Goal: Task Accomplishment & Management: Manage account settings

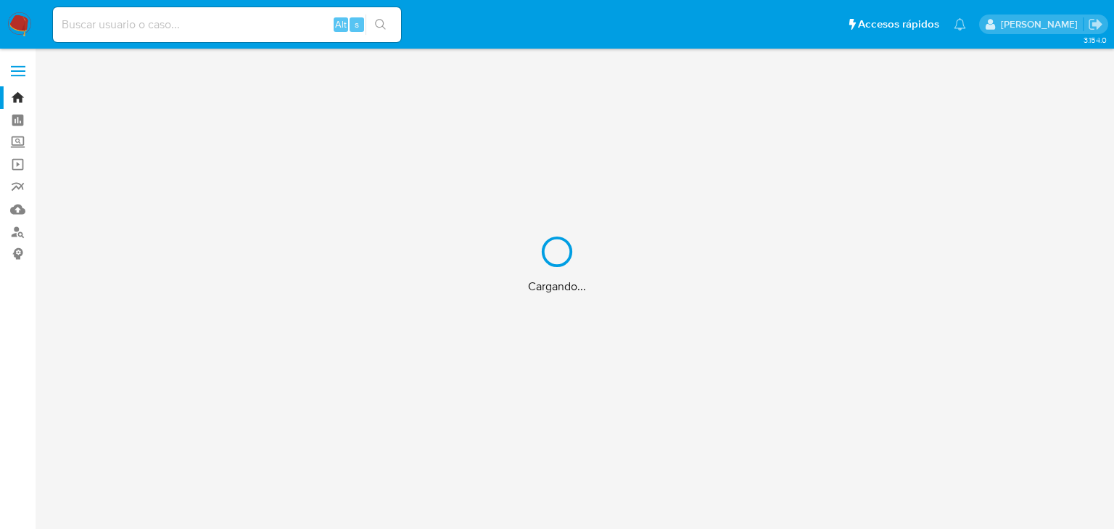
click at [128, 21] on div "Cargando..." at bounding box center [557, 264] width 1114 height 529
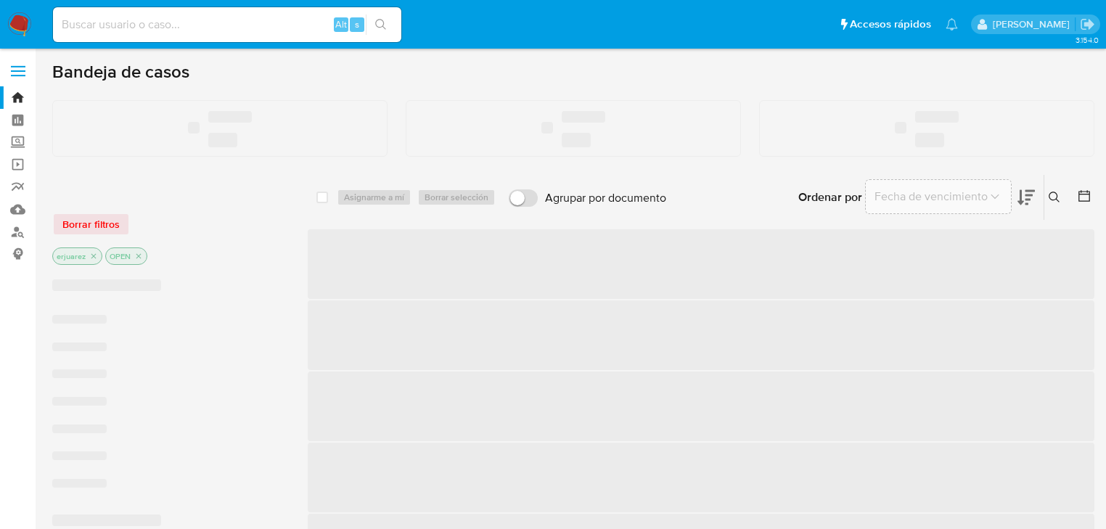
click at [124, 26] on input at bounding box center [227, 24] width 348 height 19
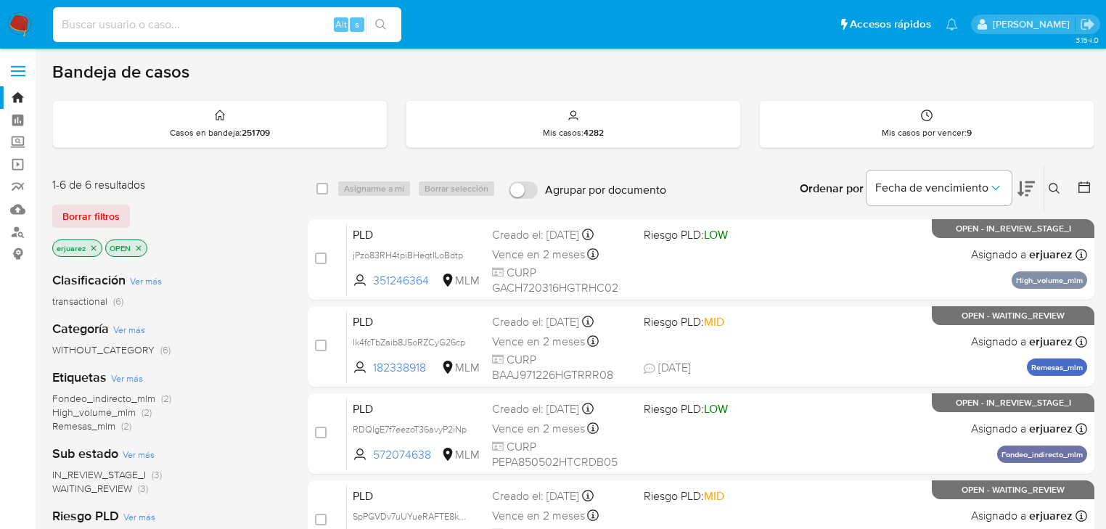
paste input "1253172450"
type input "1253172450"
click at [374, 22] on button "search-icon" at bounding box center [381, 25] width 30 height 20
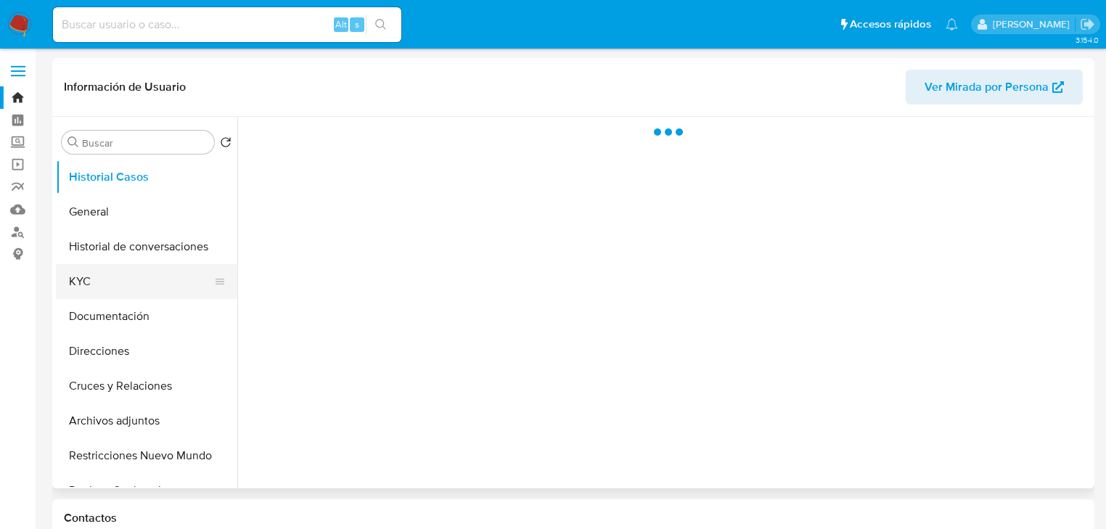
drag, startPoint x: 78, startPoint y: 290, endPoint x: 89, endPoint y: 288, distance: 11.1
click at [78, 290] on button "KYC" at bounding box center [141, 281] width 170 height 35
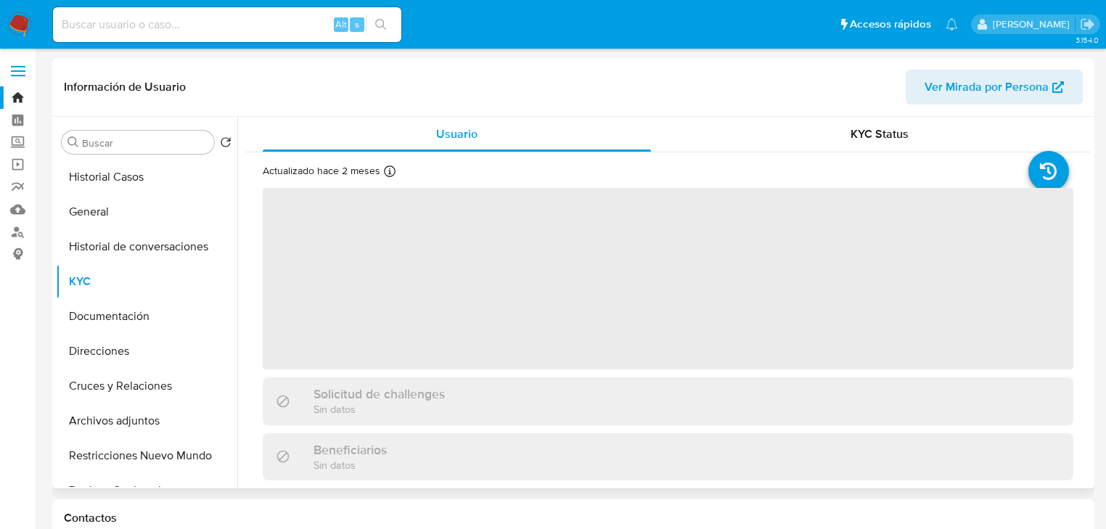
select select "10"
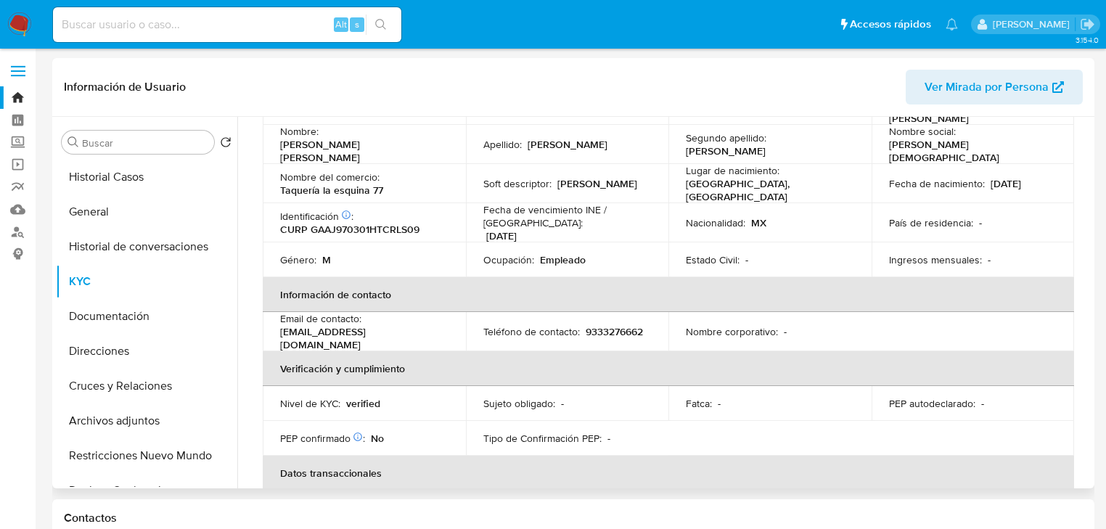
scroll to position [104, 0]
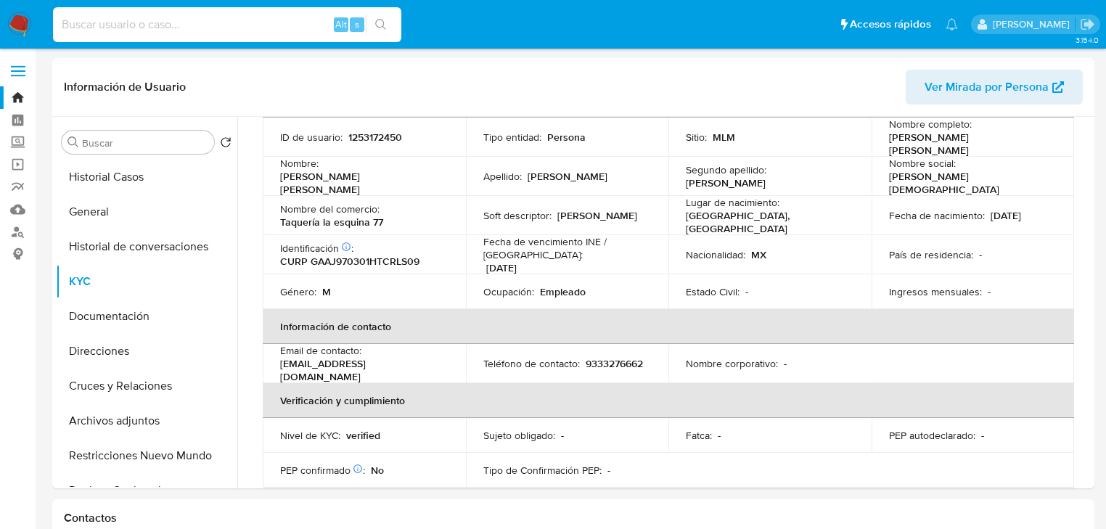
click at [173, 22] on input at bounding box center [227, 24] width 348 height 19
paste input "1099808721"
type input "1099808721"
click at [366, 18] on button "search-icon" at bounding box center [381, 25] width 30 height 20
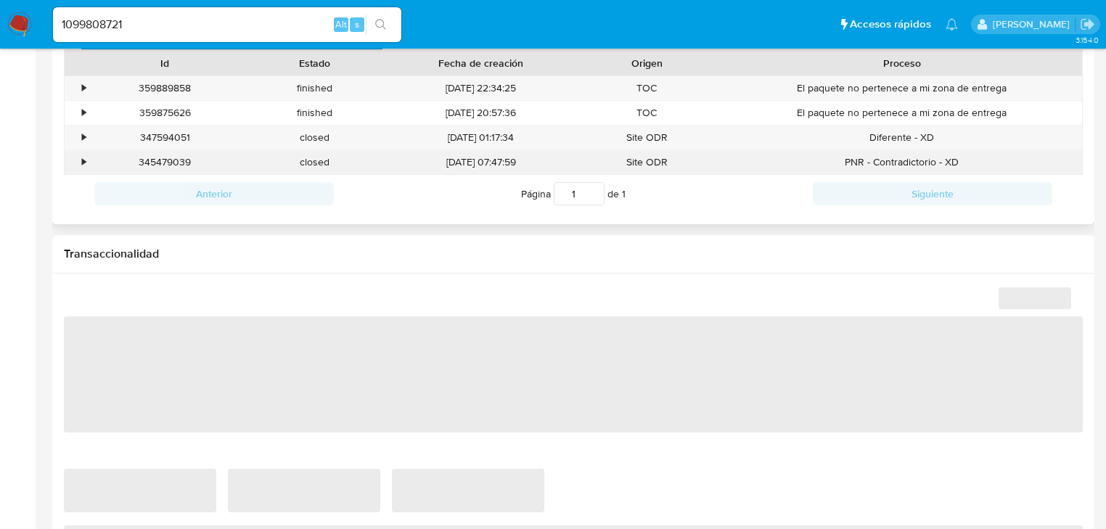
scroll to position [639, 0]
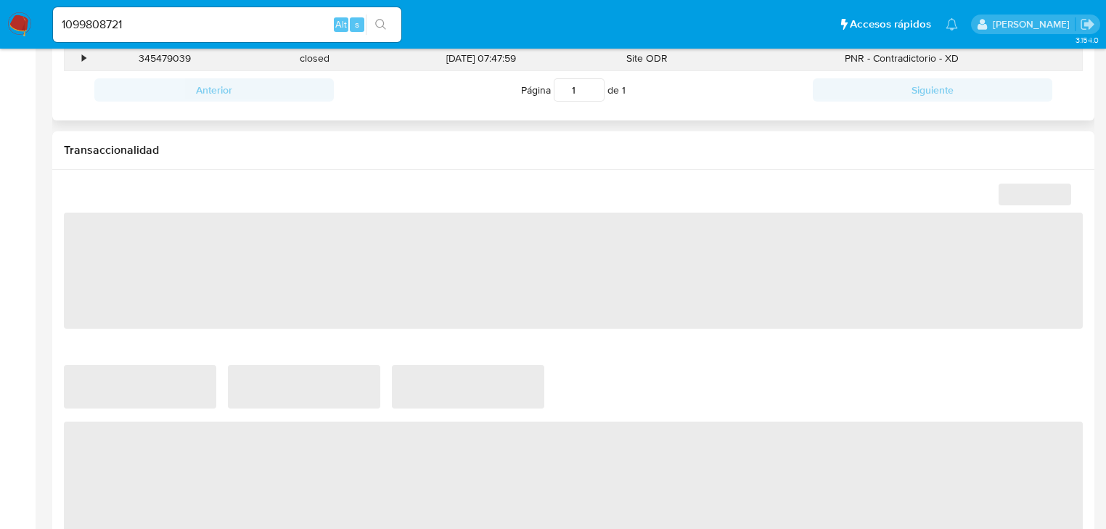
select select "10"
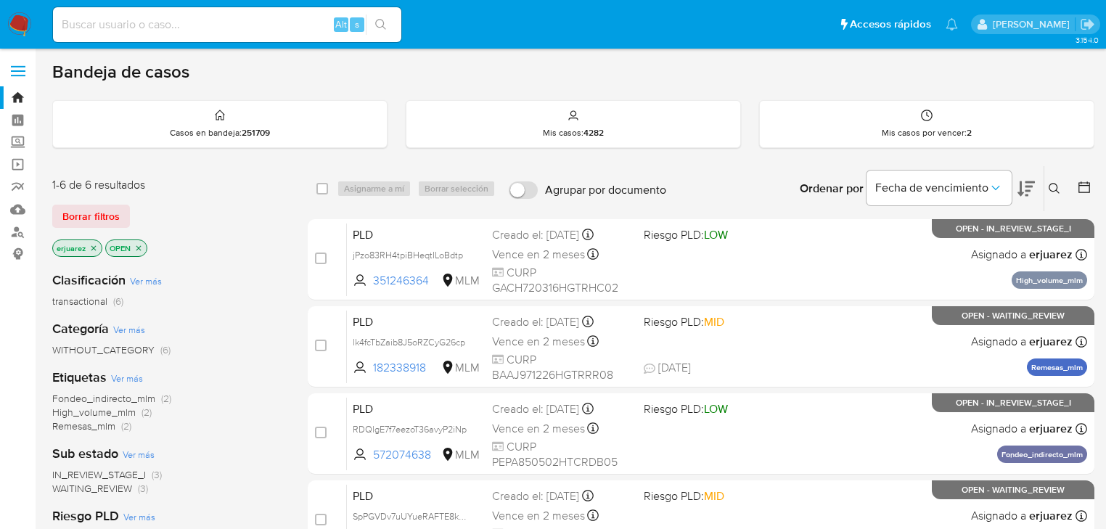
click at [155, 22] on input at bounding box center [227, 24] width 348 height 19
paste input "405614714"
drag, startPoint x: 400, startPoint y: 16, endPoint x: 387, endPoint y: 17, distance: 12.4
click at [395, 16] on div "405614714 Alt s" at bounding box center [227, 24] width 348 height 41
type input "405614714"
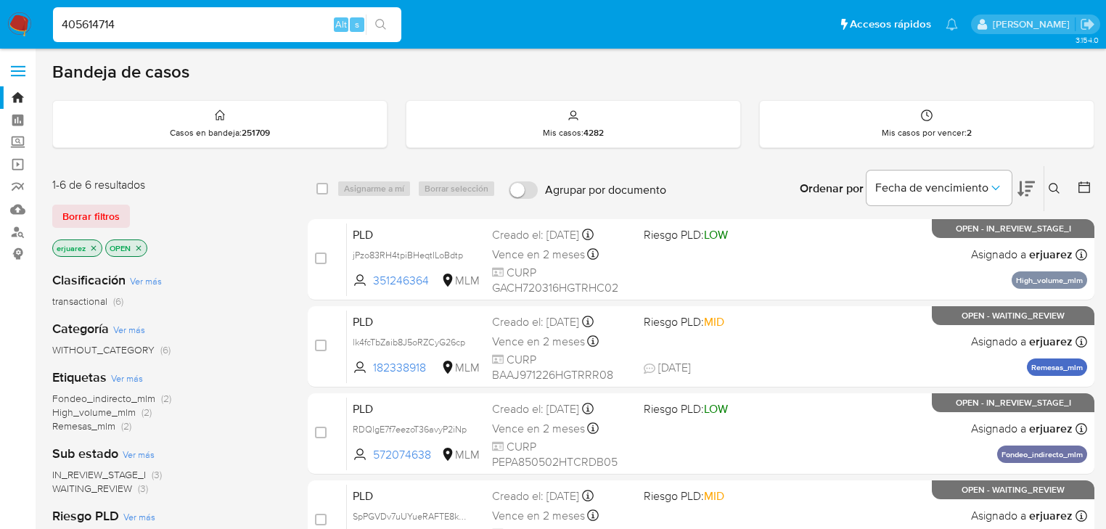
click at [386, 18] on button "search-icon" at bounding box center [381, 25] width 30 height 20
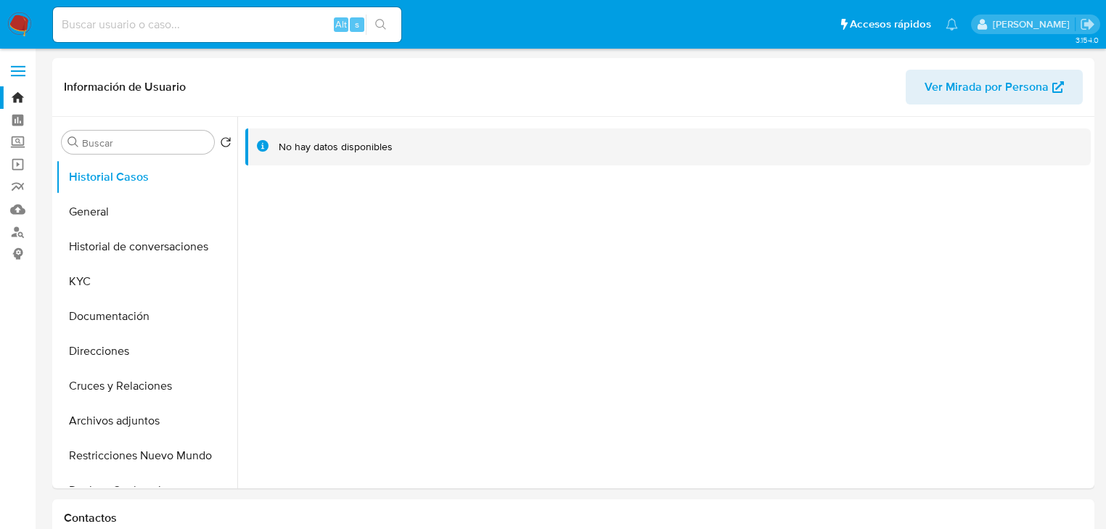
select select "10"
click at [128, 210] on button "General" at bounding box center [141, 211] width 170 height 35
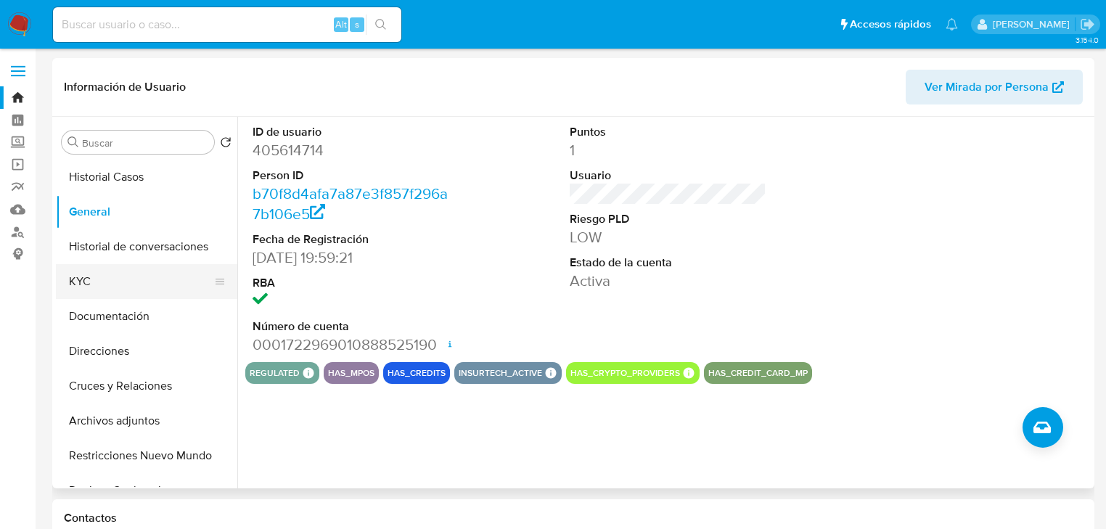
click at [104, 279] on button "KYC" at bounding box center [141, 281] width 170 height 35
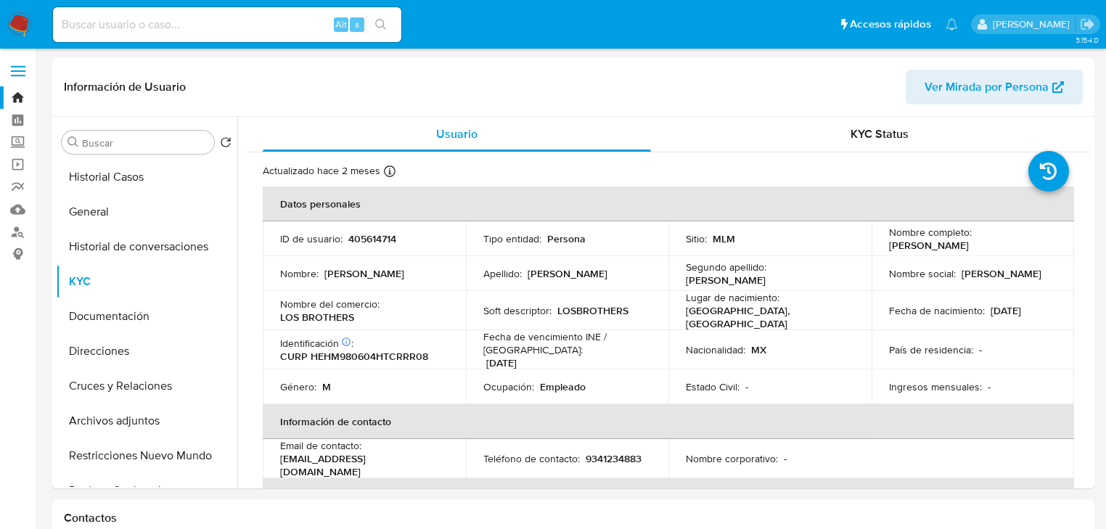
click at [215, 25] on input at bounding box center [227, 24] width 348 height 19
paste input "39134857"
click at [360, 15] on input "39134857" at bounding box center [227, 24] width 348 height 19
type input "39134857"
click at [384, 33] on button "search-icon" at bounding box center [381, 25] width 30 height 20
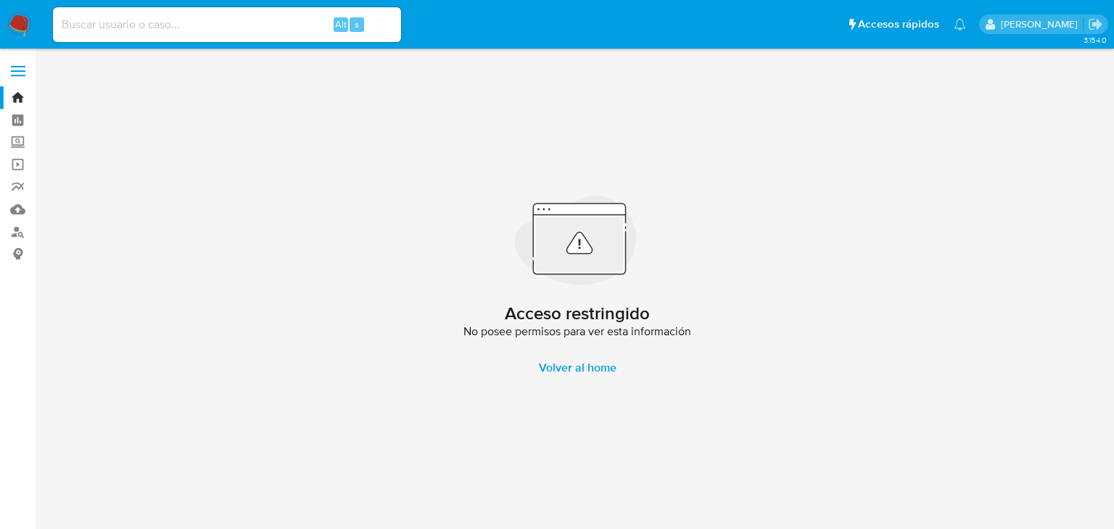
click at [155, 26] on input at bounding box center [227, 24] width 348 height 19
paste input "391348576"
click at [61, 24] on input "391348576" at bounding box center [227, 24] width 348 height 19
drag, startPoint x: 111, startPoint y: 24, endPoint x: 119, endPoint y: 25, distance: 8.0
click at [112, 24] on input "391348576" at bounding box center [227, 24] width 348 height 19
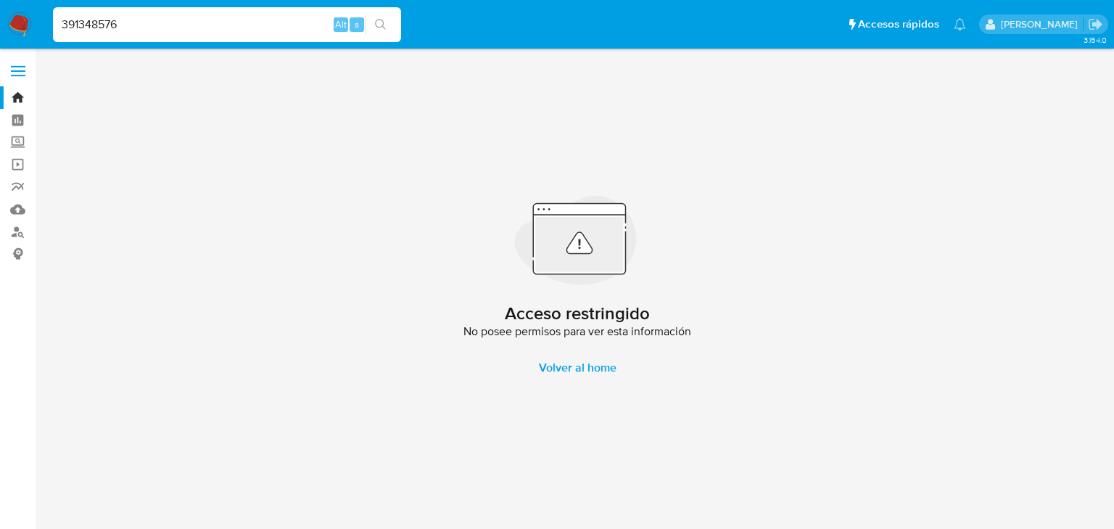
drag, startPoint x: 119, startPoint y: 25, endPoint x: 131, endPoint y: 27, distance: 11.8
click at [119, 25] on input "391348576" at bounding box center [227, 24] width 348 height 19
type input "391348576"
click at [369, 21] on button "search-icon" at bounding box center [381, 25] width 30 height 20
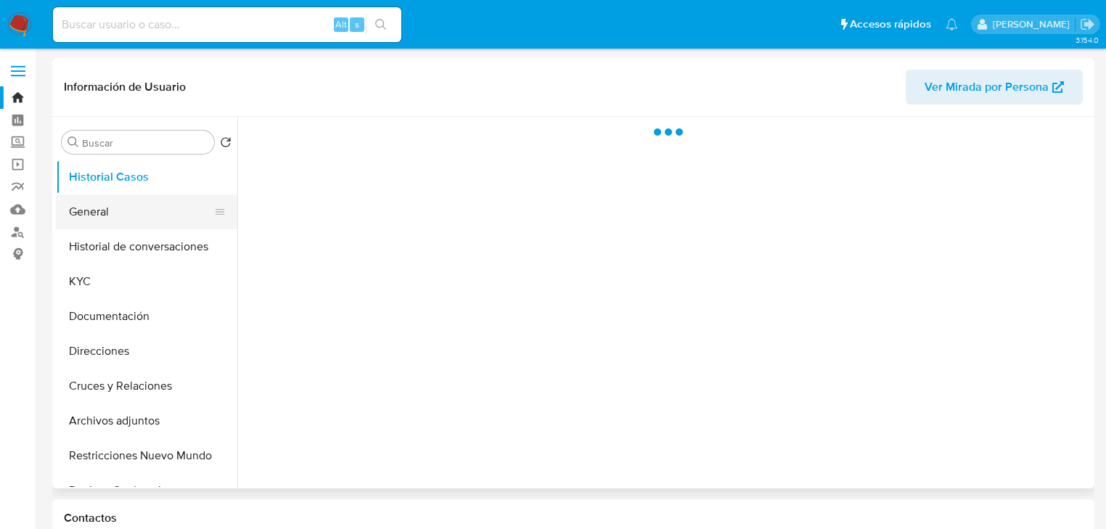
click at [88, 213] on button "General" at bounding box center [141, 211] width 170 height 35
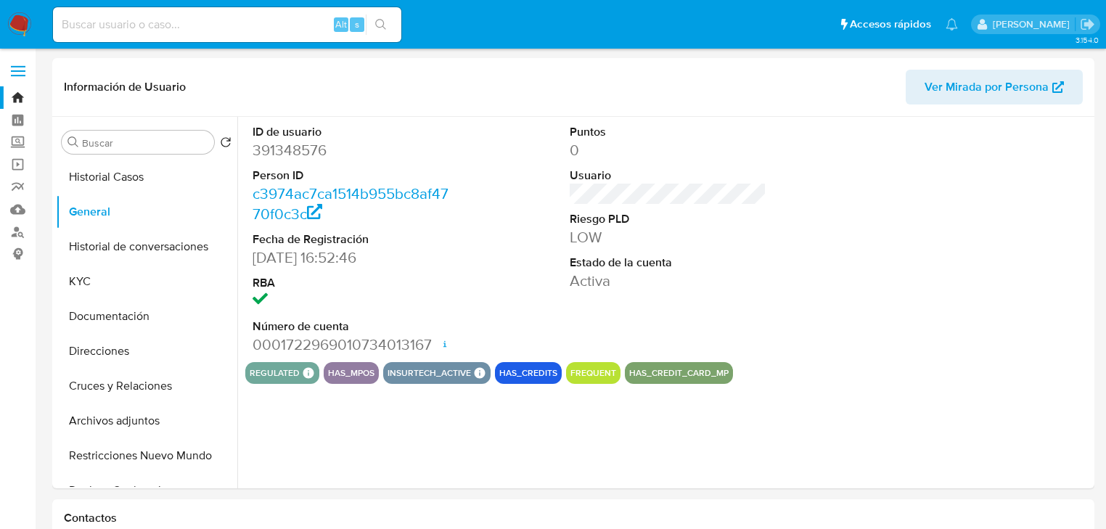
select select "10"
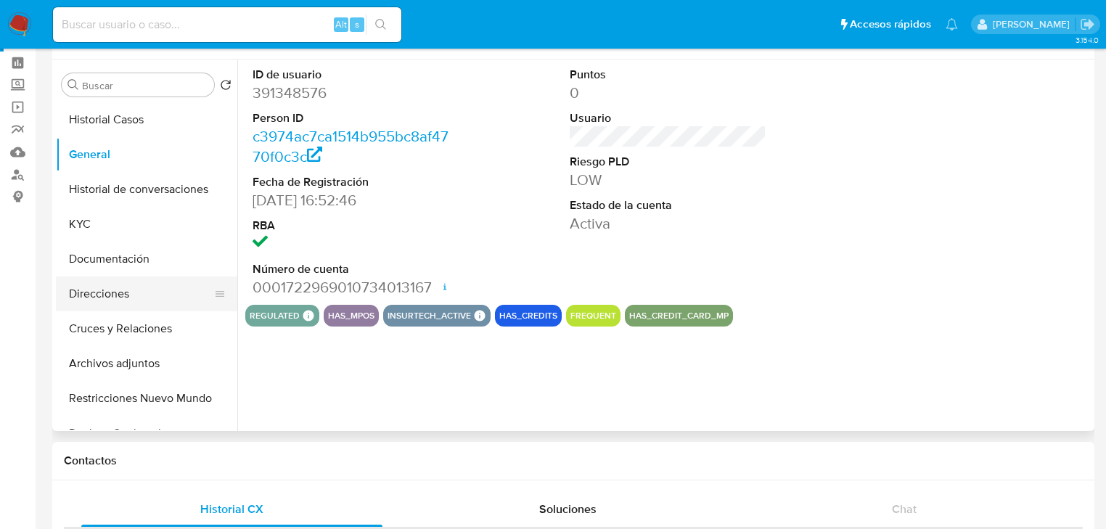
scroll to position [58, 0]
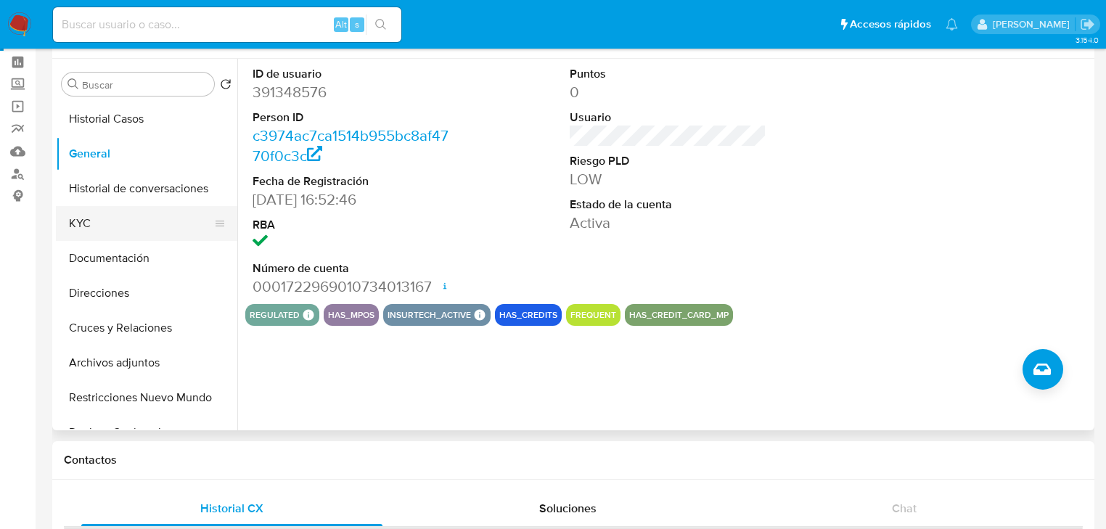
click at [99, 234] on button "KYC" at bounding box center [141, 223] width 170 height 35
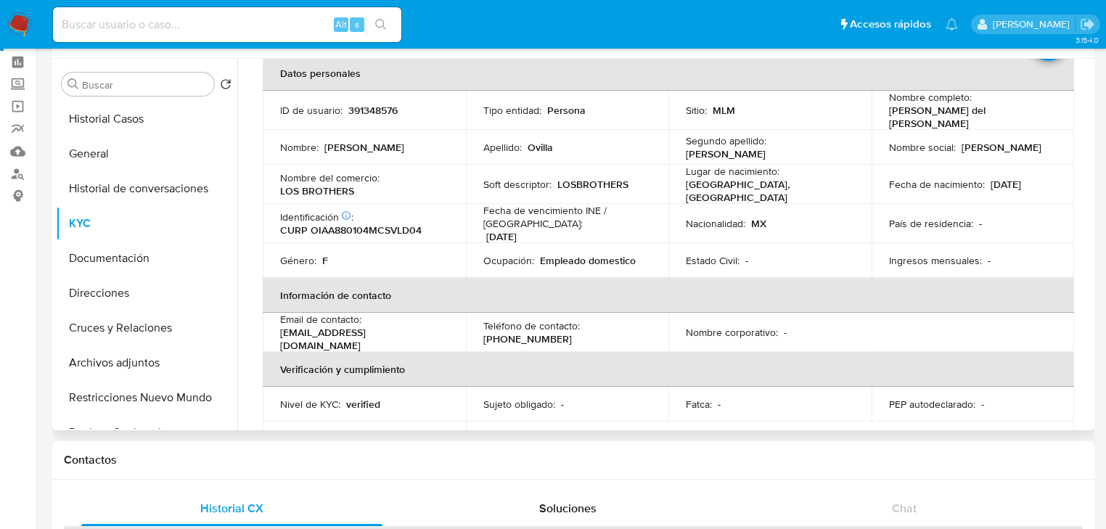
scroll to position [0, 0]
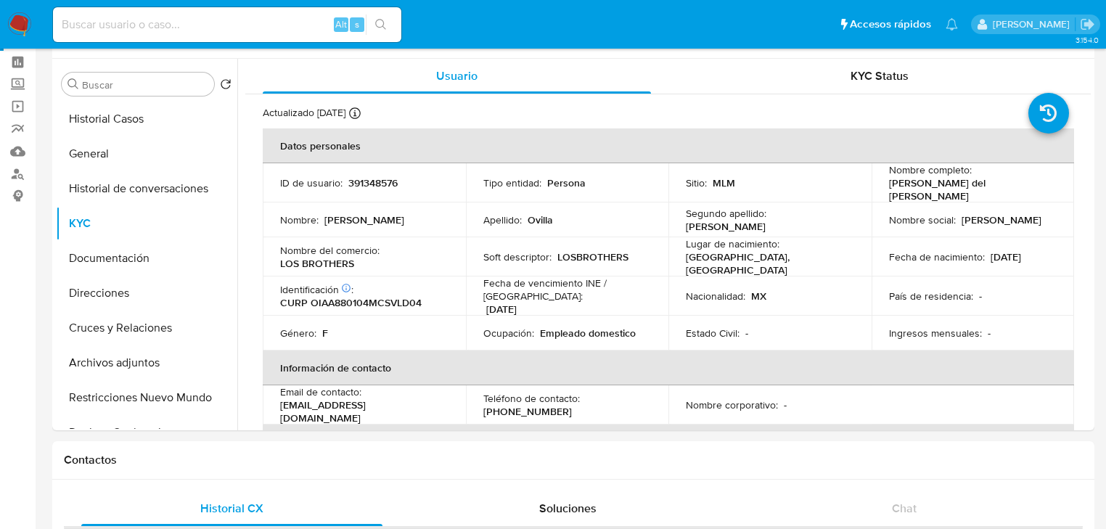
click at [218, 34] on div "Alt s" at bounding box center [227, 24] width 348 height 35
click at [223, 25] on input at bounding box center [227, 24] width 348 height 19
paste input "2343455002"
type input "2343455002"
click at [380, 33] on button "search-icon" at bounding box center [381, 25] width 30 height 20
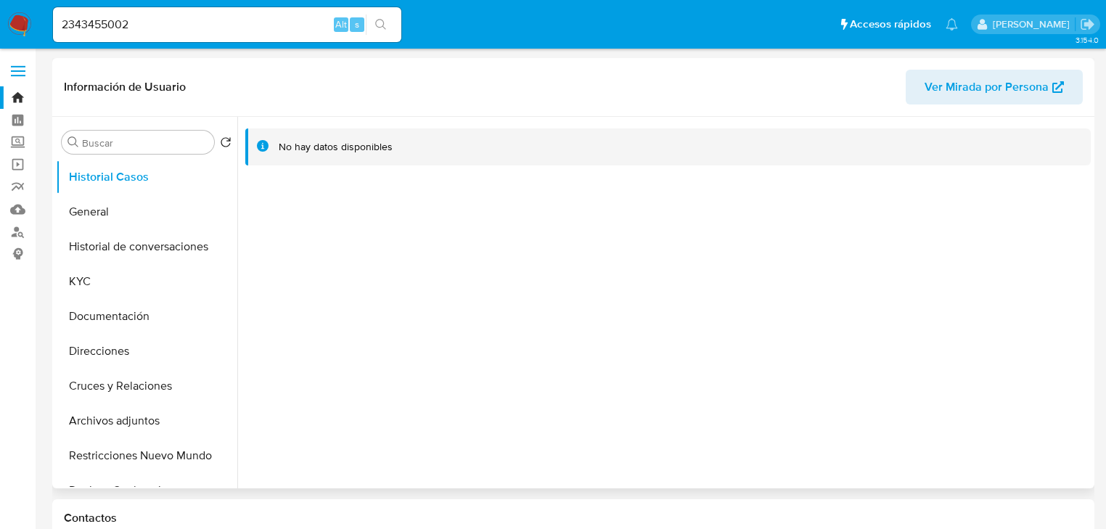
select select "10"
click at [113, 212] on button "General" at bounding box center [141, 211] width 170 height 35
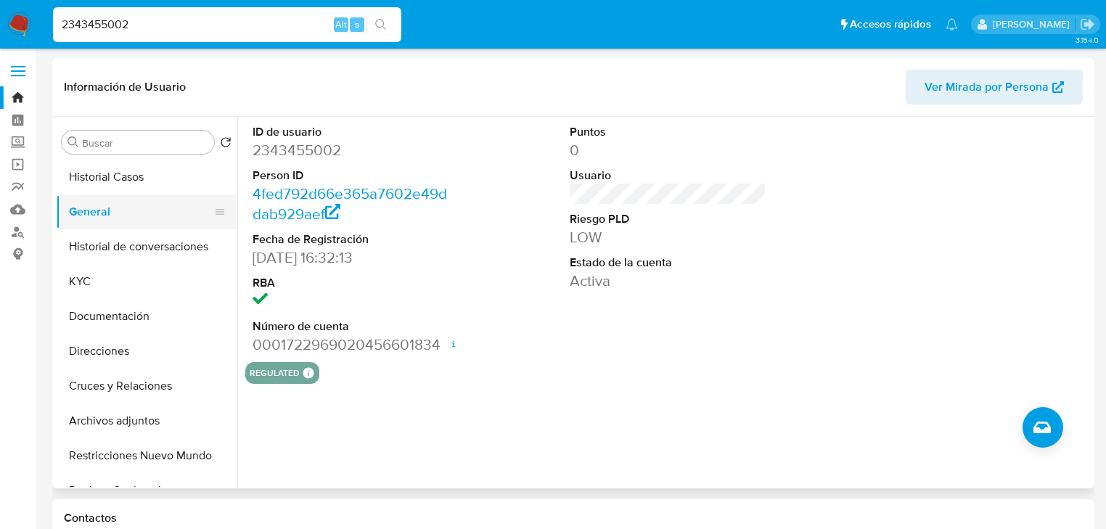
drag, startPoint x: 145, startPoint y: 27, endPoint x: 112, endPoint y: 215, distance: 190.9
click at [22, 18] on nav "Pausado Ver notificaciones 2343455002 Alt s Accesos rápidos Presiona las siguie…" at bounding box center [553, 24] width 1106 height 49
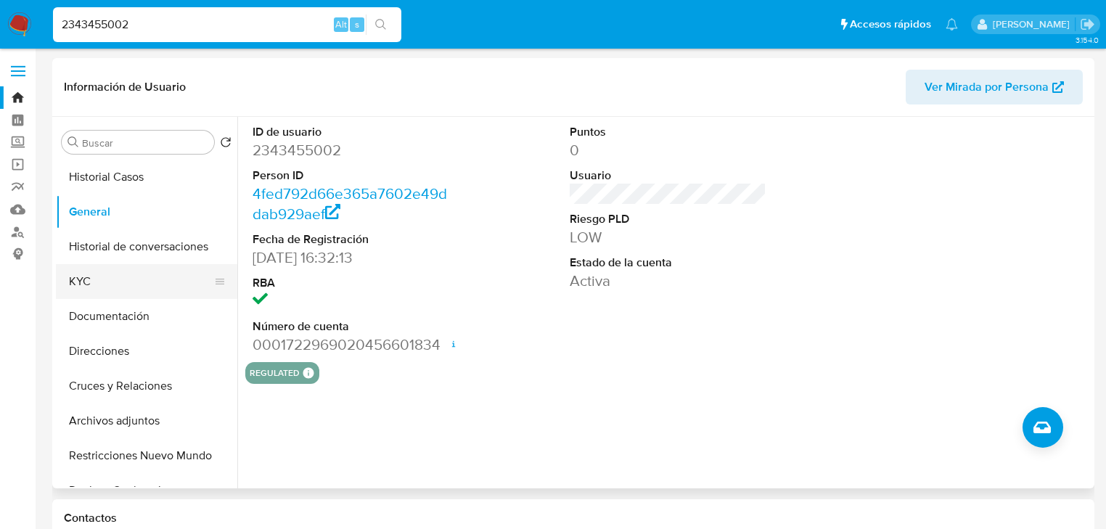
click at [74, 276] on button "KYC" at bounding box center [141, 281] width 170 height 35
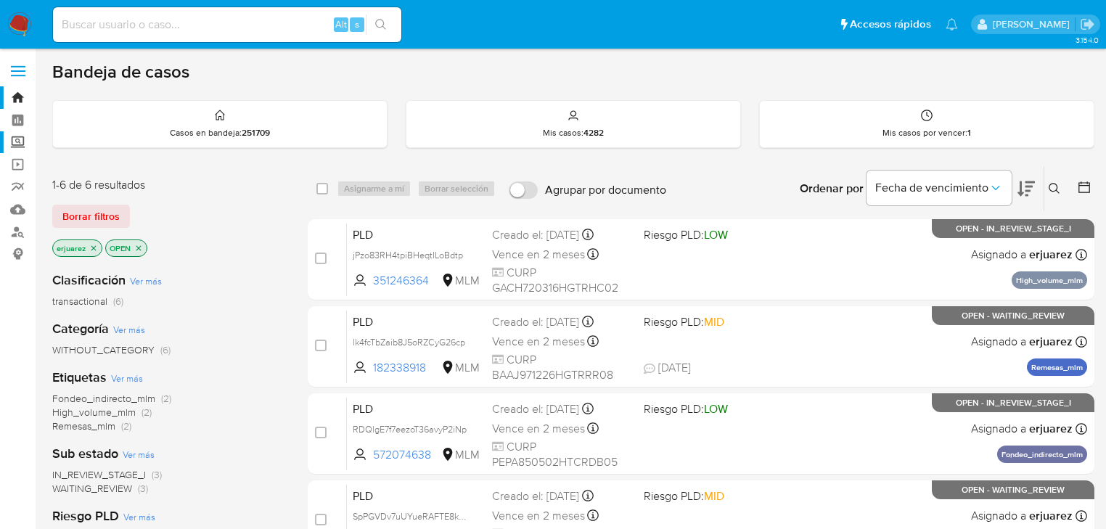
click at [20, 148] on label "Screening" at bounding box center [86, 142] width 173 height 22
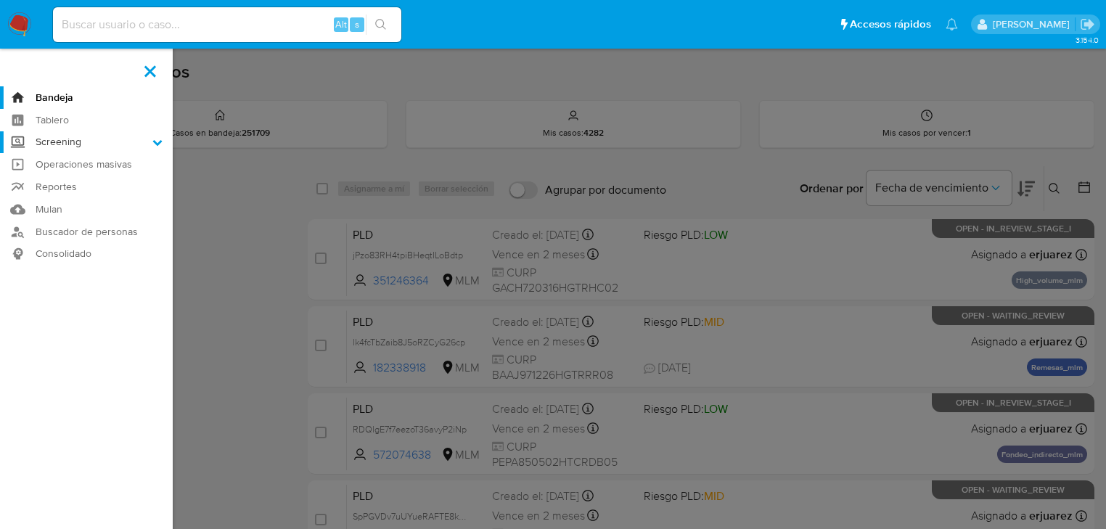
click at [0, 0] on input "Screening" at bounding box center [0, 0] width 0 height 0
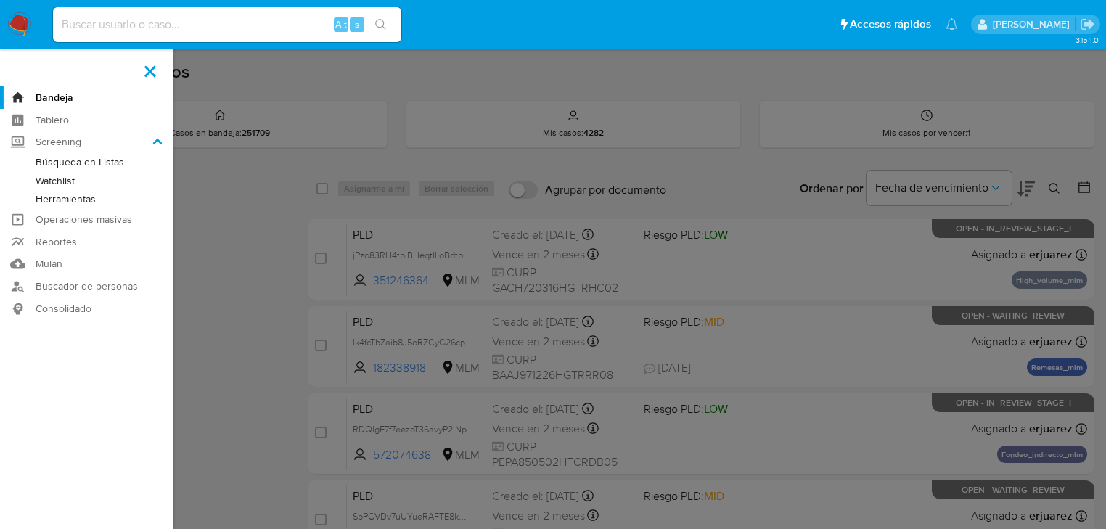
click at [89, 203] on link "Herramientas" at bounding box center [86, 199] width 173 height 18
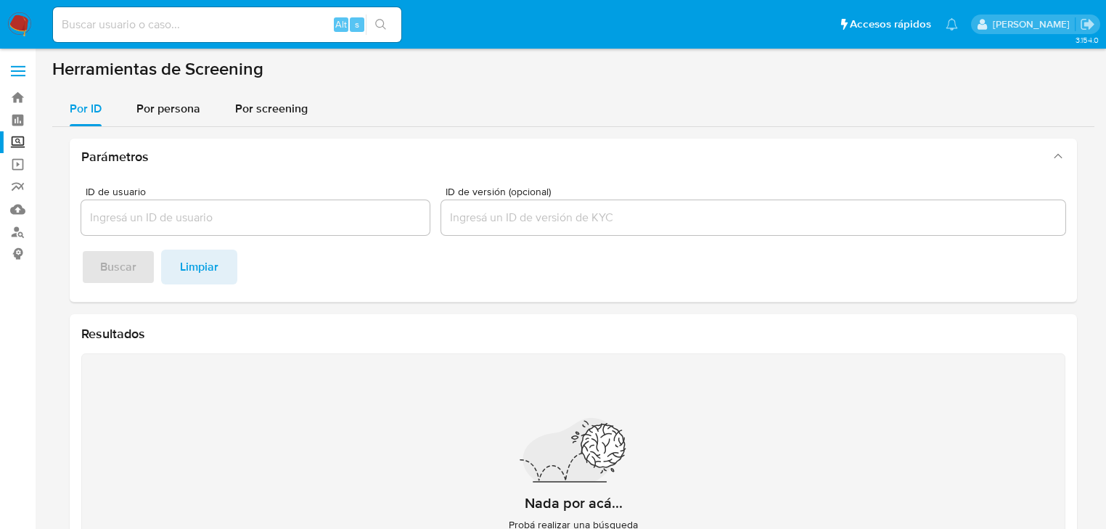
drag, startPoint x: 159, startPoint y: 105, endPoint x: 163, endPoint y: 127, distance: 22.1
click at [159, 107] on span "Por persona" at bounding box center [168, 108] width 64 height 17
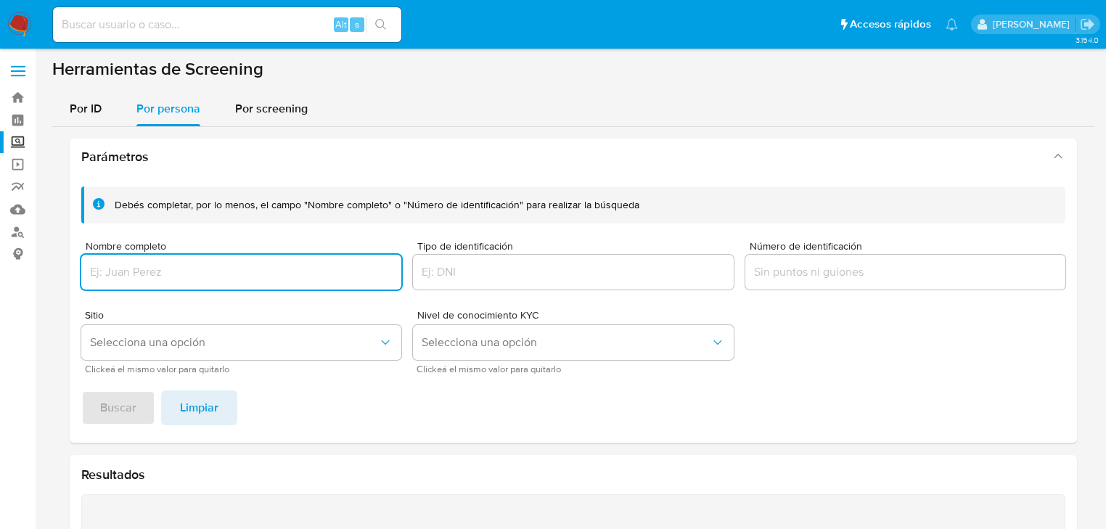
click at [163, 268] on input "Nombre completo" at bounding box center [241, 272] width 320 height 19
type input "MAYRA JACQUELINE CHUC DUARTE"
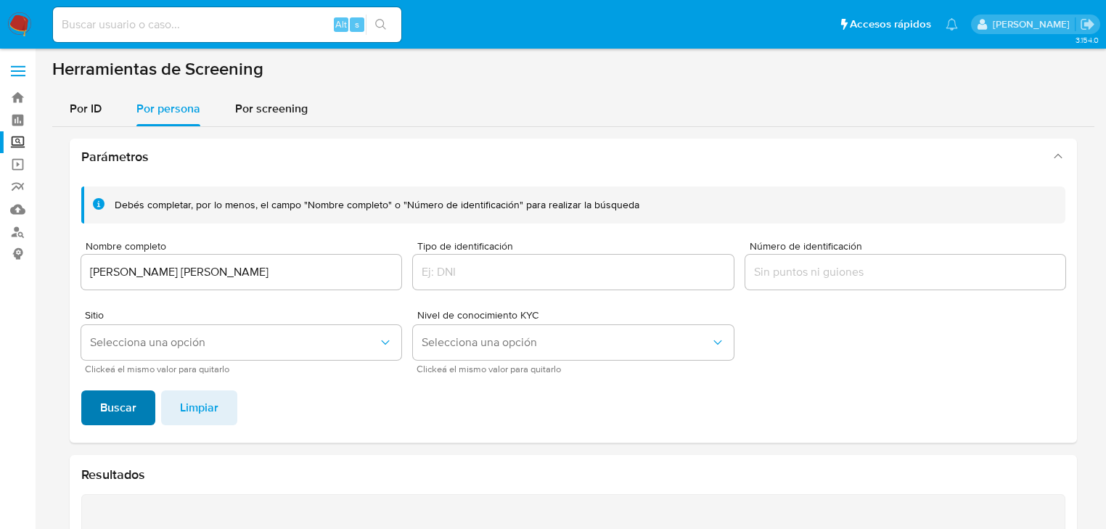
click at [124, 401] on span "Buscar" at bounding box center [118, 408] width 36 height 32
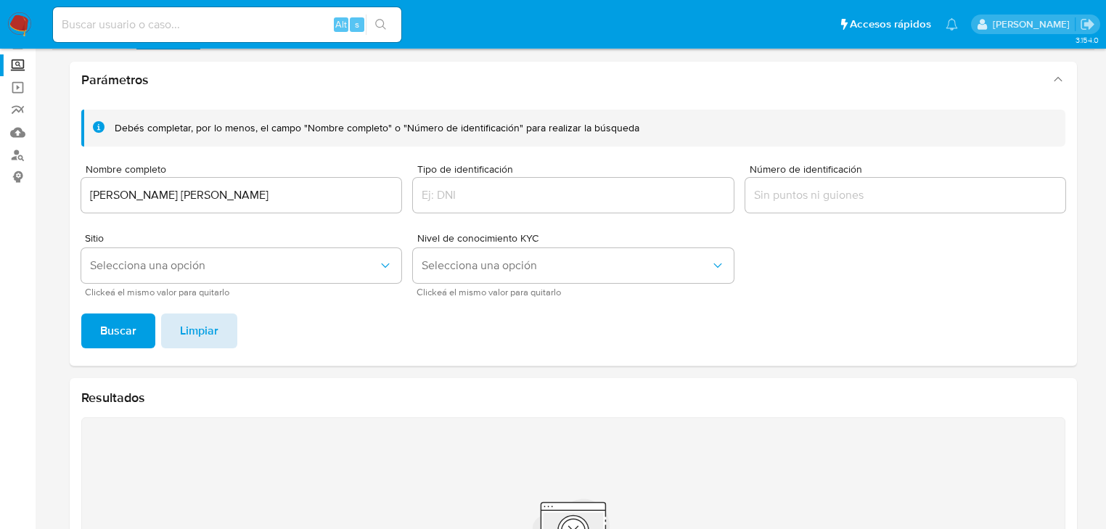
scroll to position [135, 0]
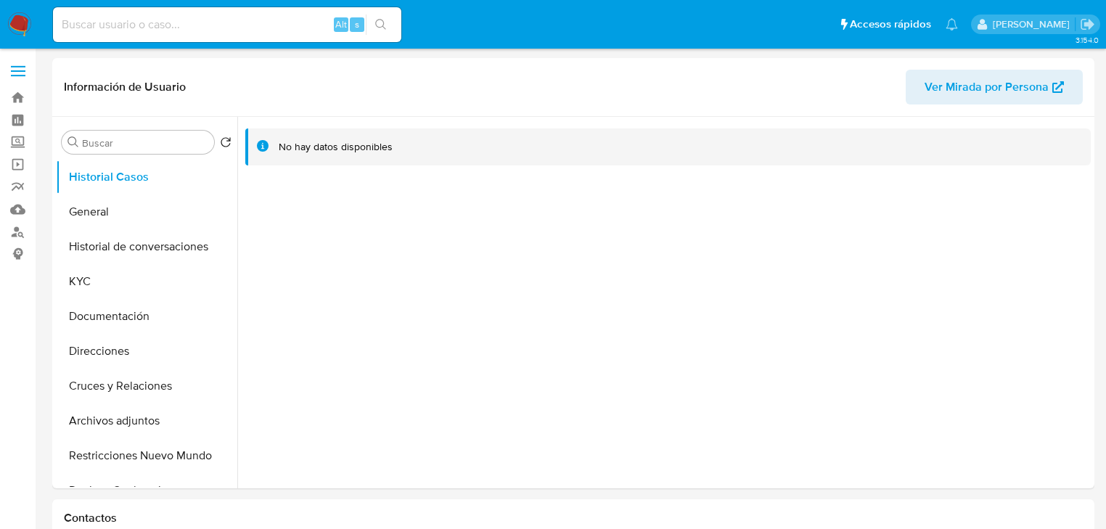
select select "10"
click at [152, 206] on button "General" at bounding box center [141, 211] width 170 height 35
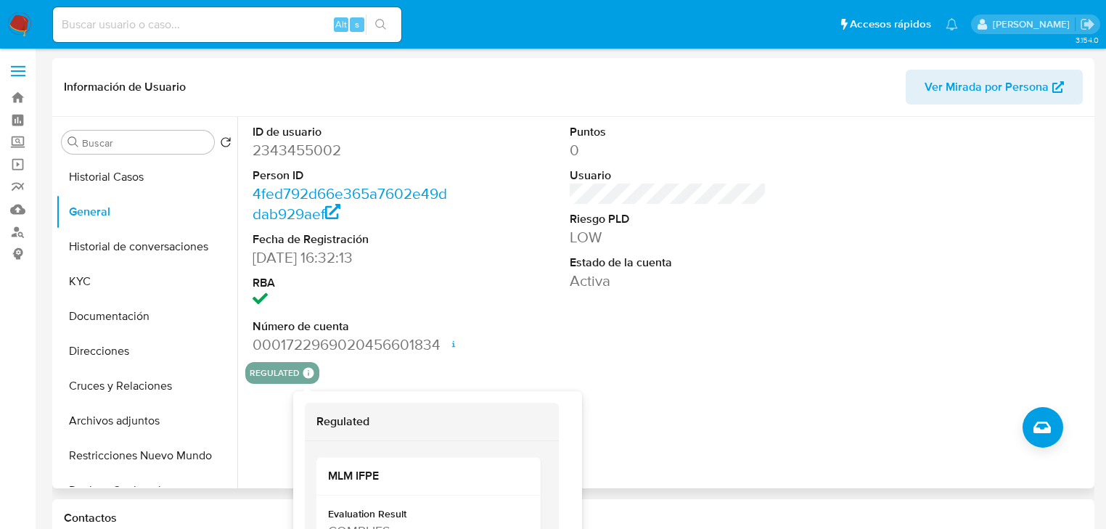
scroll to position [58, 0]
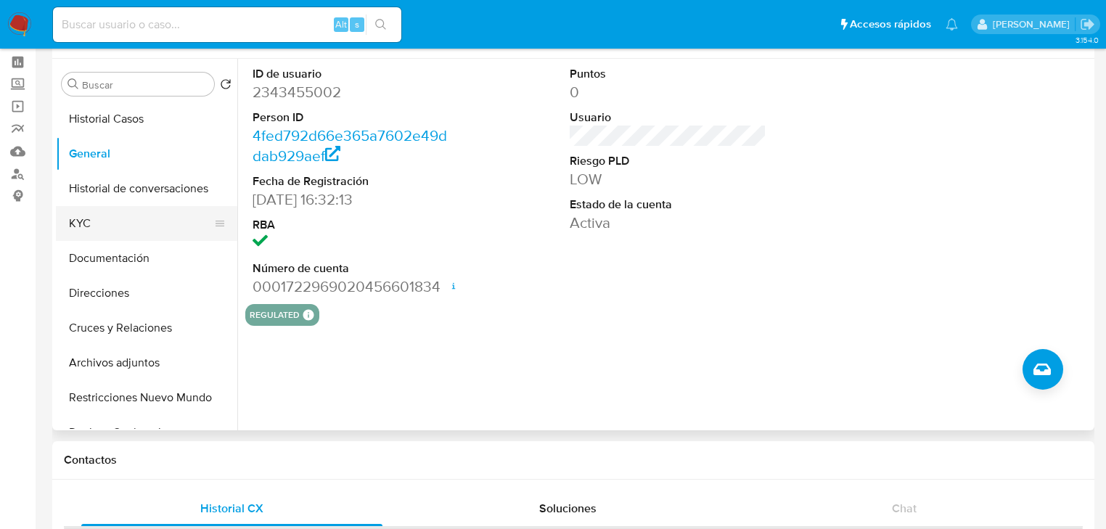
click at [117, 235] on button "KYC" at bounding box center [141, 223] width 170 height 35
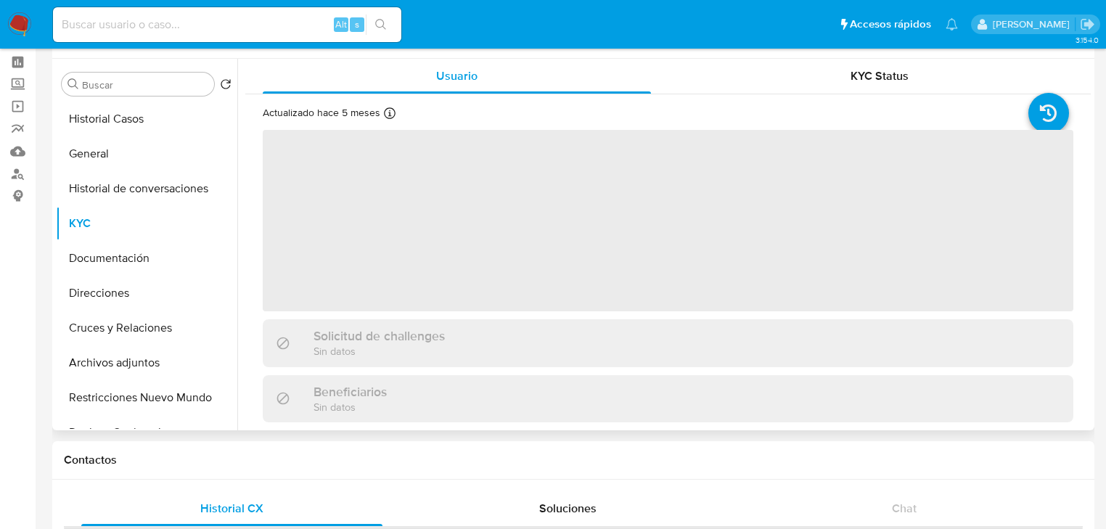
drag, startPoint x: 139, startPoint y: 258, endPoint x: 347, endPoint y: 183, distance: 220.6
click at [139, 258] on button "Documentación" at bounding box center [146, 258] width 181 height 35
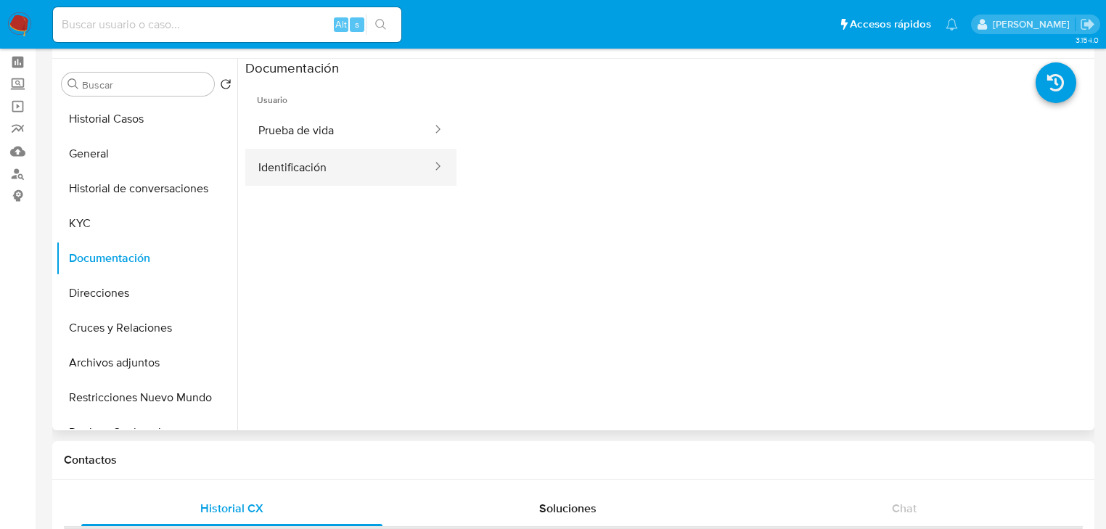
click at [317, 163] on button "Identificación" at bounding box center [339, 167] width 188 height 37
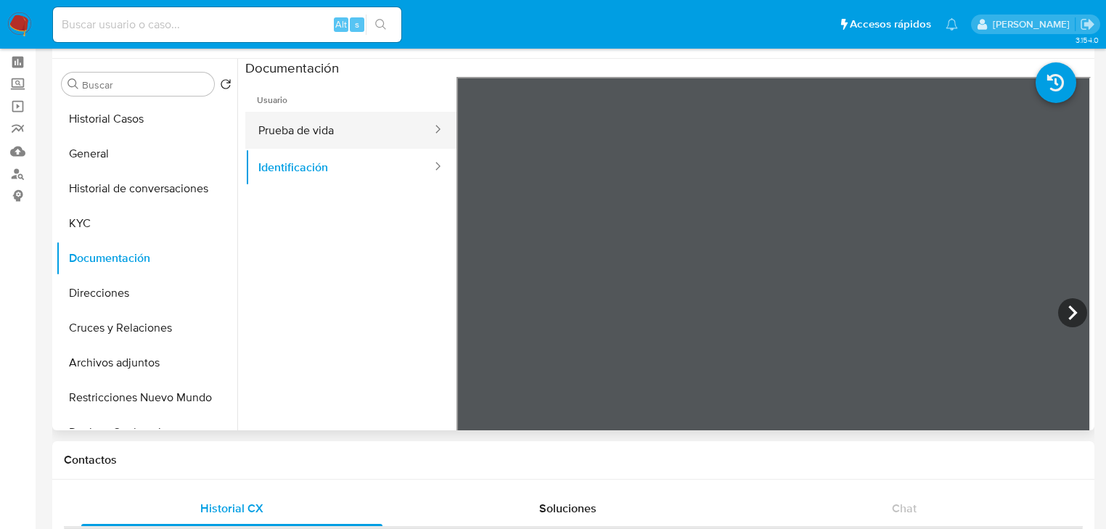
click at [348, 137] on button "Prueba de vida" at bounding box center [339, 130] width 188 height 37
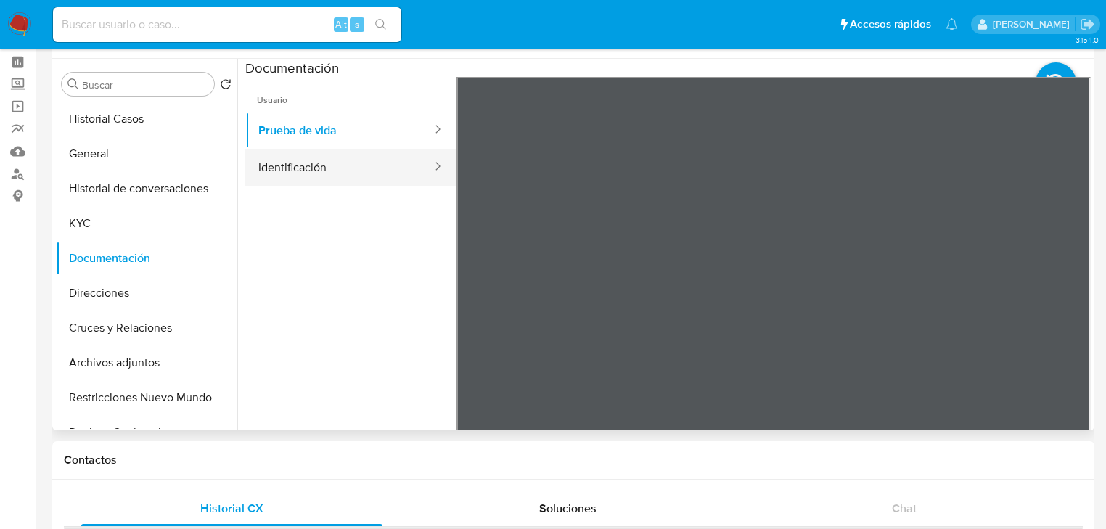
drag, startPoint x: 332, startPoint y: 160, endPoint x: 358, endPoint y: 165, distance: 27.5
click at [332, 160] on button "Identificación" at bounding box center [339, 167] width 188 height 37
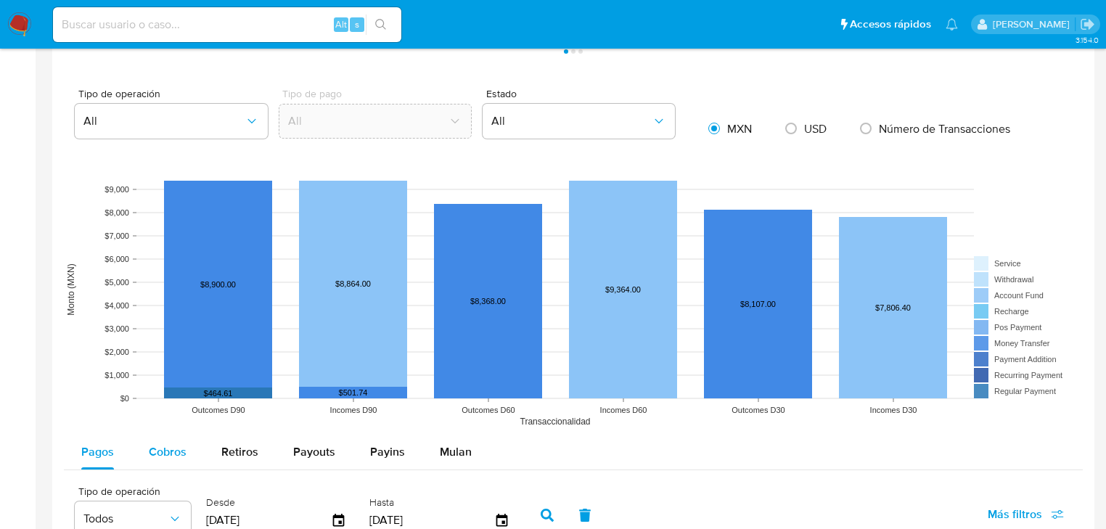
click at [160, 452] on span "Cobros" at bounding box center [168, 451] width 38 height 17
select select "10"
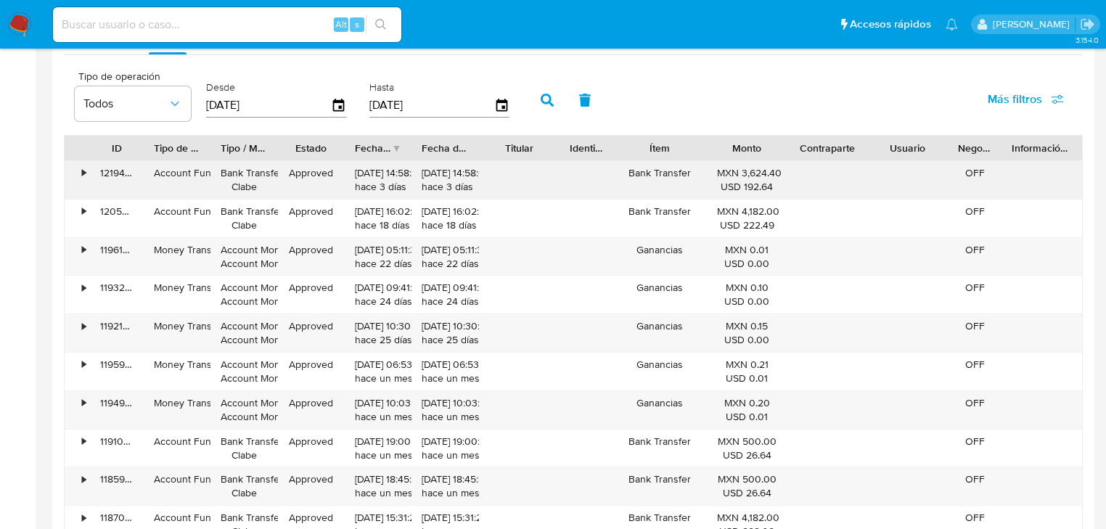
scroll to position [1509, 0]
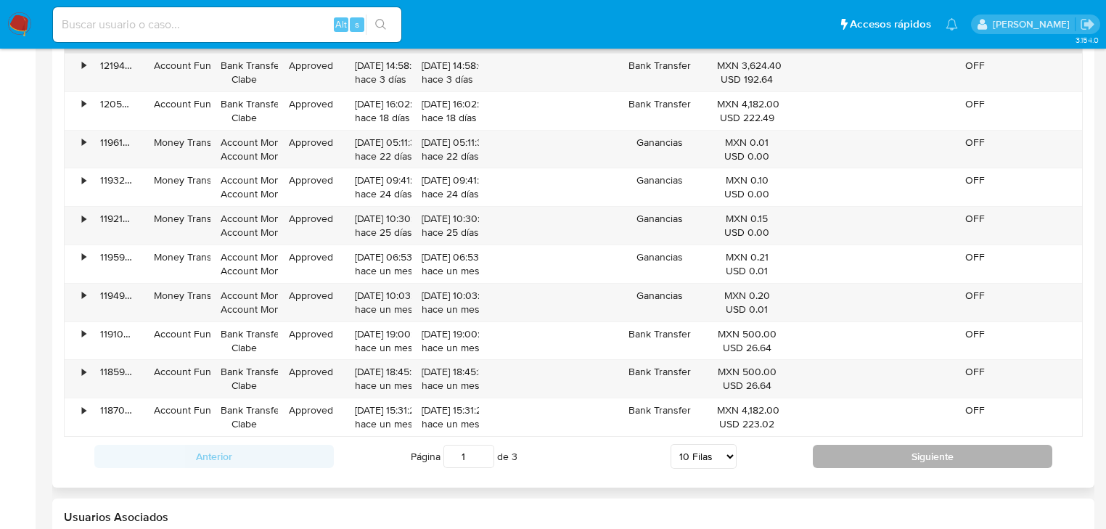
click at [897, 451] on button "Siguiente" at bounding box center [932, 456] width 239 height 23
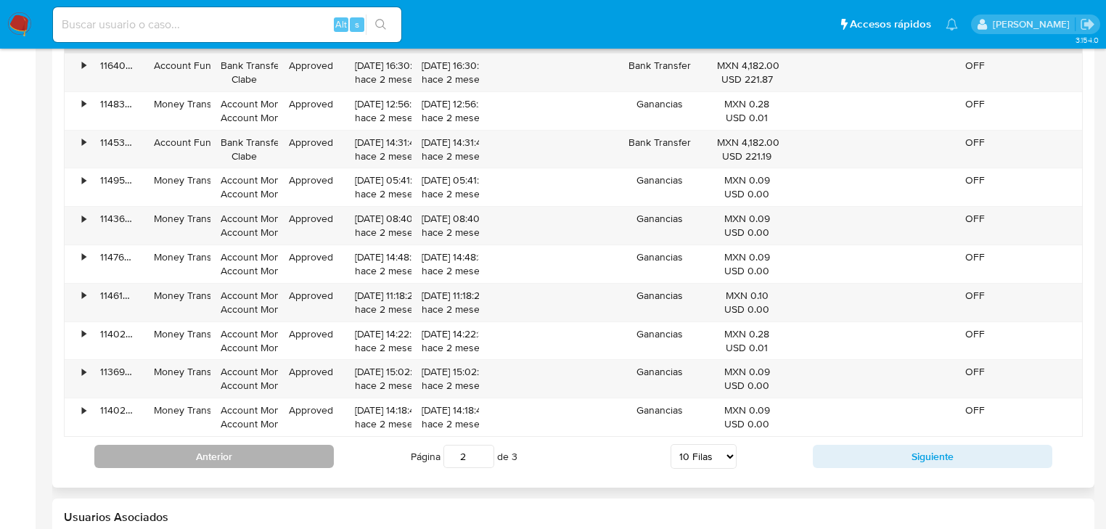
click at [237, 456] on button "Anterior" at bounding box center [213, 456] width 239 height 23
type input "1"
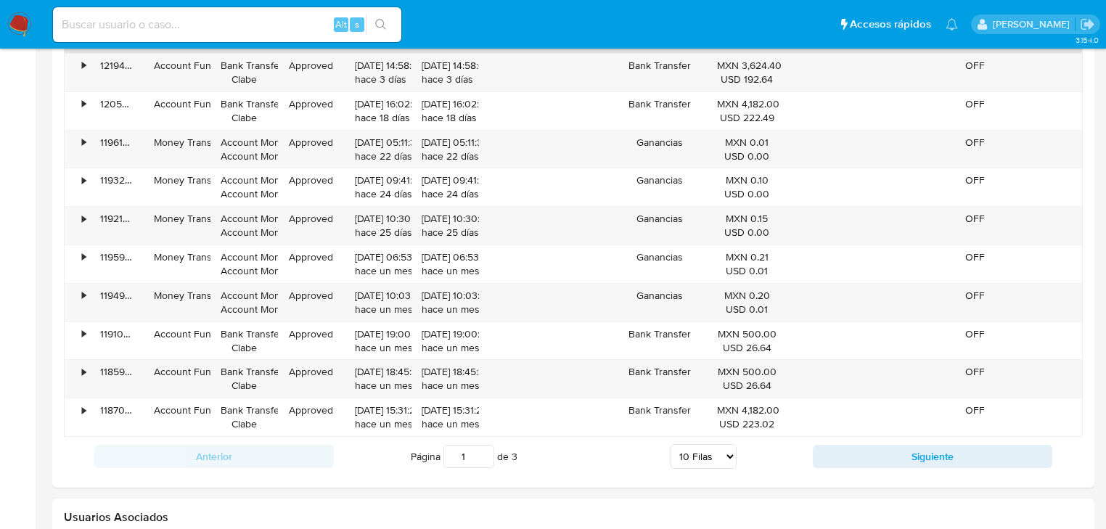
click at [181, 29] on input at bounding box center [227, 24] width 348 height 19
paste input "405614714"
type input "405614714"
click at [377, 20] on icon "search-icon" at bounding box center [381, 25] width 12 height 12
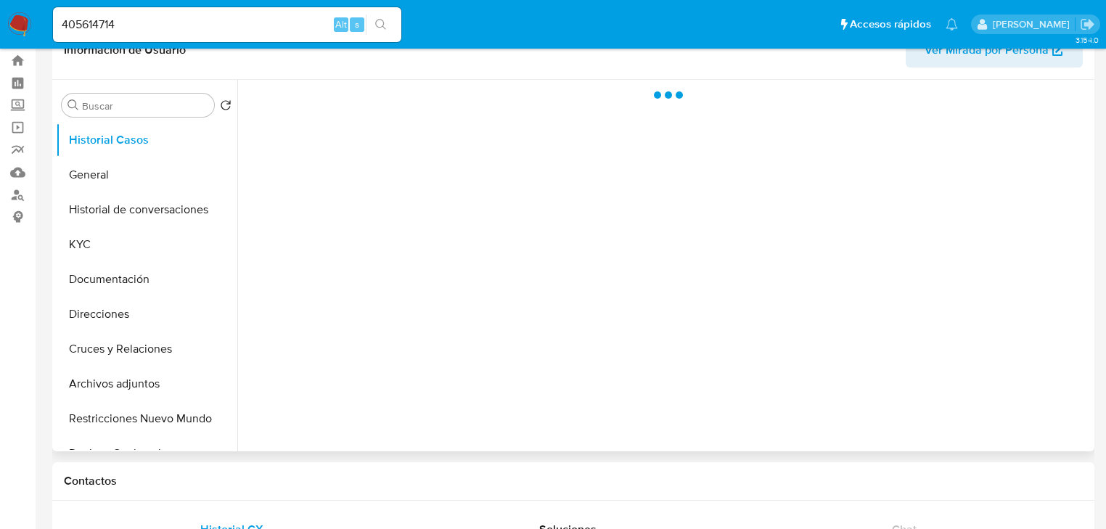
scroll to position [58, 0]
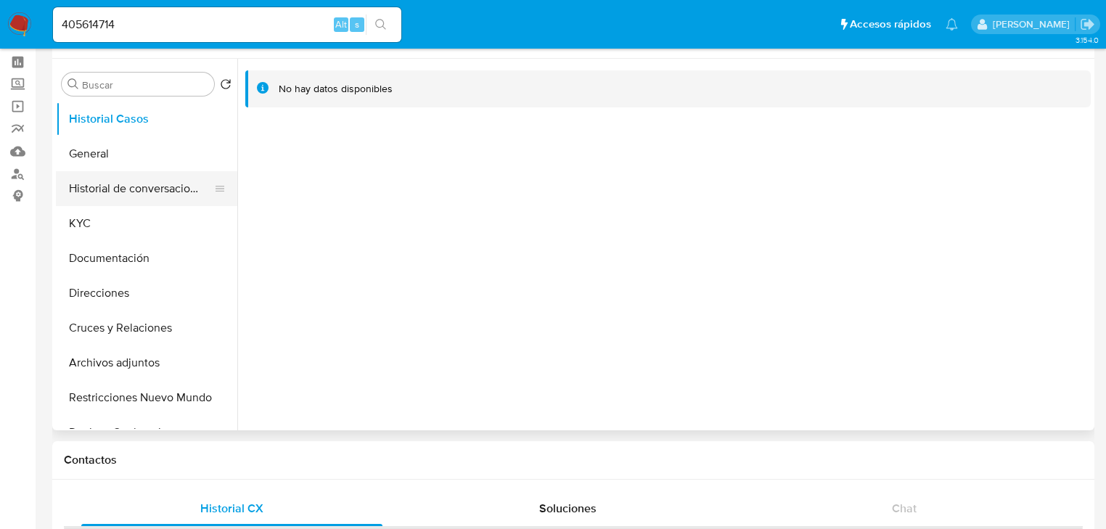
click at [65, 203] on button "Historial de conversaciones" at bounding box center [141, 188] width 170 height 35
select select "10"
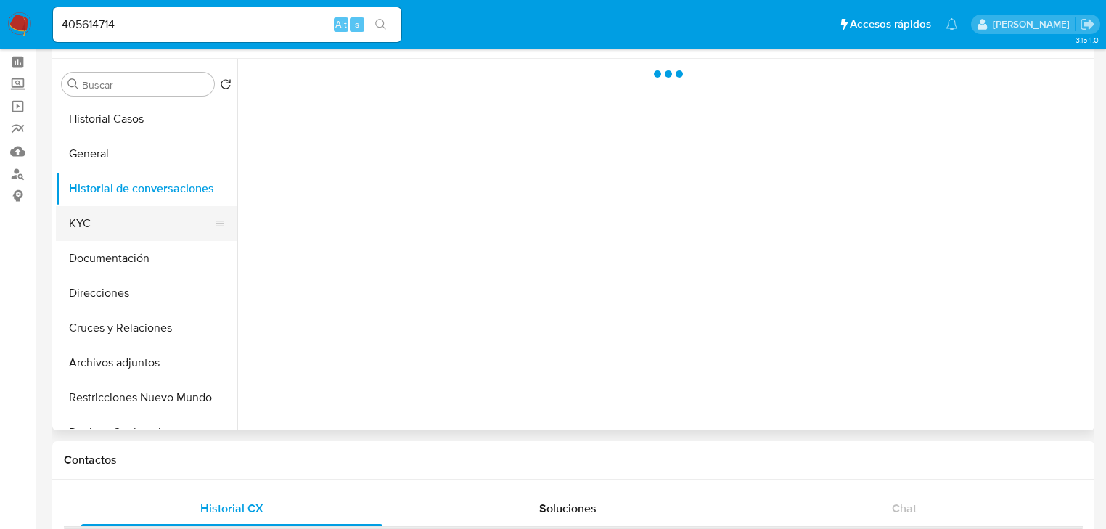
drag, startPoint x: 81, startPoint y: 208, endPoint x: 187, endPoint y: 208, distance: 105.9
click at [81, 208] on button "KYC" at bounding box center [141, 223] width 170 height 35
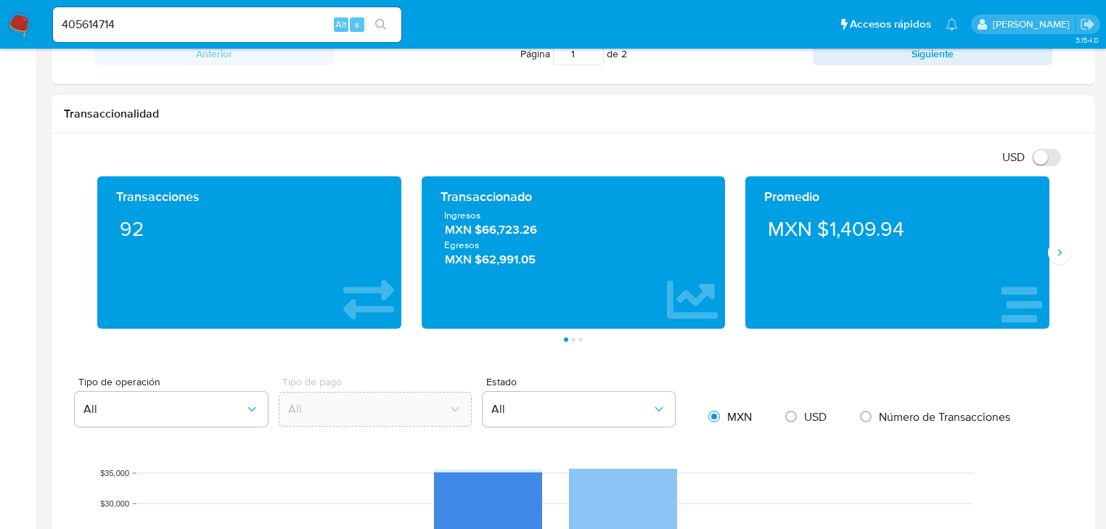
scroll to position [929, 0]
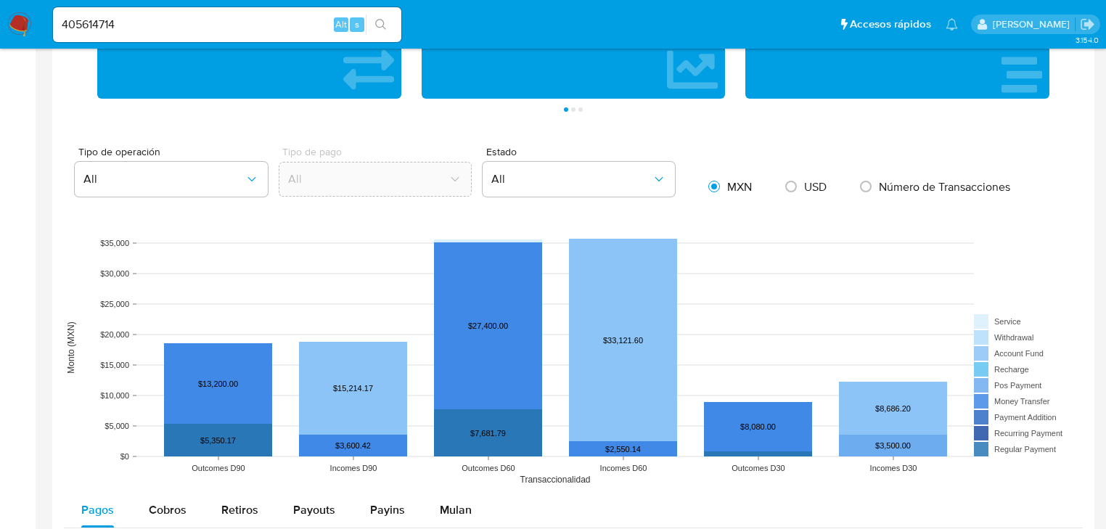
drag, startPoint x: 165, startPoint y: 508, endPoint x: 267, endPoint y: 294, distance: 236.9
click at [168, 507] on span "Cobros" at bounding box center [168, 509] width 38 height 17
select select "10"
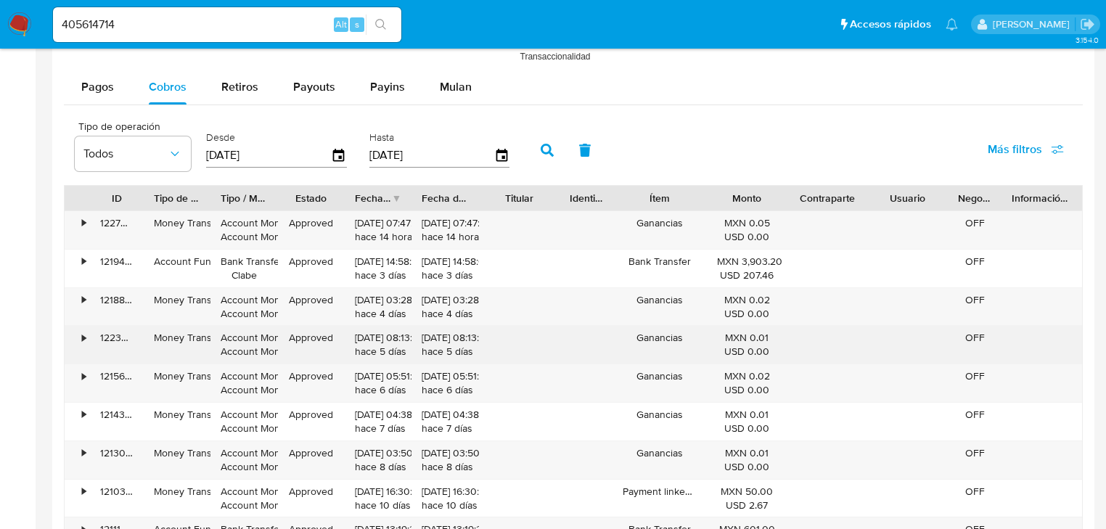
scroll to position [1567, 0]
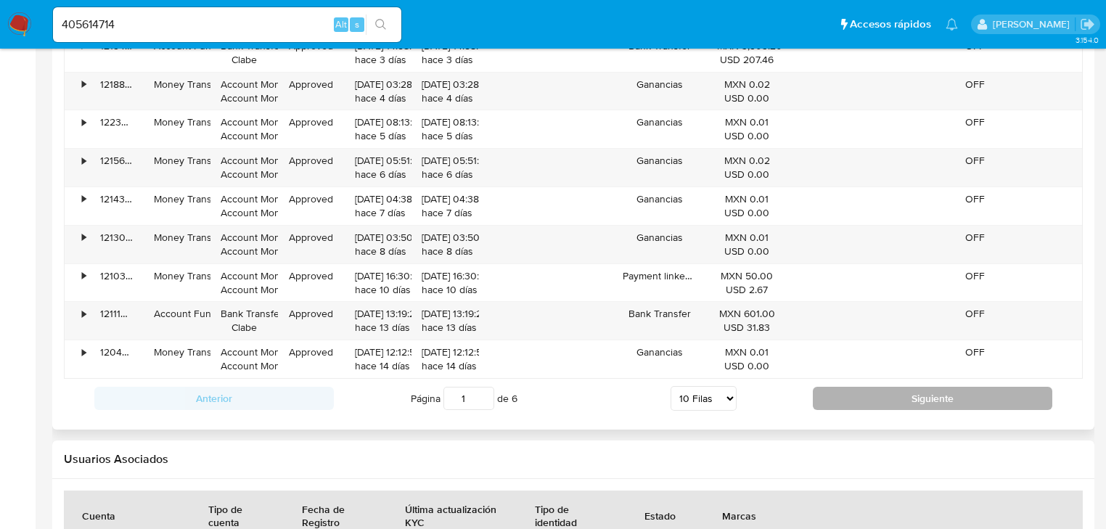
click at [849, 398] on button "Siguiente" at bounding box center [932, 398] width 239 height 23
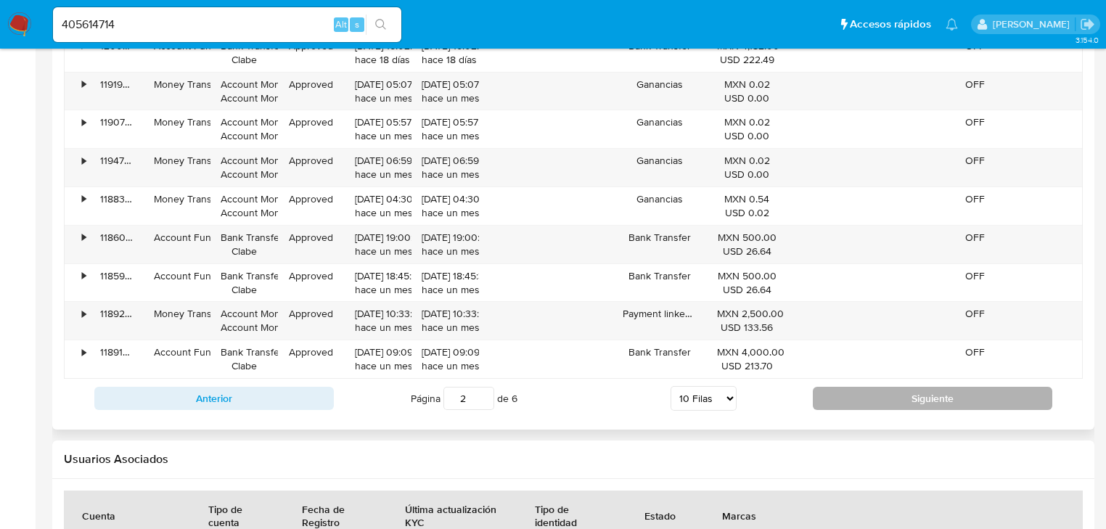
click at [839, 392] on button "Siguiente" at bounding box center [932, 398] width 239 height 23
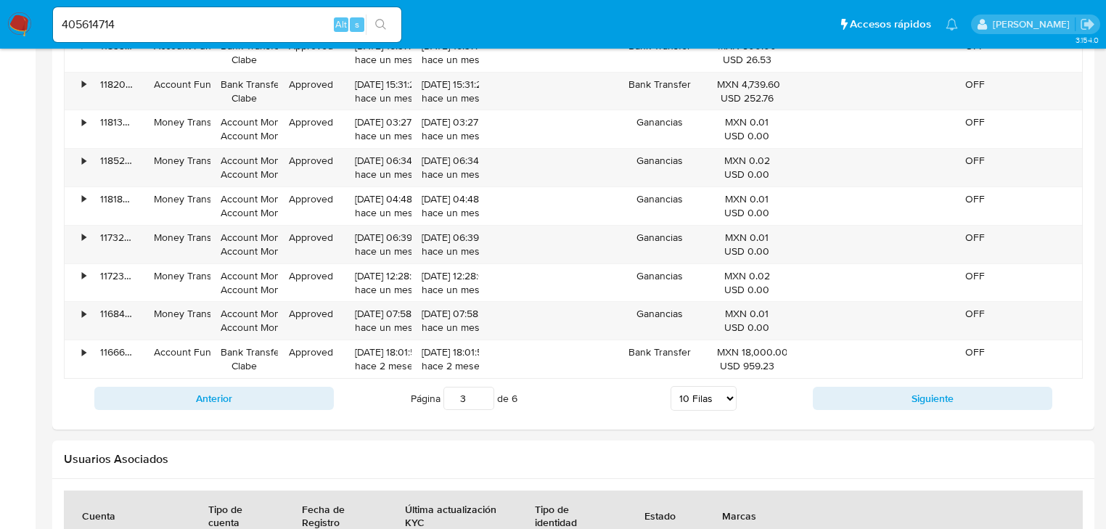
click at [841, 390] on button "Siguiente" at bounding box center [932, 398] width 239 height 23
click at [841, 387] on button "Siguiente" at bounding box center [932, 398] width 239 height 23
type input "6"
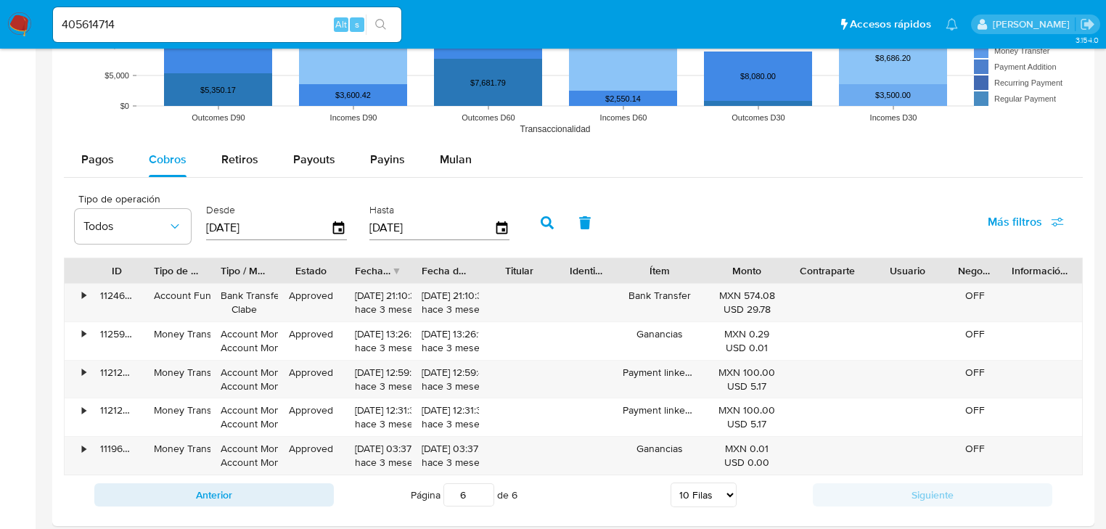
scroll to position [1277, 0]
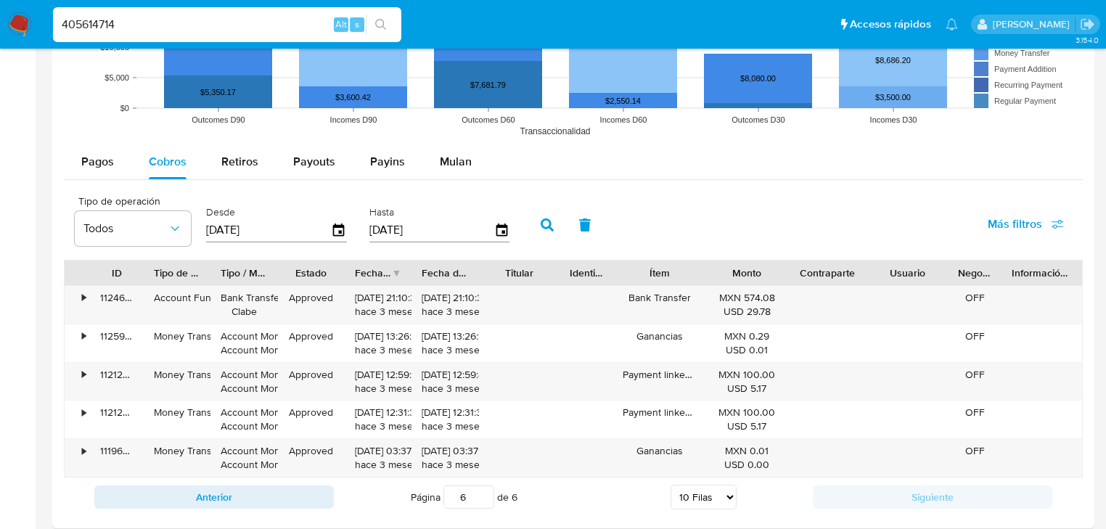
drag, startPoint x: 117, startPoint y: 28, endPoint x: 38, endPoint y: 28, distance: 78.4
click at [38, 28] on nav "Pausado Ver notificaciones 405614714 Alt s Accesos rápidos Presiona las siguien…" at bounding box center [553, 24] width 1106 height 49
paste input "391348576"
type input "391348576"
click at [383, 20] on icon "search-icon" at bounding box center [381, 25] width 12 height 12
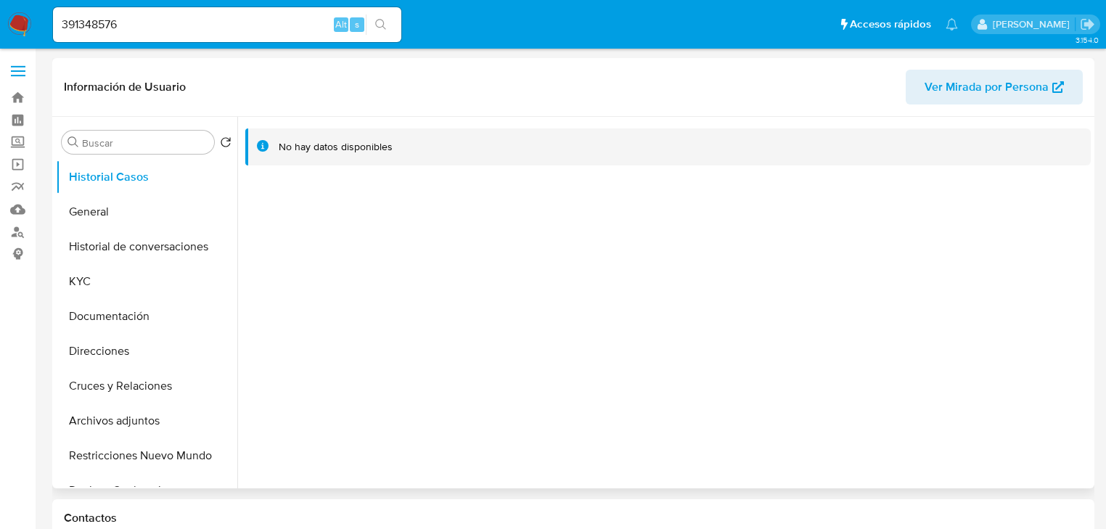
select select "10"
click at [102, 219] on button "General" at bounding box center [141, 211] width 170 height 35
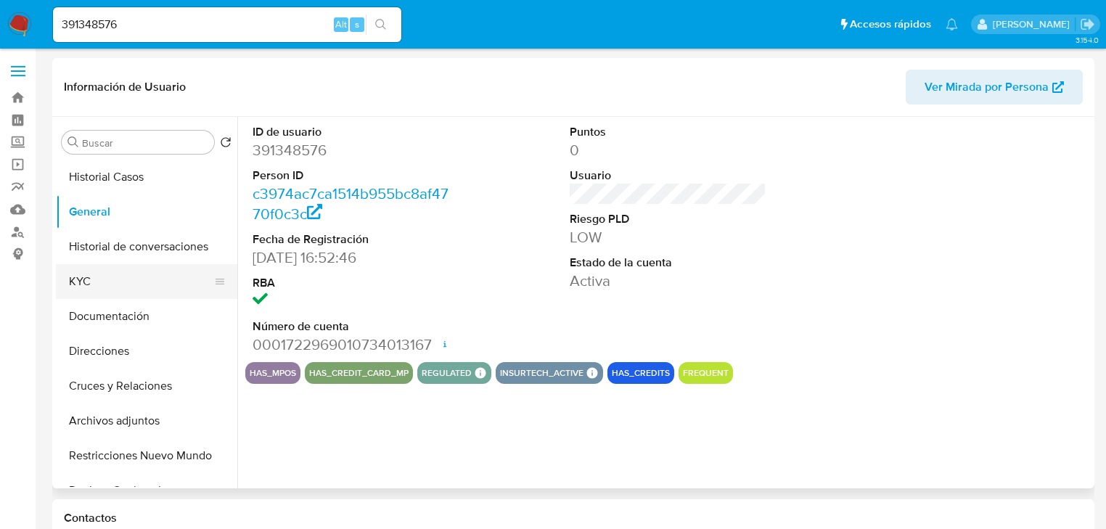
click at [94, 284] on button "KYC" at bounding box center [141, 281] width 170 height 35
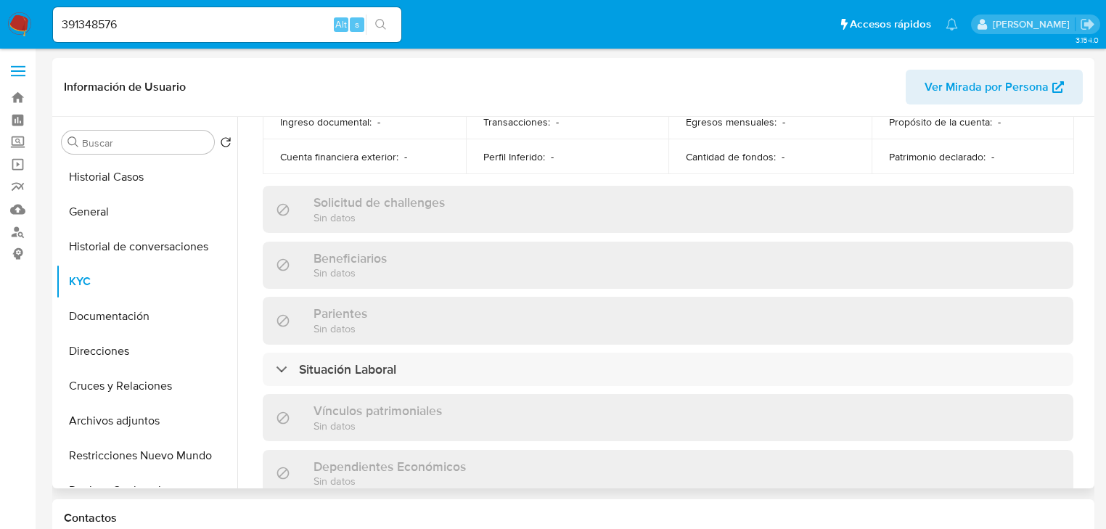
scroll to position [916, 0]
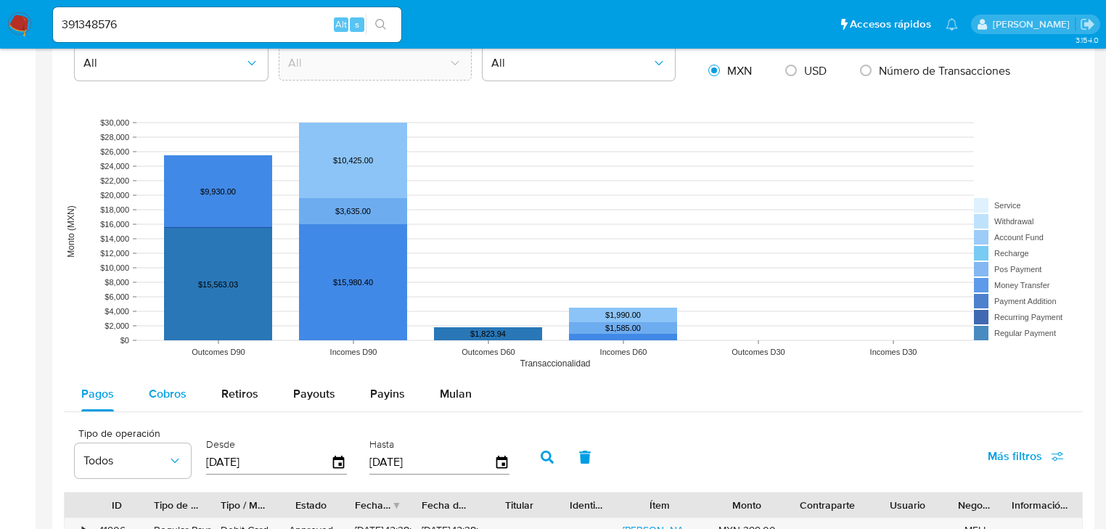
drag, startPoint x: 151, startPoint y: 392, endPoint x: 173, endPoint y: 377, distance: 26.6
click at [152, 392] on span "Cobros" at bounding box center [168, 393] width 38 height 17
select select "10"
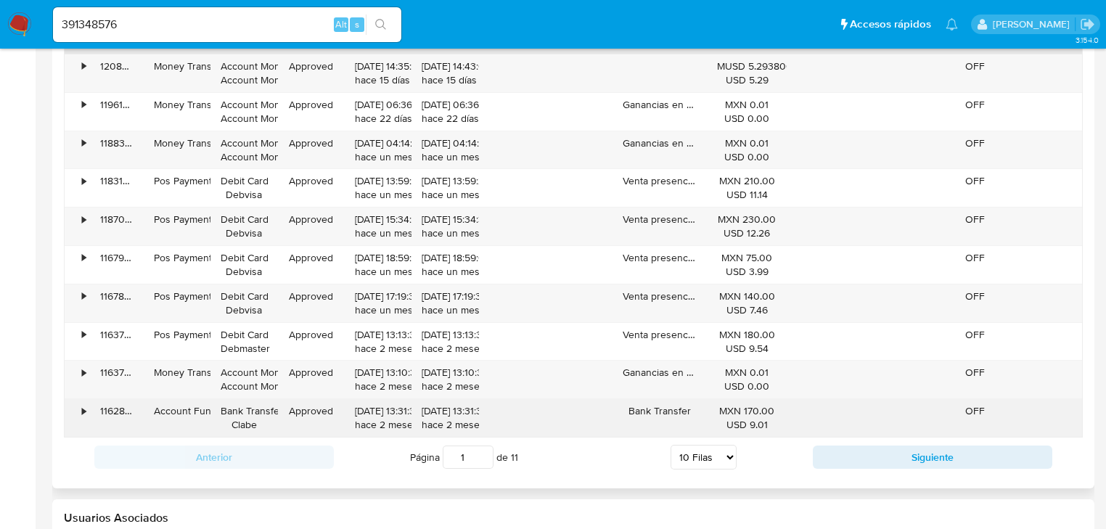
scroll to position [1509, 0]
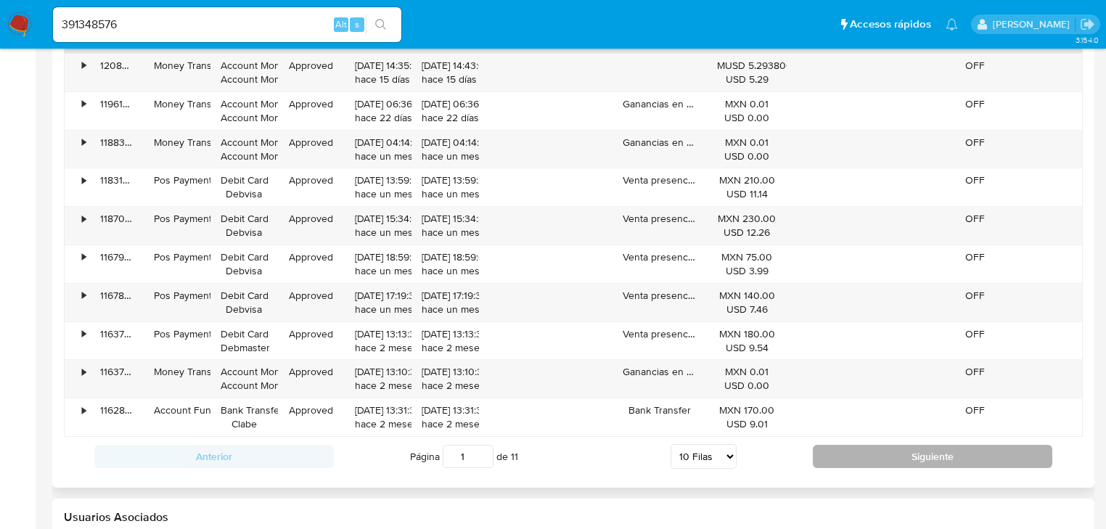
click at [855, 459] on button "Siguiente" at bounding box center [932, 456] width 239 height 23
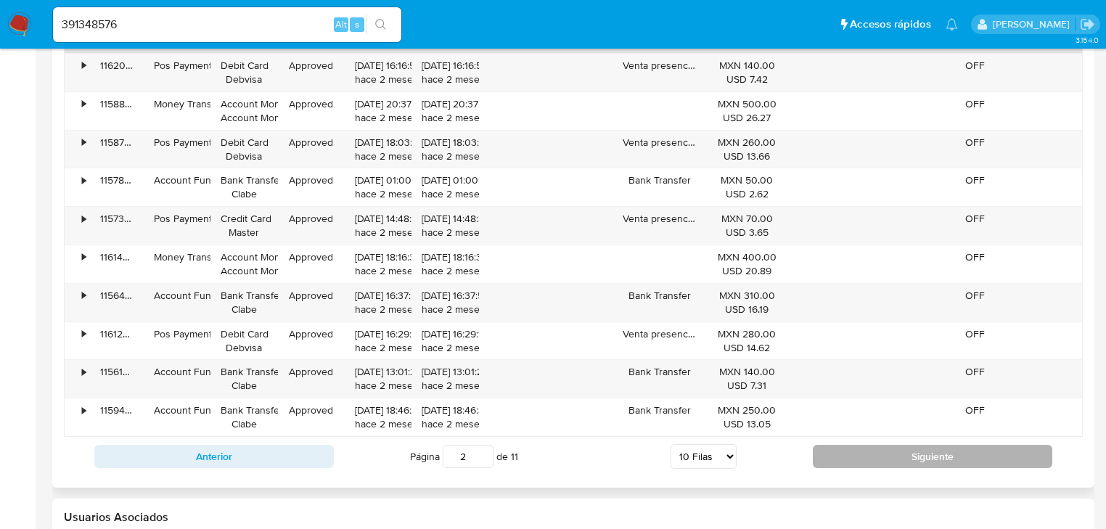
click at [855, 459] on button "Siguiente" at bounding box center [932, 456] width 239 height 23
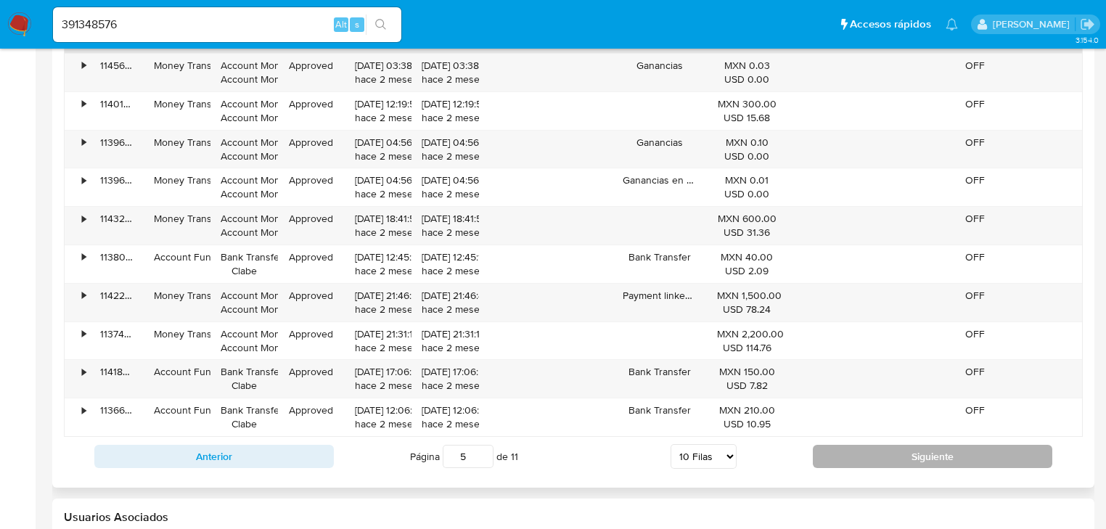
click at [842, 457] on button "Siguiente" at bounding box center [932, 456] width 239 height 23
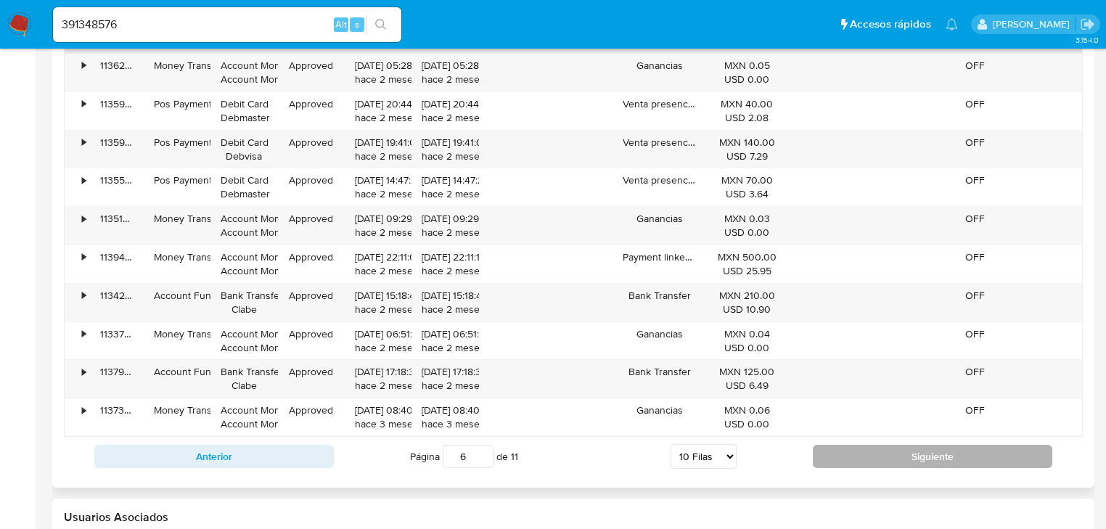
click at [839, 451] on button "Siguiente" at bounding box center [932, 456] width 239 height 23
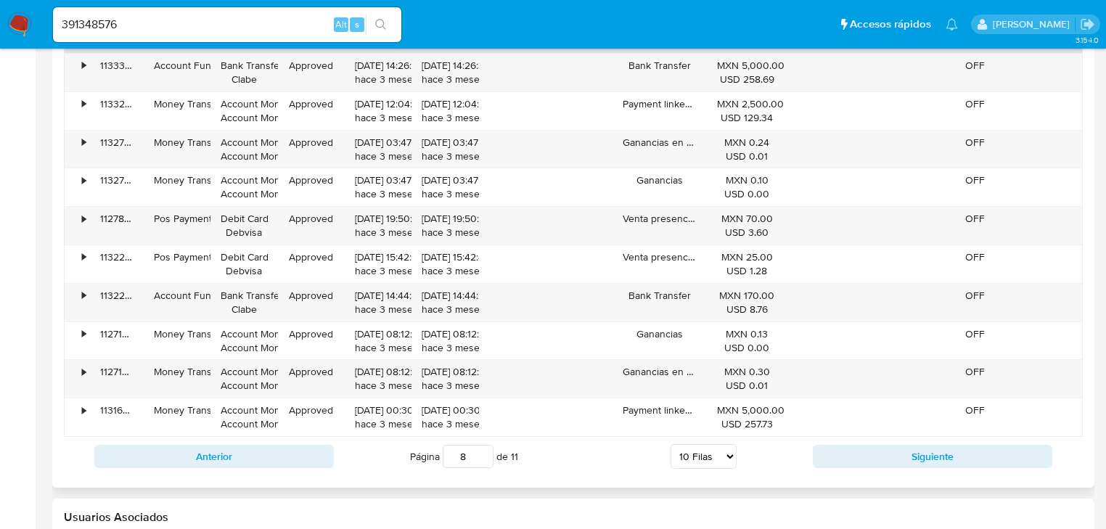
click at [833, 440] on div "Anterior Página 8 de 11 5 Filas 10 Filas 20 Filas 25 Filas 50 Filas 100 Filas S…" at bounding box center [573, 456] width 1019 height 39
click at [838, 455] on button "Siguiente" at bounding box center [932, 456] width 239 height 23
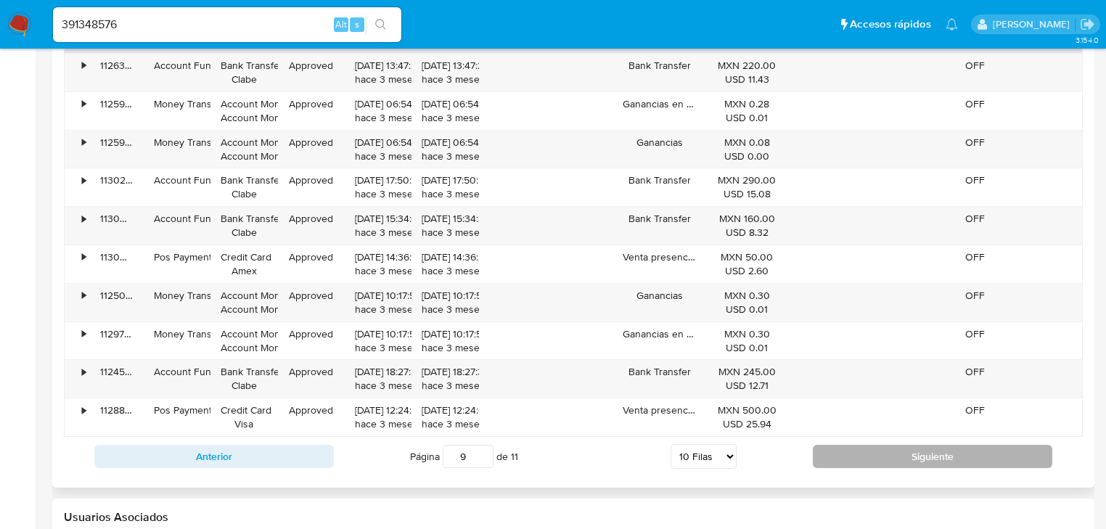
click at [838, 455] on button "Siguiente" at bounding box center [932, 456] width 239 height 23
type input "11"
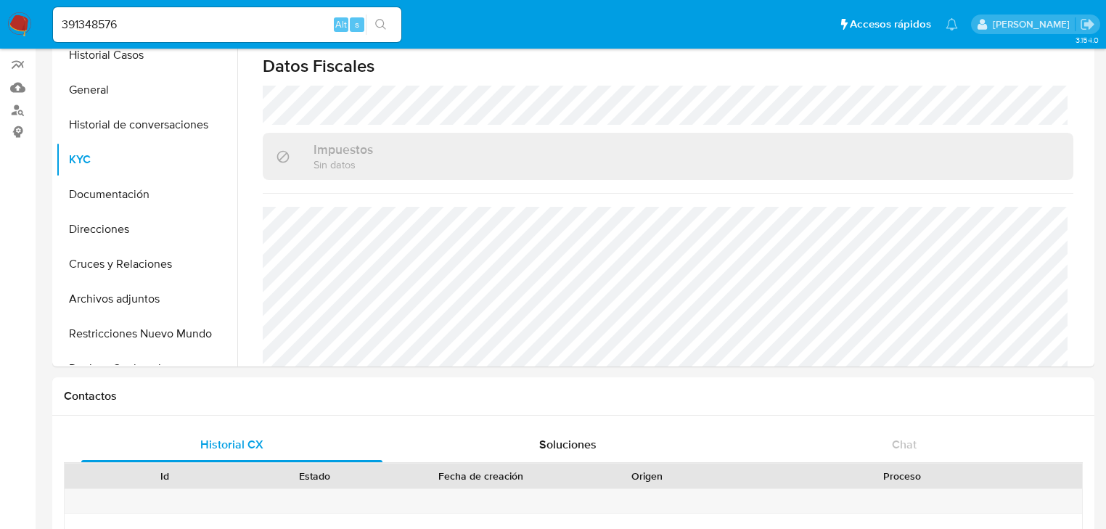
scroll to position [0, 0]
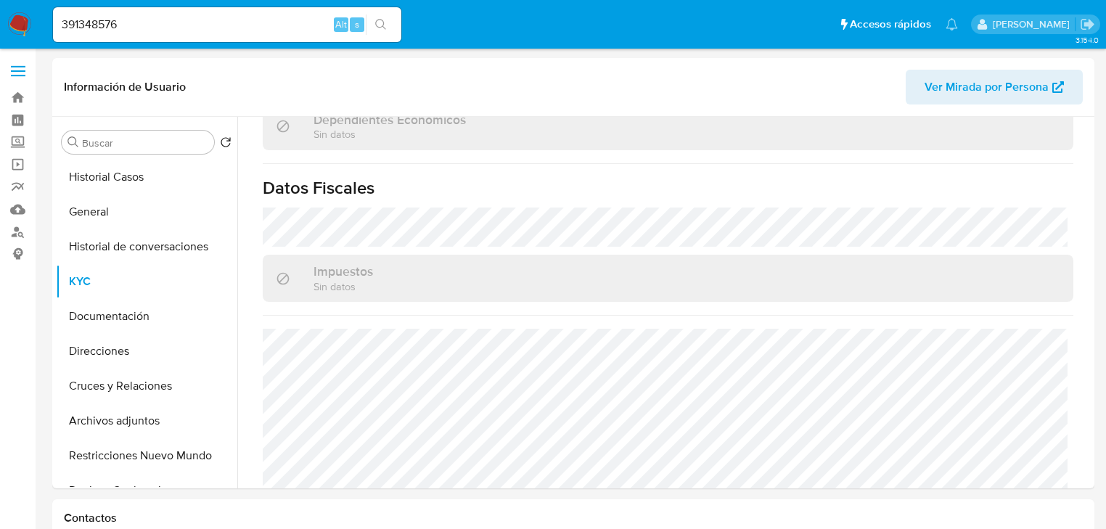
drag, startPoint x: 17, startPoint y: 15, endPoint x: 10, endPoint y: 20, distance: 9.3
click at [17, 15] on img at bounding box center [19, 24] width 25 height 25
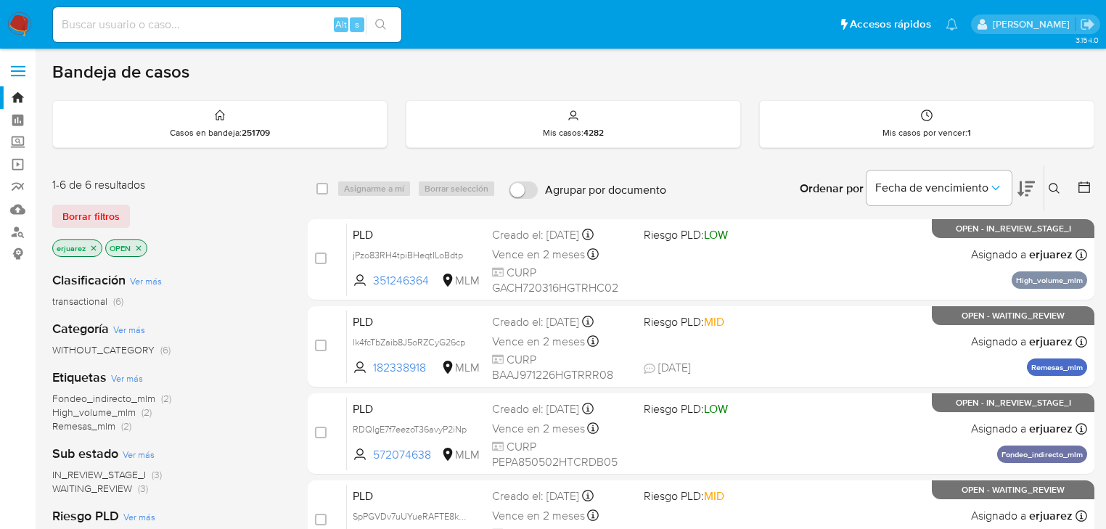
drag, startPoint x: 1052, startPoint y: 181, endPoint x: 1016, endPoint y: 202, distance: 41.6
click at [1052, 183] on icon at bounding box center [1054, 189] width 12 height 12
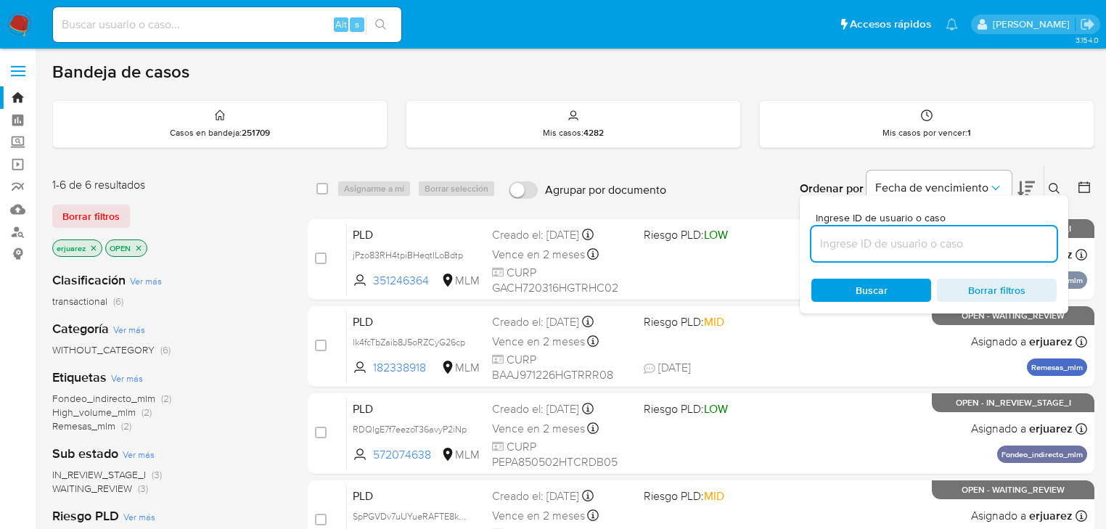
click at [919, 244] on input at bounding box center [933, 243] width 245 height 19
type input "1132693292"
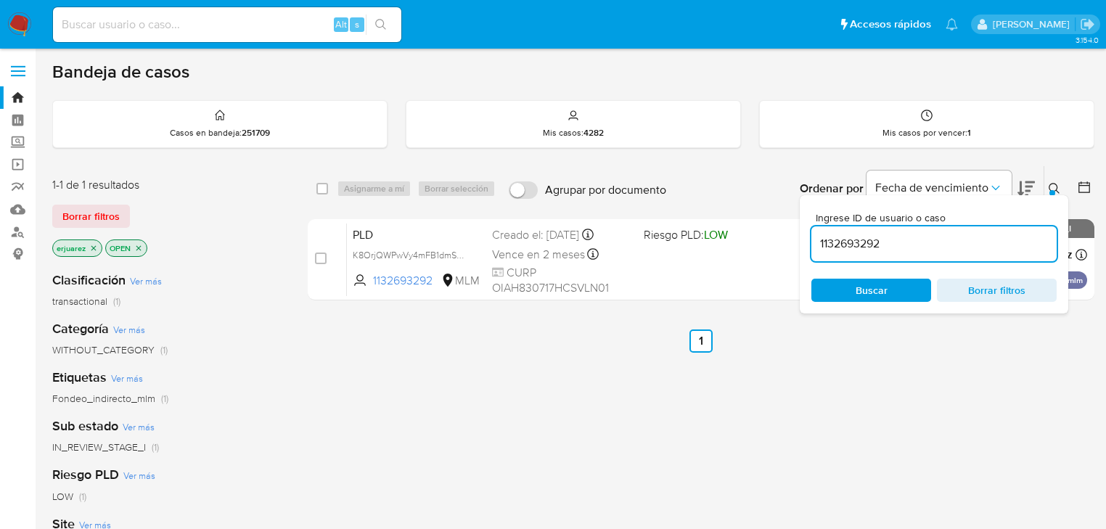
drag, startPoint x: 627, startPoint y: 371, endPoint x: 644, endPoint y: 360, distance: 20.3
click at [628, 370] on div "select-all-cases-checkbox Asignarme a mí Borrar selección Agrupar por documento…" at bounding box center [701, 493] width 787 height 657
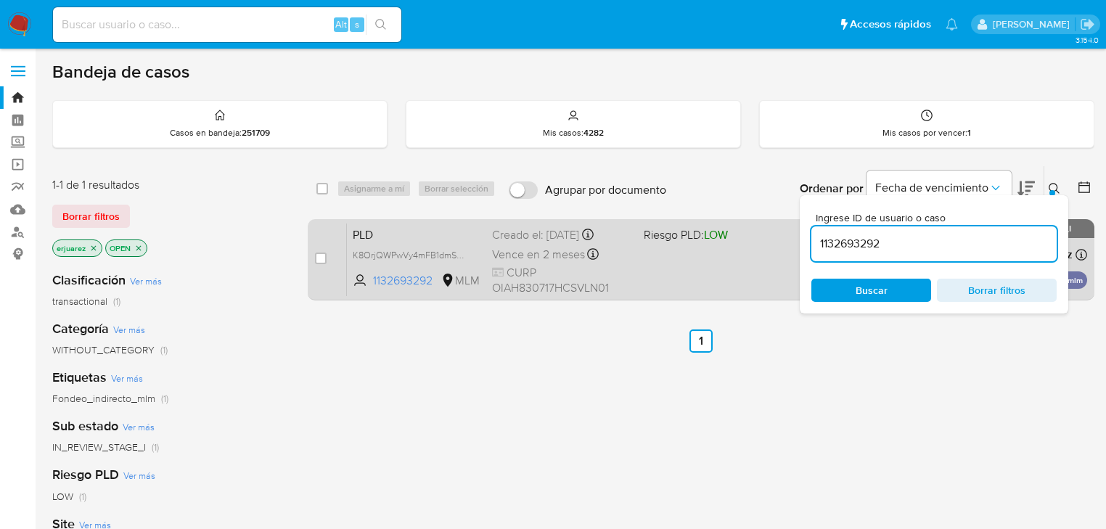
drag, startPoint x: 706, startPoint y: 265, endPoint x: 665, endPoint y: 264, distance: 41.4
click at [665, 264] on div "PLD K8OrjQWPwVy4mFB1dmSeLrCr 1132693292 MLM Riesgo PLD: LOW Creado el: 12/08/20…" at bounding box center [717, 259] width 740 height 73
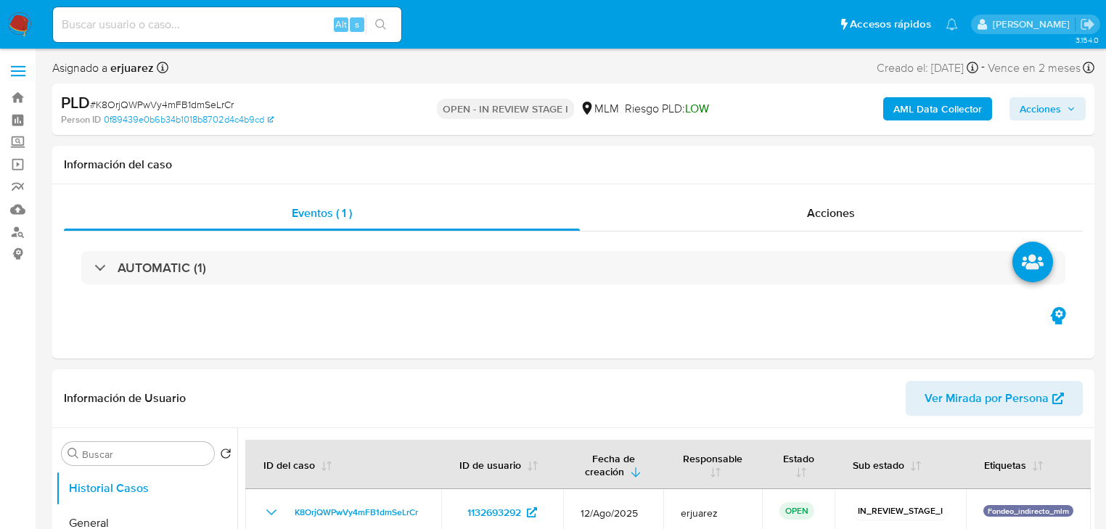
select select "10"
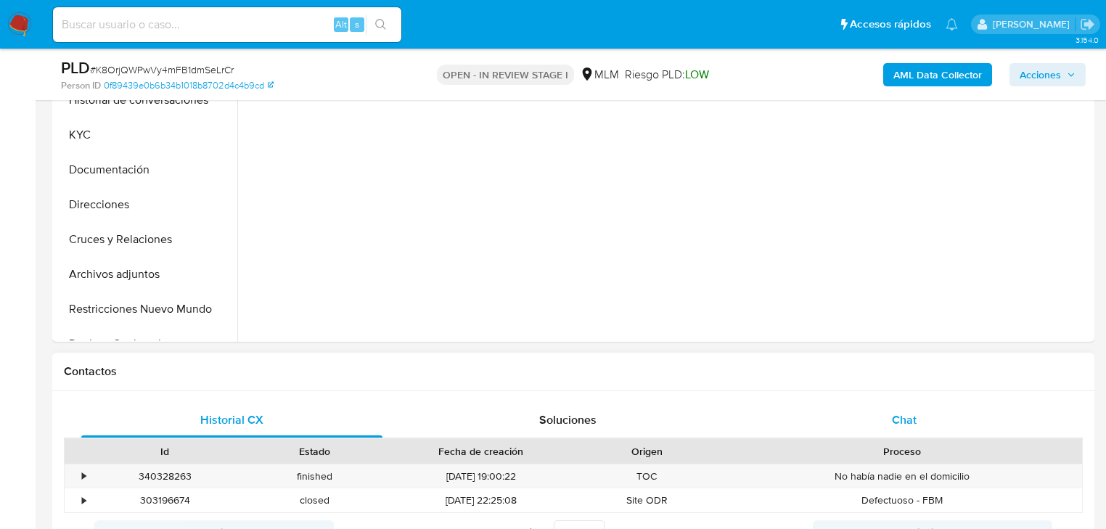
drag, startPoint x: 892, startPoint y: 421, endPoint x: 844, endPoint y: 408, distance: 50.2
click at [892, 421] on span "Chat" at bounding box center [904, 419] width 25 height 17
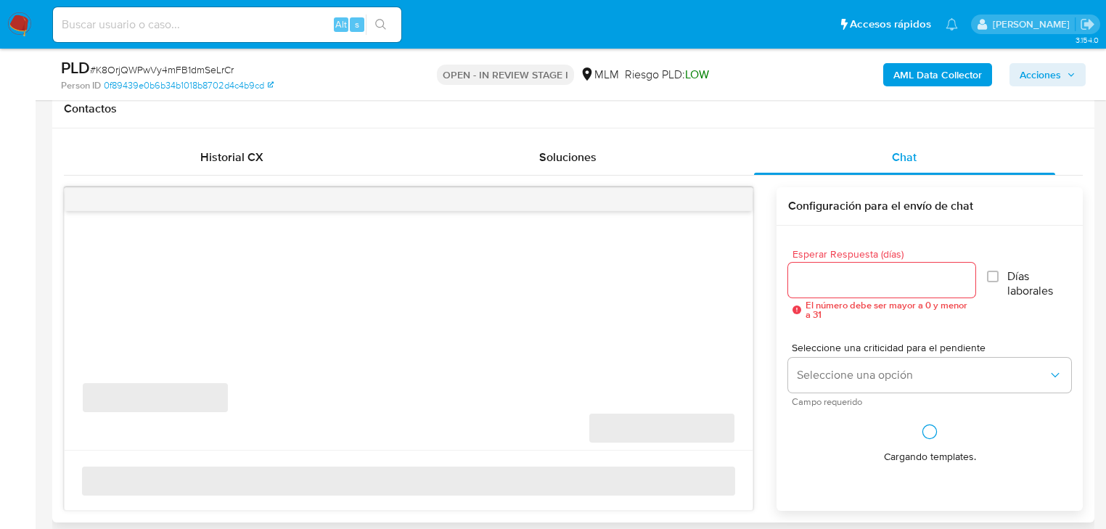
scroll to position [755, 0]
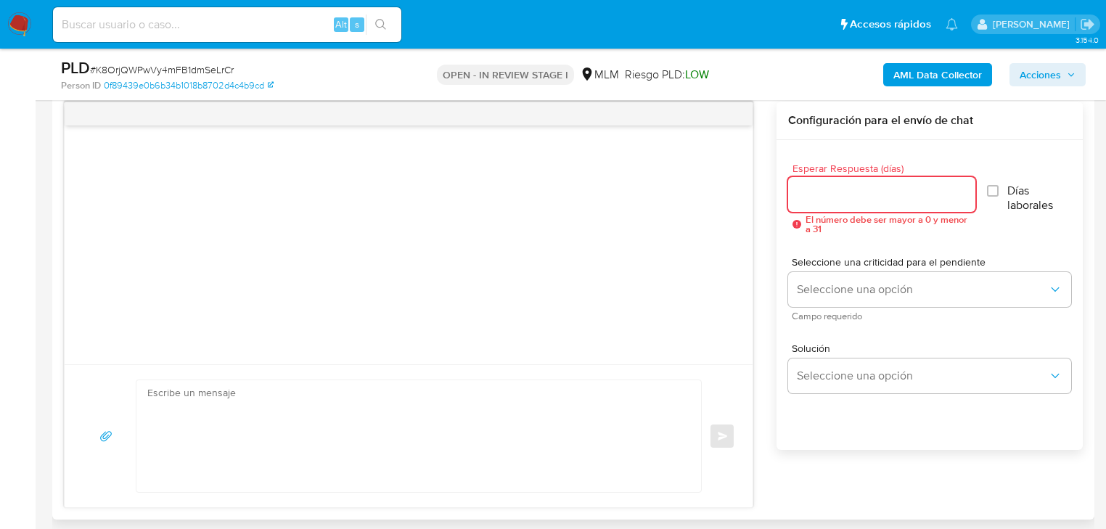
click at [826, 200] on input "Esperar Respuesta (días)" at bounding box center [881, 194] width 187 height 19
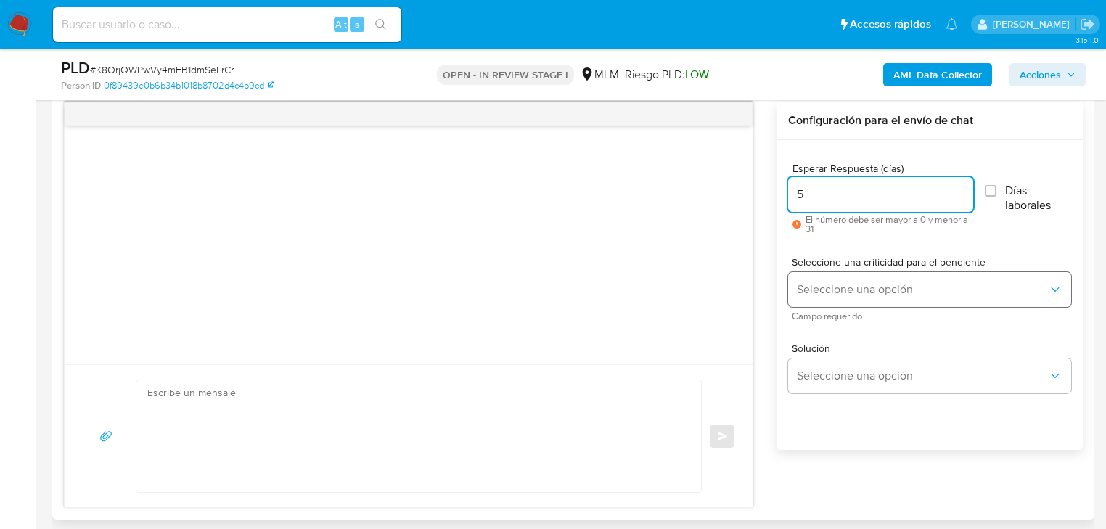
type input "5"
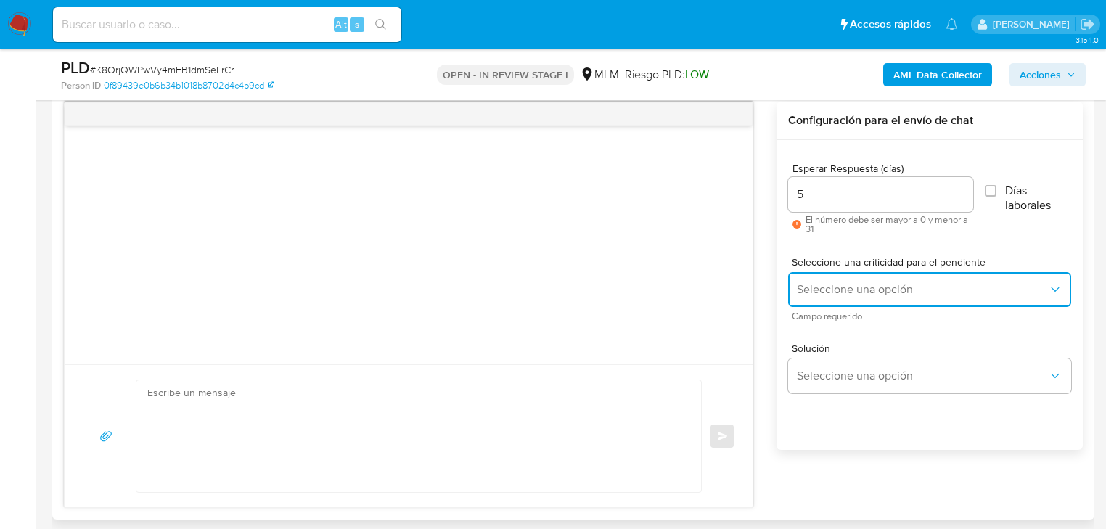
drag, startPoint x: 853, startPoint y: 296, endPoint x: 859, endPoint y: 305, distance: 10.5
click at [854, 299] on button "Seleccione una opción" at bounding box center [929, 289] width 283 height 35
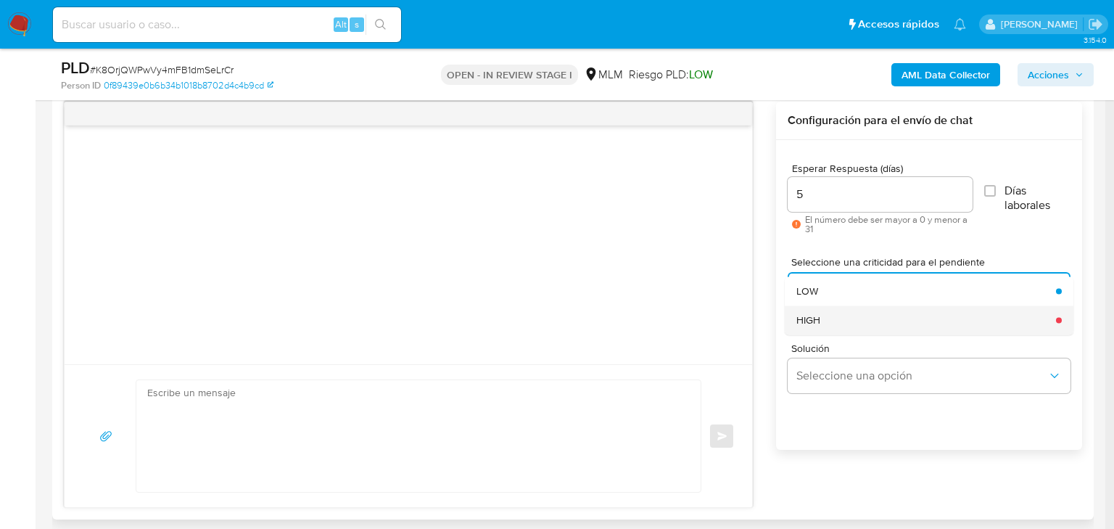
click at [824, 319] on div "HIGH" at bounding box center [922, 319] width 251 height 29
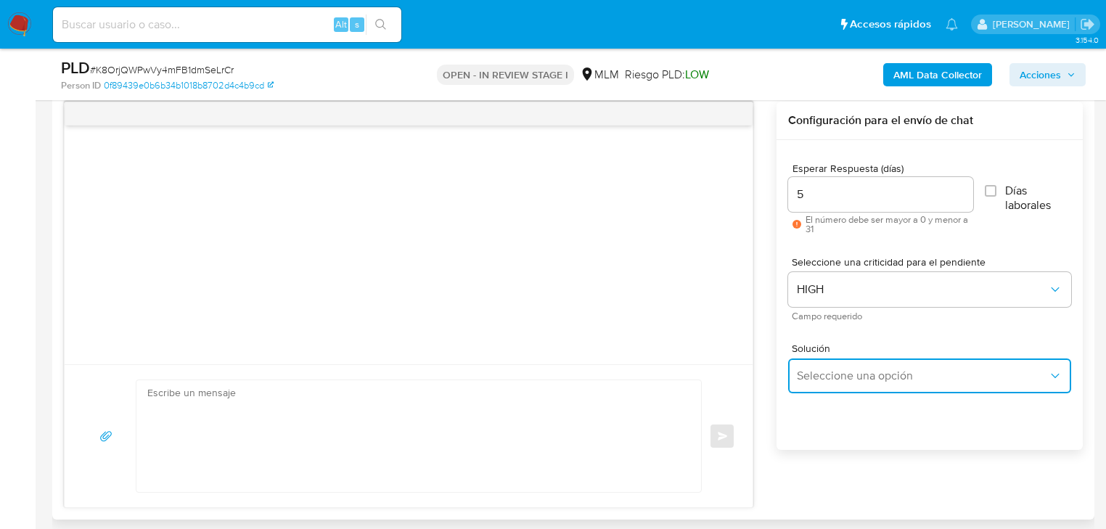
drag, startPoint x: 841, startPoint y: 374, endPoint x: 1010, endPoint y: 366, distance: 169.2
click at [861, 377] on span "Seleccione una opción" at bounding box center [922, 376] width 251 height 15
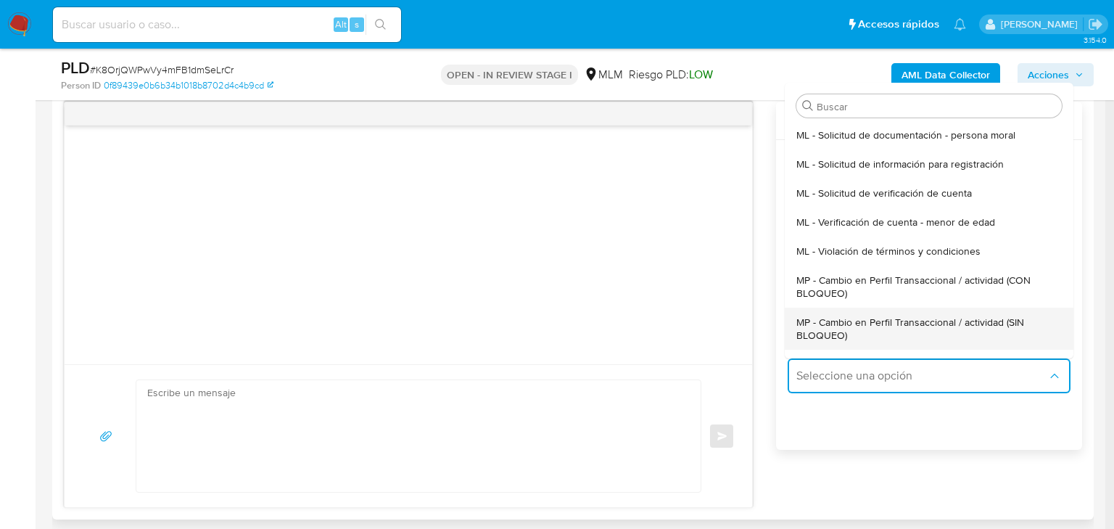
click at [961, 332] on span "MP - Cambio en Perfil Transaccional / actividad (SIN BLOQUEO)" at bounding box center [925, 329] width 257 height 26
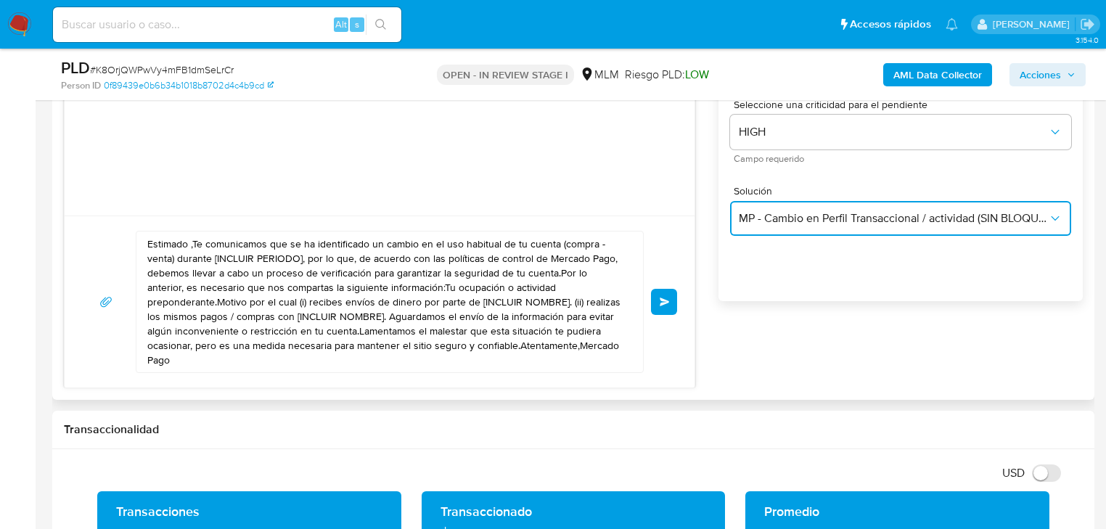
scroll to position [871, 0]
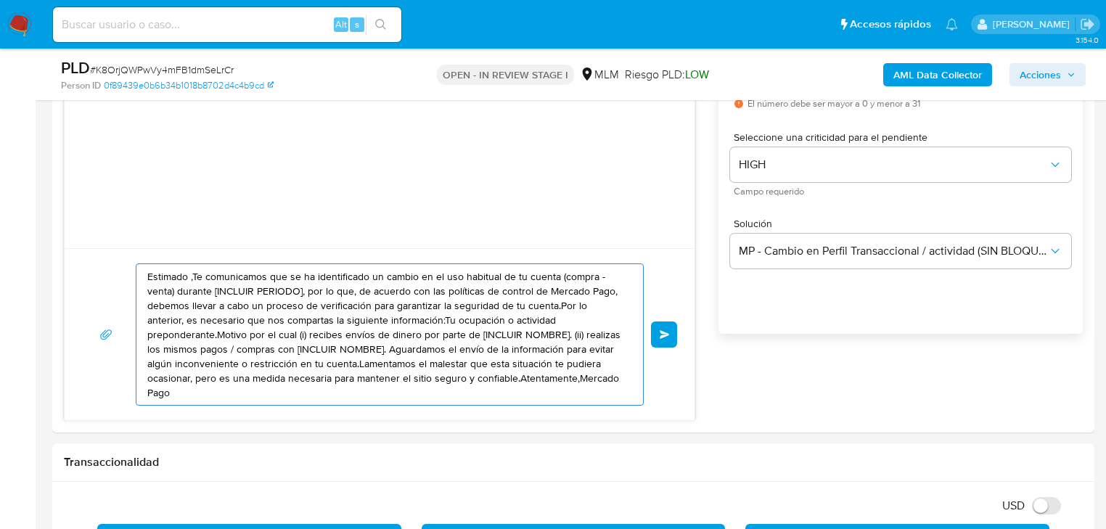
drag, startPoint x: 568, startPoint y: 382, endPoint x: -57, endPoint y: 210, distance: 648.8
paste textarea "Henry se ha identificado un cambio en el uso habitual de tu cuenta para garanti…"
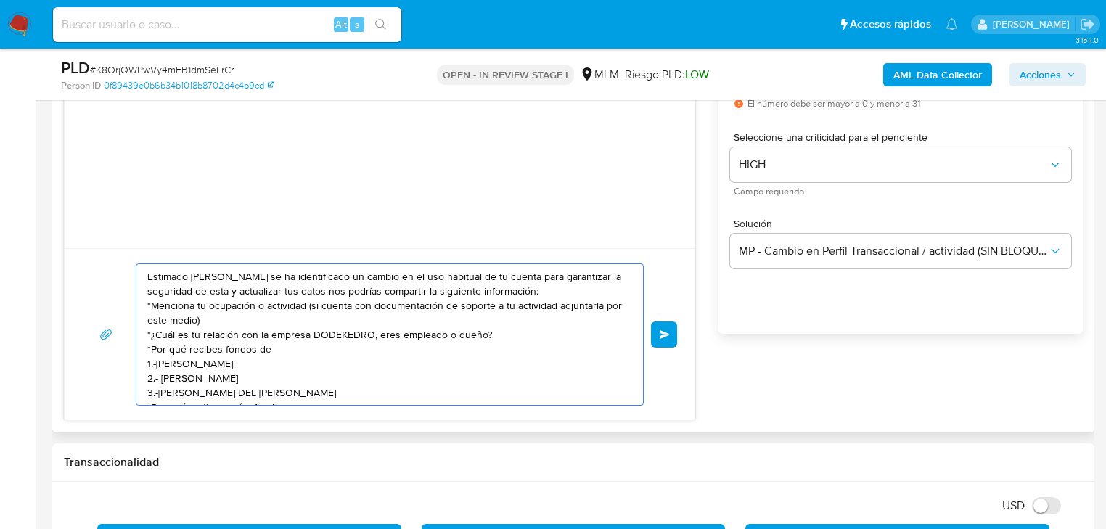
scroll to position [92, 0]
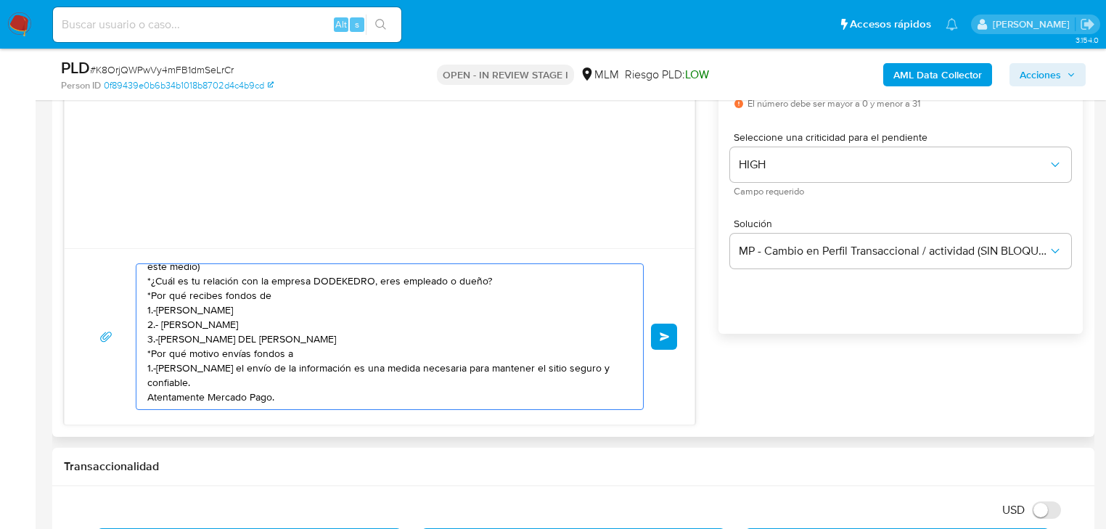
click at [148, 369] on textarea "Estimado Henry se ha identificado un cambio en el uso habitual de tu cuenta par…" at bounding box center [385, 336] width 477 height 145
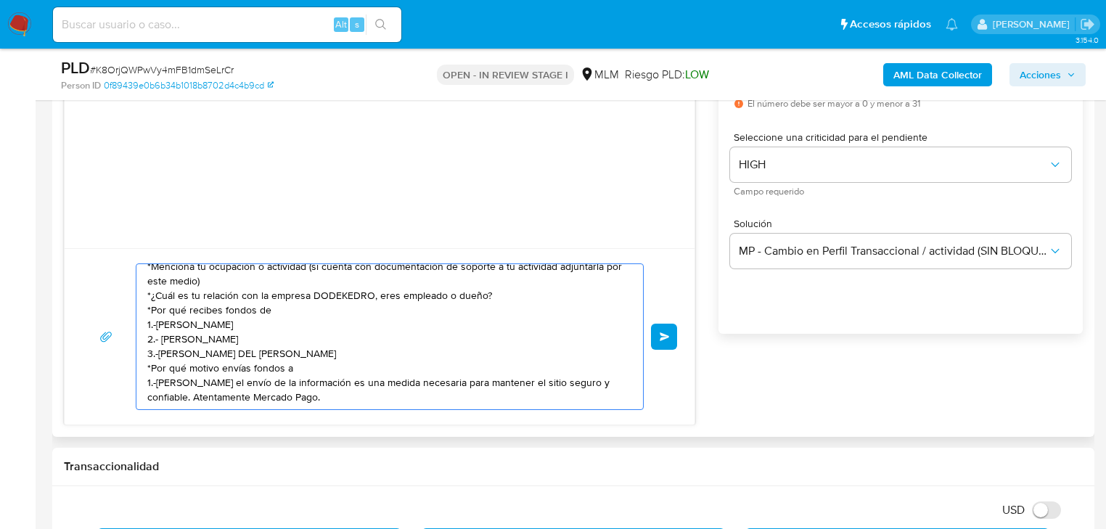
scroll to position [0, 0]
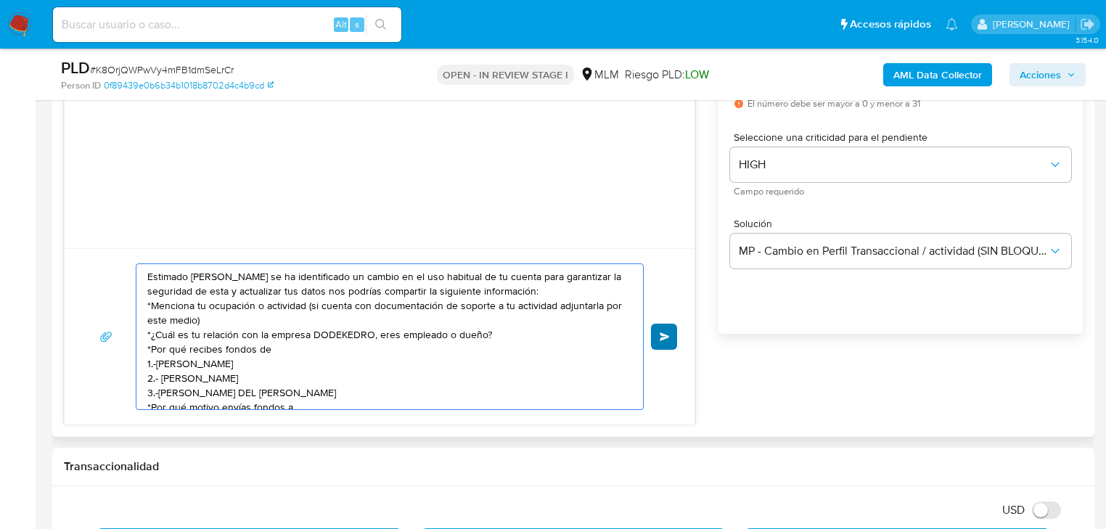
type textarea "Estimado [PERSON_NAME] ha identificado un cambio en el uso habitual de tu cuent…"
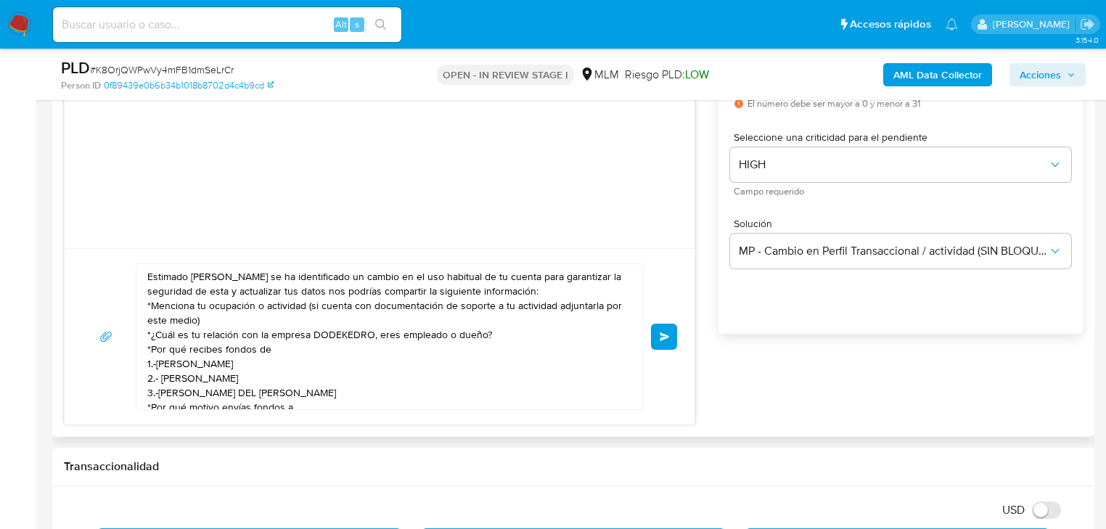
click at [662, 340] on button "Enviar" at bounding box center [664, 337] width 26 height 26
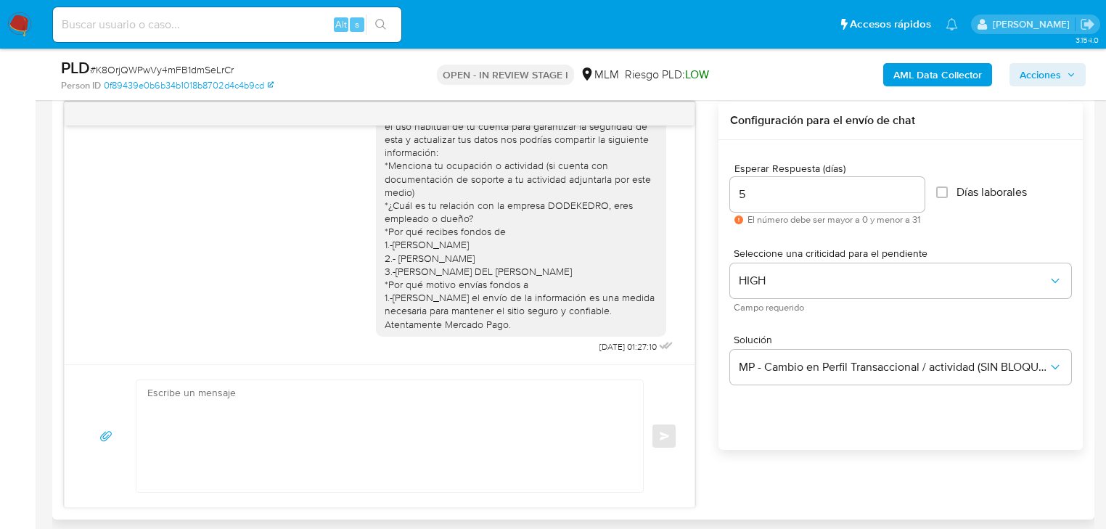
scroll to position [69, 0]
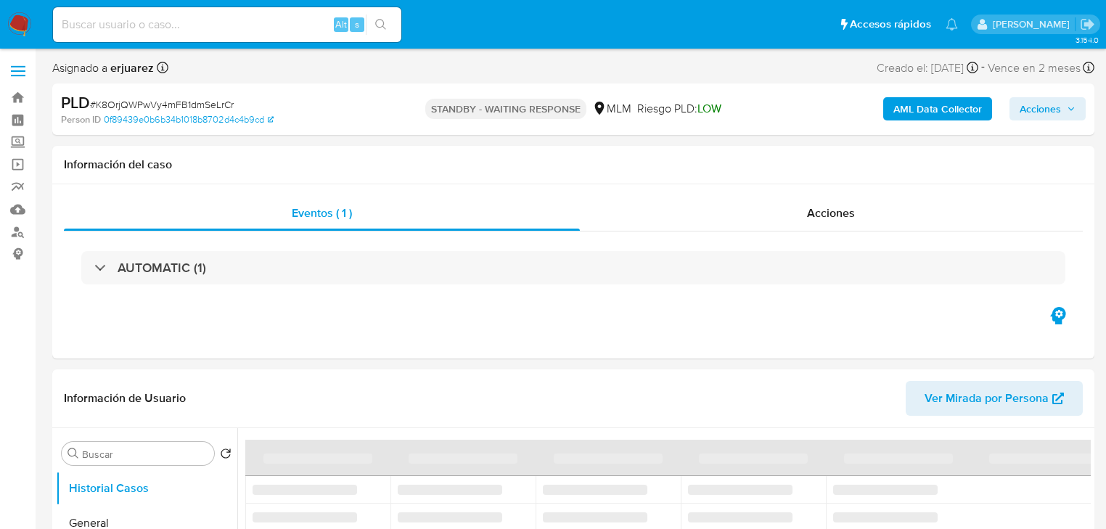
select select "10"
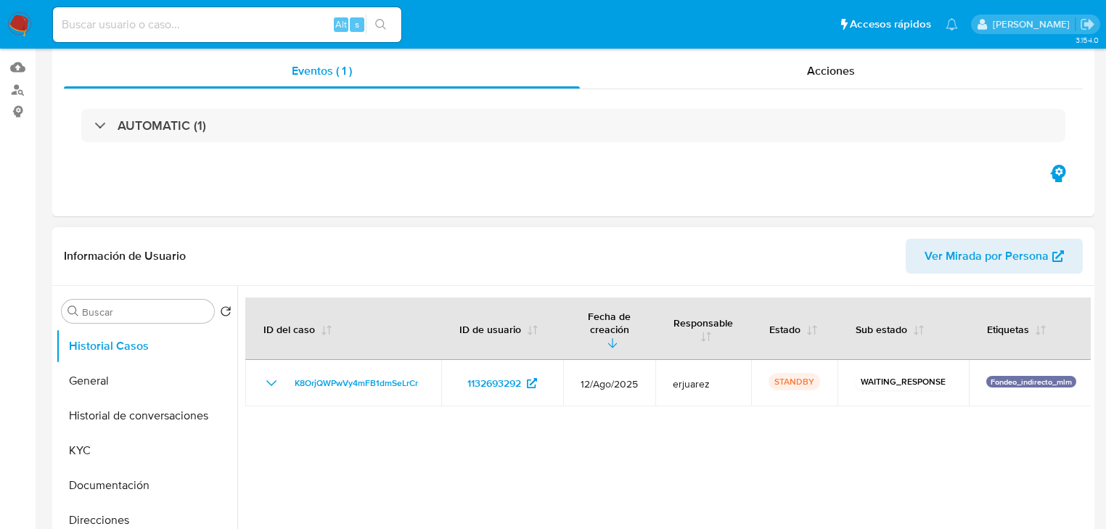
scroll to position [290, 0]
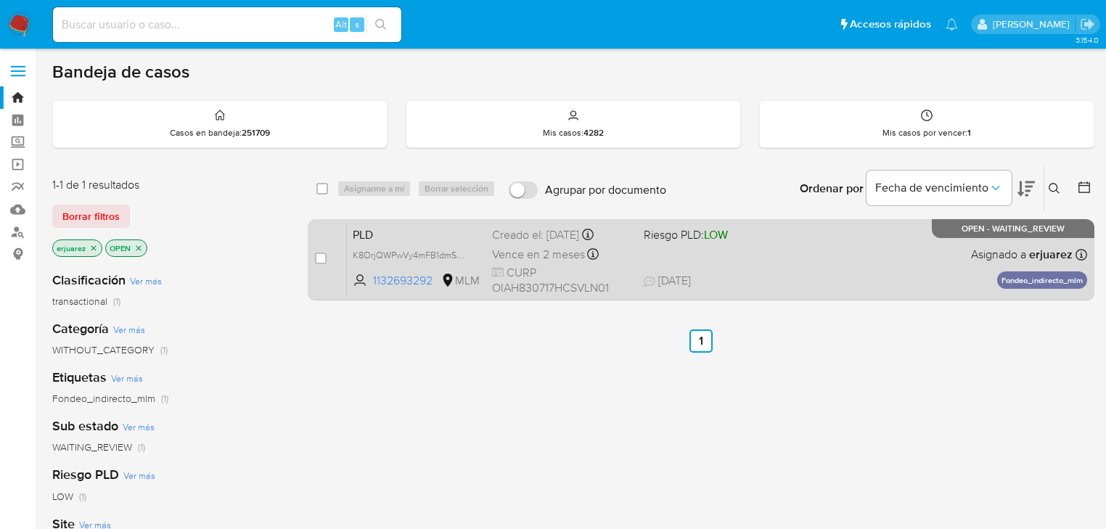
click at [567, 252] on span "Vence en 2 meses" at bounding box center [538, 255] width 93 height 16
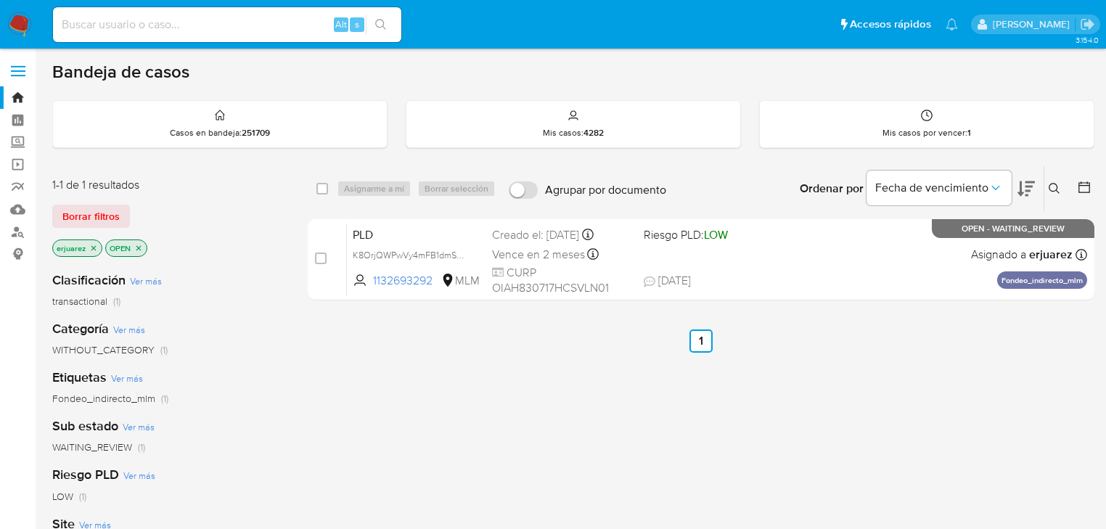
click at [181, 25] on input at bounding box center [227, 24] width 348 height 19
paste input "405614714"
type input "405614714"
click at [386, 22] on icon "search-icon" at bounding box center [381, 25] width 12 height 12
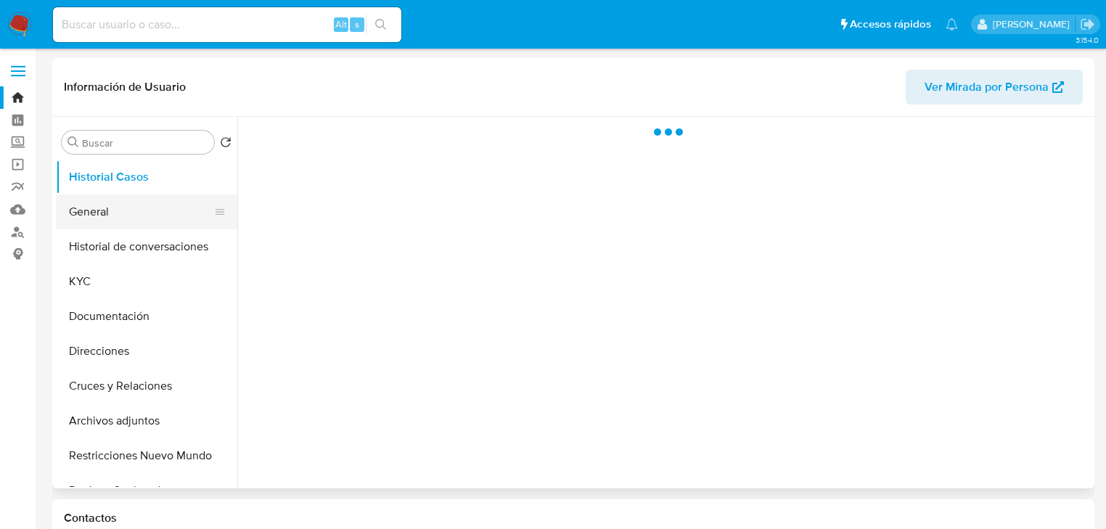
click at [85, 205] on button "General" at bounding box center [141, 211] width 170 height 35
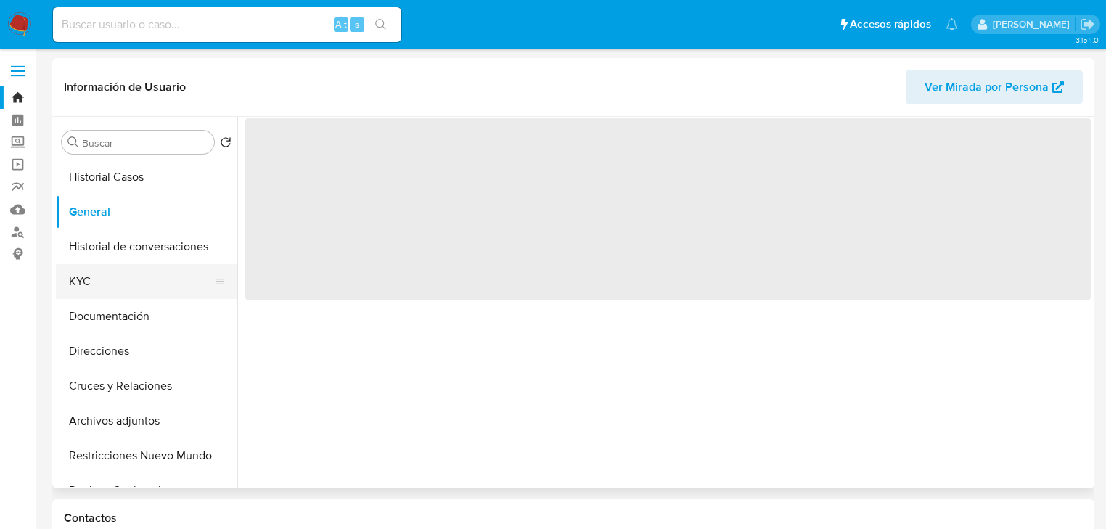
select select "10"
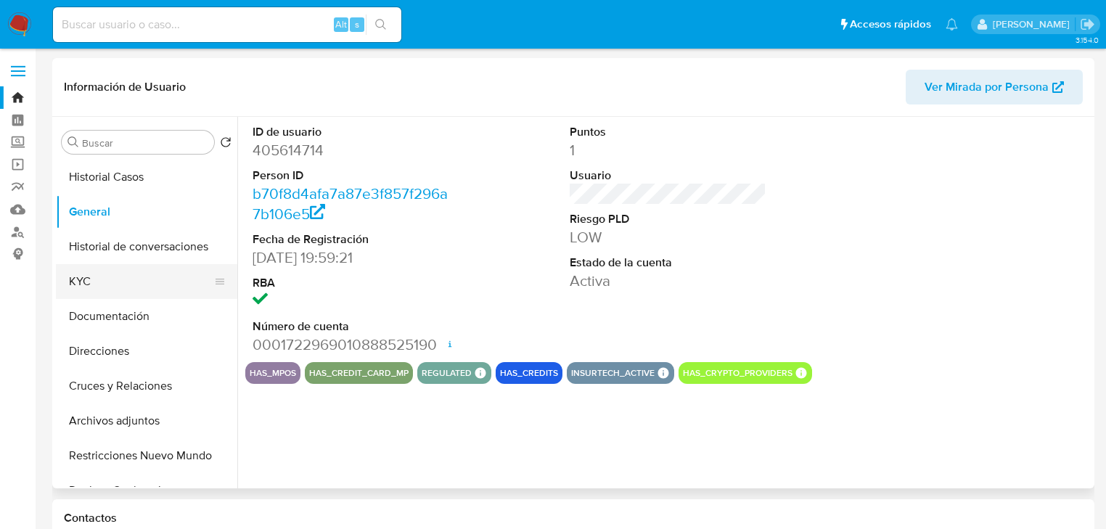
click at [96, 279] on button "KYC" at bounding box center [141, 281] width 170 height 35
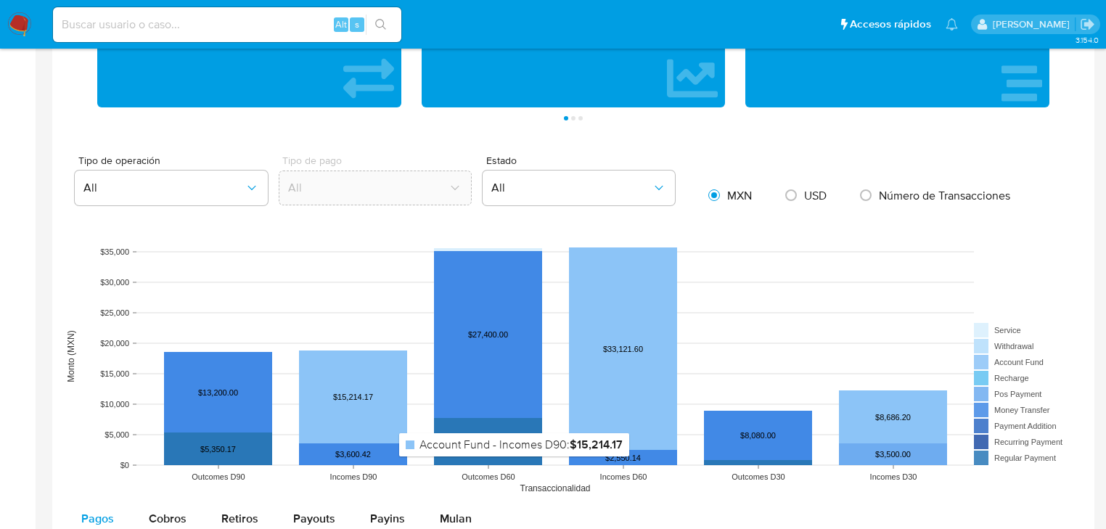
scroll to position [987, 0]
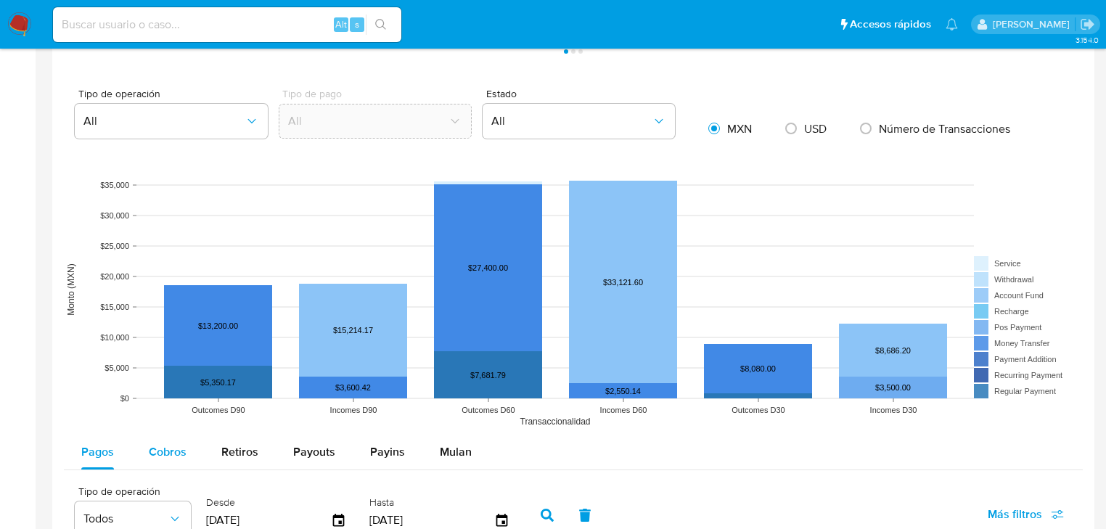
drag, startPoint x: 159, startPoint y: 460, endPoint x: 171, endPoint y: 438, distance: 25.0
click at [159, 453] on div "Cobros" at bounding box center [168, 452] width 38 height 35
select select "10"
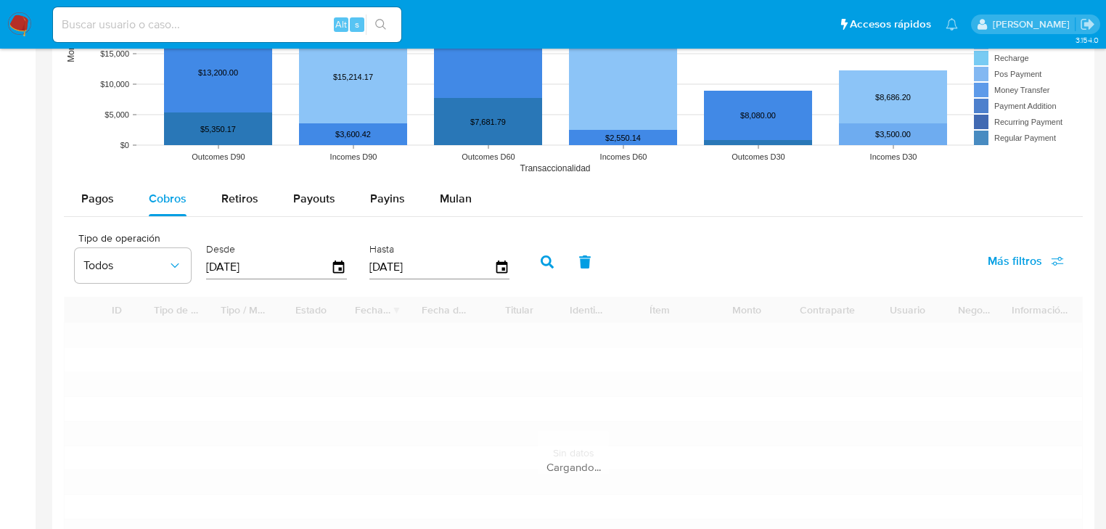
scroll to position [1393, 0]
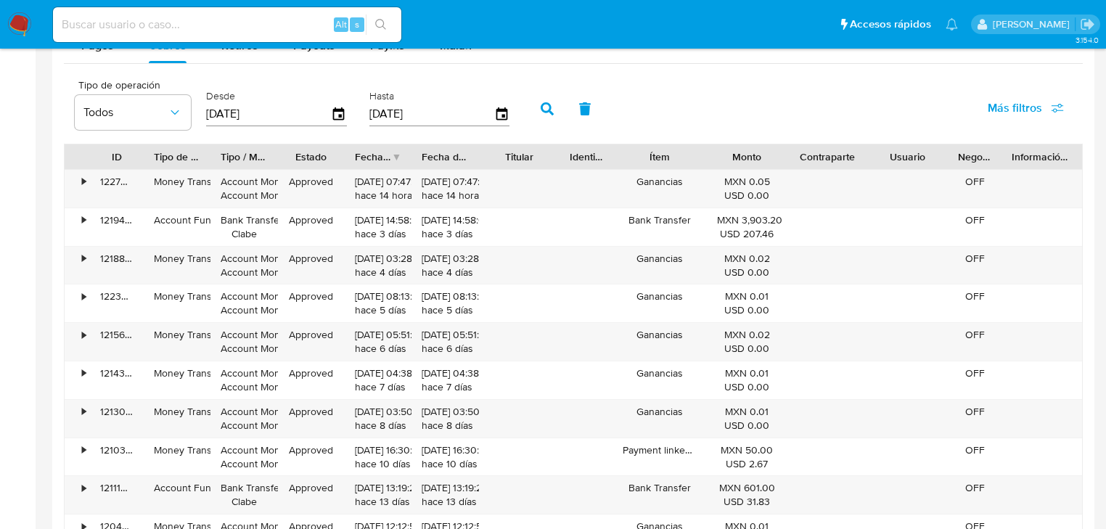
click at [175, 9] on div "Alt s" at bounding box center [227, 24] width 348 height 35
click at [181, 26] on input at bounding box center [227, 24] width 348 height 19
paste input "2343455002"
type input "2343455002"
click at [388, 12] on div "2343455002 Alt s" at bounding box center [227, 24] width 348 height 35
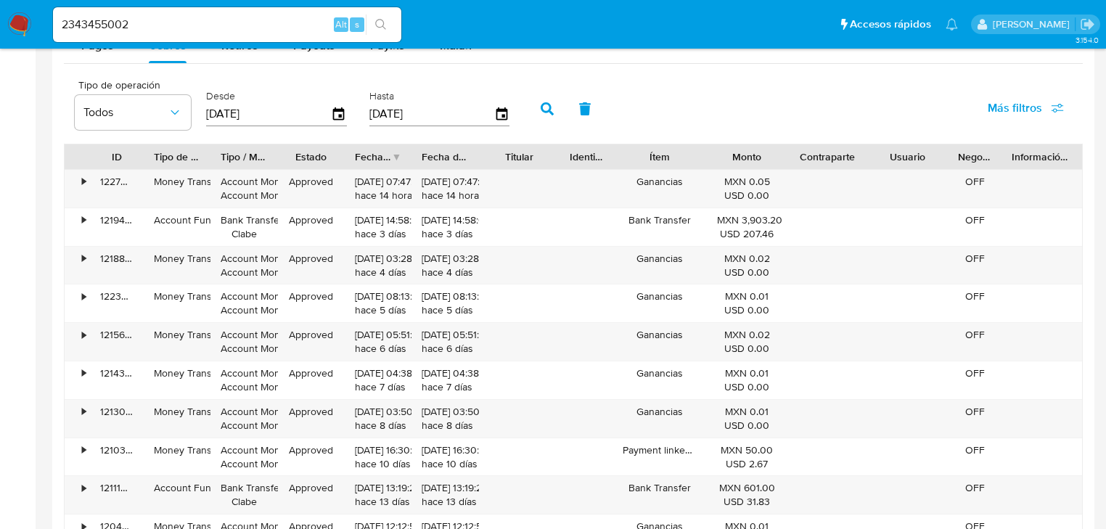
click at [383, 28] on icon "search-icon" at bounding box center [381, 25] width 12 height 12
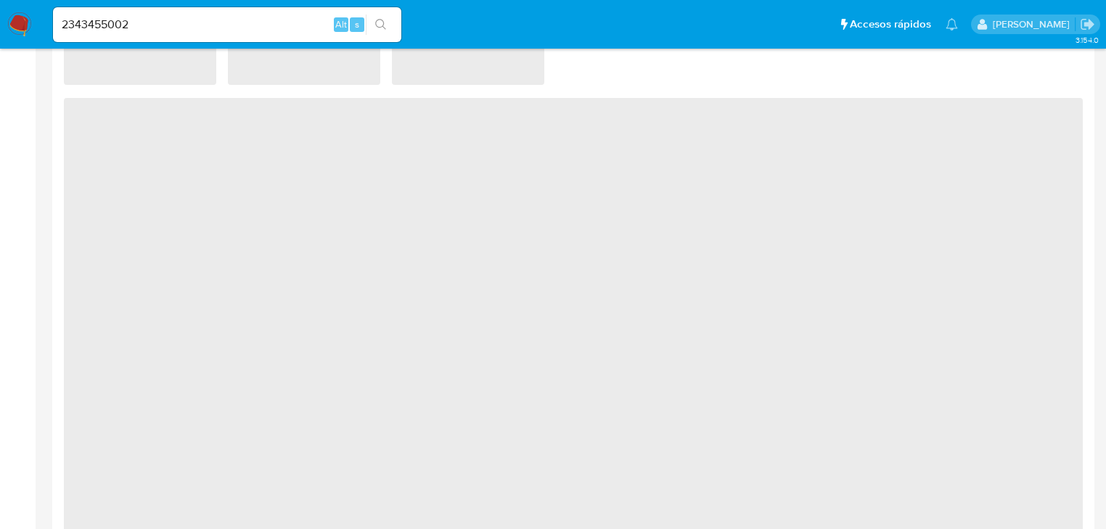
select select "10"
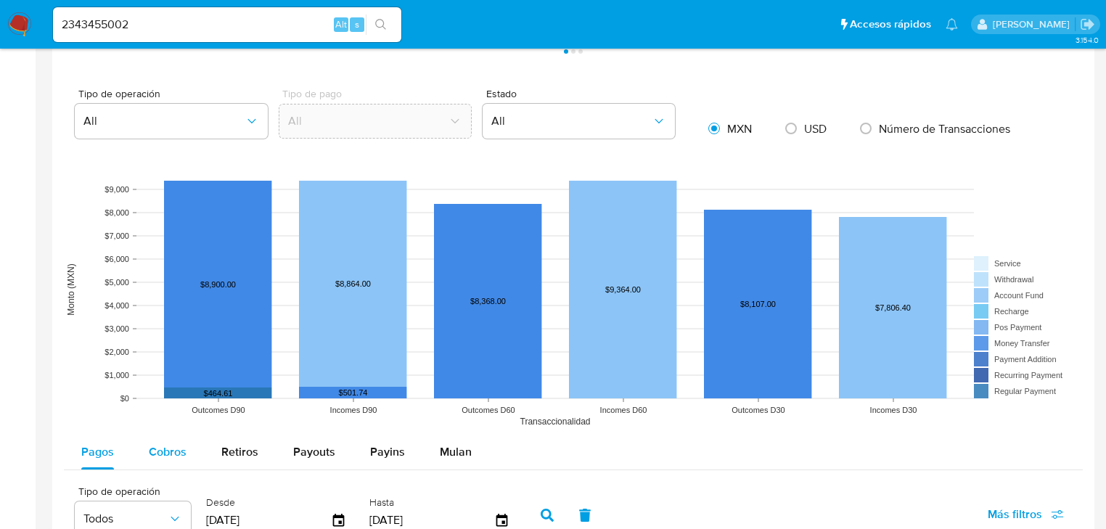
click at [167, 438] on div "Cobros" at bounding box center [168, 452] width 38 height 35
select select "10"
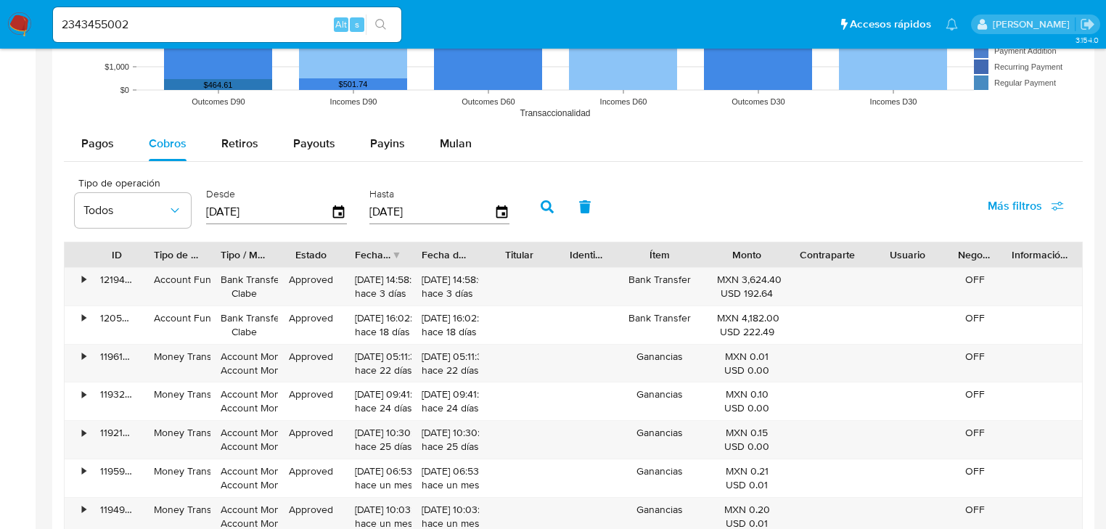
scroll to position [1277, 0]
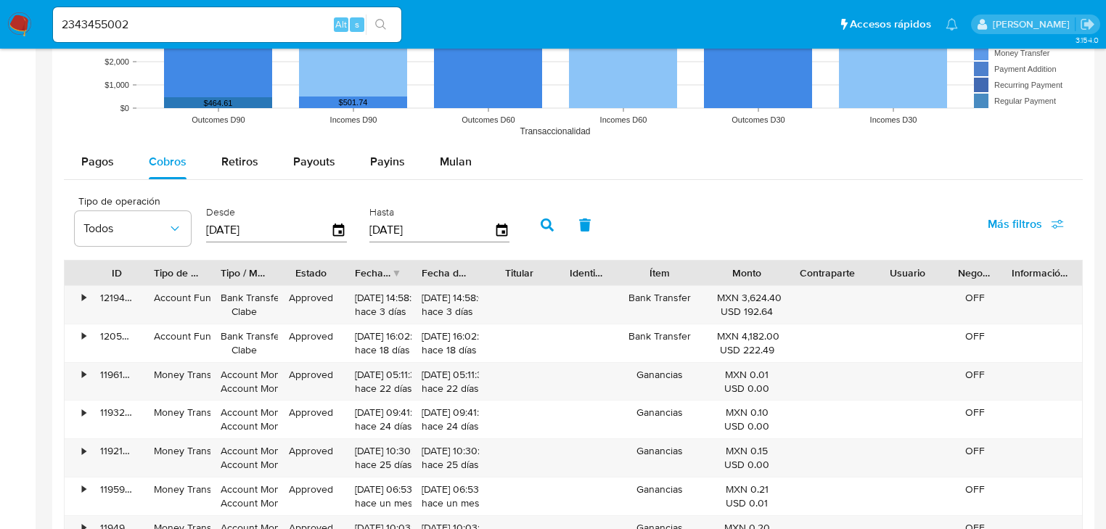
click at [17, 20] on img at bounding box center [19, 24] width 25 height 25
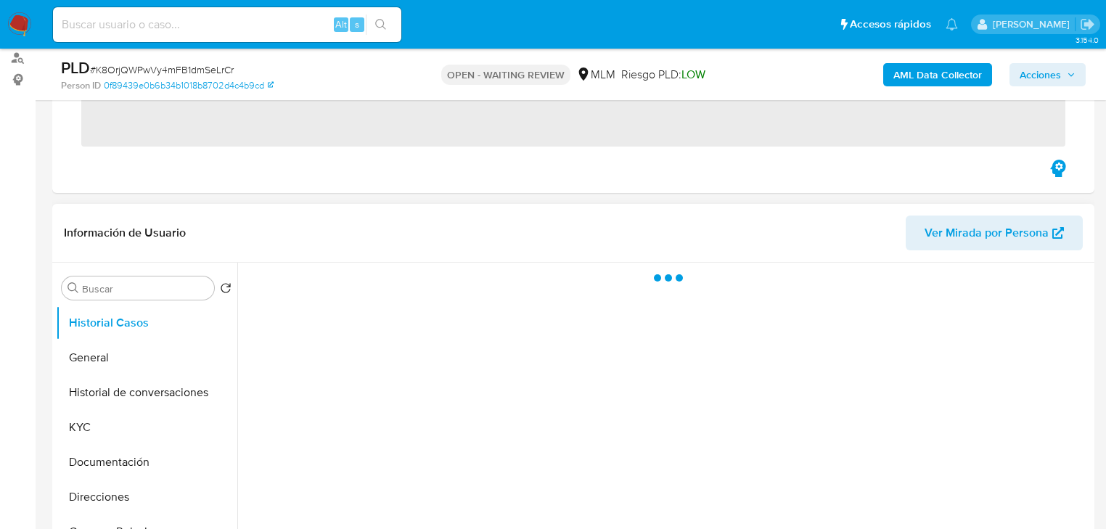
scroll to position [348, 0]
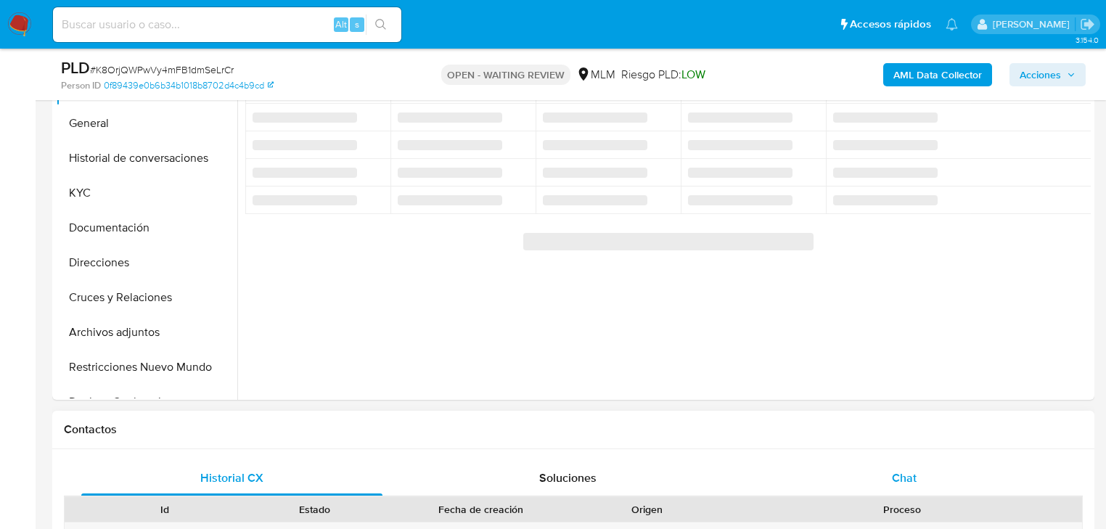
click at [905, 469] on span "Chat" at bounding box center [904, 477] width 25 height 17
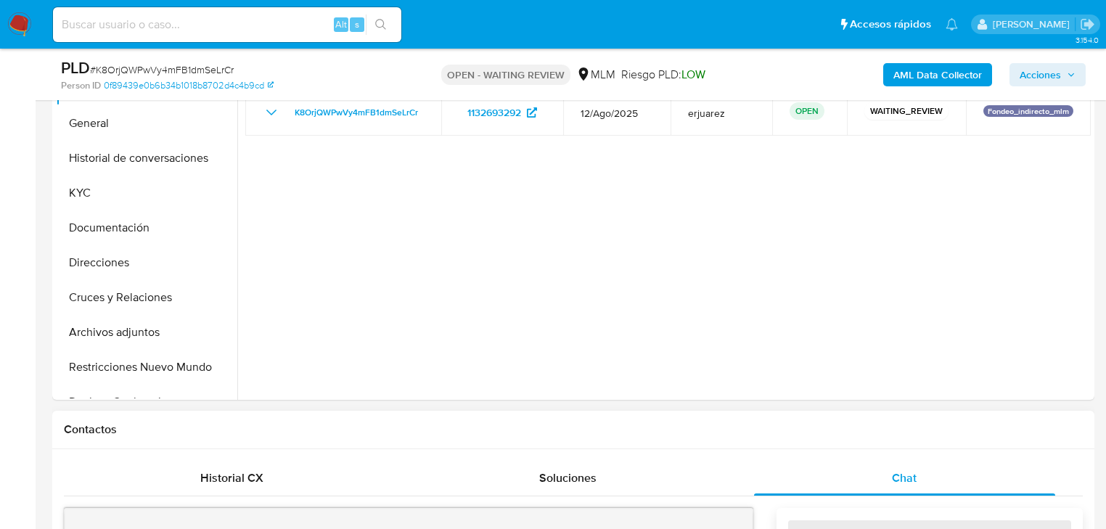
select select "10"
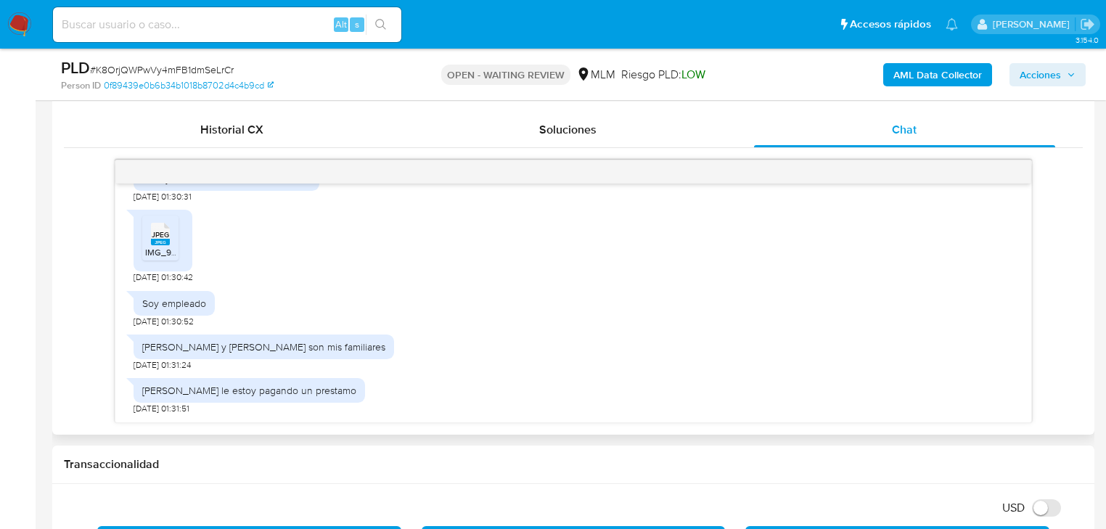
scroll to position [267, 0]
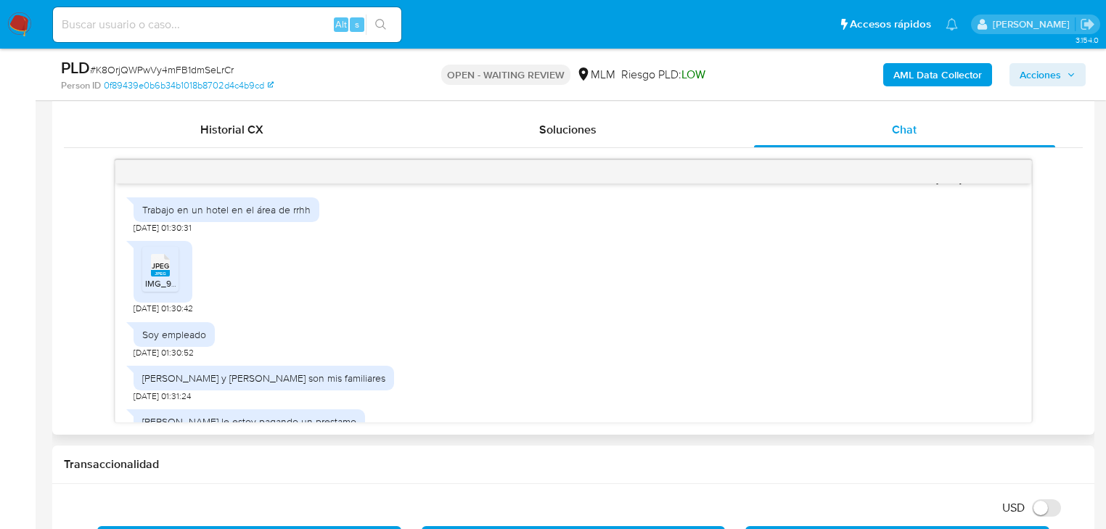
click at [163, 303] on span "IMG_9058.jpeg" at bounding box center [175, 297] width 61 height 12
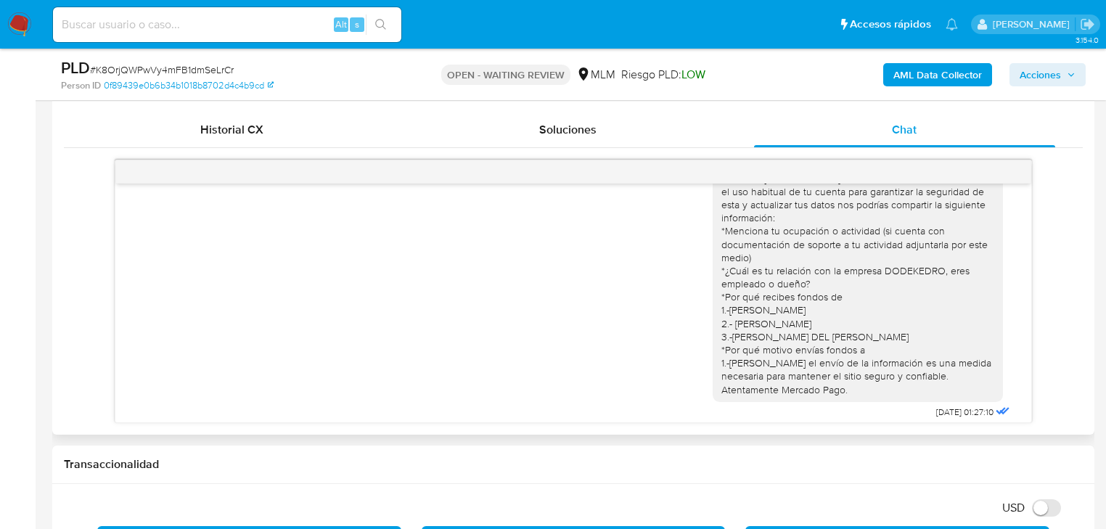
scroll to position [0, 0]
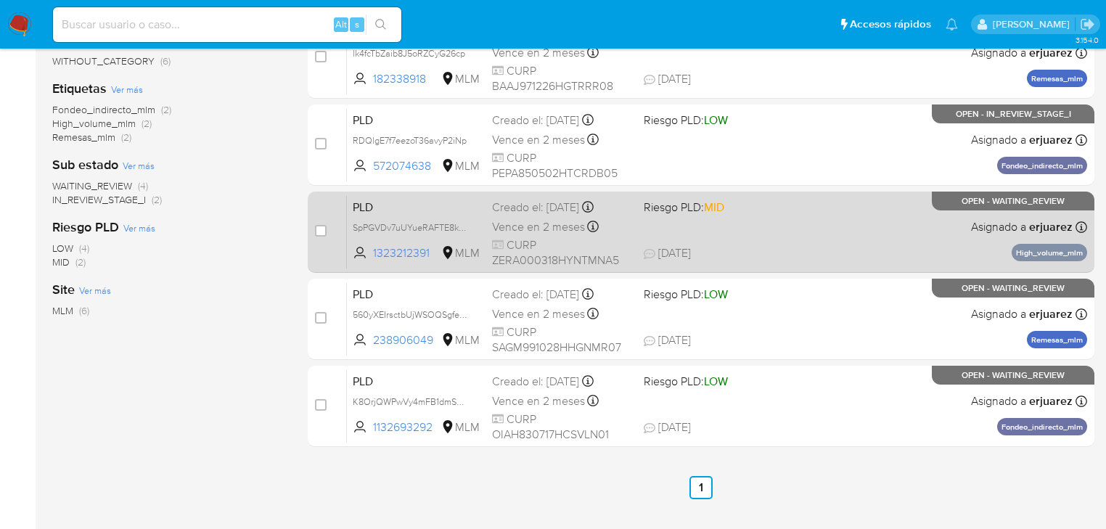
scroll to position [290, 0]
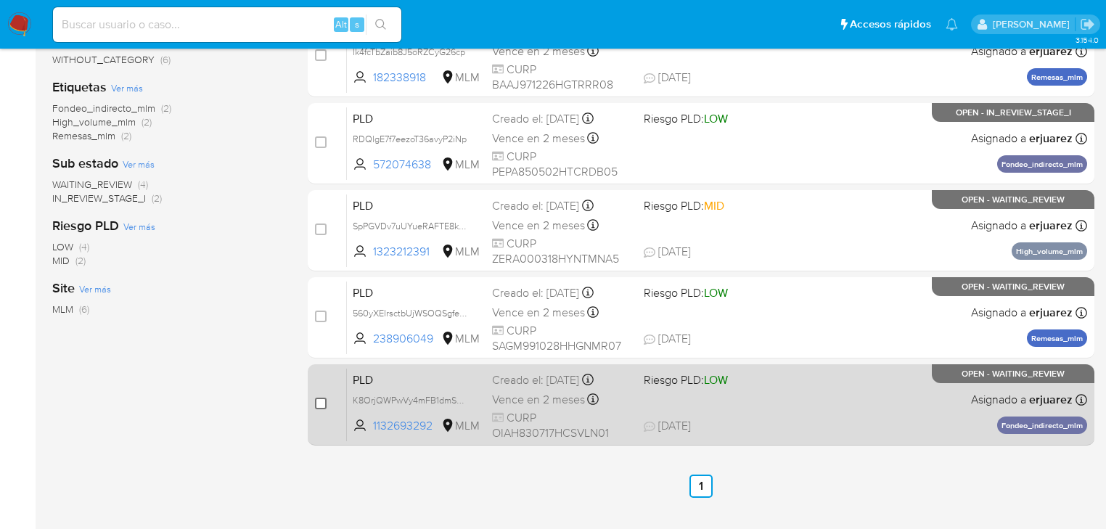
click at [322, 403] on input "checkbox" at bounding box center [321, 404] width 12 height 12
checkbox input "true"
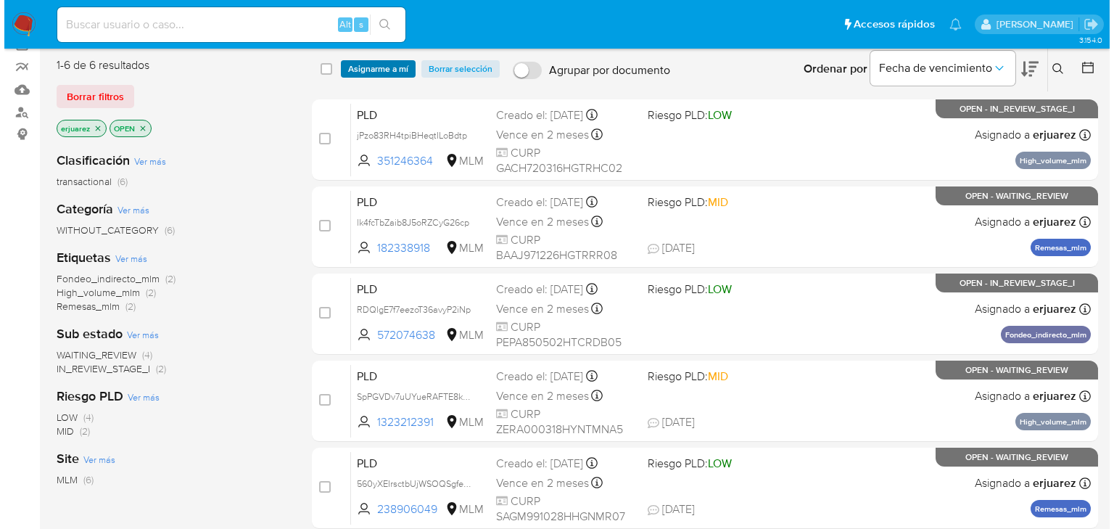
scroll to position [116, 0]
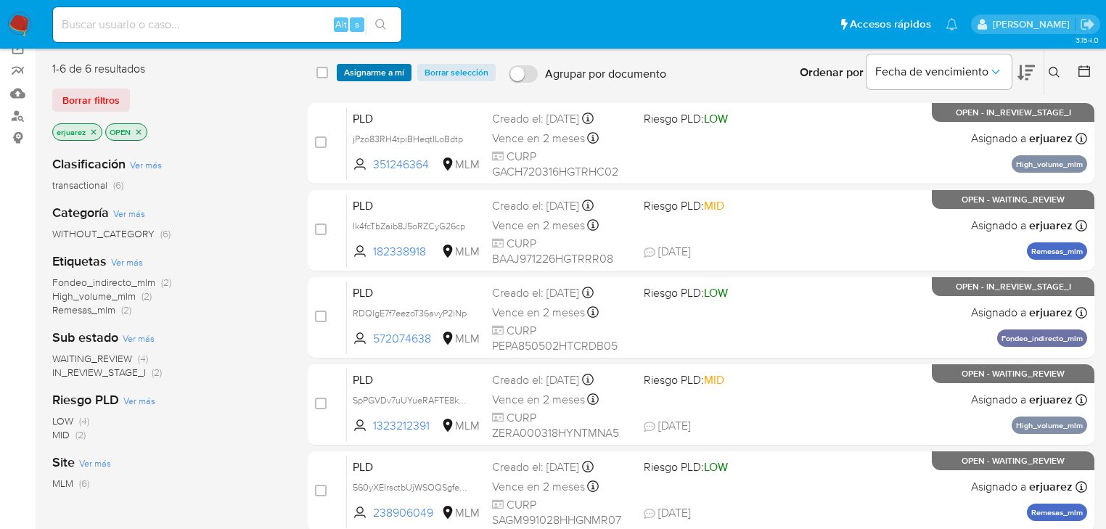
click at [391, 73] on span "Asignarme a mí" at bounding box center [374, 72] width 60 height 15
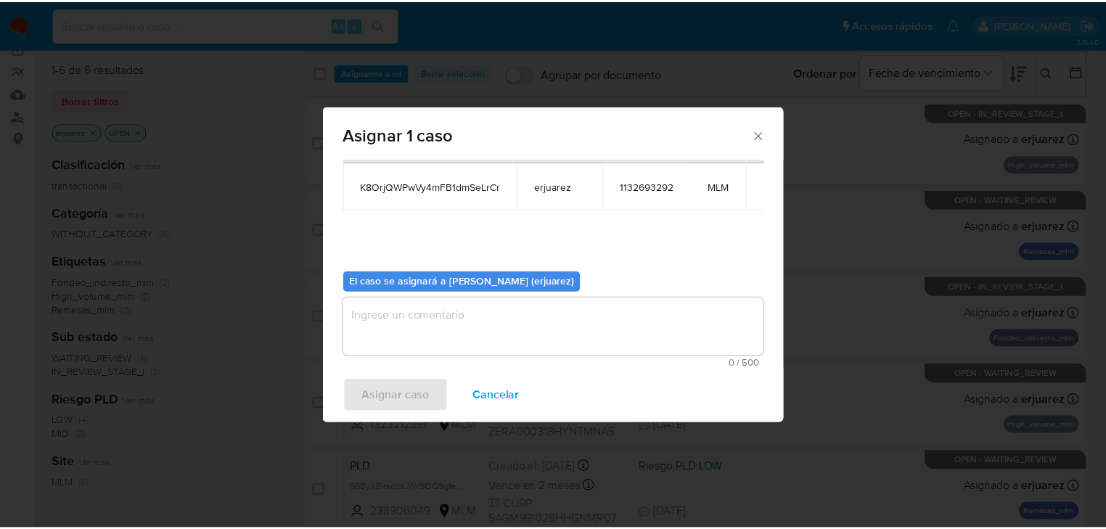
scroll to position [75, 0]
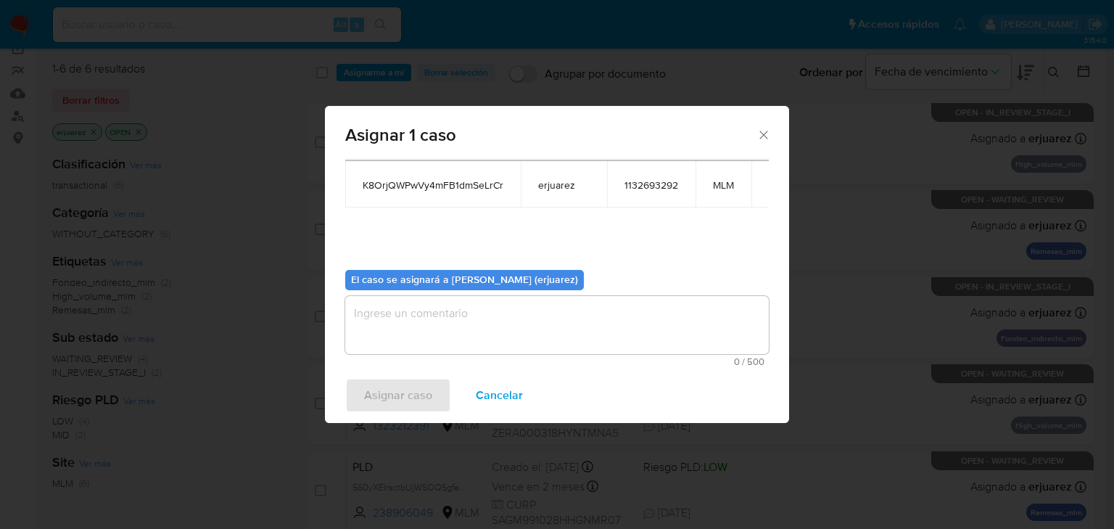
click at [400, 335] on textarea "assign-modal" at bounding box center [557, 325] width 424 height 58
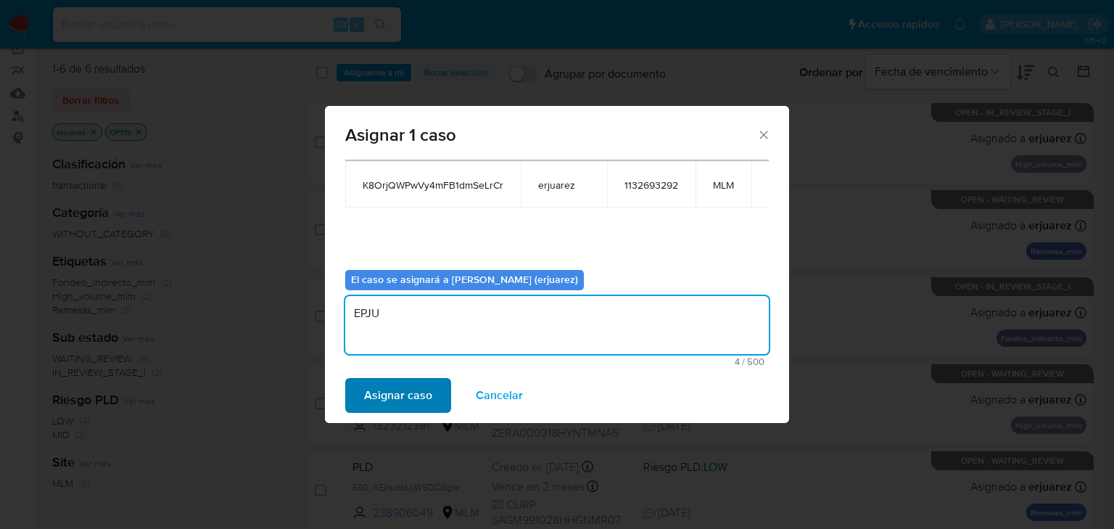
type textarea "EPJU"
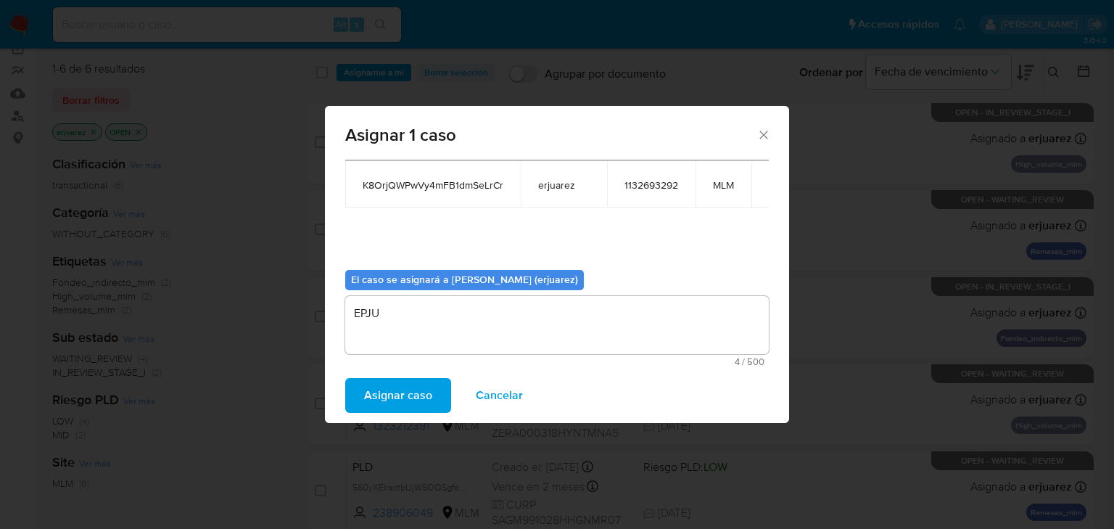
click at [386, 400] on span "Asignar caso" at bounding box center [398, 395] width 68 height 32
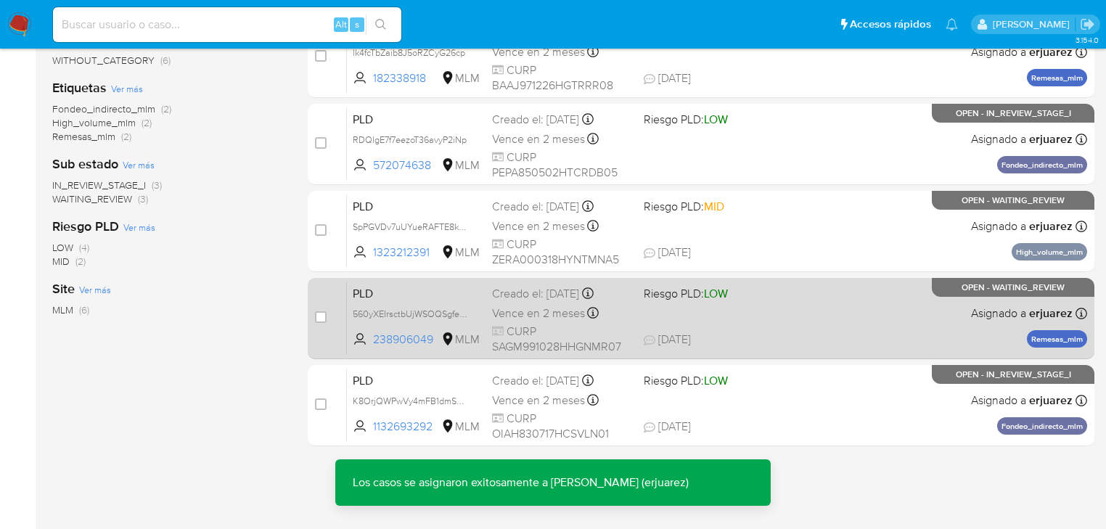
scroll to position [302, 0]
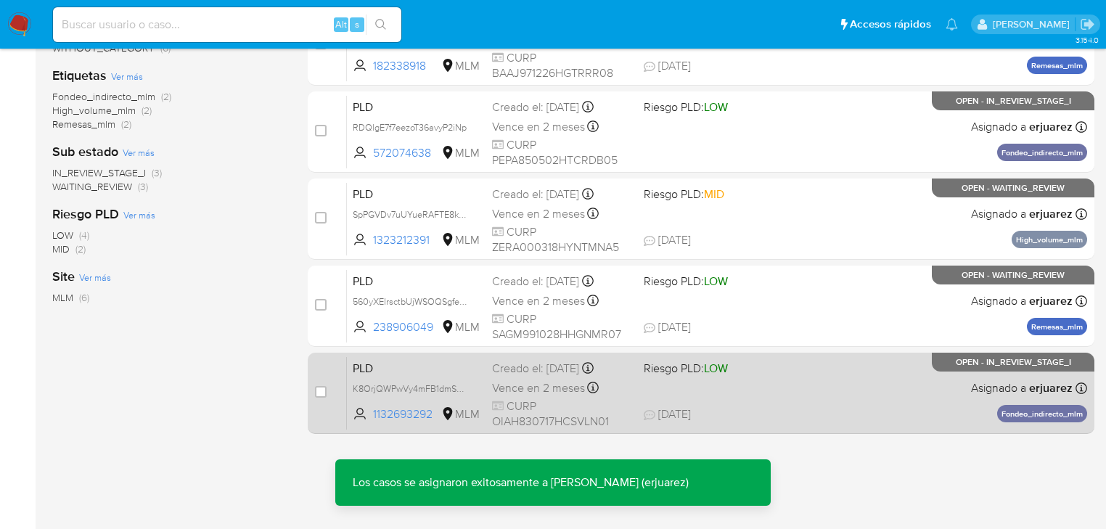
click at [725, 403] on div "PLD K8OrjQWPwVy4mFB1dmSeLrCr 1132693292 MLM Riesgo PLD: LOW Creado el: 12/08/20…" at bounding box center [717, 392] width 740 height 73
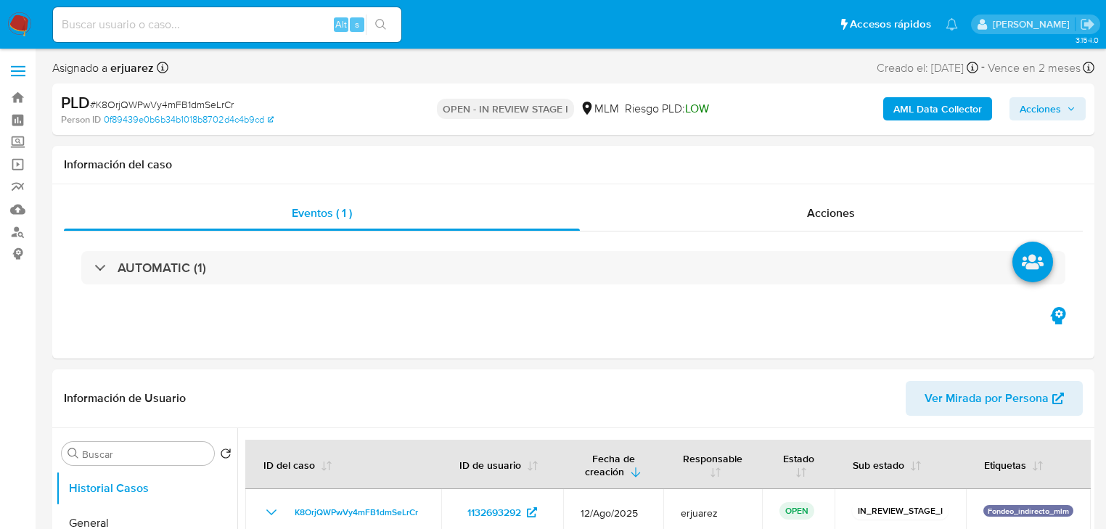
select select "10"
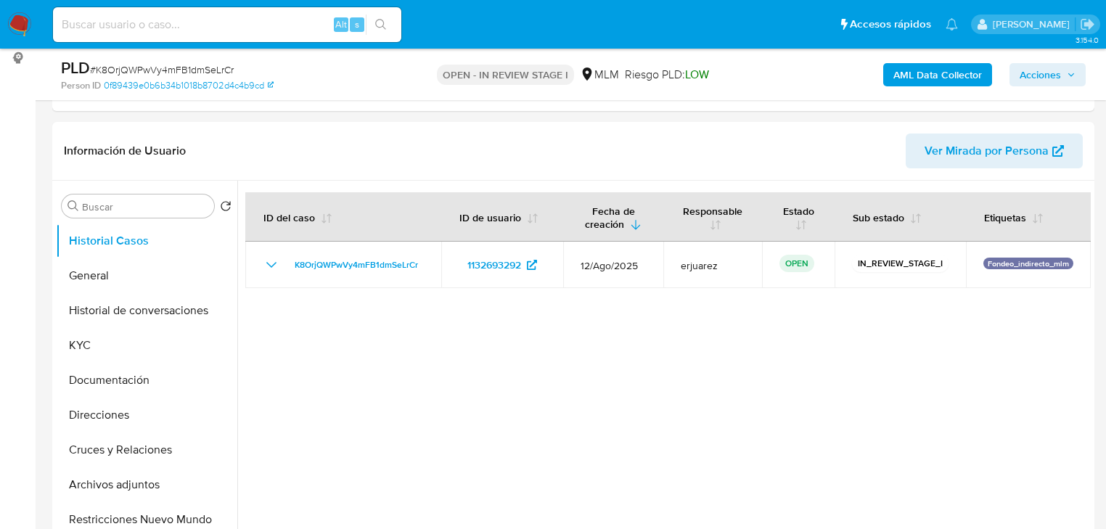
scroll to position [348, 0]
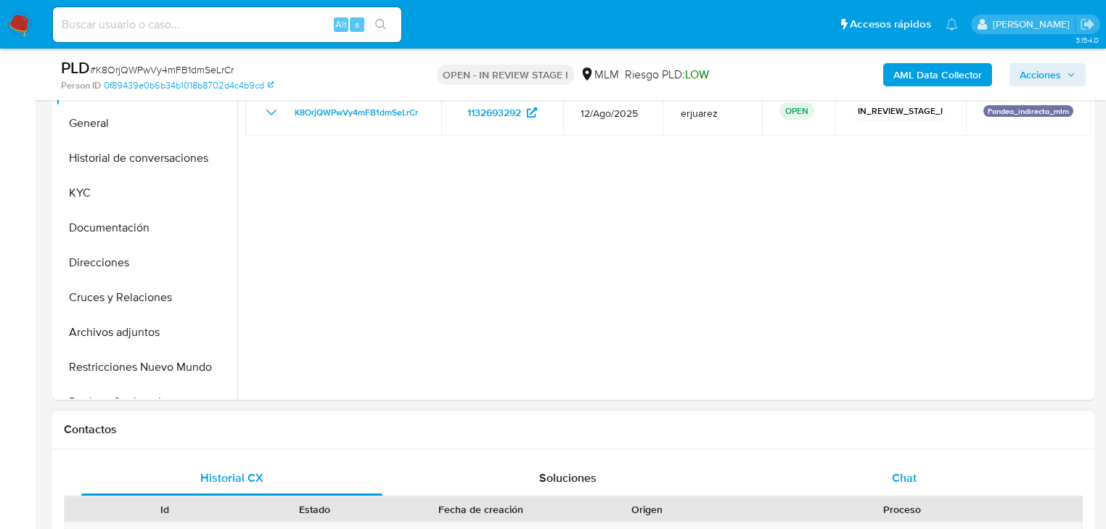
click at [906, 469] on span "Chat" at bounding box center [904, 477] width 25 height 17
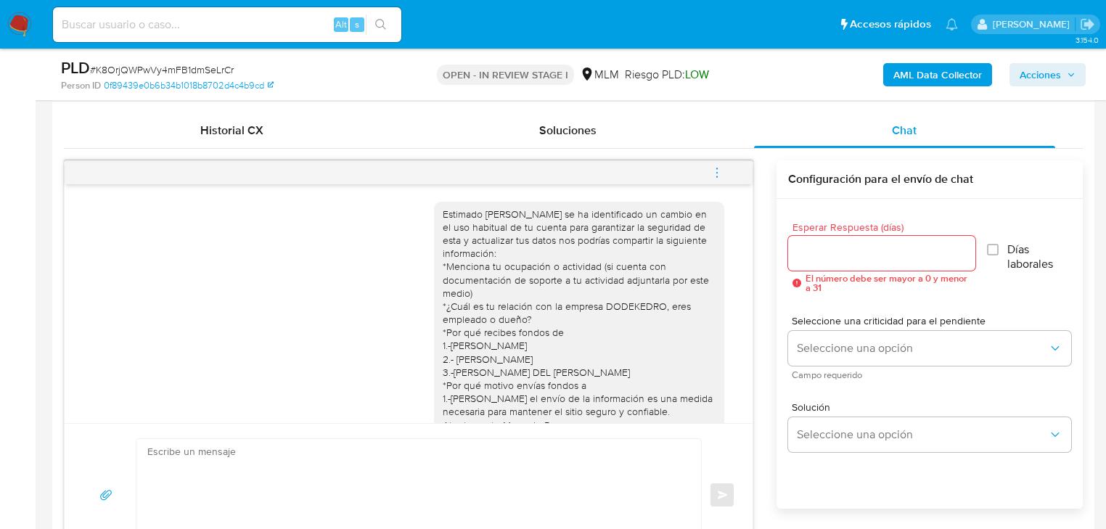
scroll to position [325, 0]
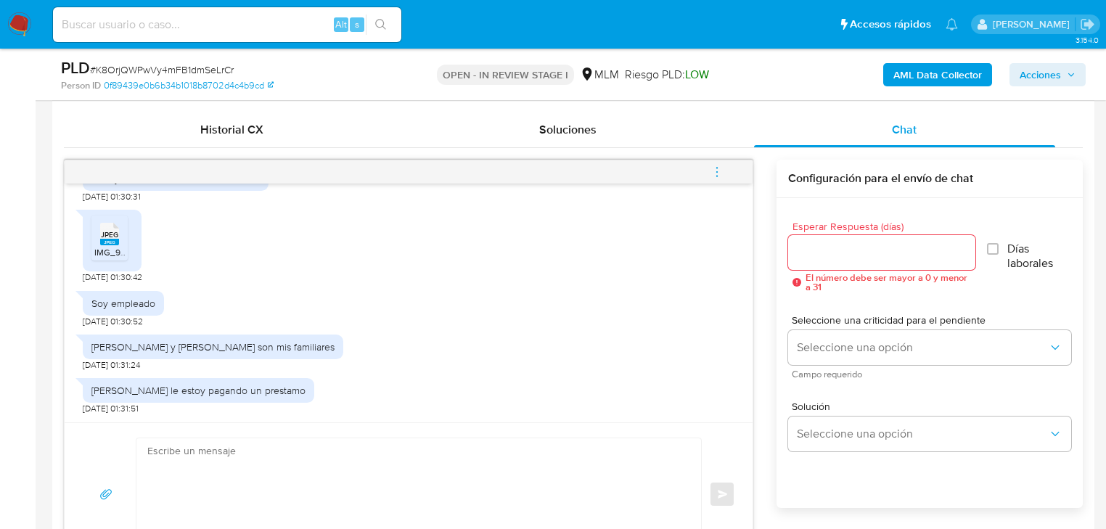
click at [202, 470] on textarea at bounding box center [414, 494] width 535 height 112
click at [400, 418] on div "Estimado Henry se ha identificado un cambio en el uso habitual de tu cuenta par…" at bounding box center [409, 303] width 688 height 239
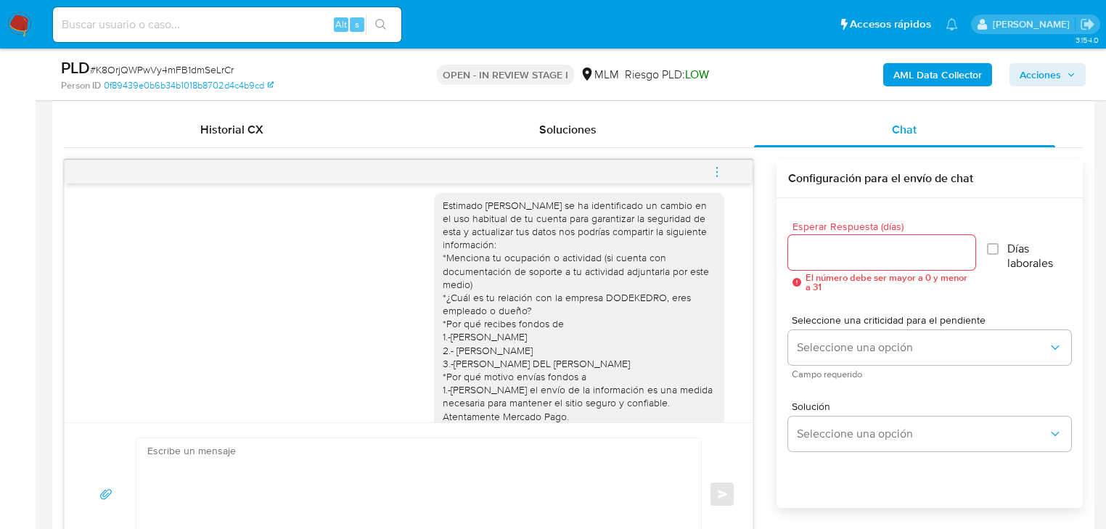
scroll to position [0, 0]
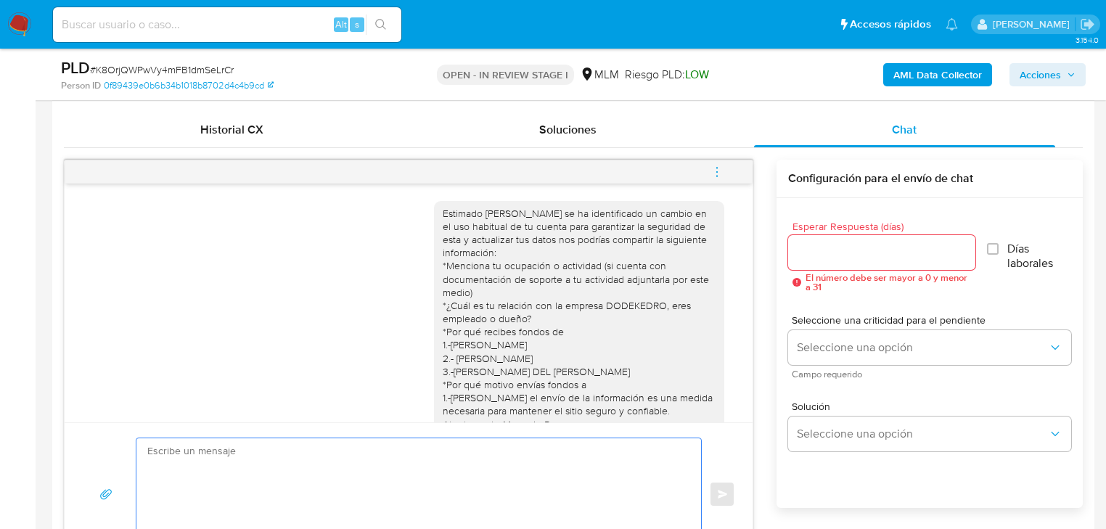
click at [336, 499] on textarea at bounding box center [414, 494] width 535 height 112
type textarea "h"
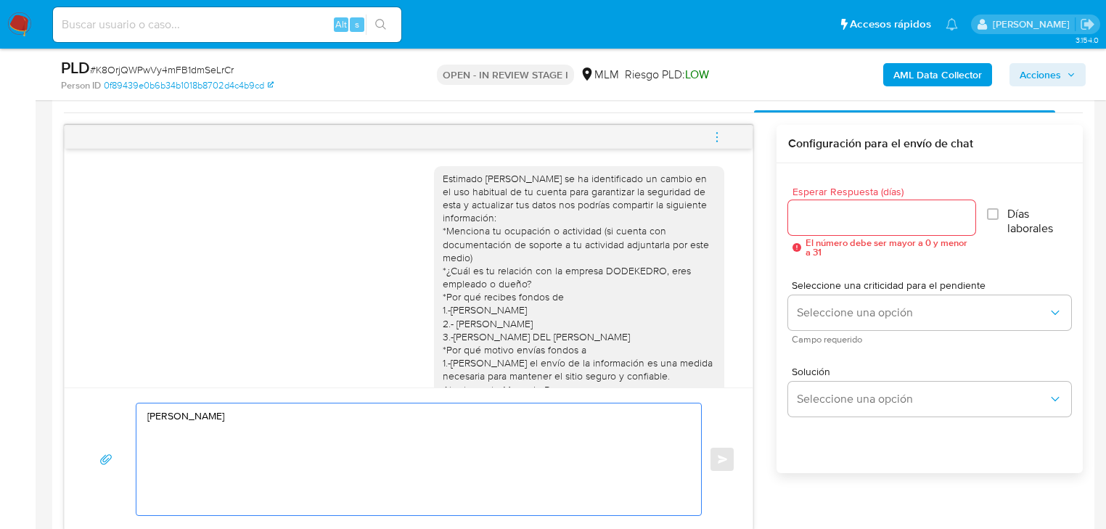
scroll to position [813, 0]
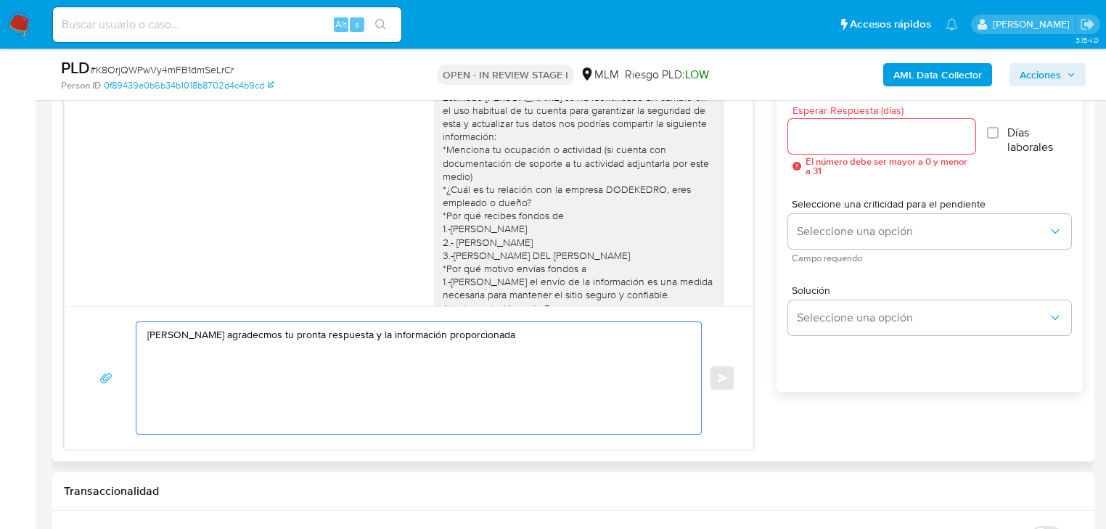
click at [236, 331] on textarea "Hola Henry agradecmos tu pronta respuesta y la información proporcionada" at bounding box center [414, 378] width 535 height 112
click at [513, 332] on textarea "Hola Henry agradecemos tu pronta respuesta y la información proporcionada" at bounding box center [414, 378] width 535 height 112
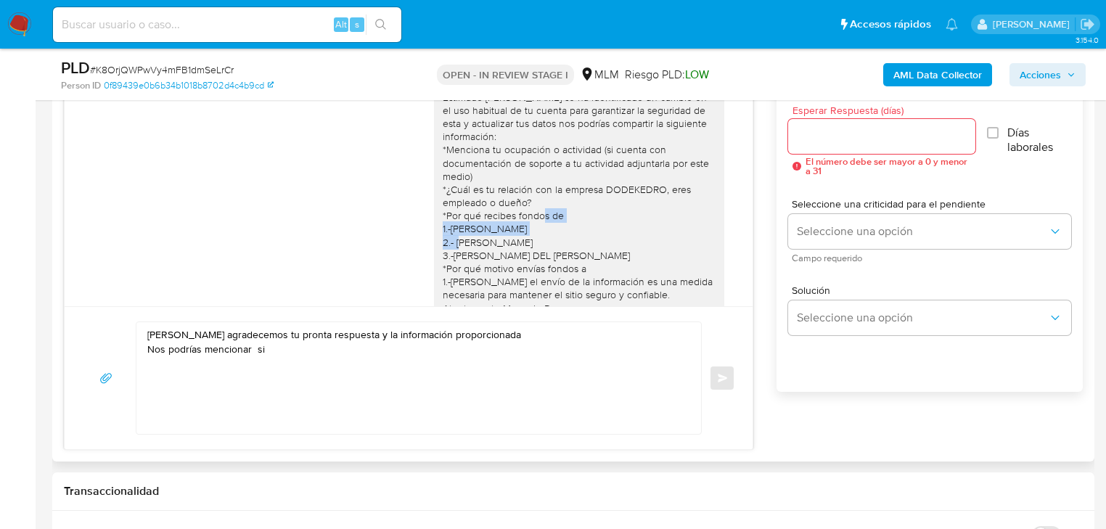
drag, startPoint x: 445, startPoint y: 230, endPoint x: 301, endPoint y: 328, distance: 173.9
click at [654, 234] on div "Estimado Henry se ha identificado un cambio en el uso habitual de tu cuenta par…" at bounding box center [579, 203] width 273 height 224
copy div "MAURICIO HERNANDEZ HERNANDEZ"
drag, startPoint x: 231, startPoint y: 350, endPoint x: 320, endPoint y: 350, distance: 88.5
click at [247, 350] on textarea "Hola Henry agradecemos tu pronta respuesta y la información proporcionada Nos p…" at bounding box center [414, 378] width 535 height 112
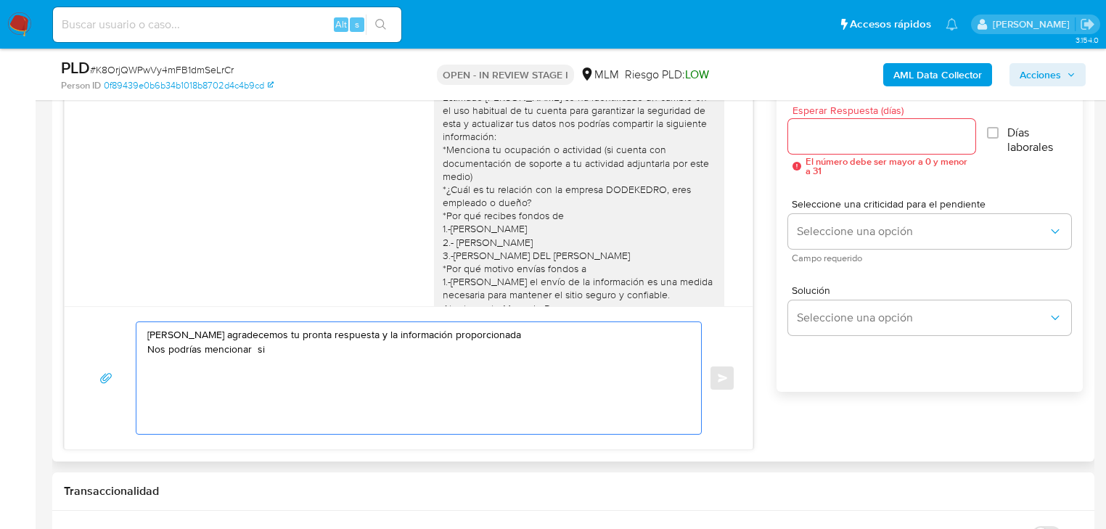
click at [319, 350] on textarea "Hola Henry agradecemos tu pronta respuesta y la información proporcionada Nos p…" at bounding box center [414, 378] width 535 height 112
paste textarea "MAURICIO HERNANDEZ HERNANDEZ"
drag, startPoint x: 497, startPoint y: 250, endPoint x: 472, endPoint y: 247, distance: 24.8
click at [495, 250] on div "Estimado Henry se ha identificado un cambio en el uso habitual de tu cuenta par…" at bounding box center [579, 203] width 273 height 224
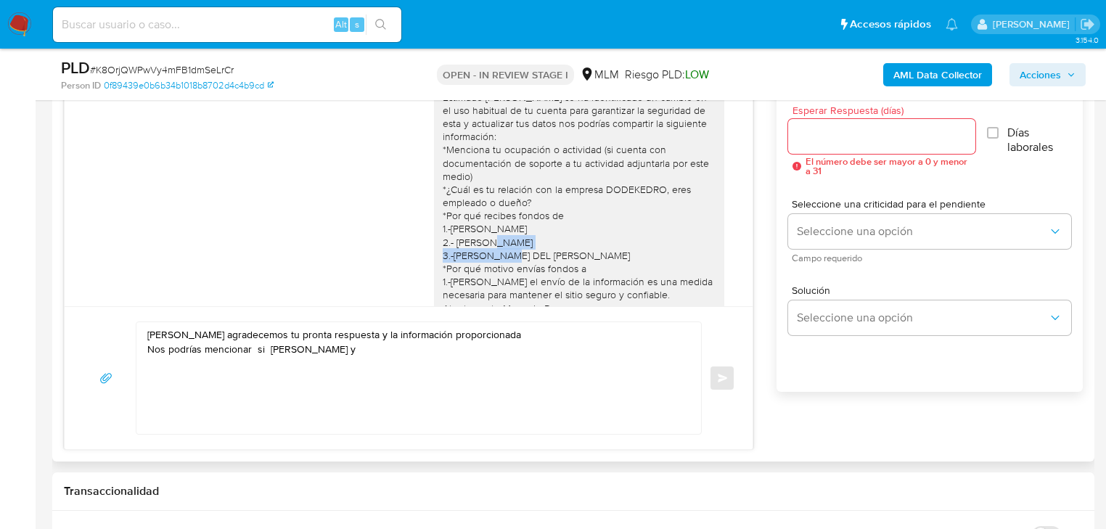
drag, startPoint x: 451, startPoint y: 242, endPoint x: 501, endPoint y: 331, distance: 102.3
click at [580, 246] on div "Estimado Henry se ha identificado un cambio en el uso habitual de tu cuenta par…" at bounding box center [579, 203] width 273 height 224
copy div "AMABLE ALVAREZ FLORES"
click at [500, 335] on textarea "Hola Henry agradecemos tu pronta respuesta y la información proporcionada Nos p…" at bounding box center [414, 378] width 535 height 112
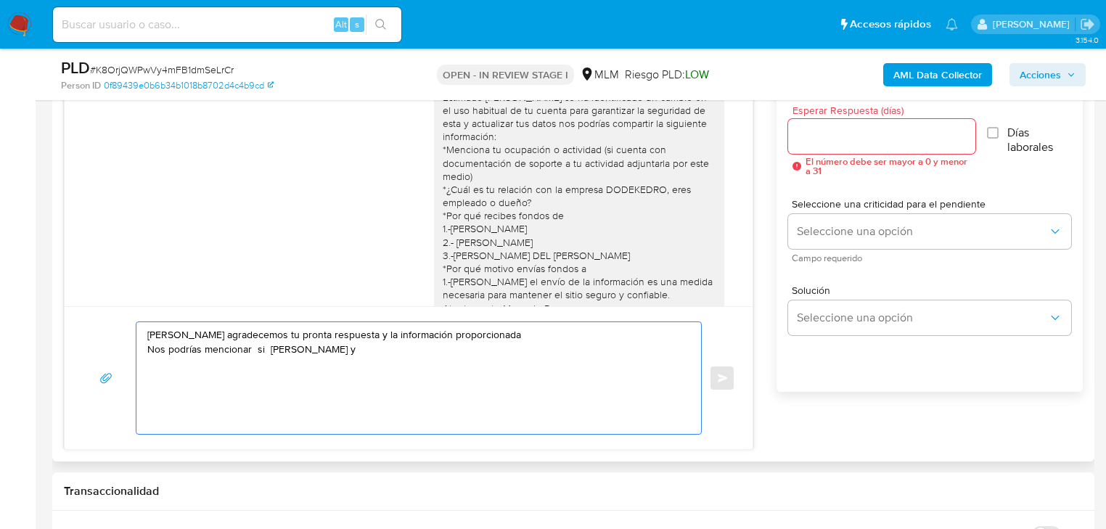
click at [480, 348] on textarea "Hola Henry agradecemos tu pronta respuesta y la información proporcionada Nos p…" at bounding box center [414, 378] width 535 height 112
paste textarea "AMABLE ALVAREZ FLORES"
click at [257, 345] on textarea "Hola Henry agradecemos tu pronta respuesta y la información proporcionada Nos p…" at bounding box center [414, 378] width 535 height 112
click at [560, 348] on textarea "Hola Henry agradecemos tu pronta respuesta y la información proporcionada Nos p…" at bounding box center [414, 378] width 535 height 112
click at [564, 352] on textarea "Hola Henry agradecemos tu pronta respuesta y la información proporcionada Nos p…" at bounding box center [414, 378] width 535 height 112
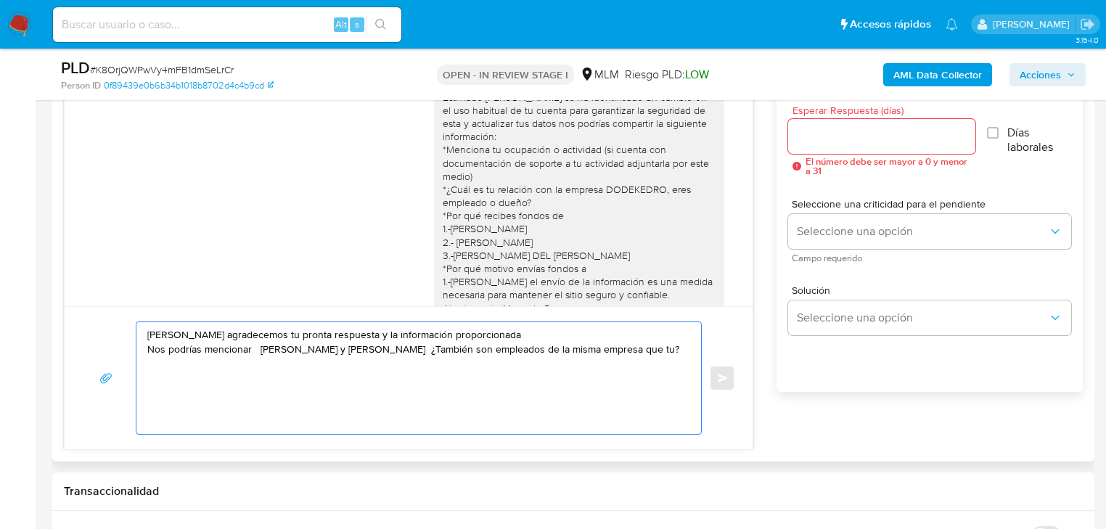
click at [282, 369] on textarea "Hola Henry agradecemos tu pronta respuesta y la información proporcionada Nos p…" at bounding box center [414, 378] width 535 height 112
click at [254, 348] on textarea "Hola Henry agradecemos tu pronta respuesta y la información proporcionada Nos p…" at bounding box center [414, 378] width 535 height 112
click at [630, 357] on textarea "Hola Henry agradecemos tu pronta respuesta y la información proporcionada Nos p…" at bounding box center [414, 378] width 535 height 112
type textarea "Hola Henry agradecemos tu pronta respuesta y la información proporcionada Nos p…"
drag, startPoint x: 408, startPoint y: 386, endPoint x: 322, endPoint y: 295, distance: 125.3
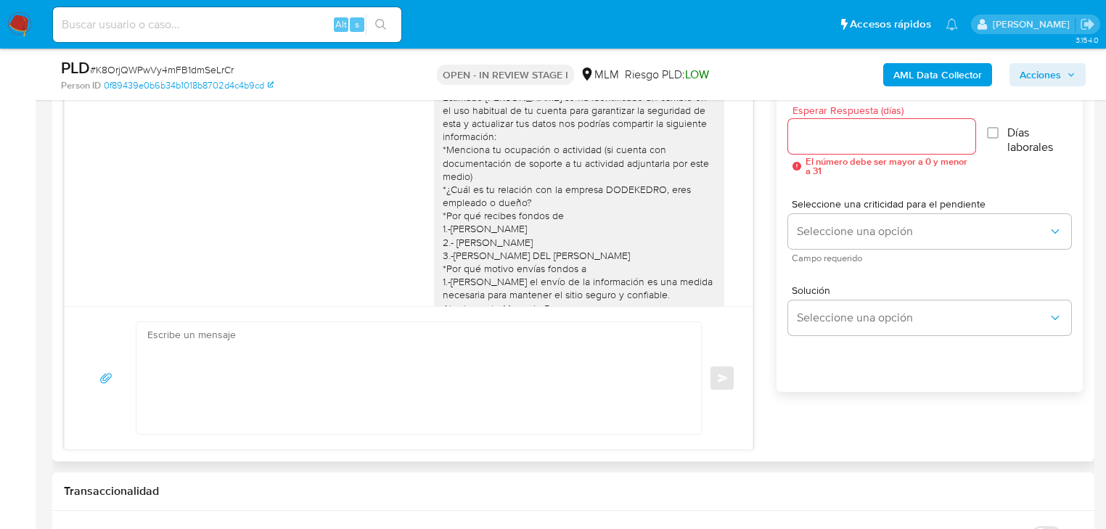
click at [838, 145] on div at bounding box center [881, 136] width 187 height 35
click at [844, 134] on input "Esperar Respuesta (días)" at bounding box center [881, 136] width 187 height 19
type input "5"
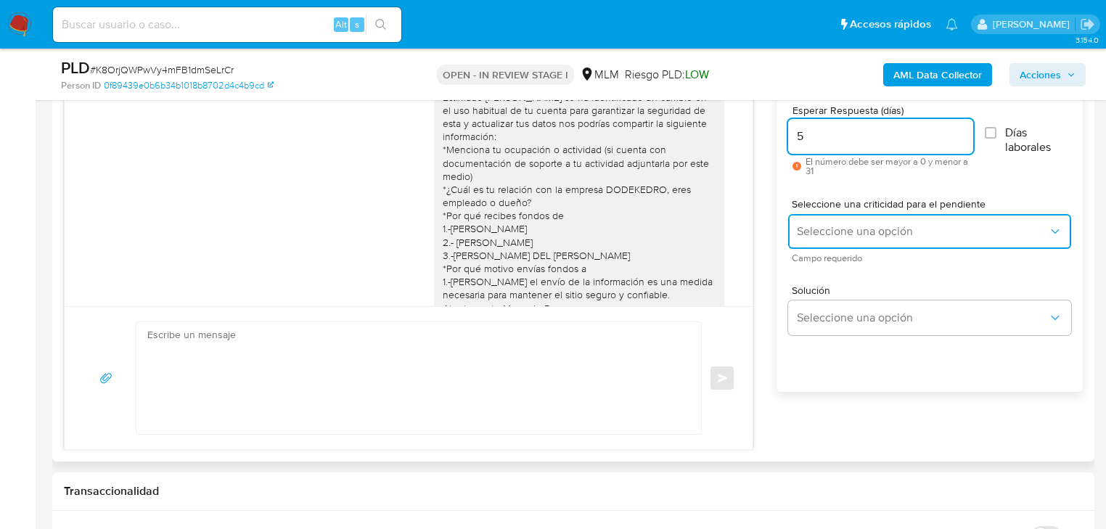
click at [824, 237] on span "Seleccione una opción" at bounding box center [922, 231] width 251 height 15
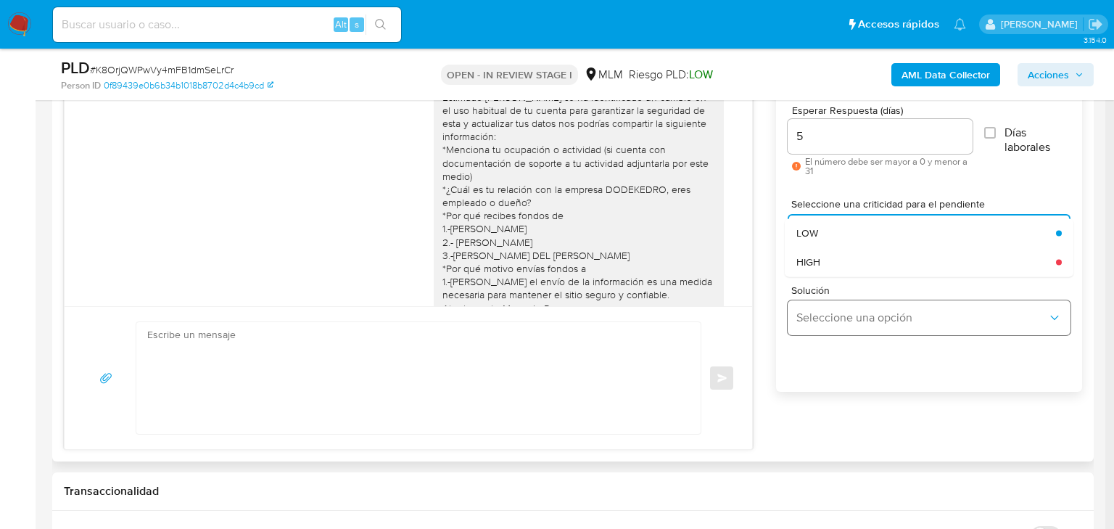
drag, startPoint x: 819, startPoint y: 253, endPoint x: 855, endPoint y: 306, distance: 64.2
click at [820, 255] on span "HIGH" at bounding box center [809, 261] width 24 height 13
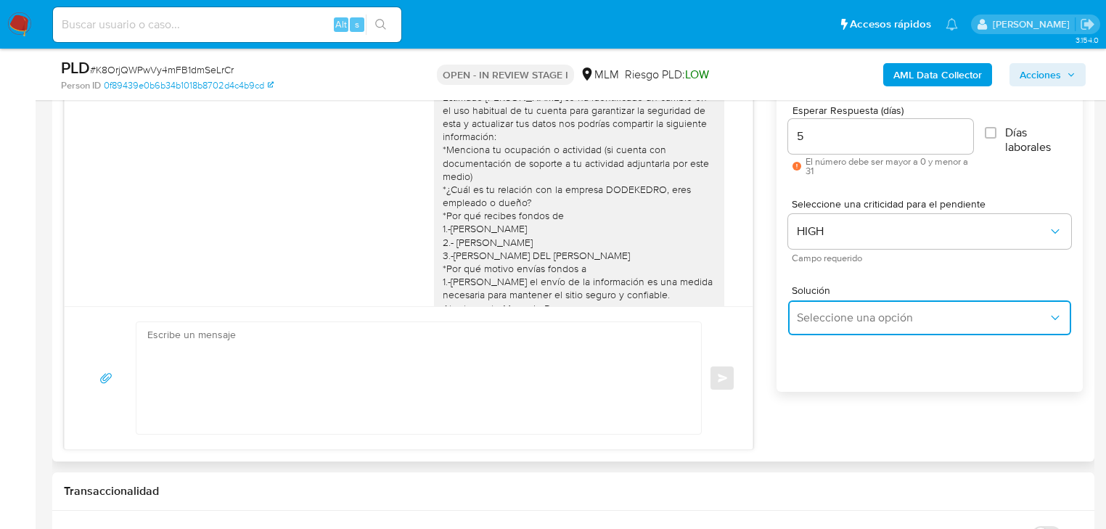
drag, startPoint x: 854, startPoint y: 313, endPoint x: 868, endPoint y: 317, distance: 14.3
click at [857, 315] on span "Seleccione una opción" at bounding box center [922, 318] width 251 height 15
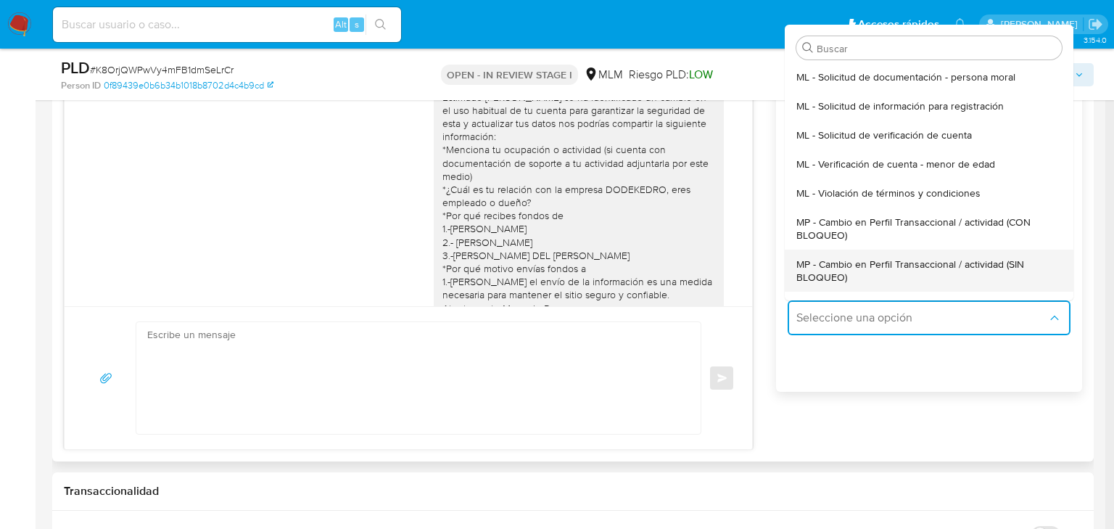
click at [982, 268] on span "MP - Cambio en Perfil Transaccional / actividad (SIN BLOQUEO)" at bounding box center [925, 271] width 257 height 26
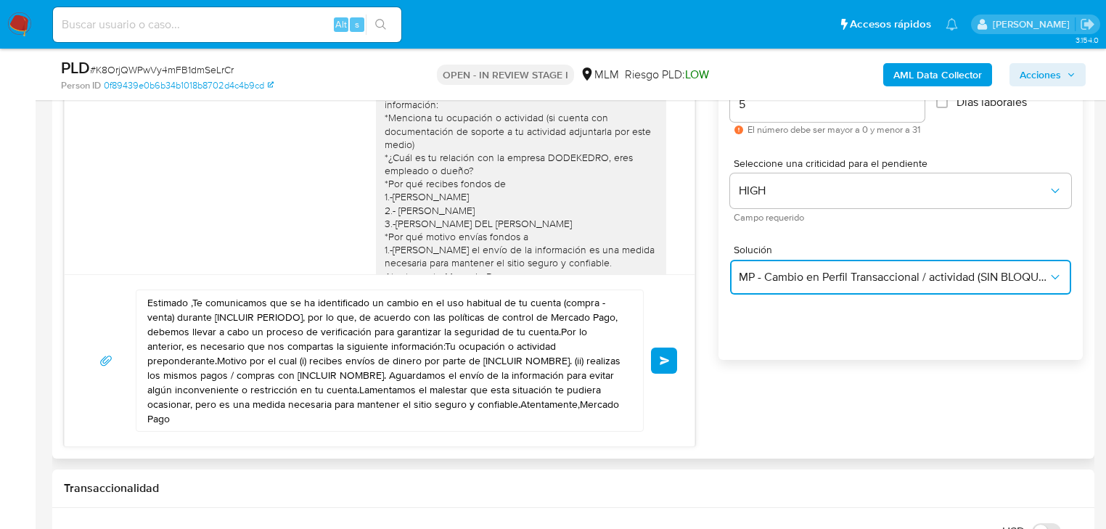
scroll to position [871, 0]
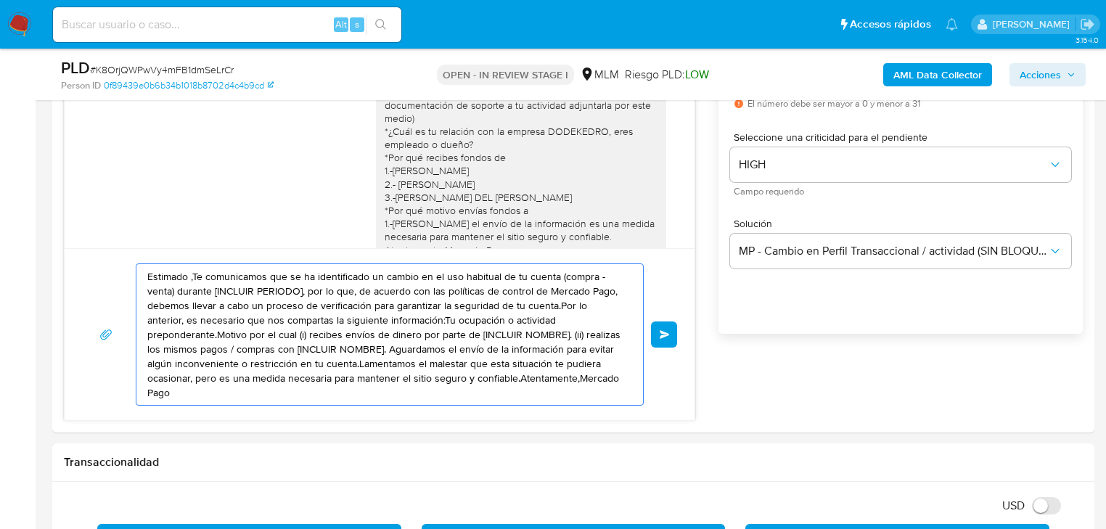
drag, startPoint x: 549, startPoint y: 373, endPoint x: 340, endPoint y: 274, distance: 231.7
click at [143, 221] on div "Estimado Henry se ha identificado un cambio en el uso habitual de tu cuenta par…" at bounding box center [379, 202] width 631 height 435
paste textarea "Hola Henry agradecemos tu pronta respuesta y la información proporcionada Nos p…"
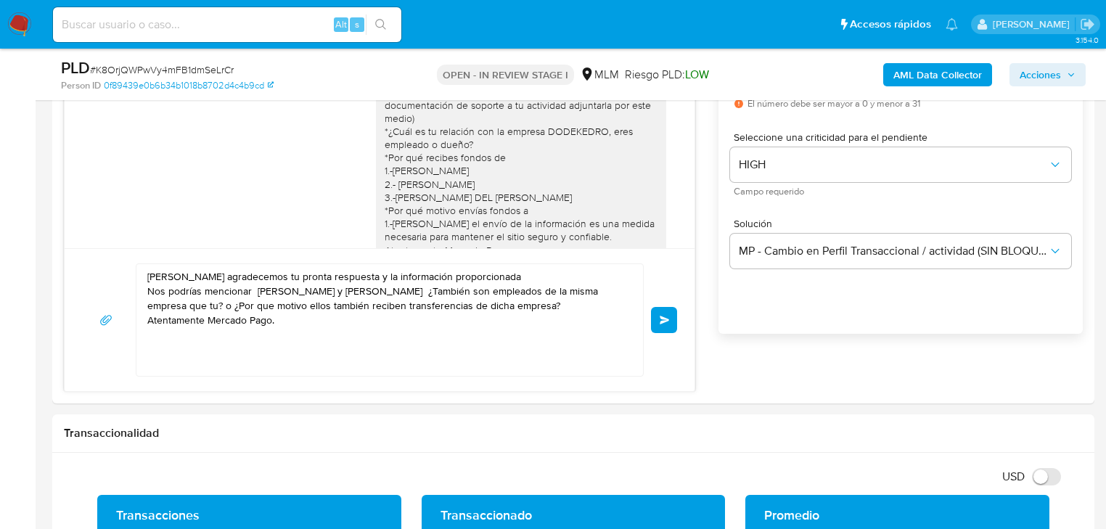
drag, startPoint x: 665, startPoint y: 320, endPoint x: 545, endPoint y: 319, distance: 119.7
click at [545, 319] on div "Hola Henry agradecemos tu pronta respuesta y la información proporcionada Nos p…" at bounding box center [379, 319] width 595 height 113
drag, startPoint x: 594, startPoint y: 305, endPoint x: 619, endPoint y: 305, distance: 24.7
click at [619, 305] on textarea "Hola Henry agradecemos tu pronta respuesta y la información proporcionada Nos p…" at bounding box center [385, 320] width 477 height 112
drag, startPoint x: 596, startPoint y: 305, endPoint x: 184, endPoint y: 317, distance: 412.3
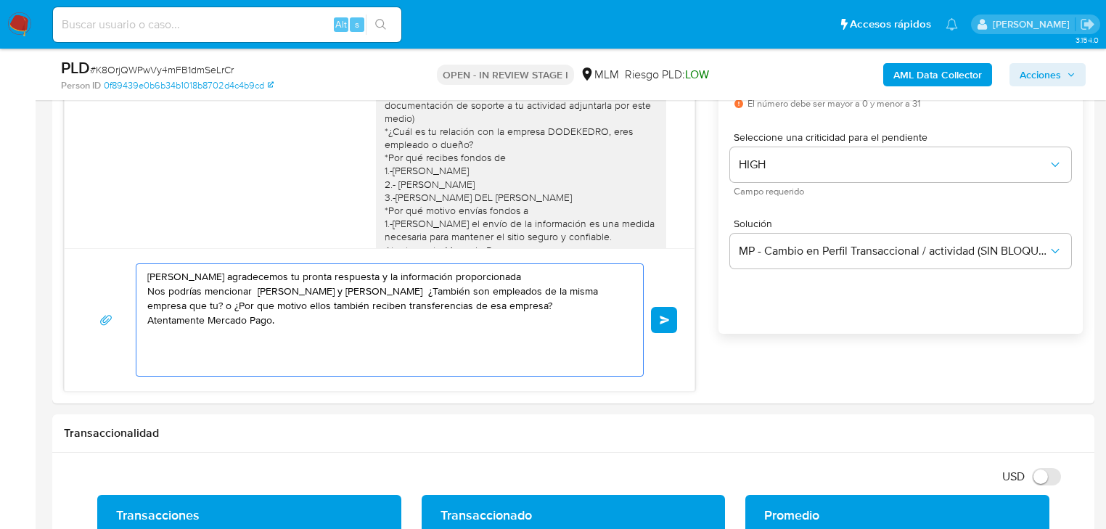
click at [184, 317] on textarea "Hola Henry agradecemos tu pronta respuesta y la información proporcionada Nos p…" at bounding box center [385, 320] width 477 height 112
click at [616, 305] on textarea "Hola Henry agradecemos tu pronta respuesta y la información proporcionada Nos p…" at bounding box center [385, 320] width 477 height 112
click at [148, 330] on textarea "Hola Henry agradecemos tu pronta respuesta y la información proporcionada Nos p…" at bounding box center [385, 320] width 477 height 112
drag, startPoint x: 197, startPoint y: 316, endPoint x: 146, endPoint y: 313, distance: 50.9
click at [146, 313] on div "Hola Henry agradecemos tu pronta respuesta y la información proporcionada Nos p…" at bounding box center [385, 320] width 499 height 112
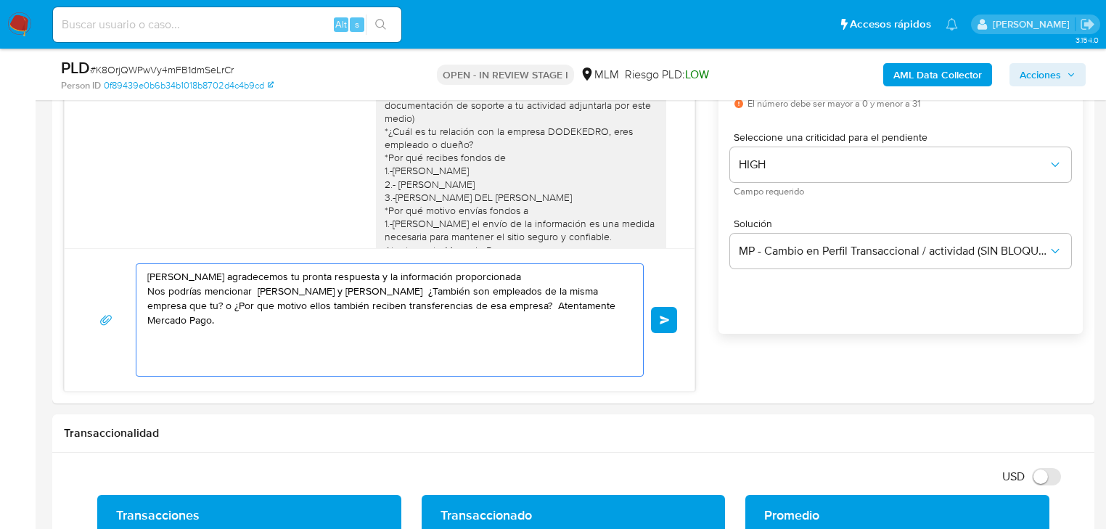
drag, startPoint x: 360, startPoint y: 319, endPoint x: 417, endPoint y: 317, distance: 57.4
click at [83, 248] on div "Hola Henry agradecemos tu pronta respuesta y la información proporcionada Nos p…" at bounding box center [380, 319] width 630 height 143
type textarea "Hola Henry agradecemos tu pronta respuesta y la información proporcionada Nos p…"
click at [668, 316] on span "Enviar" at bounding box center [665, 320] width 10 height 9
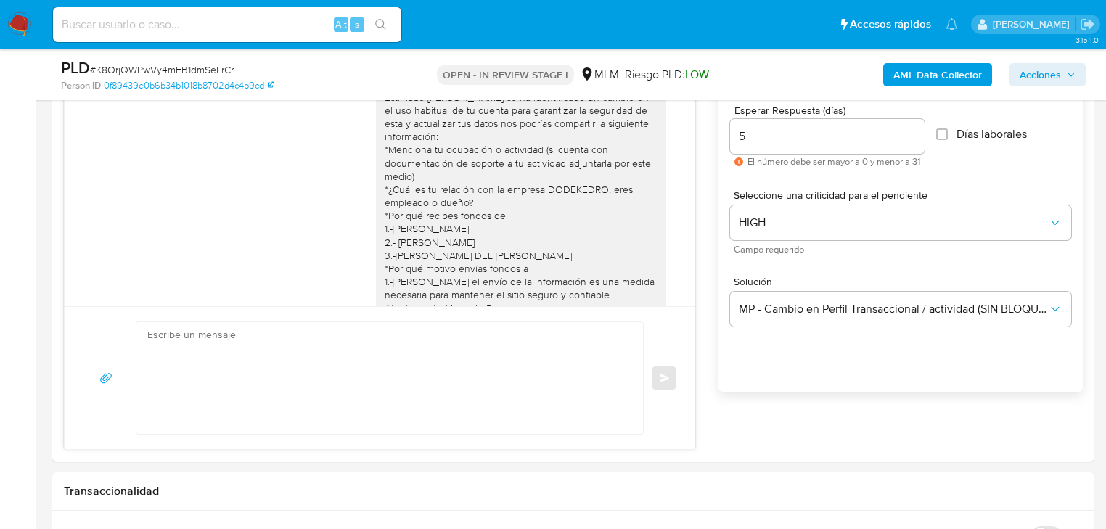
scroll to position [459, 0]
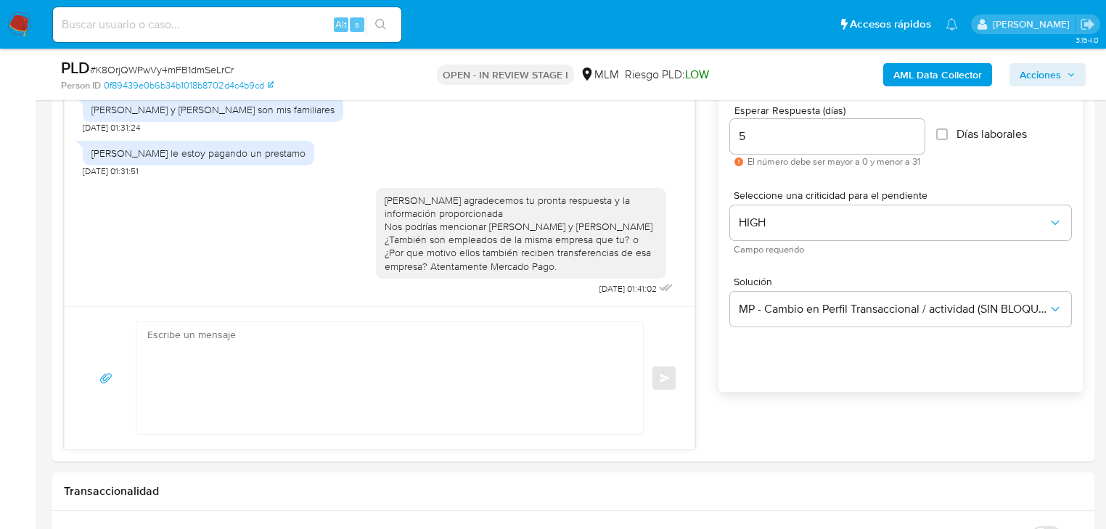
click at [29, 28] on img at bounding box center [19, 24] width 25 height 25
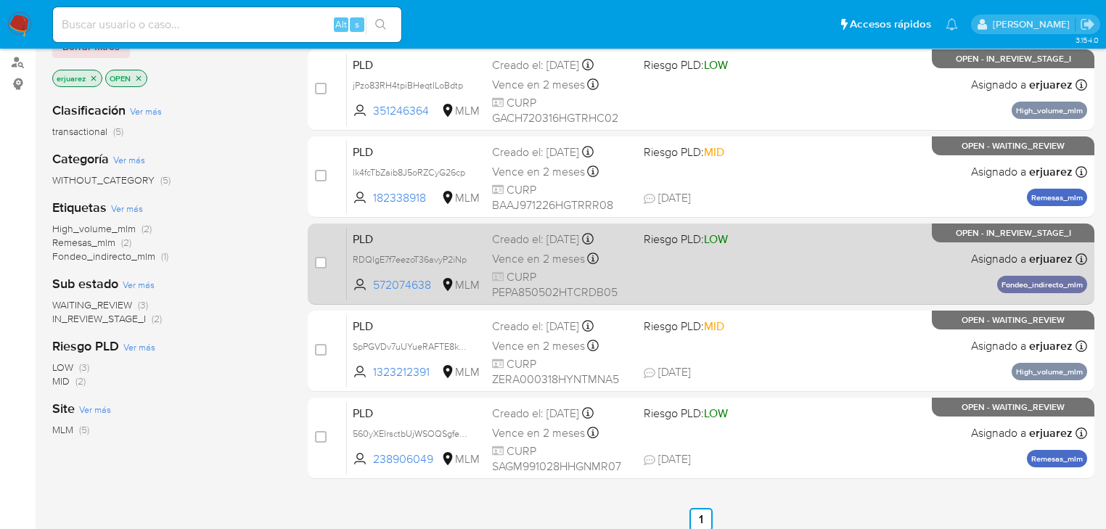
scroll to position [174, 0]
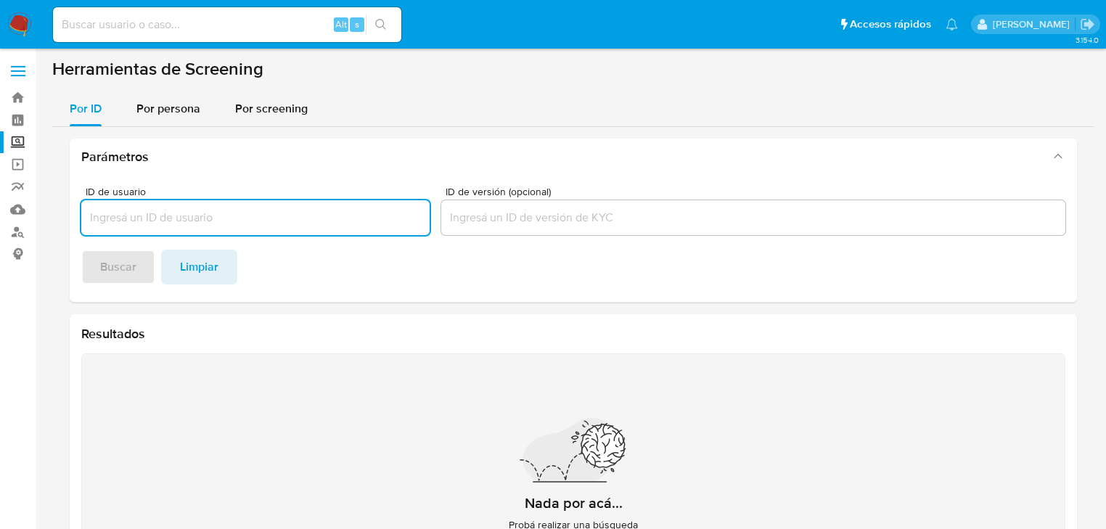
click at [22, 19] on img at bounding box center [19, 24] width 25 height 25
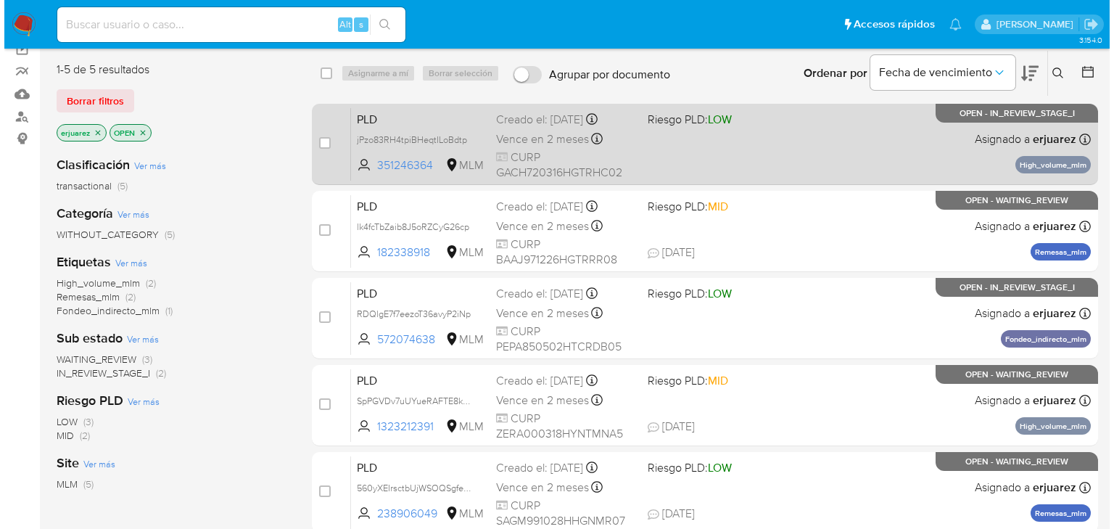
scroll to position [116, 0]
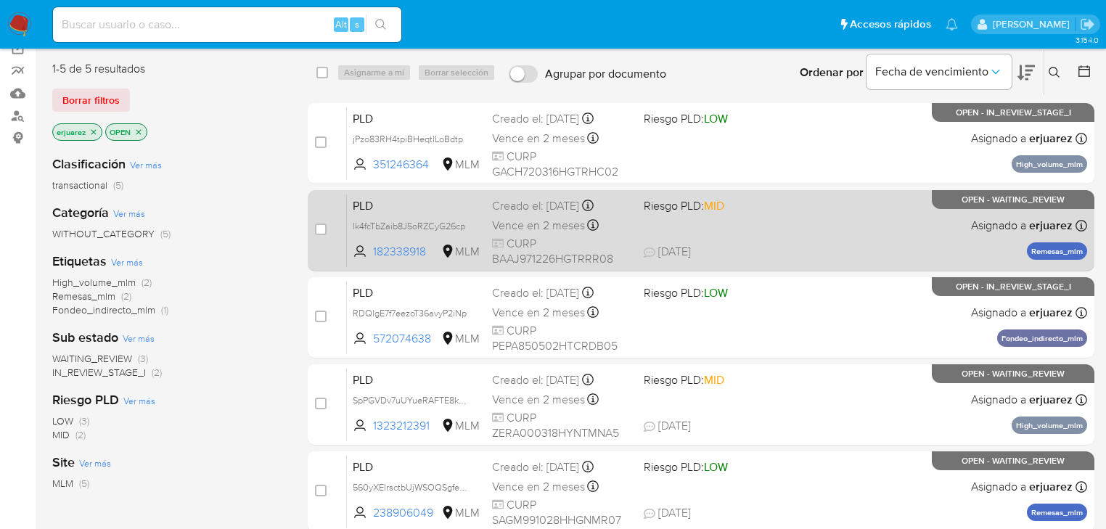
click at [921, 221] on div "PLD lk4fcTbZaib8J5oRZCyG26cp 182338918 MLM Riesgo PLD: MID Creado el: 12/08/202…" at bounding box center [717, 230] width 740 height 73
click at [316, 226] on input "checkbox" at bounding box center [321, 229] width 12 height 12
checkbox input "true"
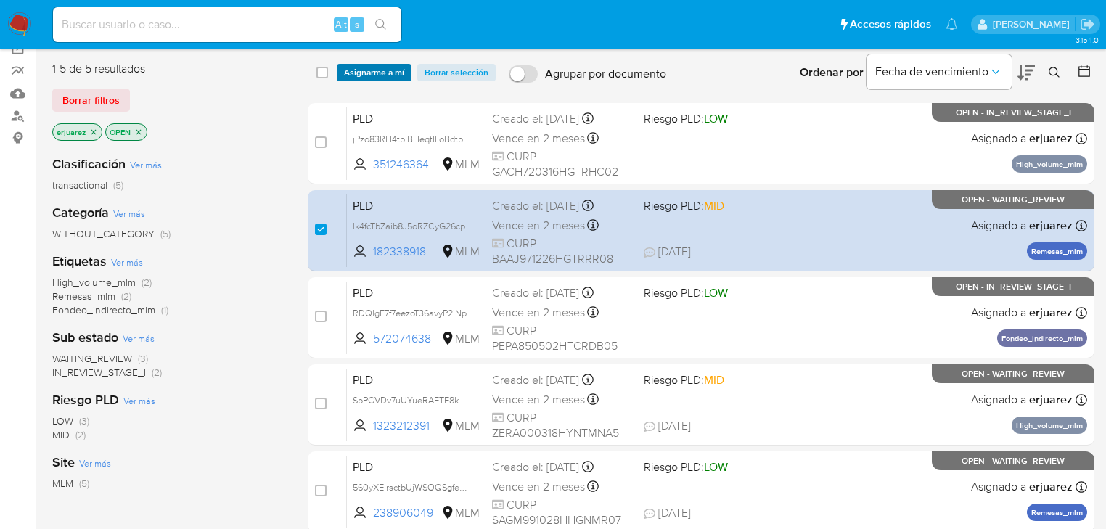
click at [352, 67] on span "Asignarme a mí" at bounding box center [374, 72] width 60 height 15
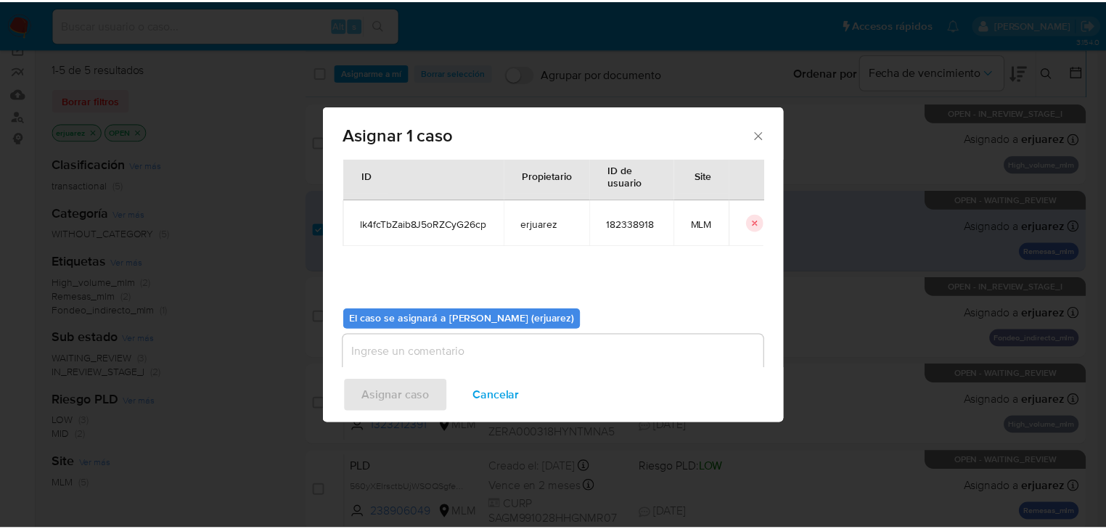
scroll to position [75, 0]
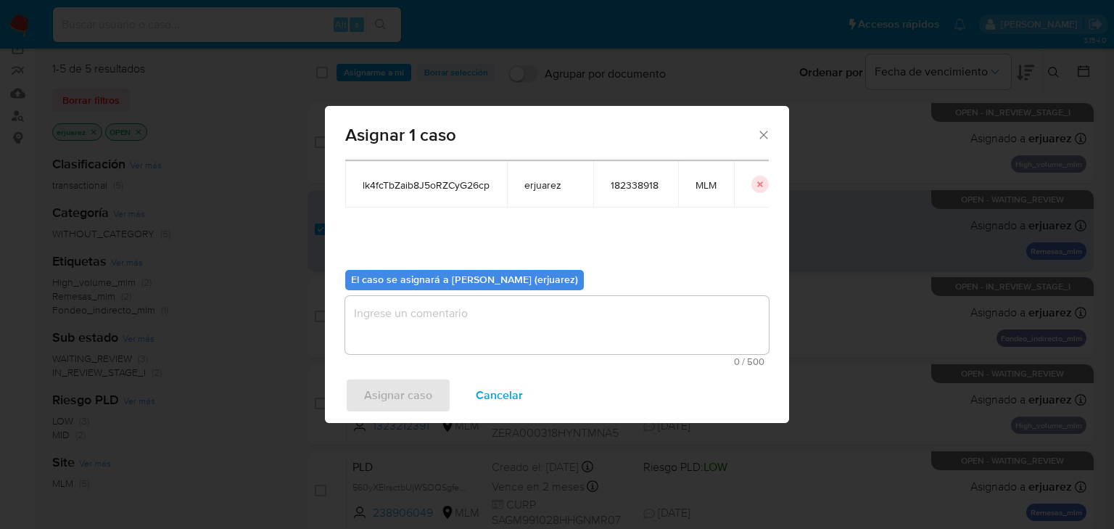
click at [455, 316] on textarea "assign-modal" at bounding box center [557, 325] width 424 height 58
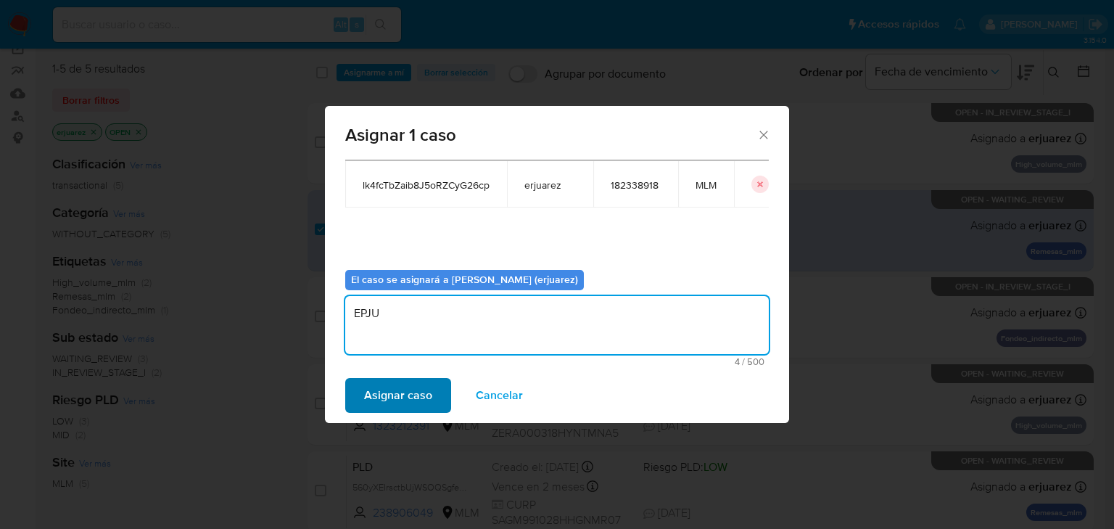
type textarea "EPJU"
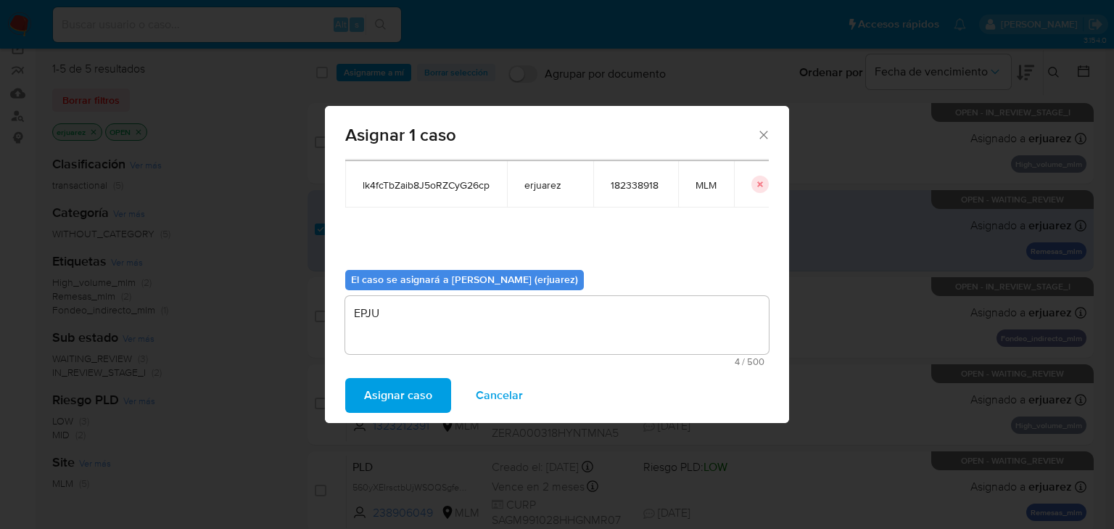
click at [392, 411] on span "Asignar caso" at bounding box center [398, 395] width 68 height 32
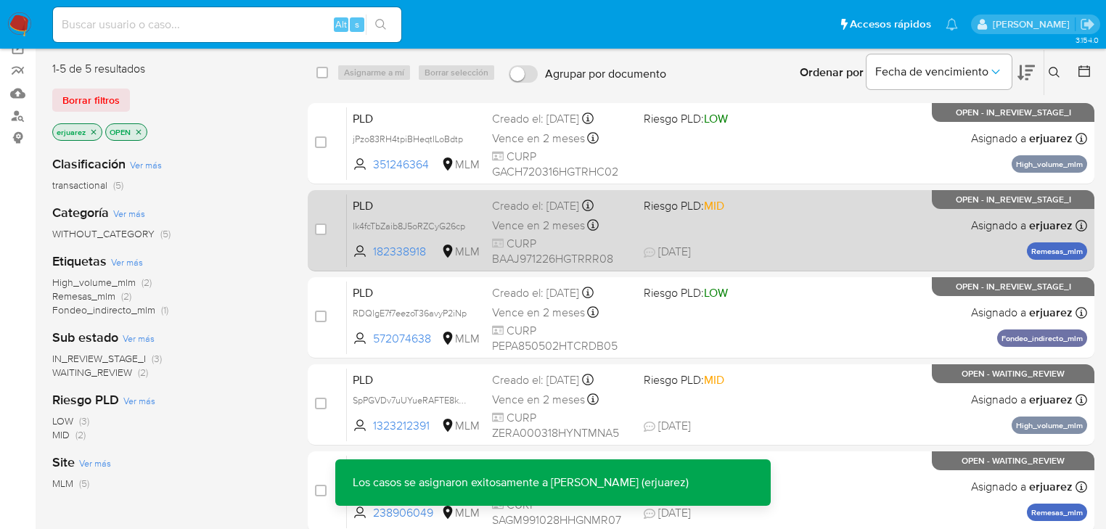
click at [818, 228] on div "PLD lk4fcTbZaib8J5oRZCyG26cp 182338918 MLM Riesgo PLD: MID Creado el: 12/08/202…" at bounding box center [717, 230] width 740 height 73
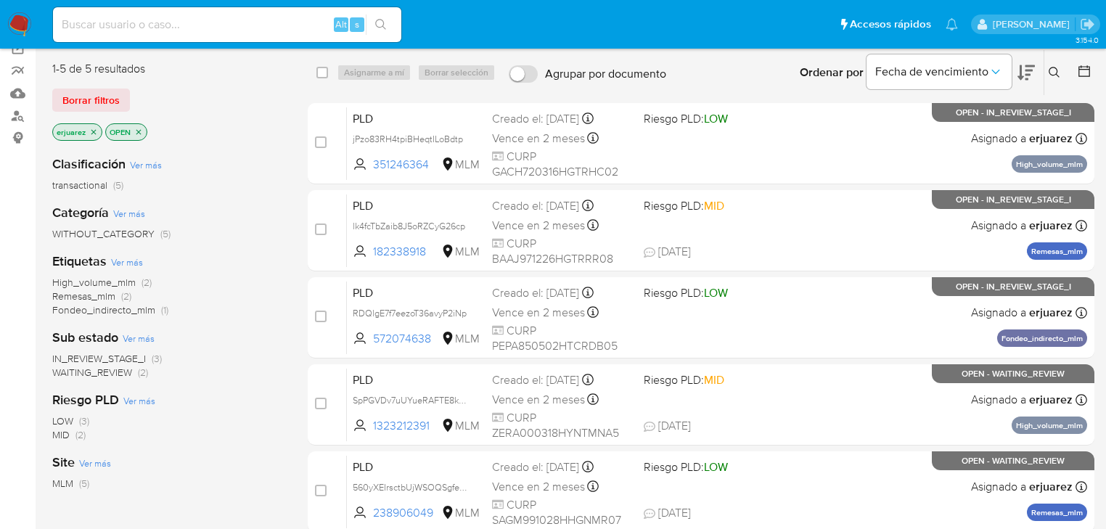
click at [11, 16] on img at bounding box center [19, 24] width 25 height 25
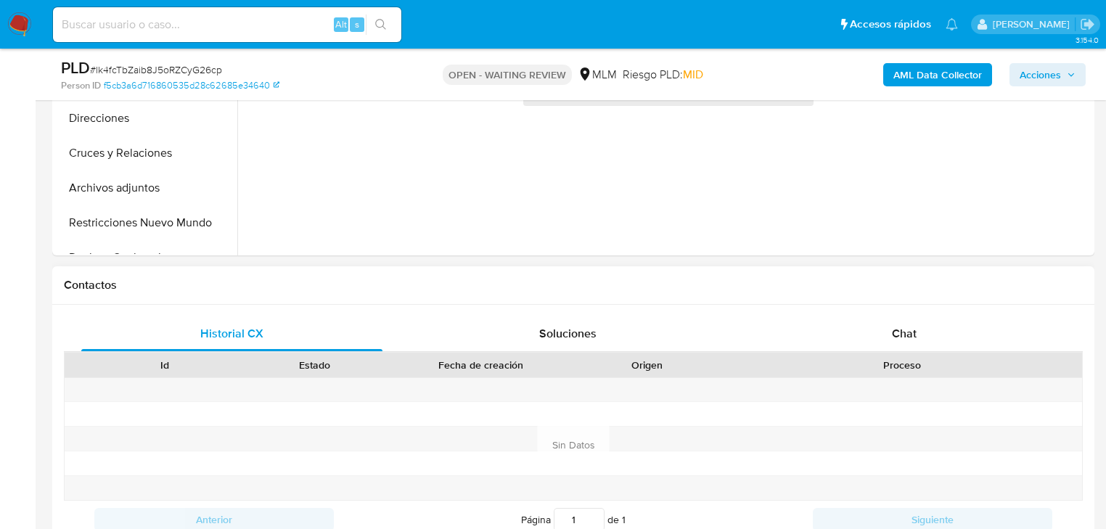
scroll to position [522, 0]
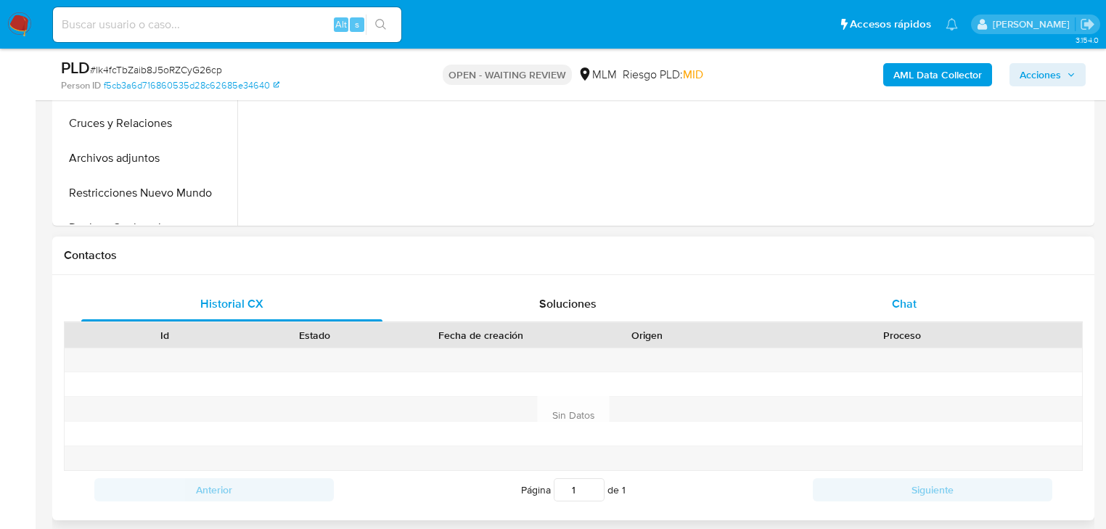
click at [914, 282] on div "Historial CX Soluciones Chat Id Estado Fecha de creación Origen Proceso Anterio…" at bounding box center [573, 397] width 1042 height 245
select select "10"
click at [916, 305] on div "Chat" at bounding box center [904, 304] width 301 height 35
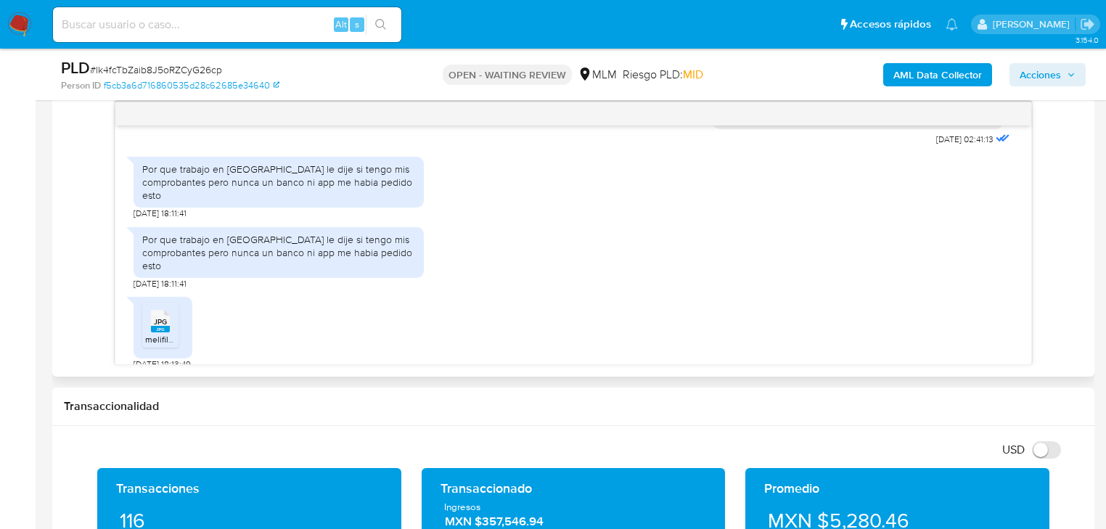
scroll to position [504, 0]
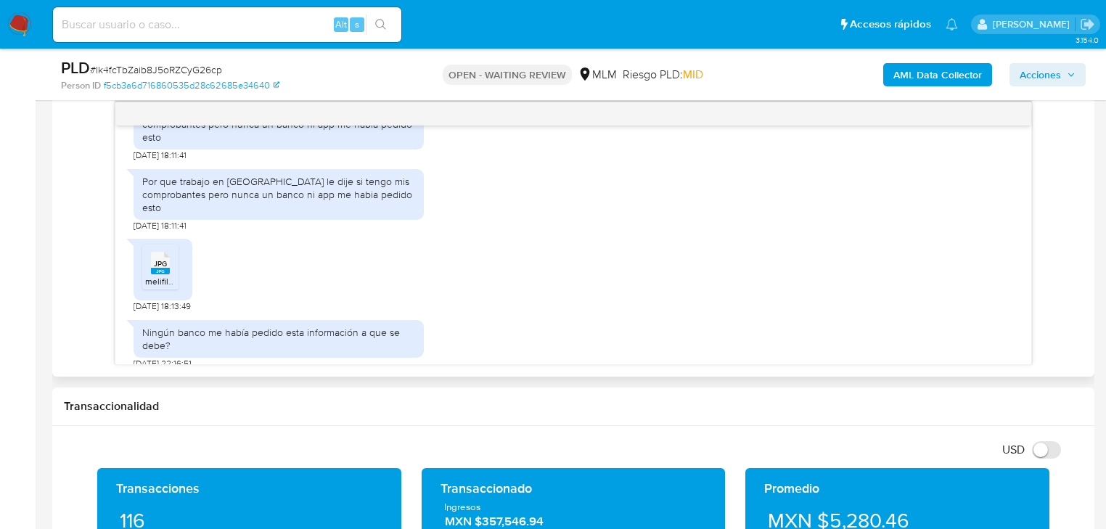
click at [154, 259] on span "JPG" at bounding box center [160, 263] width 13 height 9
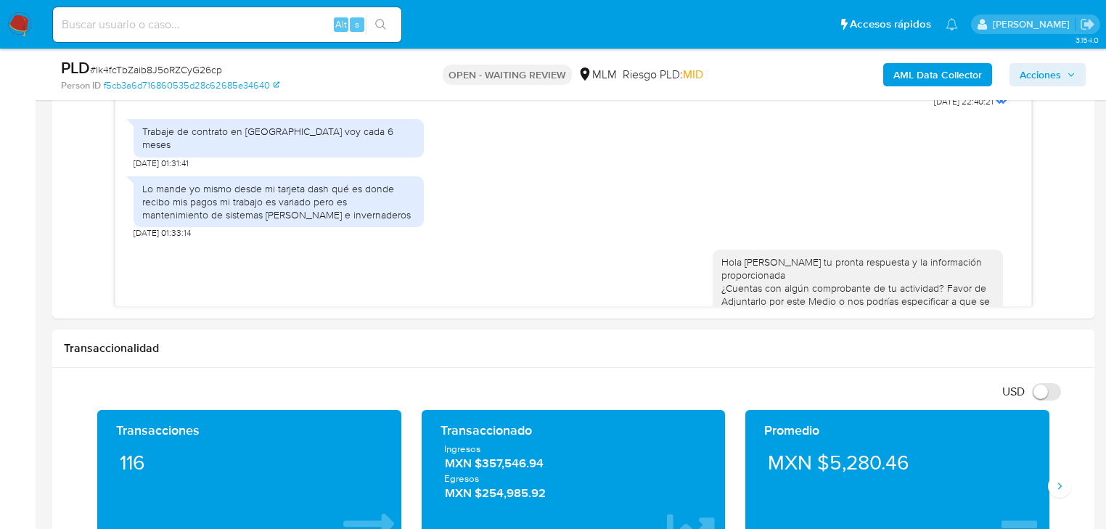
scroll to position [155, 0]
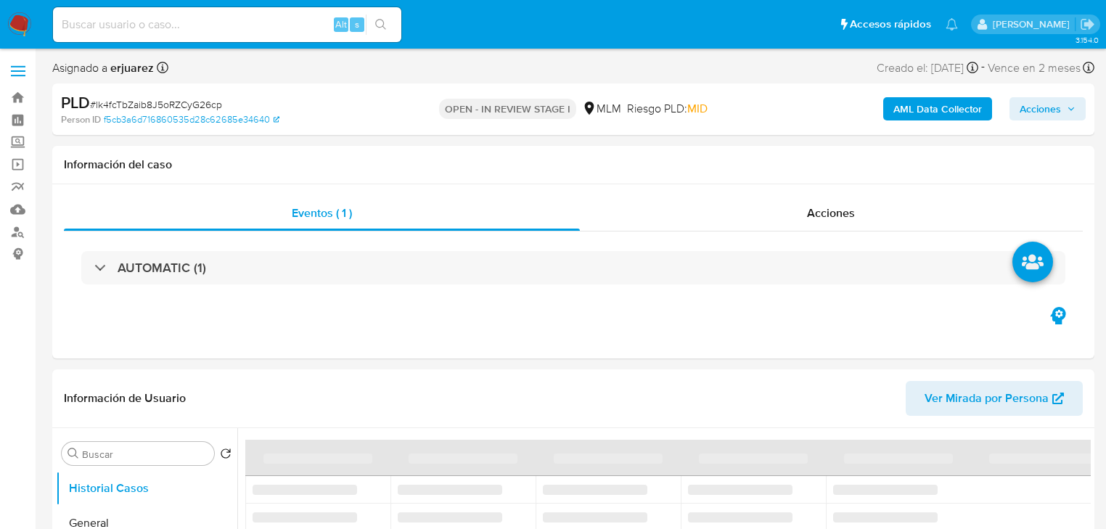
select select "10"
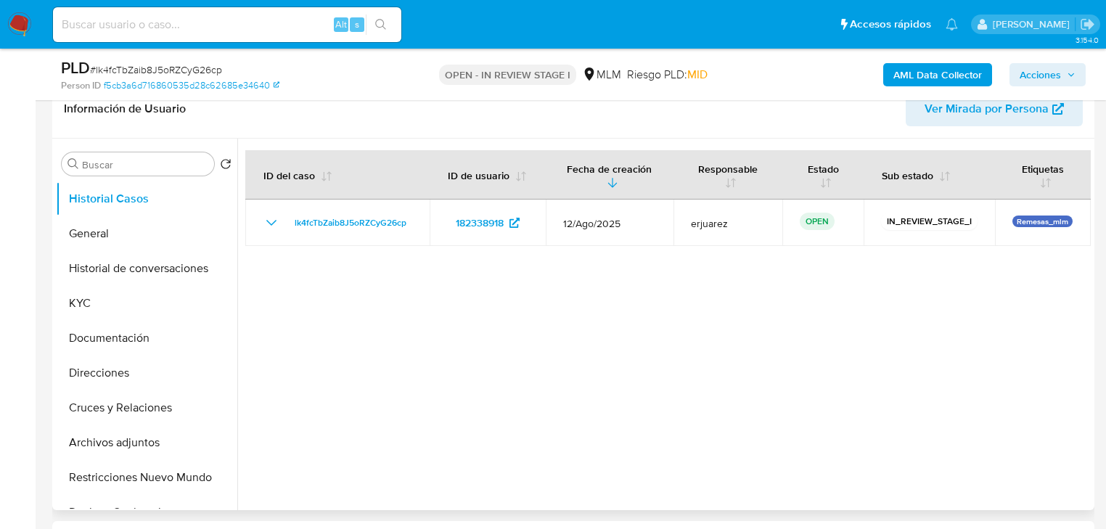
scroll to position [348, 0]
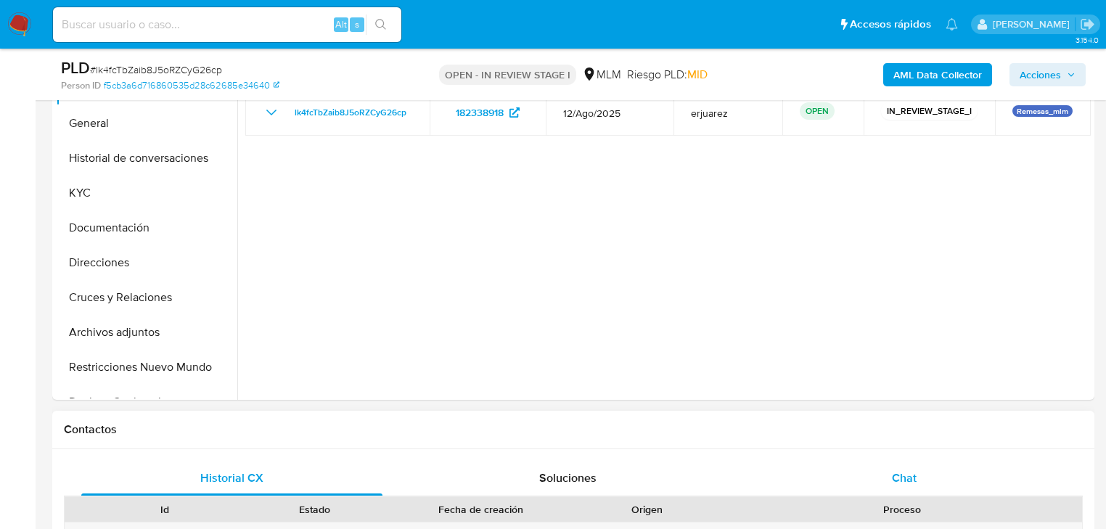
drag, startPoint x: 900, startPoint y: 488, endPoint x: 895, endPoint y: 480, distance: 8.9
click at [897, 483] on div "Chat" at bounding box center [904, 478] width 301 height 35
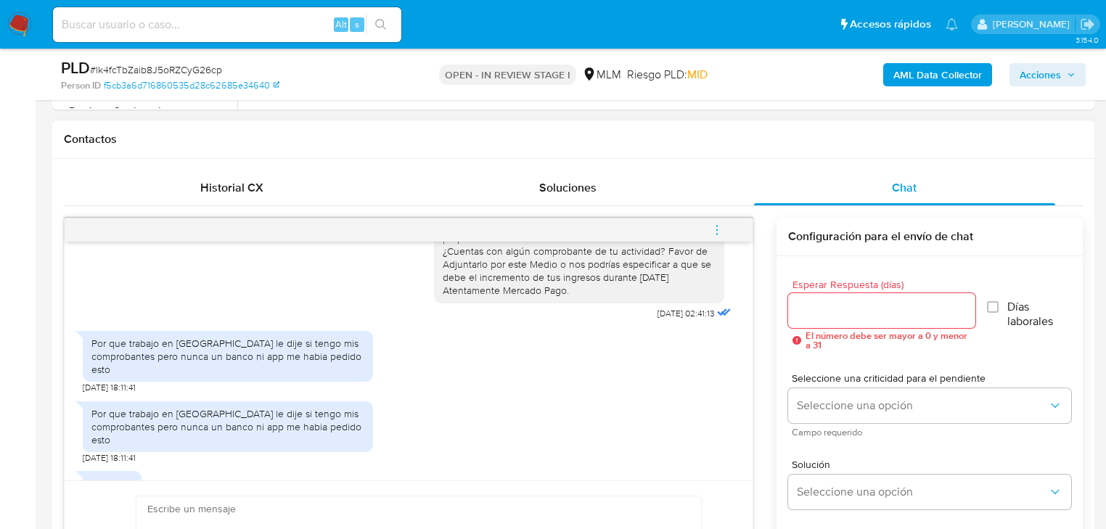
scroll to position [504, 0]
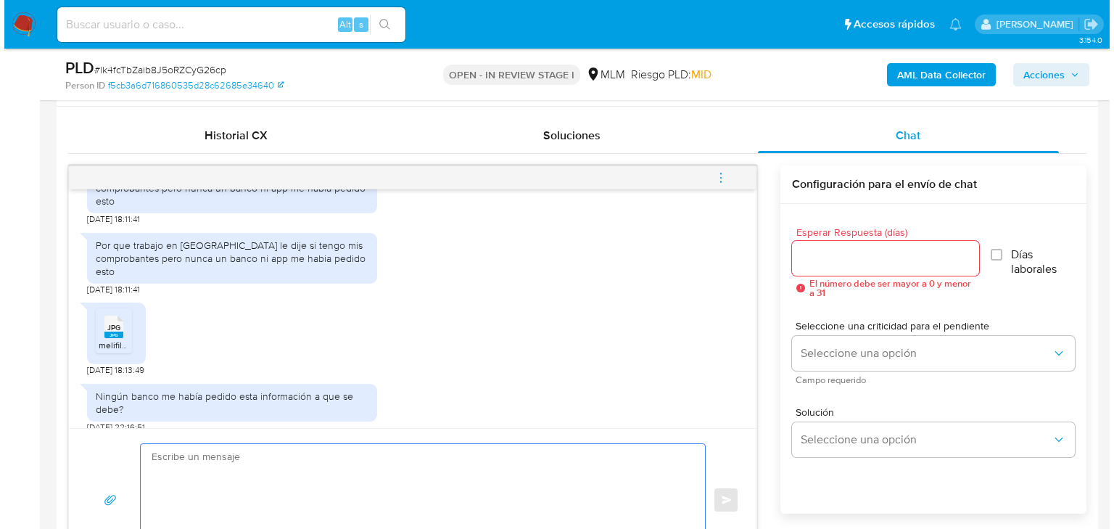
scroll to position [755, 0]
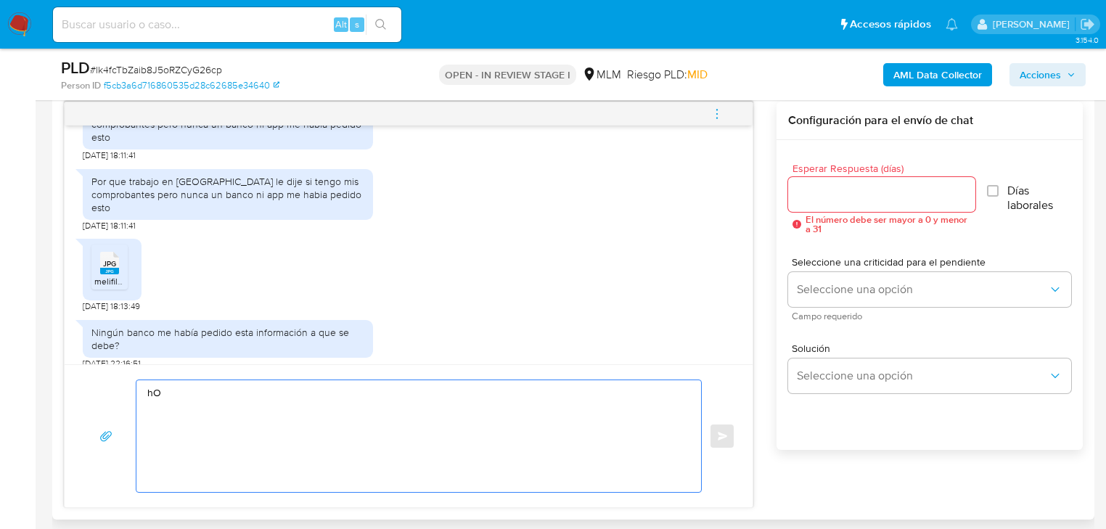
type textarea "h"
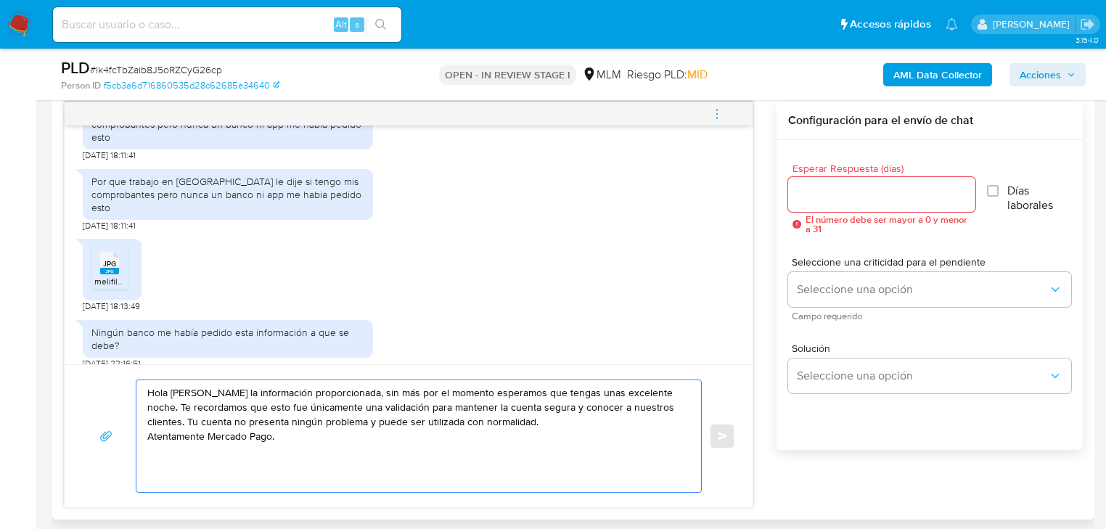
drag, startPoint x: 224, startPoint y: 403, endPoint x: 273, endPoint y: 411, distance: 49.2
click at [273, 411] on textarea "Hola Jorge Agradecemos la información proporcionada, sin más por el momento esp…" at bounding box center [414, 436] width 535 height 112
type textarea "Hola Jorge Agradecemos la documentación proporcionada, sin más por el momento e…"
drag, startPoint x: 311, startPoint y: 447, endPoint x: 136, endPoint y: 387, distance: 184.7
click at [136, 387] on div "Hola Jorge Agradecemos la documentación proporcionada, sin más por el momento e…" at bounding box center [414, 436] width 557 height 112
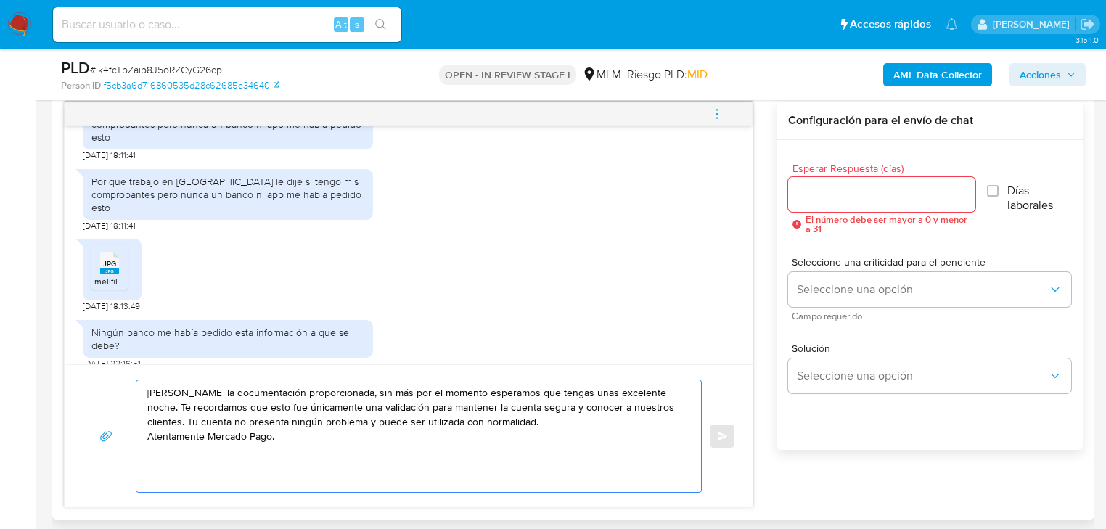
click at [325, 459] on textarea "Hola Jorge Agradecemos la documentación proporcionada, sin más por el momento e…" at bounding box center [414, 436] width 535 height 112
drag, startPoint x: 286, startPoint y: 453, endPoint x: 134, endPoint y: 394, distance: 162.9
click at [134, 394] on div "Hola Jorge Agradecemos la documentación proporcionada, sin más por el momento e…" at bounding box center [408, 435] width 653 height 113
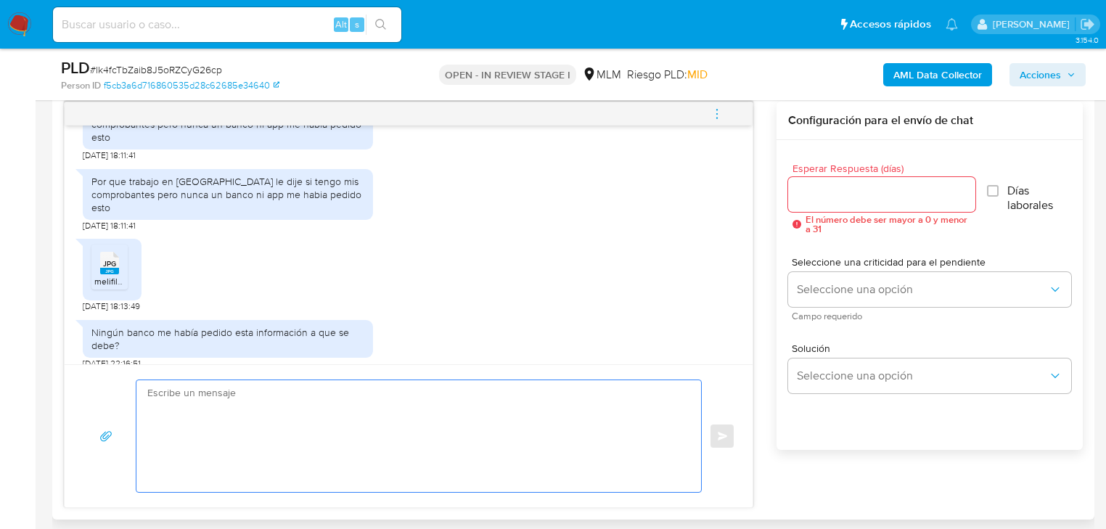
click at [834, 190] on input "Esperar Respuesta (días)" at bounding box center [881, 194] width 187 height 19
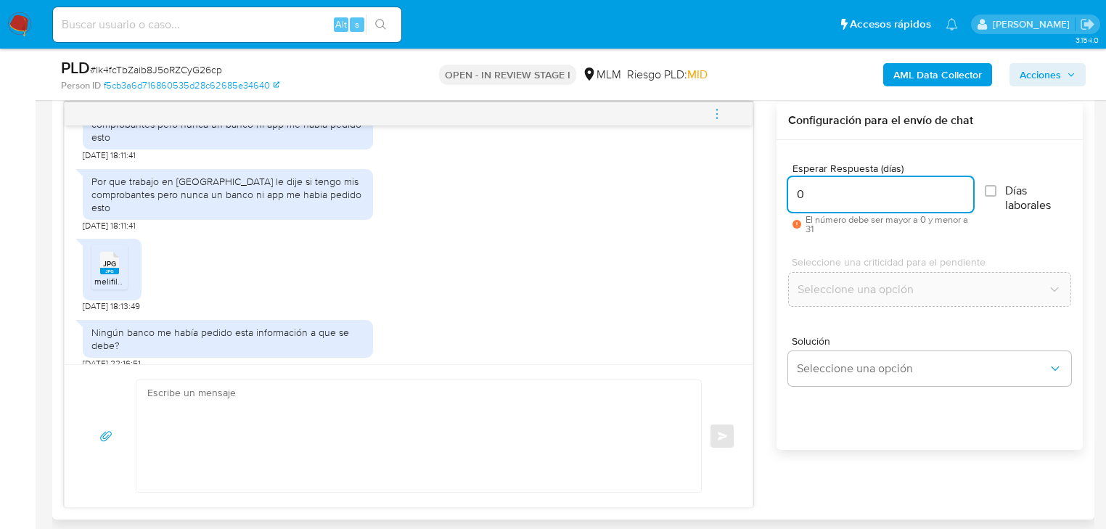
type input "0"
drag, startPoint x: 850, startPoint y: 387, endPoint x: 853, endPoint y: 380, distance: 7.5
click at [850, 387] on div "Solución Seleccione una opción" at bounding box center [929, 363] width 283 height 79
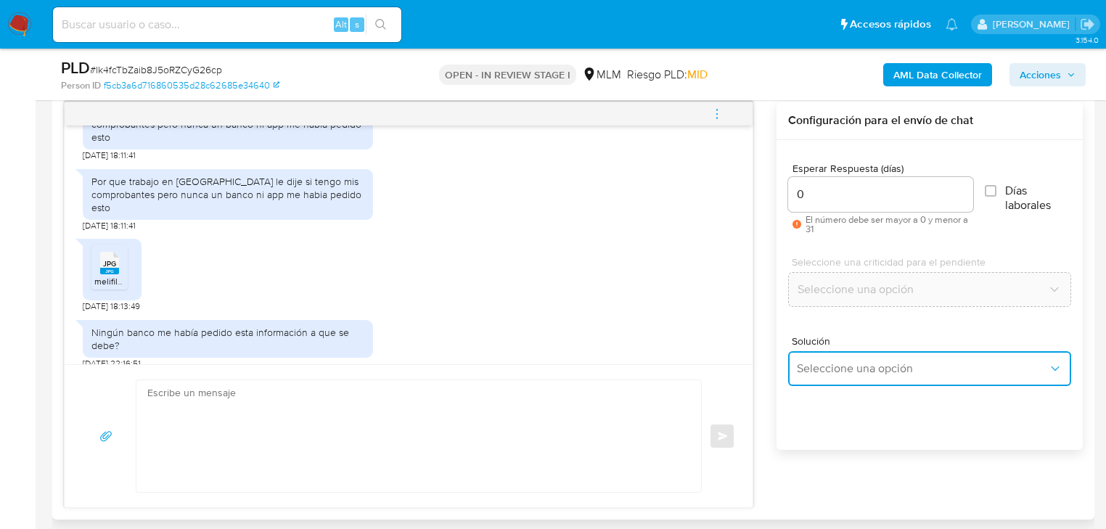
drag, startPoint x: 859, startPoint y: 369, endPoint x: 860, endPoint y: 353, distance: 16.0
click at [859, 363] on span "Seleccione una opción" at bounding box center [922, 368] width 251 height 15
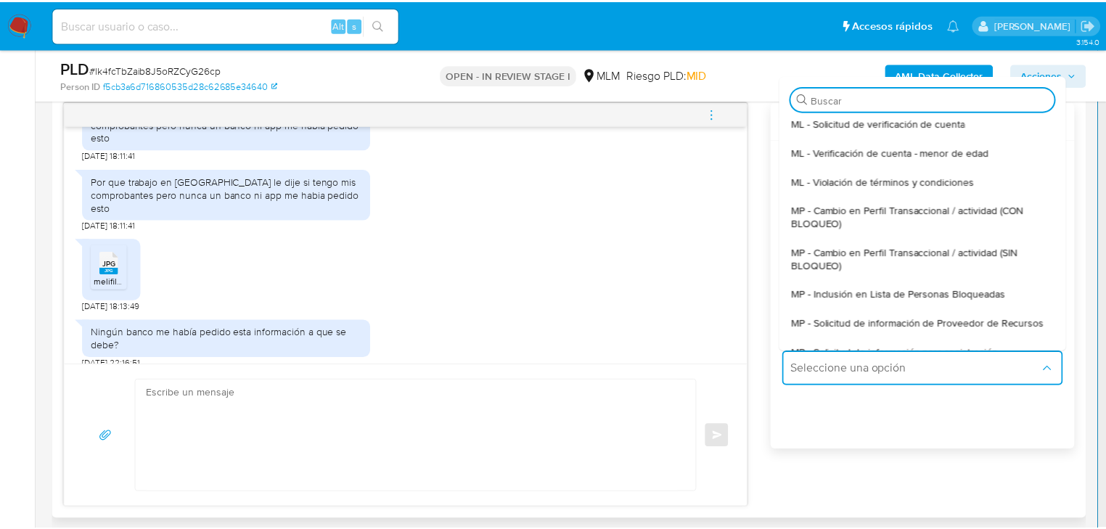
scroll to position [174, 0]
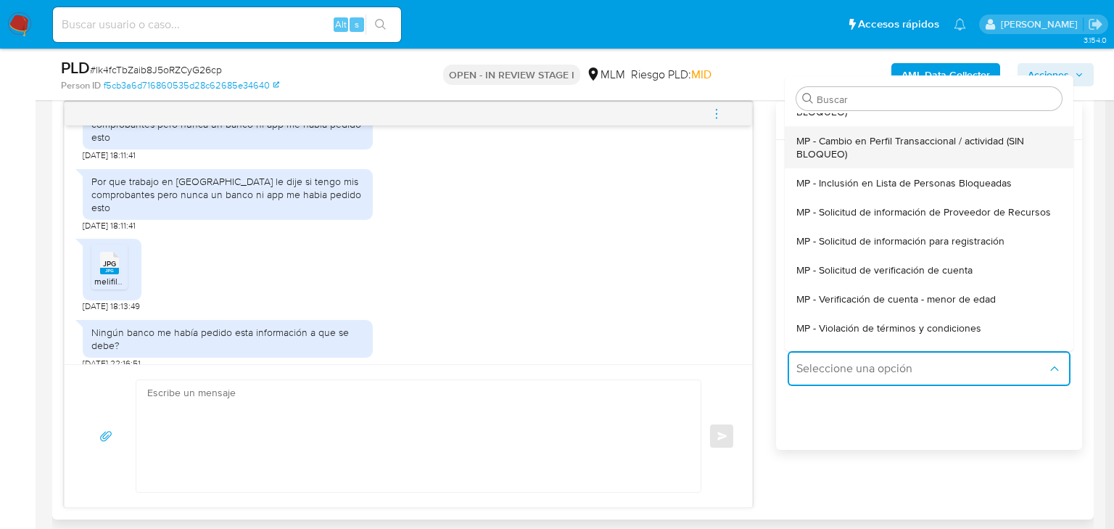
click at [950, 155] on span "MP - Cambio en Perfil Transaccional / actividad (SIN BLOQUEO)" at bounding box center [925, 147] width 257 height 26
type textarea "Estimado ,Te comunicamos que se ha identificado un cambio en el uso habitual de…"
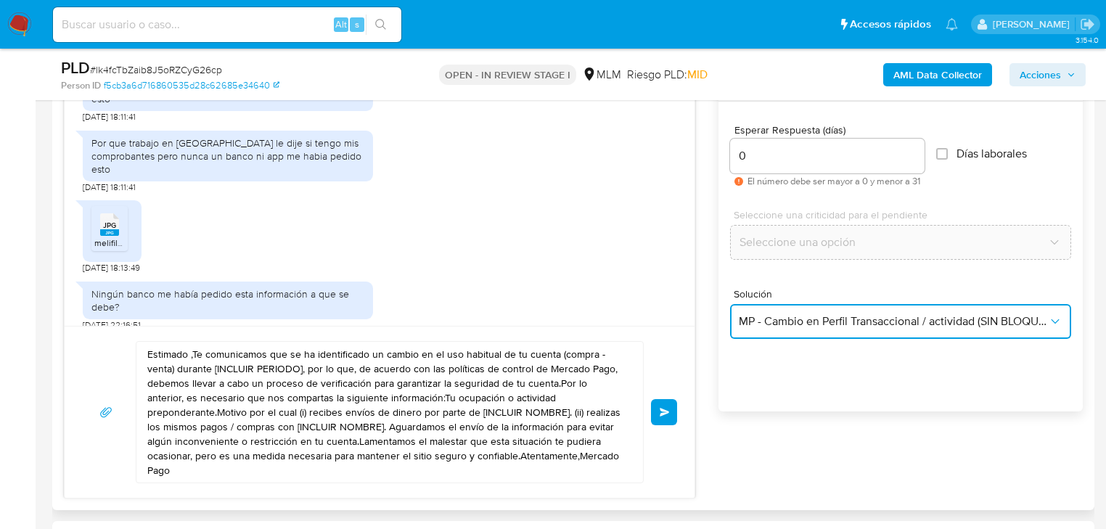
scroll to position [813, 0]
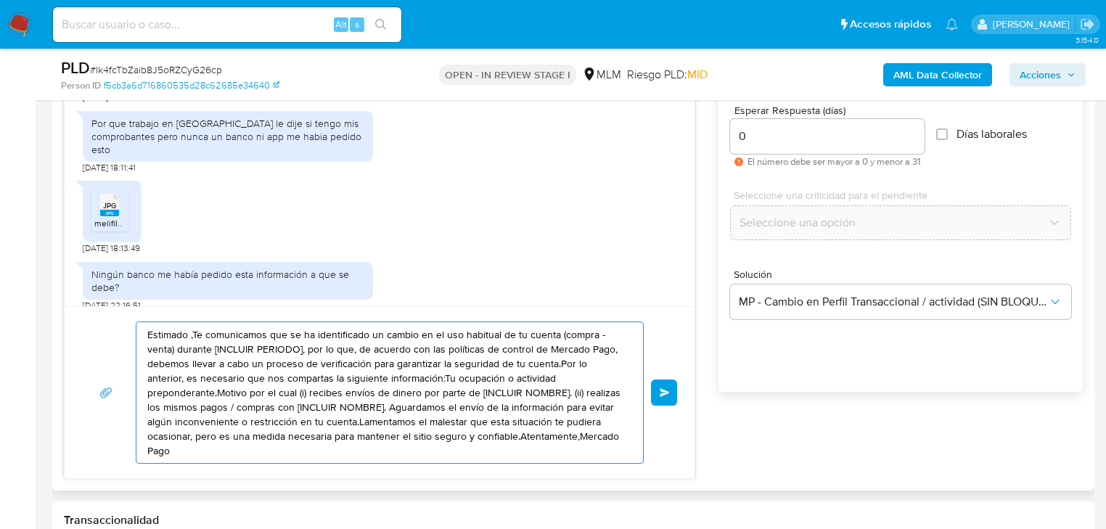
drag, startPoint x: 548, startPoint y: 430, endPoint x: 56, endPoint y: 318, distance: 504.6
click at [56, 318] on div "Historial CX Soluciones Chat Id Estado Fecha de creación Origen Proceso Anterio…" at bounding box center [573, 238] width 1042 height 506
click at [266, 374] on textarea "Estimado ,Te comunicamos que se ha identificado un cambio en el uso habitual de…" at bounding box center [385, 392] width 477 height 141
drag, startPoint x: 560, startPoint y: 405, endPoint x: 564, endPoint y: 432, distance: 27.8
click at [562, 407] on textarea "Estimado ,Te comunicamos que se ha identificado un cambio en el uso habitual de…" at bounding box center [385, 392] width 477 height 141
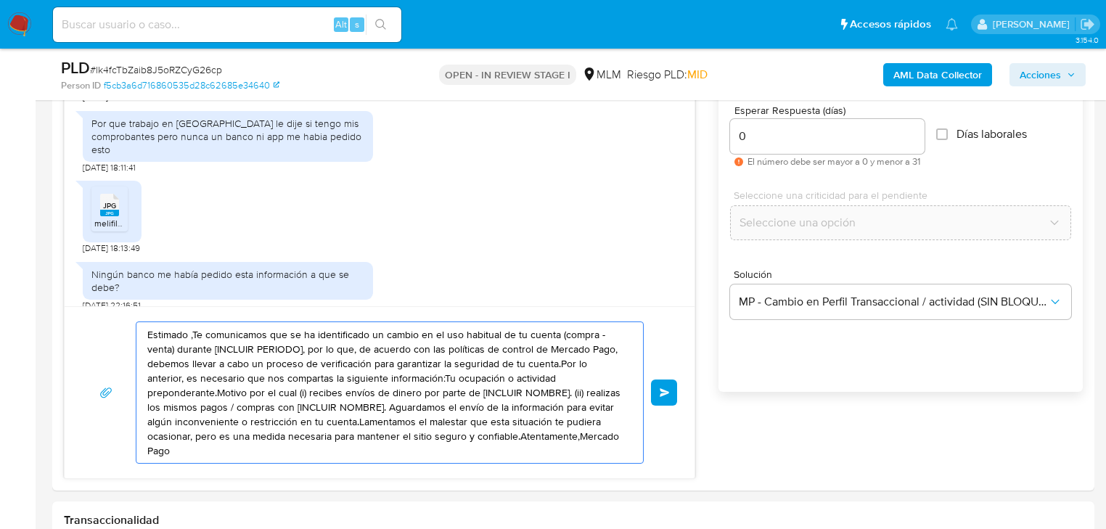
drag, startPoint x: 549, startPoint y: 438, endPoint x: 30, endPoint y: 321, distance: 531.9
paste textarea
drag, startPoint x: 432, startPoint y: 408, endPoint x: 540, endPoint y: 444, distance: 113.8
click at [434, 411] on textarea "Estimado ,Te comunicamos que se ha identificado un cambio en el uso habitual de…" at bounding box center [385, 392] width 477 height 141
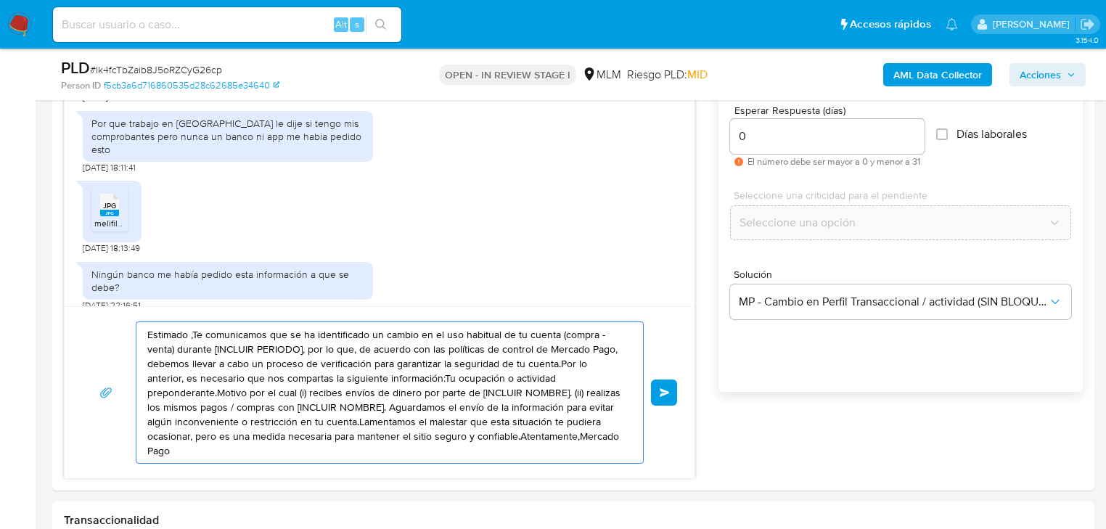
drag, startPoint x: 290, startPoint y: 379, endPoint x: -56, endPoint y: 261, distance: 365.5
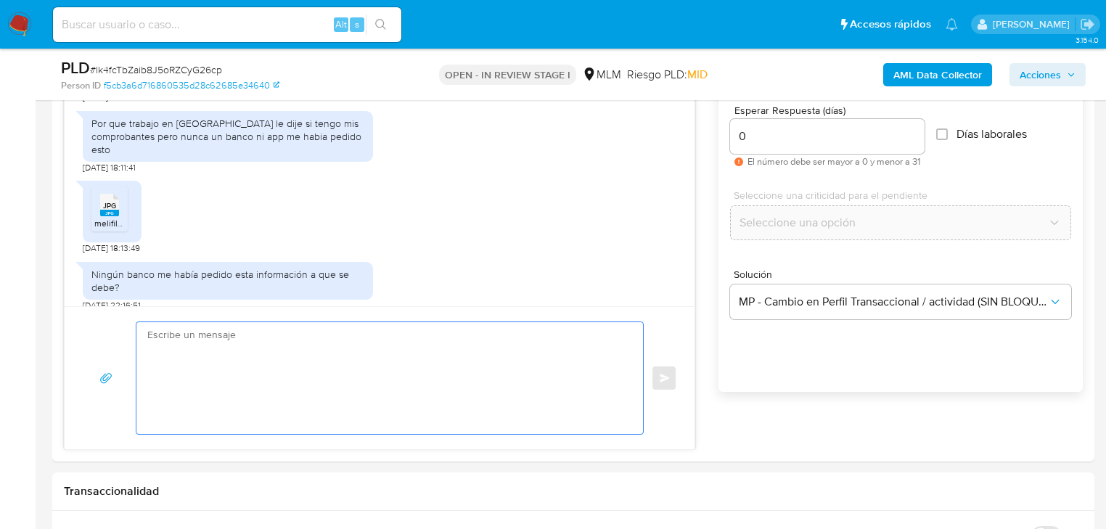
paste textarea "Estimado ,Te comunicamos que se ha identificado un cambio en el uso habitual de…"
type textarea "Estimado ,Te comunicamos que se ha identificado un cambio en el uso habitual de…"
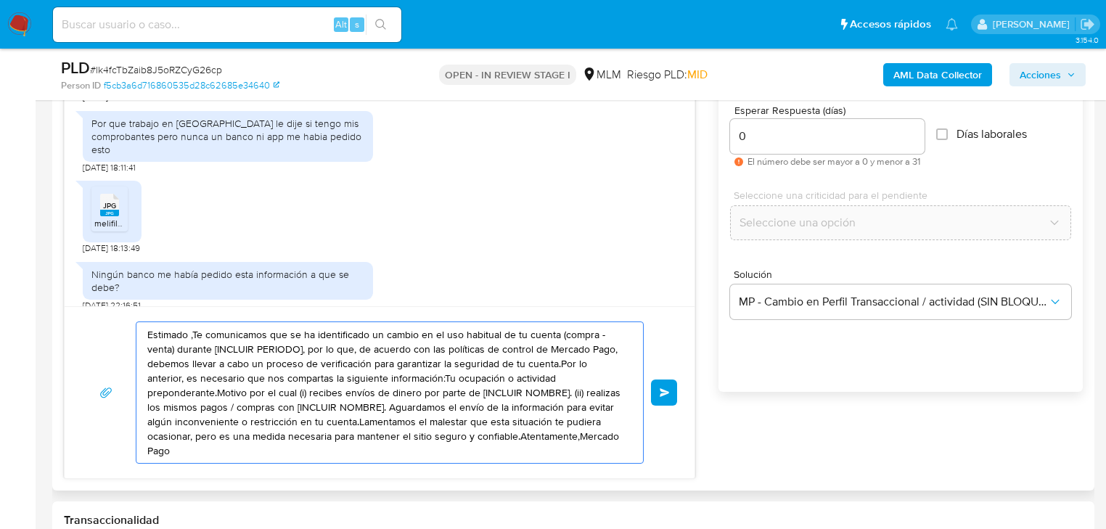
drag, startPoint x: 549, startPoint y: 438, endPoint x: 163, endPoint y: 316, distance: 405.5
click at [64, 290] on div "Estimado Jorge Daniel se ha identificado un cambio en el uso habitual de tu cue…" at bounding box center [379, 261] width 631 height 435
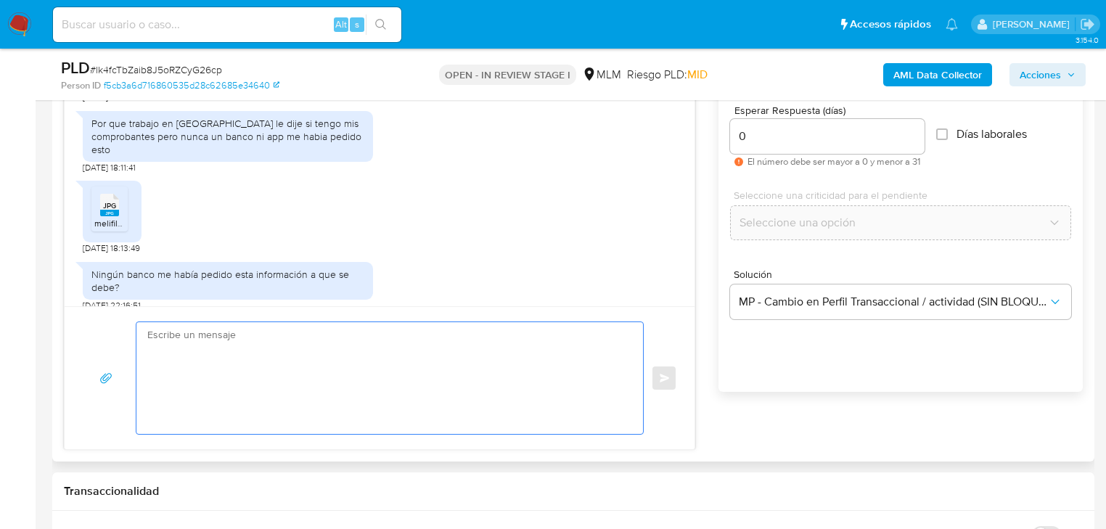
type textarea "Estimado ,Te comunicamos que se ha identificado un cambio en el uso habitual de…"
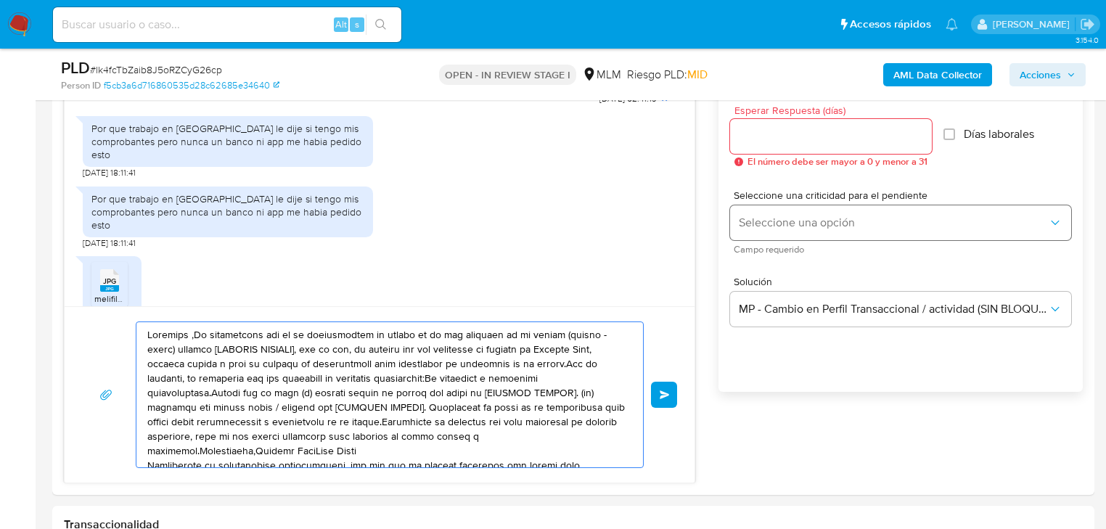
scroll to position [329, 0]
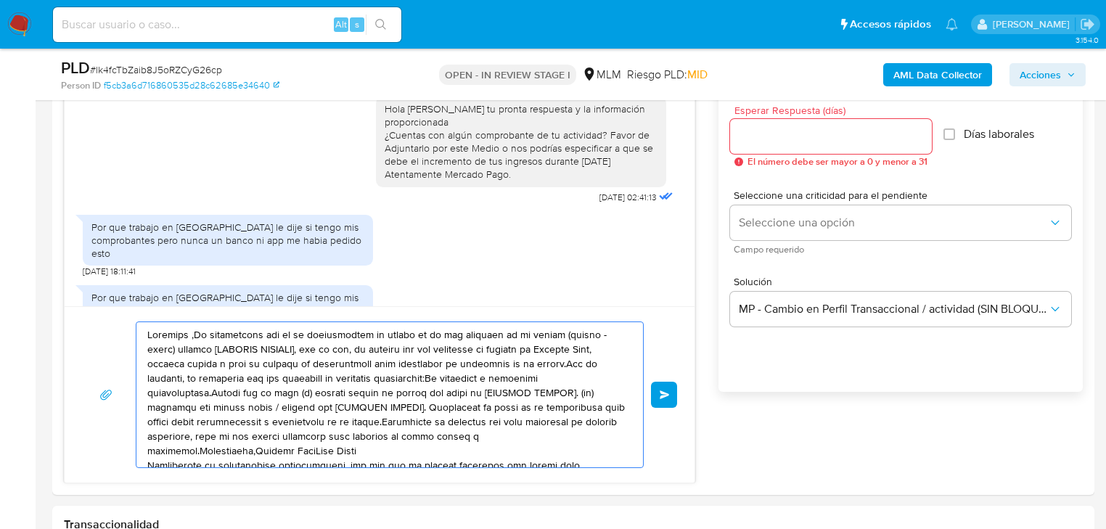
type textarea "Estimado ,Te comunicamos que se ha identificado un cambio en el uso habitual de…"
click at [805, 127] on input "Esperar Respuesta (días)" at bounding box center [831, 136] width 202 height 19
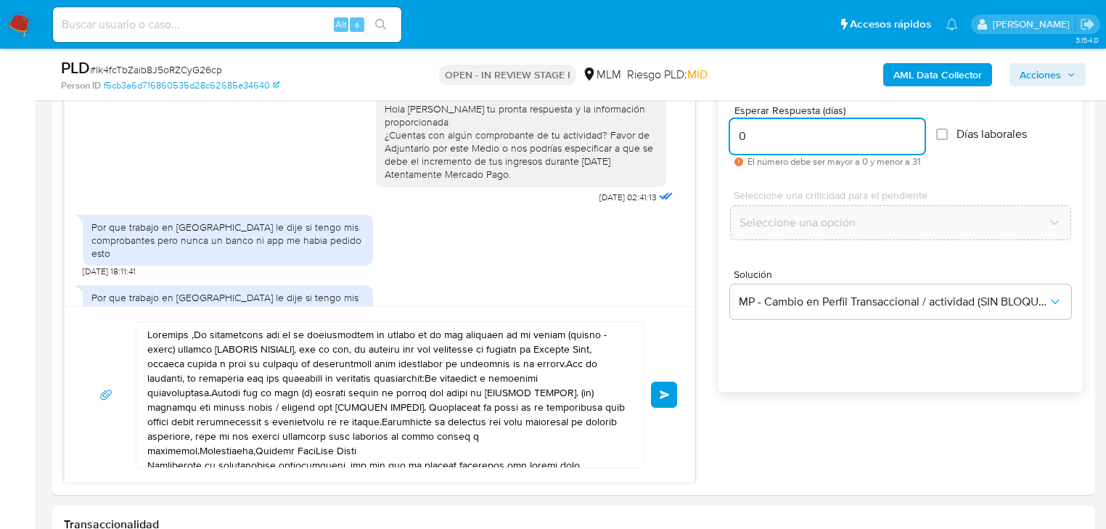
type input "0"
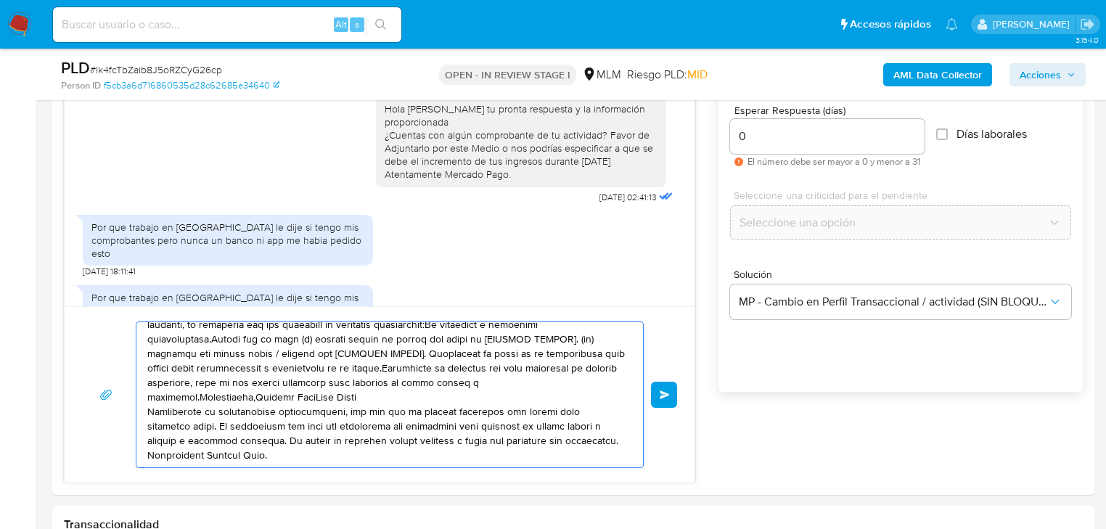
drag, startPoint x: 152, startPoint y: 331, endPoint x: 321, endPoint y: 395, distance: 180.7
click at [636, 453] on div at bounding box center [390, 394] width 508 height 147
click at [165, 377] on textarea at bounding box center [385, 394] width 477 height 145
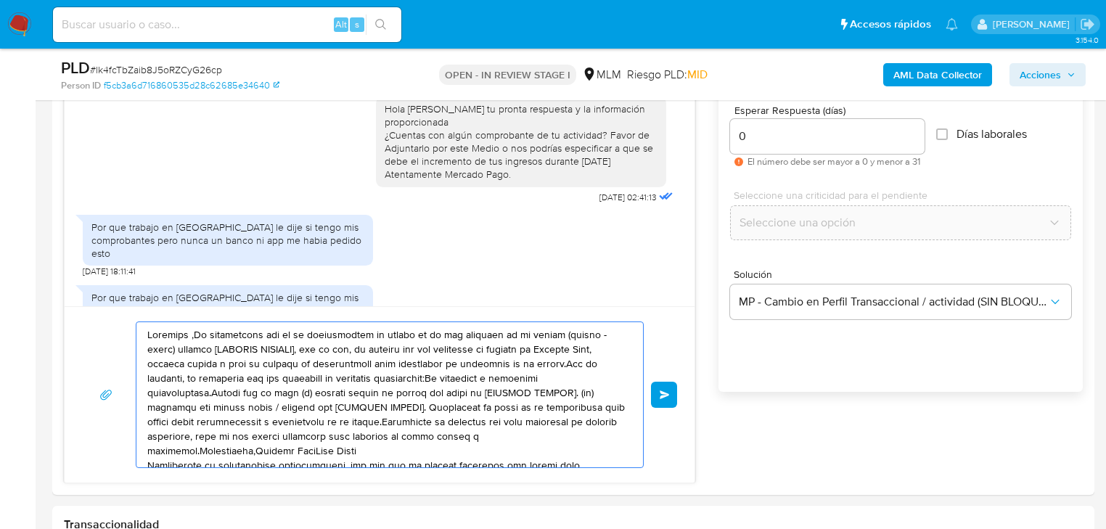
drag, startPoint x: 169, startPoint y: 379, endPoint x: 141, endPoint y: 331, distance: 55.9
click at [141, 331] on div at bounding box center [385, 394] width 499 height 145
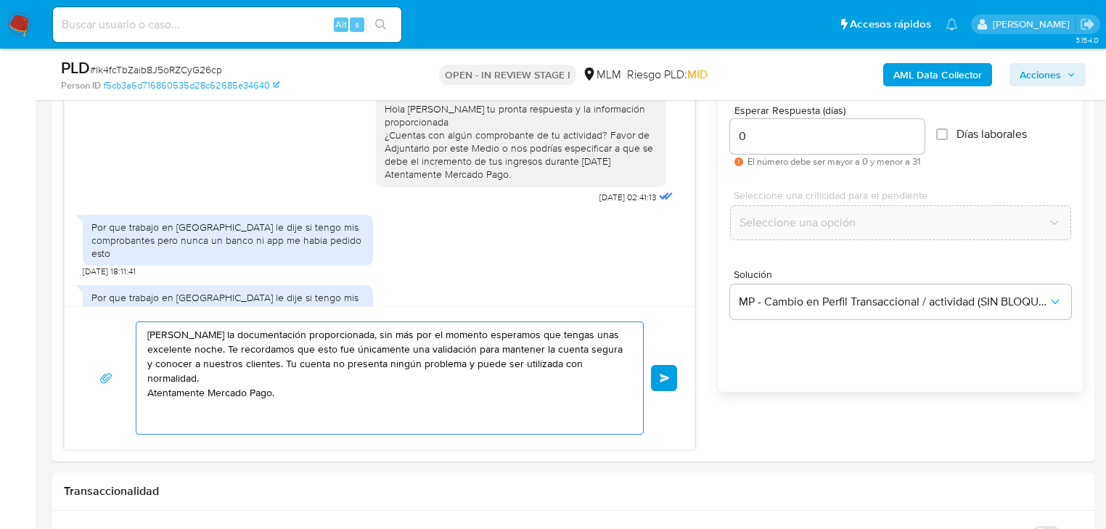
click at [351, 398] on textarea "Hola Jorge Agradecemos la documentación proporcionada, sin más por el momento e…" at bounding box center [385, 378] width 477 height 112
drag, startPoint x: 305, startPoint y: 406, endPoint x: 136, endPoint y: 329, distance: 185.1
click at [136, 329] on div "Hola Jorge Agradecemos la documentación proporcionada, sin más por el momento e…" at bounding box center [385, 378] width 499 height 112
type textarea "Hola Jorge Agradecemos la documentación proporcionada, sin más por el momento e…"
click at [667, 377] on span "Enviar" at bounding box center [665, 378] width 10 height 9
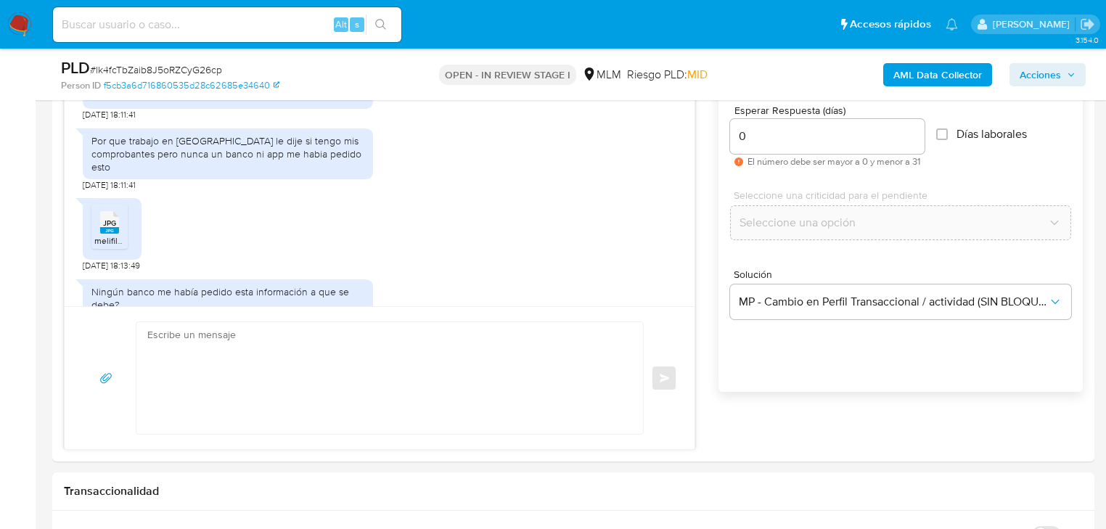
scroll to position [419, 0]
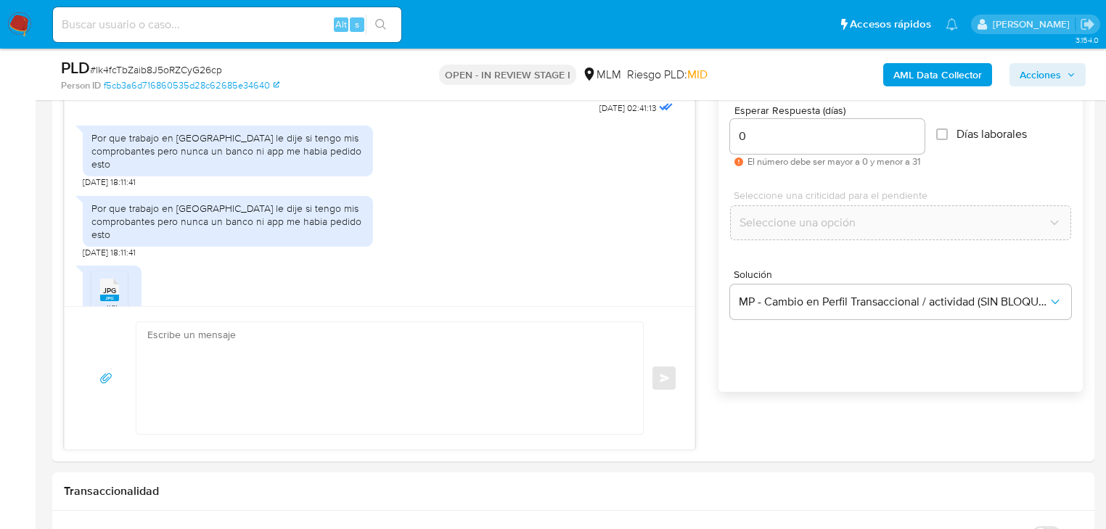
click at [22, 29] on img at bounding box center [19, 24] width 25 height 25
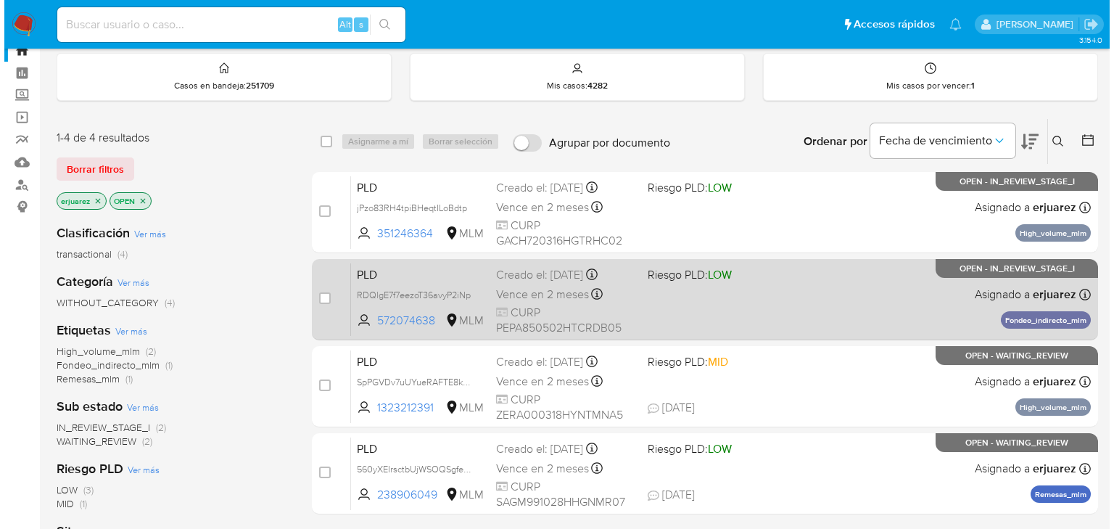
scroll to position [116, 0]
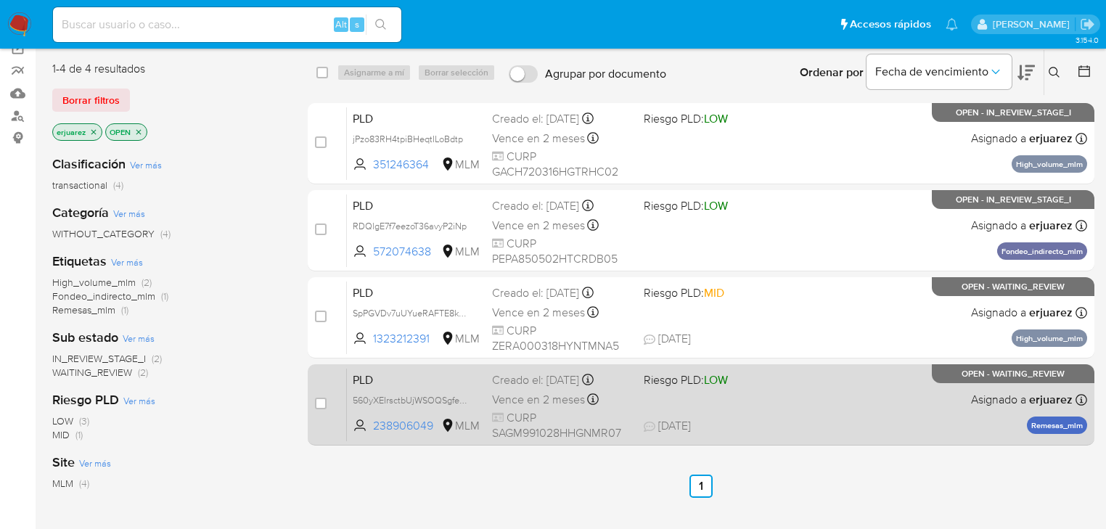
click at [853, 405] on div "PLD 560yXEIrsctbUjWSOQSgfeZS 238906049 MLM Riesgo PLD: LOW Creado el: [DATE] Cr…" at bounding box center [717, 404] width 740 height 73
click at [316, 406] on input "checkbox" at bounding box center [321, 404] width 12 height 12
checkbox input "true"
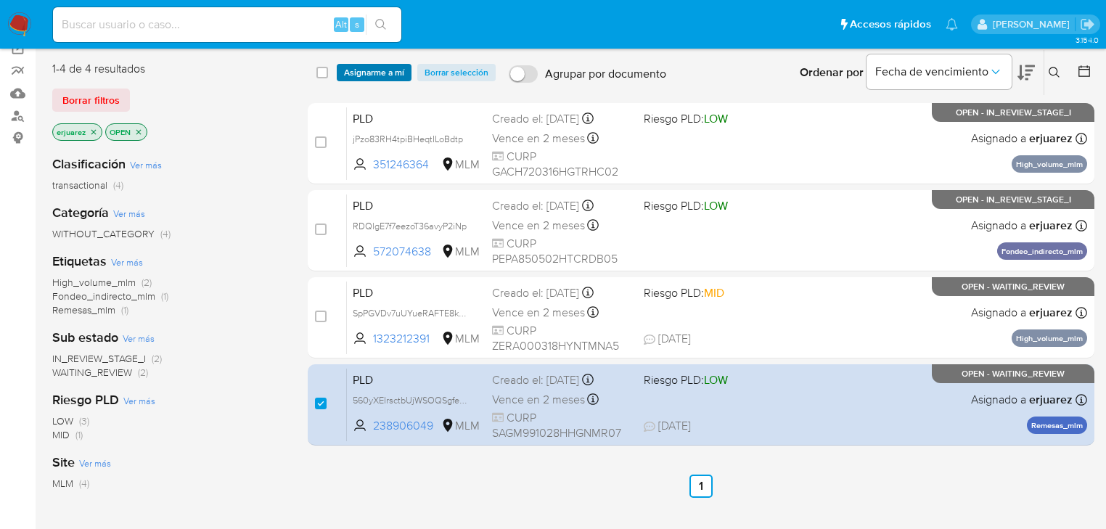
click at [377, 72] on span "Asignarme a mí" at bounding box center [374, 72] width 60 height 15
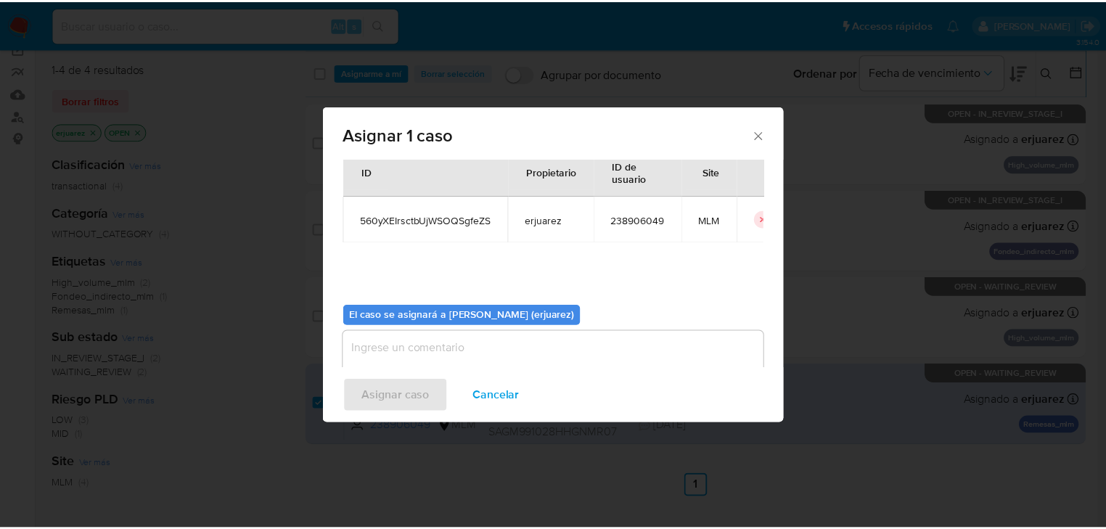
scroll to position [75, 0]
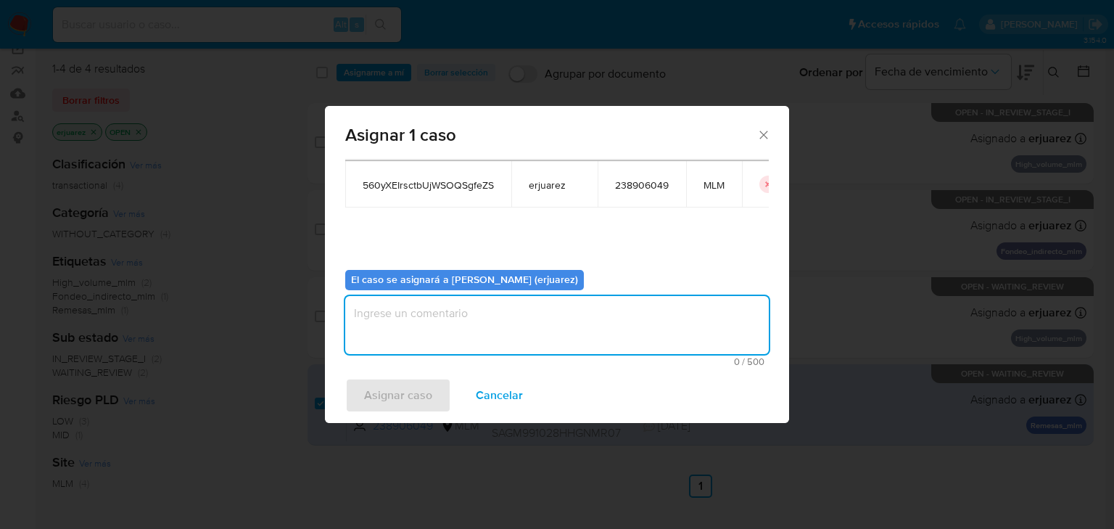
click at [398, 334] on textarea "assign-modal" at bounding box center [557, 325] width 424 height 58
type textarea "e"
type textarea "EPJU"
click at [390, 401] on span "Asignar caso" at bounding box center [398, 395] width 68 height 32
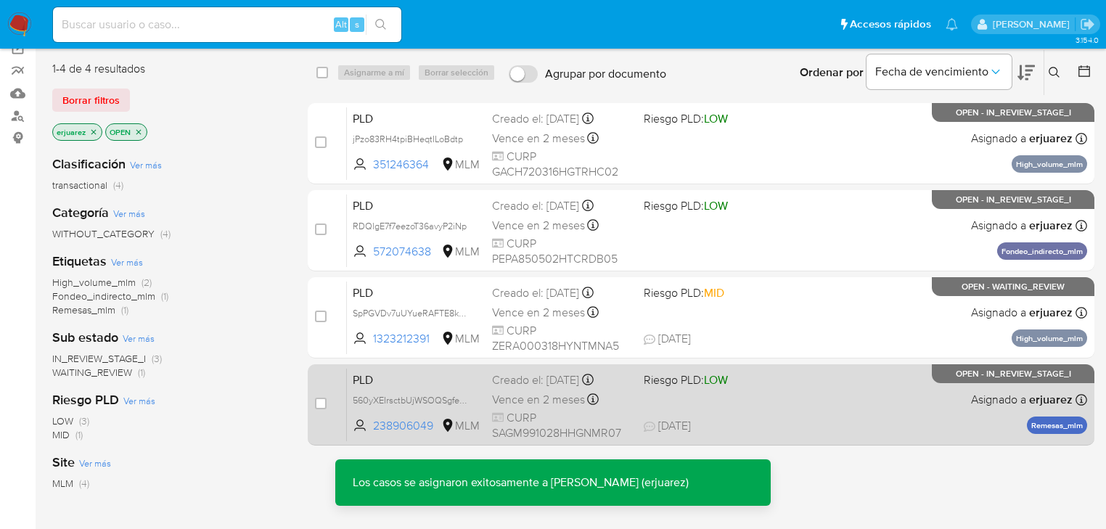
click at [909, 399] on div "PLD 560yXEIrsctbUjWSOQSgfeZS 238906049 MLM Riesgo PLD: LOW Creado el: 12/08/202…" at bounding box center [717, 404] width 740 height 73
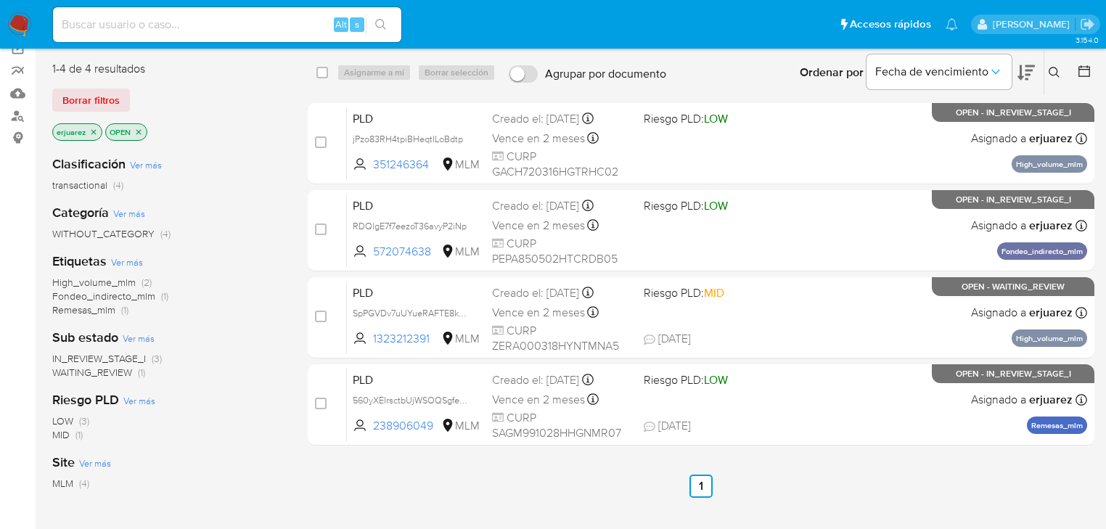
click at [33, 17] on nav "Pausado Ver notificaciones Alt s Accesos rápidos Presiona las siguientes teclas…" at bounding box center [553, 24] width 1106 height 49
click at [7, 21] on img at bounding box center [19, 24] width 25 height 25
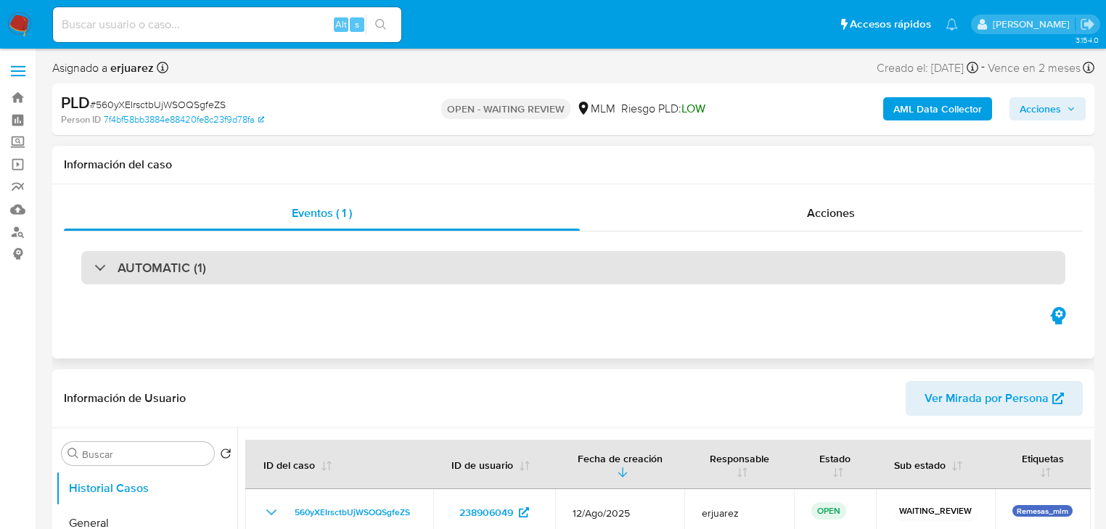
select select "10"
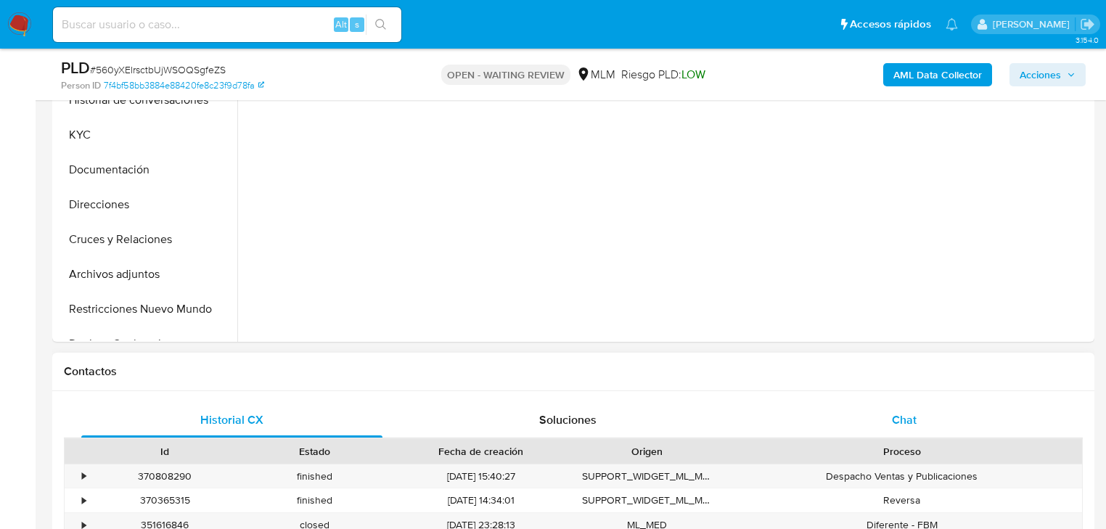
drag, startPoint x: 891, startPoint y: 428, endPoint x: 864, endPoint y: 411, distance: 31.6
click at [891, 426] on div "Chat" at bounding box center [904, 420] width 301 height 35
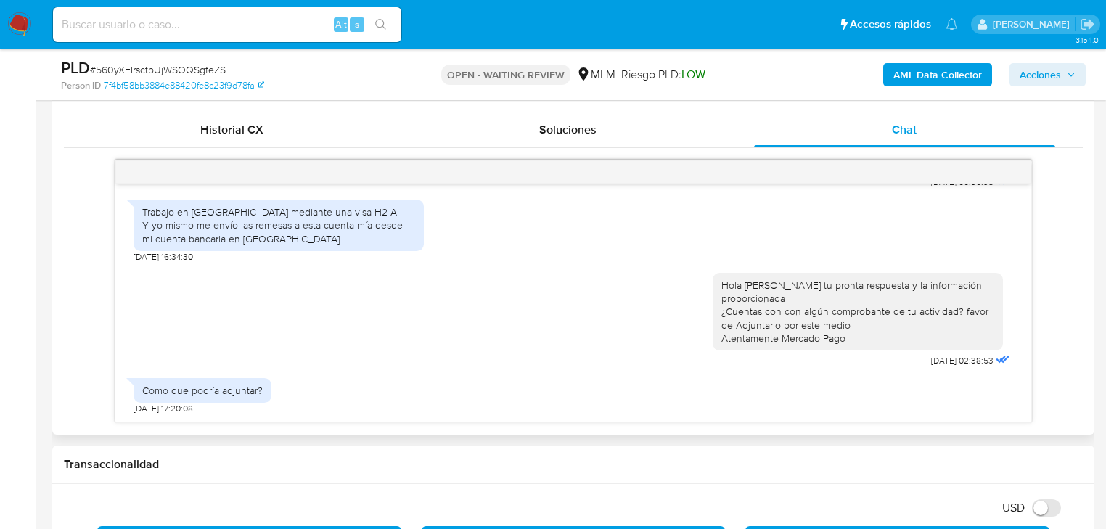
scroll to position [154, 0]
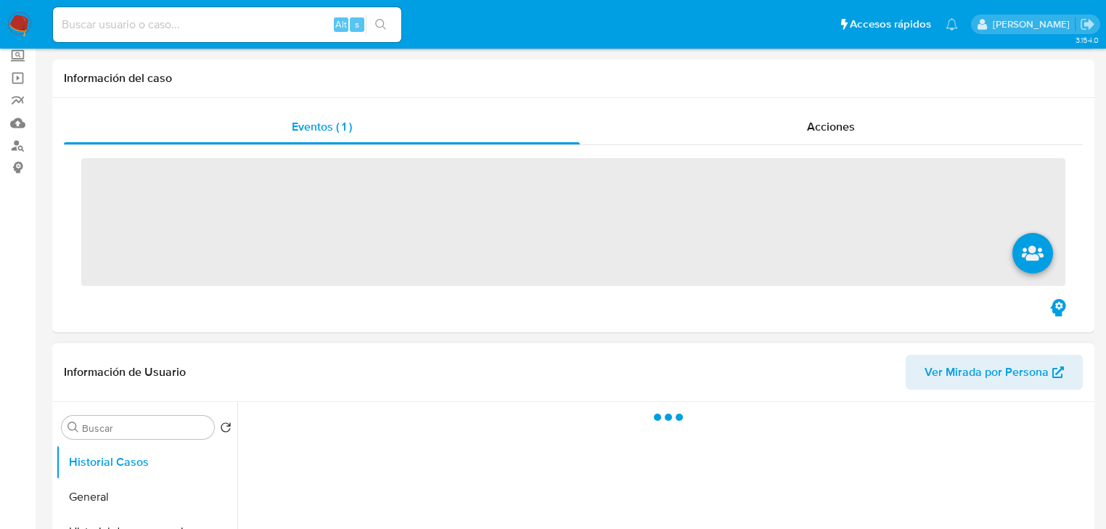
scroll to position [348, 0]
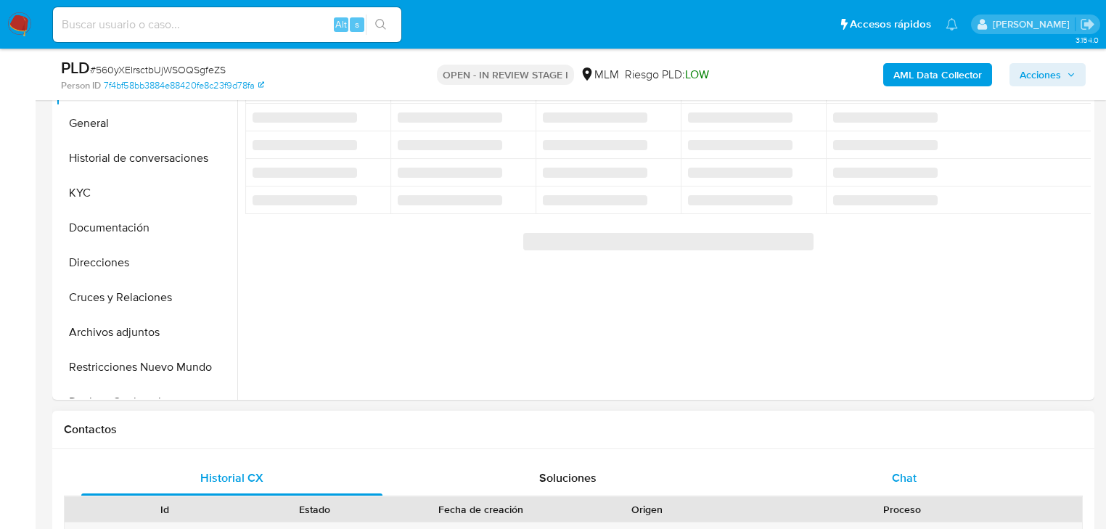
select select "10"
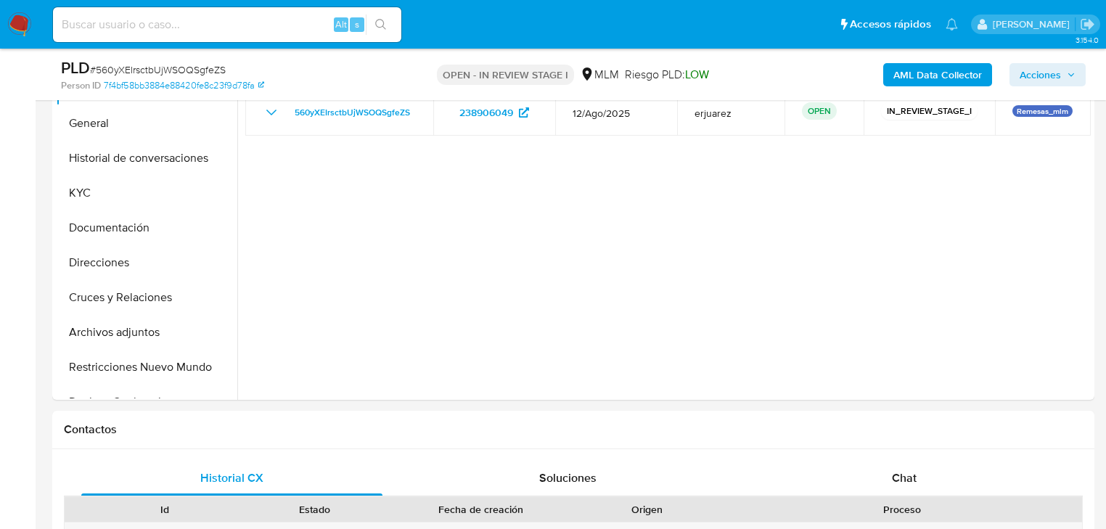
drag, startPoint x: 908, startPoint y: 480, endPoint x: 818, endPoint y: 409, distance: 114.1
click at [907, 480] on span "Chat" at bounding box center [904, 477] width 25 height 17
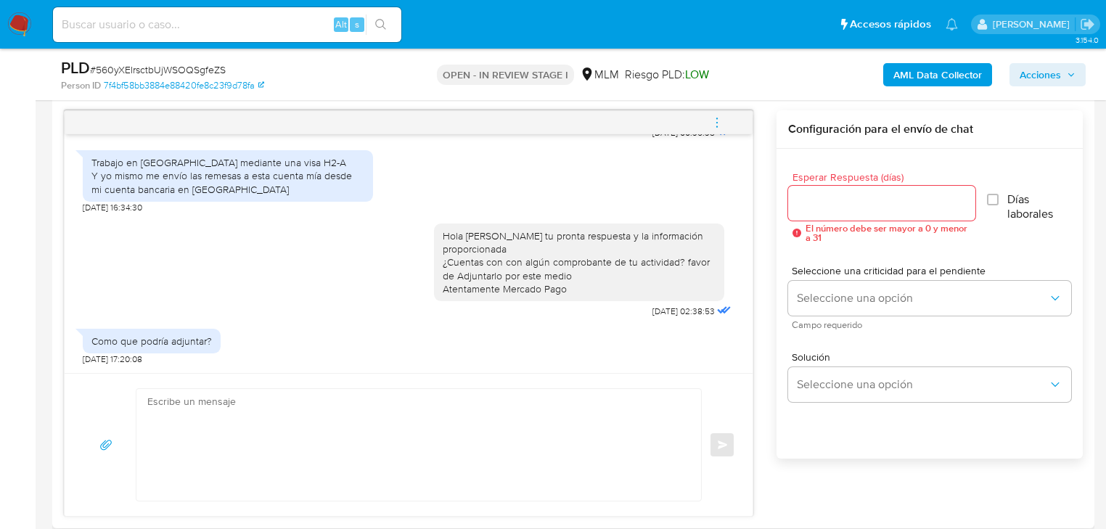
scroll to position [813, 0]
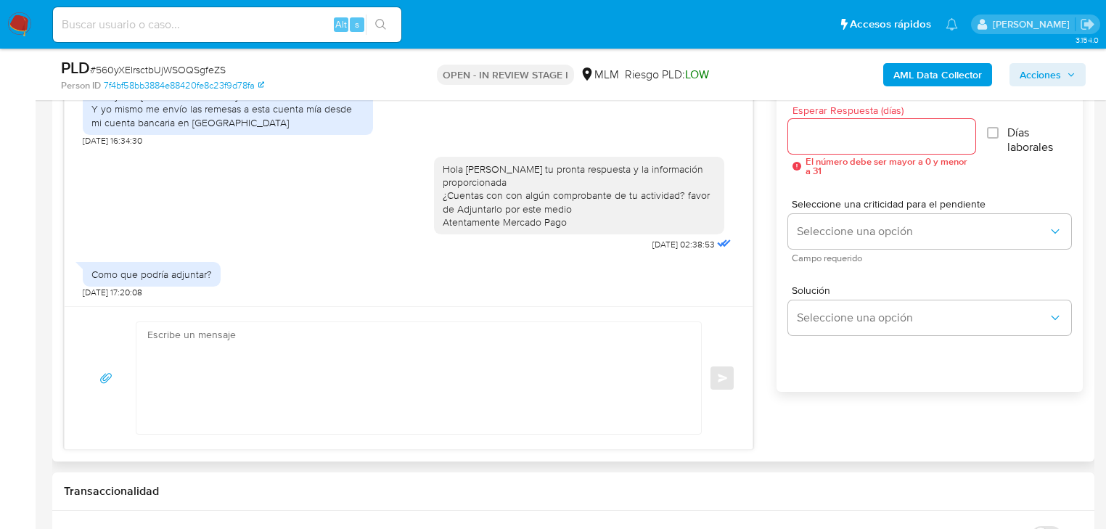
click at [387, 355] on textarea at bounding box center [414, 378] width 535 height 112
type textarea "a"
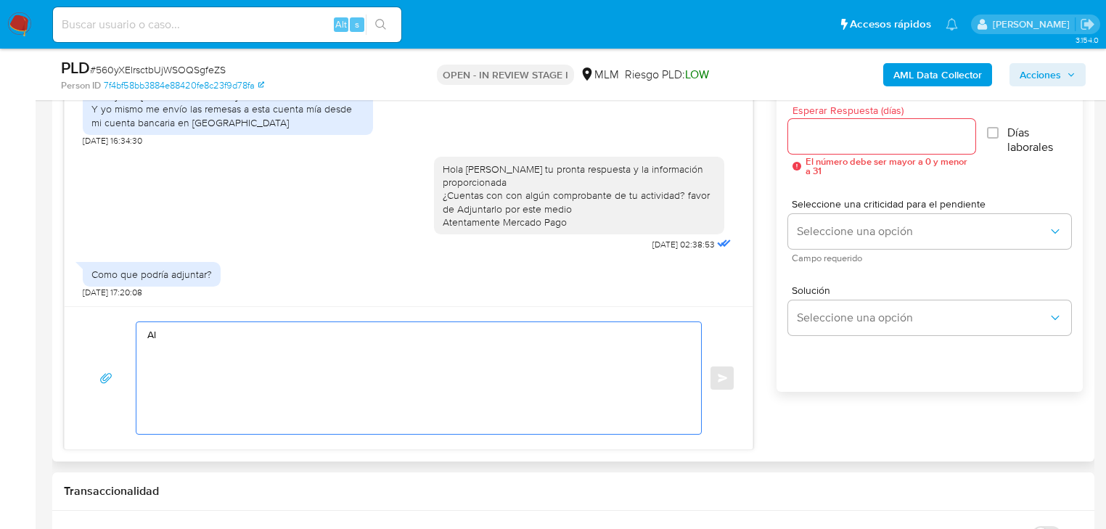
type textarea "A"
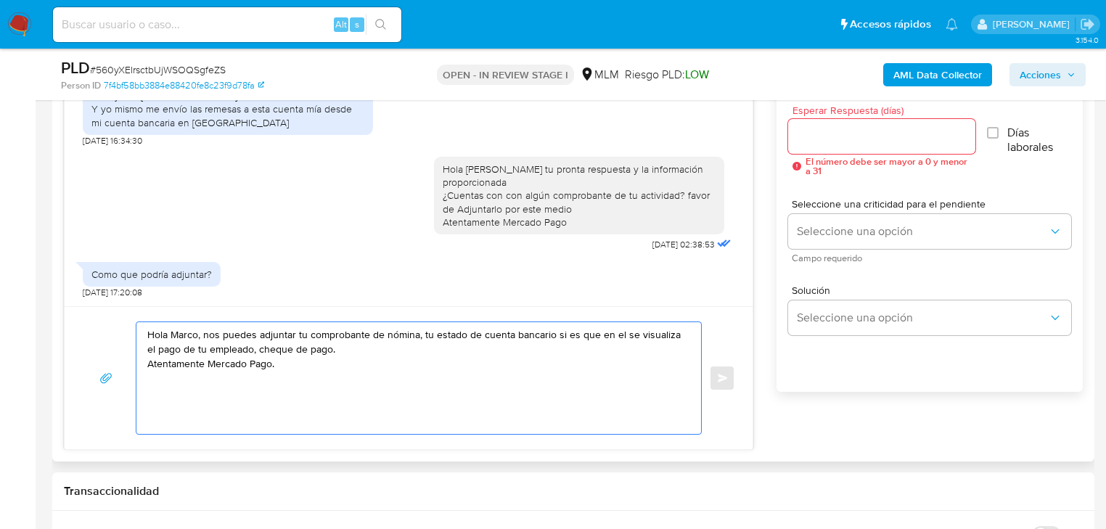
type textarea "Hola Marco, nos puedes adjuntar tu comprobante de nómina, tu estado de cuenta b…"
drag, startPoint x: 325, startPoint y: 361, endPoint x: 142, endPoint y: 310, distance: 190.0
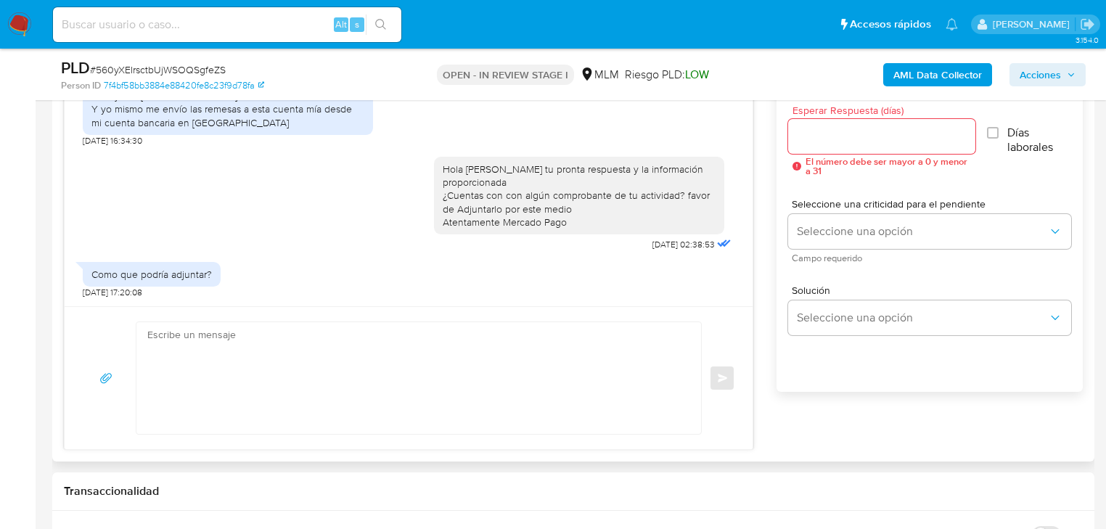
drag, startPoint x: 815, startPoint y: 122, endPoint x: 834, endPoint y: 132, distance: 22.1
click at [819, 125] on div at bounding box center [881, 136] width 187 height 35
click at [836, 134] on input "Esperar Respuesta (días)" at bounding box center [881, 136] width 187 height 19
type input "4"
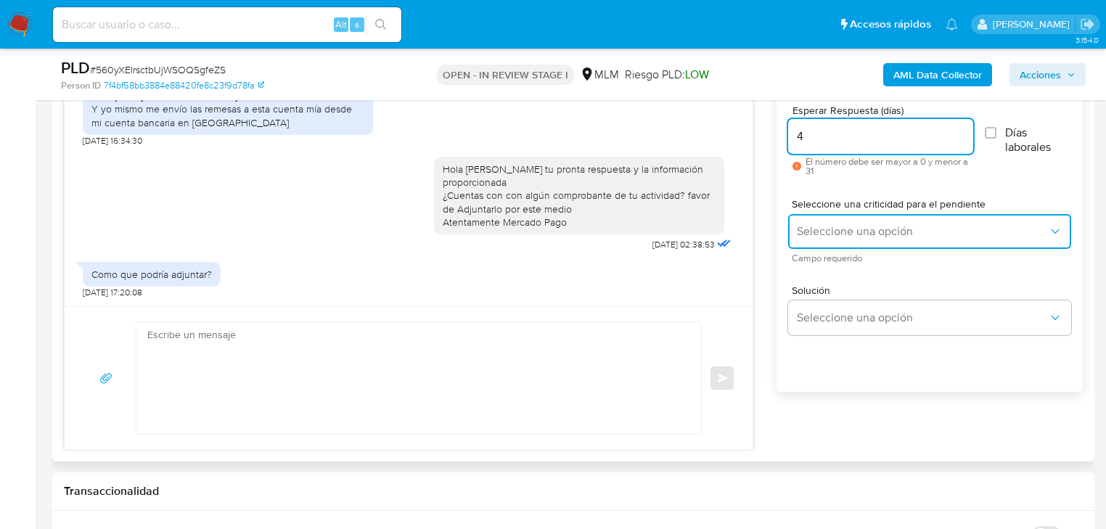
drag, startPoint x: 829, startPoint y: 223, endPoint x: 831, endPoint y: 230, distance: 7.4
click at [829, 224] on span "Seleccione una opción" at bounding box center [922, 231] width 251 height 15
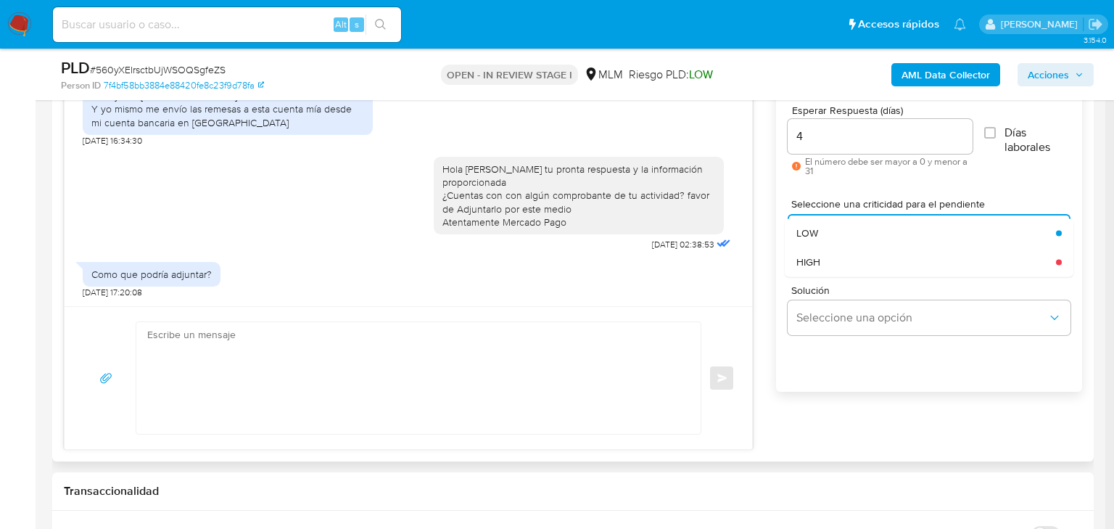
drag, startPoint x: 809, startPoint y: 257, endPoint x: 821, endPoint y: 273, distance: 20.2
click at [809, 256] on span "HIGH" at bounding box center [809, 261] width 24 height 13
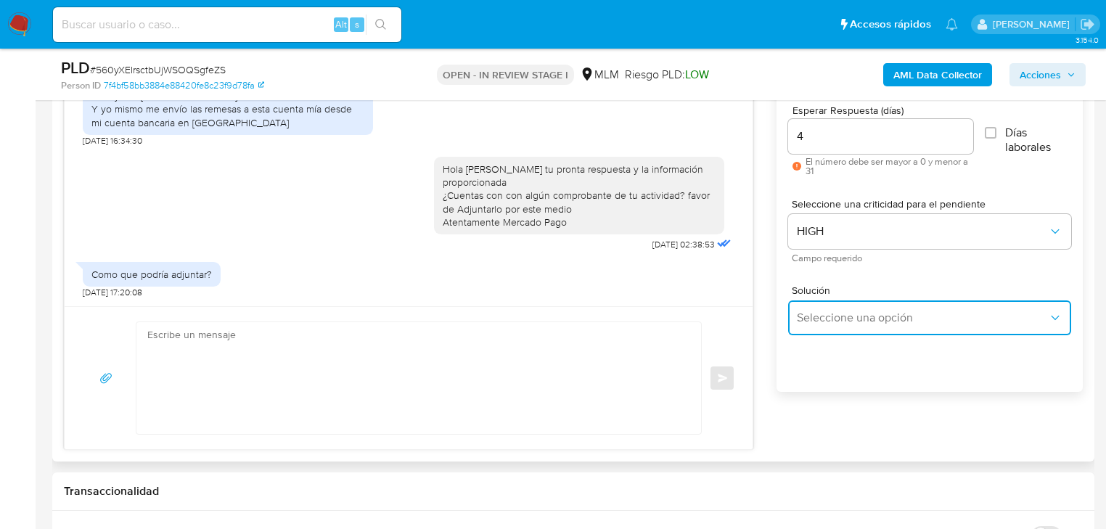
click at [850, 319] on span "Seleccione una opción" at bounding box center [922, 318] width 251 height 15
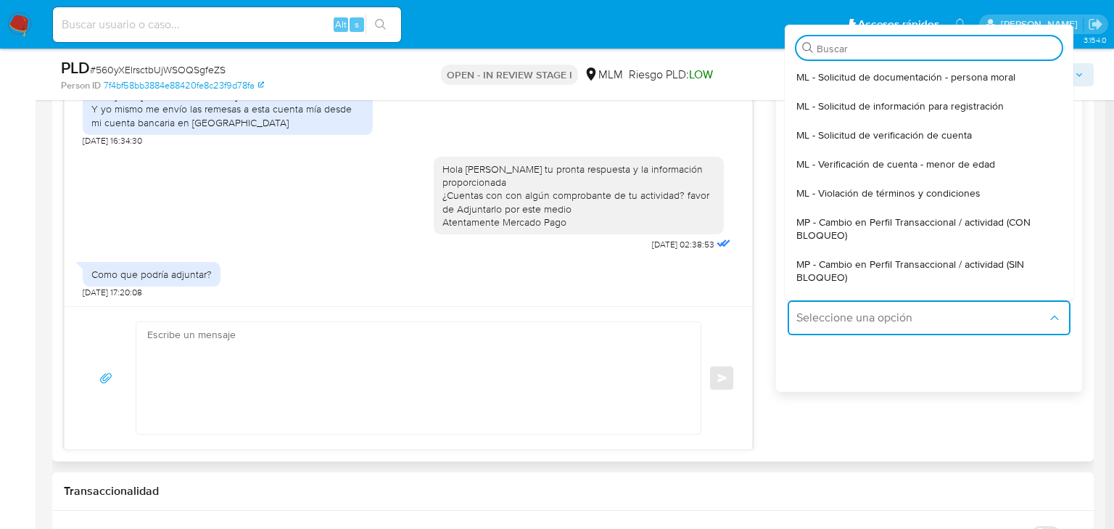
drag, startPoint x: 913, startPoint y: 269, endPoint x: 834, endPoint y: 232, distance: 87.3
click at [913, 269] on span "MP - Cambio en Perfil Transaccional / actividad (SIN BLOQUEO)" at bounding box center [925, 271] width 257 height 26
type textarea "Estimado ,Te comunicamos que se ha identificado un cambio en el uso habitual de…"
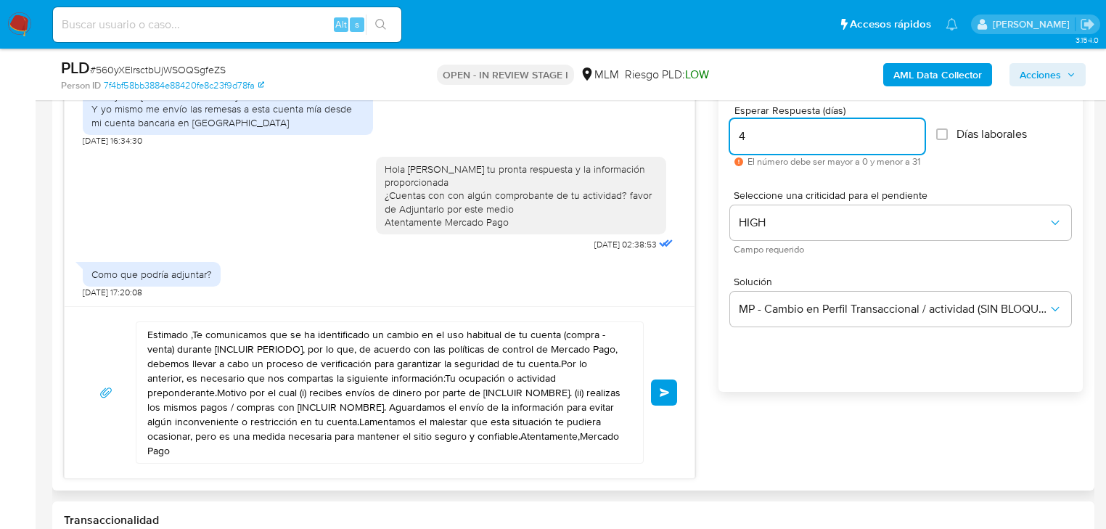
drag, startPoint x: 757, startPoint y: 139, endPoint x: 643, endPoint y: 141, distance: 114.7
click at [642, 141] on div "Estimado Marco se ha identificado un cambio en el uso habitual de tu cuenta par…" at bounding box center [573, 261] width 1019 height 435
type input "3"
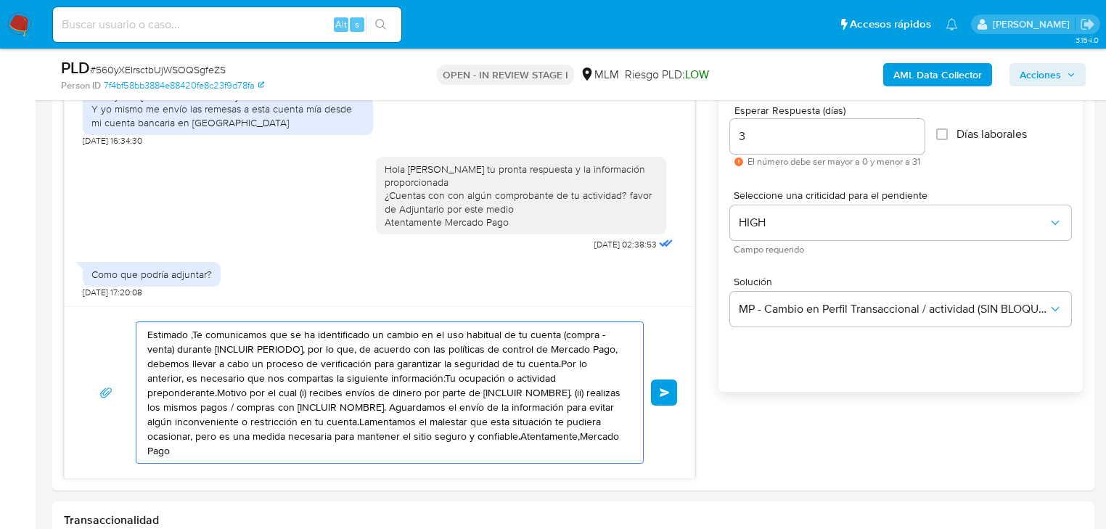
drag, startPoint x: 562, startPoint y: 438, endPoint x: -112, endPoint y: 271, distance: 693.9
paste textarea "Hola Marco, nos puedes adjuntar tu comprobante de nómina, tu estado de cuenta b…"
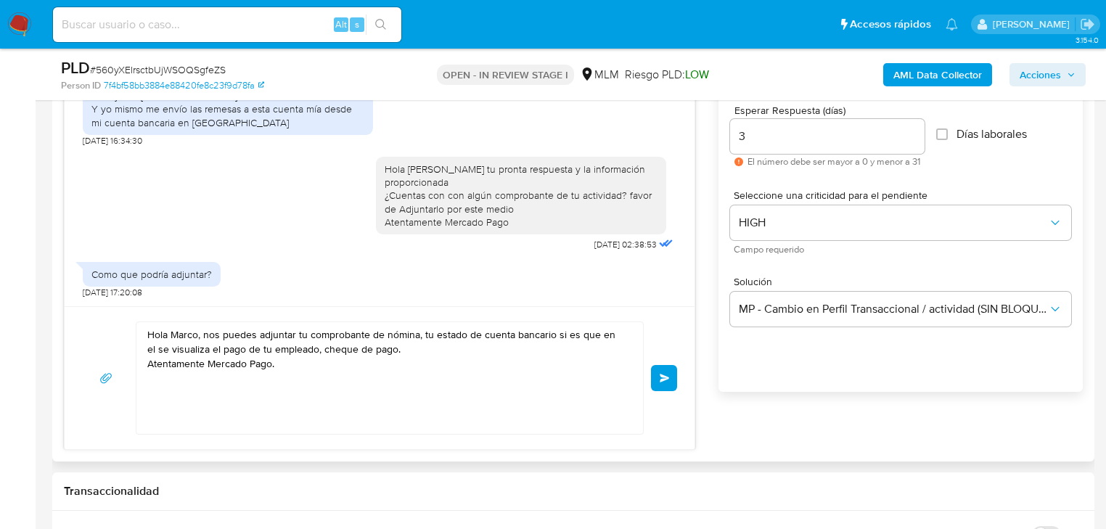
drag, startPoint x: 660, startPoint y: 374, endPoint x: 308, endPoint y: 365, distance: 352.0
click at [282, 377] on div "Hola Marco, nos puedes adjuntar tu comprobante de nómina, tu estado de cuenta b…" at bounding box center [379, 377] width 595 height 113
click at [303, 350] on textarea "Hola Marco, nos puedes adjuntar tu comprobante de nómina, tu estado de cuenta b…" at bounding box center [385, 378] width 477 height 112
click at [305, 351] on textarea "Hola Marco, nos puedes adjuntar tu comprobante de nómina, tu estado de cuenta b…" at bounding box center [385, 378] width 477 height 112
click at [304, 351] on textarea "Hola Marco, nos puedes adjuntar tu comprobante de nómina, tu estado de cuenta b…" at bounding box center [385, 378] width 477 height 112
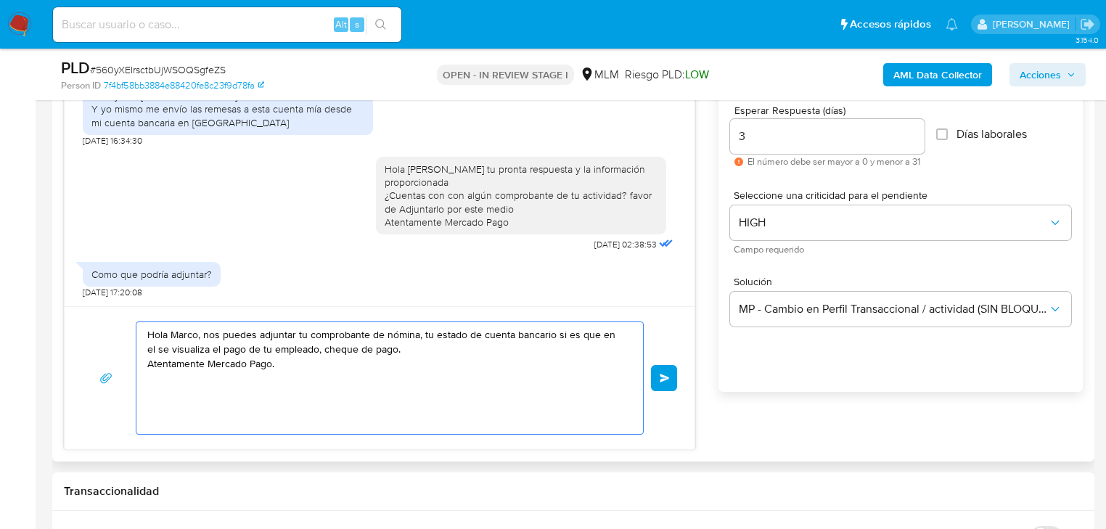
type textarea "Hola Marco, nos puedes adjuntar tu comprobante de nómina, tu estado de cuenta b…"
drag, startPoint x: 398, startPoint y: 369, endPoint x: 75, endPoint y: 325, distance: 325.8
click at [75, 325] on div "Hola Marco, nos puedes adjuntar tu comprobante de nómina, tu estado de cuenta b…" at bounding box center [380, 377] width 630 height 143
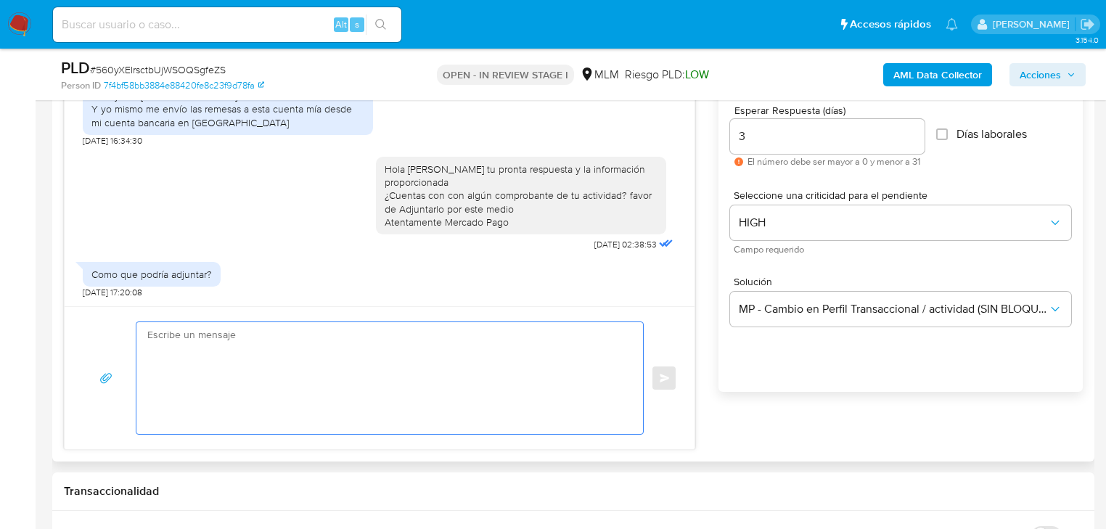
paste textarea "Hola Marco, nos puedes adjuntar tu comprobante de nómina, tu estado de cuenta b…"
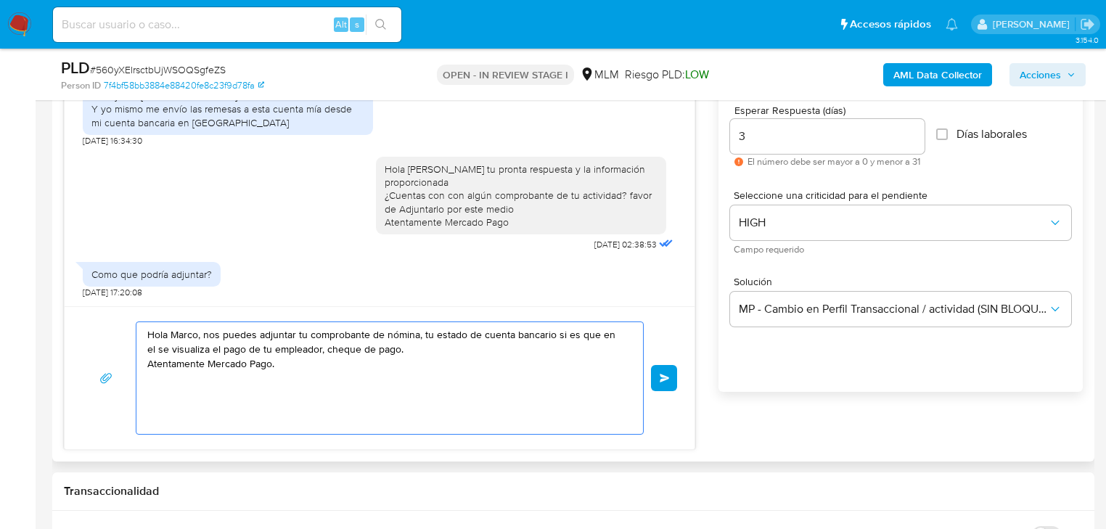
click at [296, 334] on textarea "Hola Marco, nos puedes adjuntar tu comprobante de nómina, tu estado de cuenta b…" at bounding box center [385, 378] width 477 height 112
type textarea "Hola Marco, nos puedes adjuntar por ejemplo tu comprobante de nómina, tu estado…"
drag, startPoint x: 302, startPoint y: 363, endPoint x: 434, endPoint y: 292, distance: 149.6
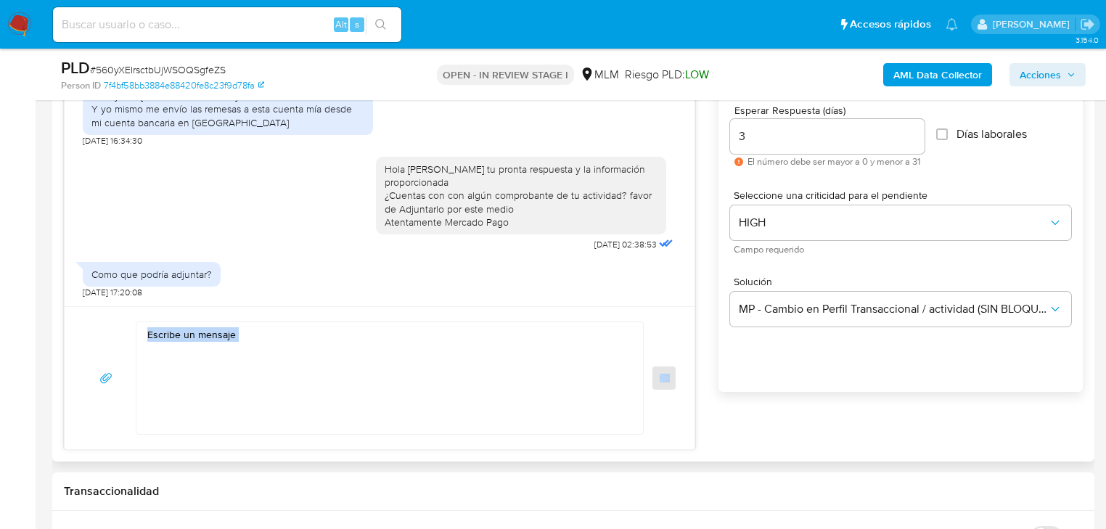
drag, startPoint x: 662, startPoint y: 371, endPoint x: 248, endPoint y: 371, distance: 413.6
click at [255, 371] on div "Enviar" at bounding box center [379, 377] width 595 height 113
click at [229, 371] on textarea at bounding box center [385, 378] width 477 height 112
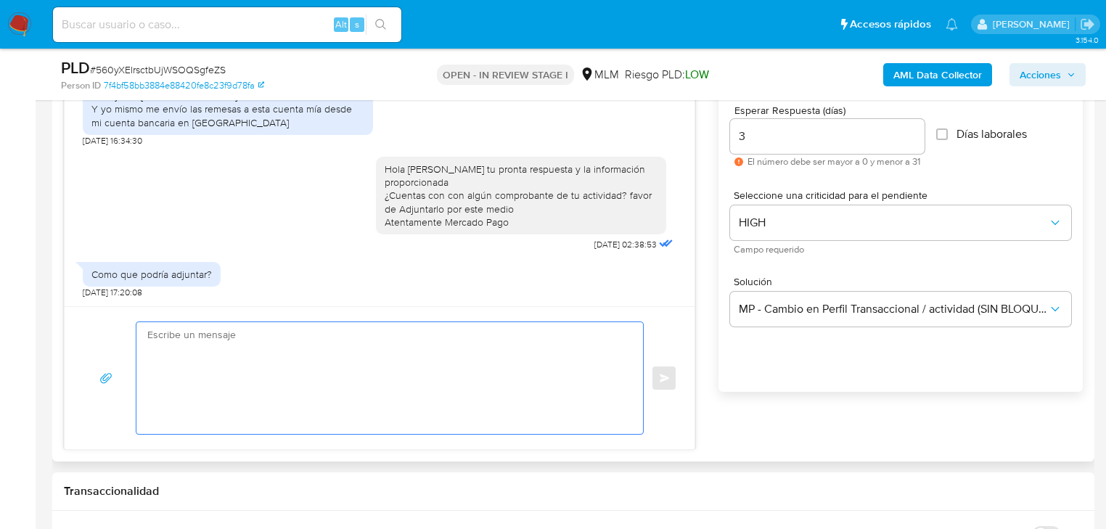
paste textarea "Hola Marco, nos puedes adjuntar por ejemplo tu comprobante de nómina, tu estado…"
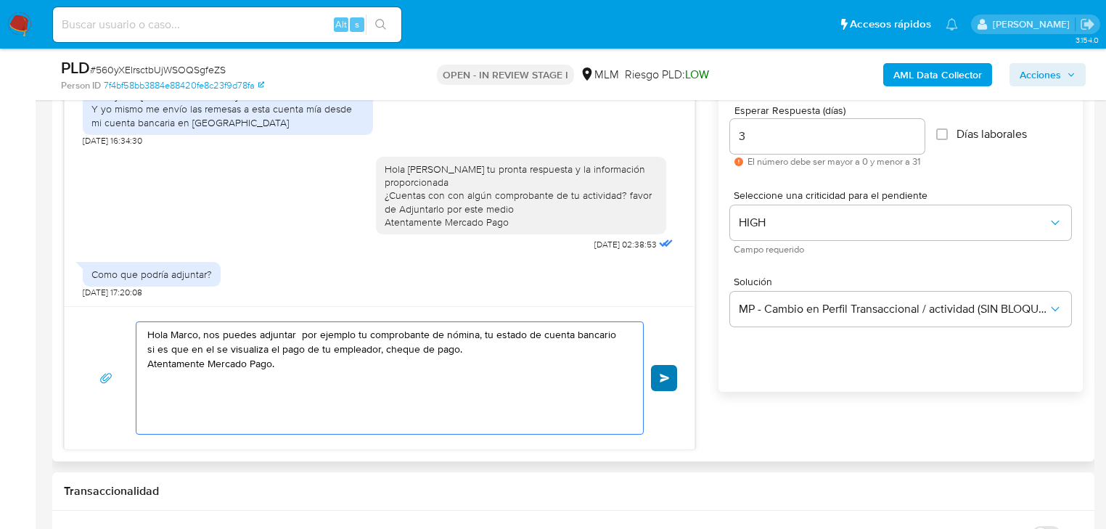
type textarea "Hola Marco, nos puedes adjuntar por ejemplo tu comprobante de nómina, tu estado…"
click at [662, 374] on span "Enviar" at bounding box center [665, 378] width 10 height 9
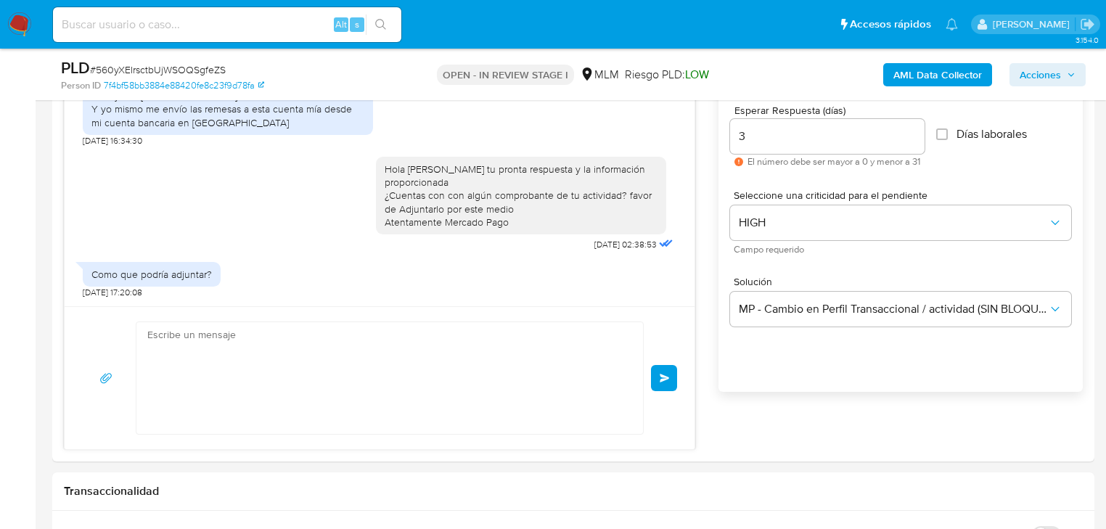
scroll to position [320, 0]
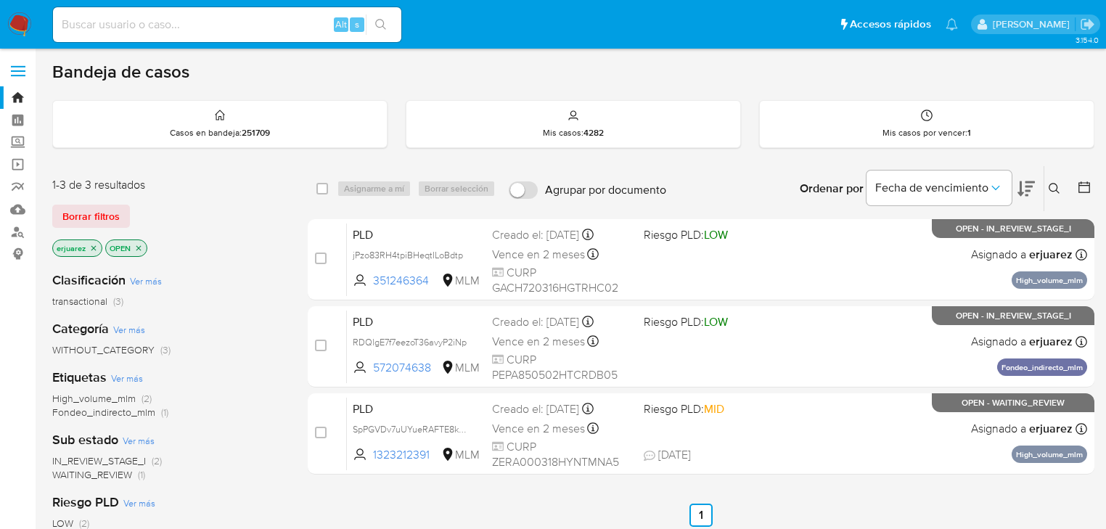
scroll to position [58, 0]
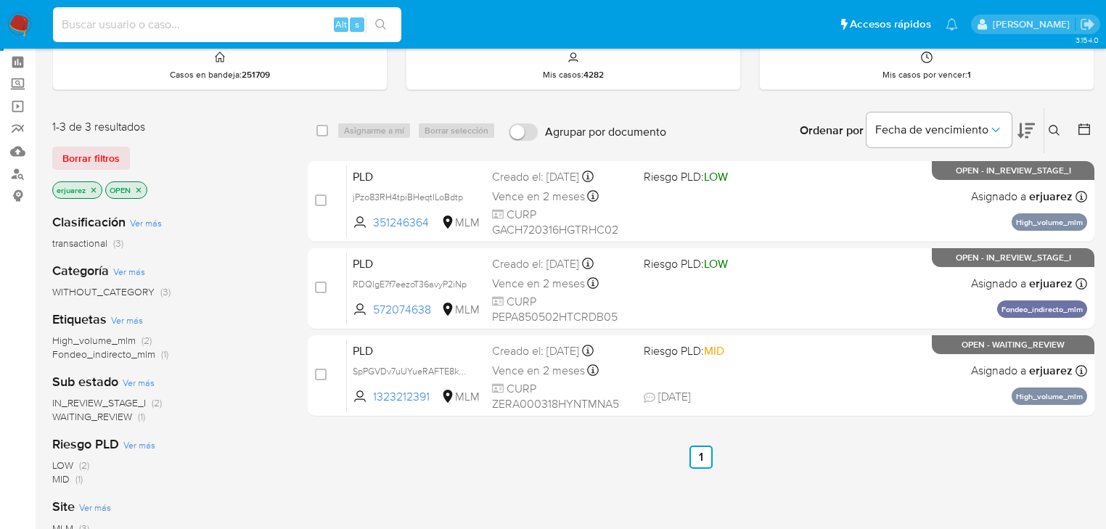
click at [85, 17] on input at bounding box center [227, 24] width 348 height 19
paste input "615945160"
type input "615945160"
click at [383, 21] on icon "search-icon" at bounding box center [380, 24] width 11 height 11
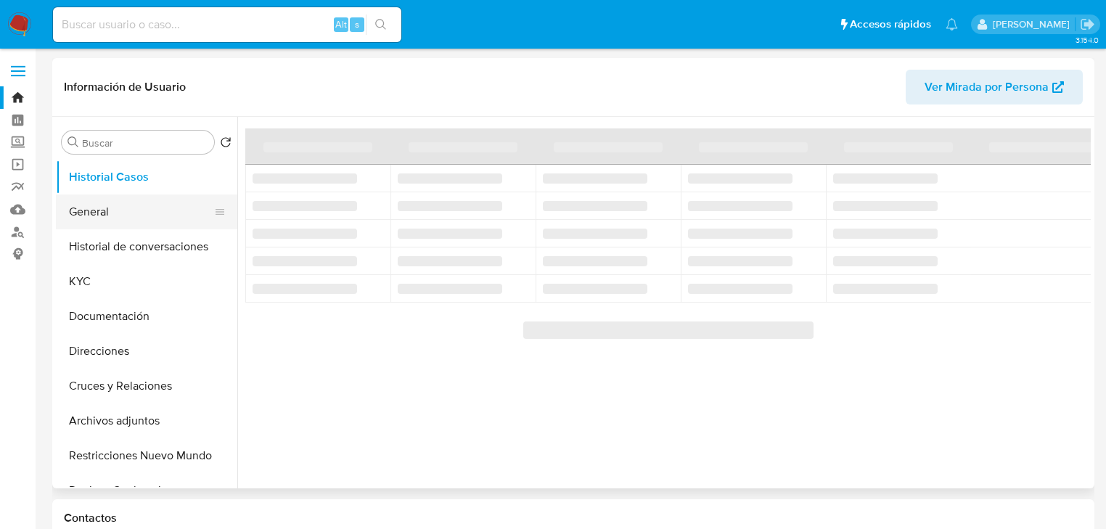
click at [92, 210] on button "General" at bounding box center [141, 211] width 170 height 35
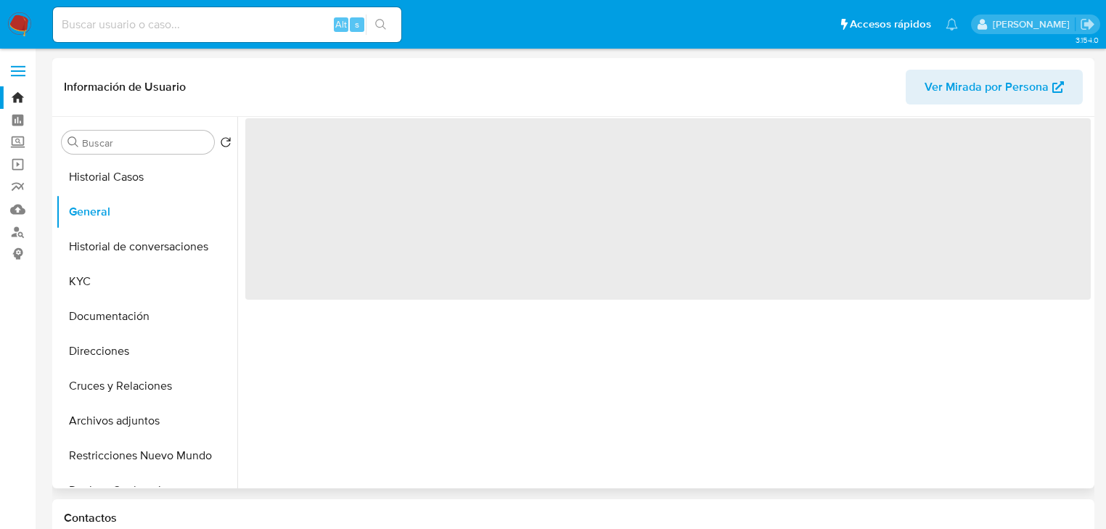
select select "10"
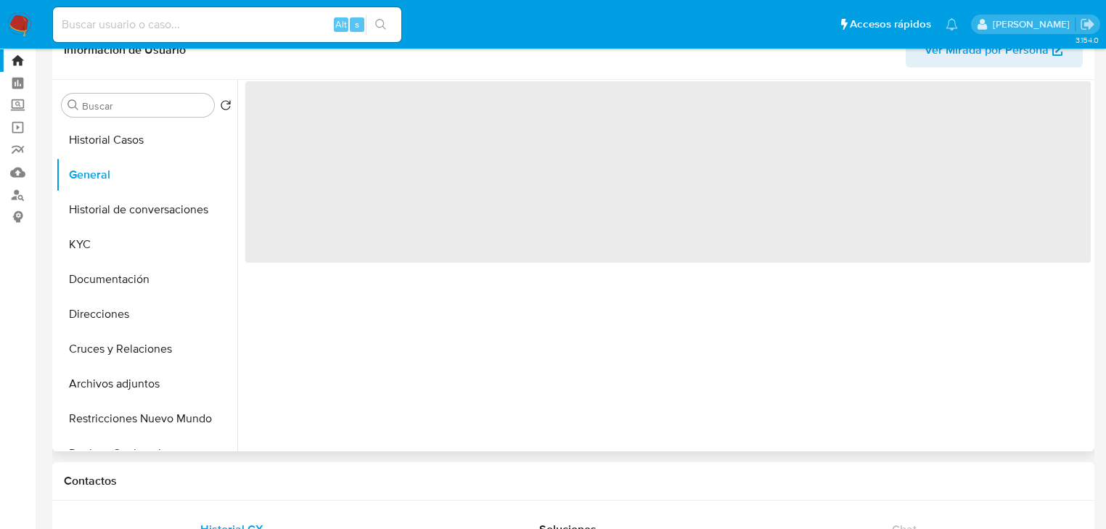
scroll to position [58, 0]
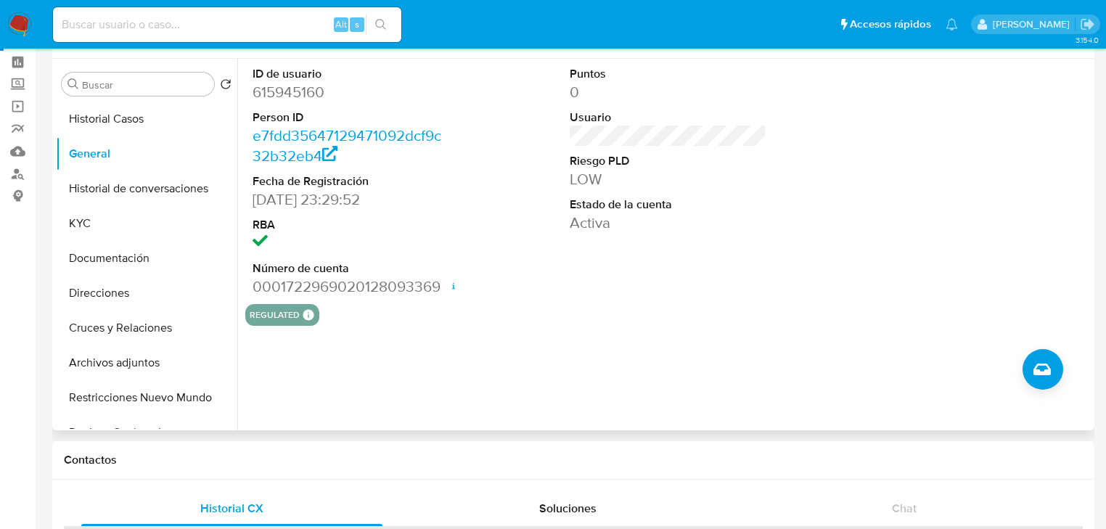
drag, startPoint x: 1058, startPoint y: 301, endPoint x: 737, endPoint y: 260, distance: 323.4
click at [992, 298] on div "Buscar Volver al orden por defecto Historial Casos General Historial de convers…" at bounding box center [573, 244] width 1042 height 371
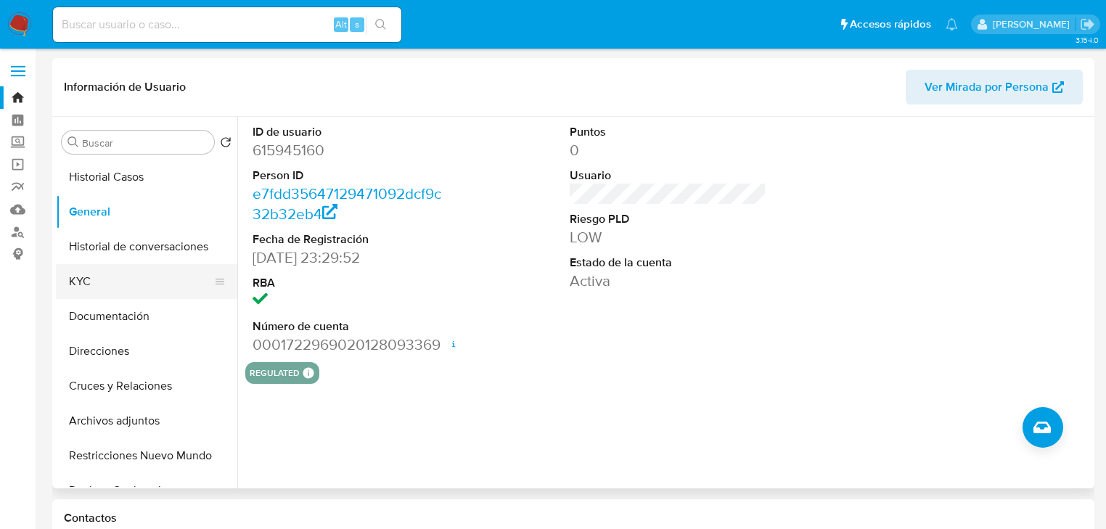
click at [120, 291] on button "KYC" at bounding box center [141, 281] width 170 height 35
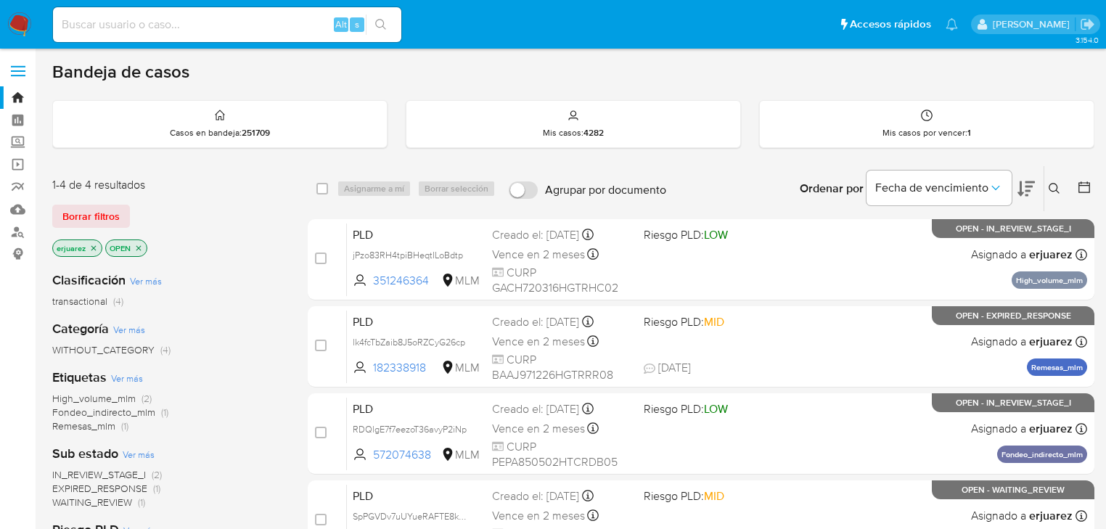
click at [279, 370] on div "Etiquetas Ver más High_volume_mlm (2) Fondeo_indirecto_mlm (1) Remesas_mlm (1)" at bounding box center [168, 401] width 232 height 65
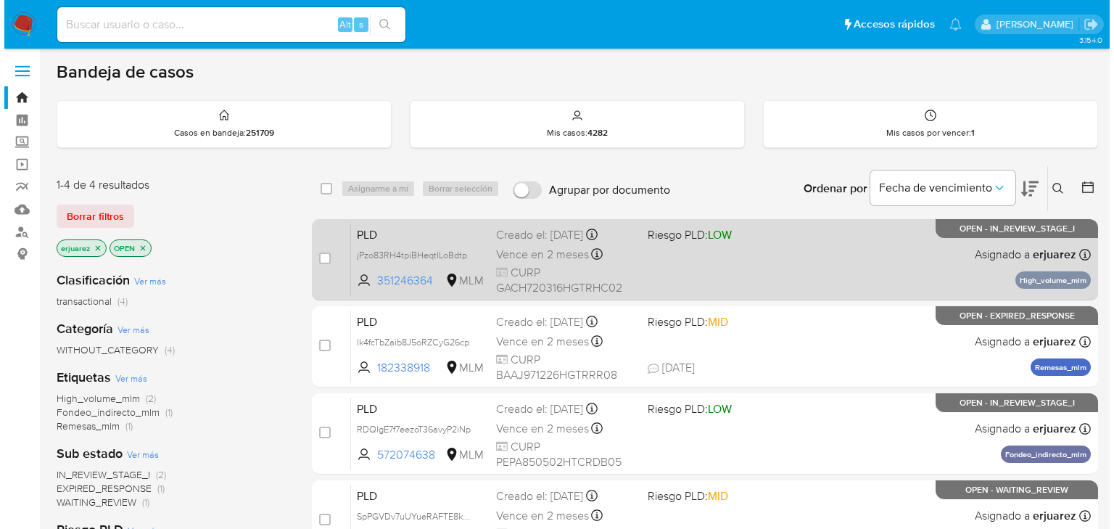
scroll to position [58, 0]
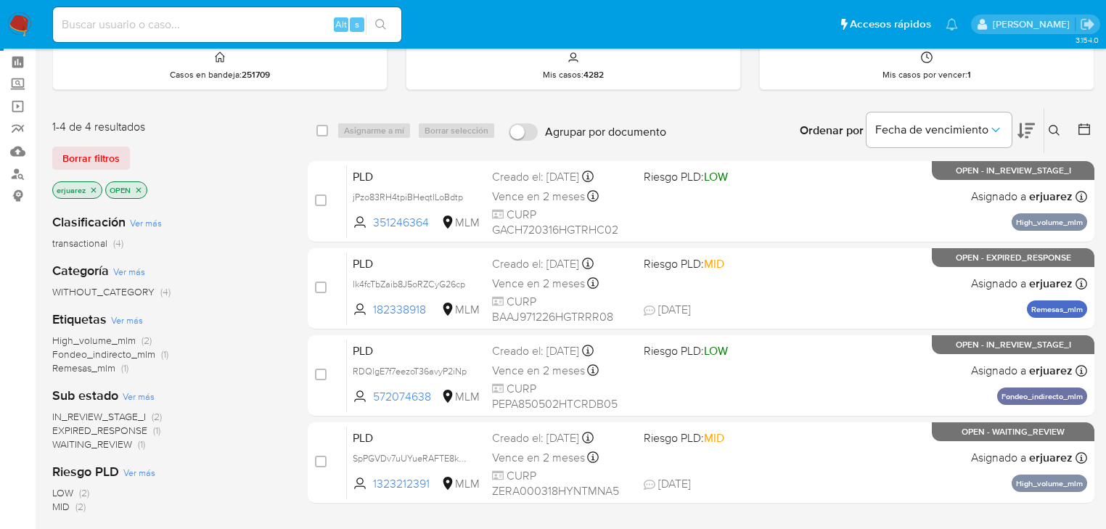
click at [89, 190] on icon "close-filter" at bounding box center [93, 190] width 9 height 9
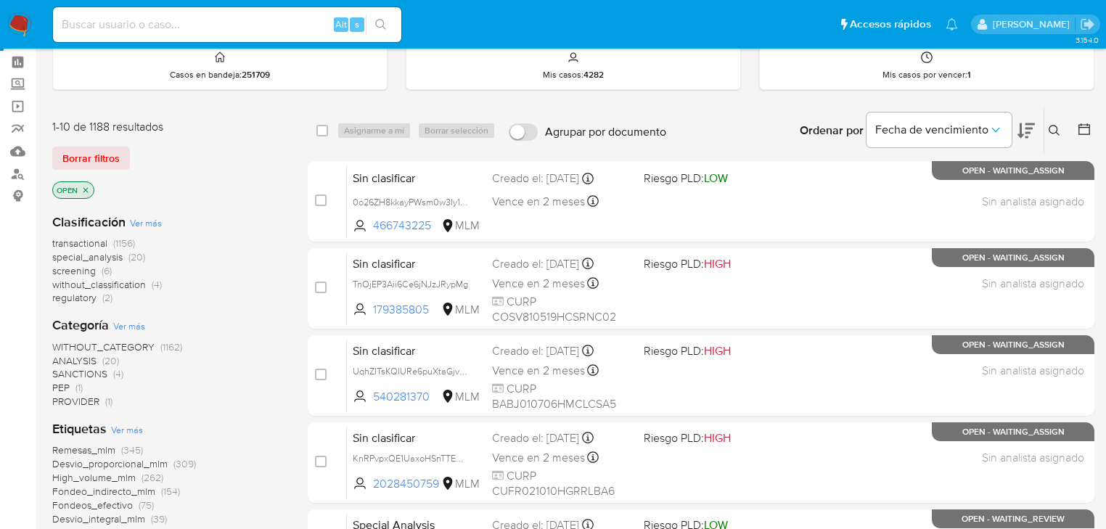
drag, startPoint x: 1055, startPoint y: 127, endPoint x: 937, endPoint y: 171, distance: 126.3
click at [1054, 127] on icon at bounding box center [1054, 131] width 12 height 12
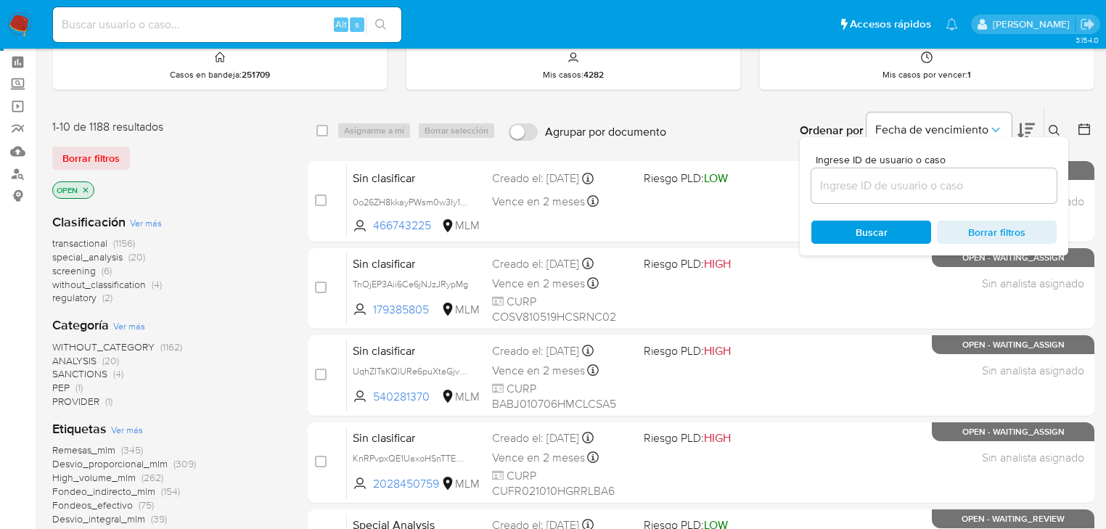
click at [863, 200] on div at bounding box center [933, 185] width 245 height 35
click at [850, 187] on input at bounding box center [933, 185] width 245 height 19
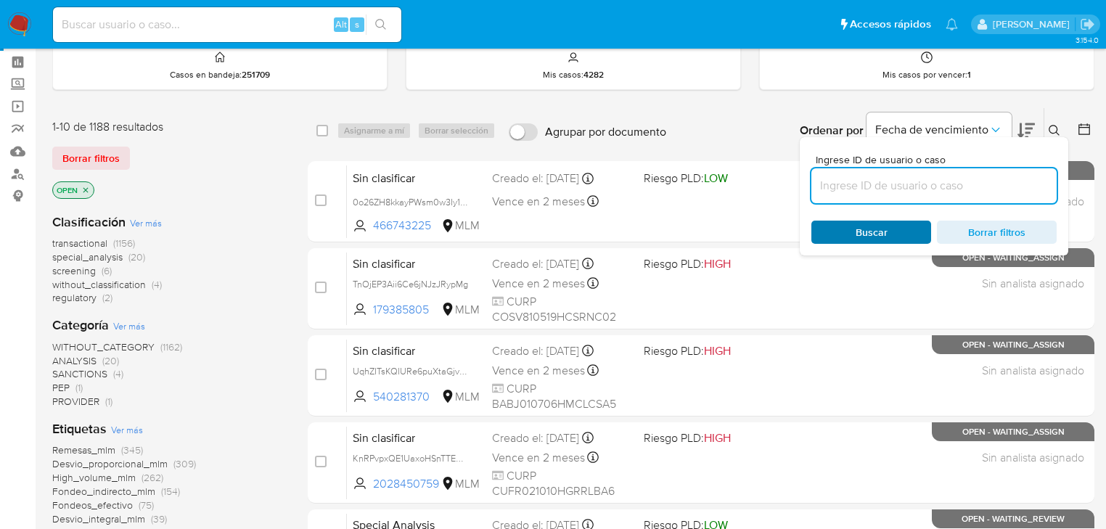
paste input "261808629"
type input "261808629"
click at [852, 225] on span "Buscar" at bounding box center [870, 232] width 99 height 20
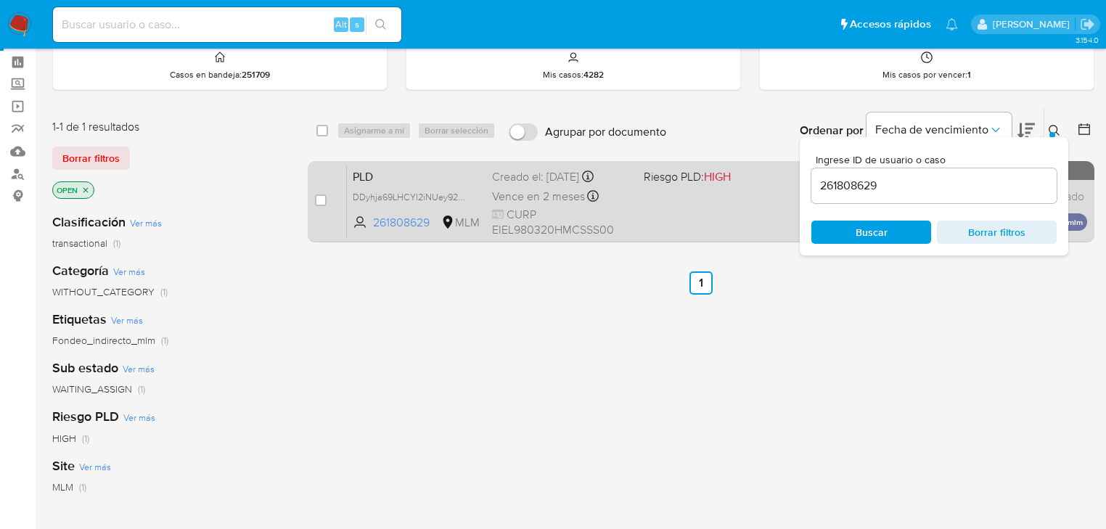
drag, startPoint x: 317, startPoint y: 200, endPoint x: 332, endPoint y: 176, distance: 28.0
click at [318, 200] on input "checkbox" at bounding box center [321, 200] width 12 height 12
checkbox input "true"
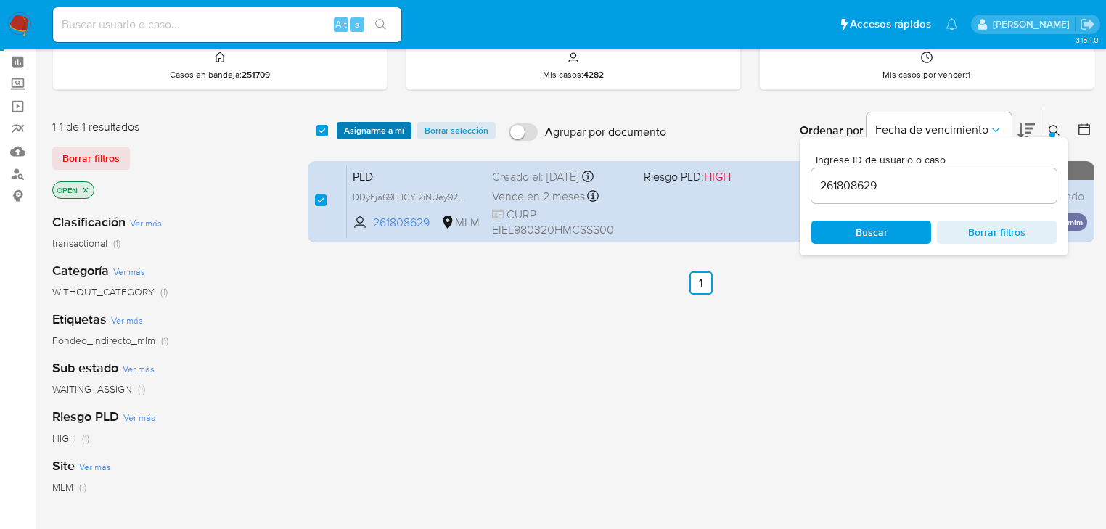
click at [350, 132] on span "Asignarme a mí" at bounding box center [374, 130] width 60 height 15
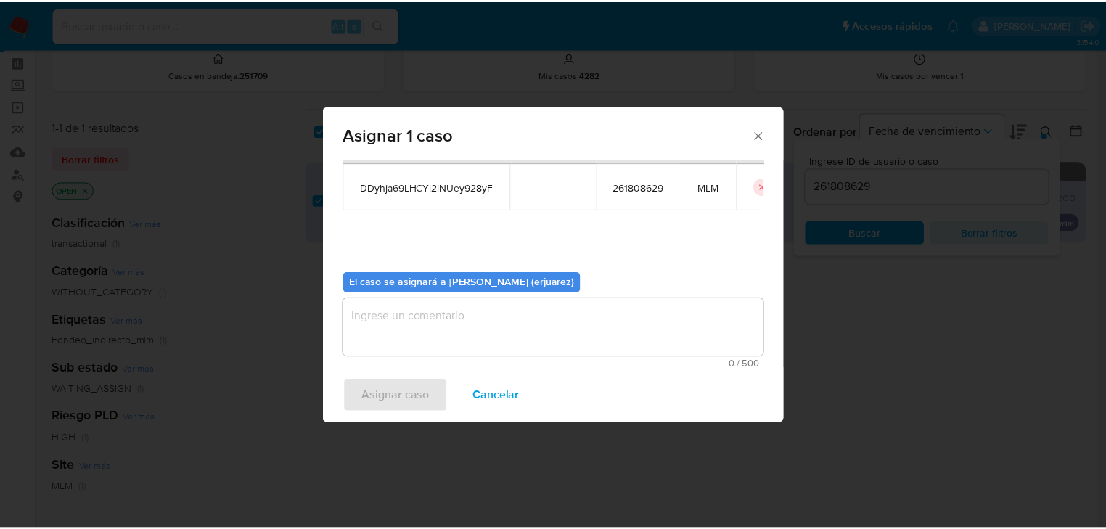
scroll to position [75, 0]
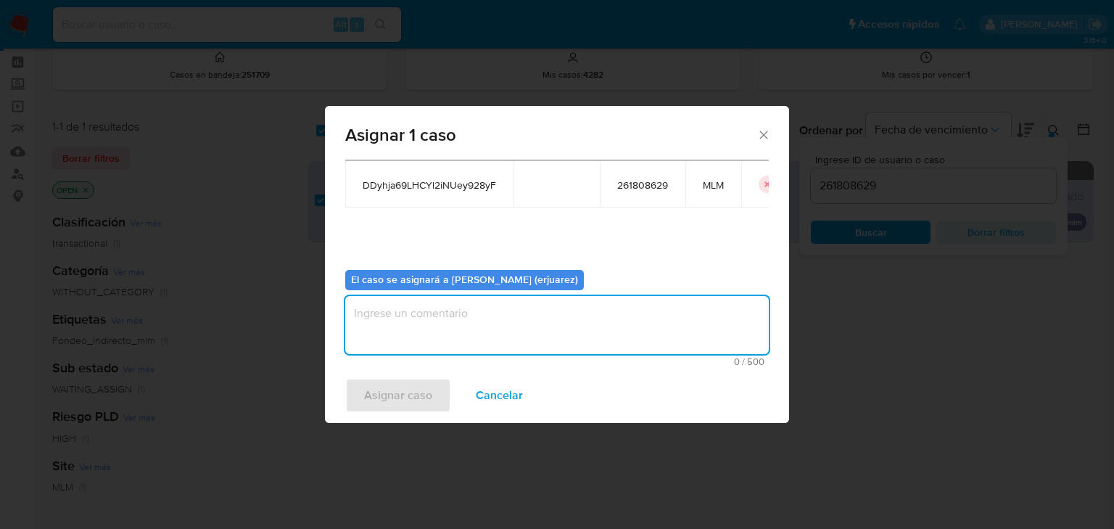
click at [417, 337] on textarea "assign-modal" at bounding box center [557, 325] width 424 height 58
type textarea "EPJU"
click at [398, 395] on span "Asignar caso" at bounding box center [398, 395] width 68 height 32
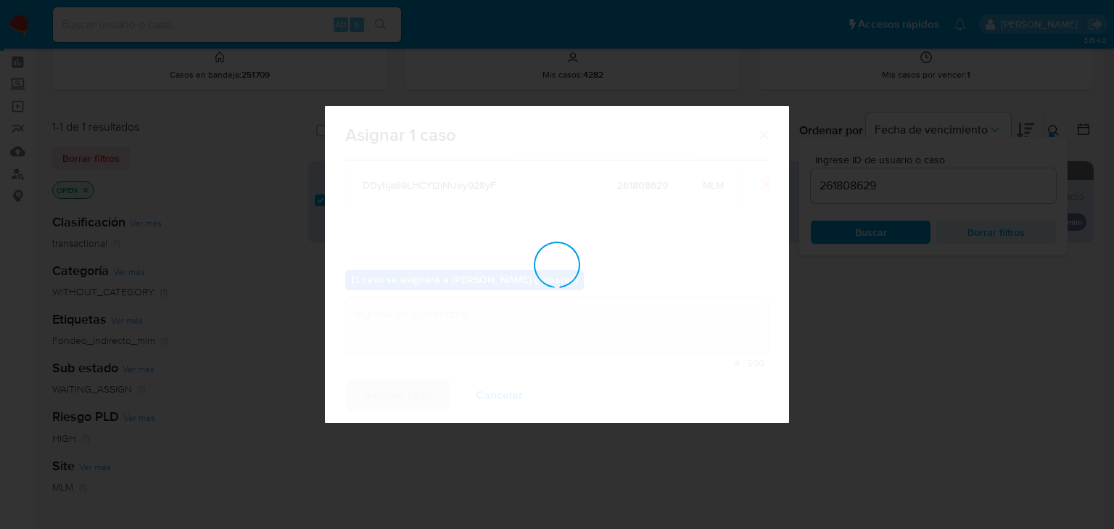
checkbox input "false"
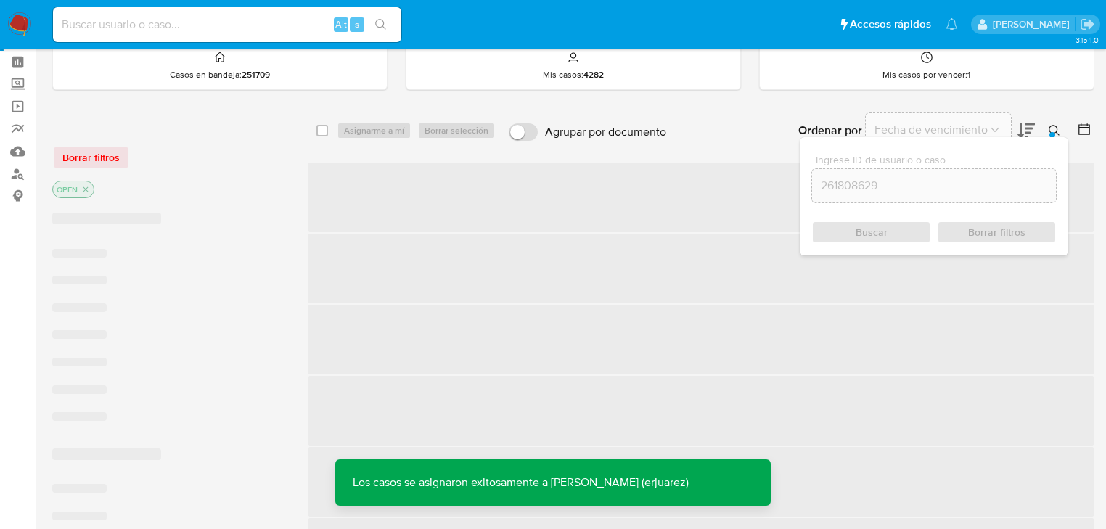
click at [1054, 126] on icon at bounding box center [1054, 131] width 12 height 12
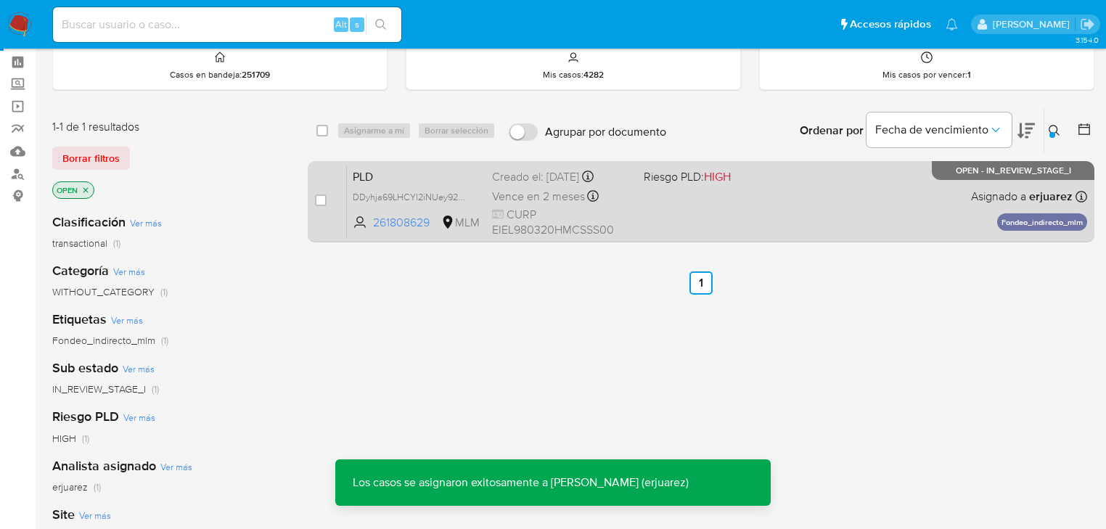
click at [643, 203] on div "PLD DDyhja69LHCYl2iNUey928yF 261808629 MLM Riesgo PLD: HIGH Creado el: [DATE] C…" at bounding box center [717, 201] width 740 height 73
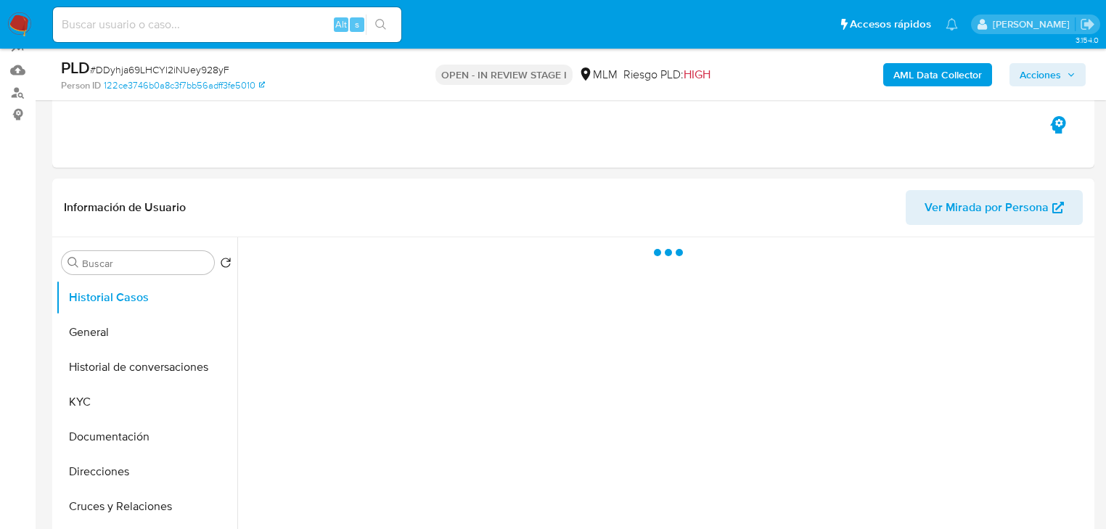
scroll to position [174, 0]
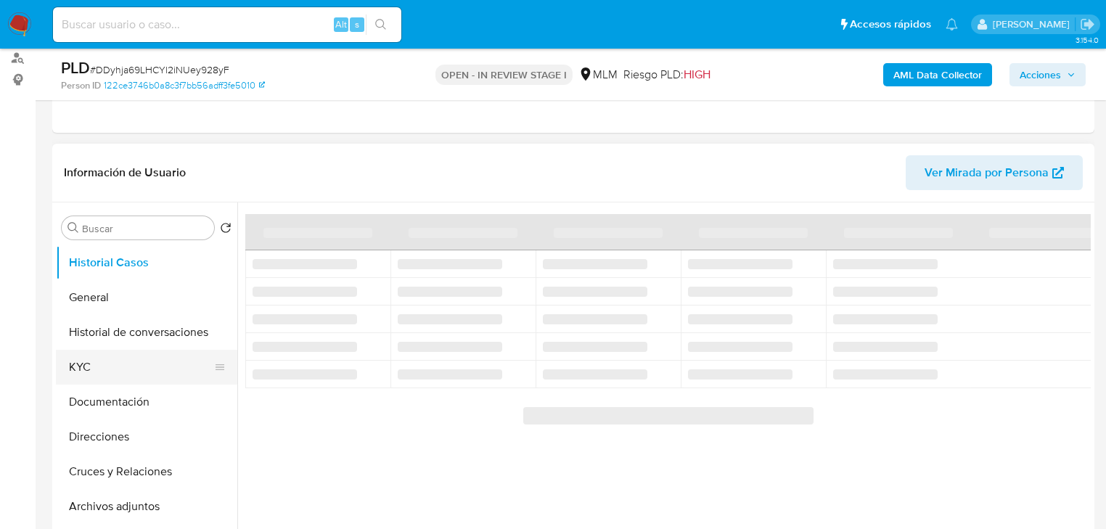
drag, startPoint x: 104, startPoint y: 361, endPoint x: 136, endPoint y: 359, distance: 31.3
click at [104, 361] on button "KYC" at bounding box center [141, 367] width 170 height 35
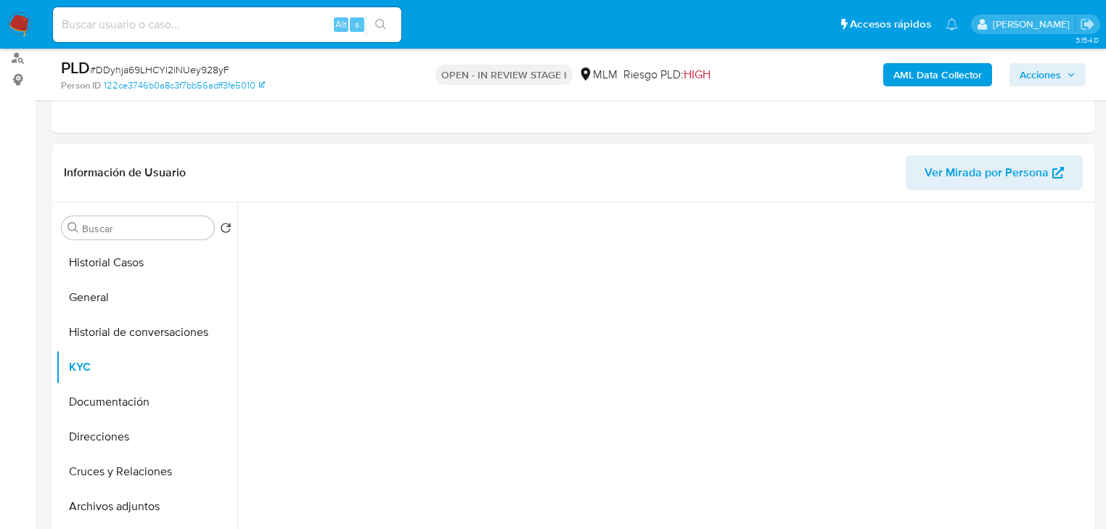
select select "10"
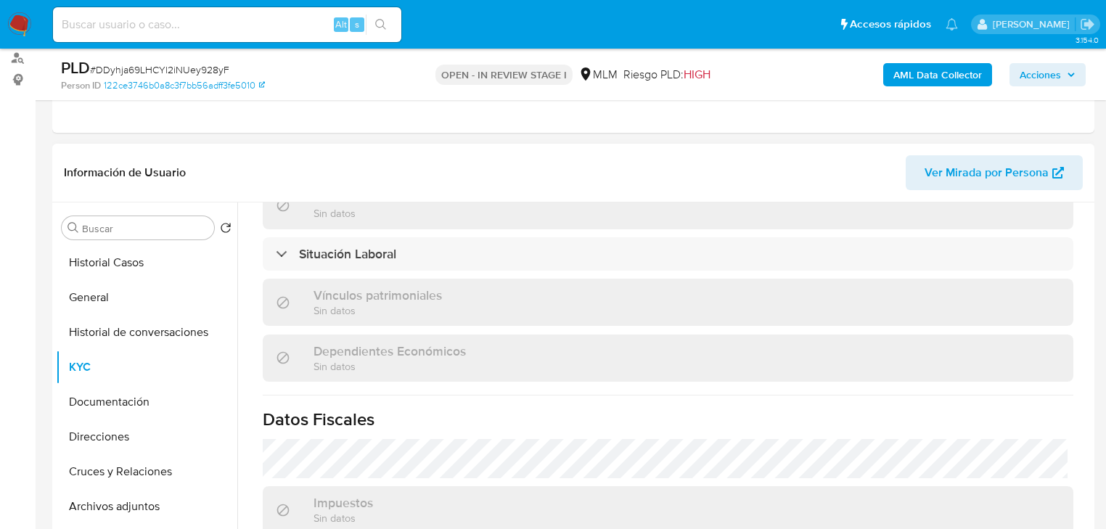
scroll to position [755, 0]
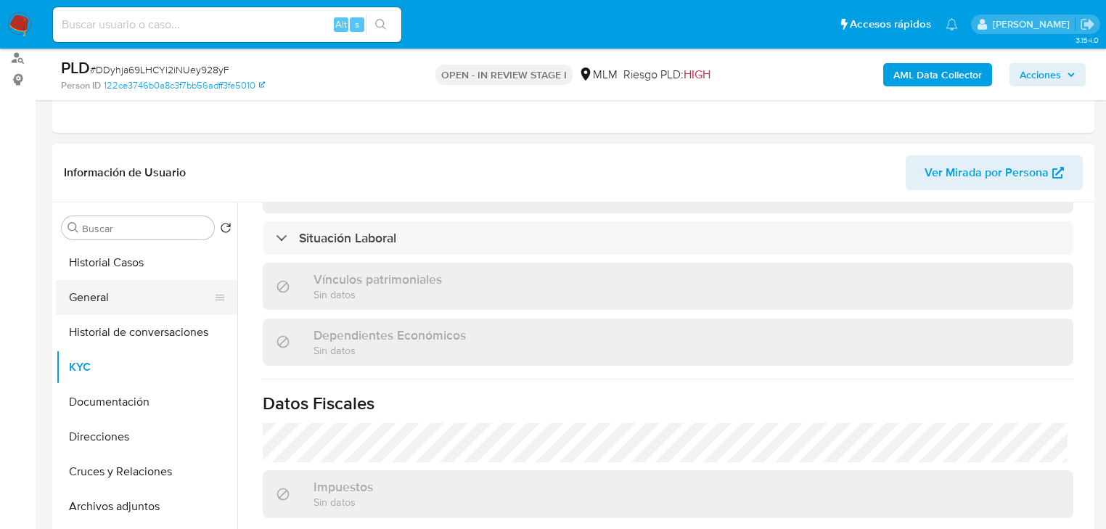
drag, startPoint x: 125, startPoint y: 291, endPoint x: 194, endPoint y: 295, distance: 69.7
click at [126, 293] on button "General" at bounding box center [141, 297] width 170 height 35
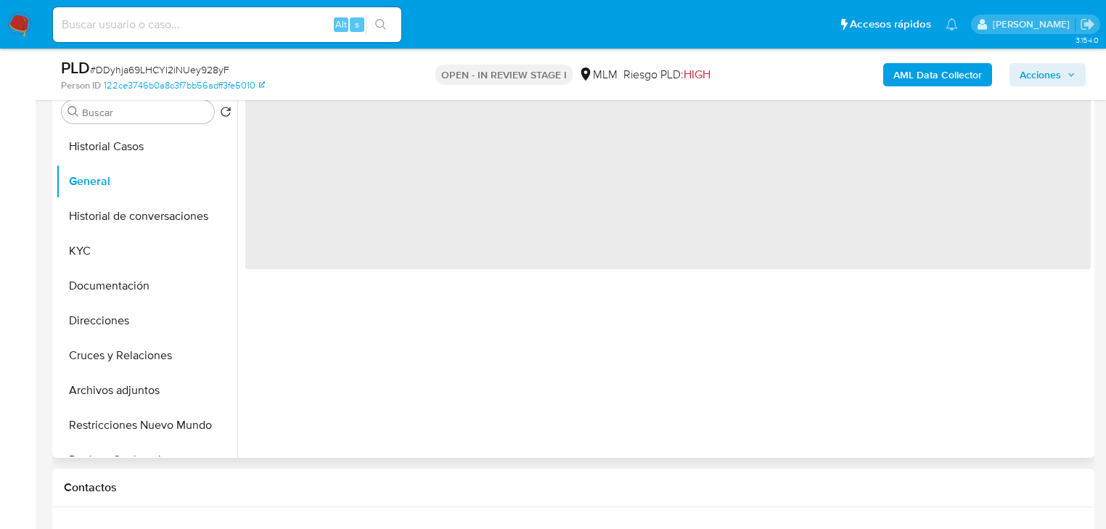
scroll to position [232, 0]
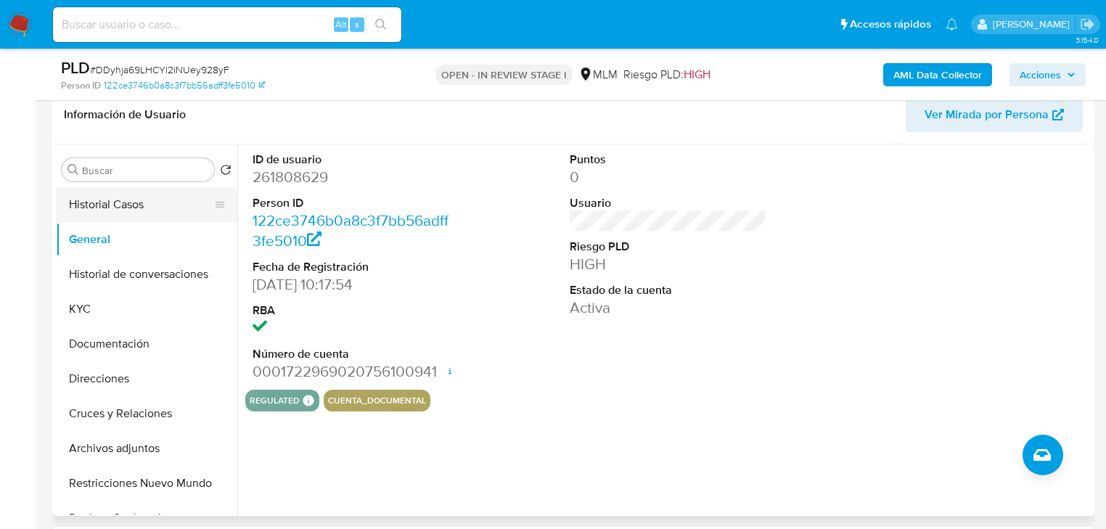
drag, startPoint x: 168, startPoint y: 210, endPoint x: 226, endPoint y: 210, distance: 58.8
click at [169, 210] on button "Historial Casos" at bounding box center [141, 204] width 170 height 35
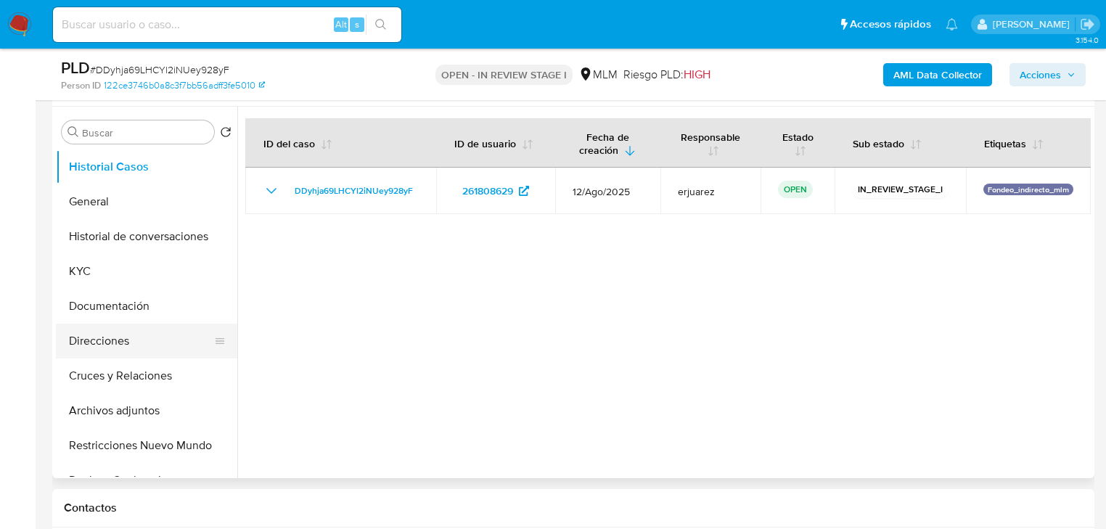
scroll to position [290, 0]
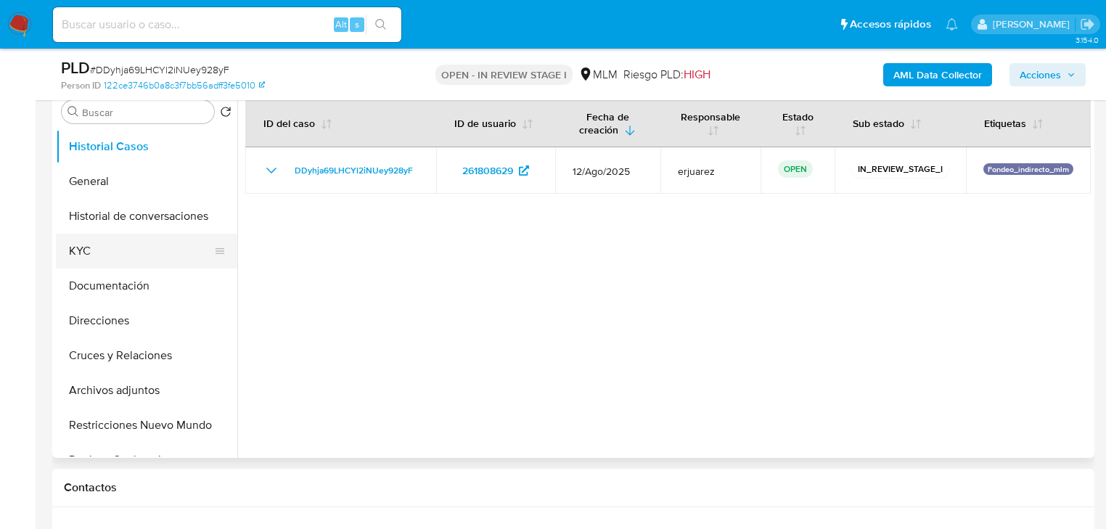
click at [125, 234] on button "KYC" at bounding box center [141, 251] width 170 height 35
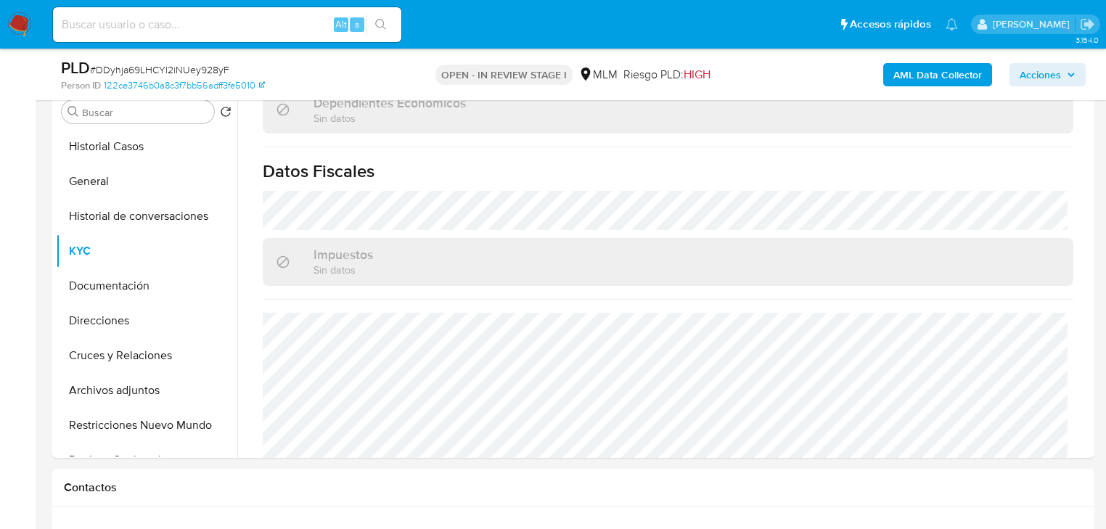
scroll to position [902, 0]
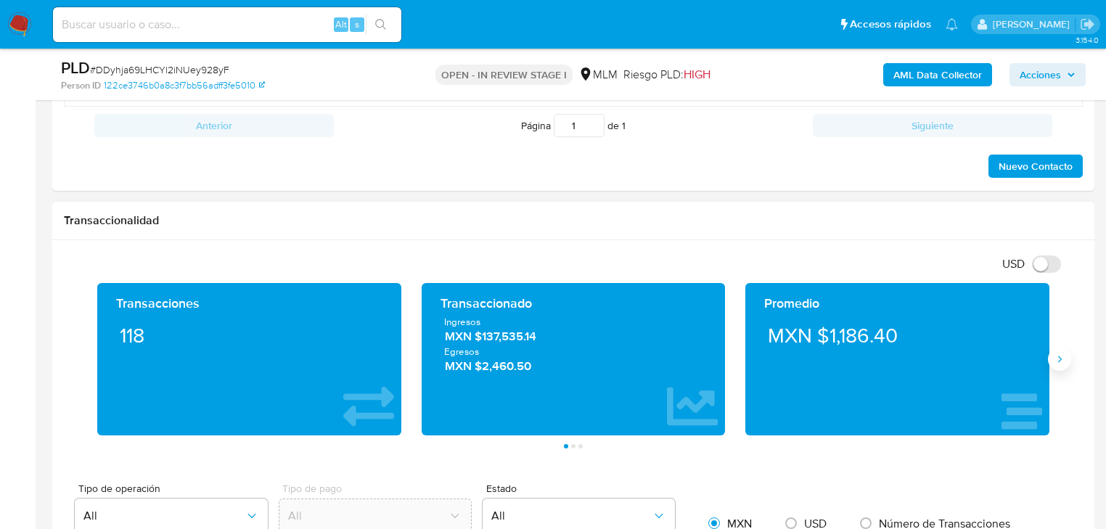
click at [1056, 353] on icon "Siguiente" at bounding box center [1060, 359] width 12 height 12
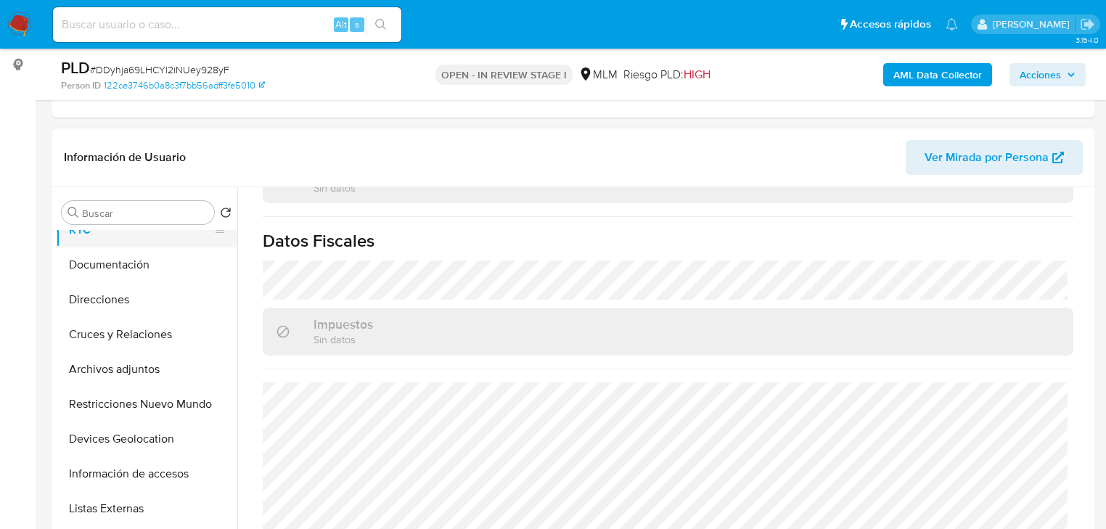
scroll to position [290, 0]
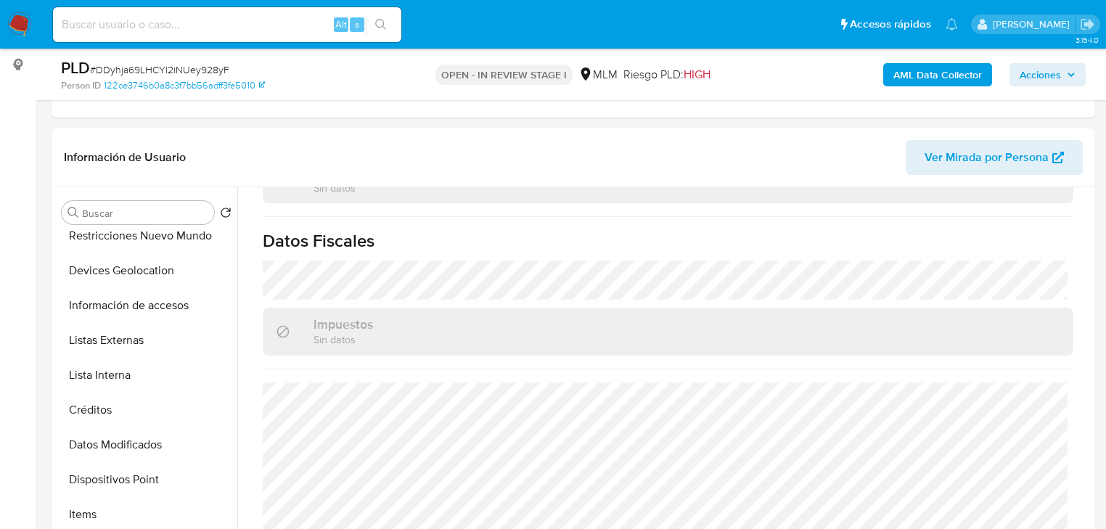
drag, startPoint x: 134, startPoint y: 337, endPoint x: 33, endPoint y: 314, distance: 104.0
click at [127, 334] on button "Listas Externas" at bounding box center [146, 340] width 181 height 35
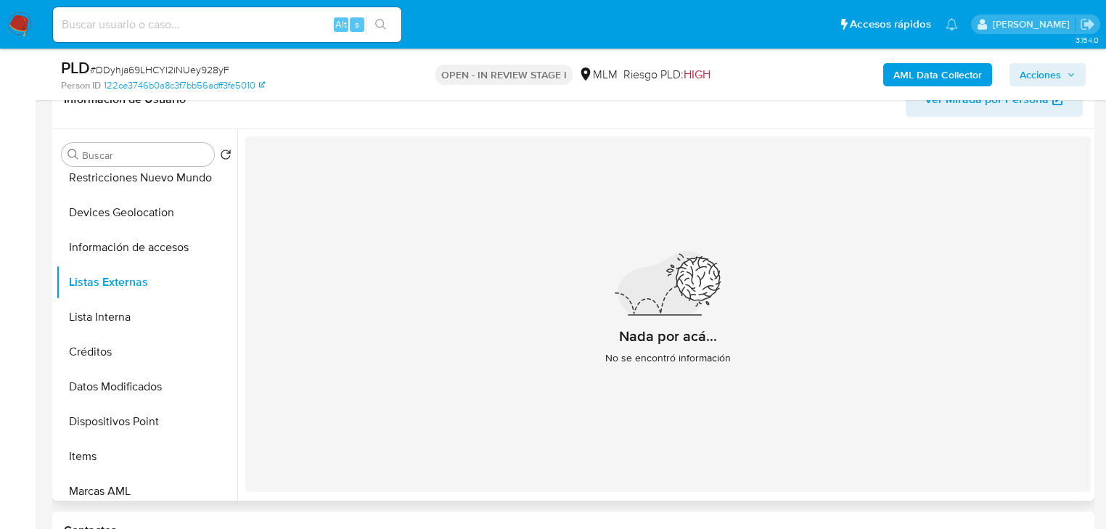
scroll to position [189, 0]
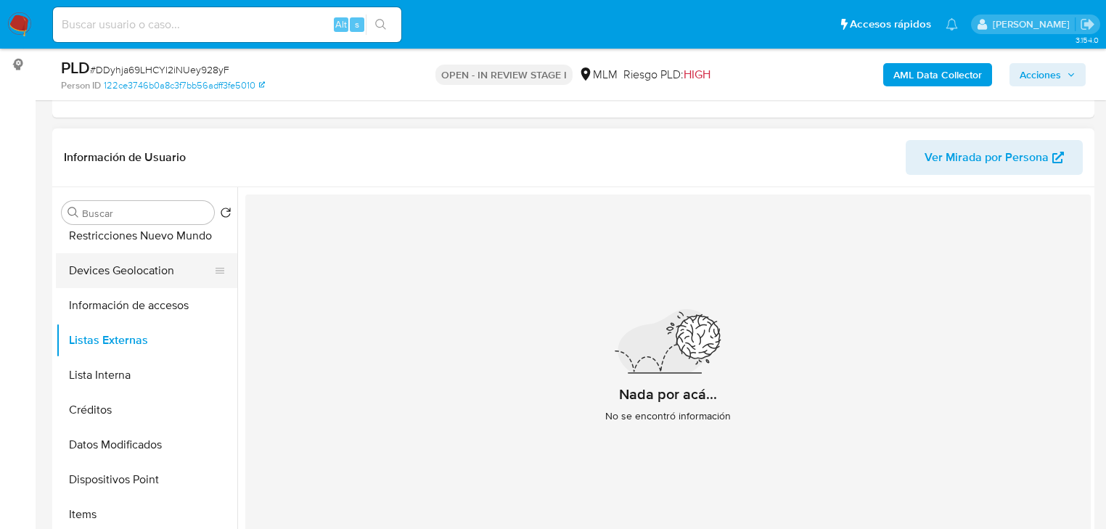
click at [143, 272] on button "Devices Geolocation" at bounding box center [141, 270] width 170 height 35
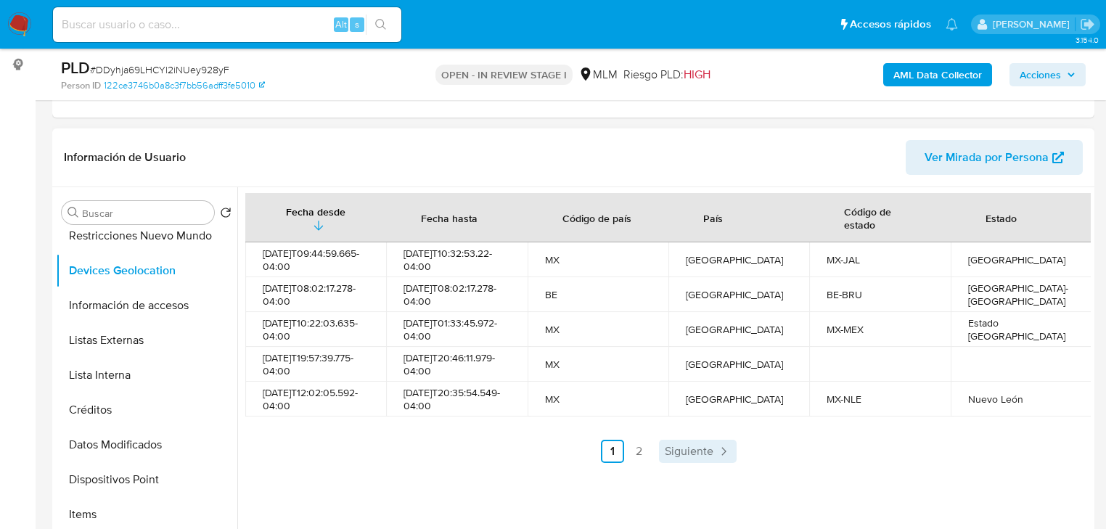
click at [685, 463] on link "Siguiente" at bounding box center [698, 451] width 78 height 23
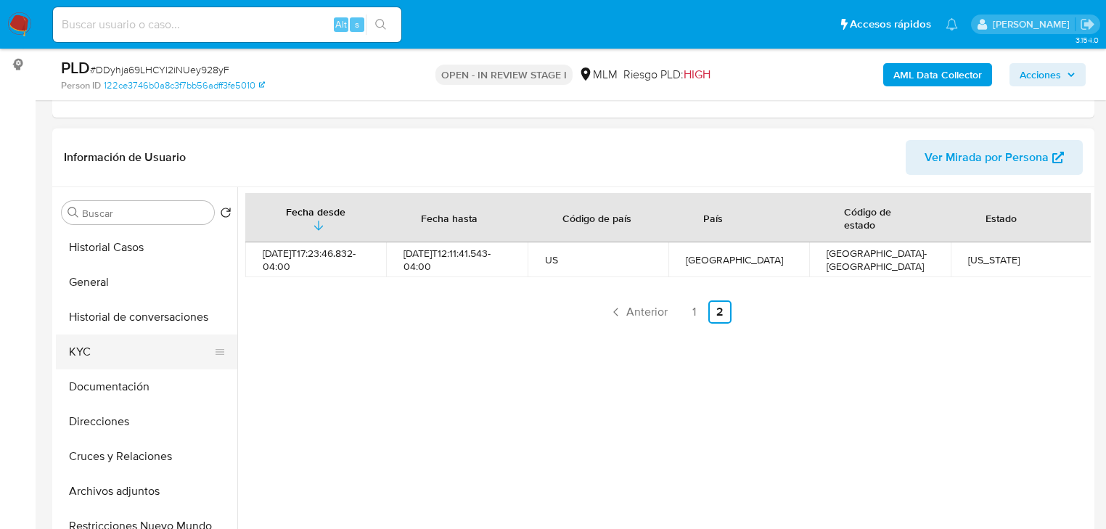
scroll to position [0, 0]
drag, startPoint x: 87, startPoint y: 361, endPoint x: 170, endPoint y: 345, distance: 84.4
click at [91, 358] on button "KYC" at bounding box center [141, 351] width 170 height 35
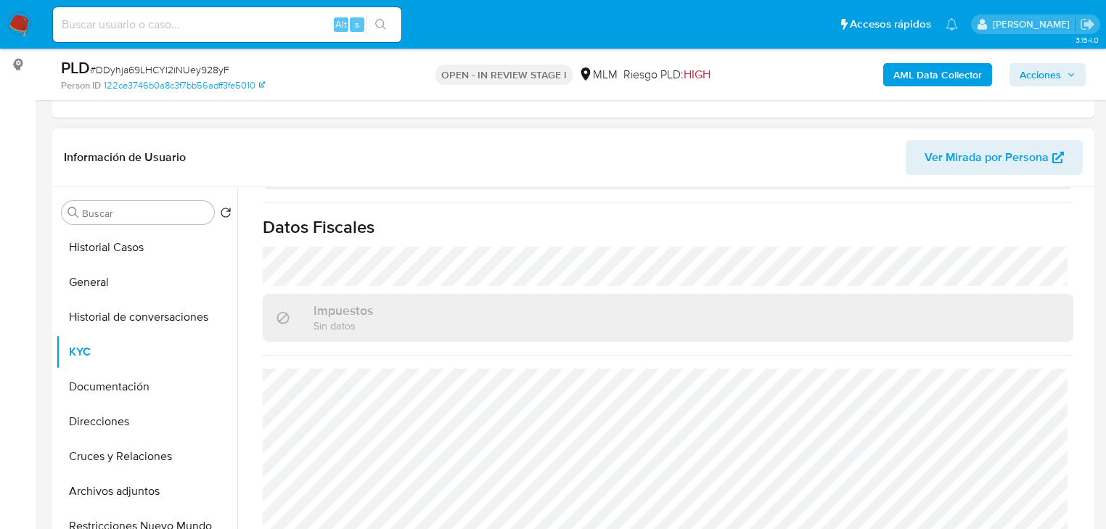
scroll to position [902, 0]
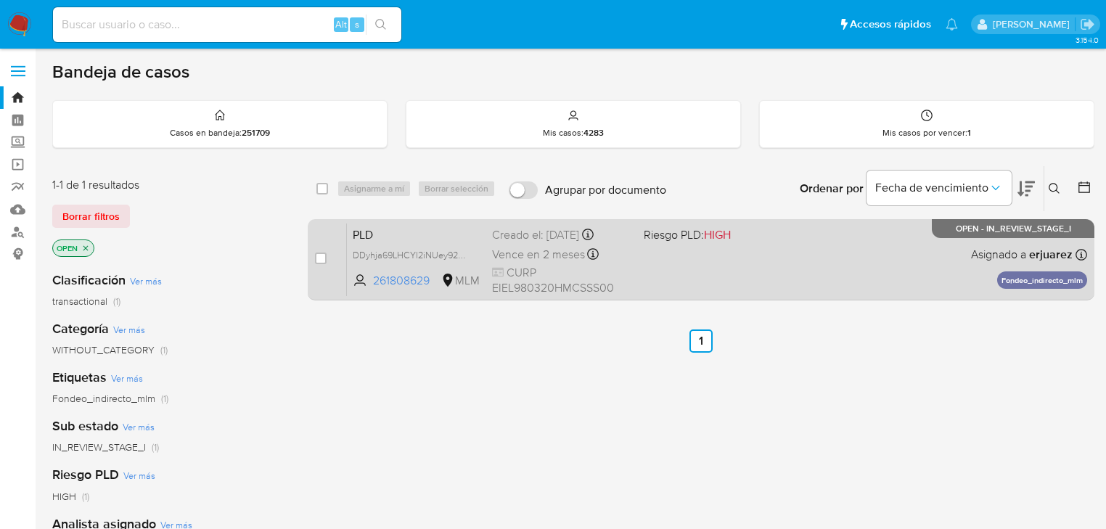
click at [681, 279] on div "PLD DDyhja69LHCYl2iNUey928yF 261808629 MLM Riesgo PLD: HIGH Creado el: [DATE] C…" at bounding box center [717, 259] width 740 height 73
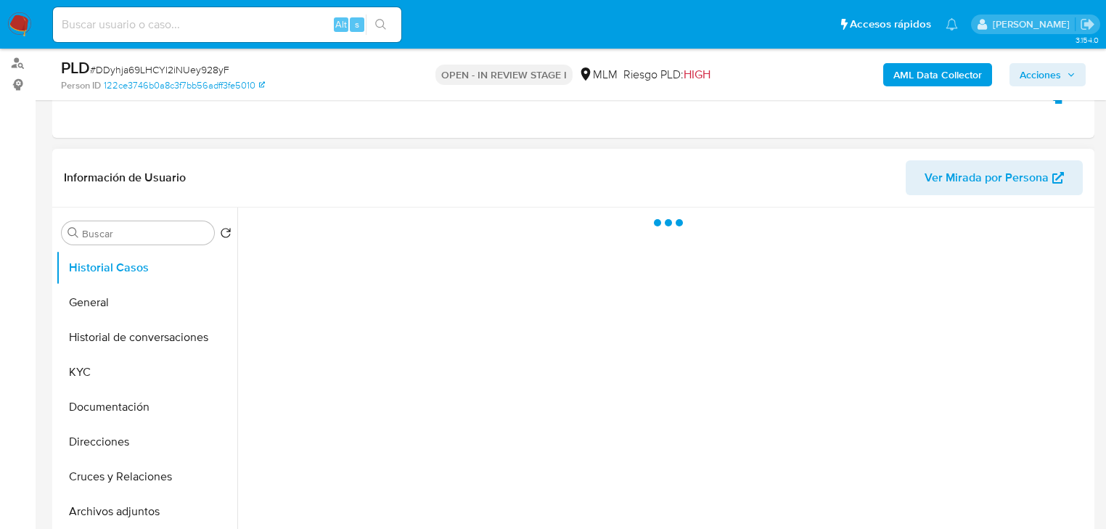
scroll to position [290, 0]
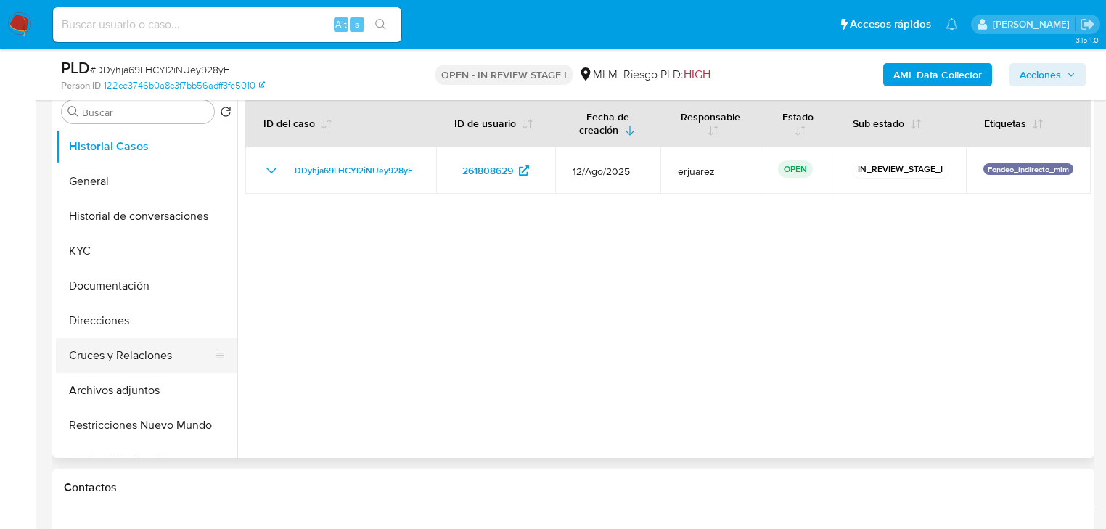
click at [157, 348] on button "Cruces y Relaciones" at bounding box center [141, 355] width 170 height 35
select select "10"
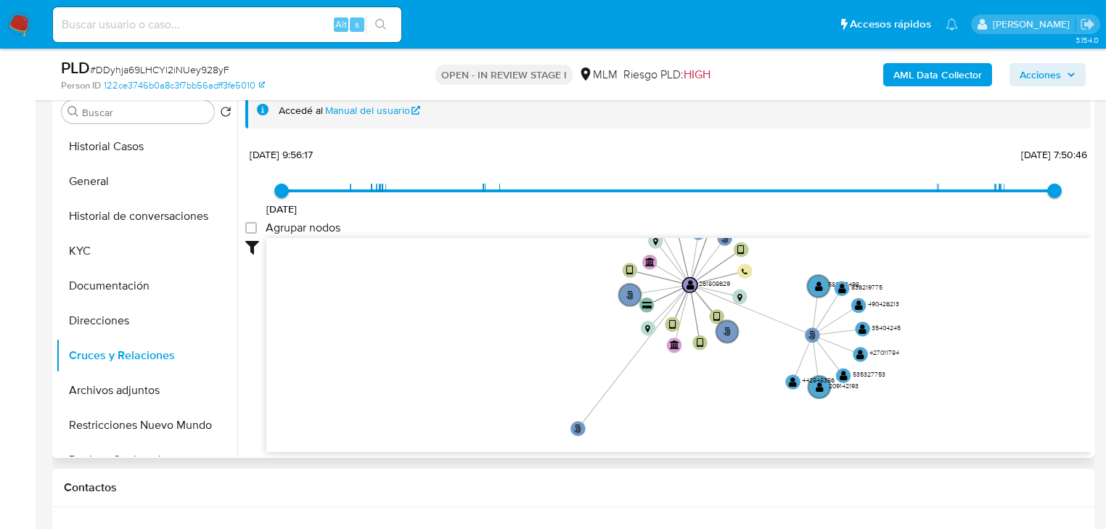
drag, startPoint x: 599, startPoint y: 386, endPoint x: 601, endPoint y: 271, distance: 114.7
click at [572, 421] on circle at bounding box center [577, 428] width 15 height 15
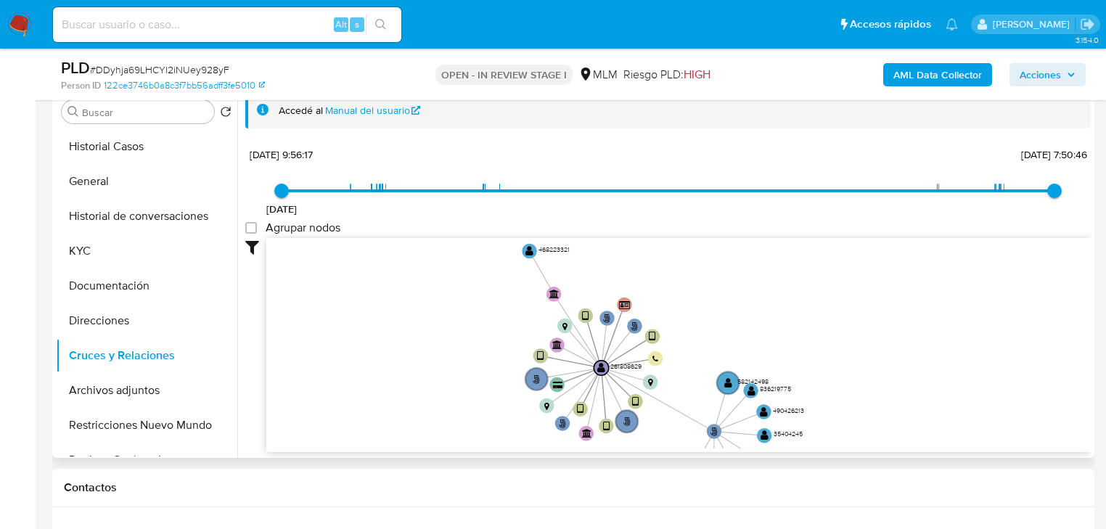
drag, startPoint x: 546, startPoint y: 282, endPoint x: 511, endPoint y: 340, distance: 67.5
click at [481, 332] on icon "phone-4b15cbcbc28386102a1e6df10f1c7110  user-261808629  261808629 person-122c…" at bounding box center [678, 343] width 824 height 210
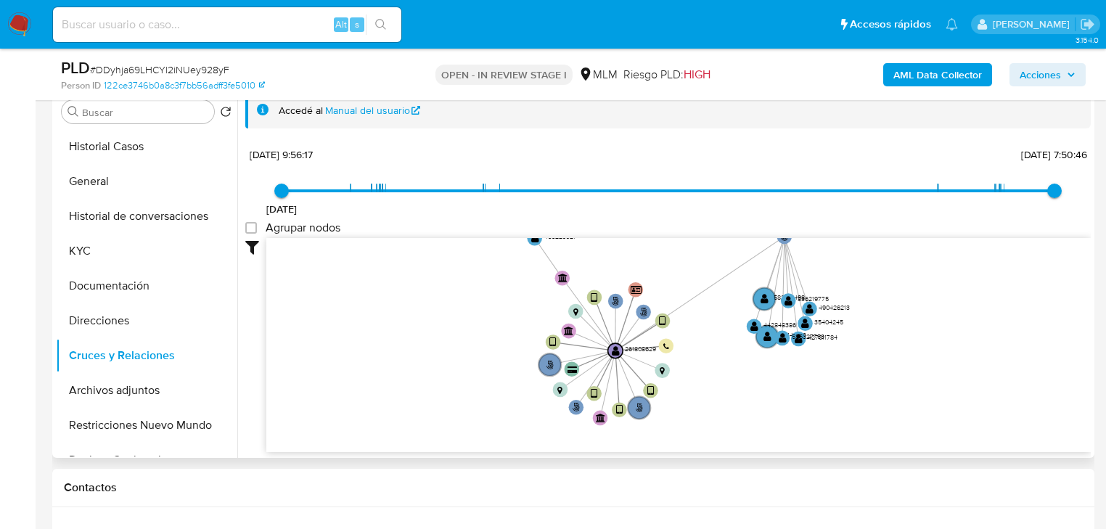
drag, startPoint x: 711, startPoint y: 419, endPoint x: 705, endPoint y: 232, distance: 186.6
click at [771, 232] on div "31/3/2021 31/3/2021, 9:56:17 30/7/2025, 7:50:46 Agrupar nodos Filtros Confianza…" at bounding box center [667, 298] width 845 height 308
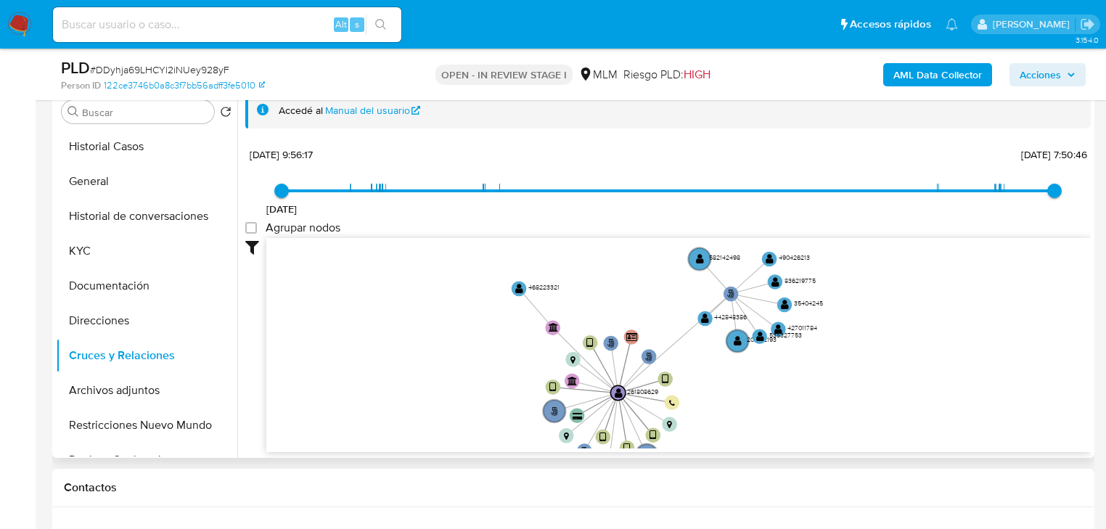
drag, startPoint x: 356, startPoint y: 255, endPoint x: 350, endPoint y: 276, distance: 21.8
click at [350, 276] on icon "phone-4b15cbcbc28386102a1e6df10f1c7110  user-261808629  261808629 person-122c…" at bounding box center [678, 343] width 824 height 210
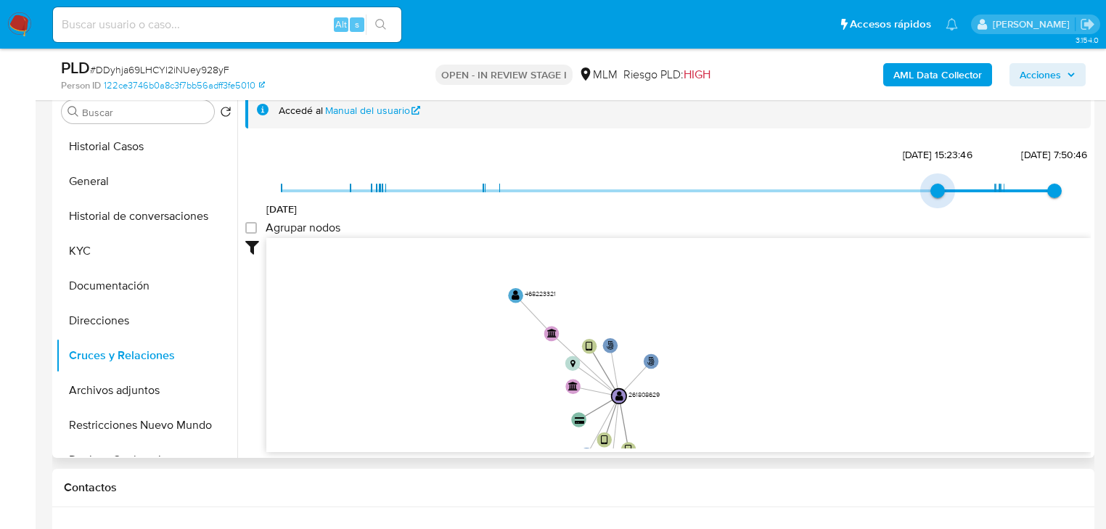
drag, startPoint x: 283, startPoint y: 186, endPoint x: 715, endPoint y: 200, distance: 432.7
click at [715, 200] on span "31/3/2021 2/12/2024, 15:23:46 30/7/2025, 7:50:46" at bounding box center [668, 191] width 773 height 22
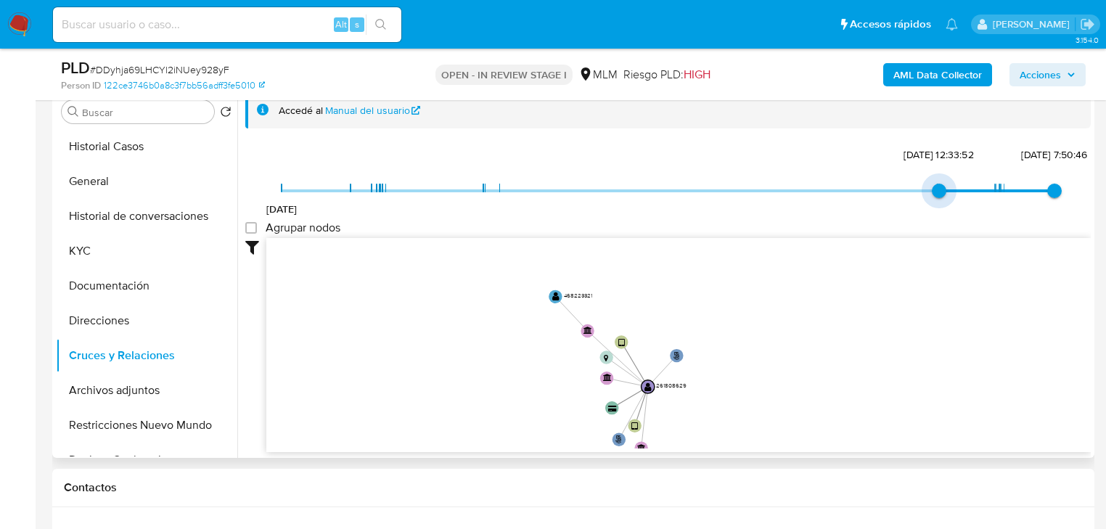
drag, startPoint x: 937, startPoint y: 187, endPoint x: 960, endPoint y: 188, distance: 23.2
click at [960, 188] on span "31/3/2021 5/12/2024, 12:33:52 30/7/2025, 7:50:46" at bounding box center [668, 191] width 773 height 22
drag, startPoint x: 934, startPoint y: 186, endPoint x: 959, endPoint y: 187, distance: 25.4
click at [959, 187] on span "31/3/2021 5/12/2024, 12:33:52 30/7/2025, 7:50:46" at bounding box center [668, 191] width 773 height 22
type input "1743301427000"
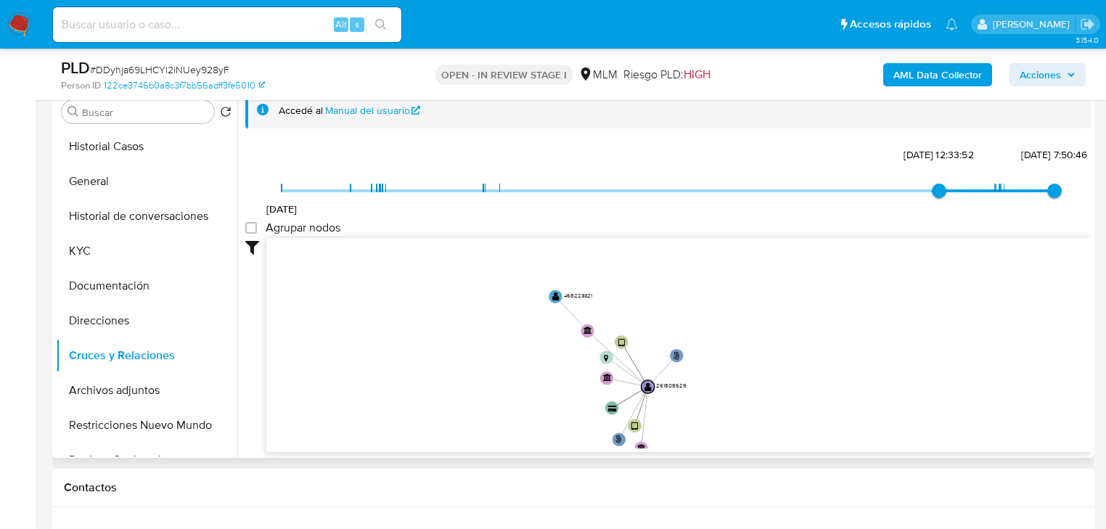
click at [968, 187] on span "31/3/2021 5/12/2024, 12:33:52 30/7/2025, 7:50:46" at bounding box center [668, 191] width 773 height 22
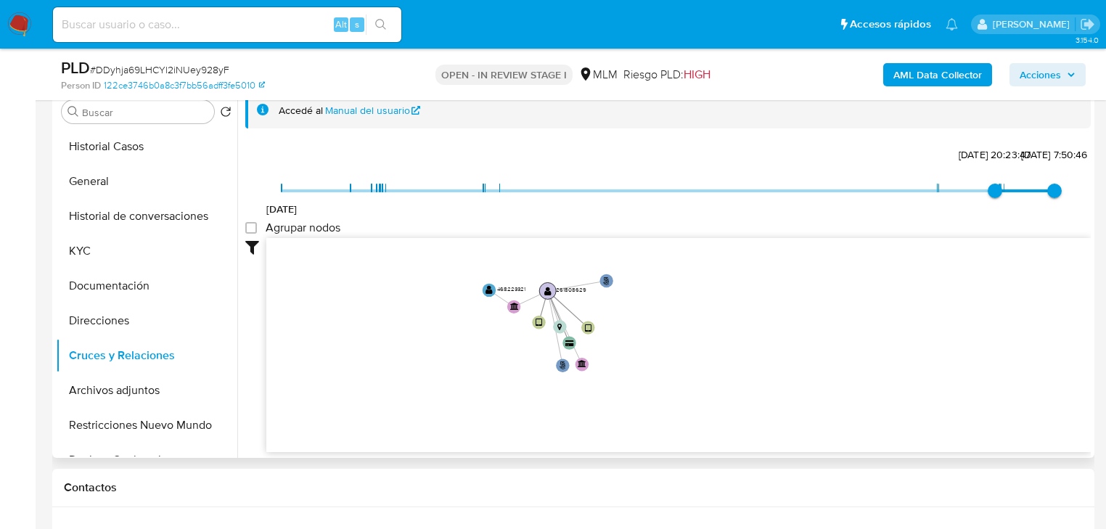
drag, startPoint x: 650, startPoint y: 386, endPoint x: 535, endPoint y: 302, distance: 142.8
click at [544, 295] on text "" at bounding box center [547, 290] width 7 height 9
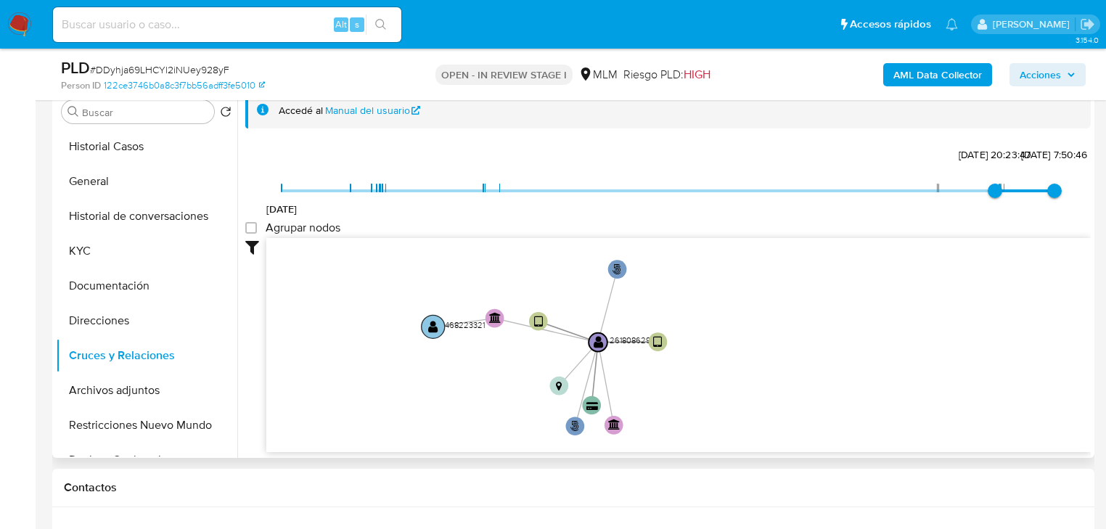
click at [441, 321] on circle at bounding box center [433, 326] width 23 height 23
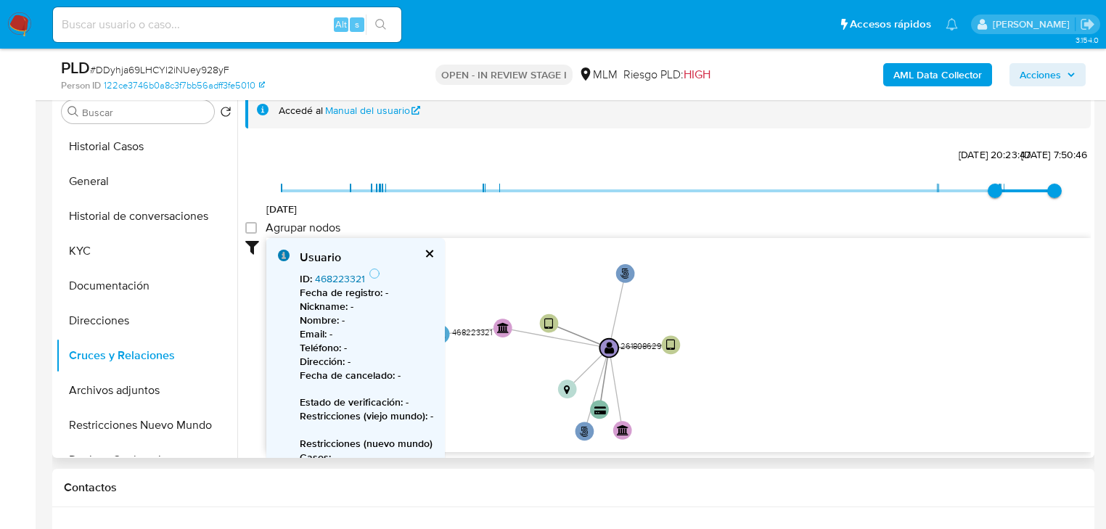
click at [328, 285] on b "Fecha de registro :" at bounding box center [341, 292] width 83 height 15
click at [327, 274] on link "468223321" at bounding box center [340, 278] width 50 height 15
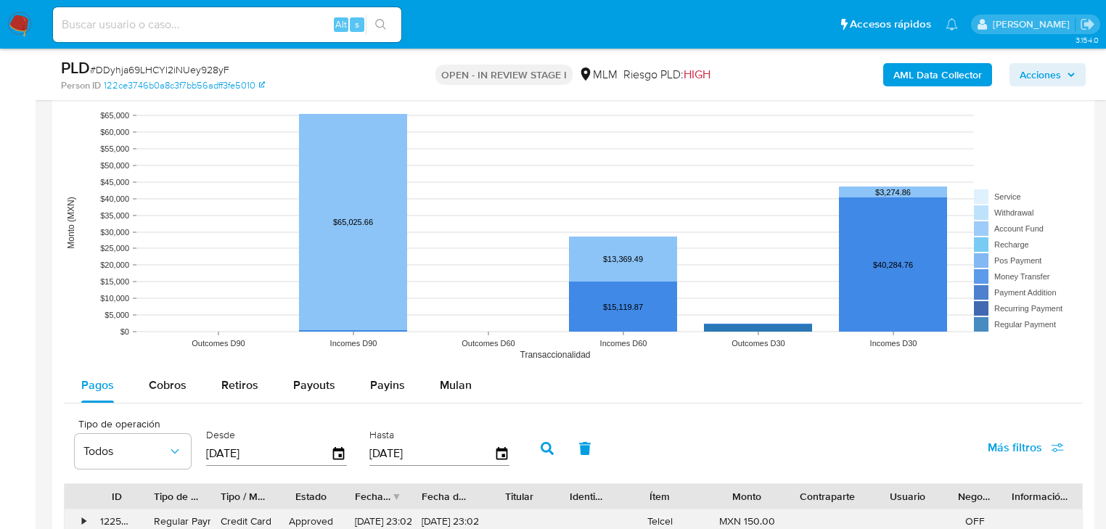
scroll to position [1393, 0]
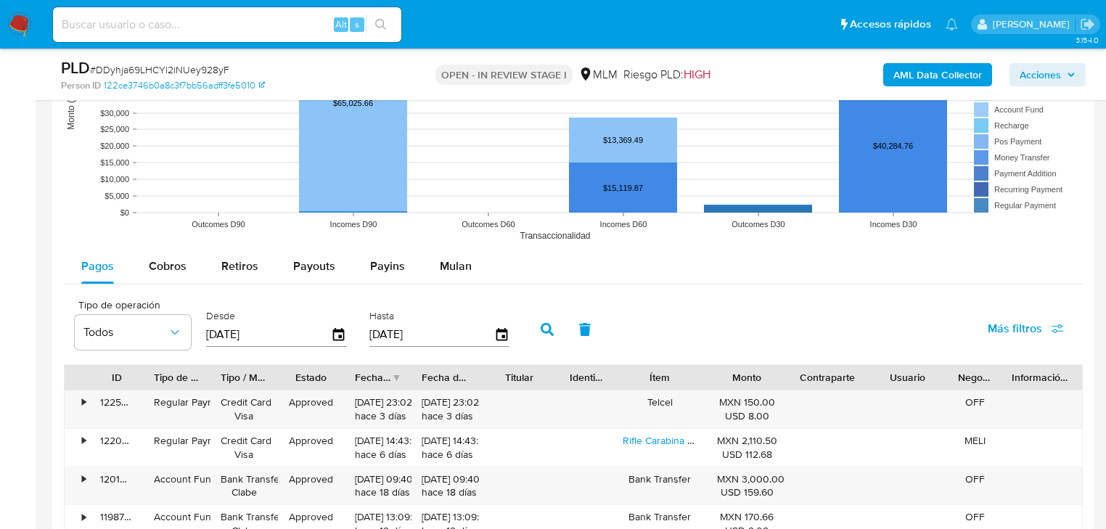
drag, startPoint x: 157, startPoint y: 262, endPoint x: 209, endPoint y: 284, distance: 56.9
click at [157, 261] on span "Cobros" at bounding box center [168, 266] width 38 height 17
select select "10"
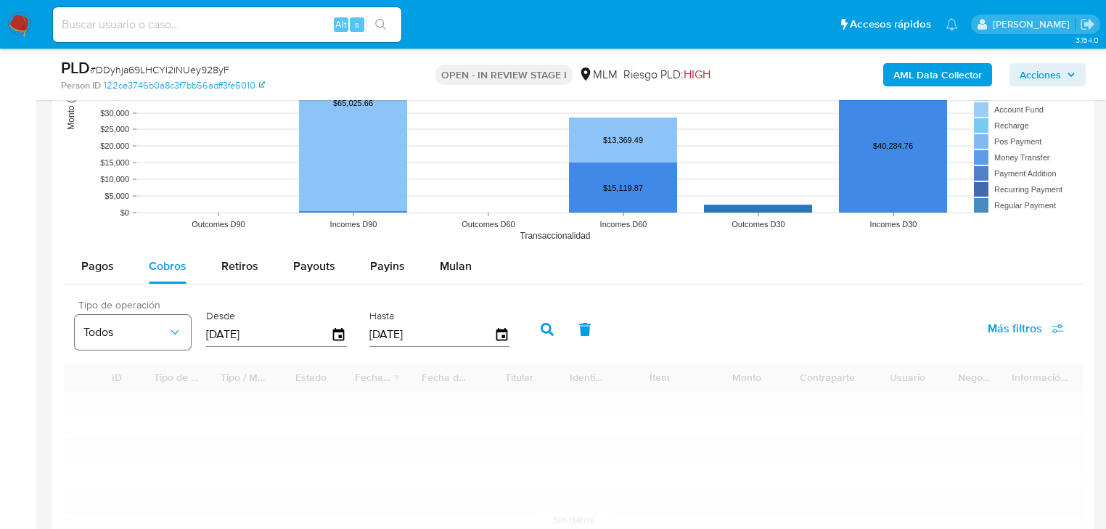
drag, startPoint x: 264, startPoint y: 337, endPoint x: 152, endPoint y: 338, distance: 112.5
click at [152, 338] on div "Tipo de operación Todos Desde 21/05/2025 Hasta 18/08/2025" at bounding box center [295, 328] width 456 height 58
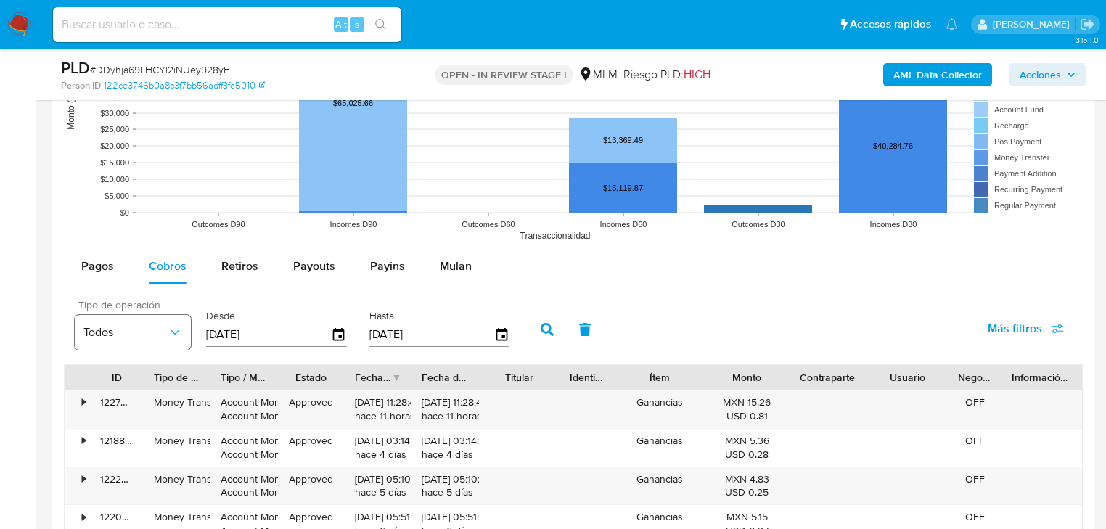
type input "0_/__/____"
type input "01/01/2025"
click at [543, 321] on button "button" at bounding box center [547, 329] width 38 height 35
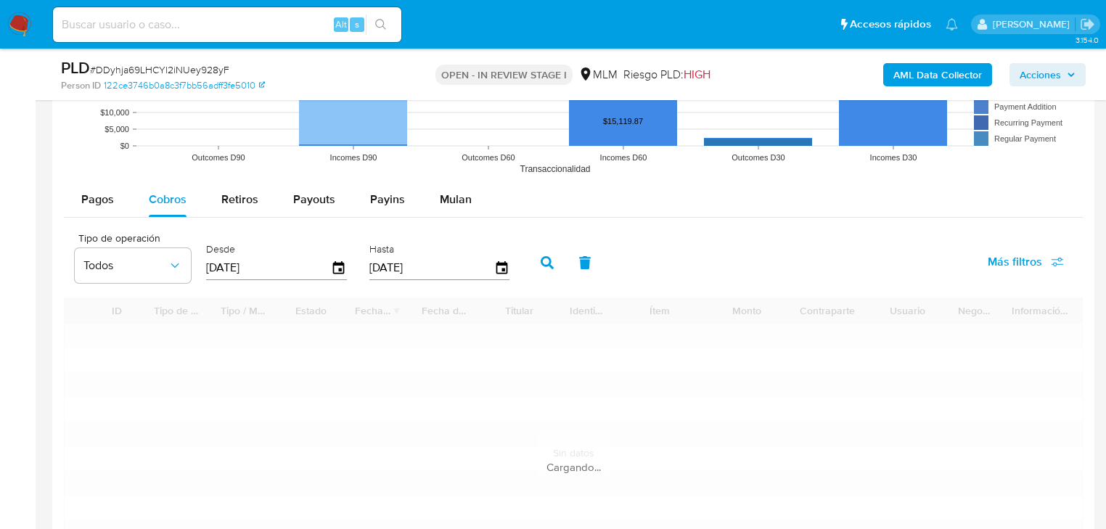
scroll to position [1567, 0]
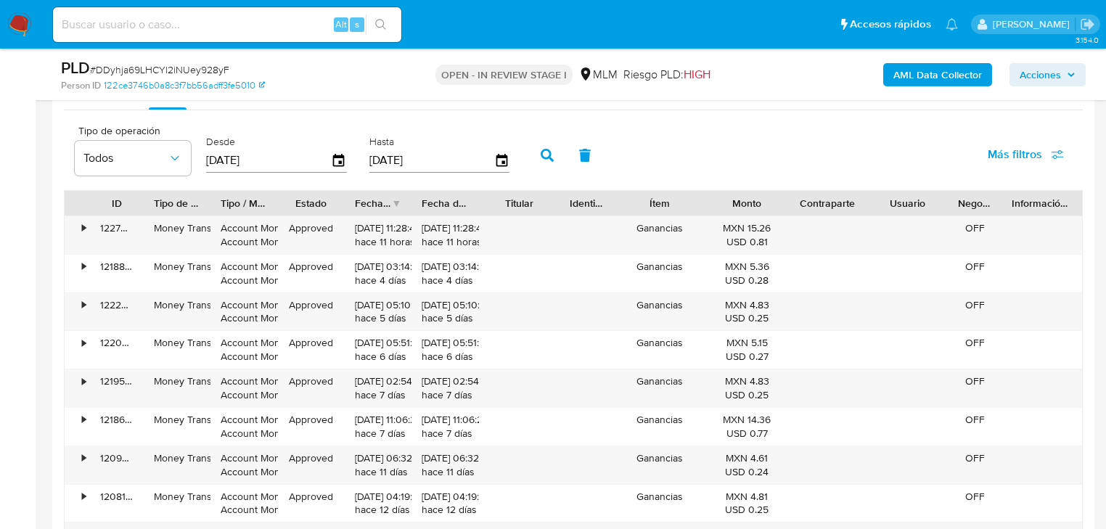
click at [398, 202] on div at bounding box center [411, 203] width 26 height 25
click at [389, 202] on div "Fecha de creación" at bounding box center [377, 203] width 62 height 25
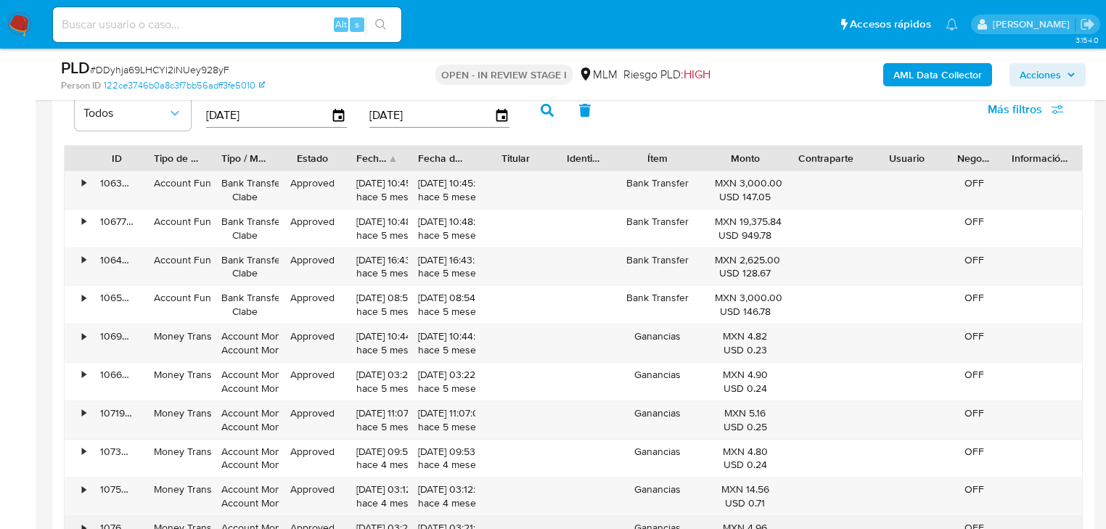
scroll to position [1741, 0]
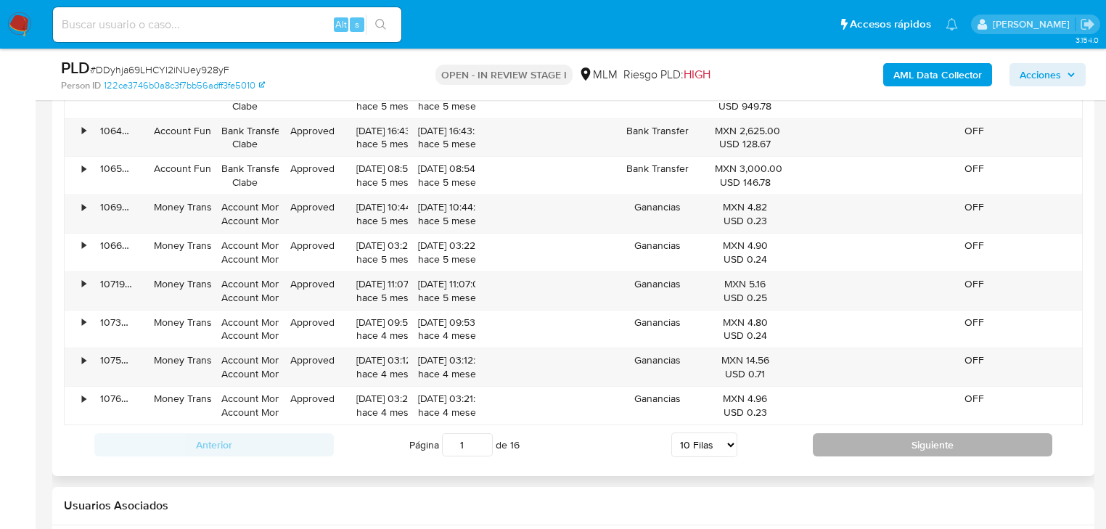
click at [834, 449] on button "Siguiente" at bounding box center [932, 444] width 239 height 23
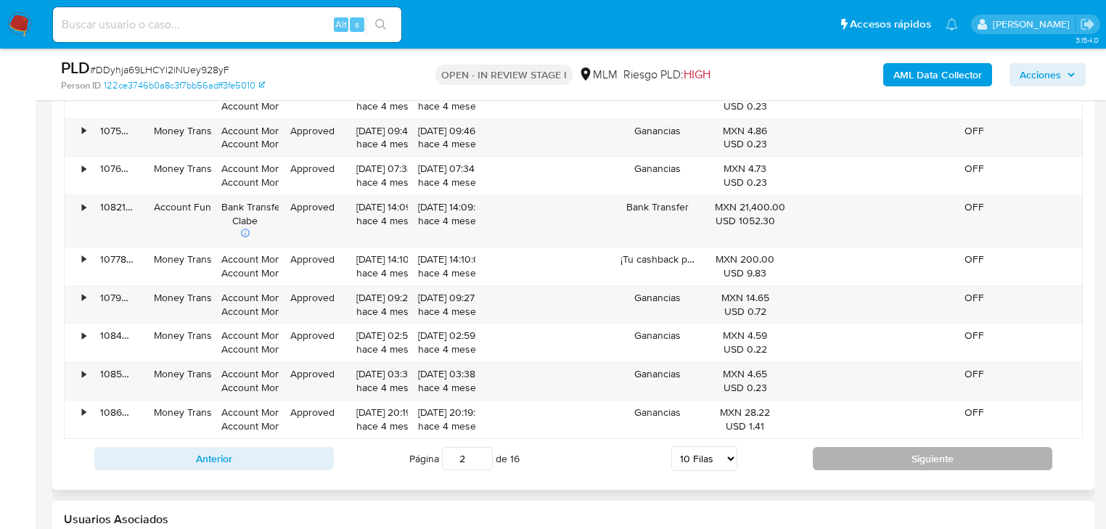
click at [842, 453] on button "Siguiente" at bounding box center [932, 458] width 239 height 23
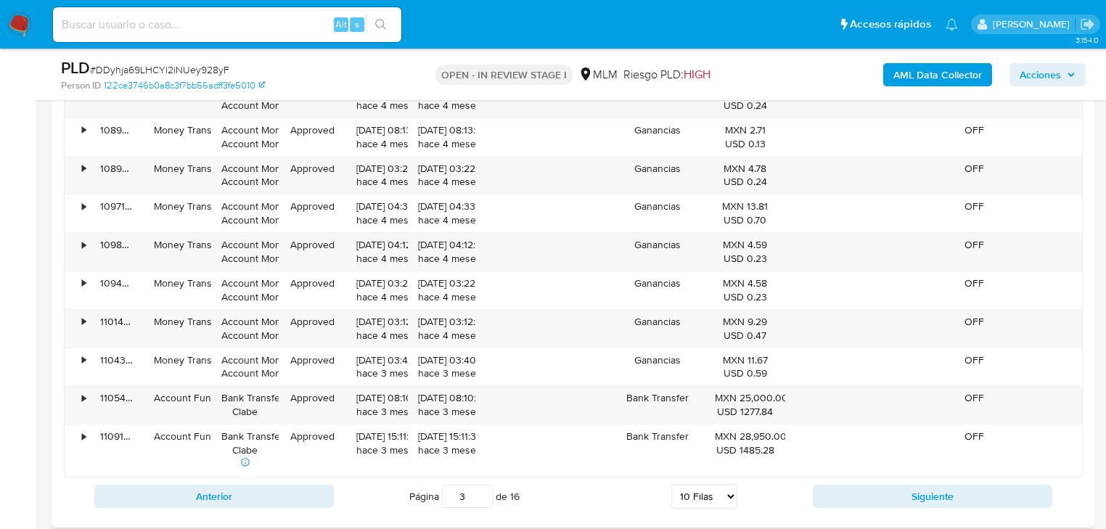
scroll to position [1683, 0]
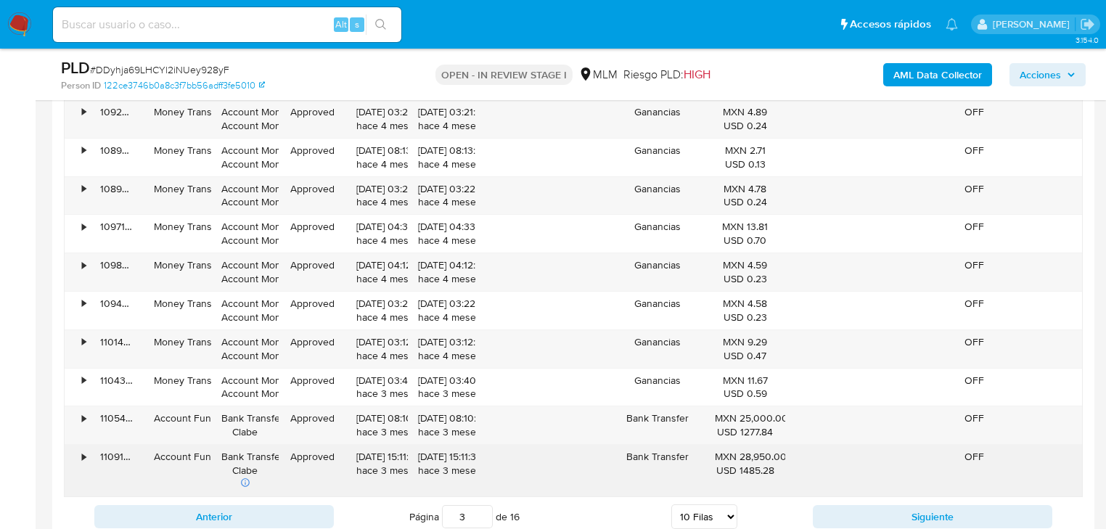
drag, startPoint x: 152, startPoint y: 436, endPoint x: 231, endPoint y: 473, distance: 88.0
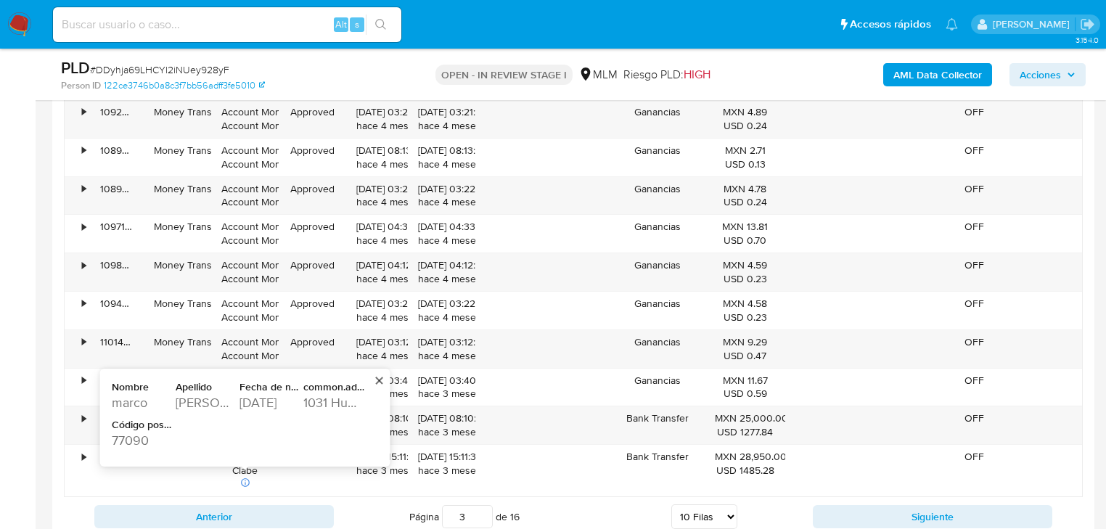
click at [157, 435] on div "77090" at bounding box center [142, 440] width 61 height 17
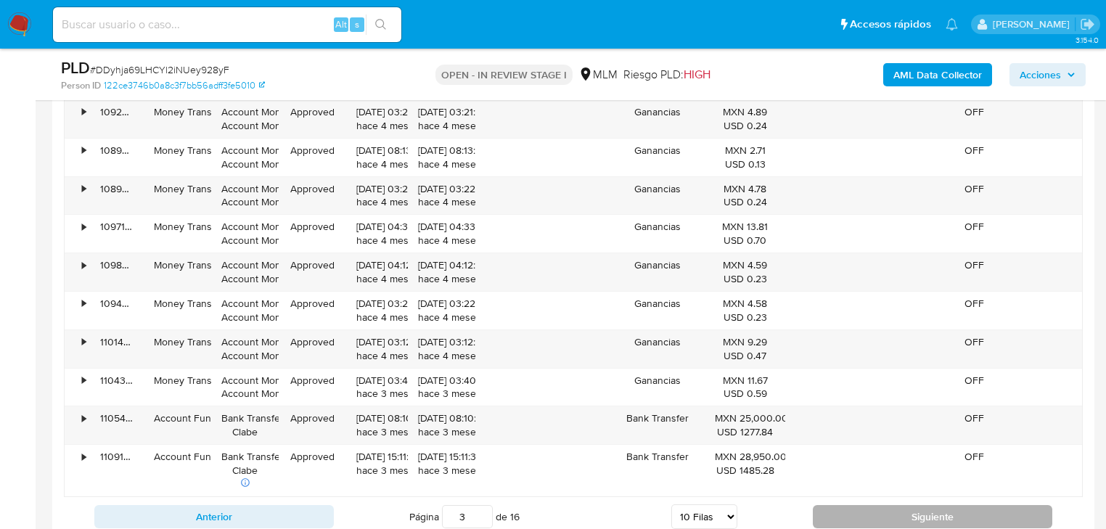
click at [882, 510] on button "Siguiente" at bounding box center [932, 516] width 239 height 23
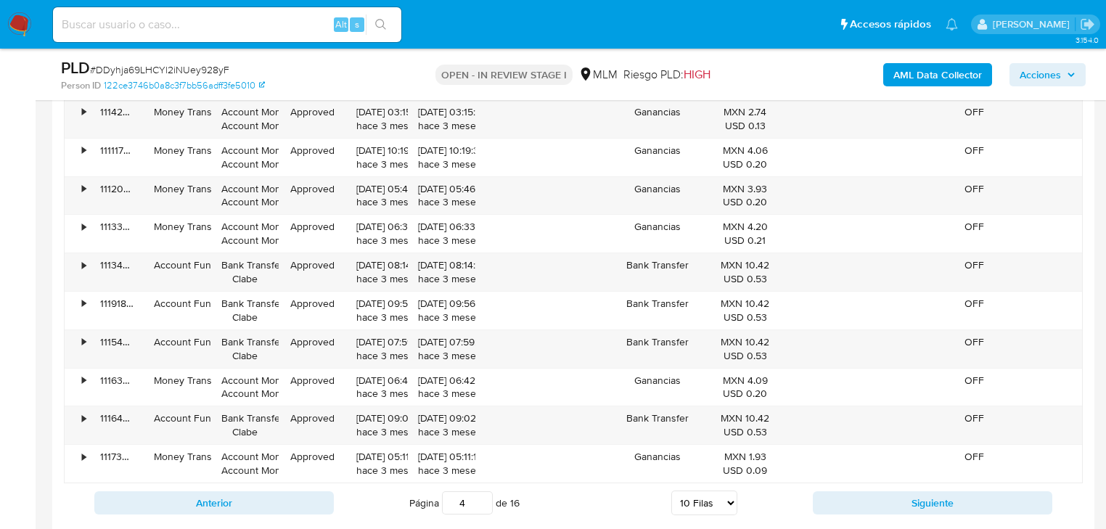
drag, startPoint x: 855, startPoint y: 502, endPoint x: 866, endPoint y: 502, distance: 10.9
click at [855, 502] on button "Siguiente" at bounding box center [932, 502] width 239 height 23
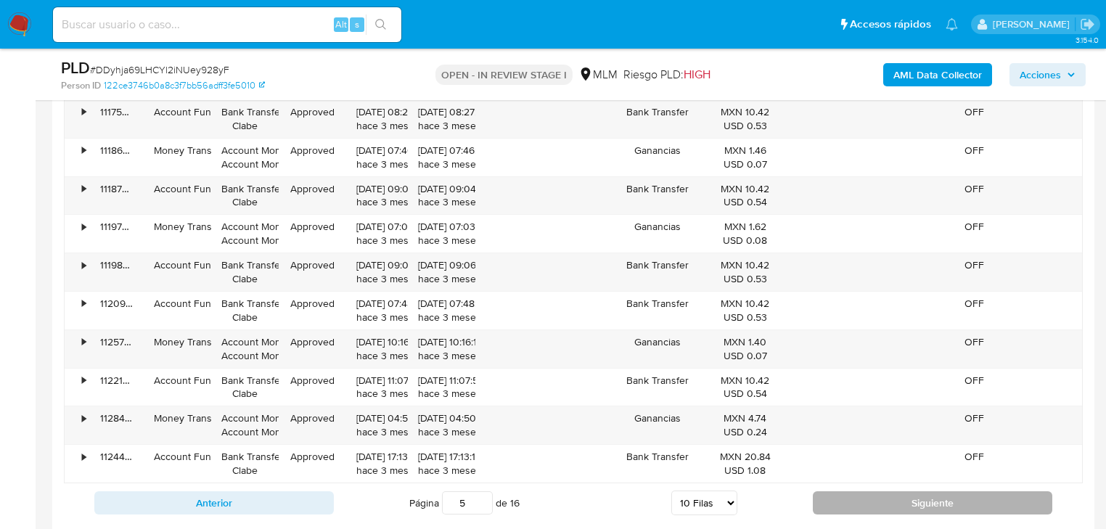
click at [835, 495] on button "Siguiente" at bounding box center [932, 502] width 239 height 23
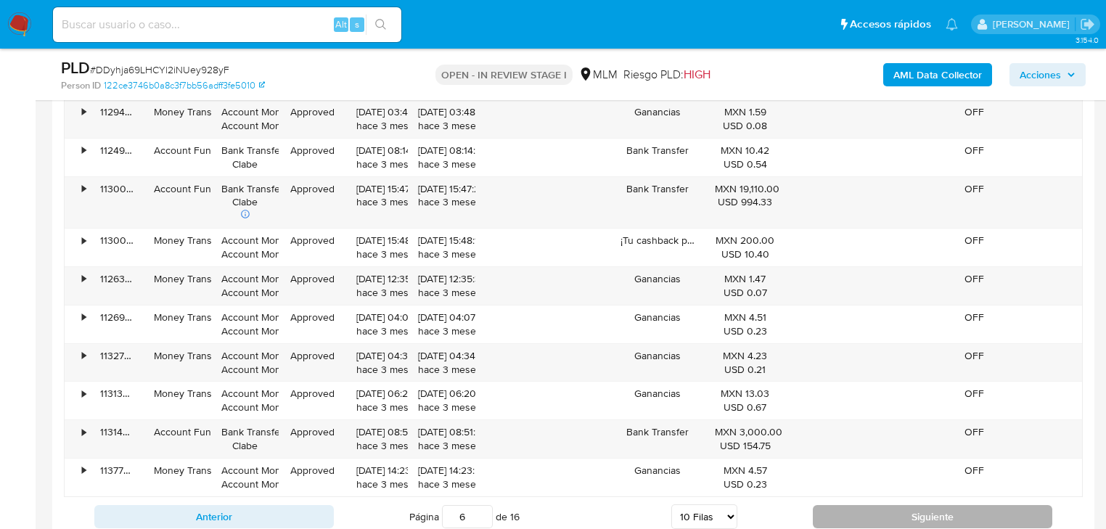
click at [849, 514] on button "Siguiente" at bounding box center [932, 516] width 239 height 23
type input "7"
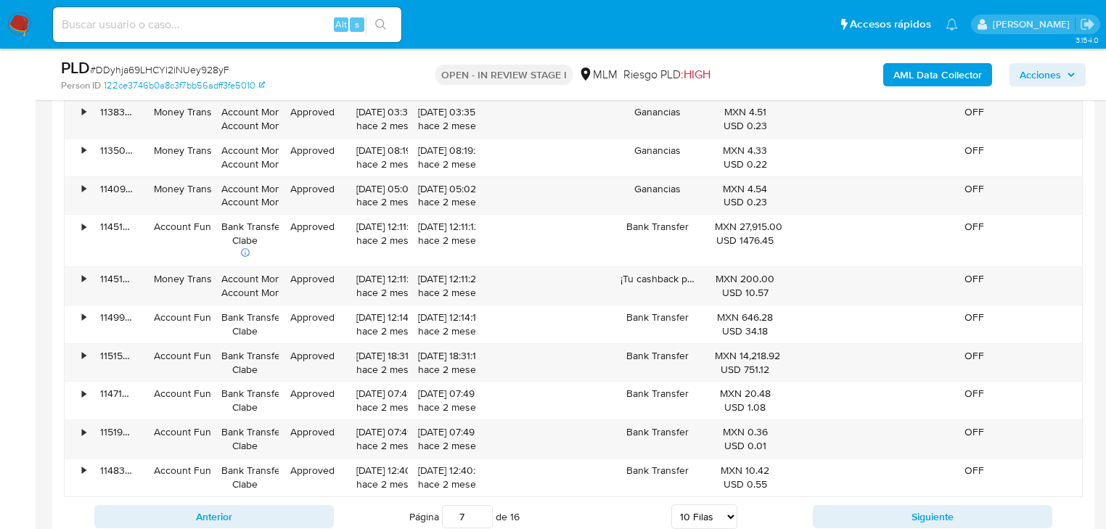
scroll to position [1625, 0]
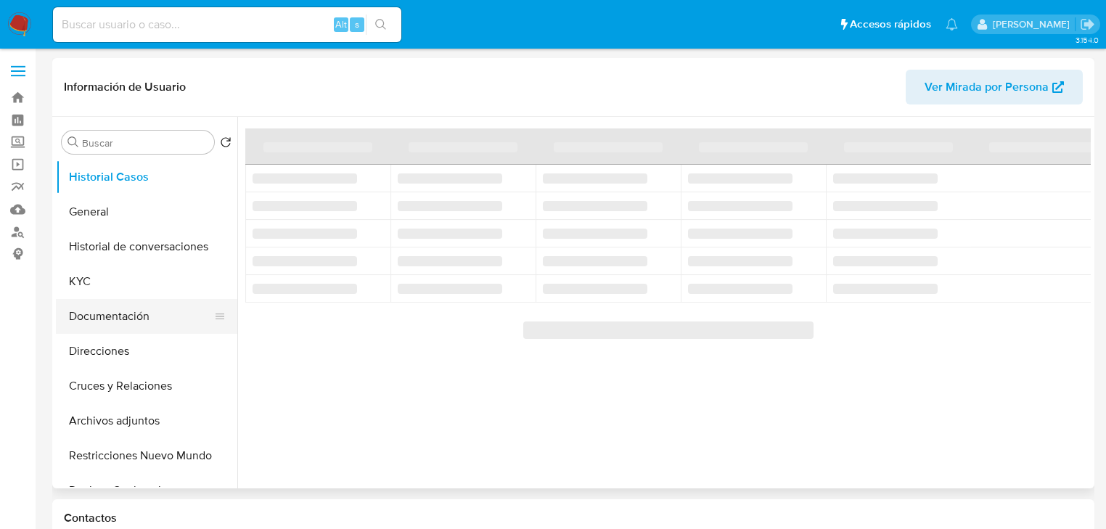
select select "10"
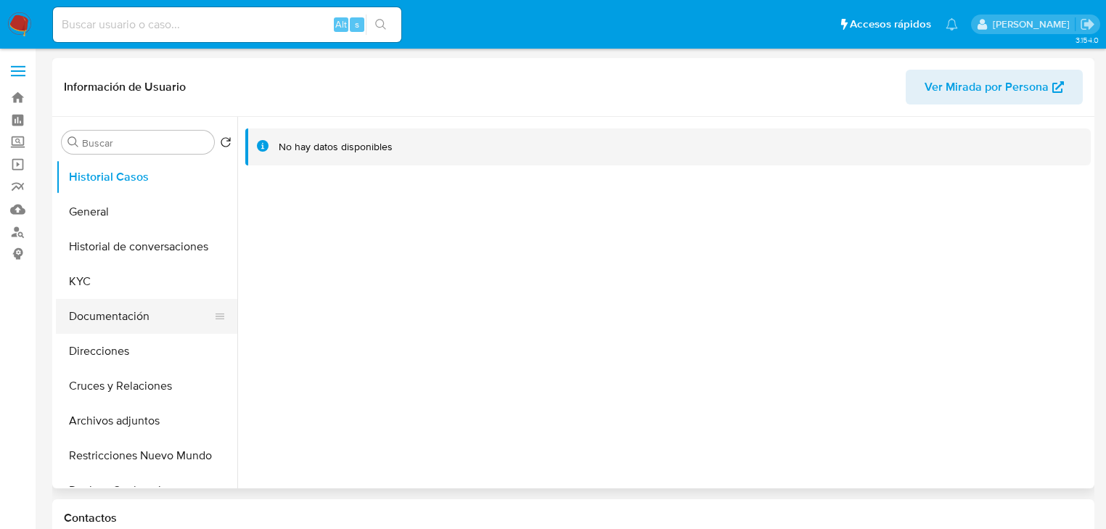
click at [131, 331] on button "Documentación" at bounding box center [141, 316] width 170 height 35
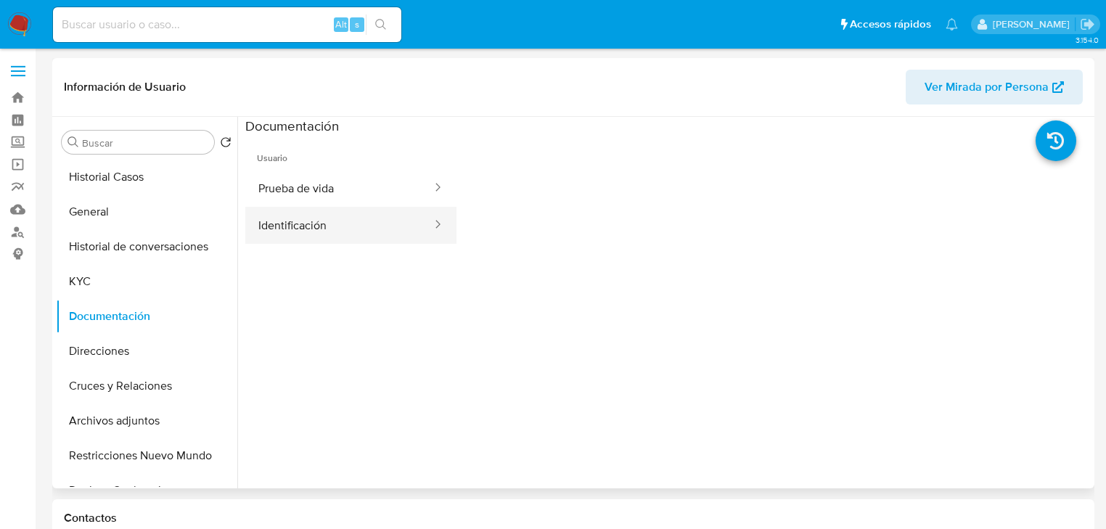
click at [270, 224] on button "Identificación" at bounding box center [339, 225] width 188 height 37
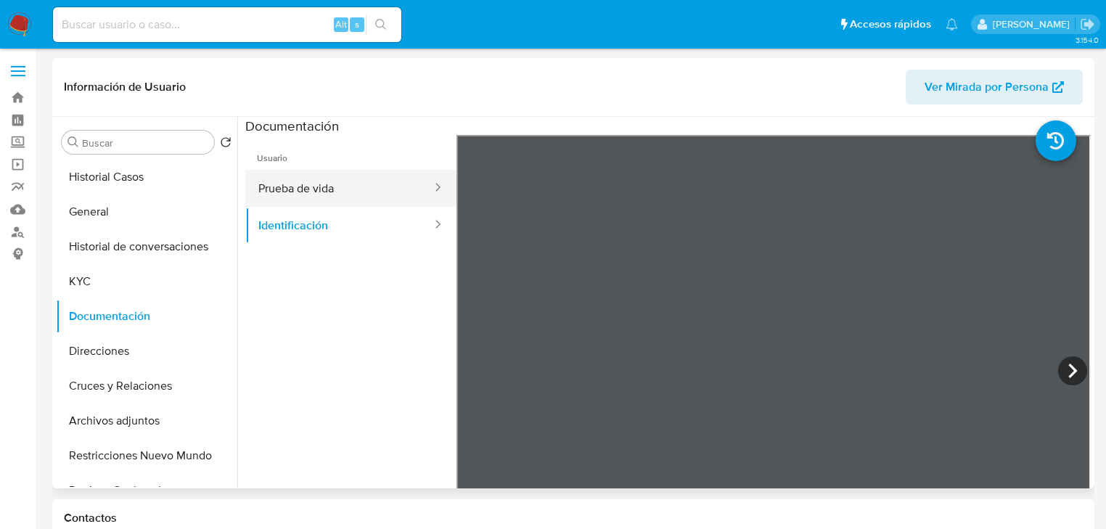
click at [350, 193] on button "Prueba de vida" at bounding box center [339, 188] width 188 height 37
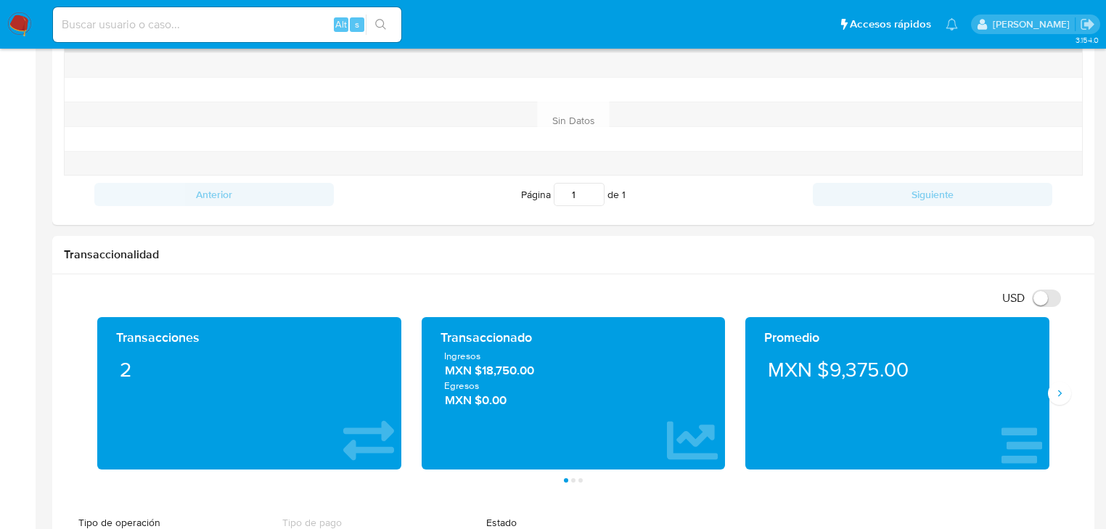
scroll to position [290, 0]
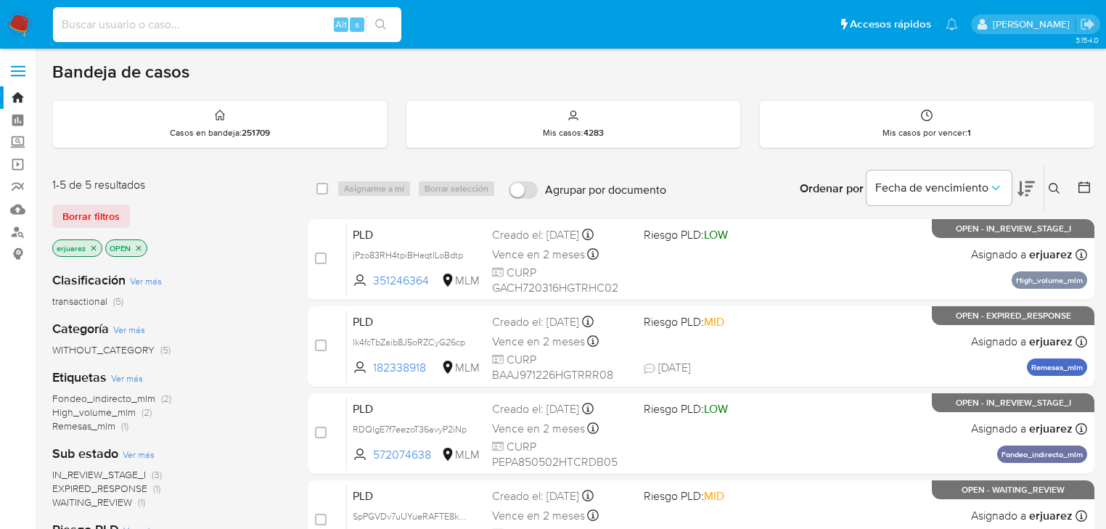
click at [81, 17] on input at bounding box center [227, 24] width 348 height 19
paste input "1783208619"
click at [62, 23] on input "1783208619" at bounding box center [227, 24] width 348 height 19
click at [137, 29] on input "1783208619" at bounding box center [227, 24] width 348 height 19
type input "1783208619"
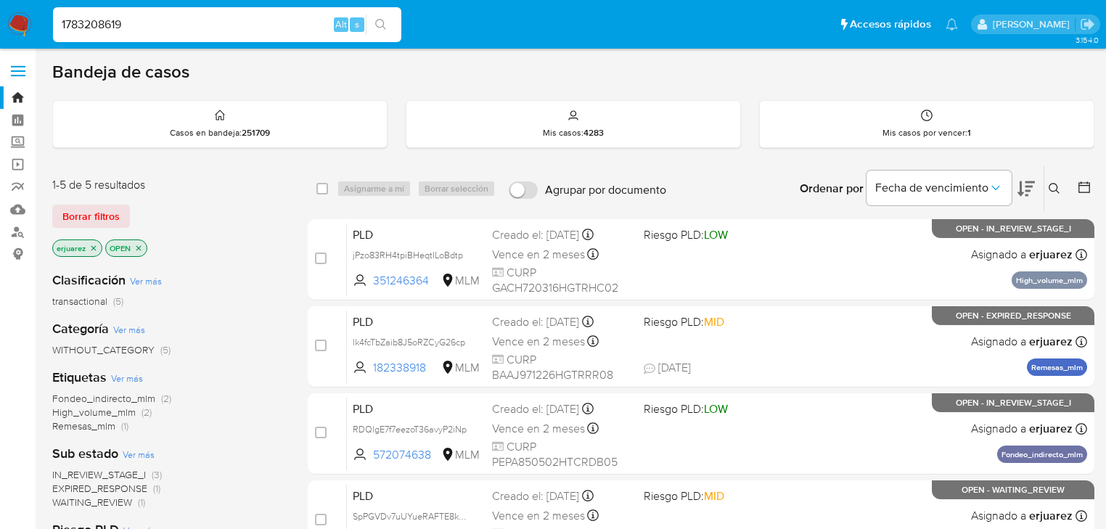
click at [367, 21] on button "search-icon" at bounding box center [381, 25] width 30 height 20
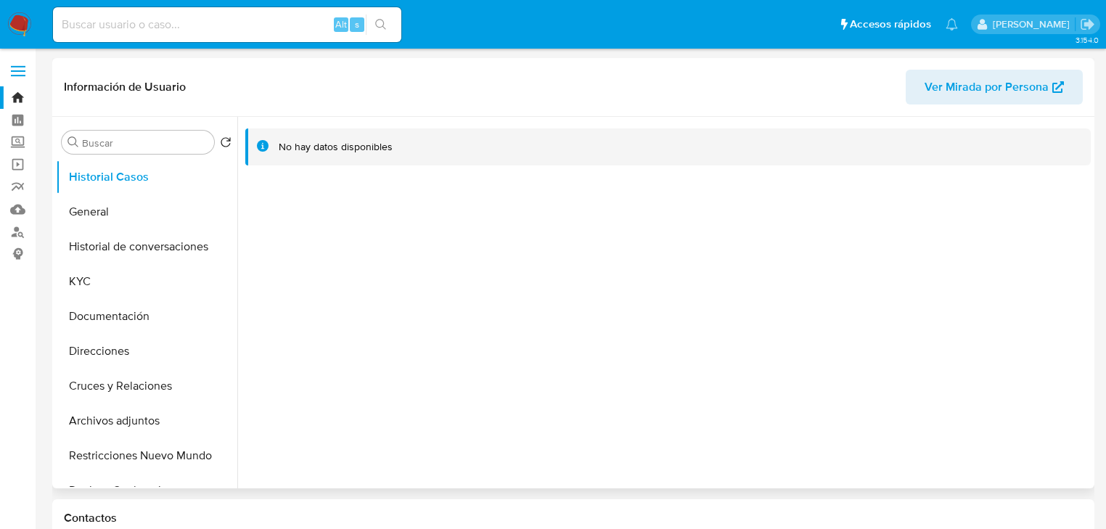
select select "10"
click at [81, 263] on button "Historial de conversaciones" at bounding box center [141, 246] width 170 height 35
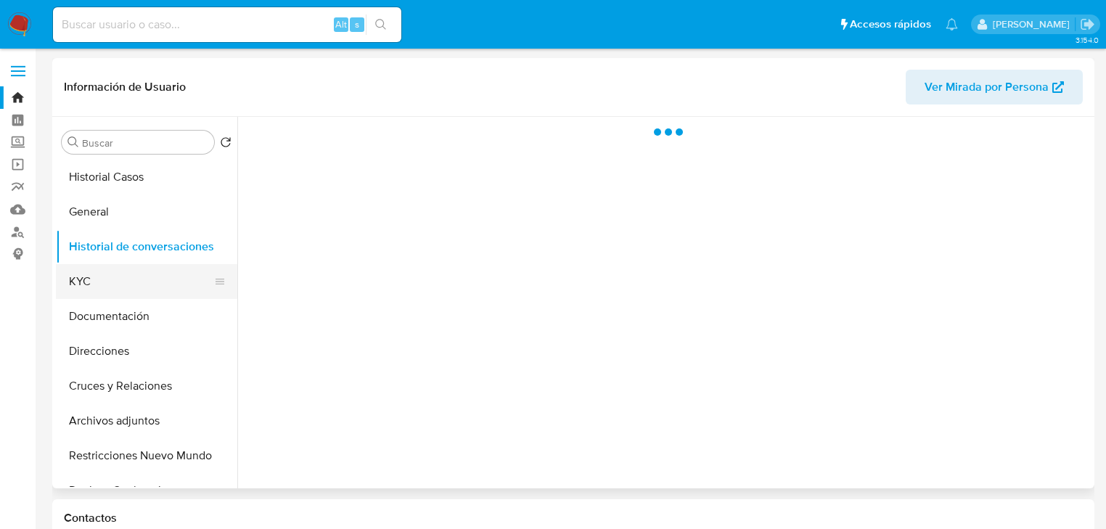
click at [97, 280] on button "KYC" at bounding box center [141, 281] width 170 height 35
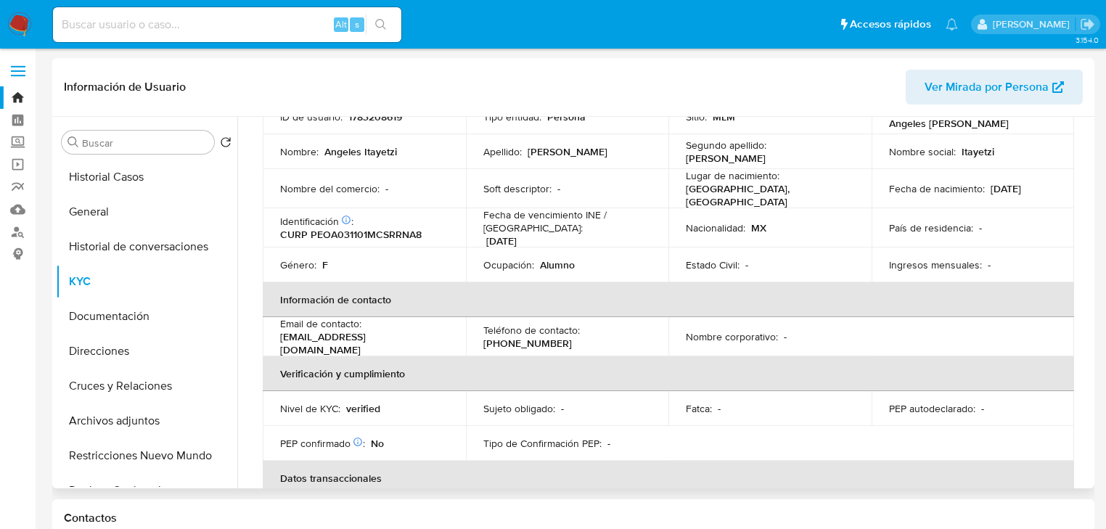
scroll to position [104, 0]
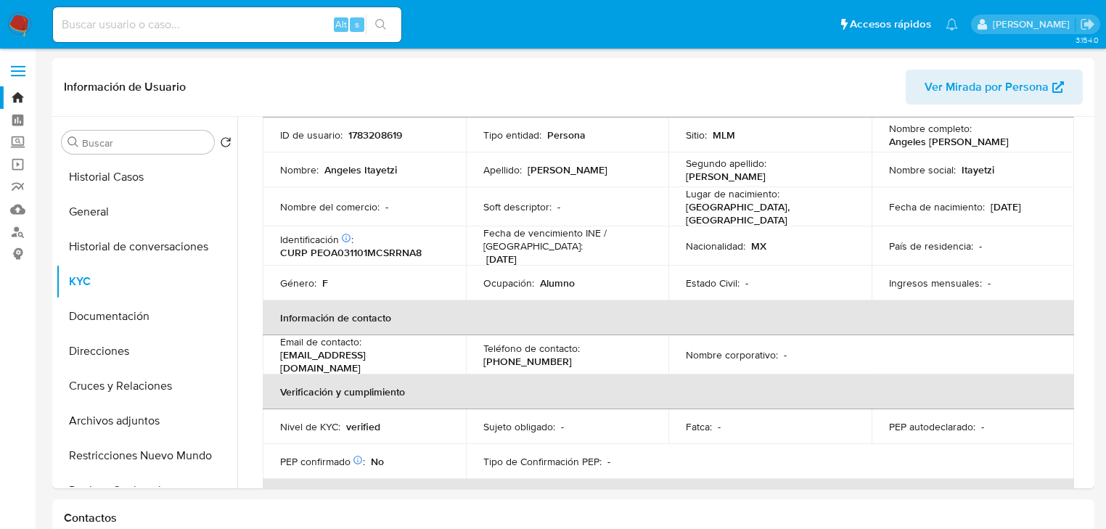
click at [185, 27] on input at bounding box center [227, 24] width 348 height 19
paste input "1445135051"
type input "1445135051"
click at [386, 23] on icon "search-icon" at bounding box center [381, 25] width 12 height 12
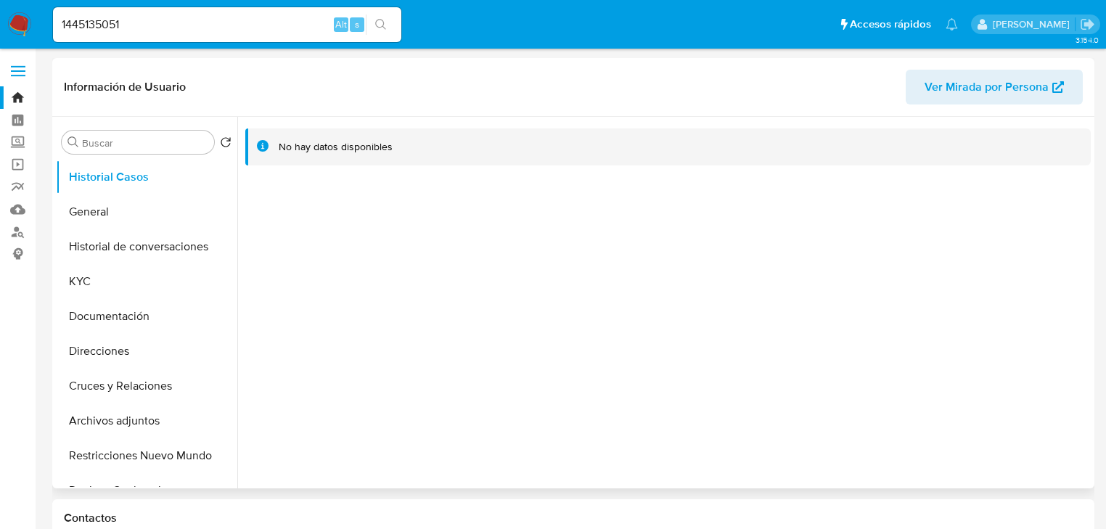
select select "10"
click at [83, 206] on button "General" at bounding box center [141, 211] width 170 height 35
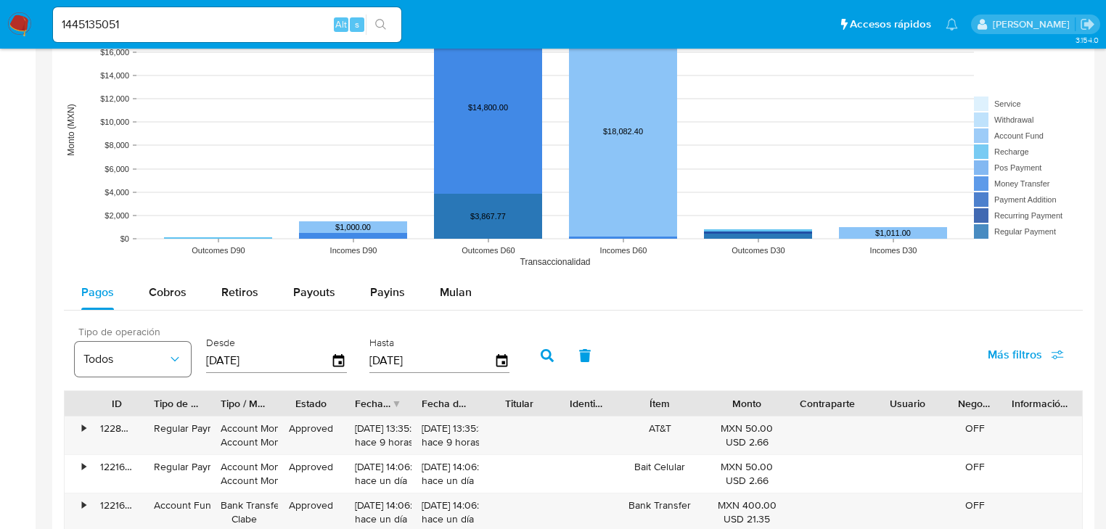
scroll to position [1161, 0]
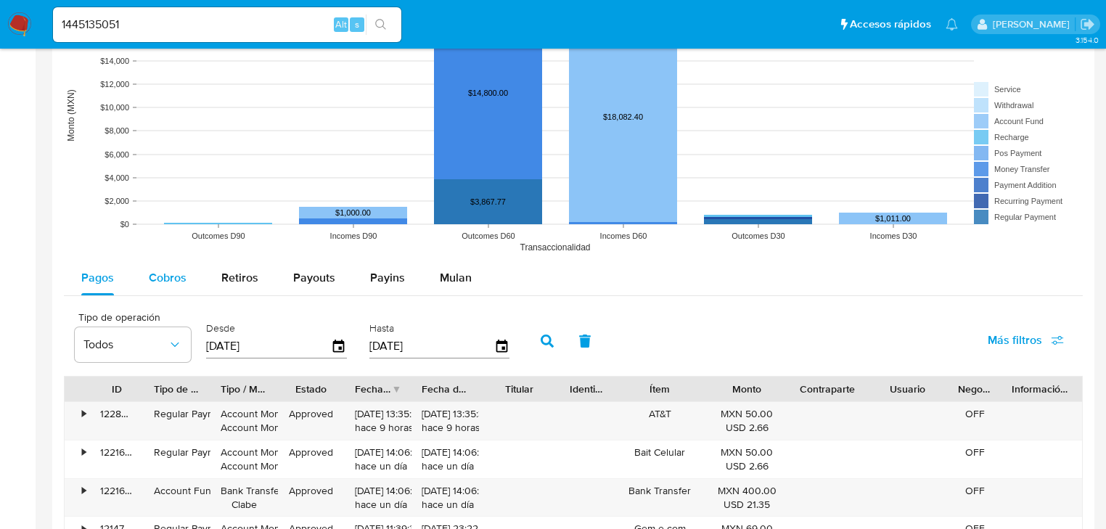
drag, startPoint x: 162, startPoint y: 252, endPoint x: 157, endPoint y: 277, distance: 25.9
click at [158, 265] on div "Tipo de operación All Tipo de pago All Estado All MXN USD Número de Transaccion…" at bounding box center [573, 369] width 1019 height 910
click at [157, 277] on span "Cobros" at bounding box center [168, 277] width 38 height 17
select select "10"
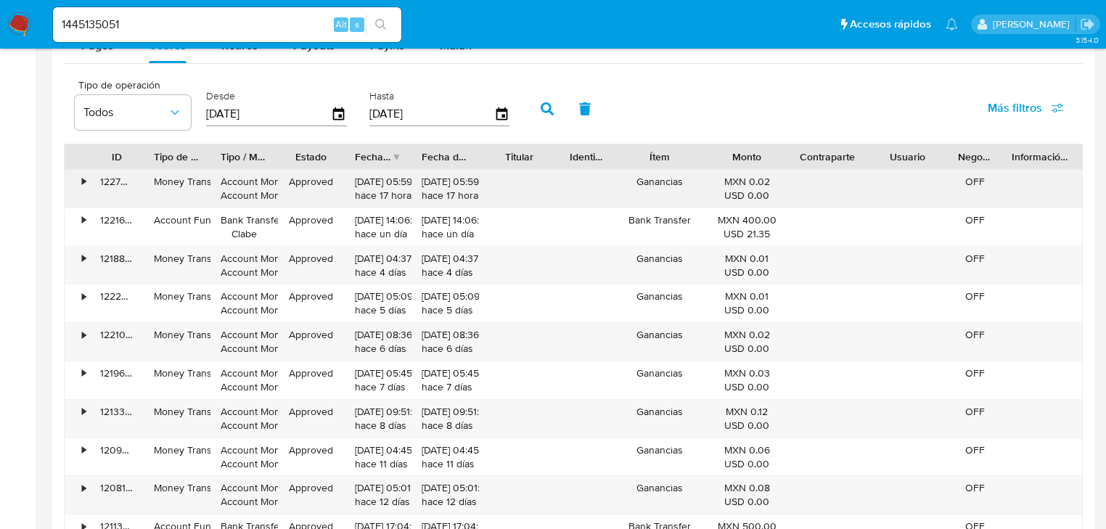
scroll to position [1451, 0]
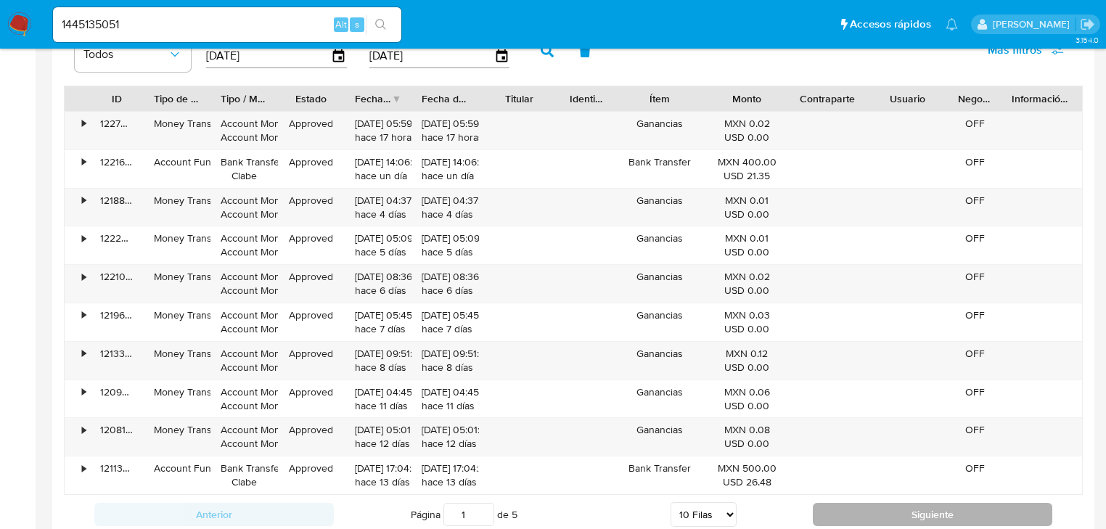
click at [868, 506] on button "Siguiente" at bounding box center [932, 514] width 239 height 23
click at [848, 512] on button "Siguiente" at bounding box center [932, 514] width 239 height 23
type input "3"
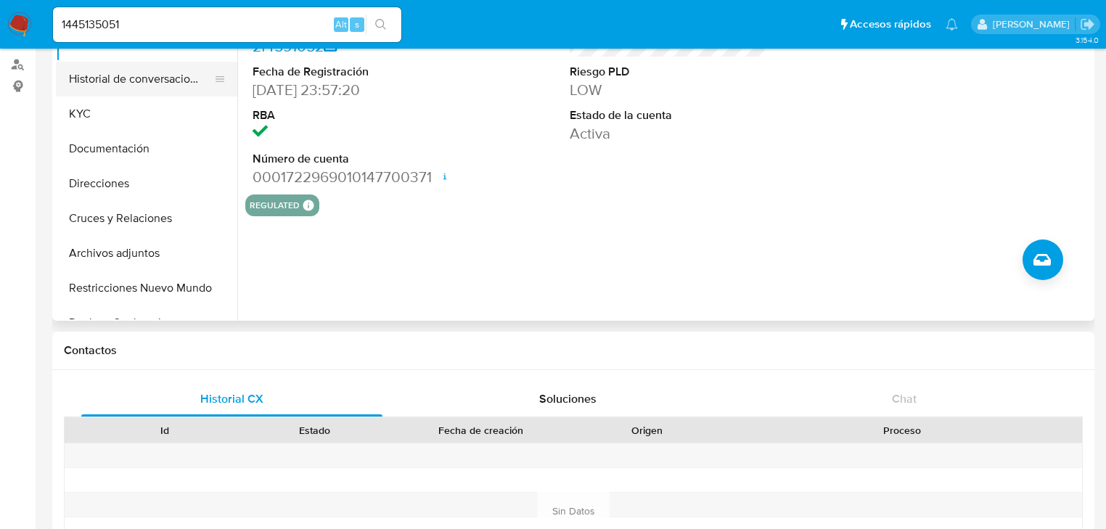
scroll to position [116, 0]
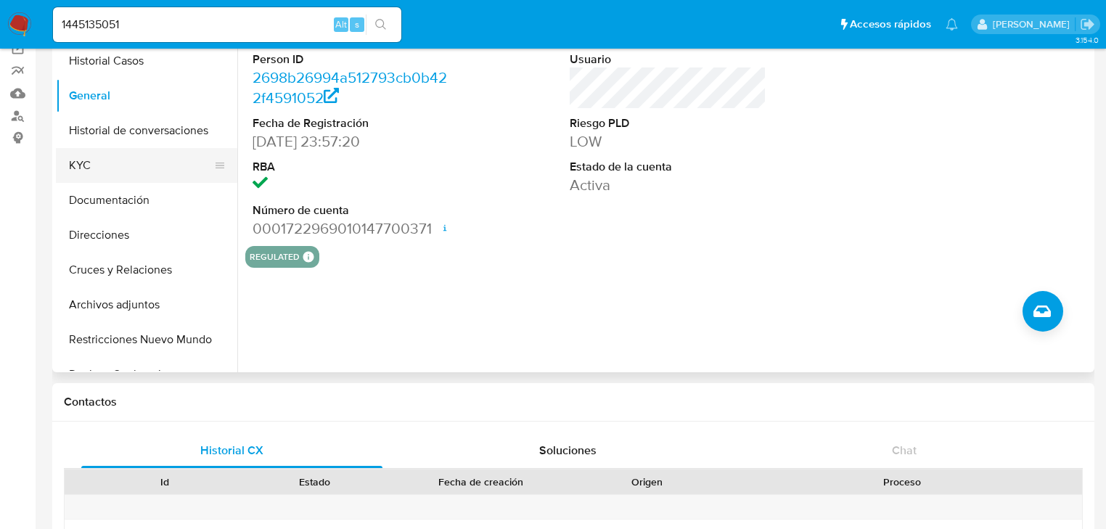
click at [86, 163] on button "KYC" at bounding box center [141, 165] width 170 height 35
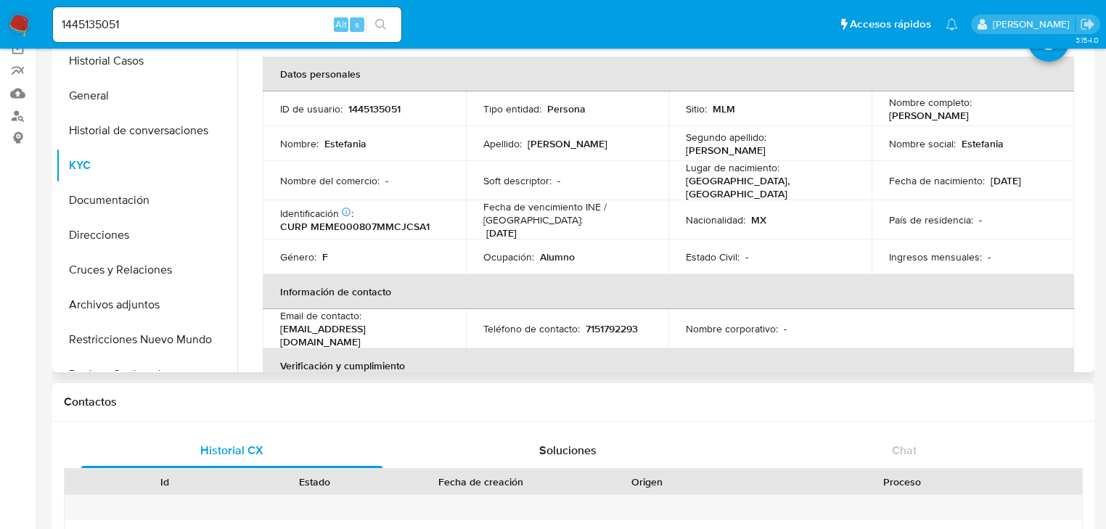
scroll to position [0, 0]
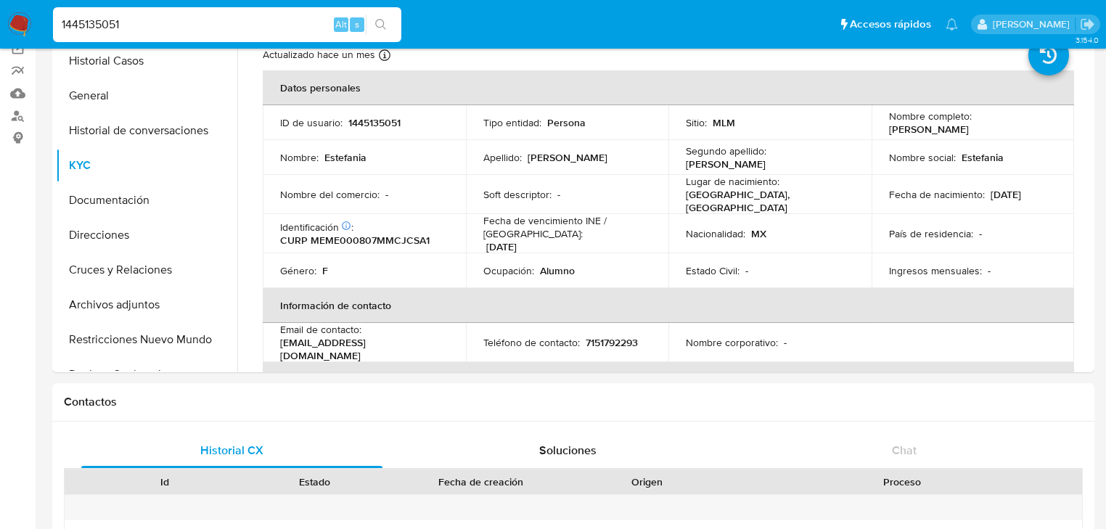
drag, startPoint x: 130, startPoint y: 18, endPoint x: 55, endPoint y: 19, distance: 74.7
click at [51, 19] on li "1445135051 Alt s" at bounding box center [227, 24] width 356 height 36
click at [134, 18] on input "1445135051" at bounding box center [227, 24] width 348 height 19
drag, startPoint x: 138, startPoint y: 23, endPoint x: 296, endPoint y: 61, distance: 162.6
click at [20, 23] on nav "Pausado Ver notificaciones 1445135051 Alt s Accesos rápidos Presiona las siguie…" at bounding box center [553, 24] width 1106 height 49
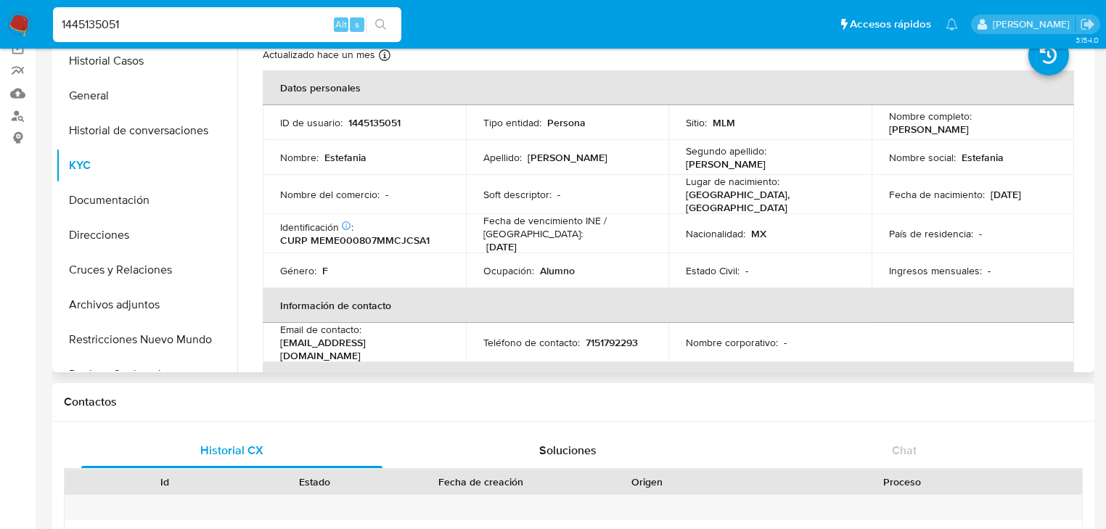
paste input "783208619"
type input "1783208619"
click at [376, 28] on icon "search-icon" at bounding box center [381, 25] width 12 height 12
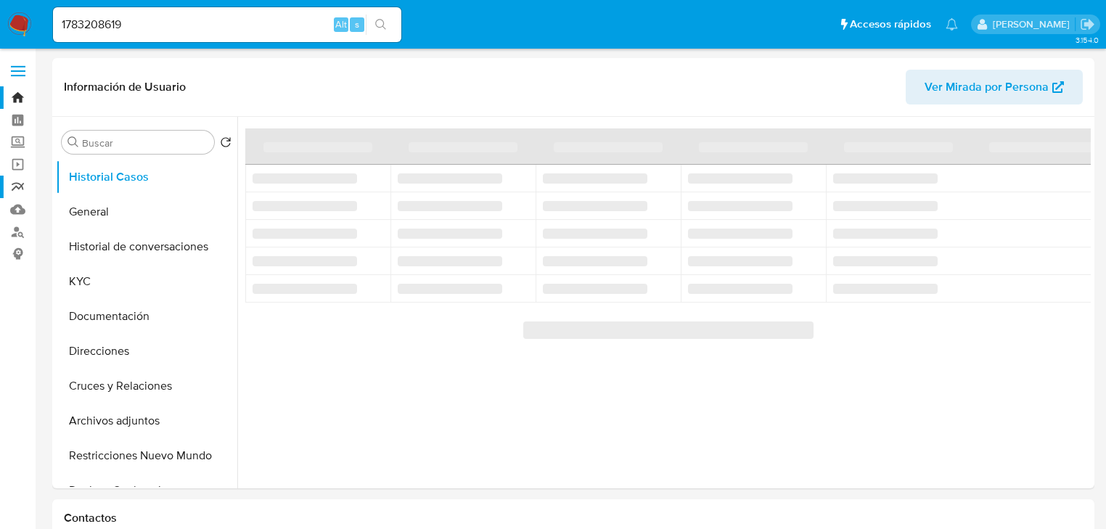
select select "10"
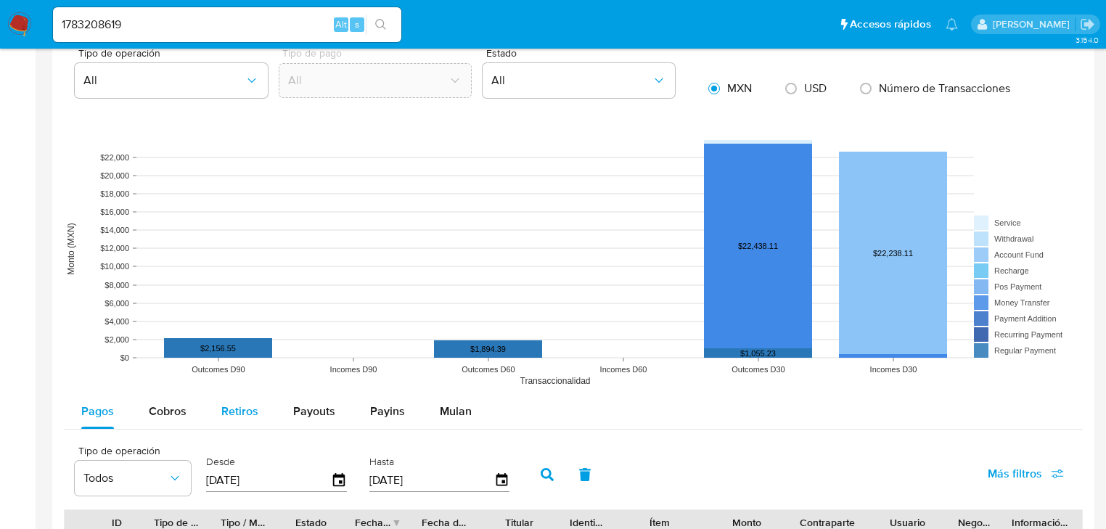
drag, startPoint x: 171, startPoint y: 417, endPoint x: 212, endPoint y: 415, distance: 41.4
click at [171, 417] on span "Cobros" at bounding box center [168, 411] width 38 height 17
select select "10"
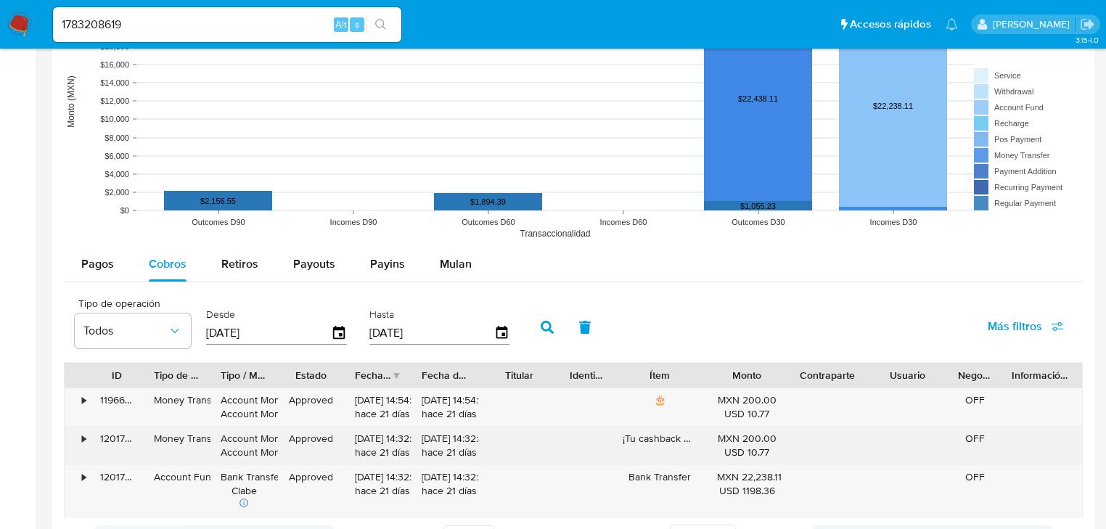
scroll to position [1161, 0]
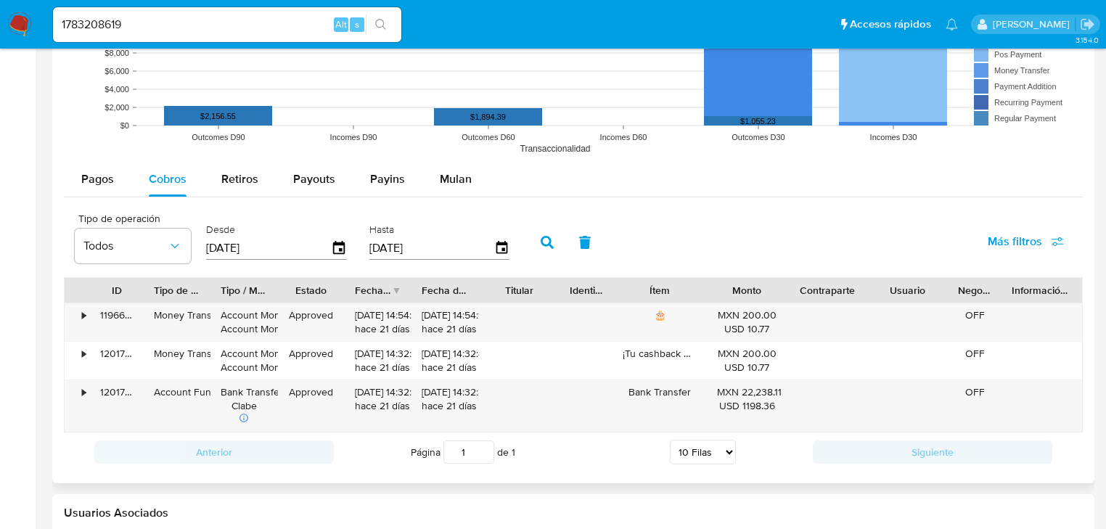
drag, startPoint x: 146, startPoint y: 248, endPoint x: 65, endPoint y: 244, distance: 81.4
click at [63, 244] on div at bounding box center [573, 28] width 1042 height 910
click at [278, 248] on input "21/05/2025" at bounding box center [268, 248] width 125 height 23
drag, startPoint x: 279, startPoint y: 248, endPoint x: 200, endPoint y: 245, distance: 78.4
click at [200, 247] on div "Tipo de operación Todos Desde 21/05/2025 Hasta 18/08/2025" at bounding box center [295, 241] width 456 height 58
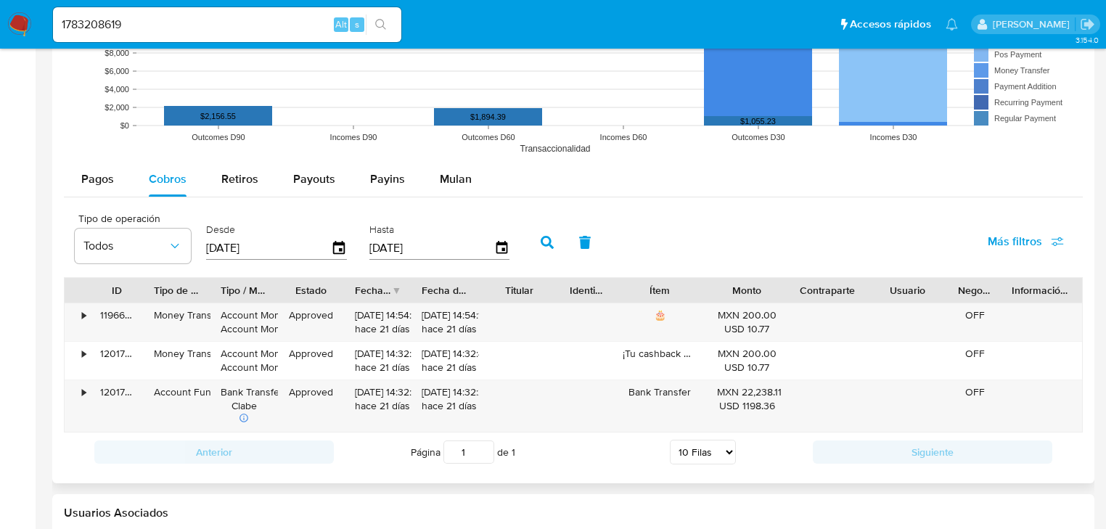
type input "0_/__/____"
type input "01/01/2025"
click at [544, 244] on icon "button" at bounding box center [547, 242] width 13 height 13
click at [395, 292] on div "Fecha de creación" at bounding box center [378, 290] width 67 height 25
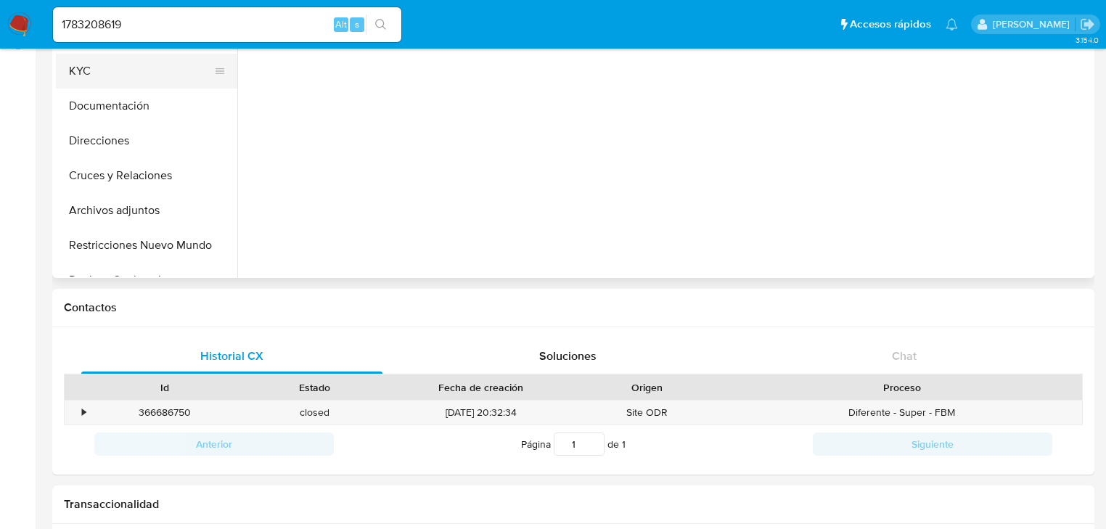
scroll to position [116, 0]
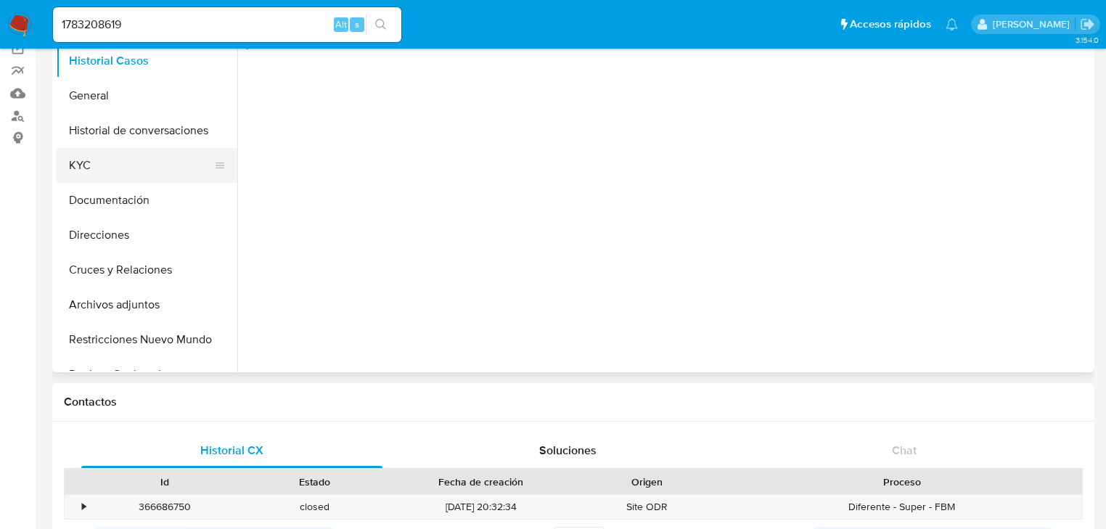
click at [96, 157] on button "KYC" at bounding box center [141, 165] width 170 height 35
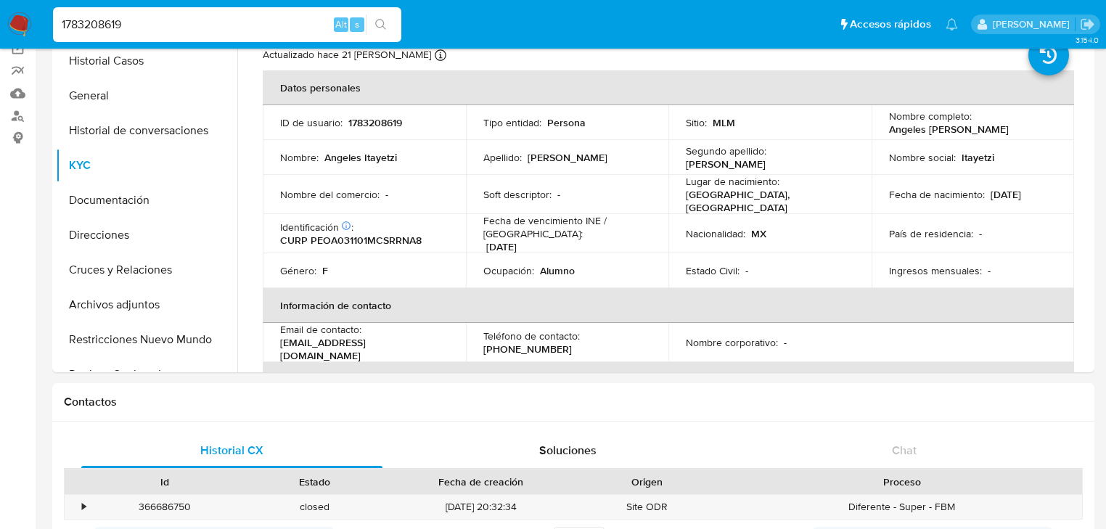
drag, startPoint x: 52, startPoint y: 25, endPoint x: 42, endPoint y: 25, distance: 10.2
click at [42, 25] on nav "Pausado Ver notificaciones 1783208619 Alt s Accesos rápidos Presiona las siguie…" at bounding box center [553, 24] width 1106 height 49
paste input "445135051"
type input "1445135051"
drag, startPoint x: 377, startPoint y: 25, endPoint x: 373, endPoint y: 33, distance: 9.4
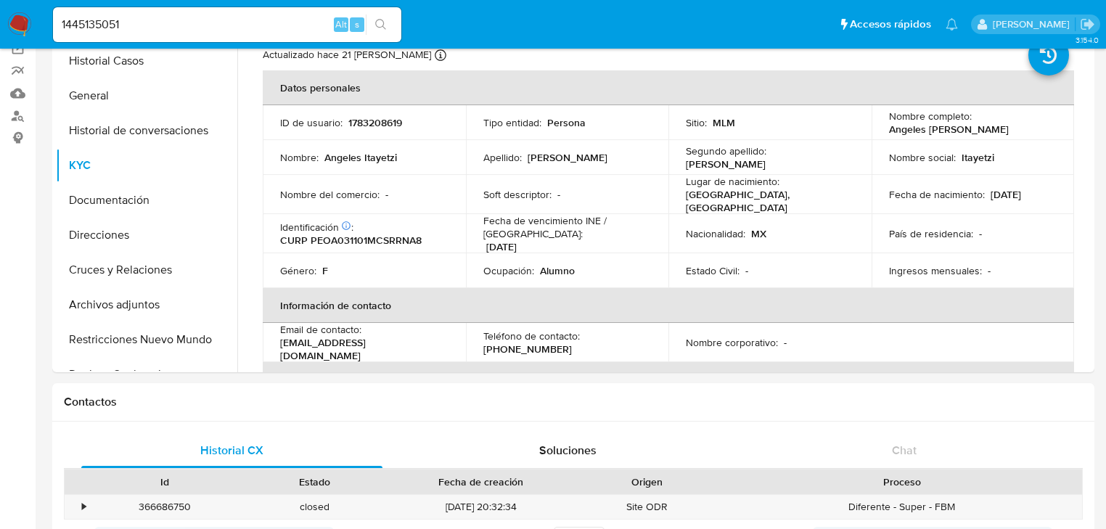
click at [374, 27] on button "search-icon" at bounding box center [381, 25] width 30 height 20
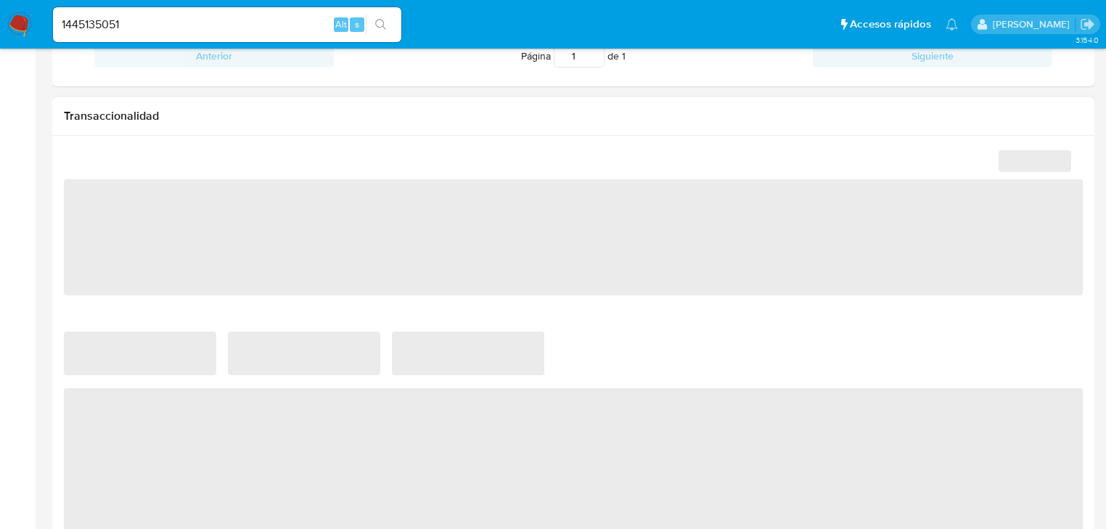
select select "10"
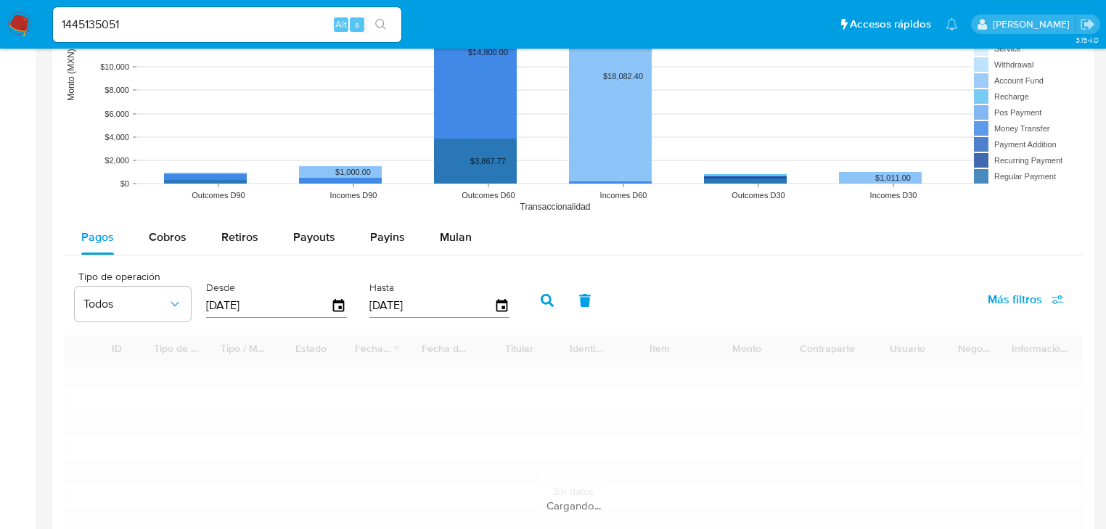
scroll to position [1335, 0]
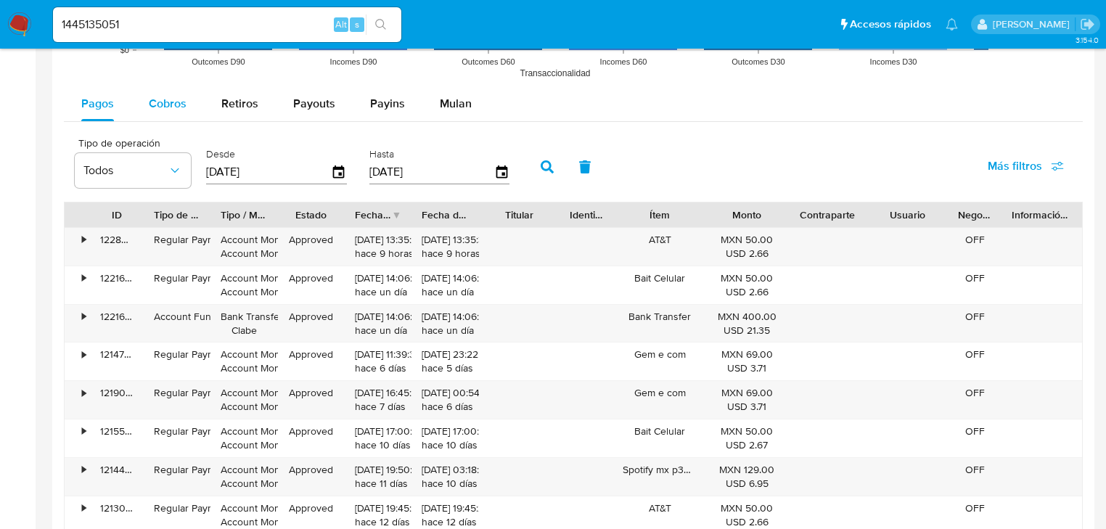
click at [171, 91] on div "Cobros" at bounding box center [168, 103] width 38 height 35
select select "10"
drag, startPoint x: 223, startPoint y: 165, endPoint x: 206, endPoint y: 164, distance: 17.5
click at [206, 164] on input "[DATE]" at bounding box center [268, 171] width 125 height 23
type input "0_/__/____"
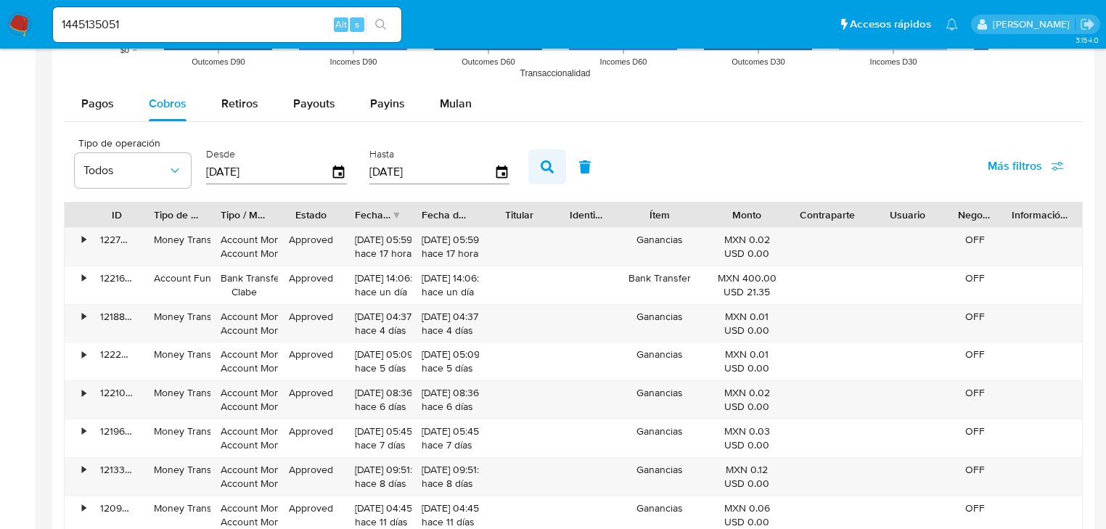
type input "01/01/2025"
click at [548, 163] on icon "button" at bounding box center [547, 166] width 13 height 13
click at [386, 215] on div "Fecha de creación" at bounding box center [373, 215] width 36 height 15
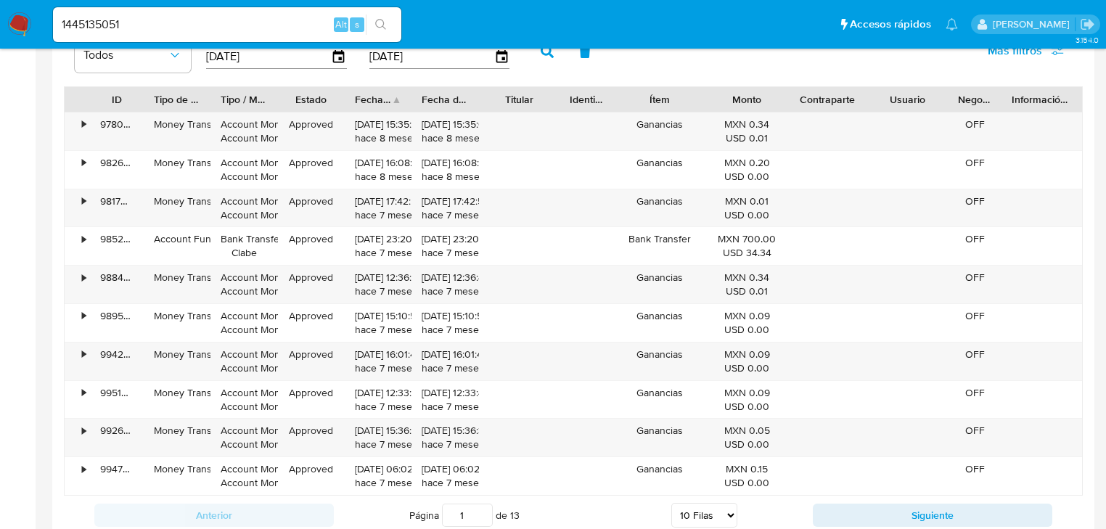
scroll to position [1451, 0]
click at [841, 511] on button "Siguiente" at bounding box center [932, 514] width 239 height 23
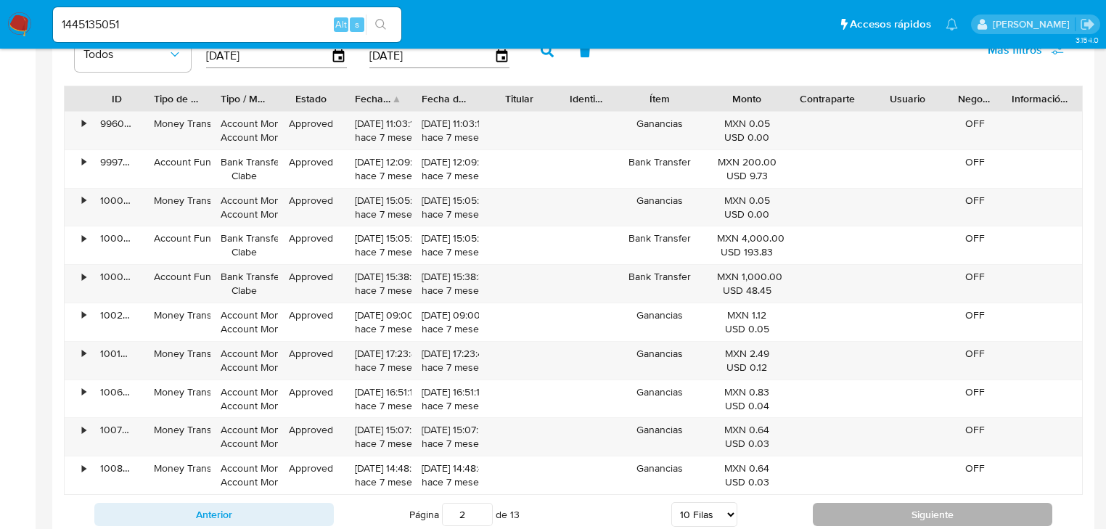
click at [855, 512] on button "Siguiente" at bounding box center [932, 514] width 239 height 23
click at [882, 517] on button "Siguiente" at bounding box center [932, 514] width 239 height 23
click at [858, 503] on button "Siguiente" at bounding box center [932, 514] width 239 height 23
click at [854, 509] on button "Siguiente" at bounding box center [932, 514] width 239 height 23
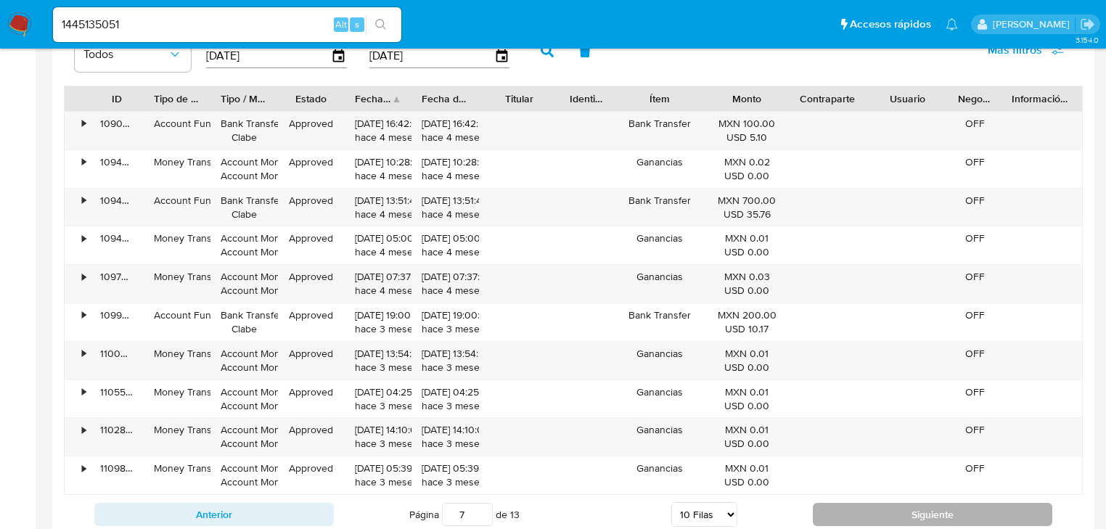
click at [853, 508] on button "Siguiente" at bounding box center [932, 514] width 239 height 23
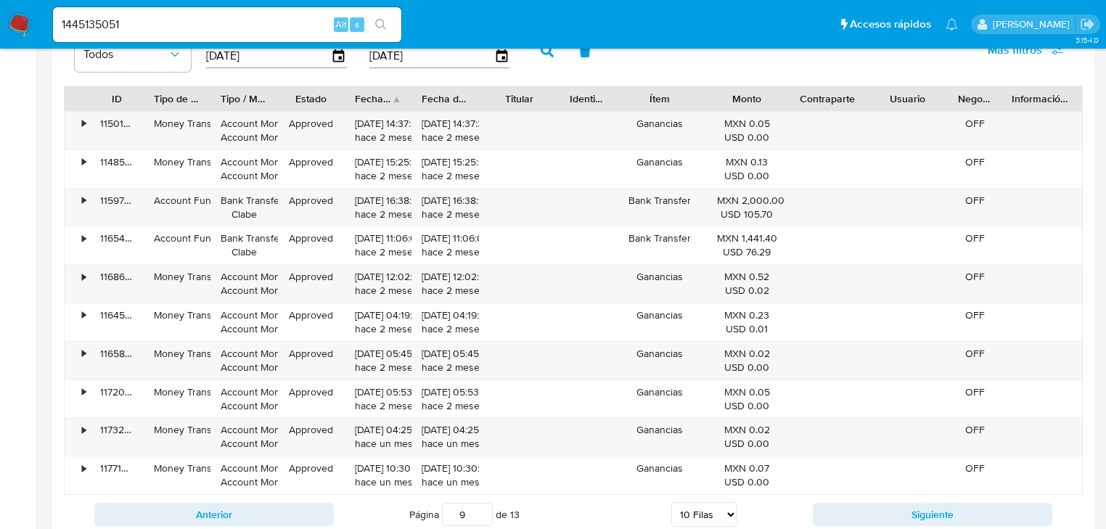
click at [851, 508] on button "Siguiente" at bounding box center [932, 514] width 239 height 23
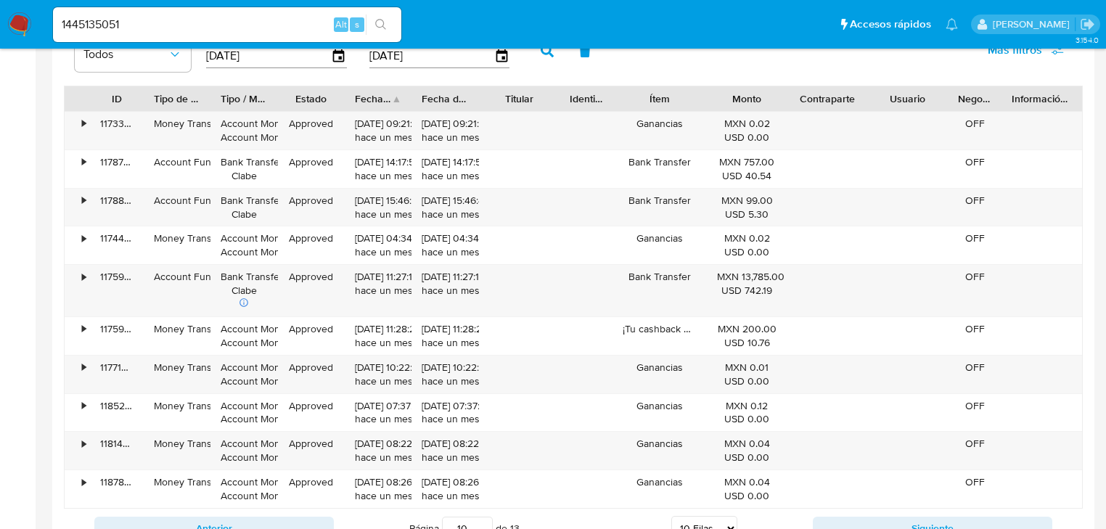
click at [851, 509] on div "Anterior Página 10 de 13 5 Filas 10 Filas 20 Filas 25 Filas 50 Filas 100 Filas …" at bounding box center [573, 528] width 1019 height 39
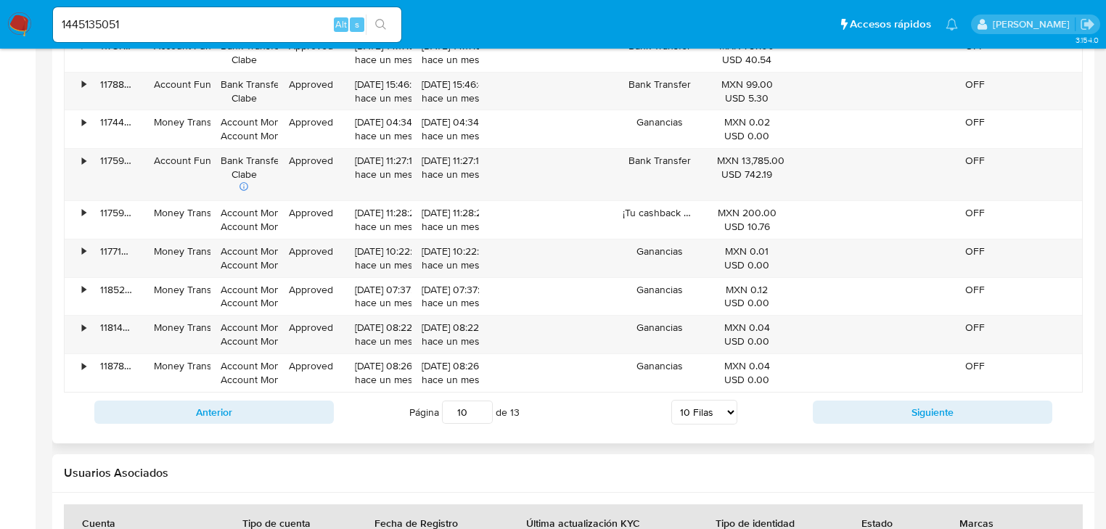
click at [845, 424] on div "Anterior Página 10 de 13 5 Filas 10 Filas 20 Filas 25 Filas 50 Filas 100 Filas …" at bounding box center [573, 412] width 1019 height 39
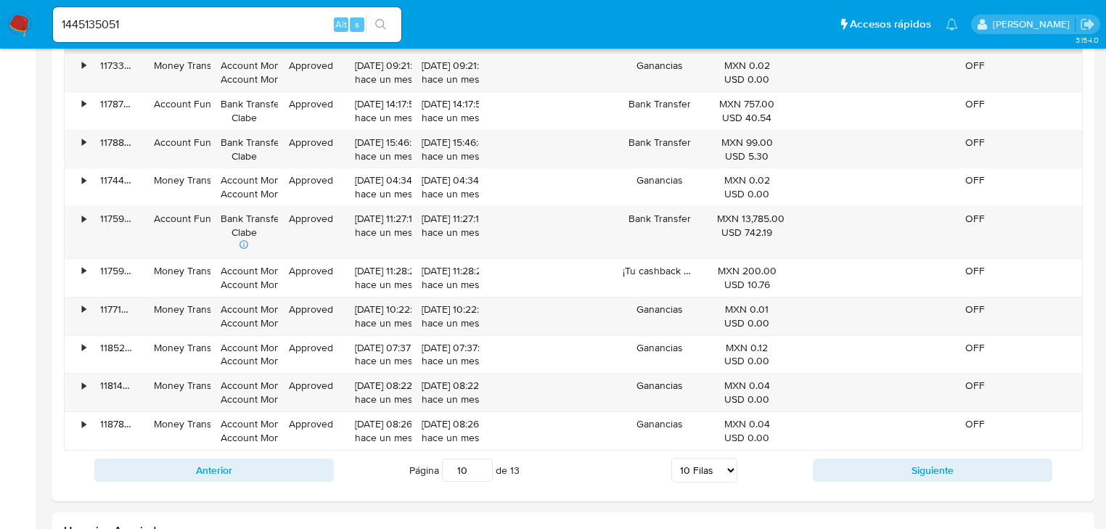
click at [828, 459] on button "Siguiente" at bounding box center [932, 470] width 239 height 23
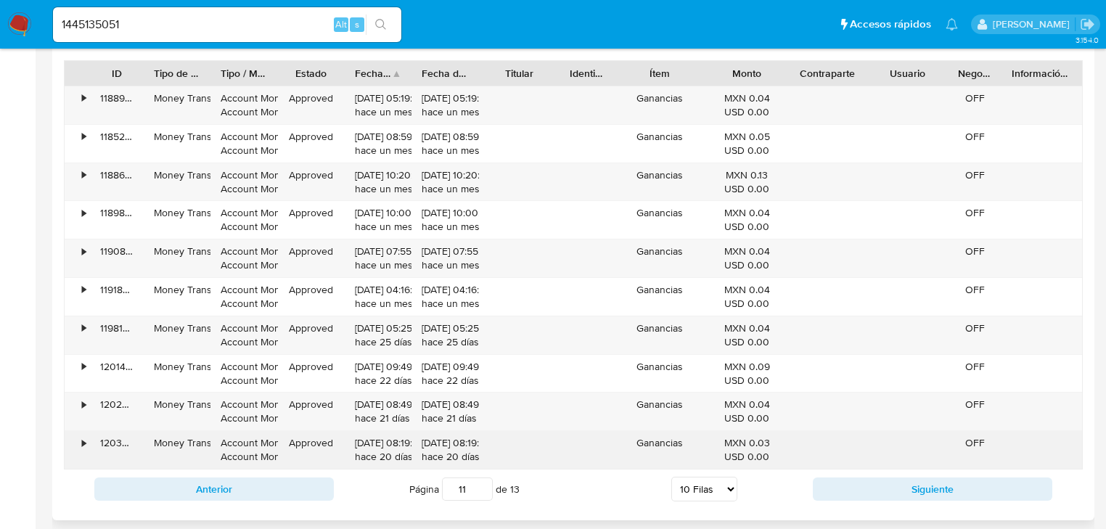
scroll to position [1567, 0]
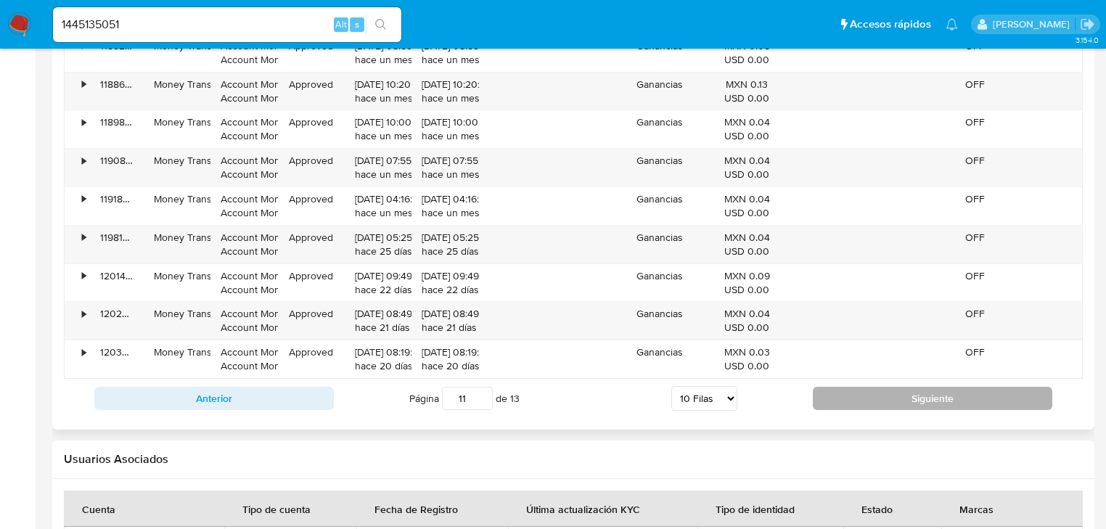
click at [862, 406] on button "Siguiente" at bounding box center [932, 398] width 239 height 23
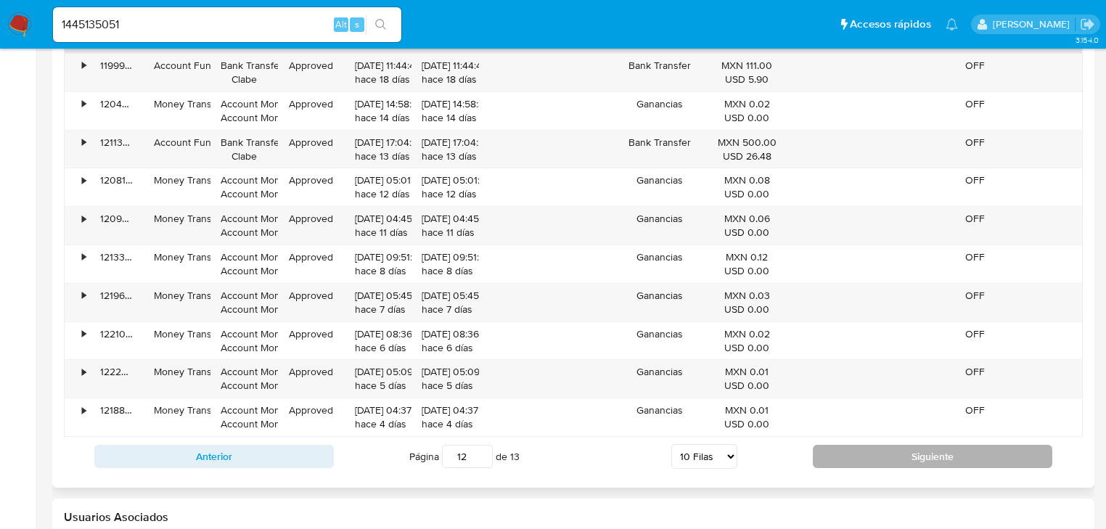
click at [870, 448] on button "Siguiente" at bounding box center [932, 456] width 239 height 23
type input "13"
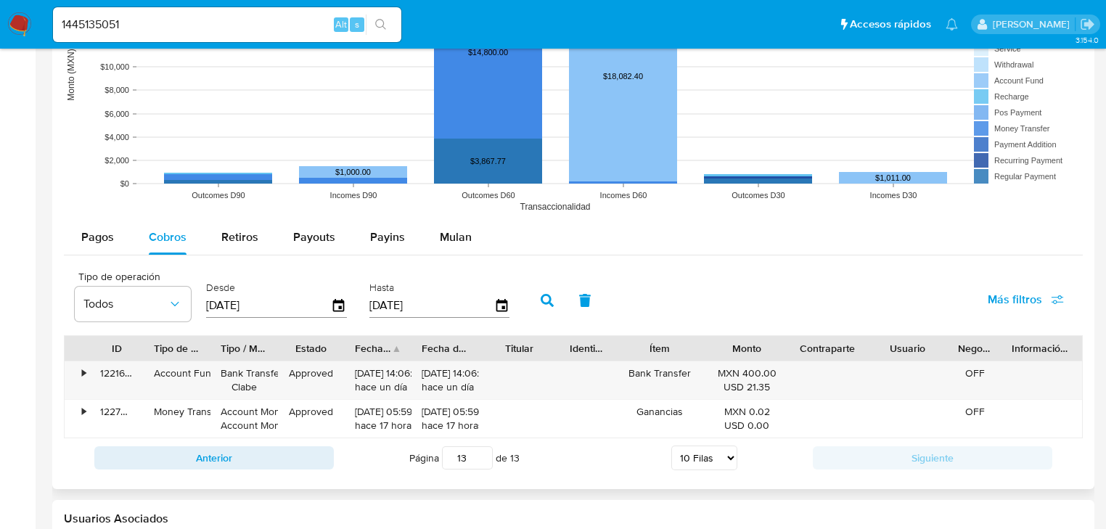
scroll to position [1373, 0]
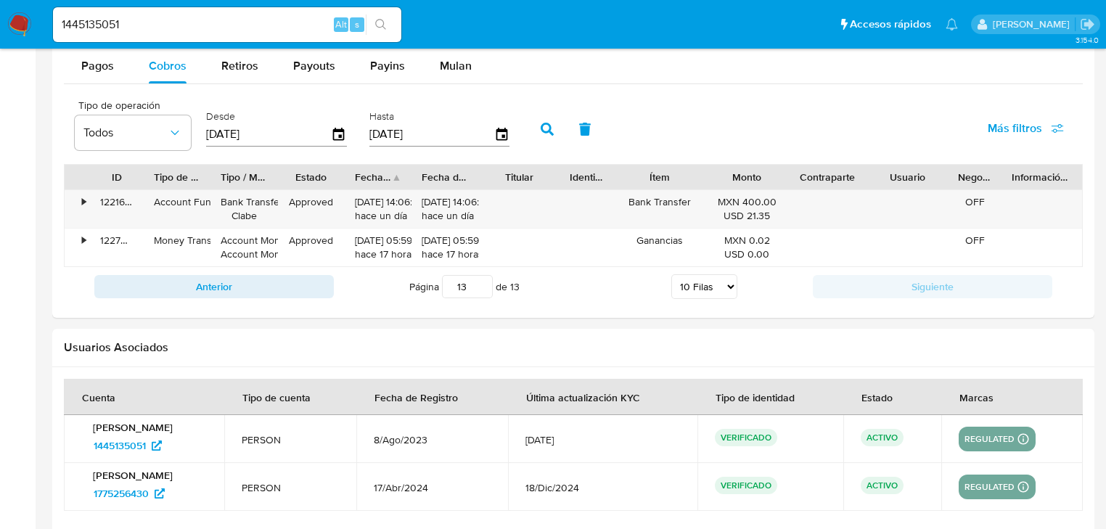
drag, startPoint x: 17, startPoint y: 20, endPoint x: 55, endPoint y: 5, distance: 40.7
click at [18, 20] on img at bounding box center [19, 24] width 25 height 25
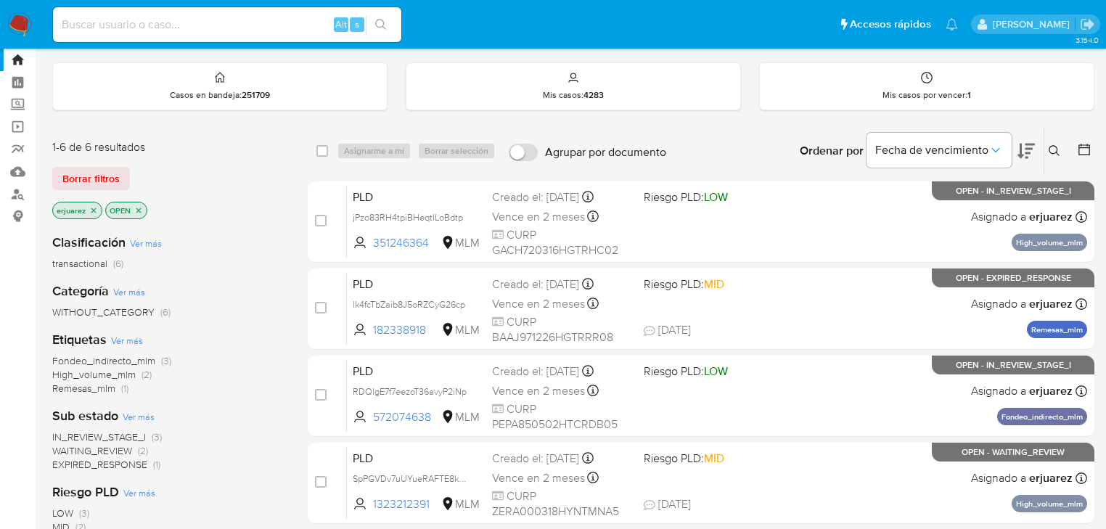
scroll to position [58, 0]
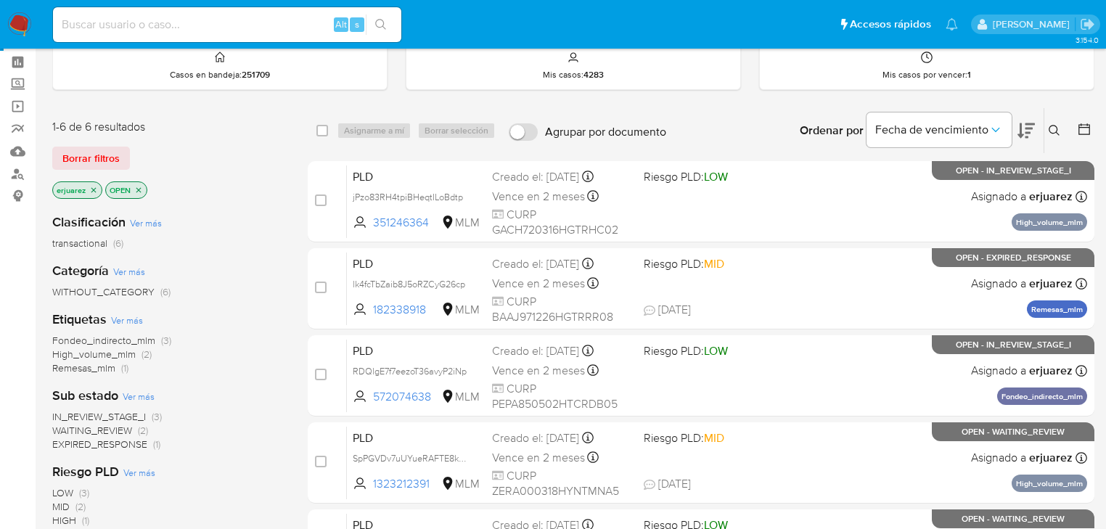
click at [1048, 120] on div "Ingrese ID de usuario o caso Buscar Borrar filtros" at bounding box center [1055, 130] width 25 height 45
click at [1049, 125] on icon at bounding box center [1054, 131] width 12 height 12
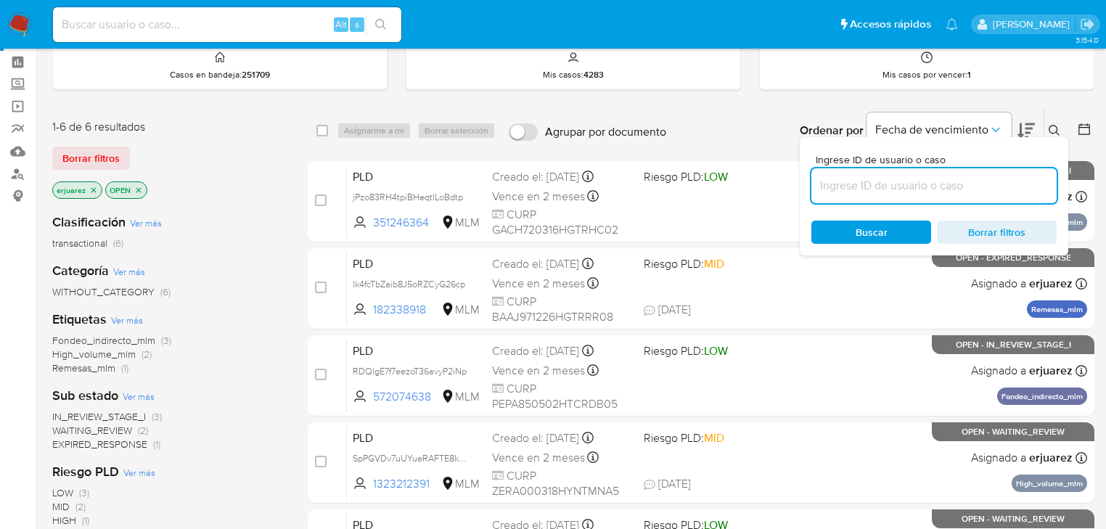
drag, startPoint x: 911, startPoint y: 178, endPoint x: 906, endPoint y: 186, distance: 9.5
click at [911, 180] on input at bounding box center [933, 185] width 245 height 19
type input "261808629"
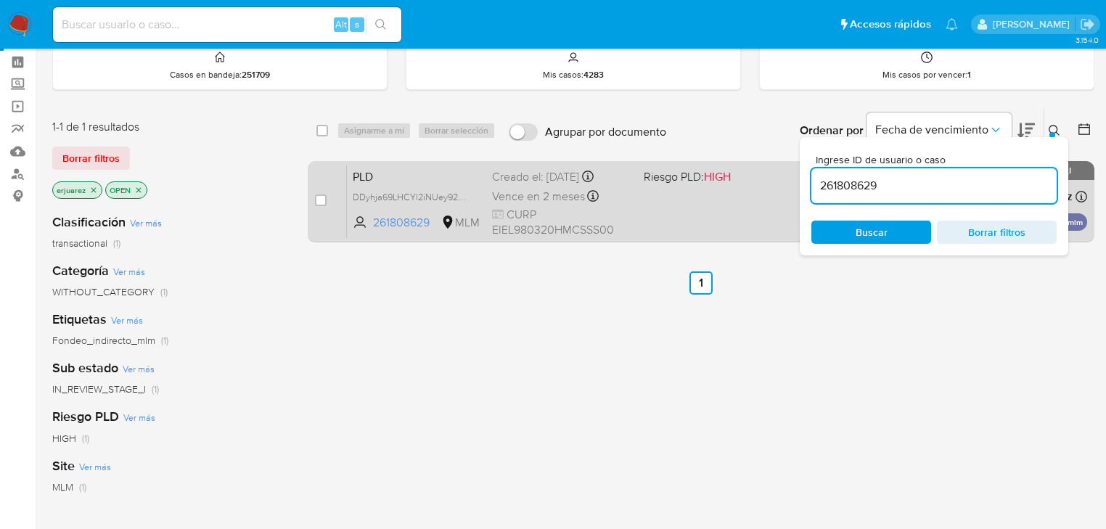
click at [715, 202] on div "PLD DDyhja69LHCYl2iNUey928yF 261808629 MLM Riesgo PLD: HIGH Creado el: [DATE] C…" at bounding box center [717, 201] width 740 height 73
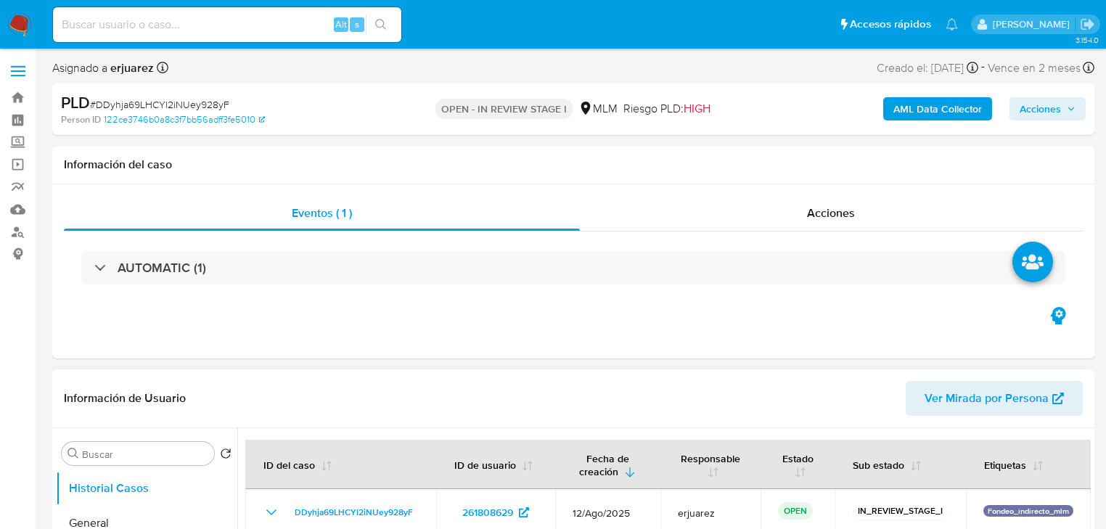
select select "10"
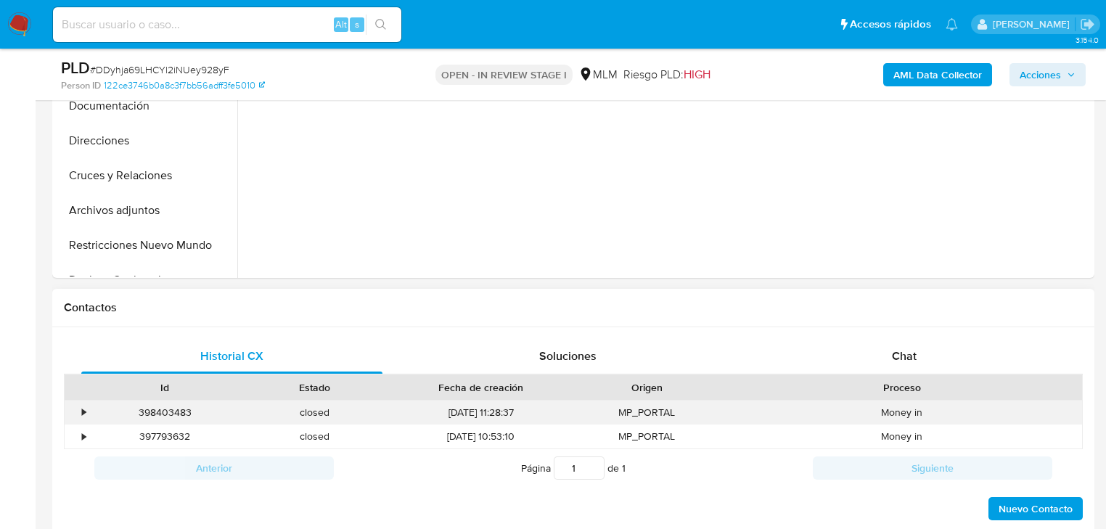
scroll to position [522, 0]
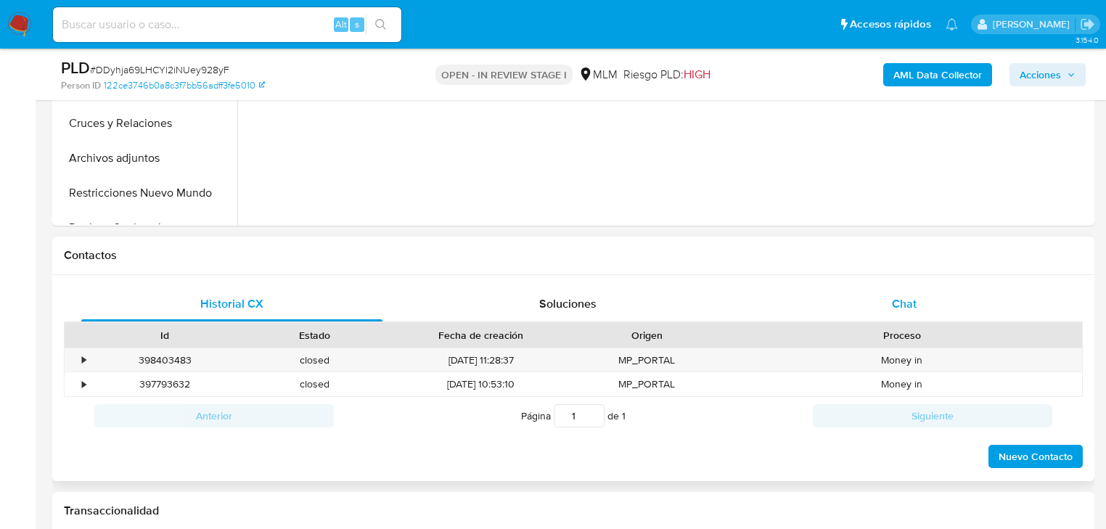
click at [890, 307] on div "Chat" at bounding box center [904, 304] width 301 height 35
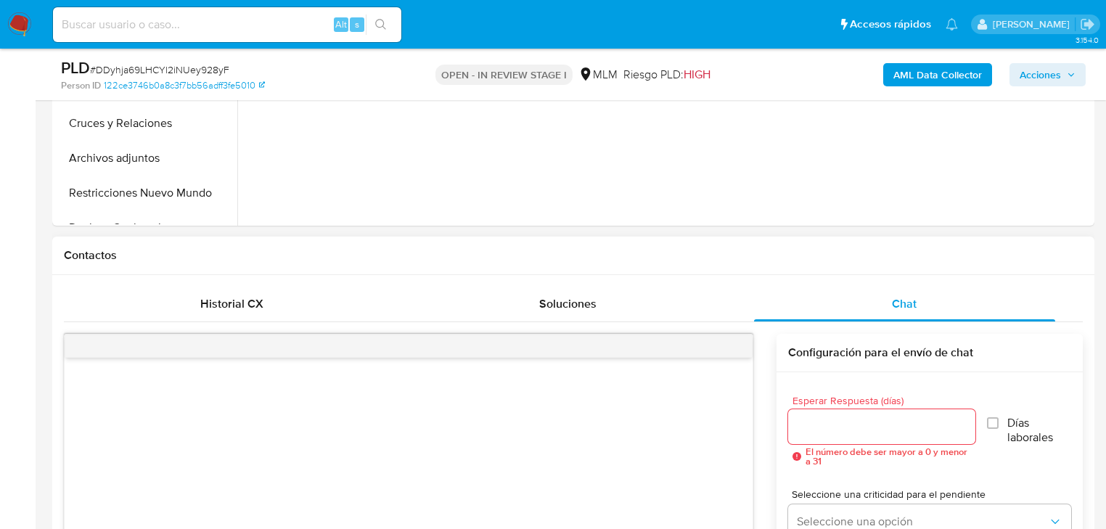
click at [845, 415] on div at bounding box center [881, 426] width 187 height 35
click at [842, 418] on input "Esperar Respuesta (días)" at bounding box center [881, 426] width 187 height 19
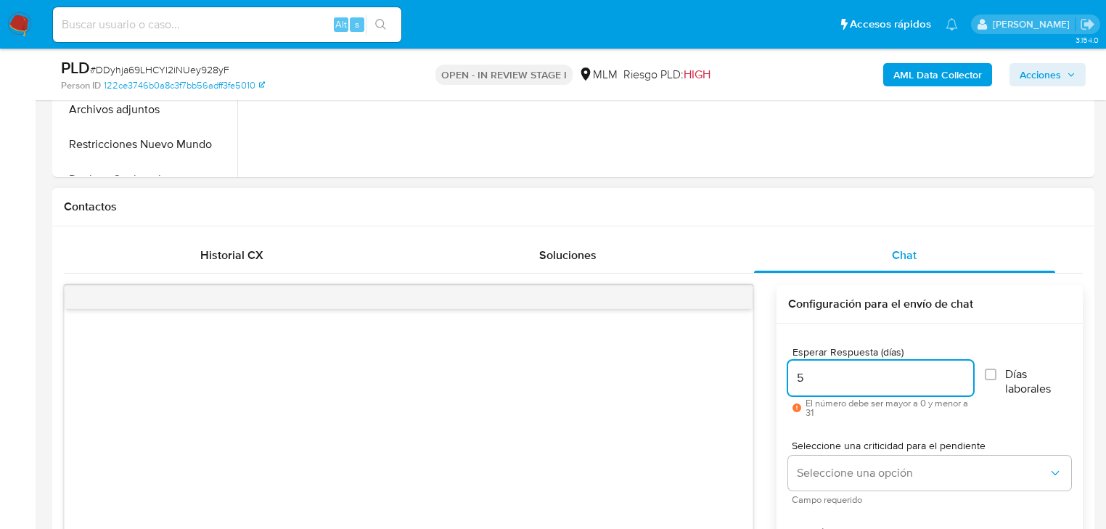
scroll to position [639, 0]
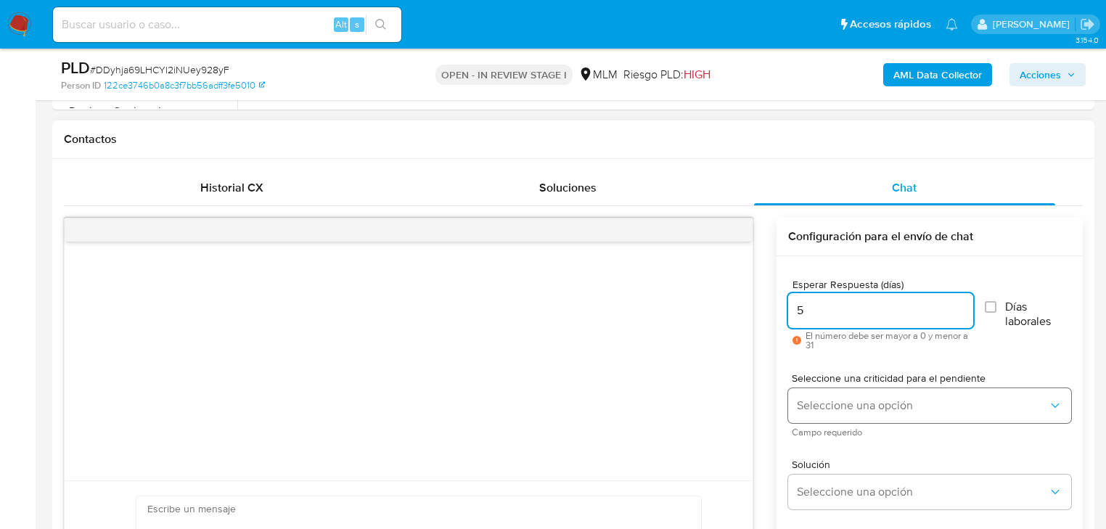
type input "5"
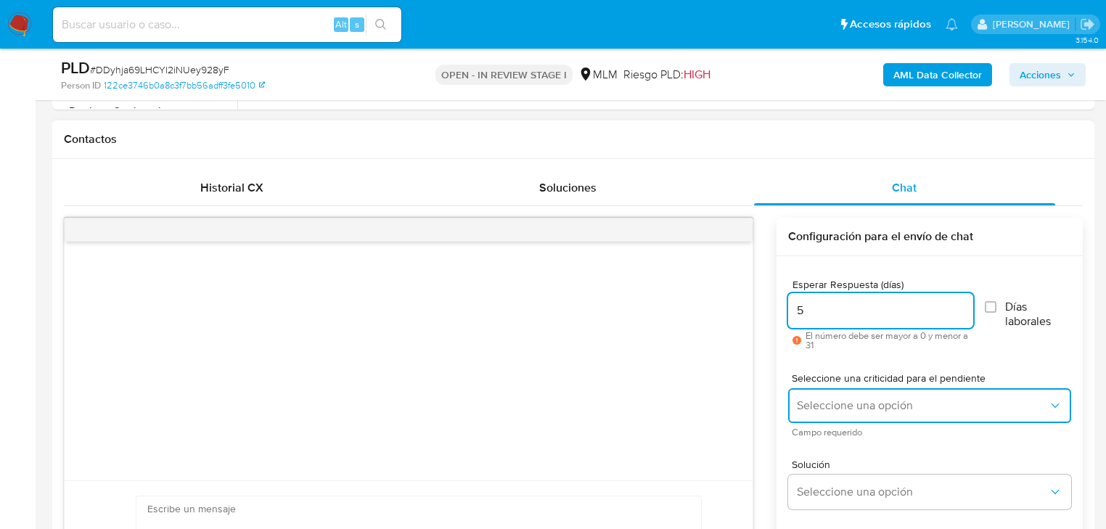
click at [820, 401] on span "Seleccione una opción" at bounding box center [922, 405] width 251 height 15
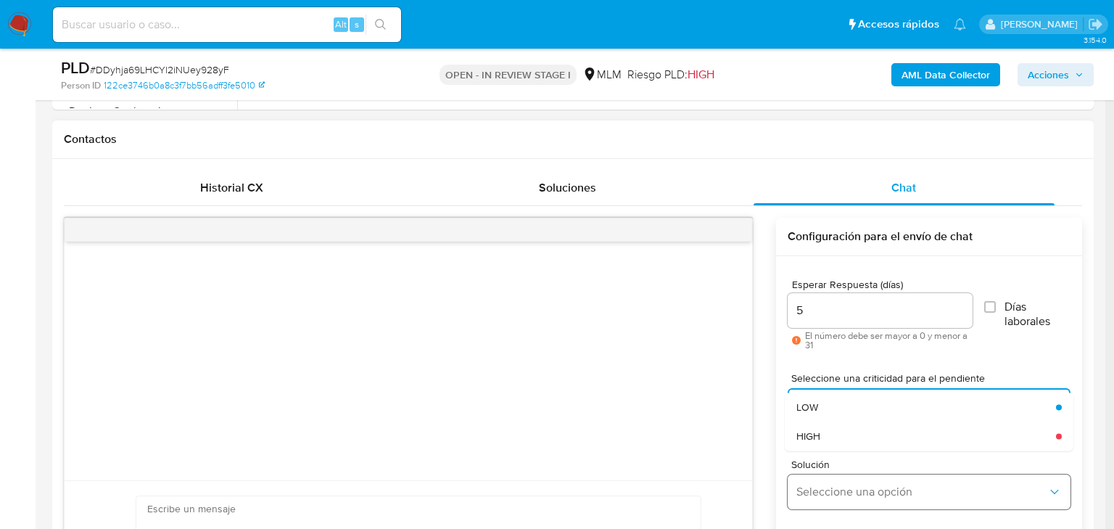
drag, startPoint x: 832, startPoint y: 434, endPoint x: 833, endPoint y: 491, distance: 57.3
click at [832, 435] on div "HIGH" at bounding box center [922, 436] width 251 height 29
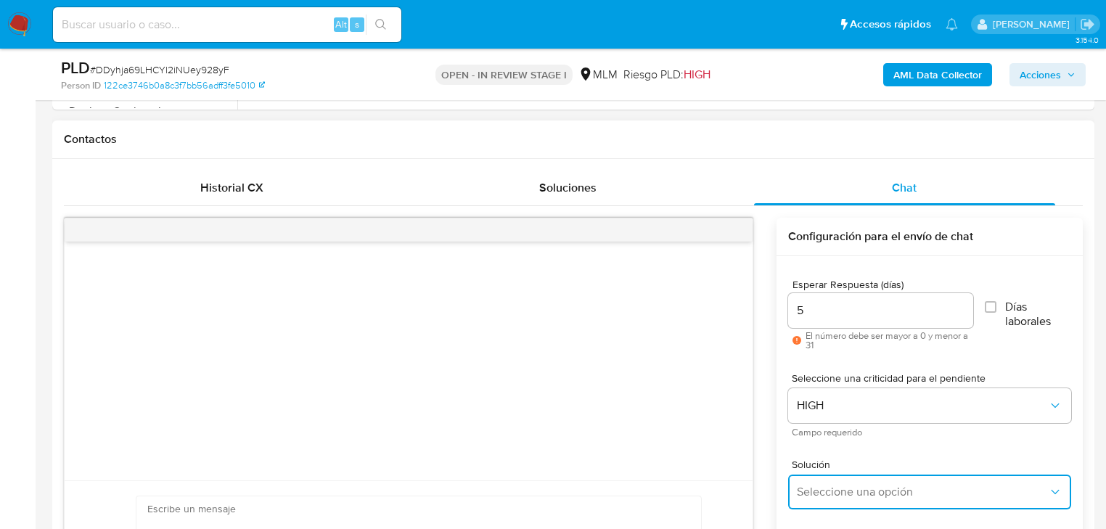
click at [829, 496] on span "Seleccione una opción" at bounding box center [922, 492] width 251 height 15
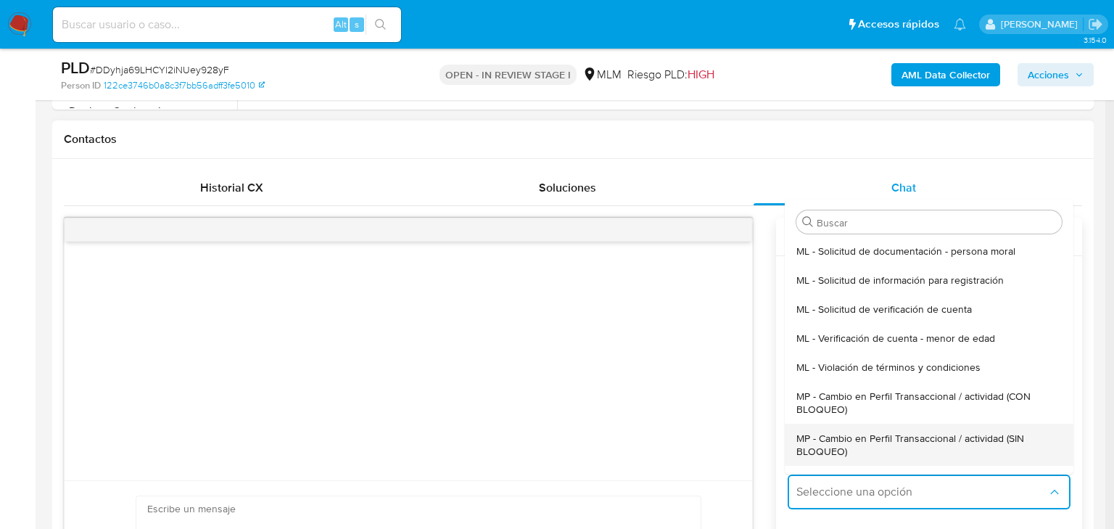
click at [900, 435] on span "MP - Cambio en Perfil Transaccional / actividad (SIN BLOQUEO)" at bounding box center [925, 445] width 257 height 26
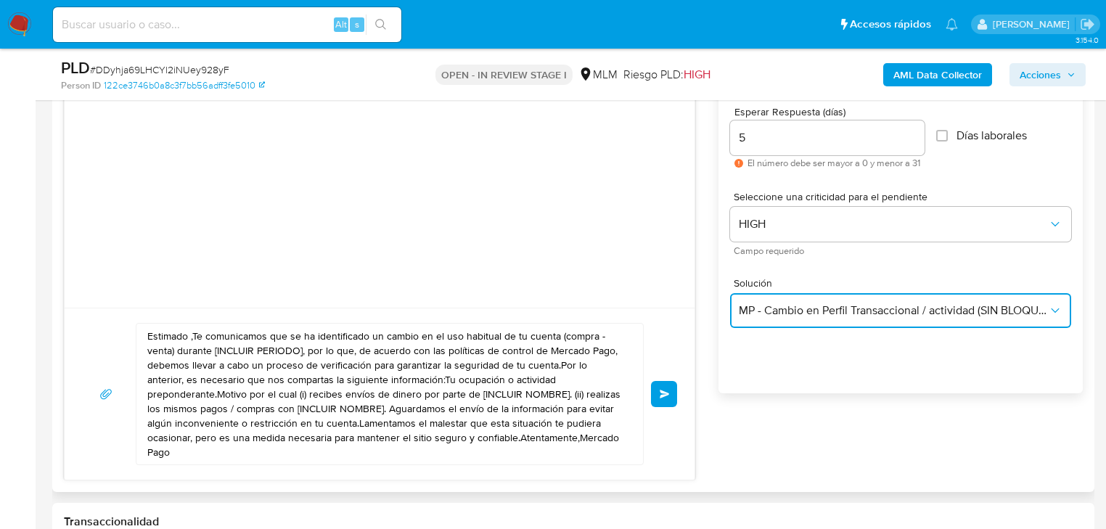
scroll to position [813, 0]
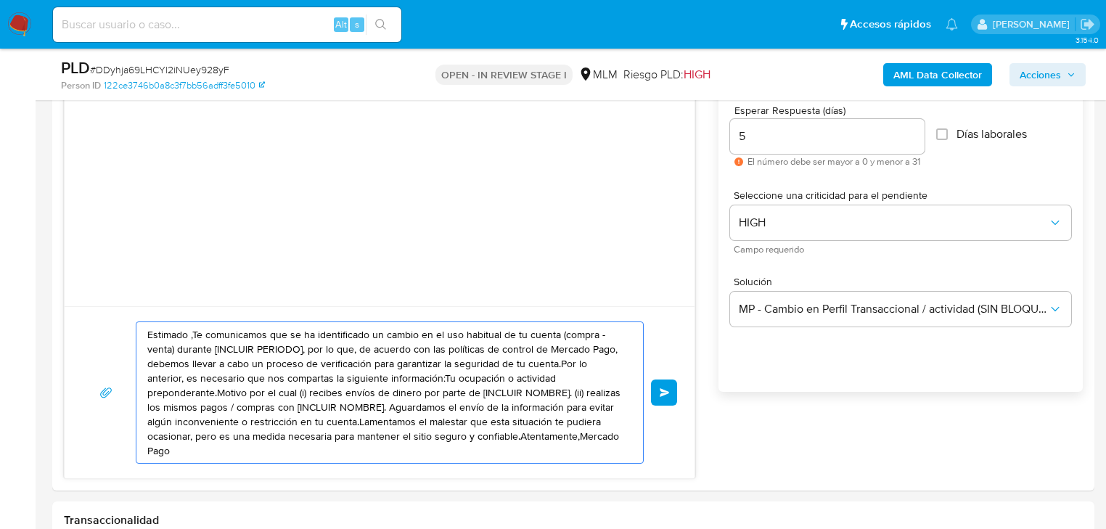
drag, startPoint x: 554, startPoint y: 440, endPoint x: 385, endPoint y: 395, distance: 174.9
paste textarea "[PERSON_NAME] se ha identificado un cambio en el uso habitual de tu cuenta para…"
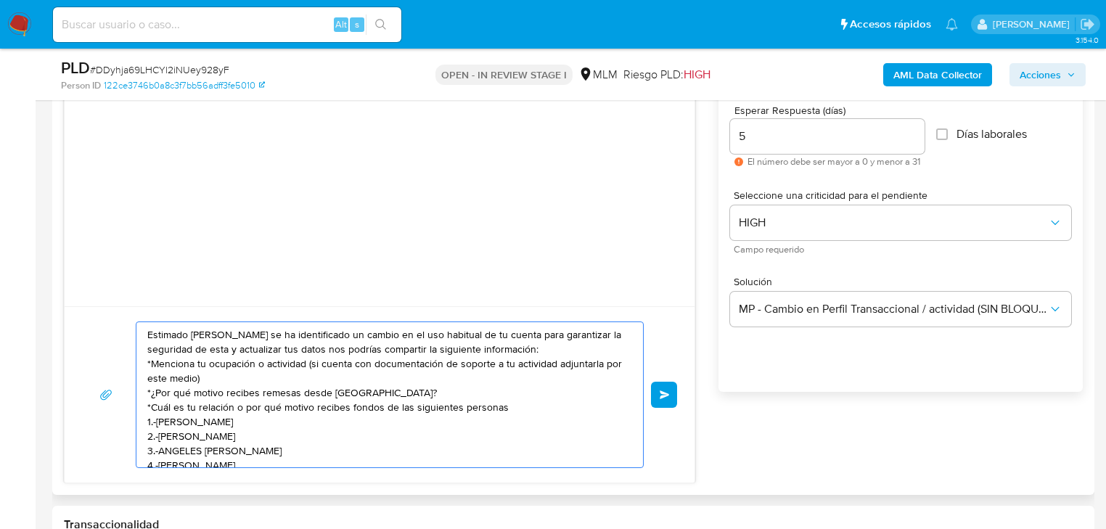
scroll to position [63, 0]
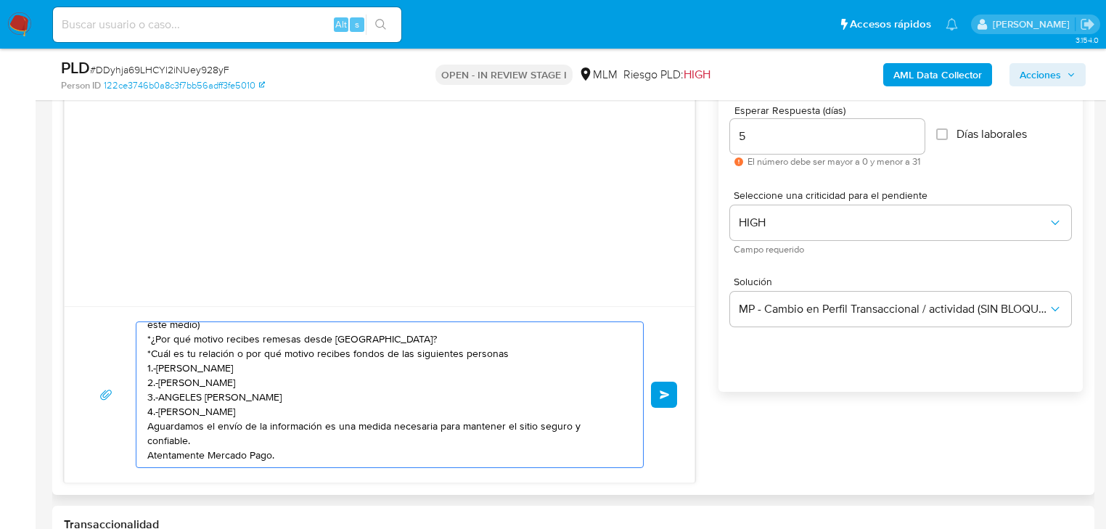
click at [148, 446] on textarea "Estimado [PERSON_NAME] se ha identificado un cambio en el uso habitual de tu cu…" at bounding box center [385, 394] width 477 height 145
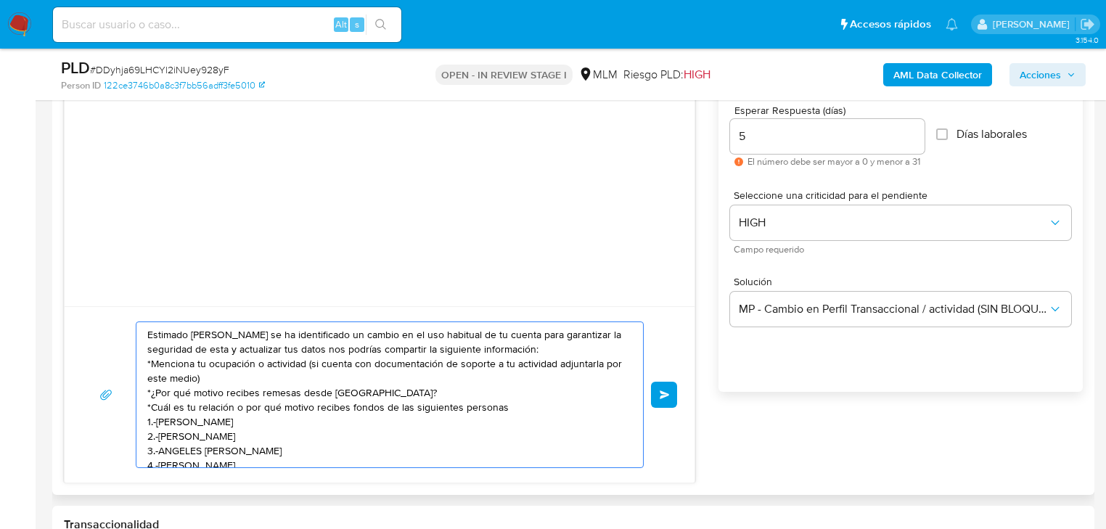
scroll to position [54, 0]
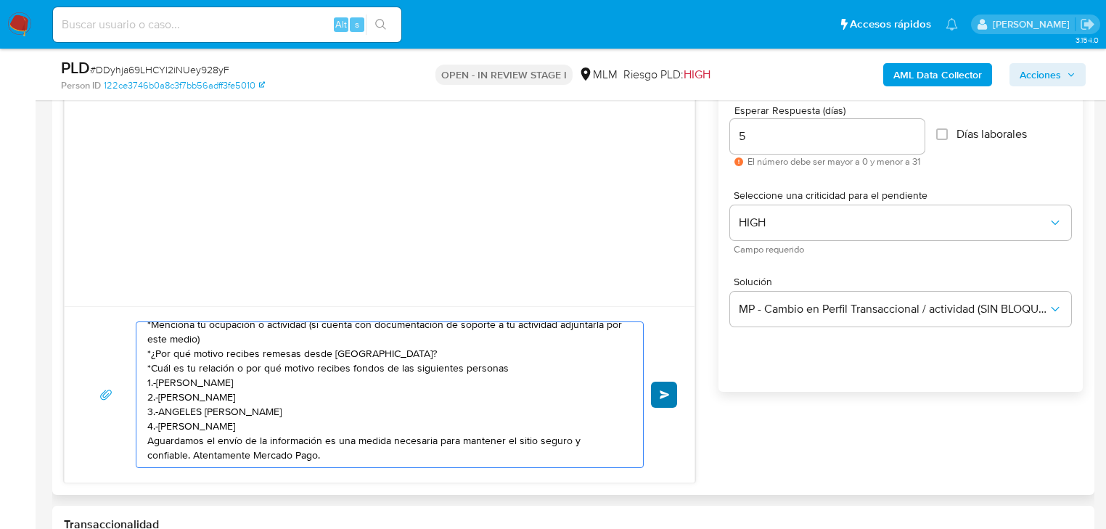
type textarea "Estimado [PERSON_NAME] se ha identificado un cambio en el uso habitual de tu cu…"
click at [665, 393] on span "Enviar" at bounding box center [665, 394] width 10 height 9
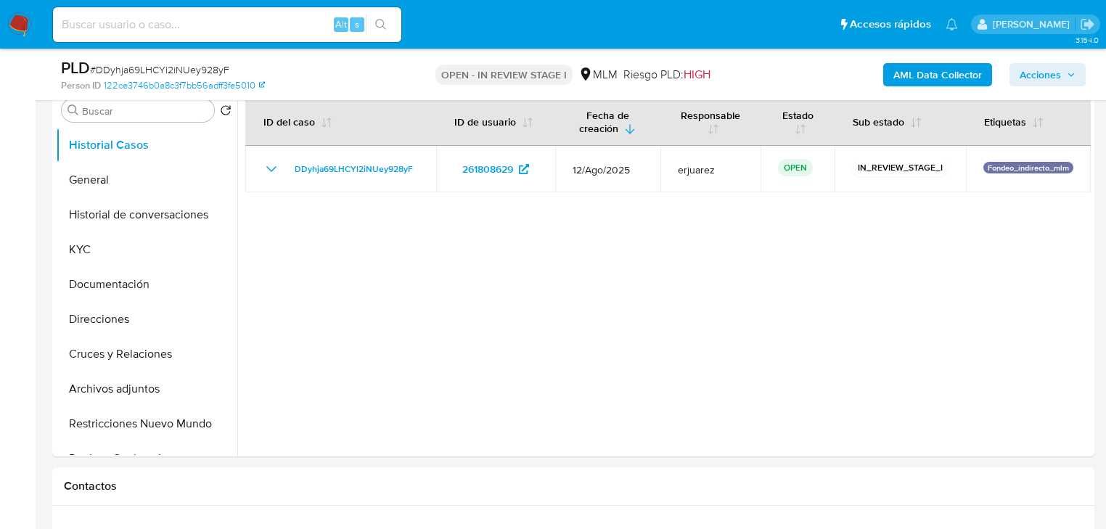
scroll to position [290, 0]
click at [22, 24] on img at bounding box center [19, 24] width 25 height 25
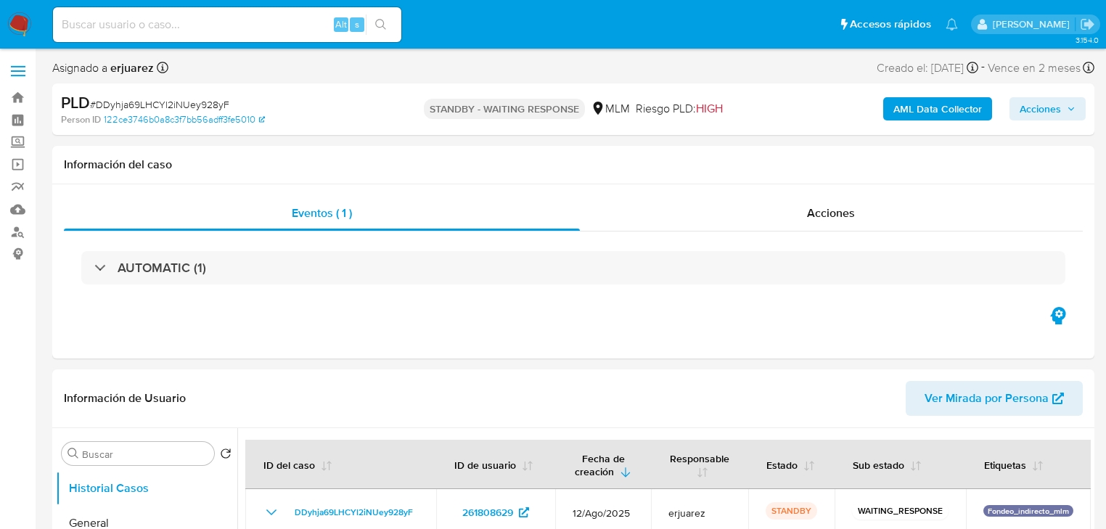
select select "10"
click at [25, 25] on img at bounding box center [19, 24] width 25 height 25
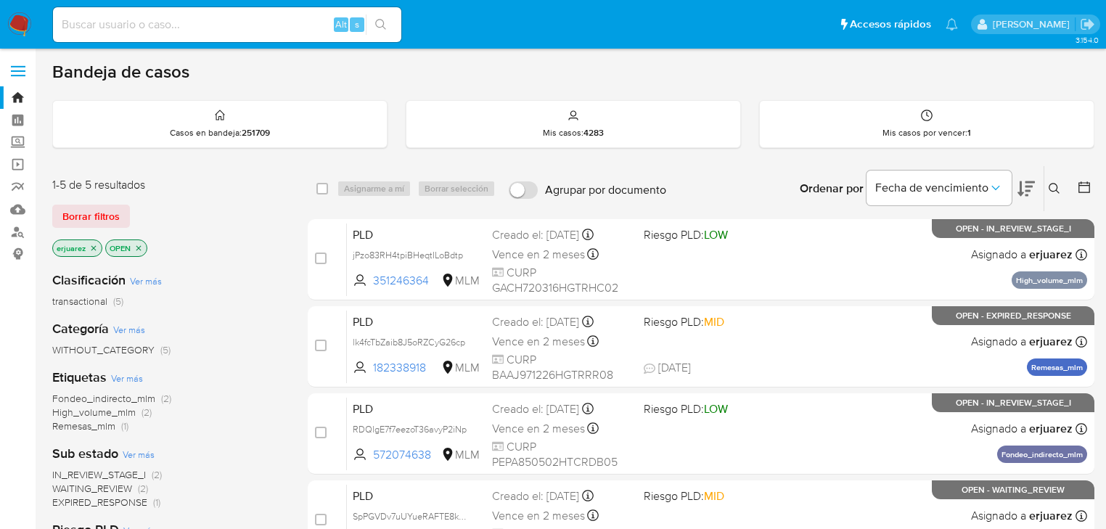
click at [223, 35] on div "Alt s" at bounding box center [227, 24] width 348 height 35
click at [11, 17] on img at bounding box center [19, 24] width 25 height 25
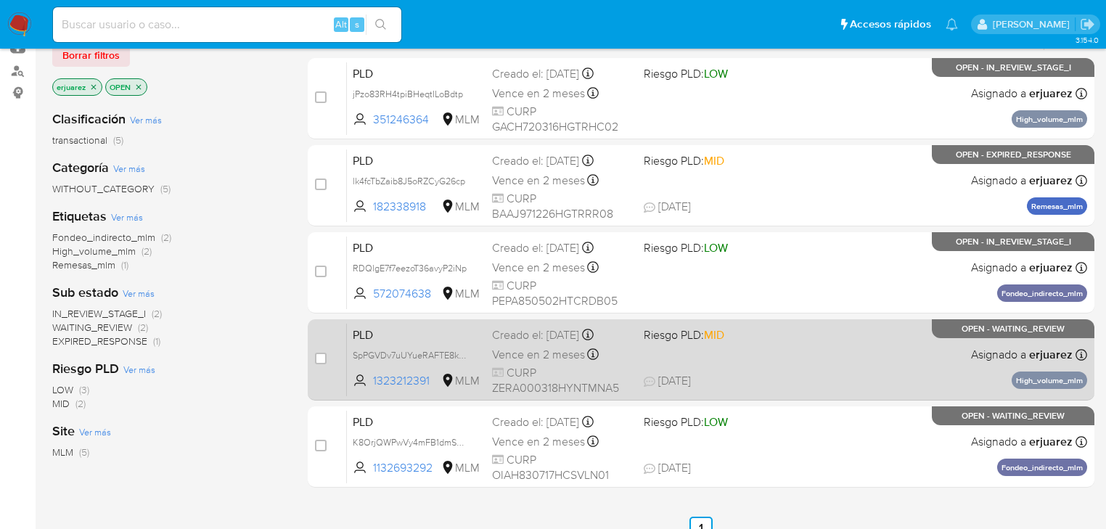
scroll to position [232, 0]
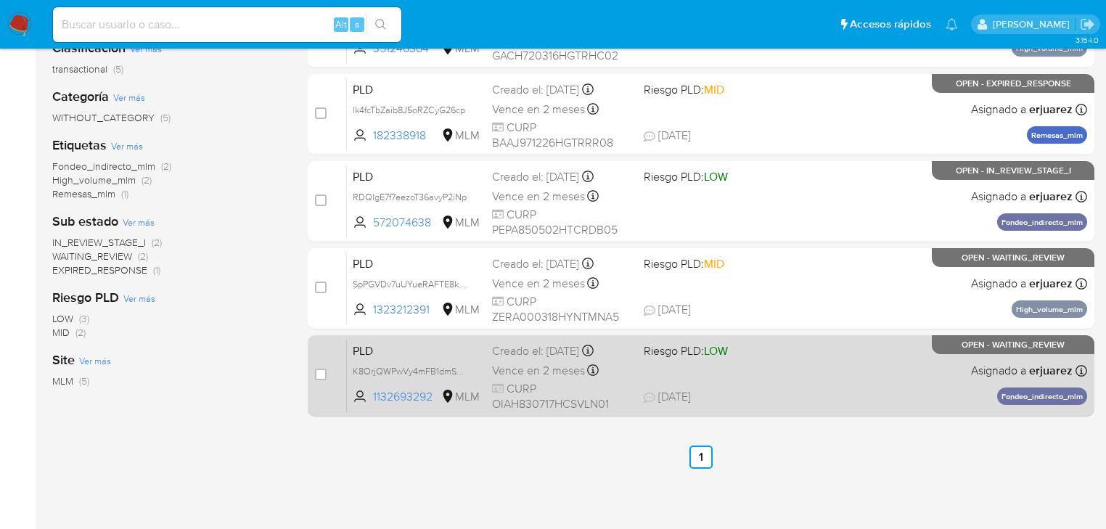
click at [772, 406] on div "PLD K8OrjQWPwVy4mFB1dmSeLrCr 1132693292 MLM Riesgo PLD: LOW Creado el: 12/08/20…" at bounding box center [717, 375] width 740 height 73
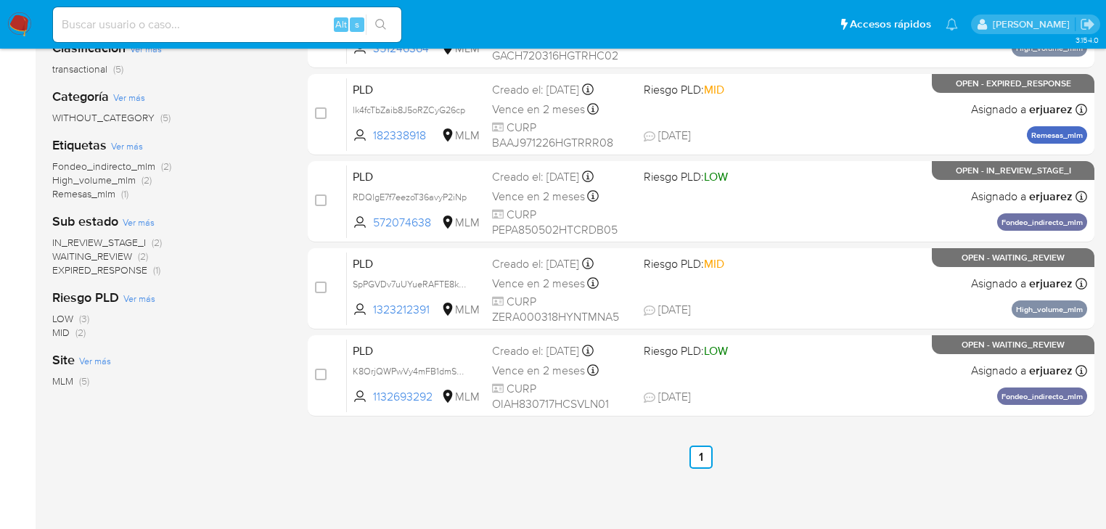
scroll to position [116, 0]
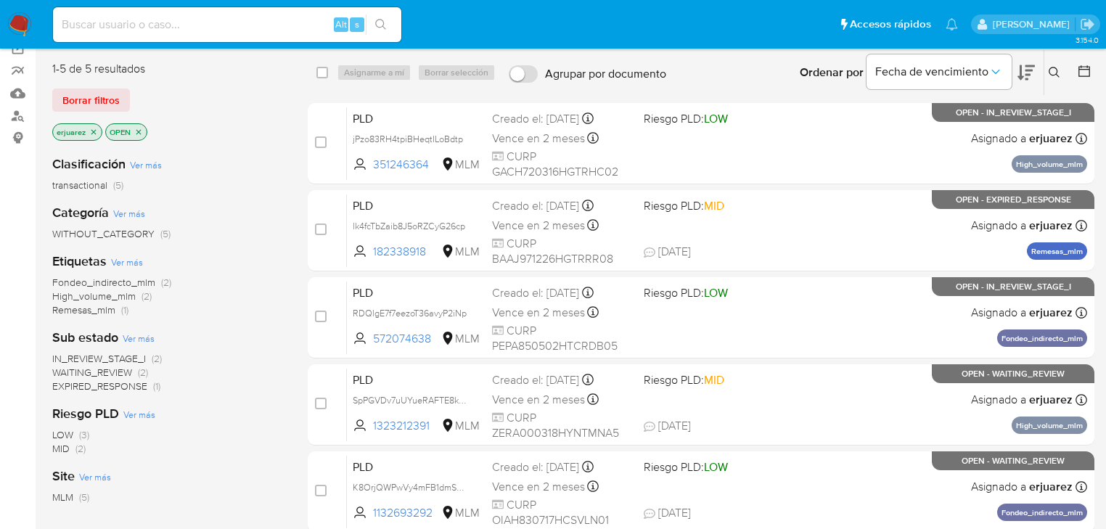
click at [29, 20] on img at bounding box center [19, 24] width 25 height 25
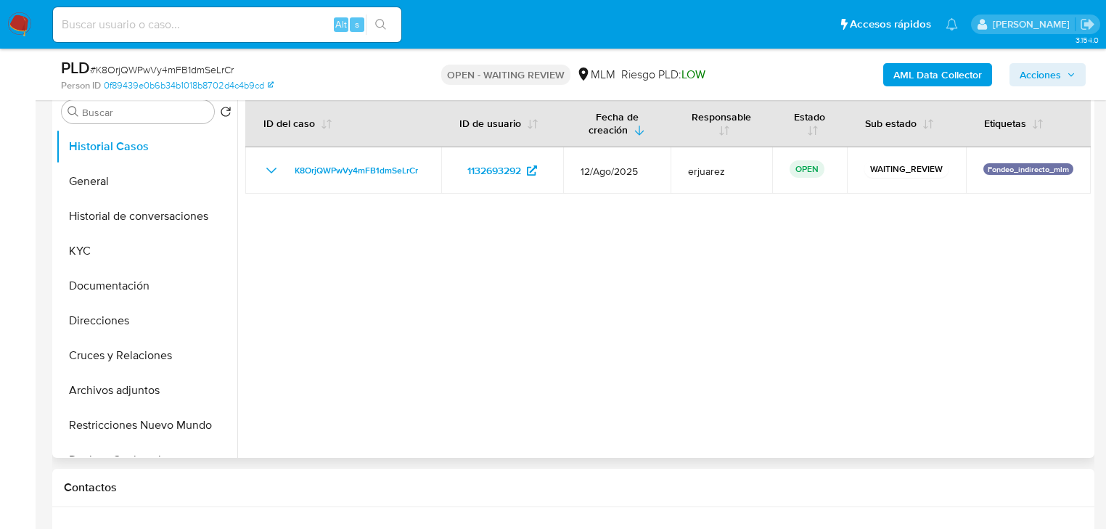
select select "10"
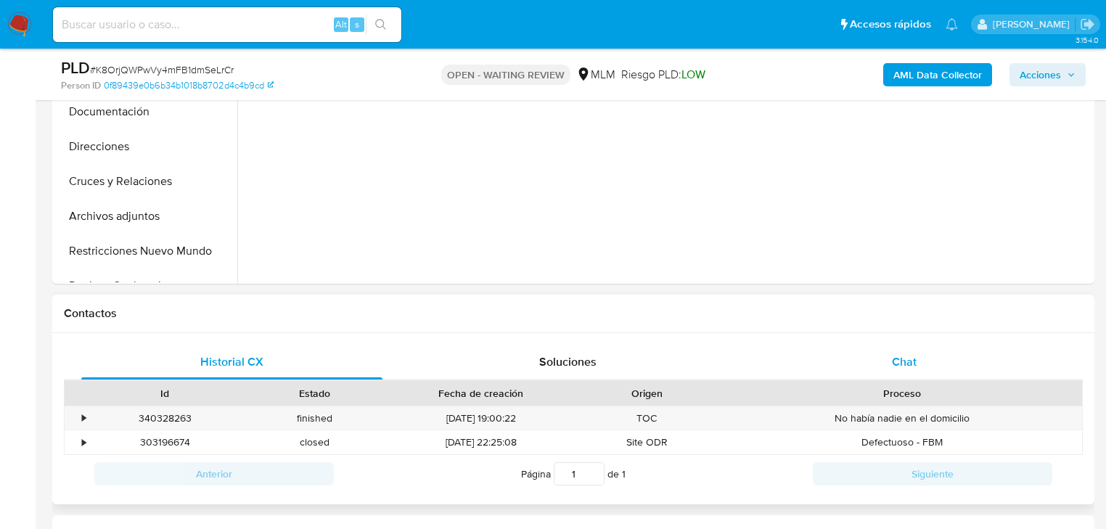
click at [874, 361] on div "Chat" at bounding box center [904, 362] width 301 height 35
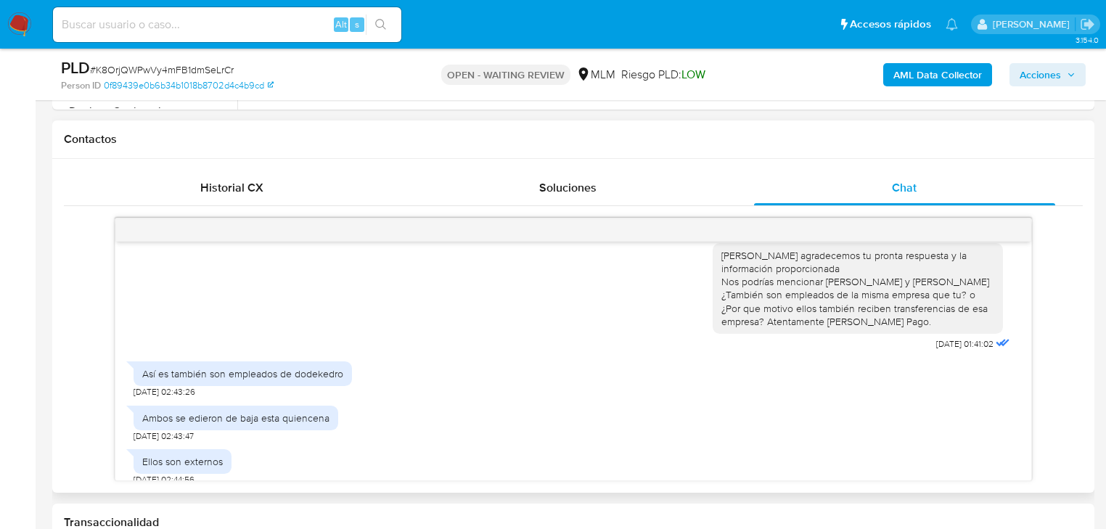
scroll to position [591, 0]
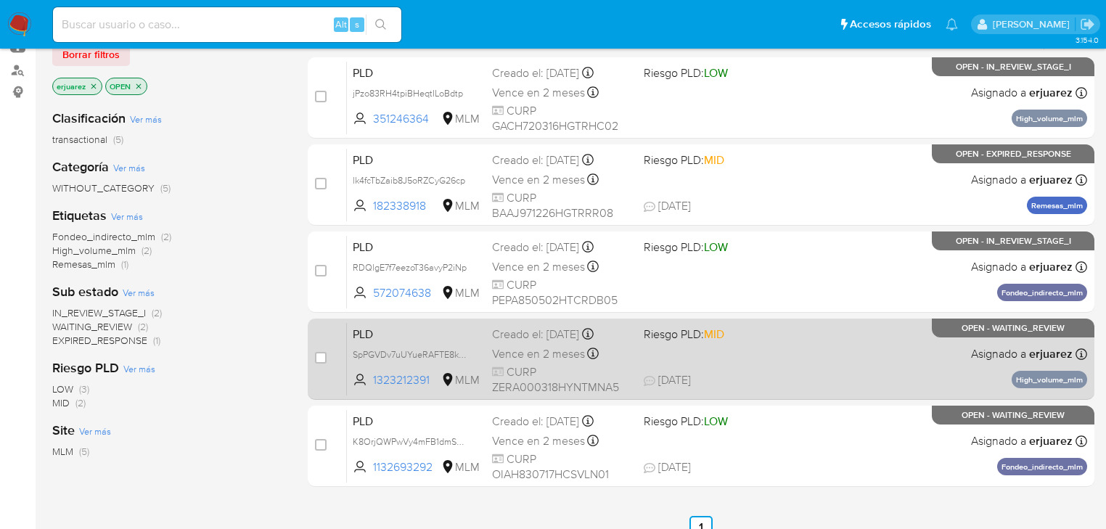
scroll to position [174, 0]
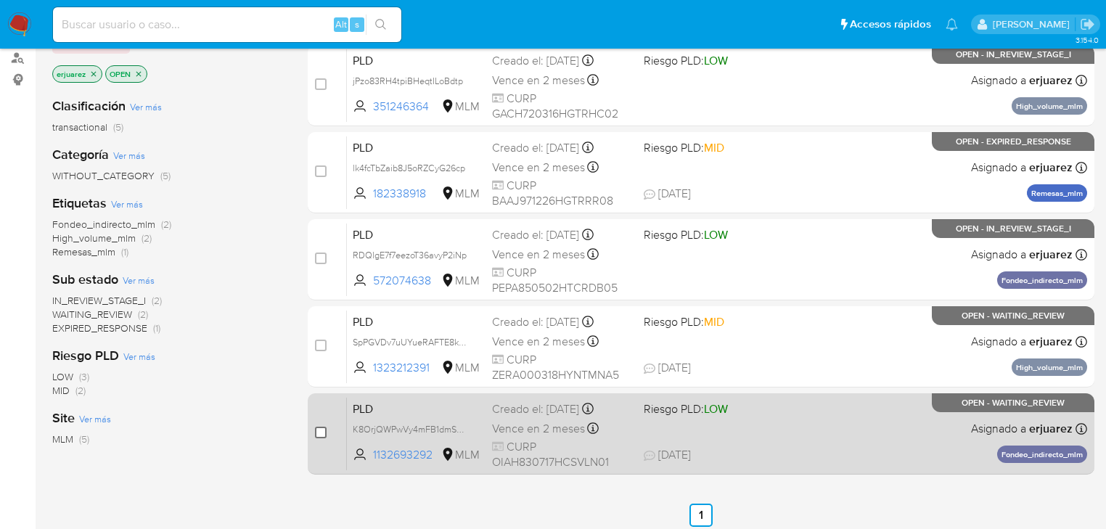
click at [319, 433] on input "checkbox" at bounding box center [321, 433] width 12 height 12
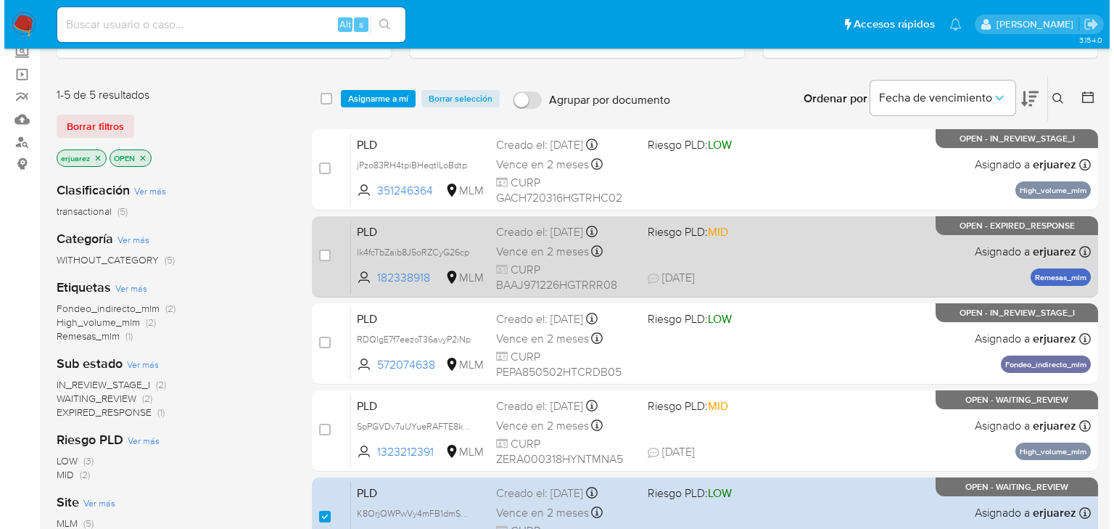
scroll to position [0, 0]
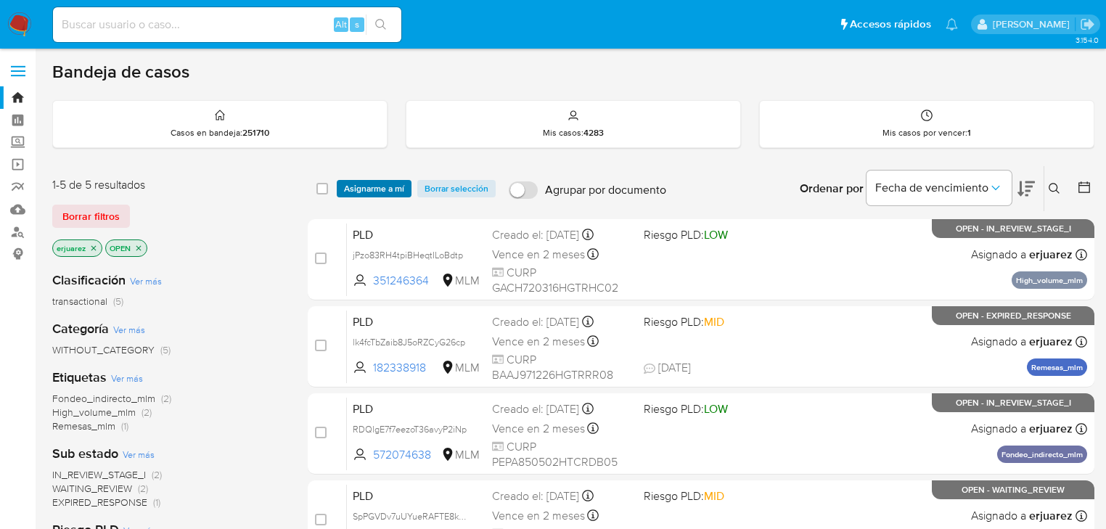
click at [390, 194] on span "Asignarme a mí" at bounding box center [374, 188] width 60 height 15
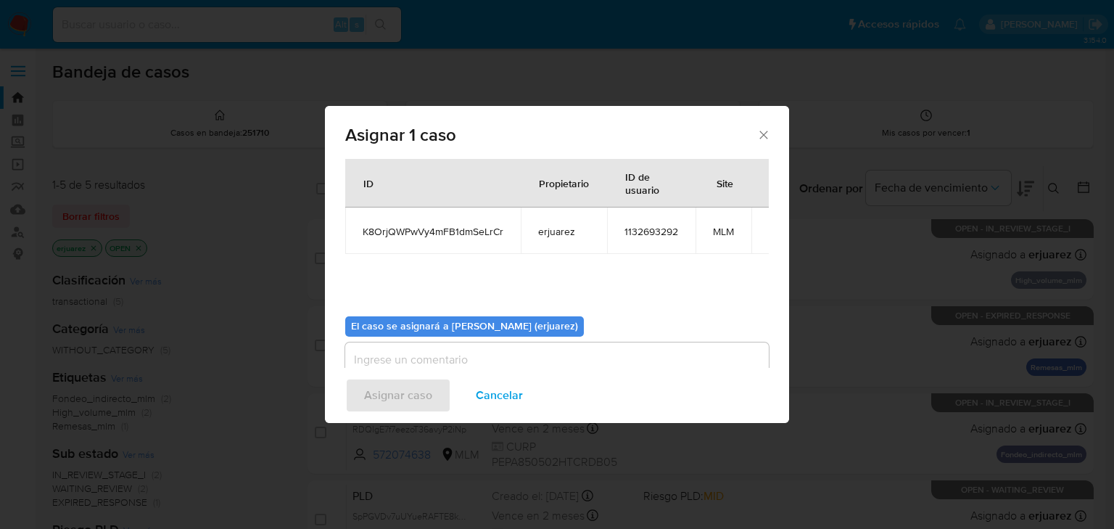
scroll to position [75, 0]
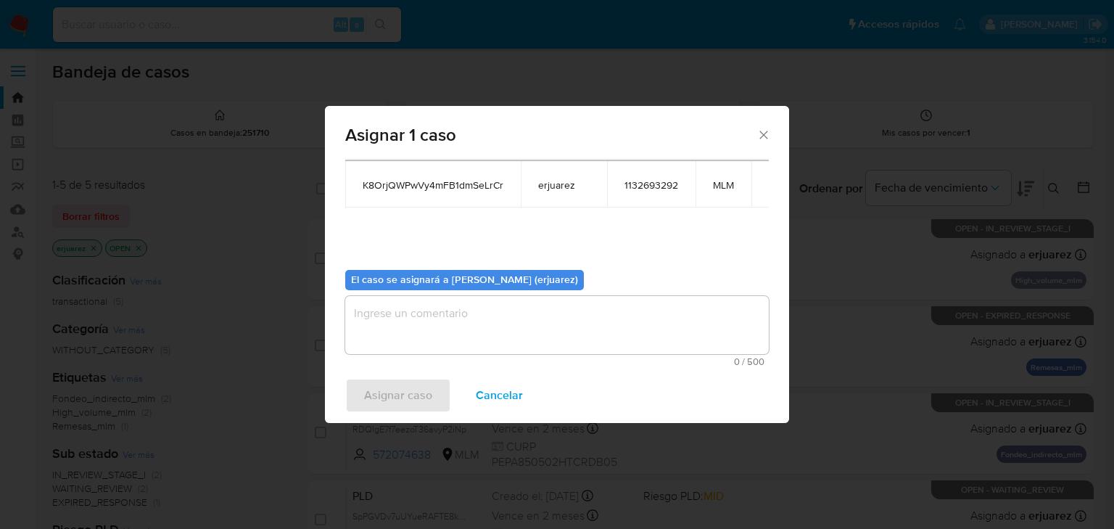
click at [406, 309] on textarea "assign-modal" at bounding box center [557, 325] width 424 height 58
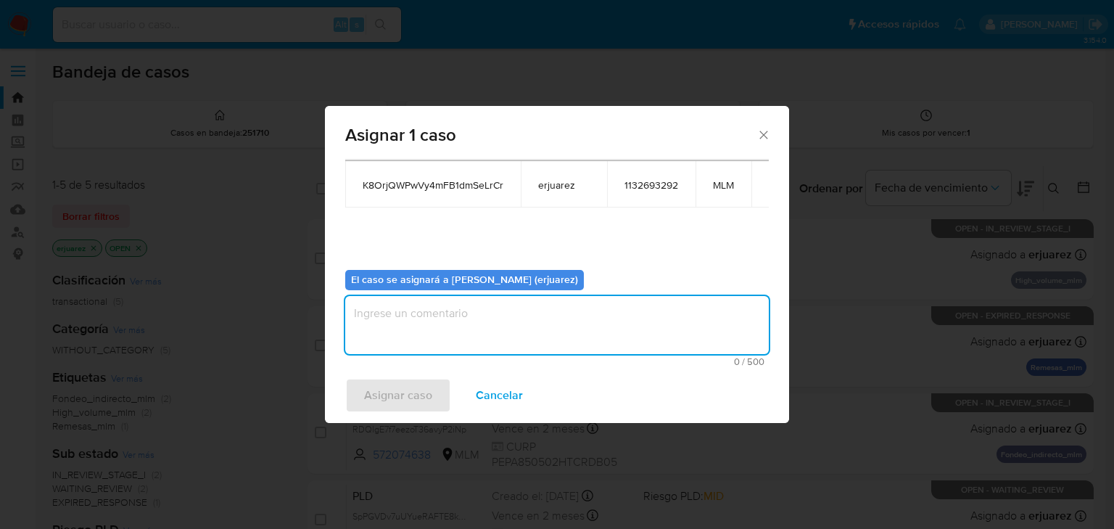
click at [264, 382] on div "Asignar 1 caso Casos a asignar: ID Propietario ID de usuario Site K8OrjQWPwVy4m…" at bounding box center [557, 264] width 1114 height 529
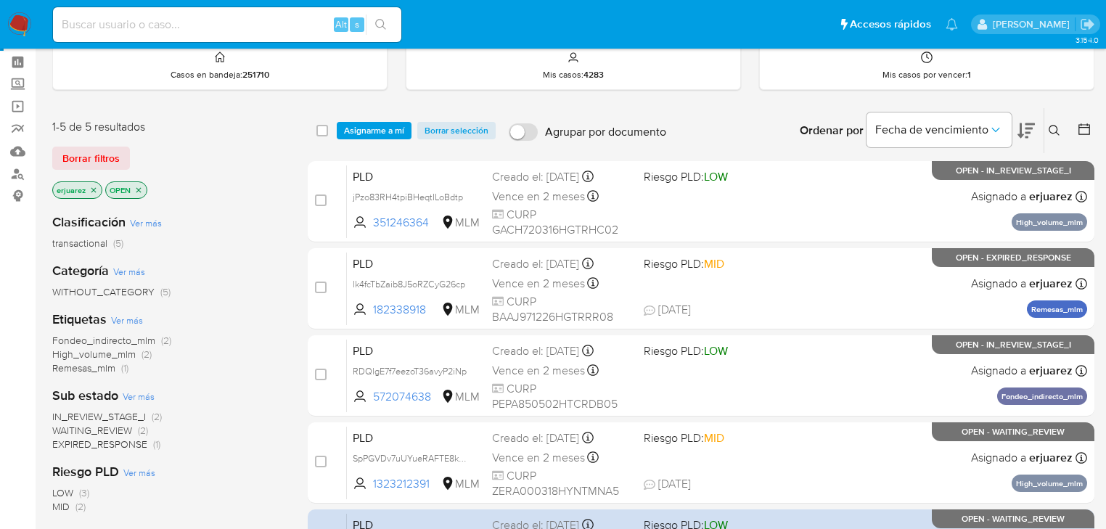
scroll to position [302, 0]
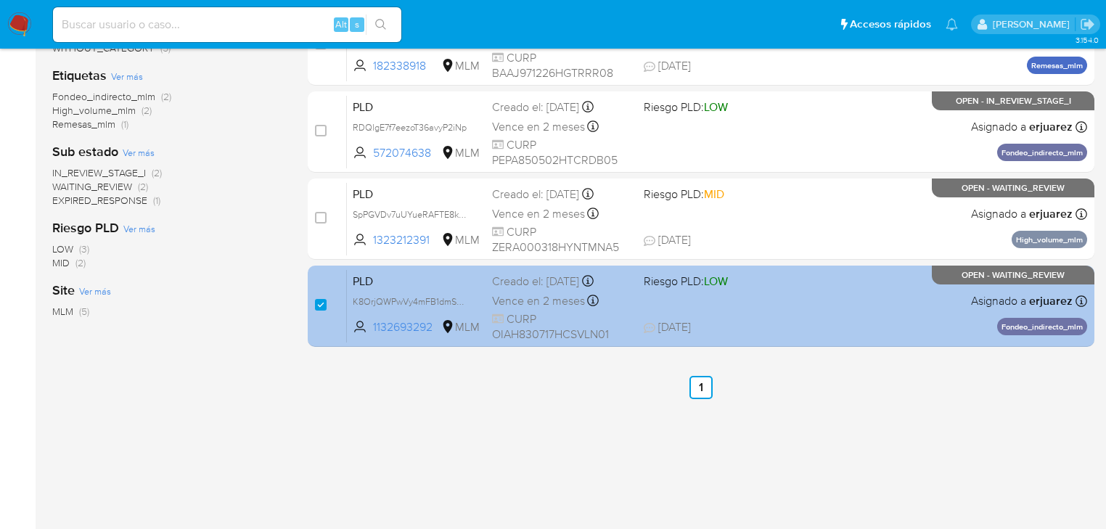
click at [328, 307] on div "case-item-checkbox No es posible asignar el caso" at bounding box center [331, 305] width 32 height 73
click at [315, 305] on input "checkbox" at bounding box center [321, 305] width 12 height 12
checkbox input "false"
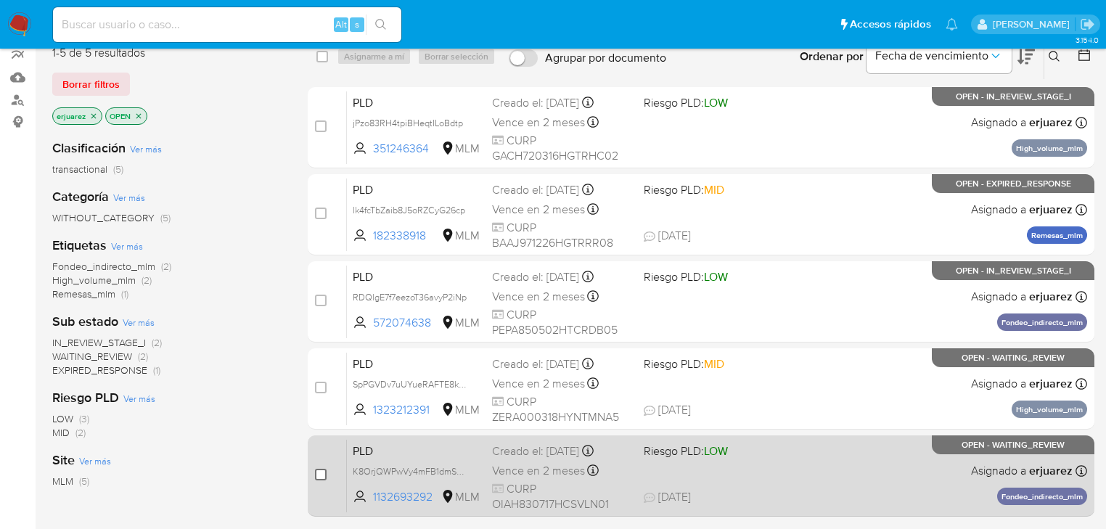
scroll to position [128, 0]
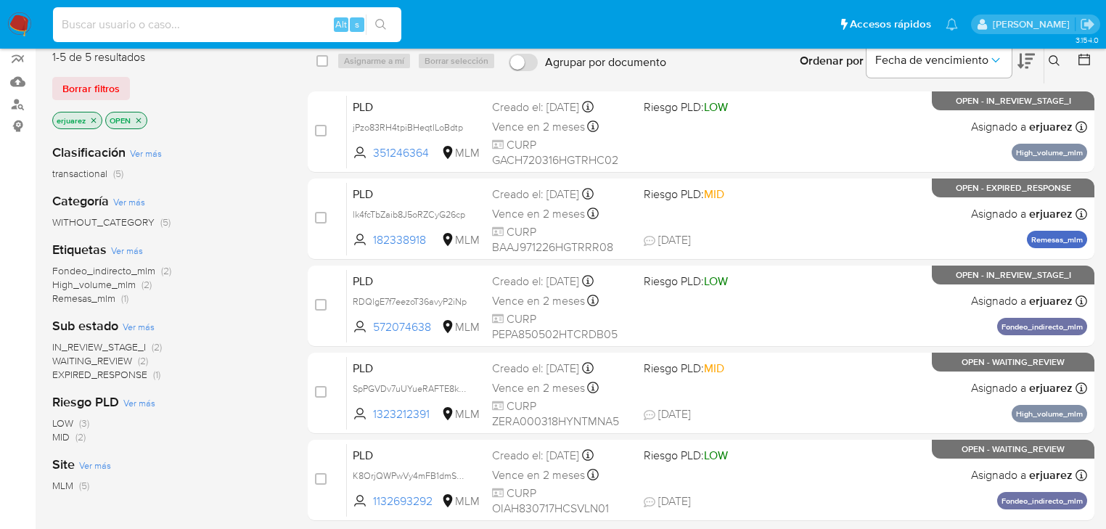
click at [201, 27] on input at bounding box center [227, 24] width 348 height 19
paste input "615945160"
type input "615945160"
drag, startPoint x: 386, startPoint y: 21, endPoint x: 17, endPoint y: 41, distance: 369.9
click at [377, 21] on icon "search-icon" at bounding box center [381, 25] width 12 height 12
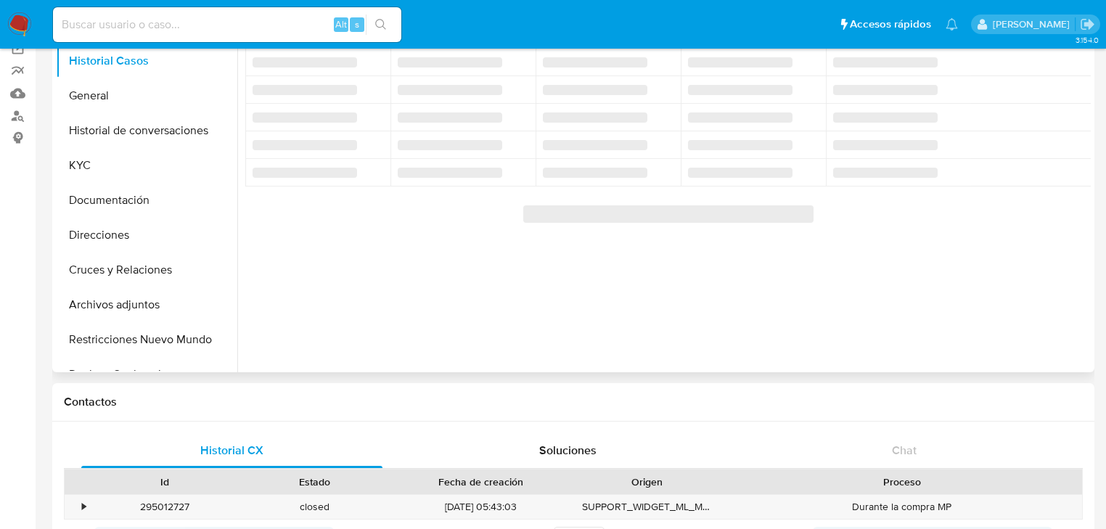
scroll to position [58, 0]
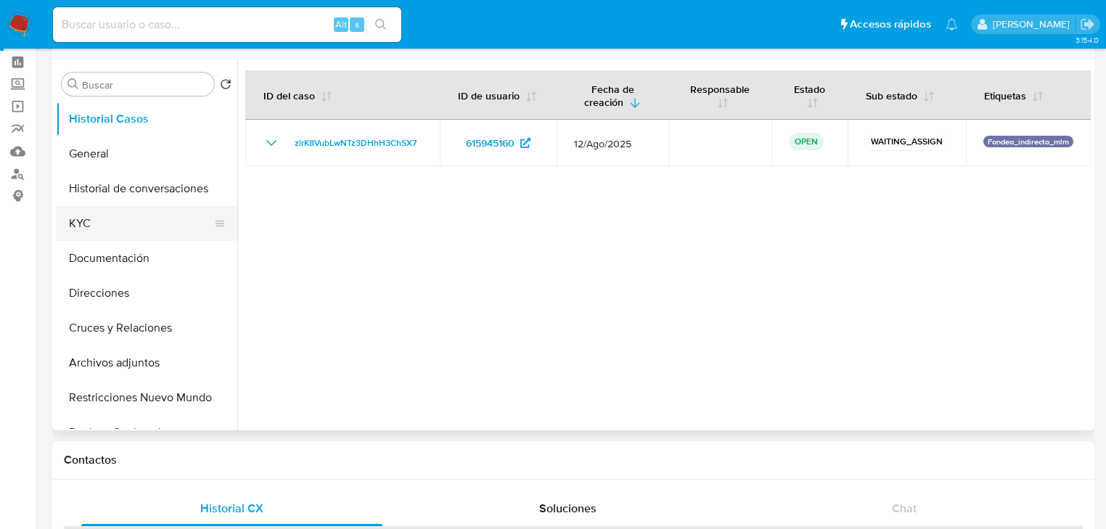
select select "10"
click at [88, 171] on button "General" at bounding box center [141, 153] width 170 height 35
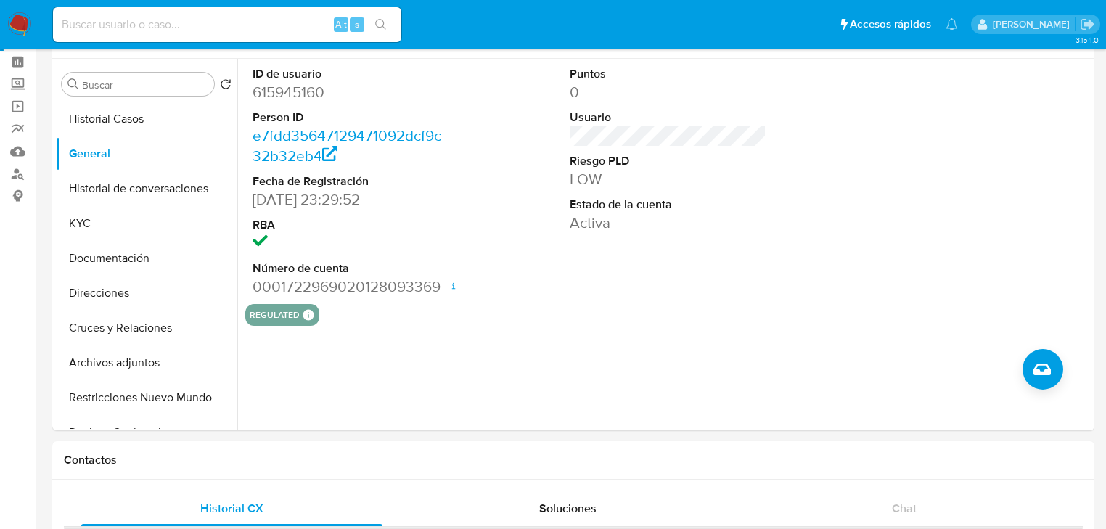
drag, startPoint x: 430, startPoint y: 308, endPoint x: 247, endPoint y: 25, distance: 336.3
click at [421, 304] on section "ID de usuario 615945160 Person ID e7fdd35647129471092dcf9c32b32eb4 Fecha de Reg…" at bounding box center [667, 192] width 845 height 267
click at [200, 30] on input at bounding box center [227, 24] width 348 height 19
paste input "1024080757"
type input "1024080757"
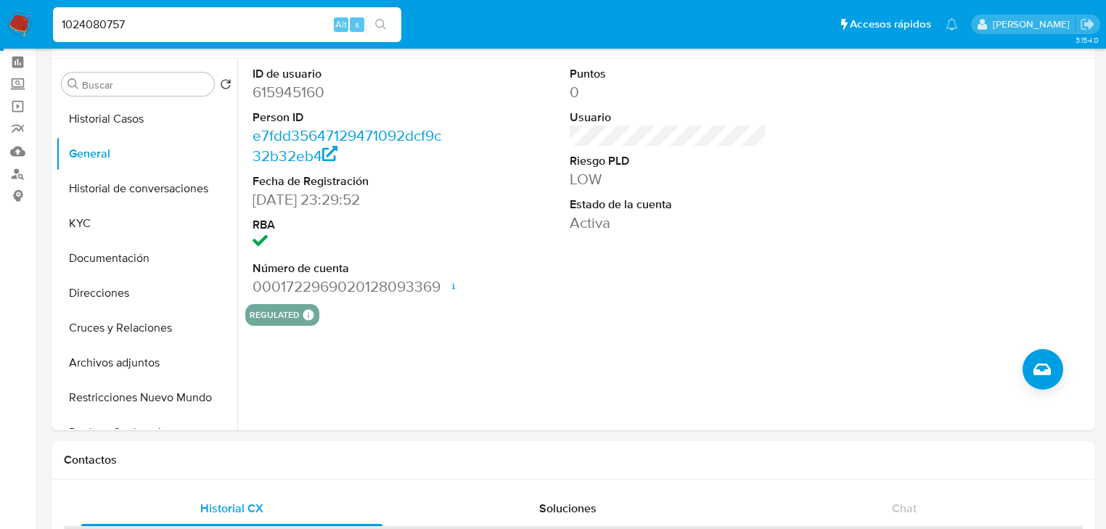
click at [392, 17] on button "search-icon" at bounding box center [381, 25] width 30 height 20
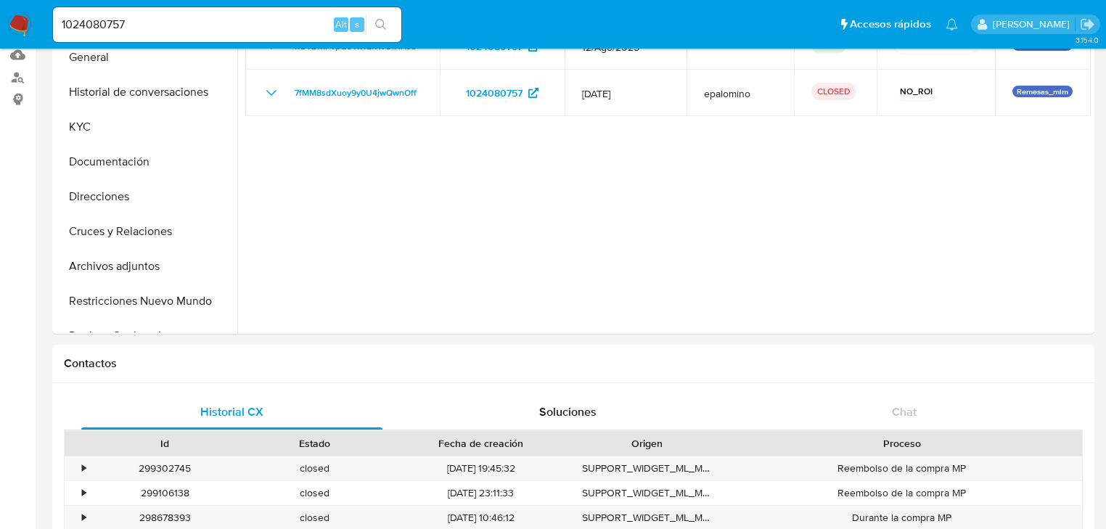
scroll to position [58, 0]
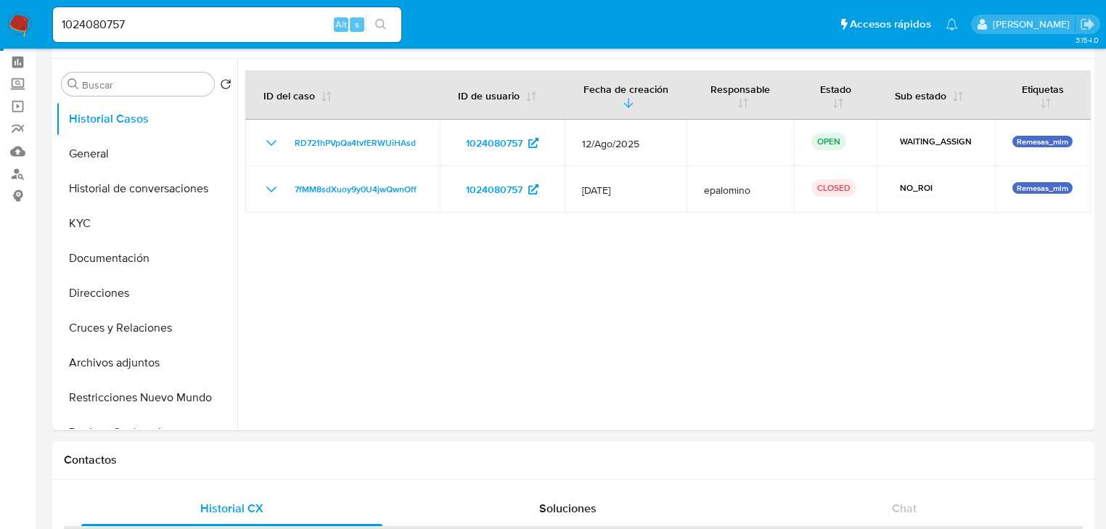
select select "10"
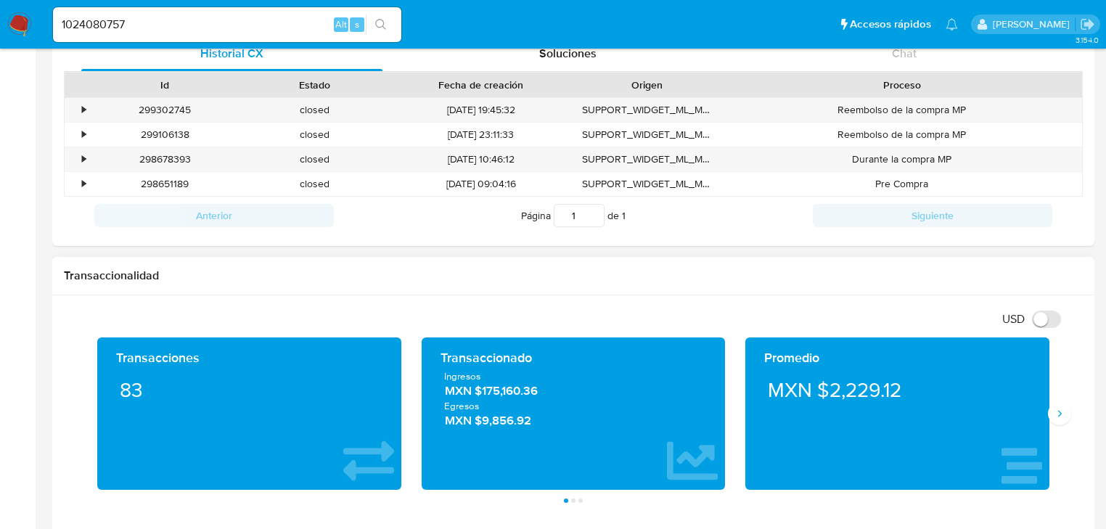
scroll to position [755, 0]
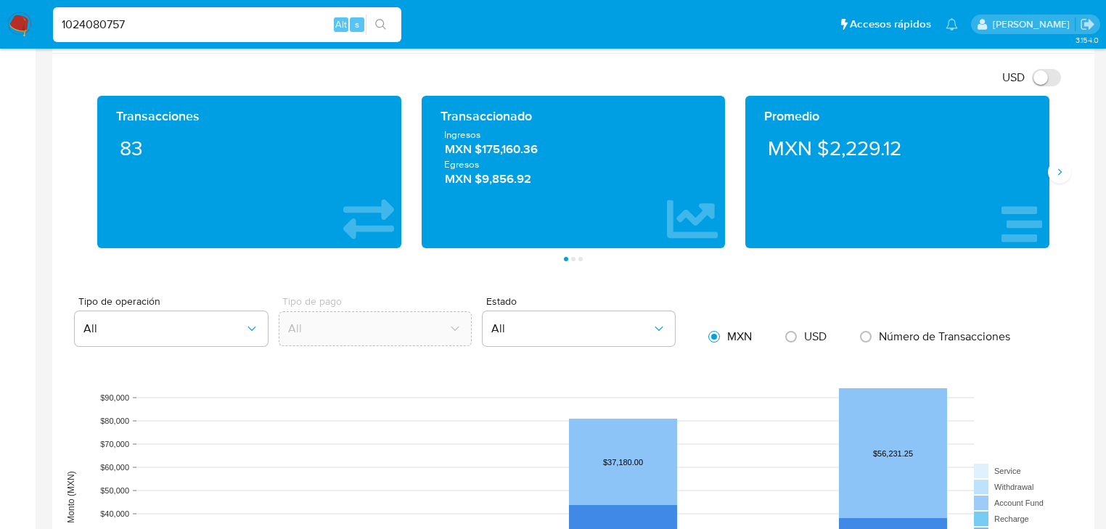
drag, startPoint x: 139, startPoint y: 29, endPoint x: 274, endPoint y: 47, distance: 136.2
click at [0, 26] on html "Pausado Ver notificaciones 1024080757 Alt s Accesos rápidos Presiona las siguie…" at bounding box center [553, 370] width 1106 height 2250
paste input "622600362"
type input "622600362"
click at [378, 22] on icon "search-icon" at bounding box center [381, 25] width 12 height 12
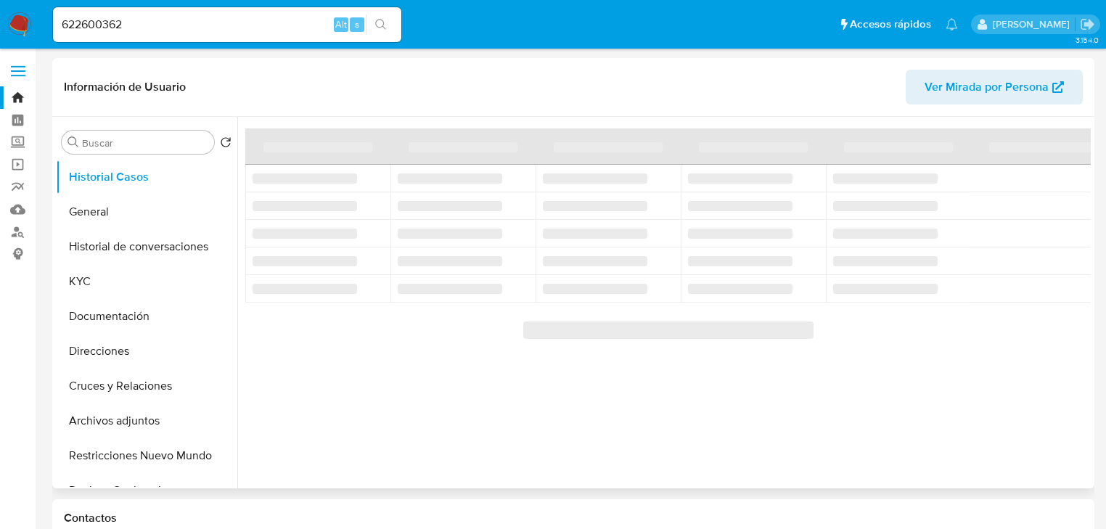
select select "10"
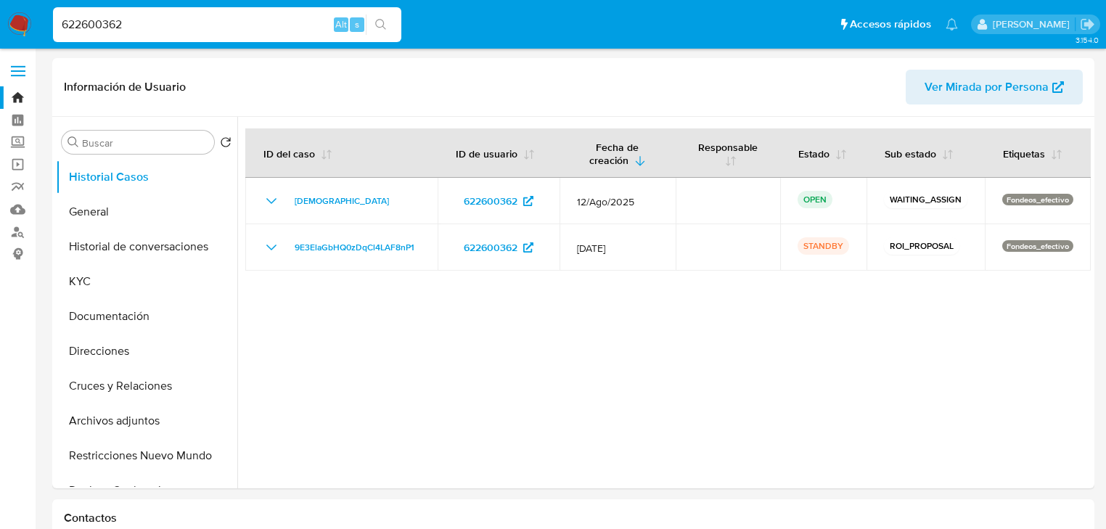
drag, startPoint x: 101, startPoint y: 25, endPoint x: 270, endPoint y: 70, distance: 175.1
paste input "2355412979"
type input "2355412979"
click at [389, 25] on button "search-icon" at bounding box center [381, 25] width 30 height 20
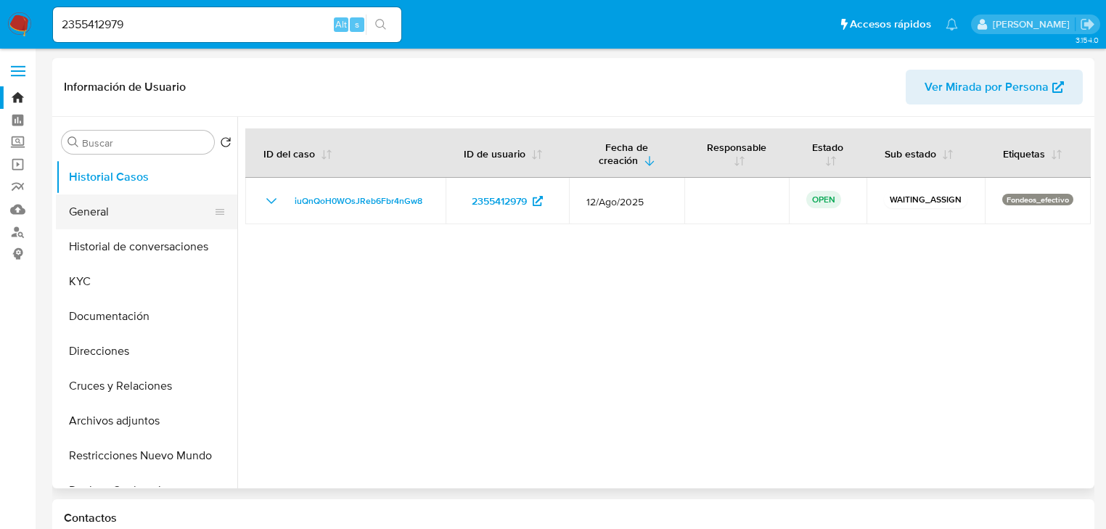
select select "10"
click at [70, 209] on button "General" at bounding box center [141, 211] width 170 height 35
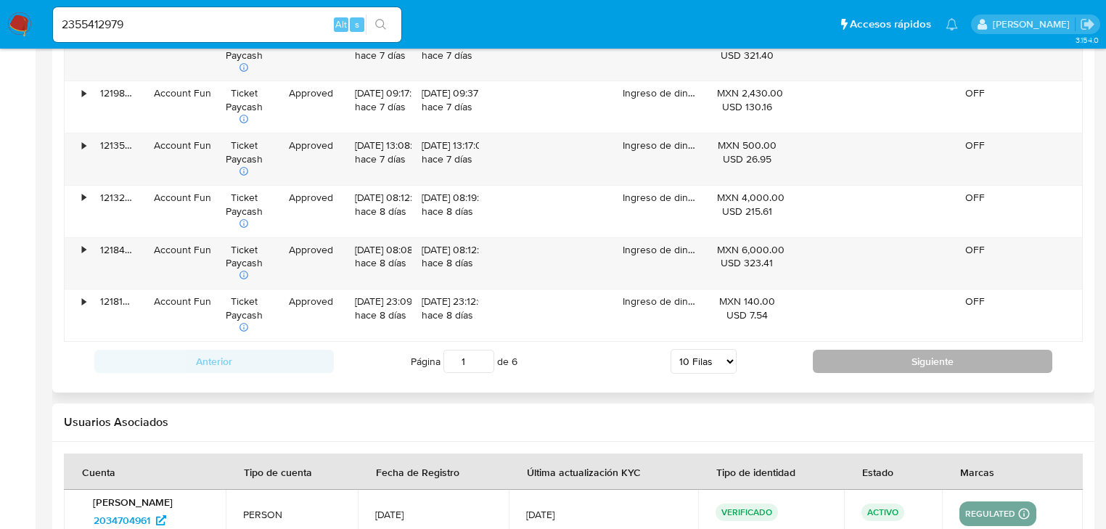
click at [836, 363] on button "Siguiente" at bounding box center [932, 361] width 239 height 23
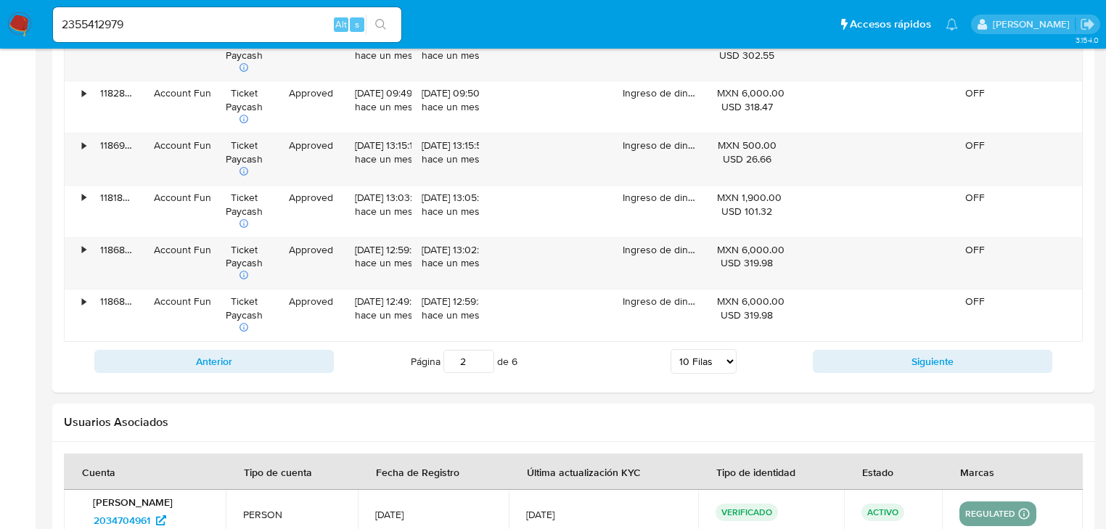
click at [836, 361] on button "Siguiente" at bounding box center [932, 361] width 239 height 23
type input "3"
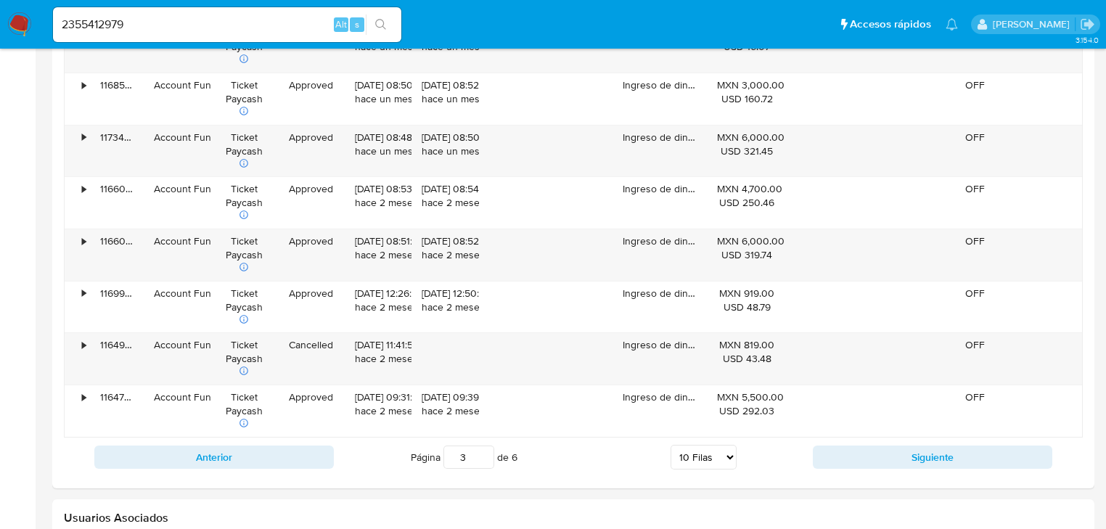
scroll to position [1741, 0]
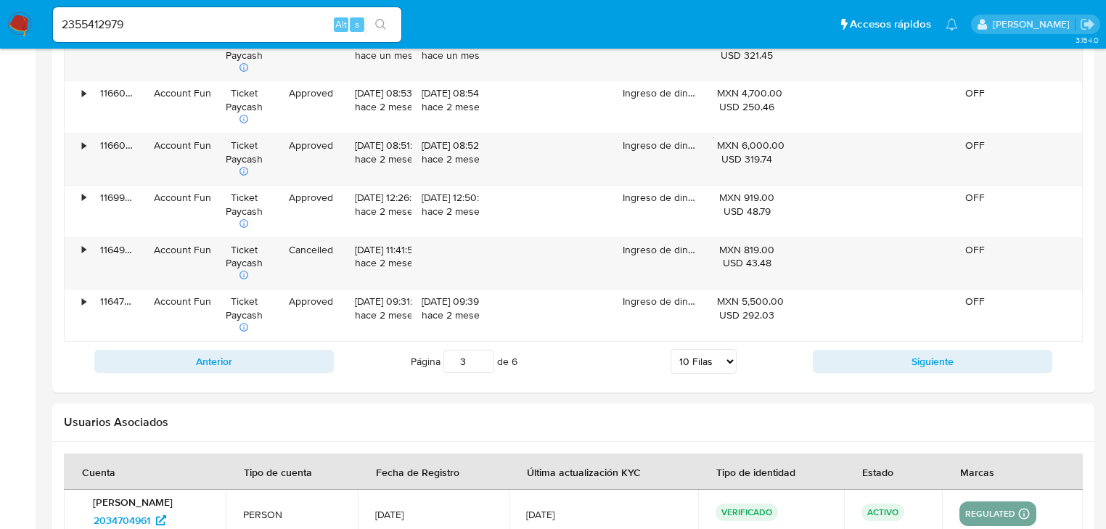
click at [12, 27] on img at bounding box center [19, 24] width 25 height 25
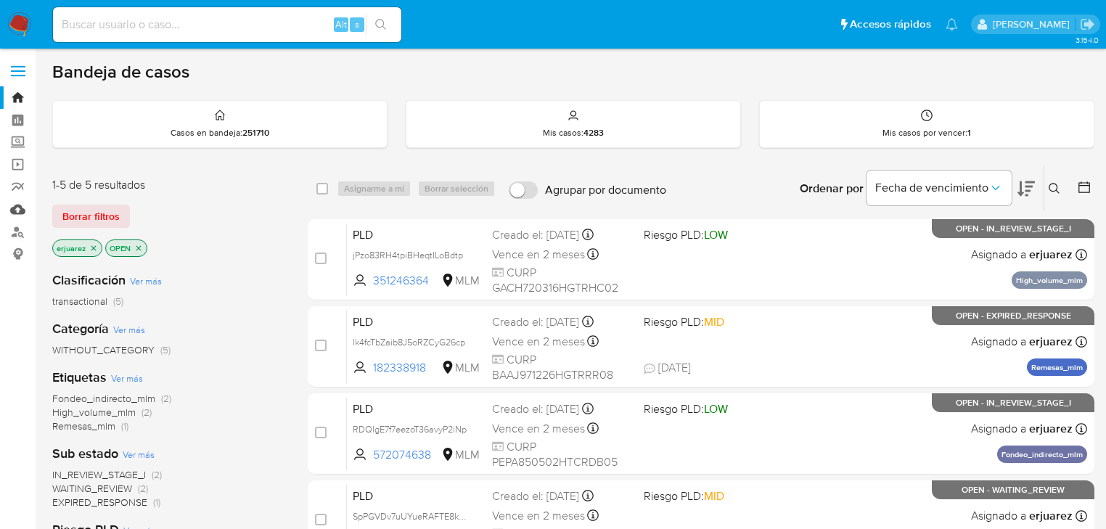
click at [8, 209] on link "Mulan" at bounding box center [86, 209] width 173 height 22
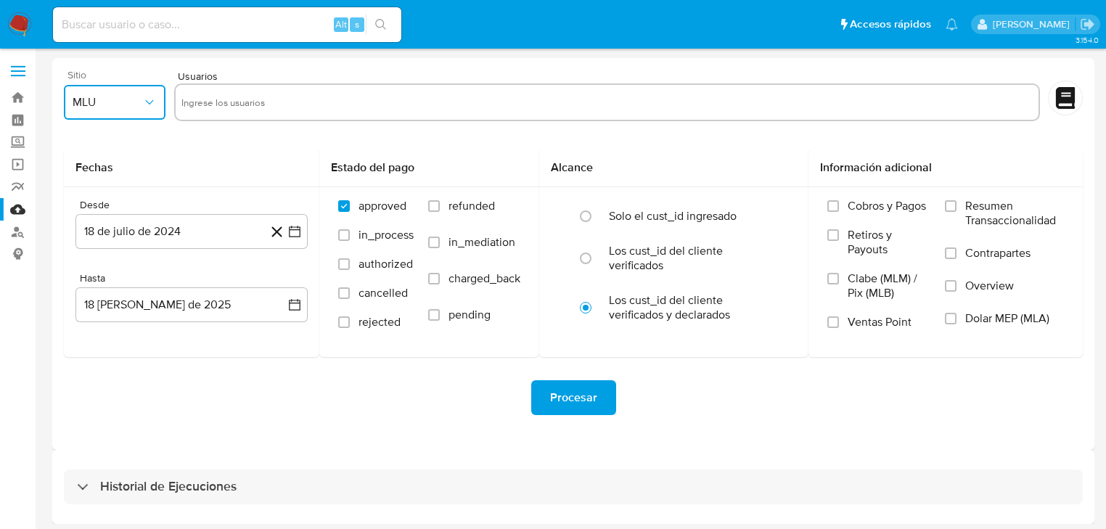
drag, startPoint x: 94, startPoint y: 105, endPoint x: 103, endPoint y: 109, distance: 9.4
click at [98, 102] on span "MLU" at bounding box center [108, 102] width 70 height 15
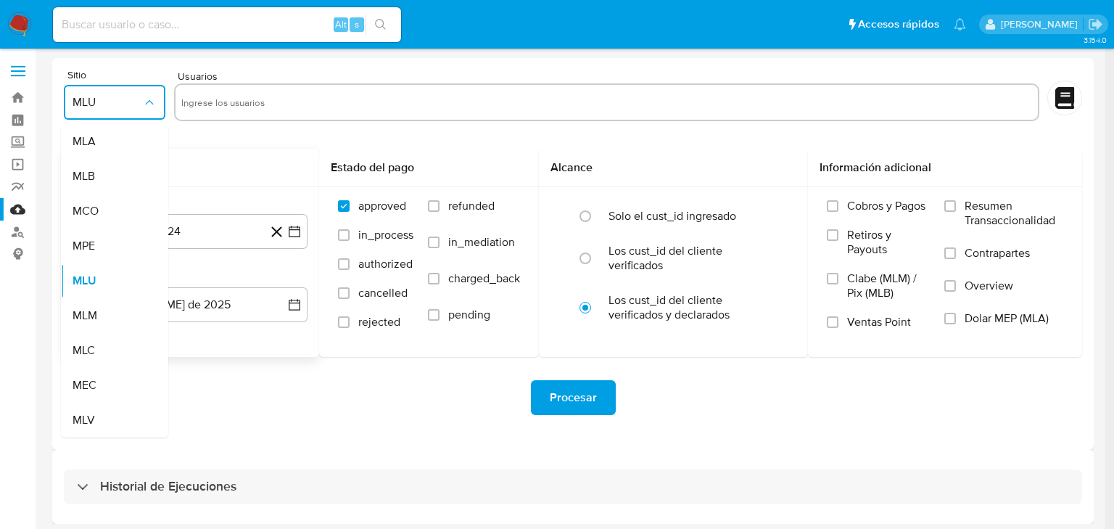
click at [107, 333] on div "MLC" at bounding box center [110, 350] width 75 height 35
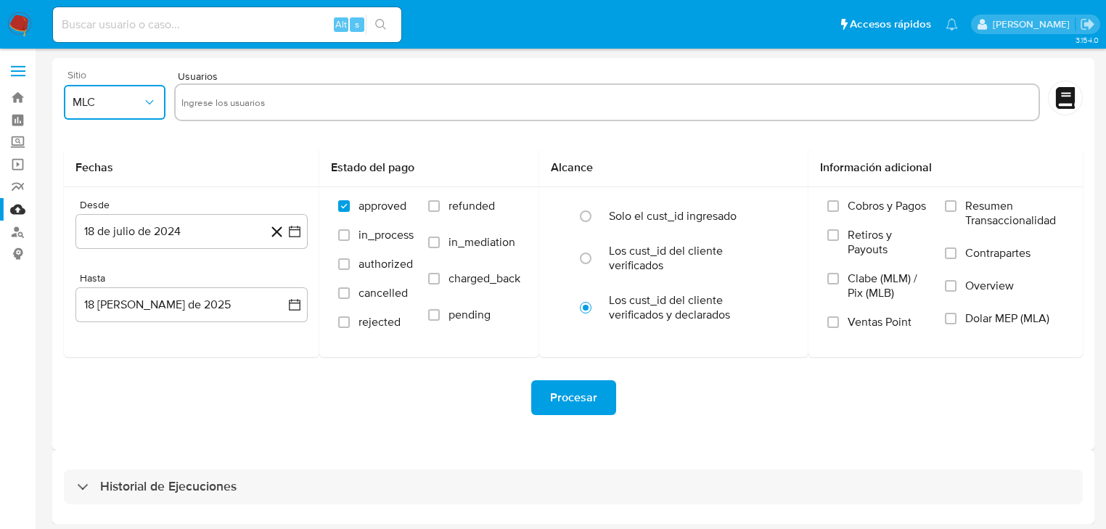
drag, startPoint x: 113, startPoint y: 94, endPoint x: 114, endPoint y: 107, distance: 13.1
click at [113, 102] on span "MLC" at bounding box center [108, 102] width 70 height 15
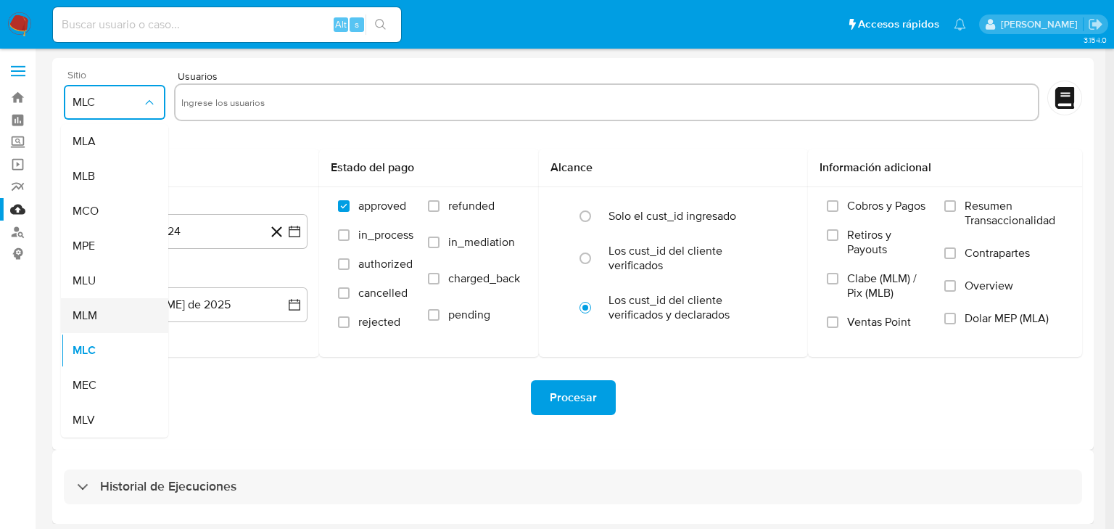
drag, startPoint x: 102, startPoint y: 287, endPoint x: 98, endPoint y: 317, distance: 30.0
click at [98, 317] on ul "MLA MLB MCO MPE MLU MLM MLC MEC MLV" at bounding box center [114, 280] width 107 height 313
click at [97, 316] on div "MLM" at bounding box center [110, 315] width 75 height 35
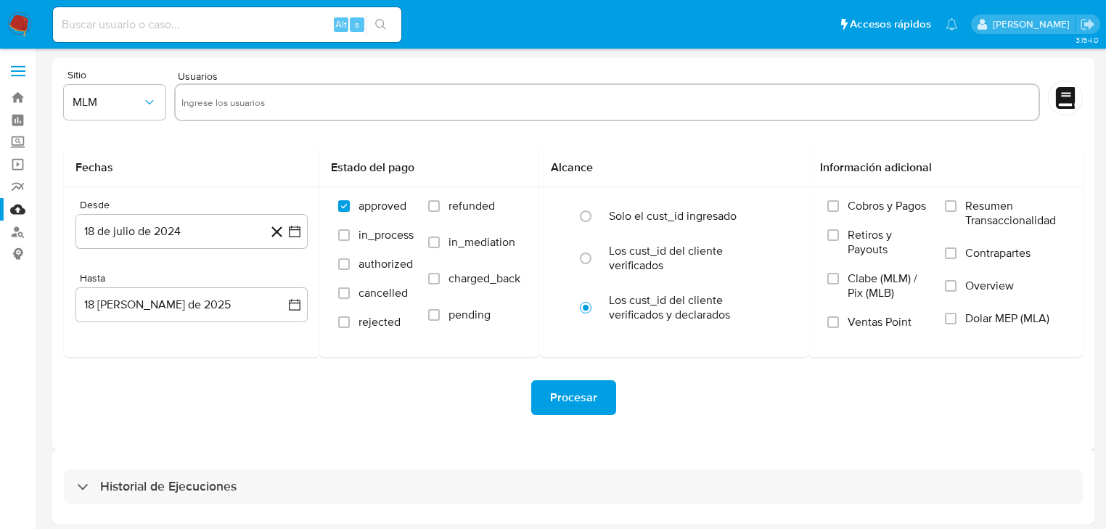
drag, startPoint x: 247, startPoint y: 69, endPoint x: 235, endPoint y: 105, distance: 38.1
click at [247, 70] on div "Sitio MLM Usuarios Fechas Desde 18 de julio de 2024 18-07-2024 Hasta 18 de agos…" at bounding box center [573, 254] width 1042 height 392
click at [235, 105] on input "text" at bounding box center [606, 102] width 851 height 23
paste input "2355412979"
type input "2355412979"
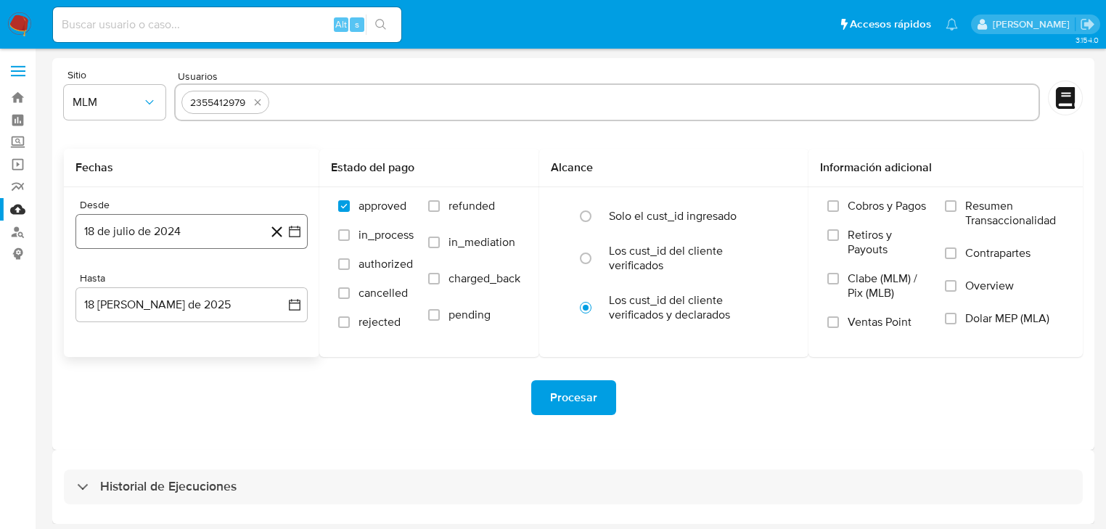
click at [287, 235] on button "18 de julio de 2024" at bounding box center [191, 231] width 232 height 35
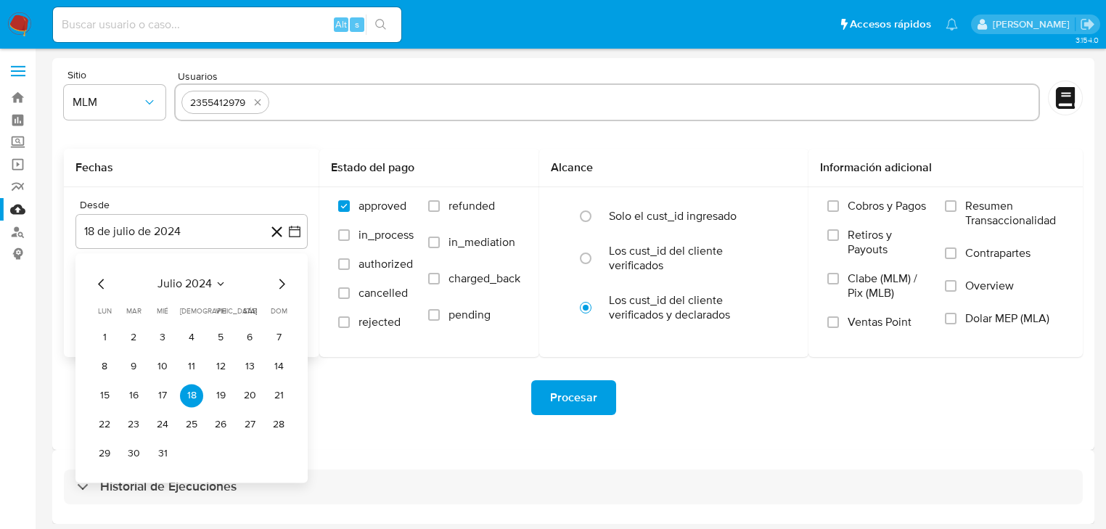
click at [283, 284] on icon "Mes siguiente" at bounding box center [282, 284] width 6 height 10
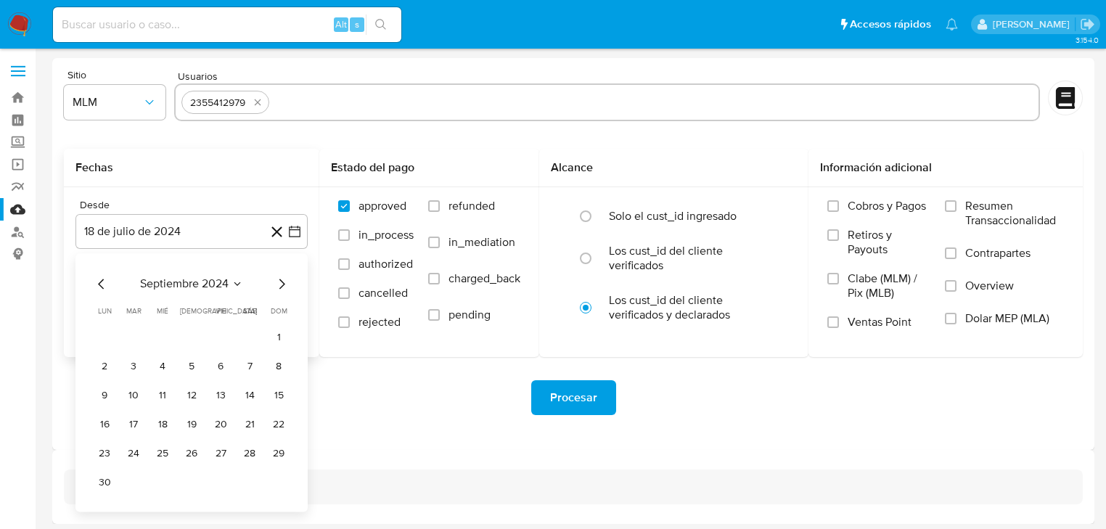
click at [283, 284] on icon "Mes siguiente" at bounding box center [282, 284] width 6 height 10
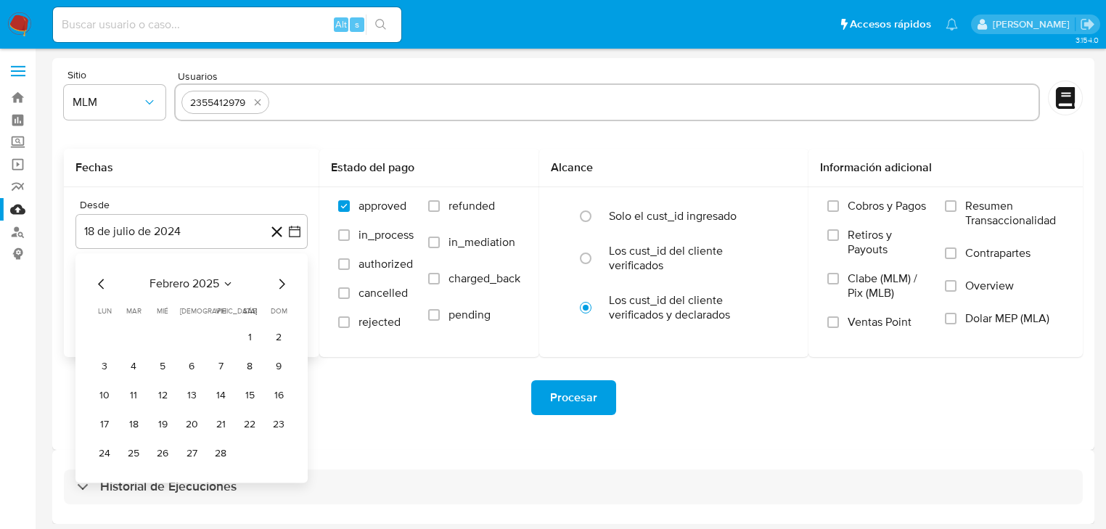
click at [282, 284] on icon "Mes siguiente" at bounding box center [281, 283] width 17 height 17
drag, startPoint x: 129, startPoint y: 332, endPoint x: 253, endPoint y: 274, distance: 136.7
click at [130, 332] on button "1" at bounding box center [133, 337] width 23 height 23
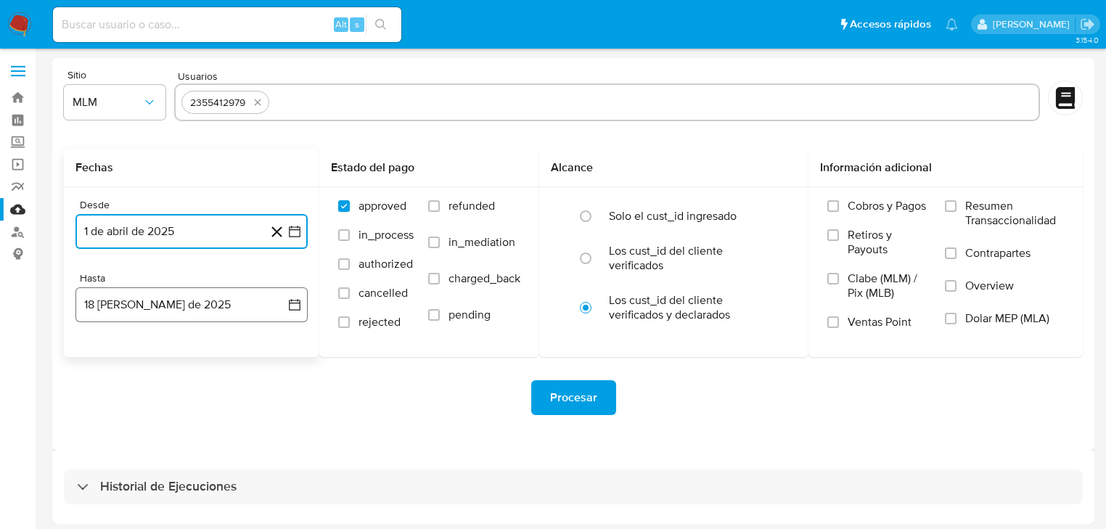
click at [287, 297] on icon "button" at bounding box center [294, 304] width 15 height 15
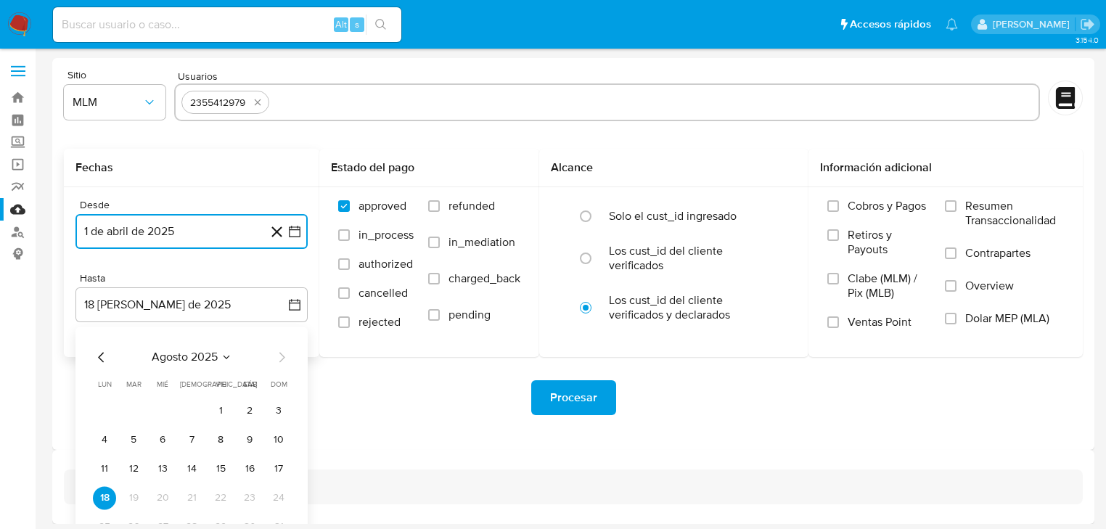
click at [93, 357] on icon "Mes anterior" at bounding box center [101, 356] width 17 height 17
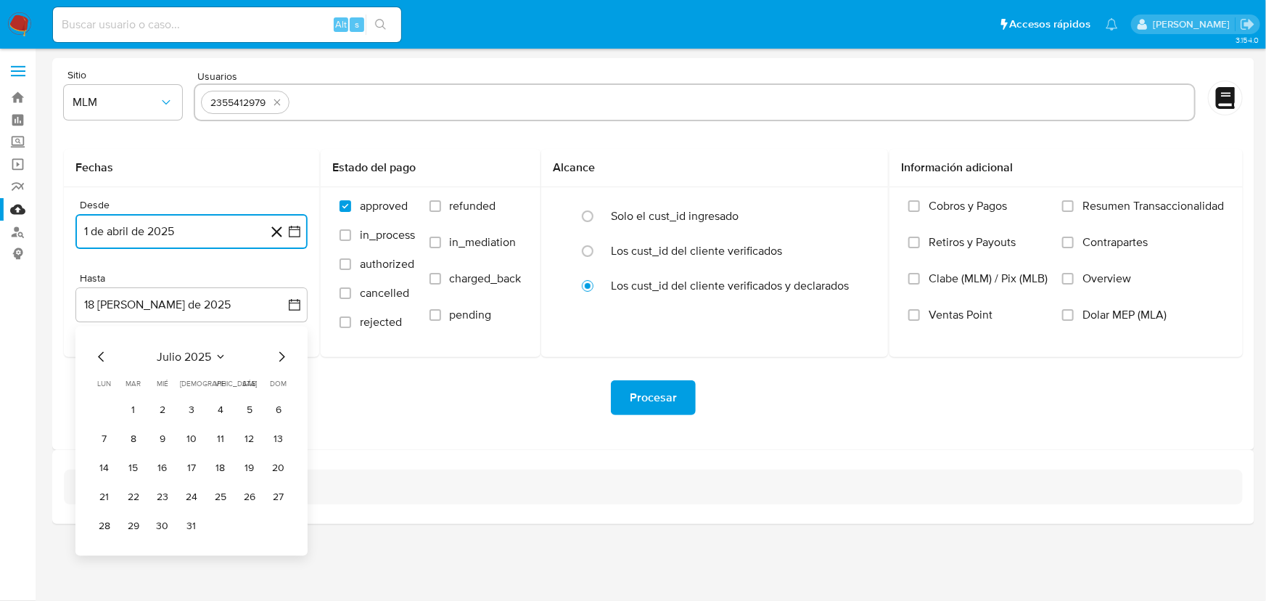
click at [189, 522] on button "31" at bounding box center [191, 526] width 23 height 23
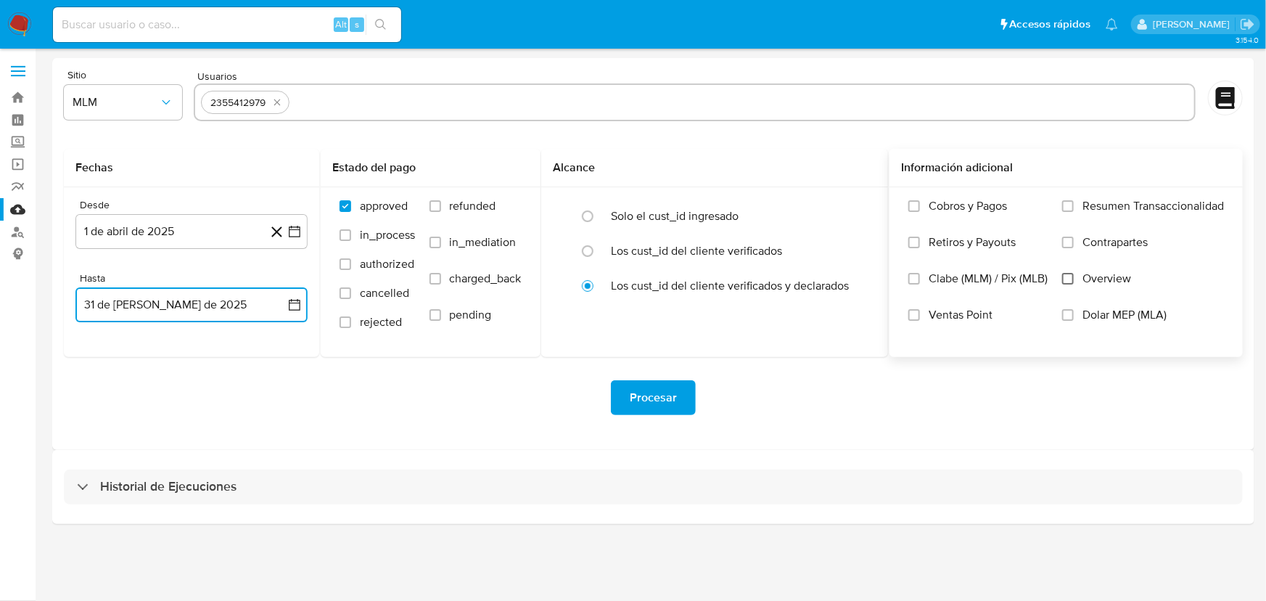
click at [1069, 276] on input "Overview" at bounding box center [1068, 279] width 12 height 12
click at [658, 395] on span "Procesar" at bounding box center [653, 398] width 47 height 32
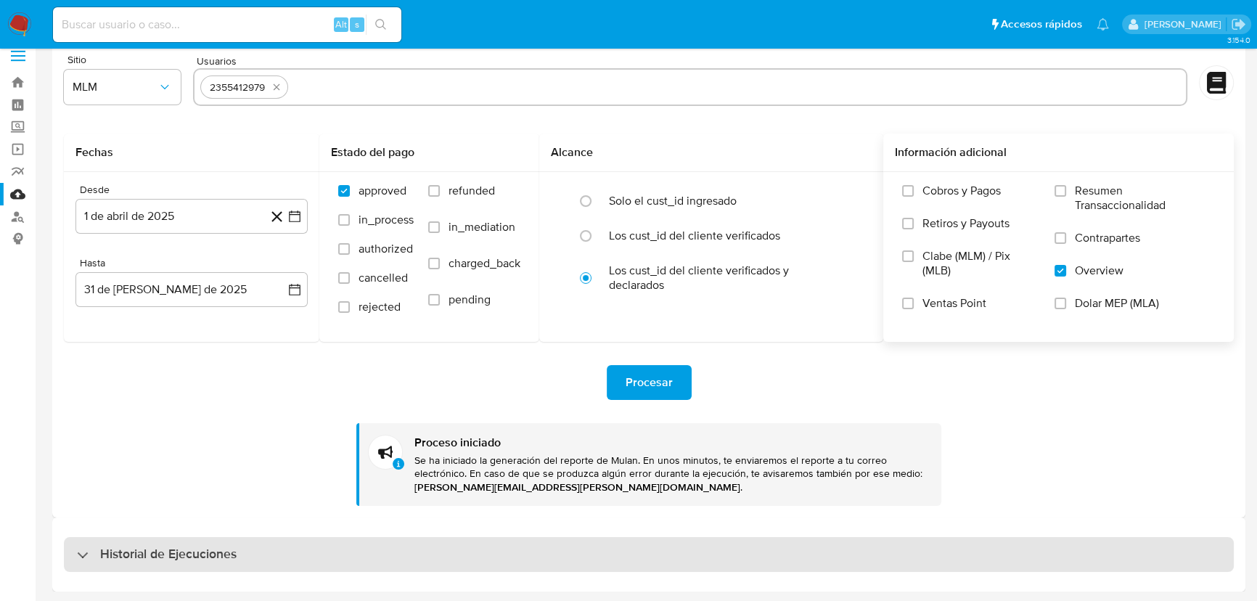
click at [197, 528] on div "Historial de Ejecuciones" at bounding box center [649, 554] width 1170 height 35
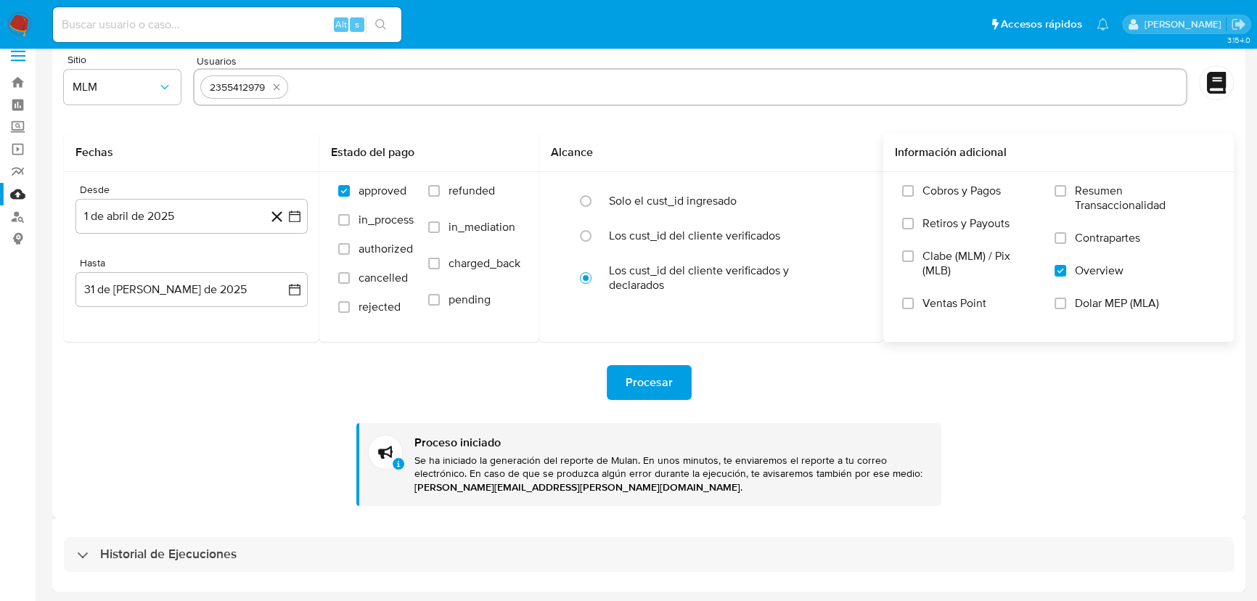
select select "10"
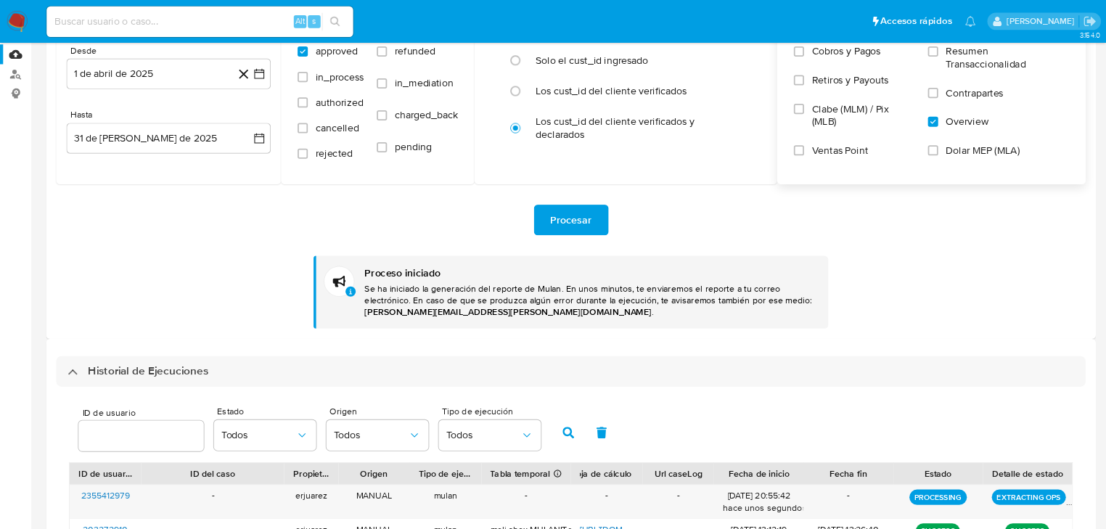
scroll to position [148, 0]
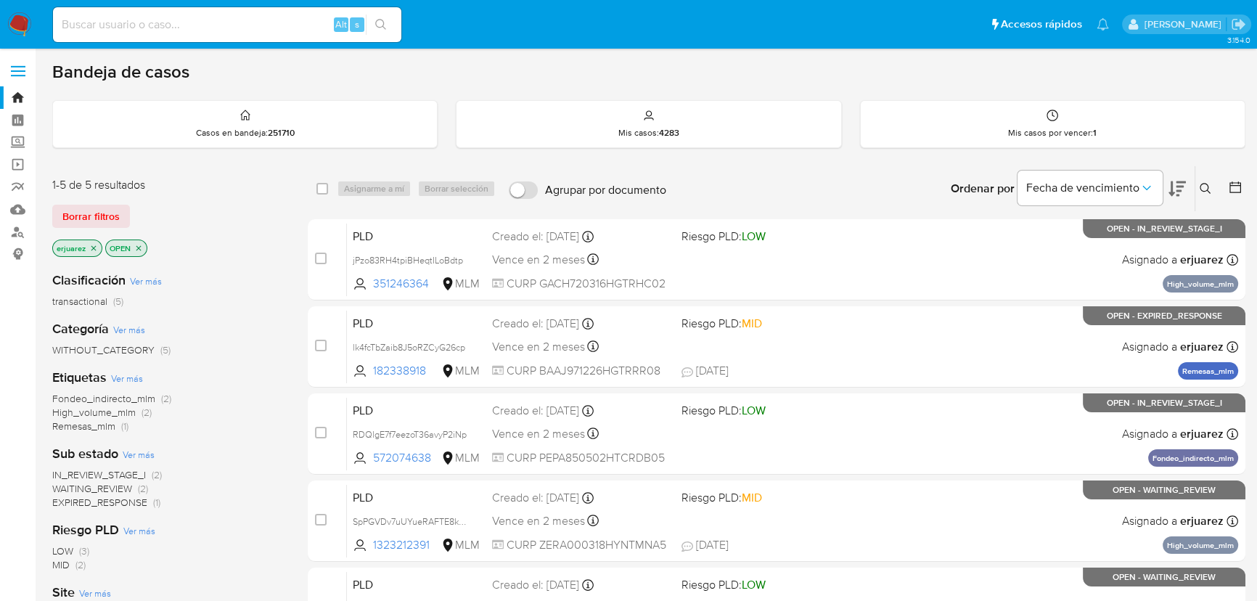
drag, startPoint x: 223, startPoint y: 28, endPoint x: 244, endPoint y: 29, distance: 21.1
click at [223, 28] on input at bounding box center [227, 24] width 348 height 19
paste input "2355412979"
type input "2355412979"
click at [379, 17] on button "search-icon" at bounding box center [381, 25] width 30 height 20
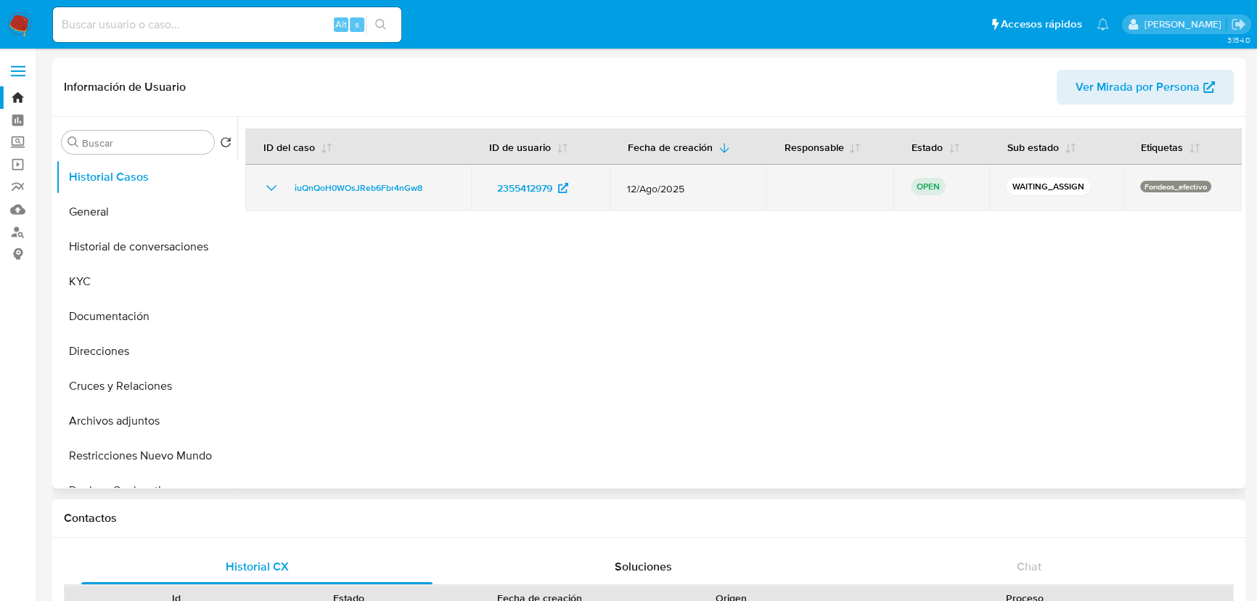
select select "10"
drag, startPoint x: 444, startPoint y: 184, endPoint x: 287, endPoint y: 176, distance: 156.9
click at [287, 176] on td "iuQnQoH0WOsJReb6Fbr4nGw8" at bounding box center [358, 188] width 226 height 46
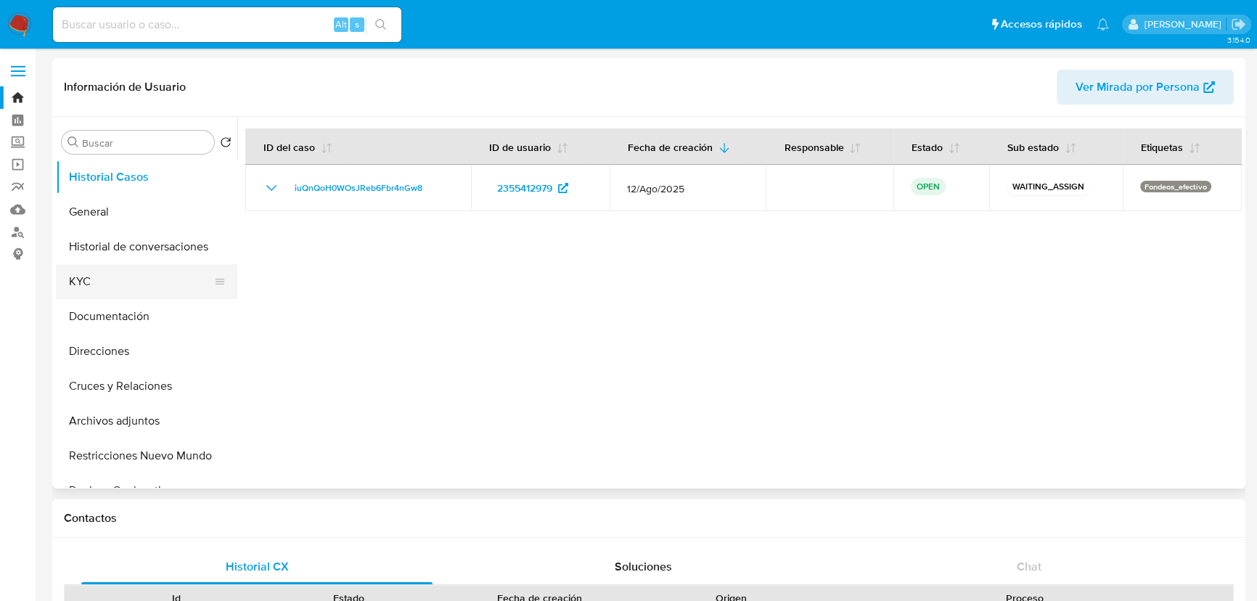
drag, startPoint x: 86, startPoint y: 290, endPoint x: 205, endPoint y: 290, distance: 119.0
click at [86, 290] on button "KYC" at bounding box center [141, 281] width 170 height 35
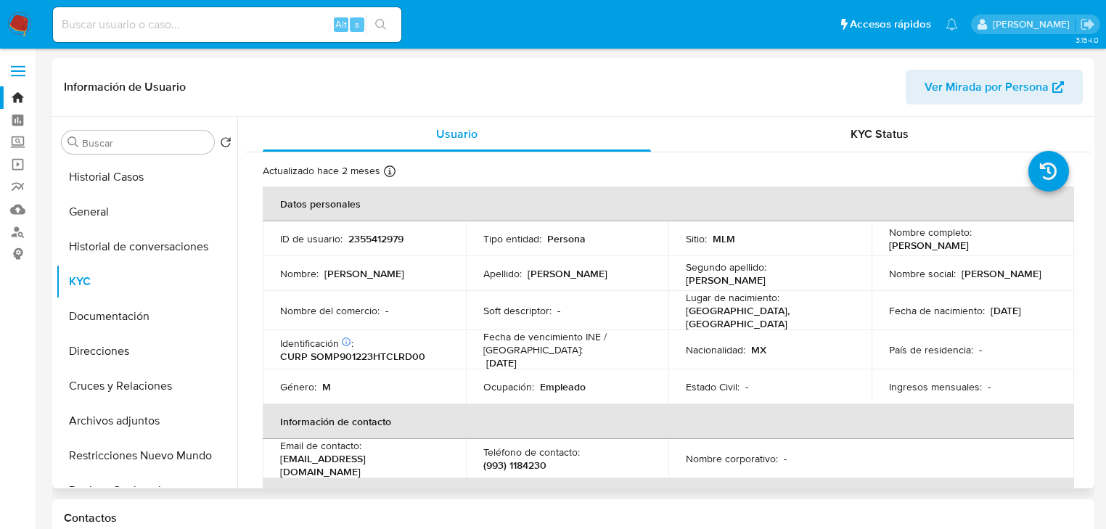
drag, startPoint x: 887, startPoint y: 246, endPoint x: 876, endPoint y: 250, distance: 11.5
click at [1010, 248] on div "Nombre completo : [PERSON_NAME]" at bounding box center [973, 239] width 168 height 26
drag, startPoint x: 885, startPoint y: 245, endPoint x: 749, endPoint y: 249, distance: 136.5
click at [1010, 245] on div "Nombre completo : [PERSON_NAME]" at bounding box center [973, 239] width 168 height 26
copy p "[PERSON_NAME]"
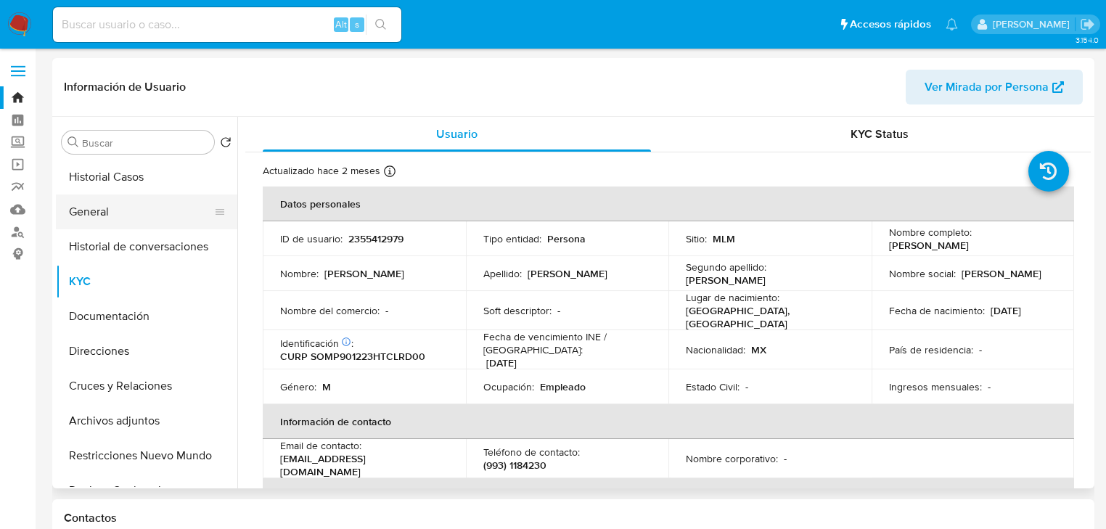
click at [116, 217] on button "General" at bounding box center [141, 211] width 170 height 35
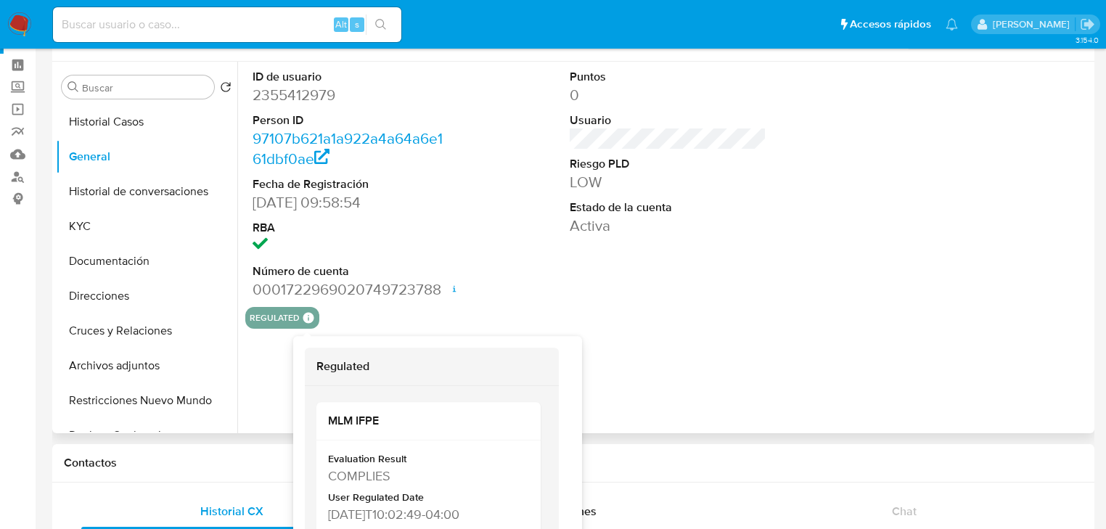
scroll to position [58, 0]
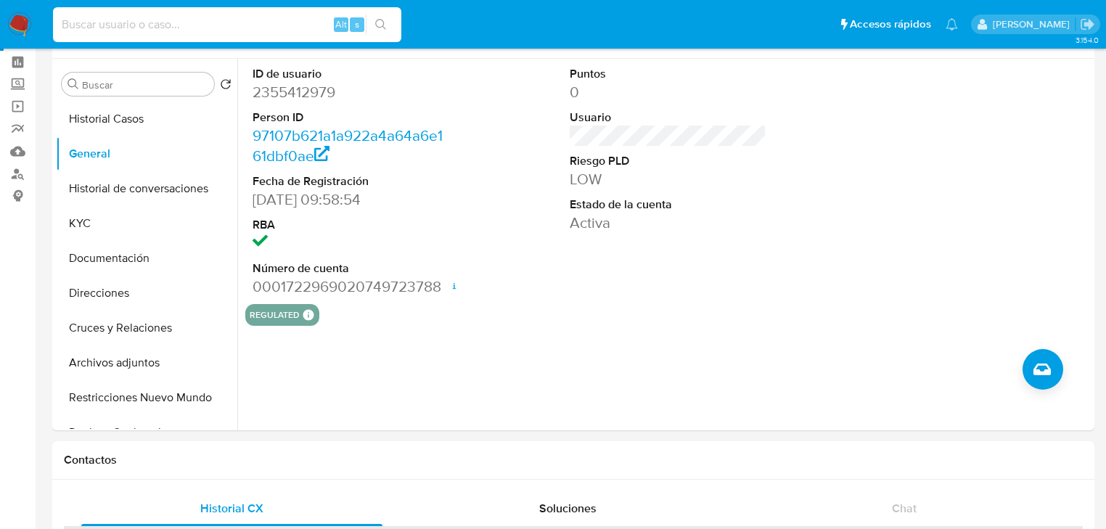
click at [192, 22] on input at bounding box center [227, 24] width 348 height 19
paste input "261808629"
click at [62, 29] on input "261808629" at bounding box center [227, 24] width 348 height 19
click at [163, 22] on input "261808629" at bounding box center [227, 24] width 348 height 19
type input "261808629"
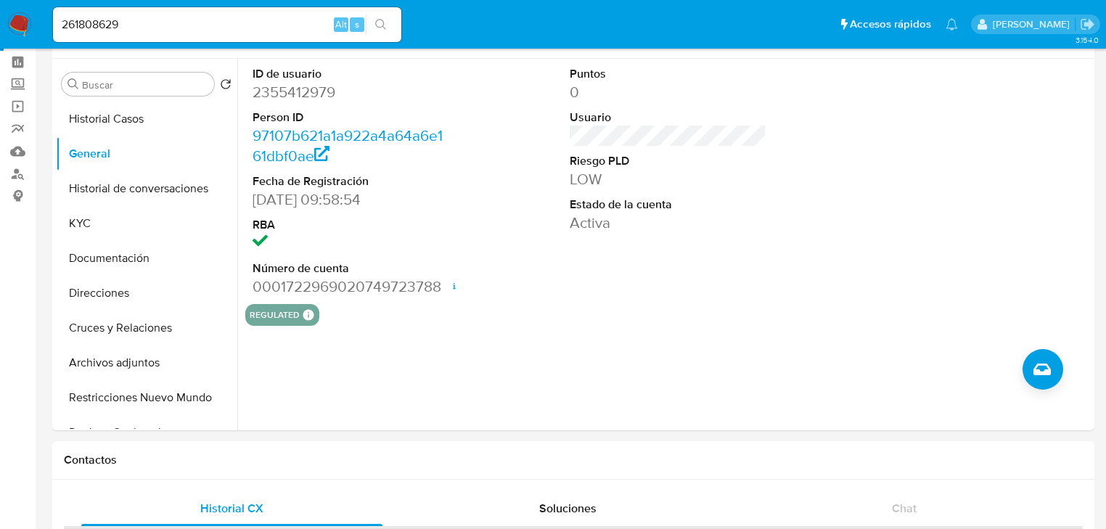
click at [377, 29] on icon "search-icon" at bounding box center [381, 25] width 12 height 12
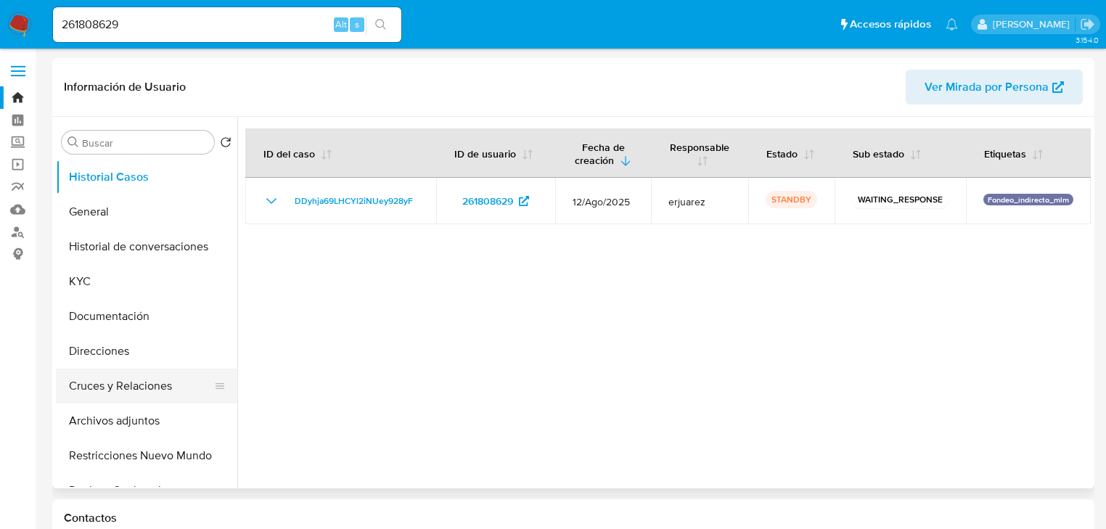
select select "10"
click at [147, 390] on button "Cruces y Relaciones" at bounding box center [141, 386] width 170 height 35
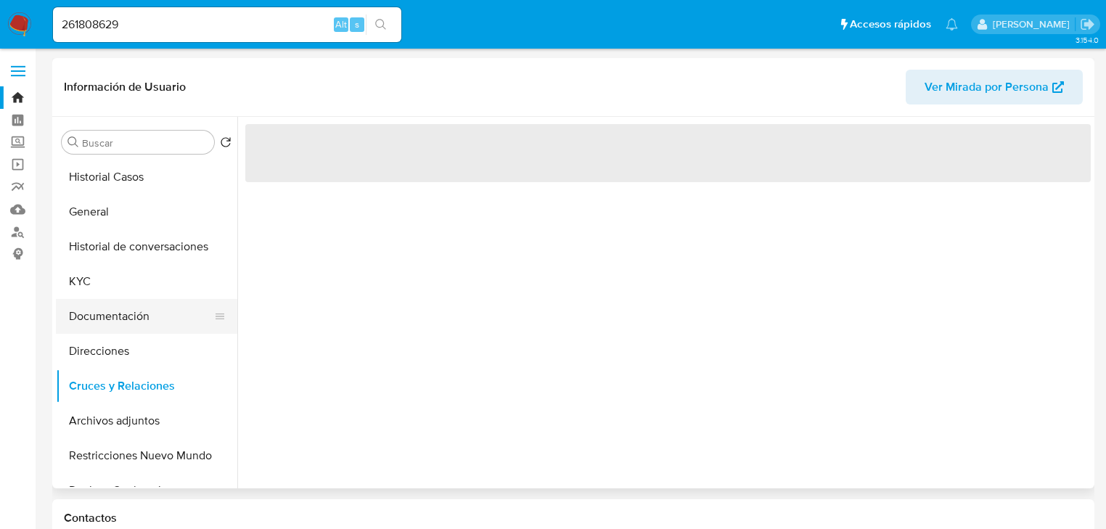
drag, startPoint x: 143, startPoint y: 296, endPoint x: 144, endPoint y: 308, distance: 11.6
click at [143, 297] on button "KYC" at bounding box center [146, 281] width 181 height 35
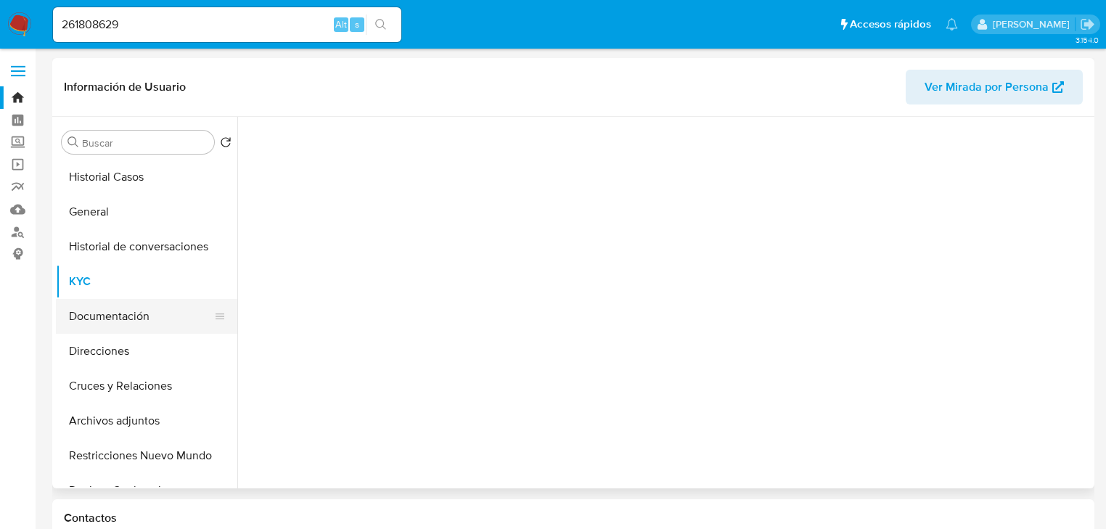
click at [142, 313] on button "Documentación" at bounding box center [141, 316] width 170 height 35
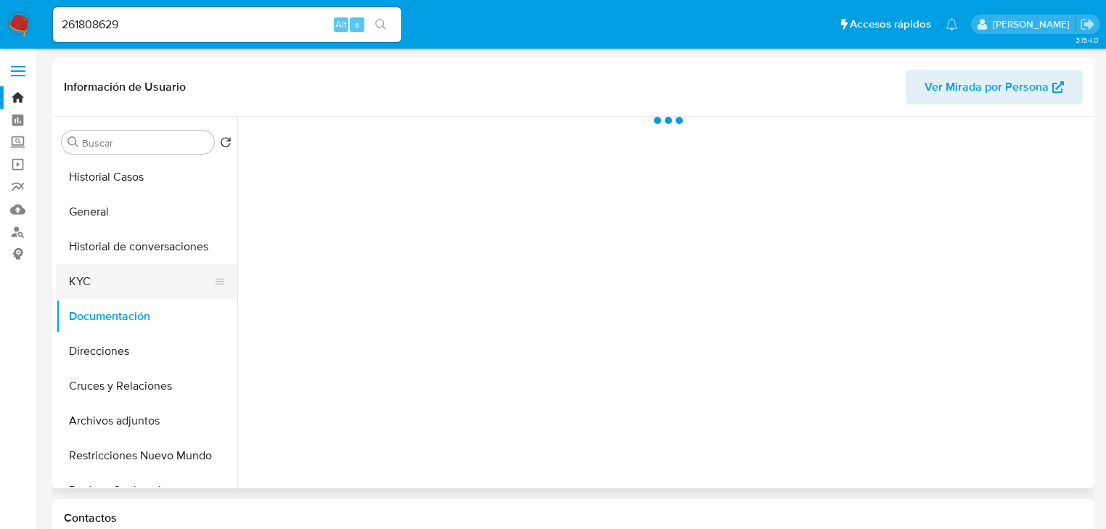
click at [151, 282] on button "KYC" at bounding box center [141, 281] width 170 height 35
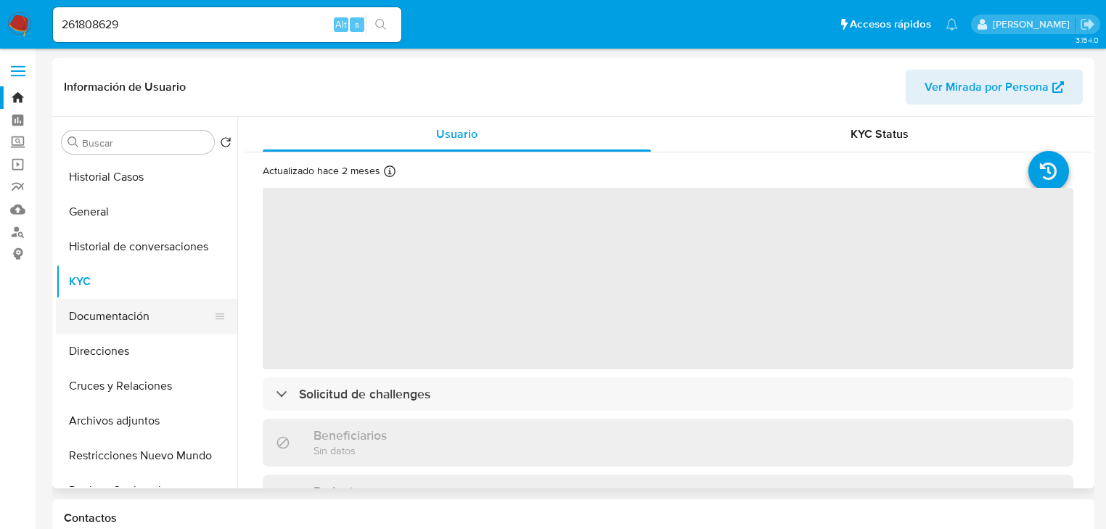
click at [136, 322] on button "Documentación" at bounding box center [141, 316] width 170 height 35
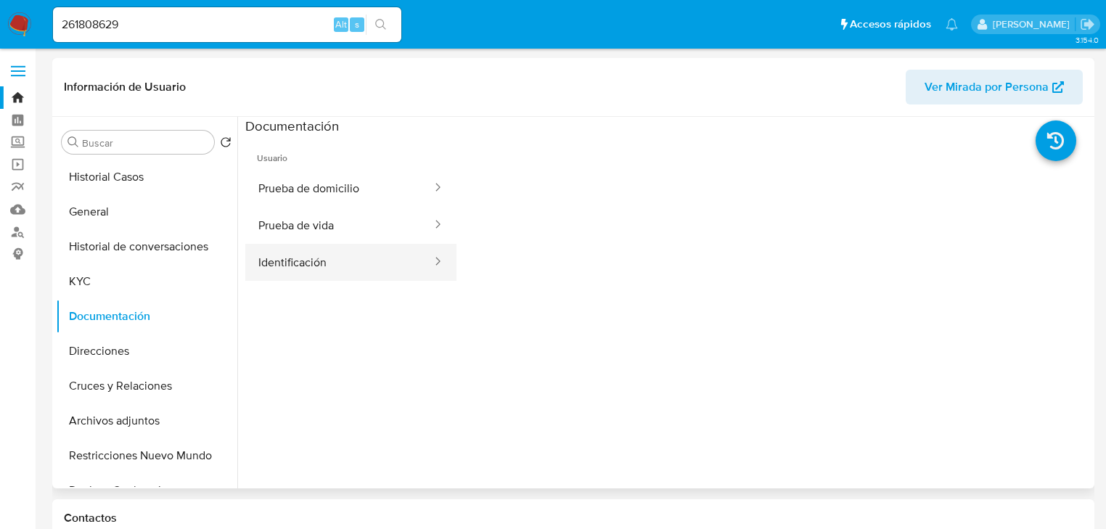
click at [280, 255] on button "Identificación" at bounding box center [339, 262] width 188 height 37
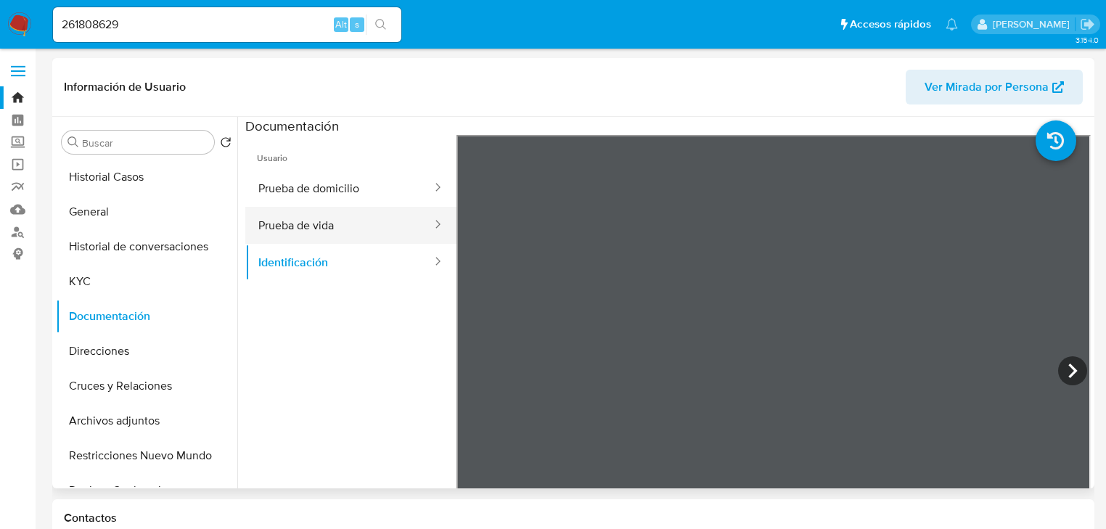
click at [322, 235] on button "Prueba de vida" at bounding box center [339, 225] width 188 height 37
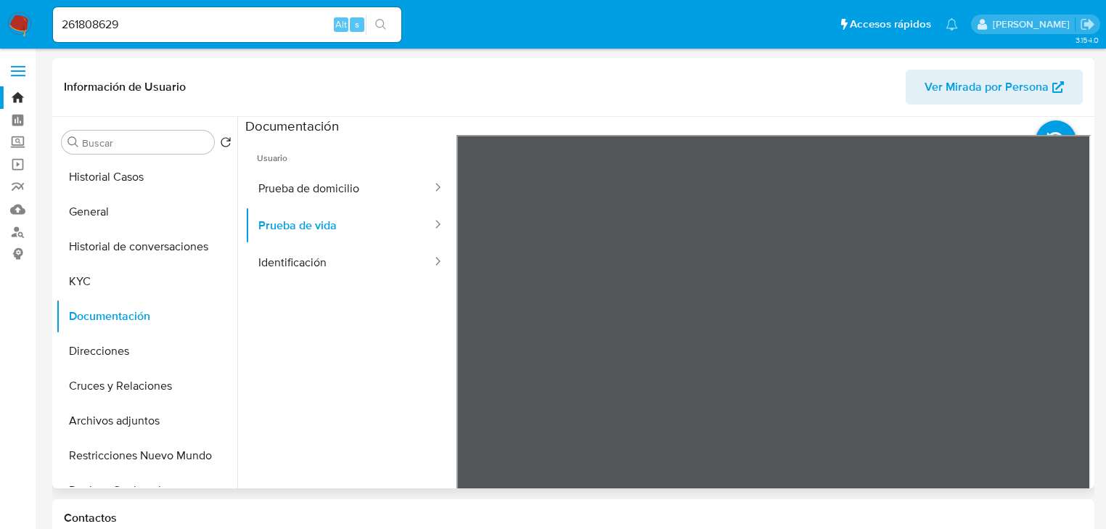
drag, startPoint x: 296, startPoint y: 155, endPoint x: 293, endPoint y: 163, distance: 9.2
click at [293, 163] on span "Usuario" at bounding box center [350, 152] width 211 height 35
click at [304, 189] on button "Prueba de domicilio" at bounding box center [339, 188] width 188 height 37
drag, startPoint x: 121, startPoint y: 15, endPoint x: 126, endPoint y: 21, distance: 7.7
click at [126, 21] on input "261808629" at bounding box center [227, 24] width 348 height 19
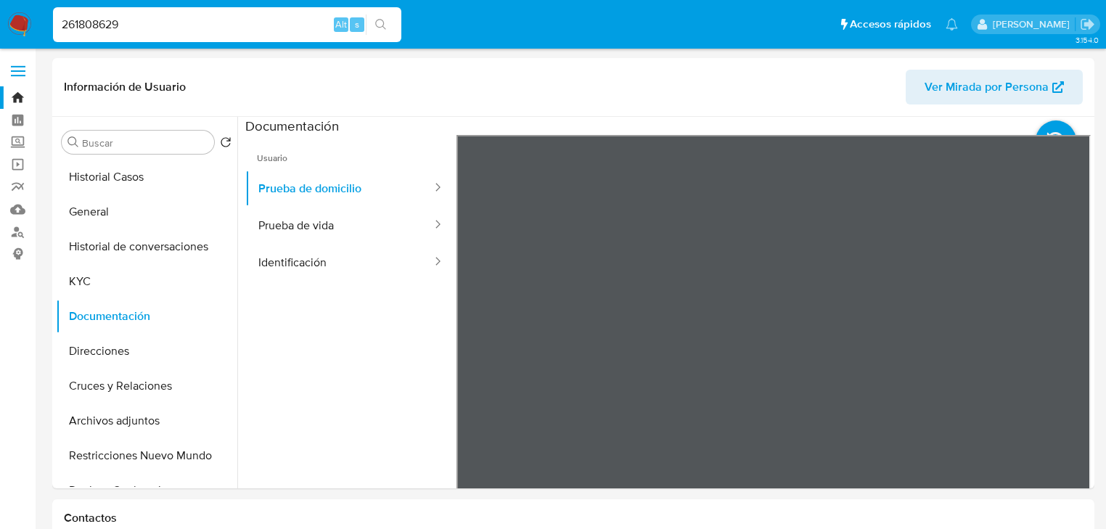
paste input "468223321"
drag, startPoint x: 130, startPoint y: 24, endPoint x: 46, endPoint y: 23, distance: 83.4
click at [46, 23] on ul "Pausado Ver notificaciones 261808629 Alt s Accesos rápidos Presiona las siguien…" at bounding box center [505, 24] width 919 height 36
click at [64, 25] on input "468223321" at bounding box center [227, 24] width 348 height 19
type input "468223321"
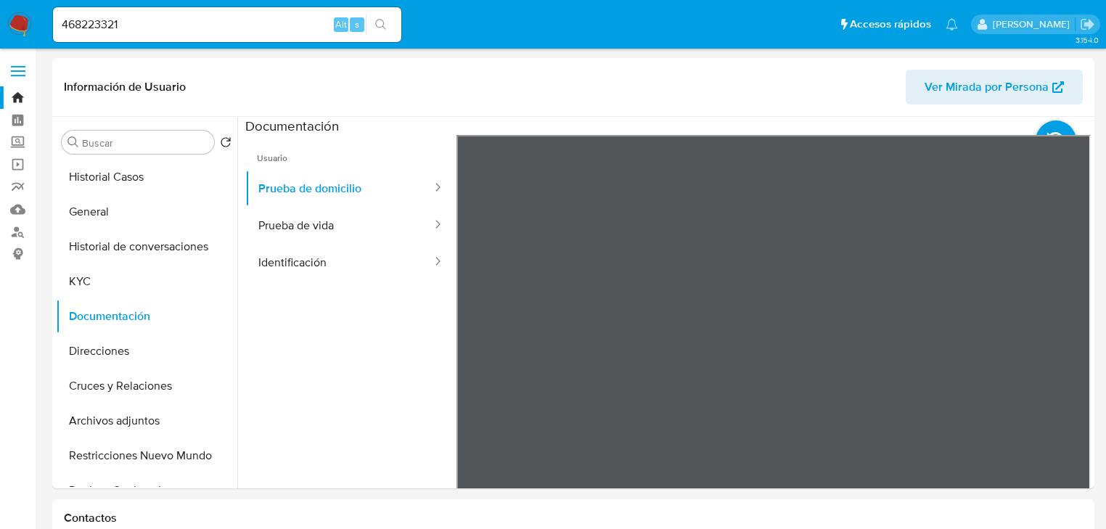
click at [387, 20] on button "search-icon" at bounding box center [381, 25] width 30 height 20
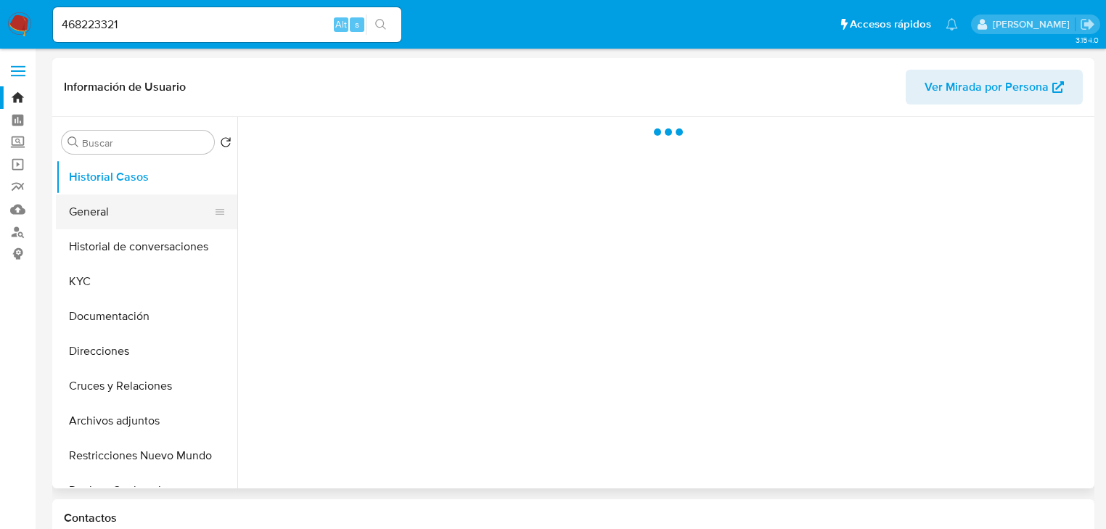
click at [131, 233] on button "Historial de conversaciones" at bounding box center [146, 246] width 181 height 35
click at [122, 202] on button "General" at bounding box center [141, 211] width 170 height 35
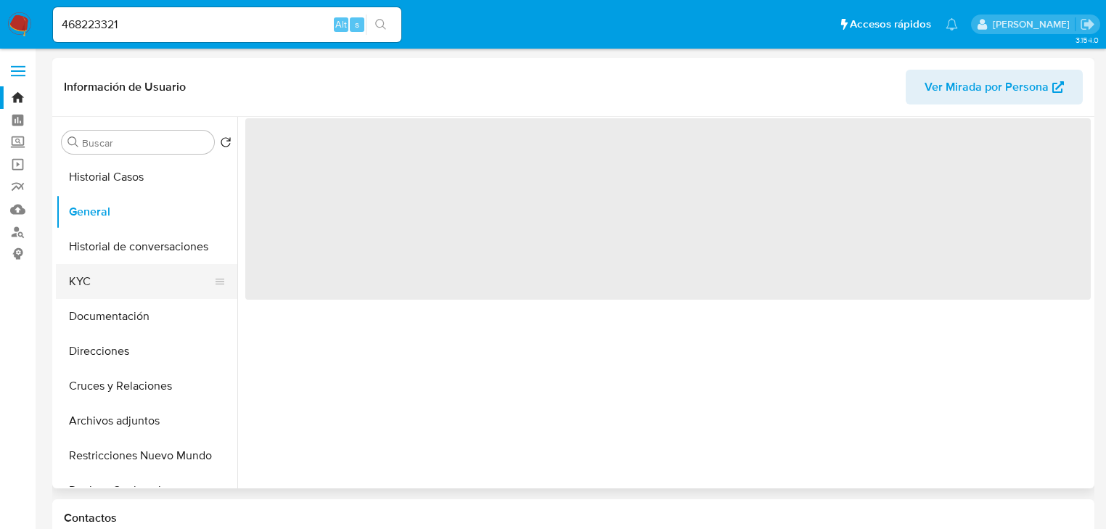
select select "10"
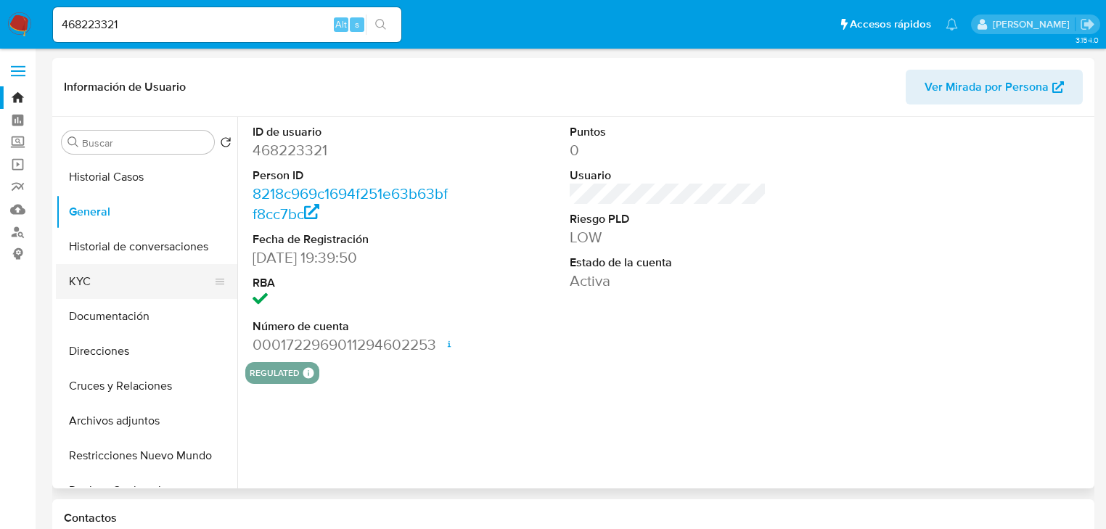
click at [89, 282] on button "KYC" at bounding box center [141, 281] width 170 height 35
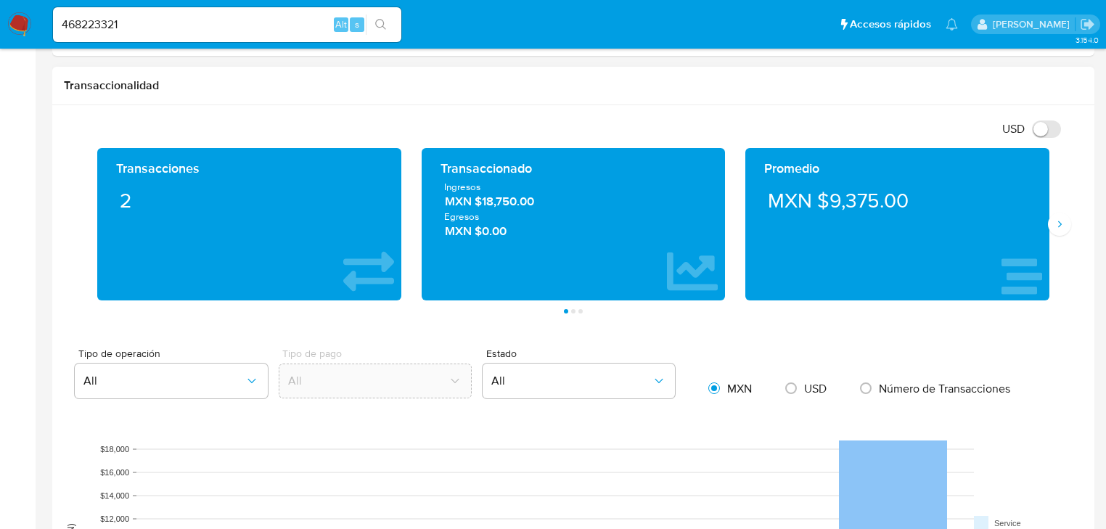
scroll to position [929, 0]
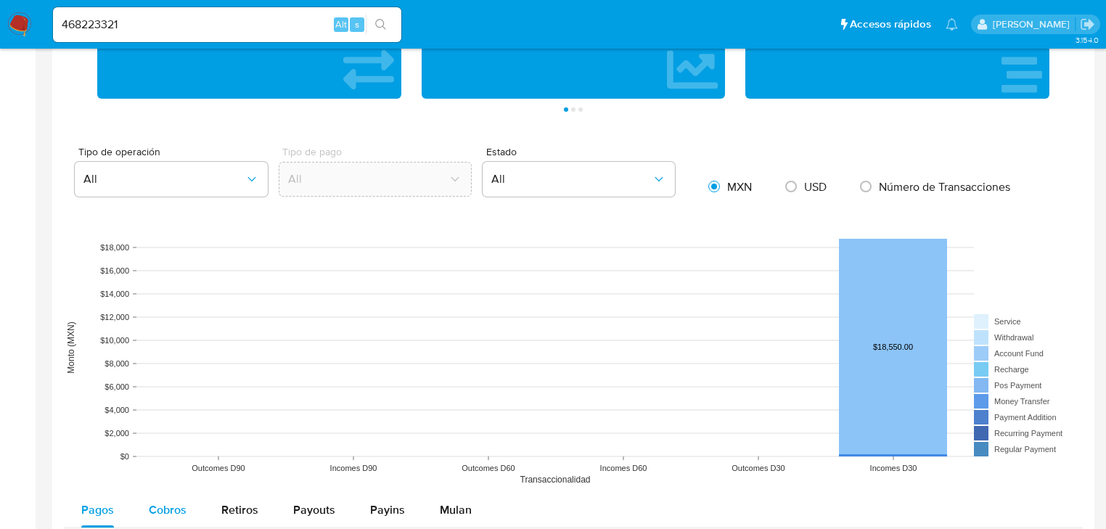
click at [145, 517] on button "Cobros" at bounding box center [167, 510] width 73 height 35
select select "10"
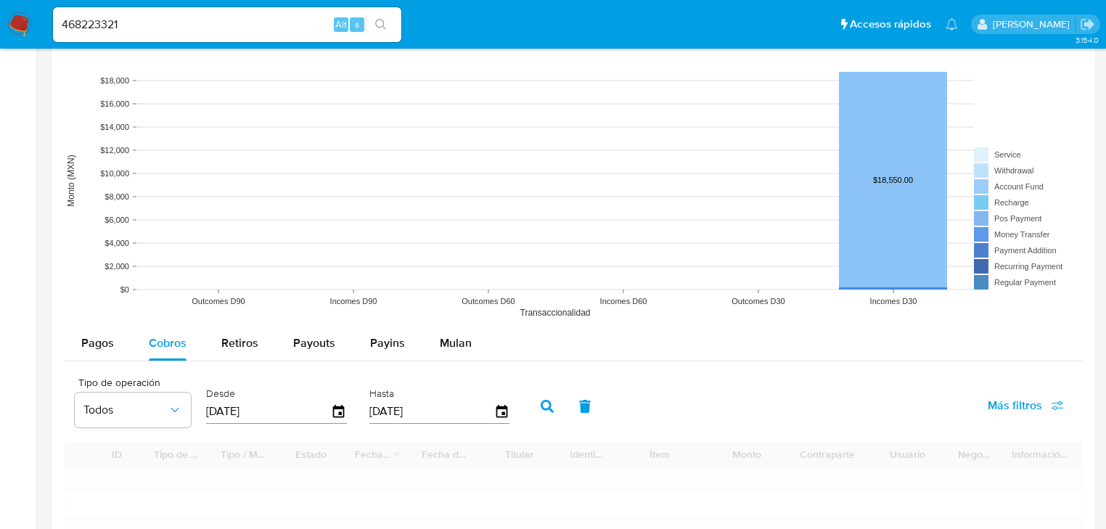
scroll to position [1219, 0]
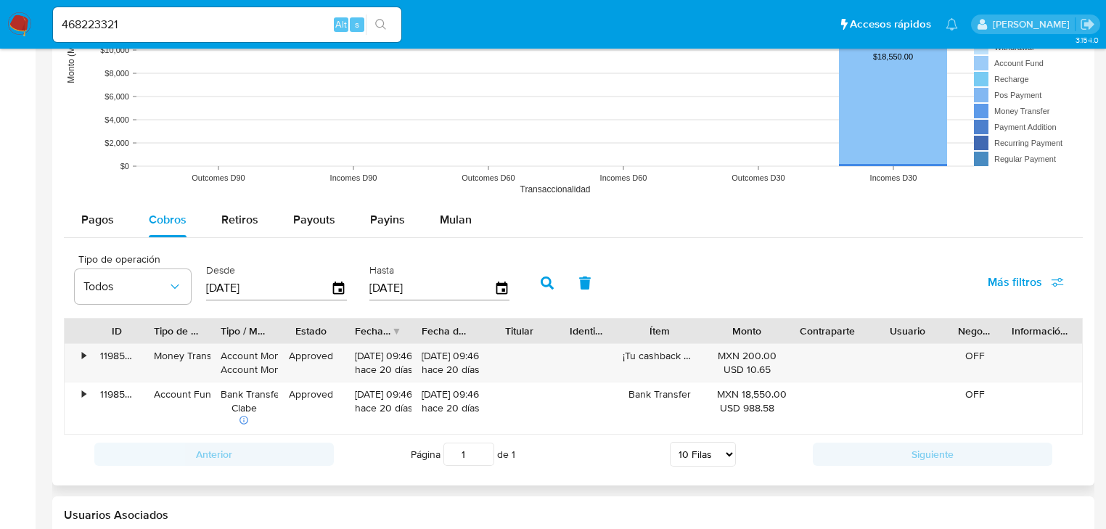
drag, startPoint x: 268, startPoint y: 290, endPoint x: 192, endPoint y: 293, distance: 76.2
click at [192, 295] on div "Tipo de operación Todos Desde 21/05/2025 Hasta 18/08/2025" at bounding box center [295, 281] width 456 height 58
type input "0_/__/____"
type input "01/01/2025"
click at [541, 279] on icon "button" at bounding box center [547, 282] width 13 height 13
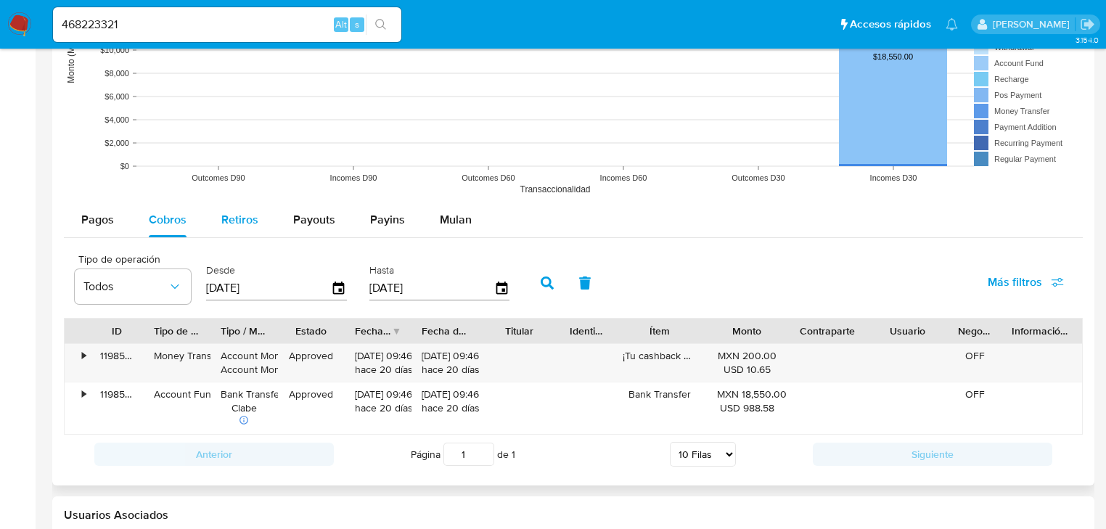
click at [215, 225] on button "Retiros" at bounding box center [240, 219] width 72 height 35
select select "10"
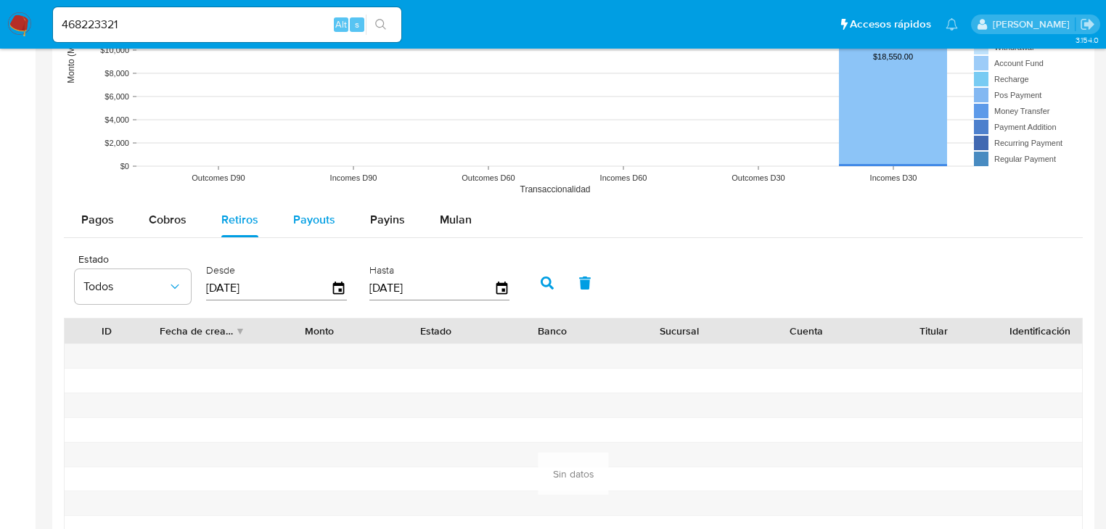
click at [319, 212] on span "Payouts" at bounding box center [314, 219] width 42 height 17
select select "10"
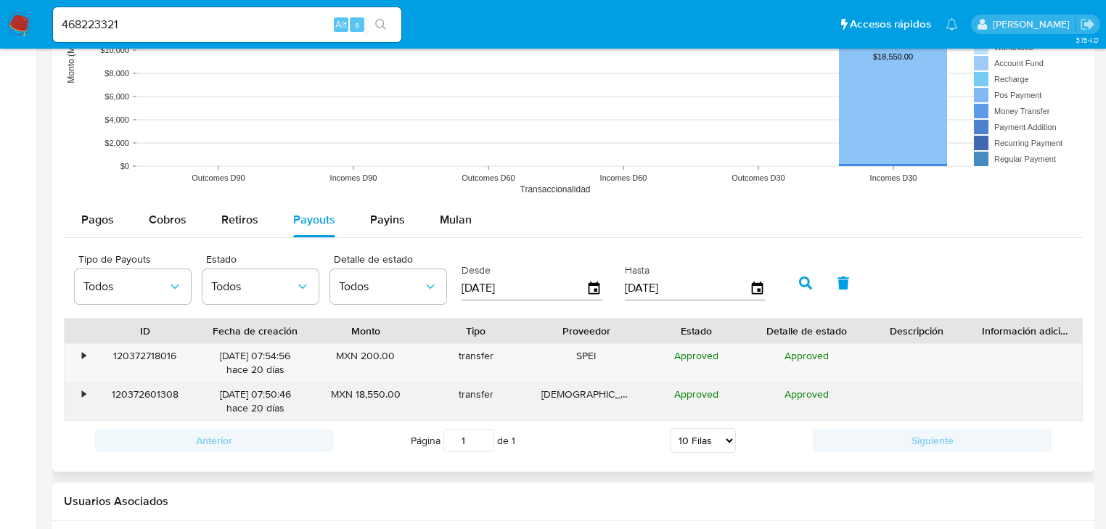
click at [79, 392] on div "•" at bounding box center [77, 401] width 25 height 38
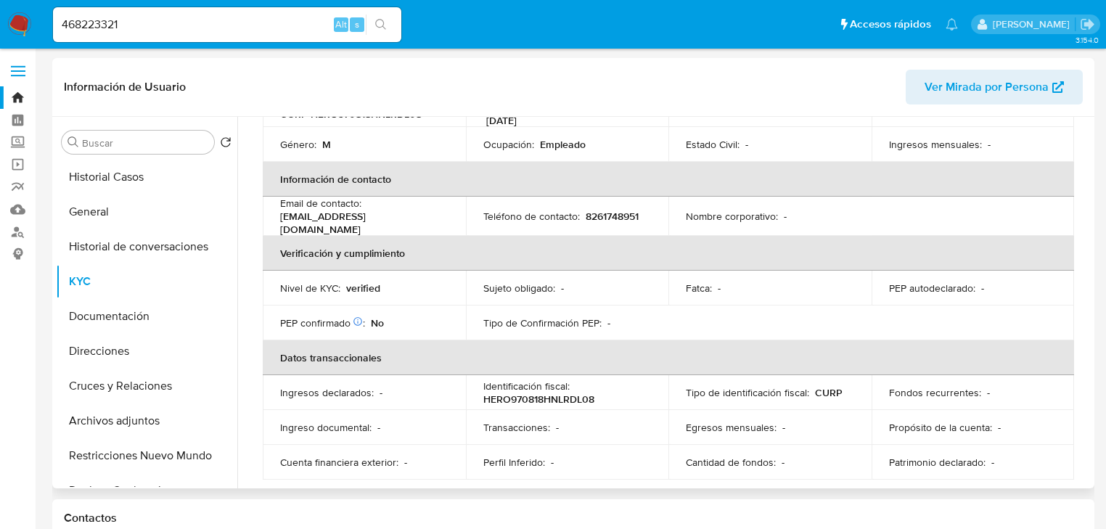
scroll to position [290, 0]
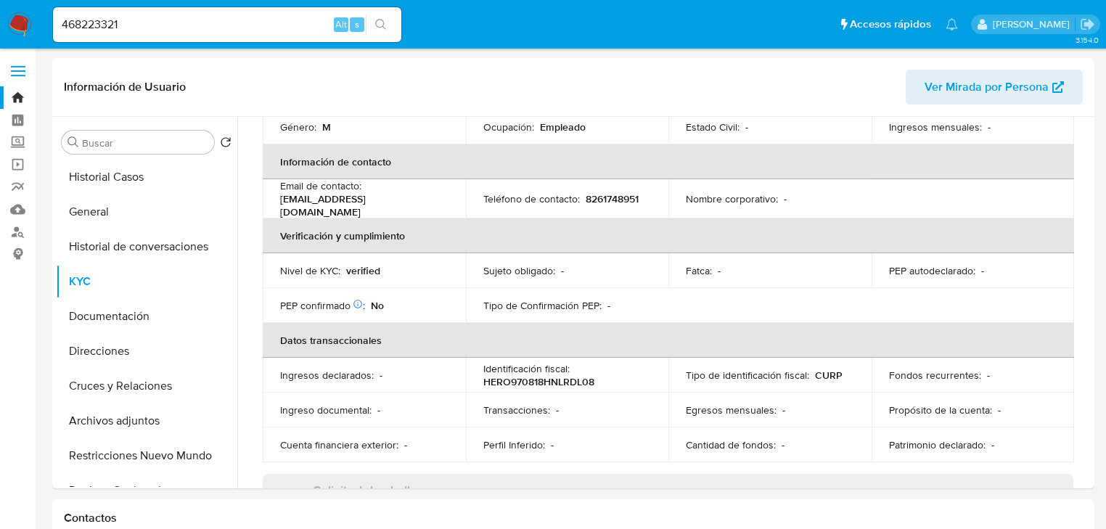
drag, startPoint x: 165, startPoint y: 37, endPoint x: 119, endPoint y: 20, distance: 48.7
click at [73, 20] on div "468223321 Alt s" at bounding box center [227, 24] width 348 height 35
click at [122, 20] on input "468223321" at bounding box center [227, 24] width 348 height 19
drag, startPoint x: 126, startPoint y: 23, endPoint x: 44, endPoint y: 26, distance: 82.0
click at [39, 24] on nav "Pausado Ver notificaciones 468223321 Alt s Accesos rápidos Presiona las siguien…" at bounding box center [553, 24] width 1106 height 49
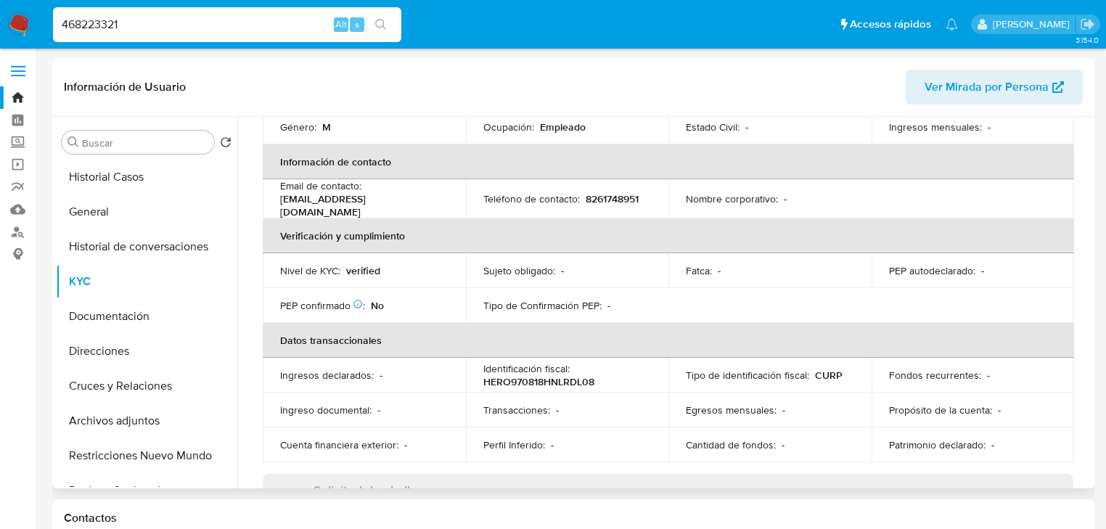
paste input "261808629"
type input "261808629"
click at [382, 26] on icon "search-icon" at bounding box center [380, 24] width 11 height 11
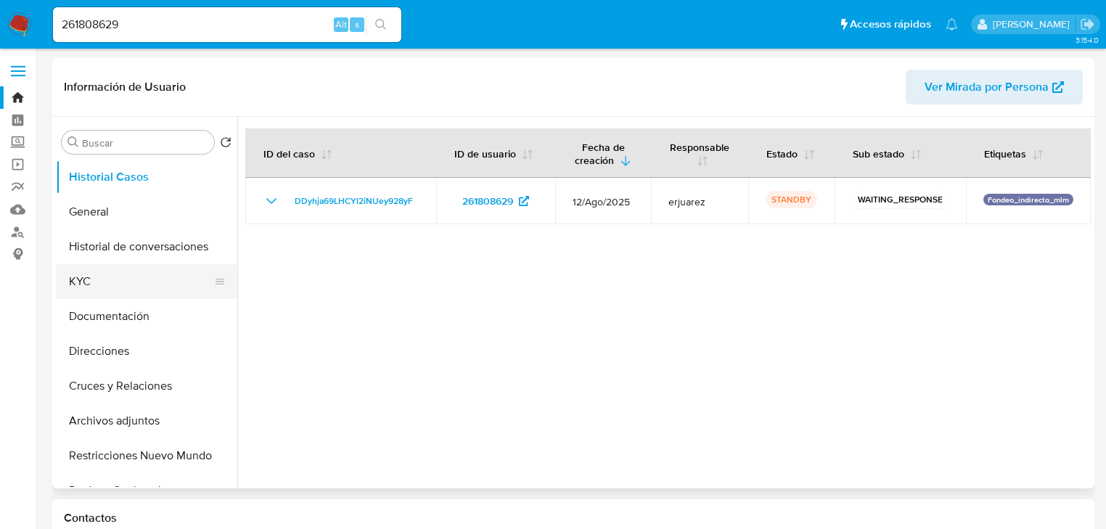
click at [99, 293] on button "KYC" at bounding box center [141, 281] width 170 height 35
select select "10"
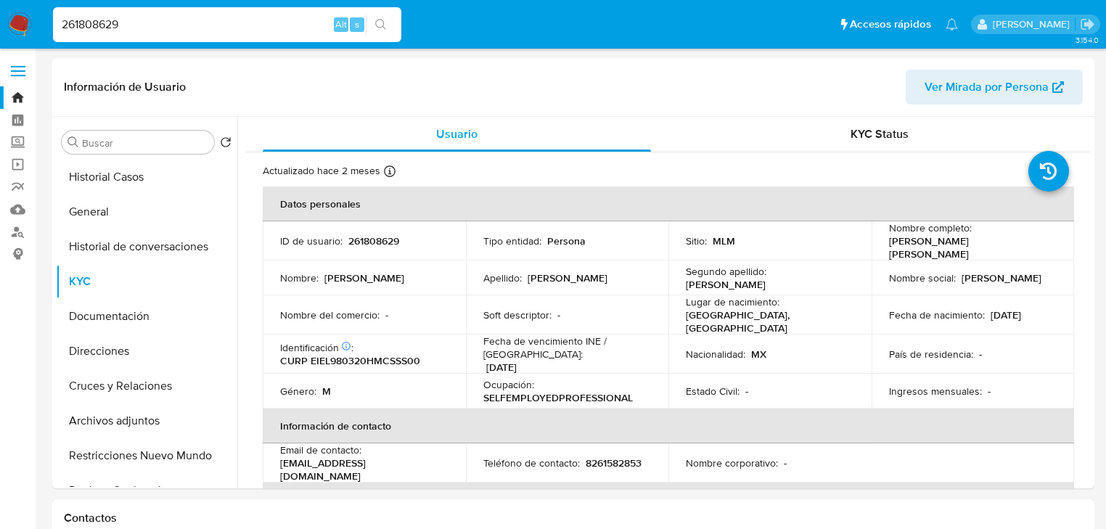
drag, startPoint x: 123, startPoint y: 25, endPoint x: 144, endPoint y: 49, distance: 31.9
click at [12, 17] on nav "Pausado Ver notificaciones 261808629 Alt s Accesos rápidos Presiona las siguien…" at bounding box center [553, 24] width 1106 height 49
click at [389, 21] on button "search-icon" at bounding box center [381, 25] width 30 height 20
click at [375, 25] on icon "search-icon" at bounding box center [381, 25] width 12 height 12
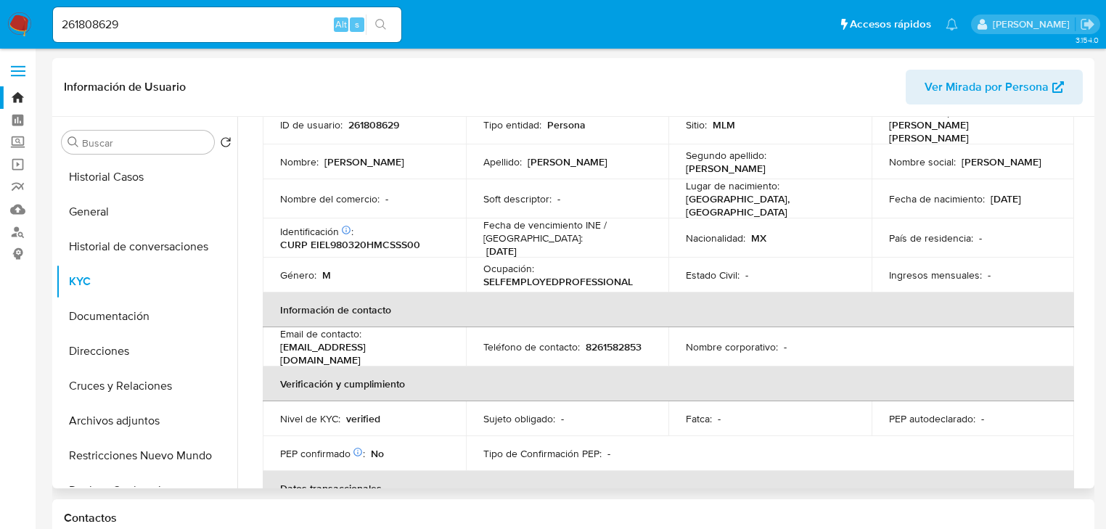
scroll to position [232, 0]
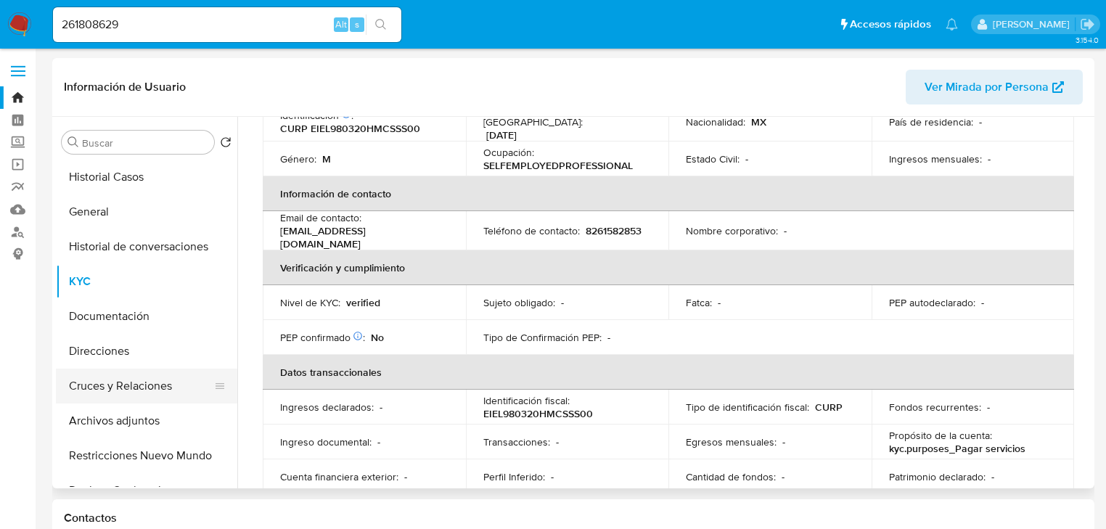
click at [142, 395] on button "Cruces y Relaciones" at bounding box center [141, 386] width 170 height 35
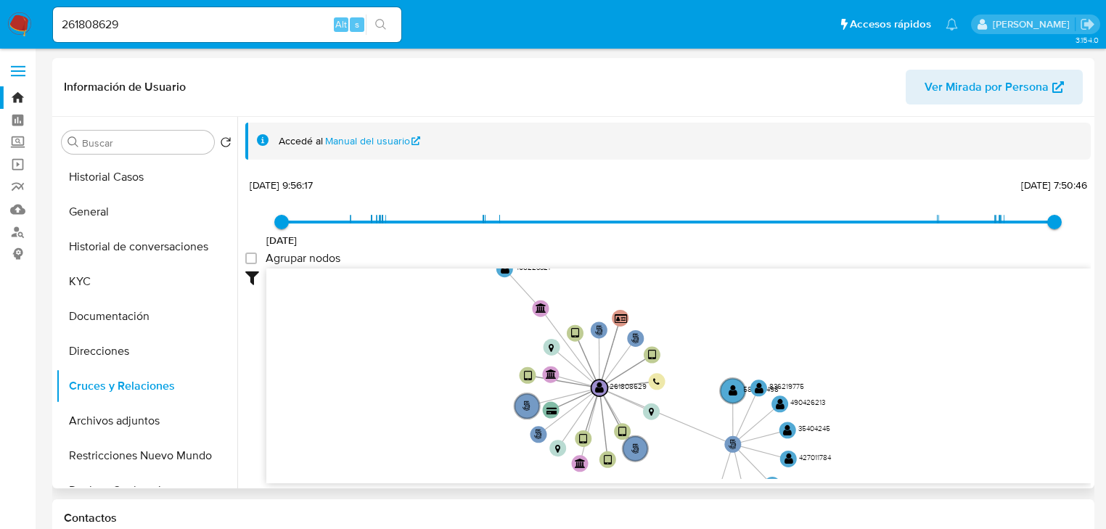
drag, startPoint x: 511, startPoint y: 346, endPoint x: 485, endPoint y: 391, distance: 52.0
click at [481, 399] on icon "phone-4b15cbcbc28386102a1e6df10f1c7110  user-261808629  261808629 person-122c…" at bounding box center [678, 373] width 824 height 210
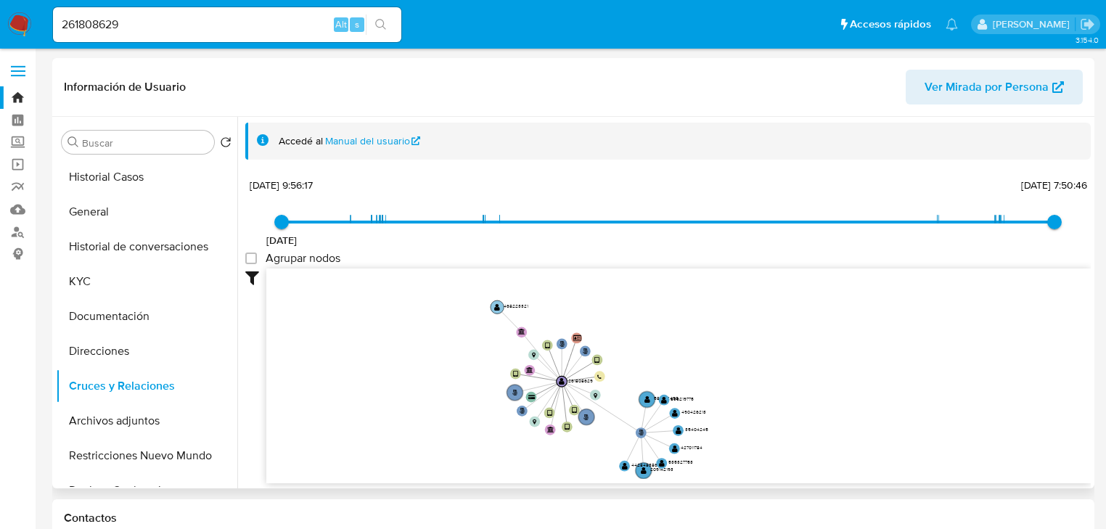
click at [493, 308] on circle at bounding box center [496, 306] width 13 height 13
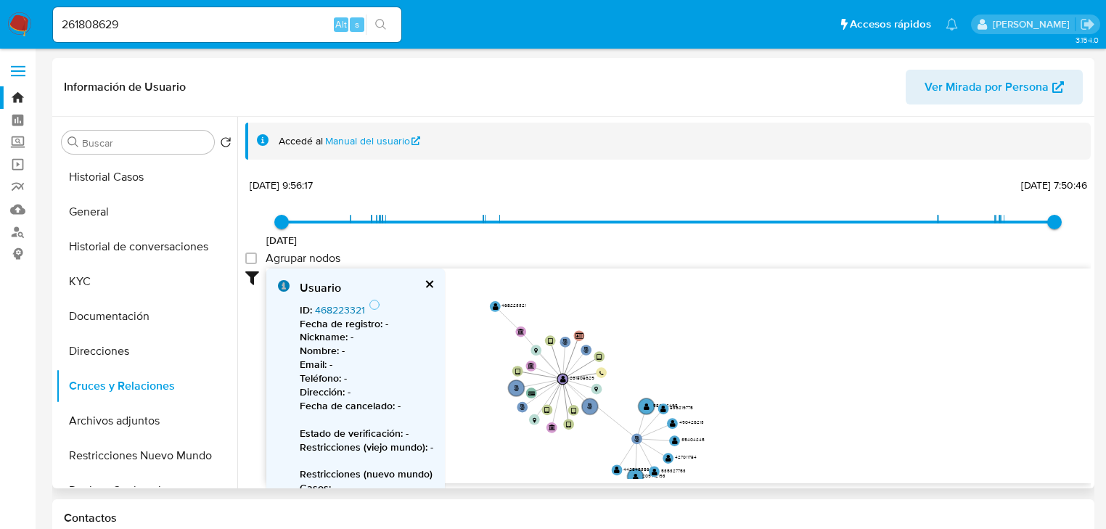
click at [336, 310] on link "468223321" at bounding box center [340, 310] width 50 height 15
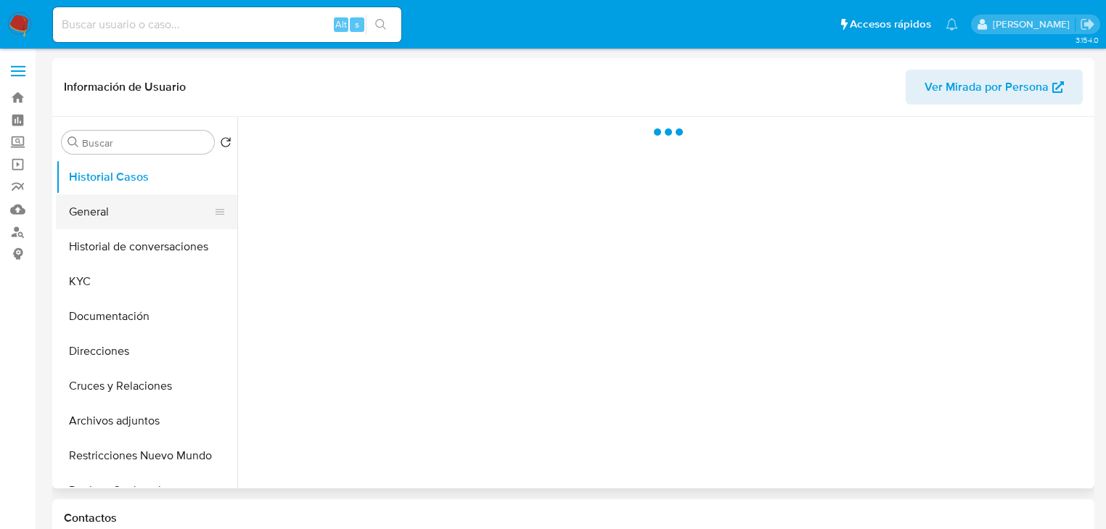
click at [81, 215] on button "General" at bounding box center [141, 211] width 170 height 35
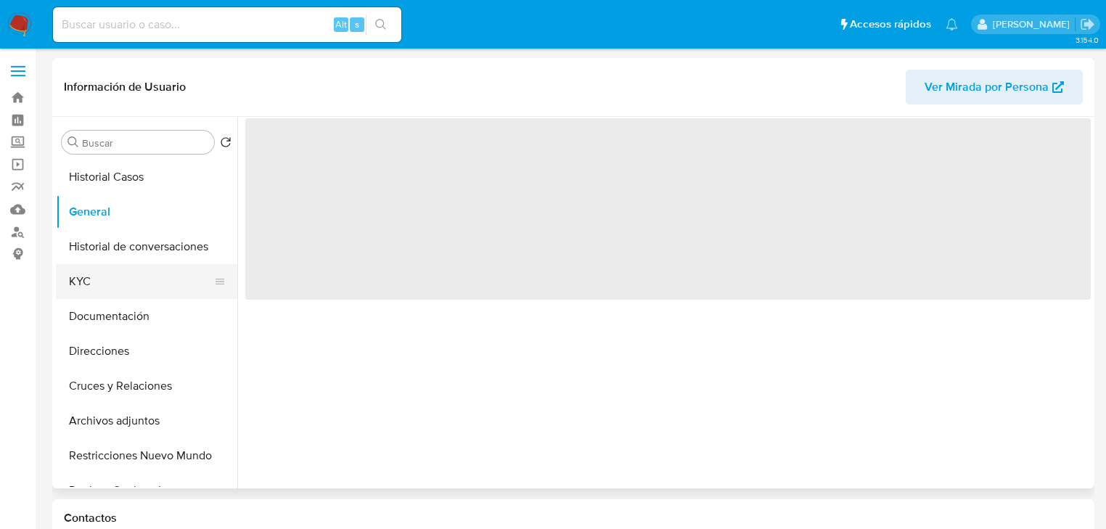
select select "10"
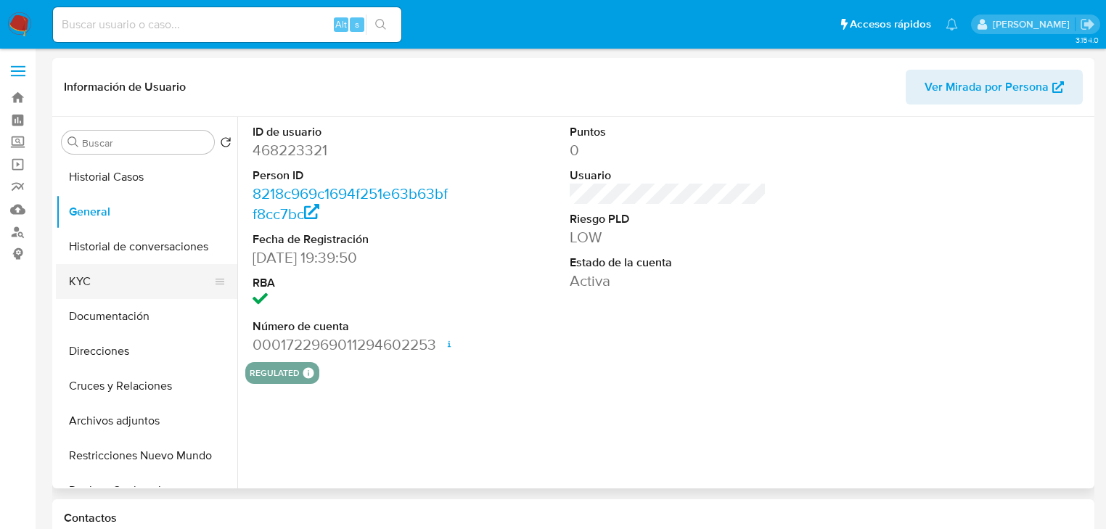
click at [84, 276] on button "KYC" at bounding box center [141, 281] width 170 height 35
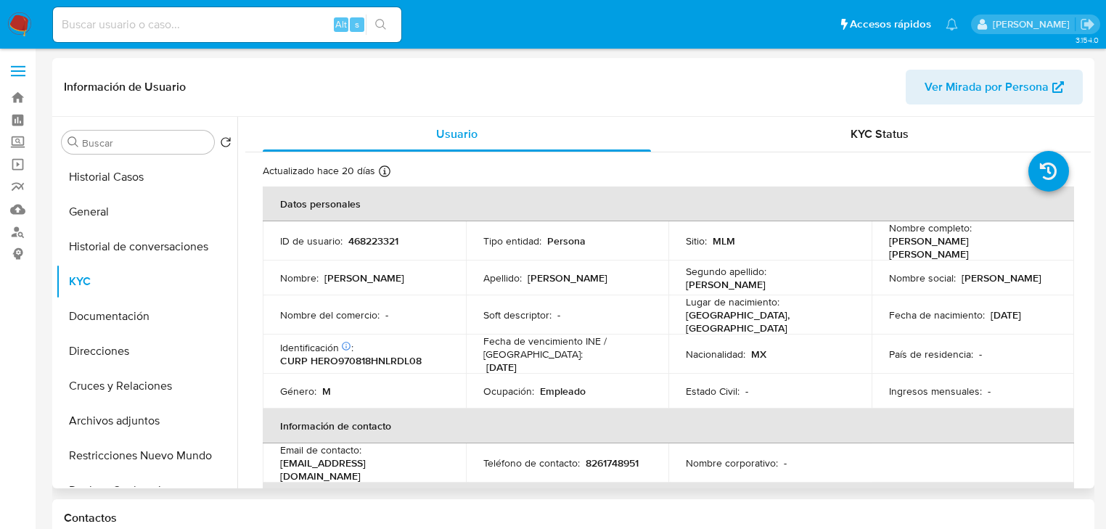
click at [348, 238] on p "468223321" at bounding box center [373, 240] width 50 height 13
drag, startPoint x: 352, startPoint y: 241, endPoint x: 65, endPoint y: 331, distance: 301.1
click at [424, 241] on div "ID de usuario : 468223321" at bounding box center [364, 240] width 168 height 13
copy p "468223321"
drag, startPoint x: 887, startPoint y: 244, endPoint x: 731, endPoint y: 290, distance: 162.8
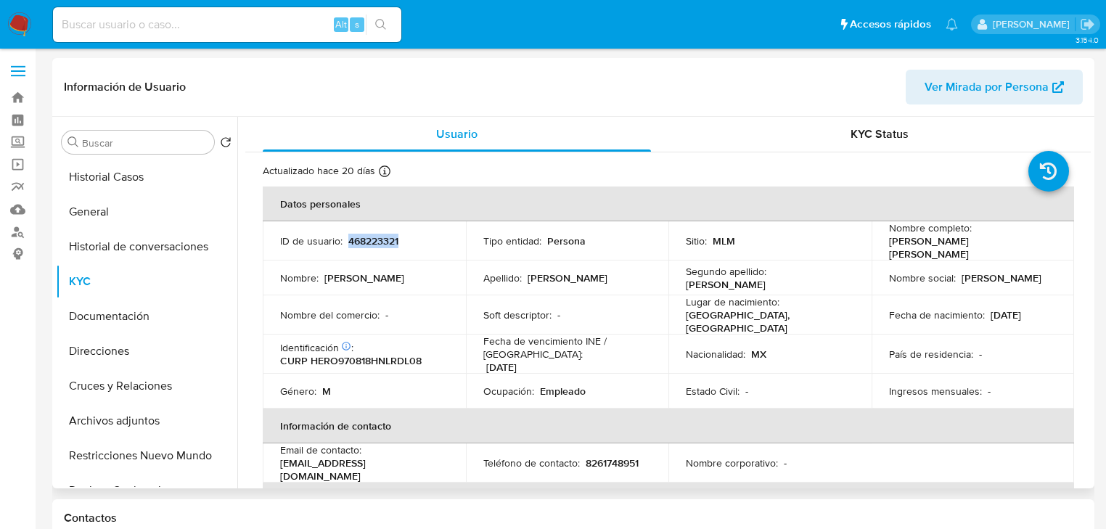
click at [921, 254] on p "[PERSON_NAME] [PERSON_NAME]" at bounding box center [970, 247] width 163 height 26
copy p "[PERSON_NAME] [PERSON_NAME]"
click at [200, 27] on input at bounding box center [227, 24] width 348 height 19
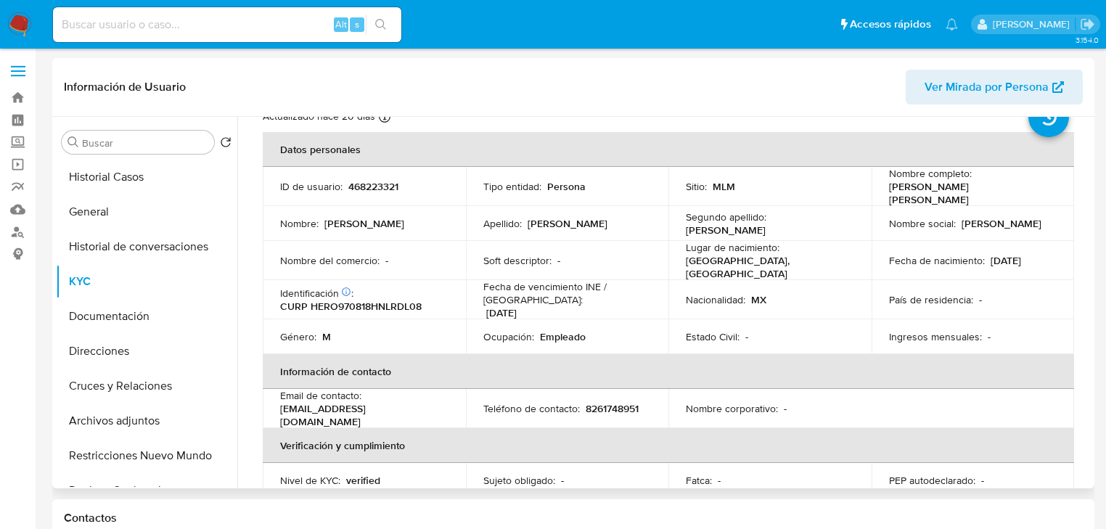
scroll to position [49, 0]
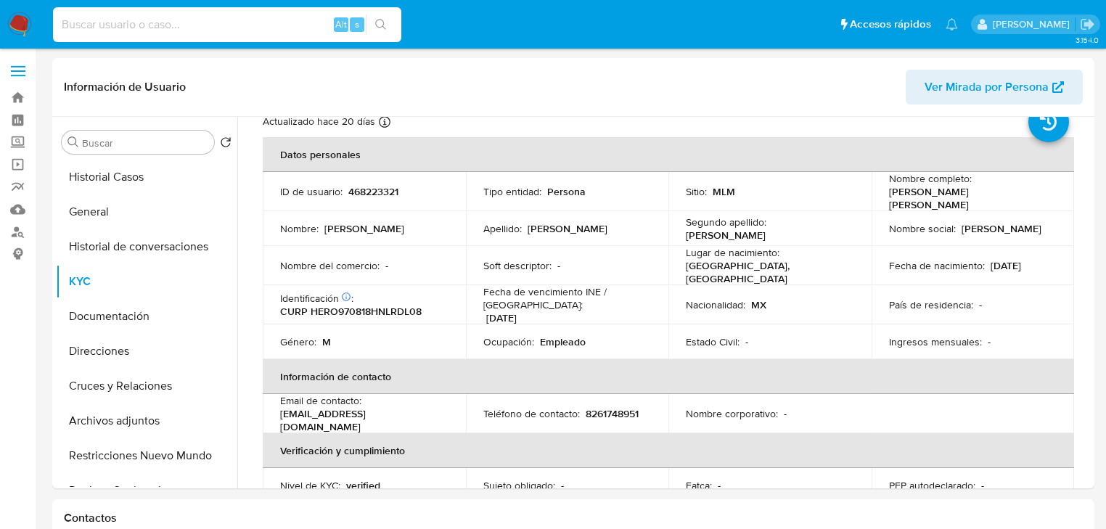
click at [142, 32] on input at bounding box center [227, 24] width 348 height 19
paste input "261808629"
type input "261808629"
drag, startPoint x: 380, startPoint y: 25, endPoint x: 355, endPoint y: 7, distance: 31.6
click at [371, 17] on button "search-icon" at bounding box center [381, 25] width 30 height 20
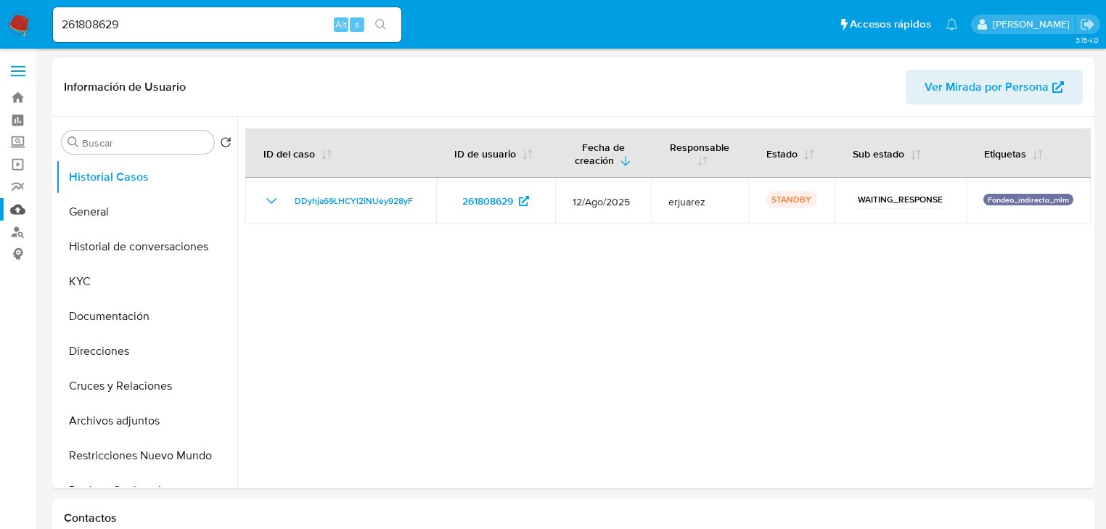
select select "10"
drag, startPoint x: 170, startPoint y: 32, endPoint x: 195, endPoint y: 38, distance: 26.0
paste input "35541297"
type input "2355412979"
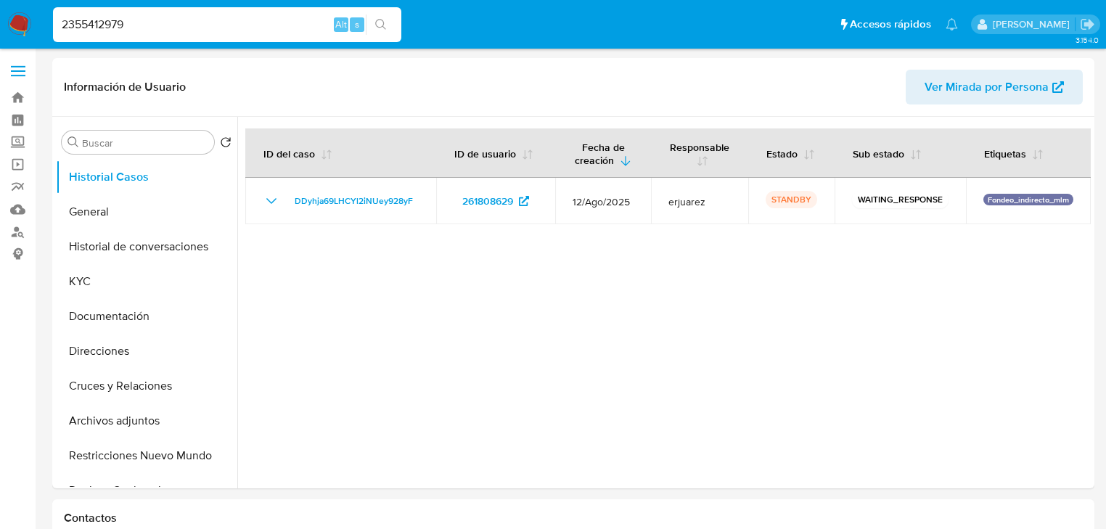
click at [383, 26] on icon "search-icon" at bounding box center [380, 24] width 11 height 11
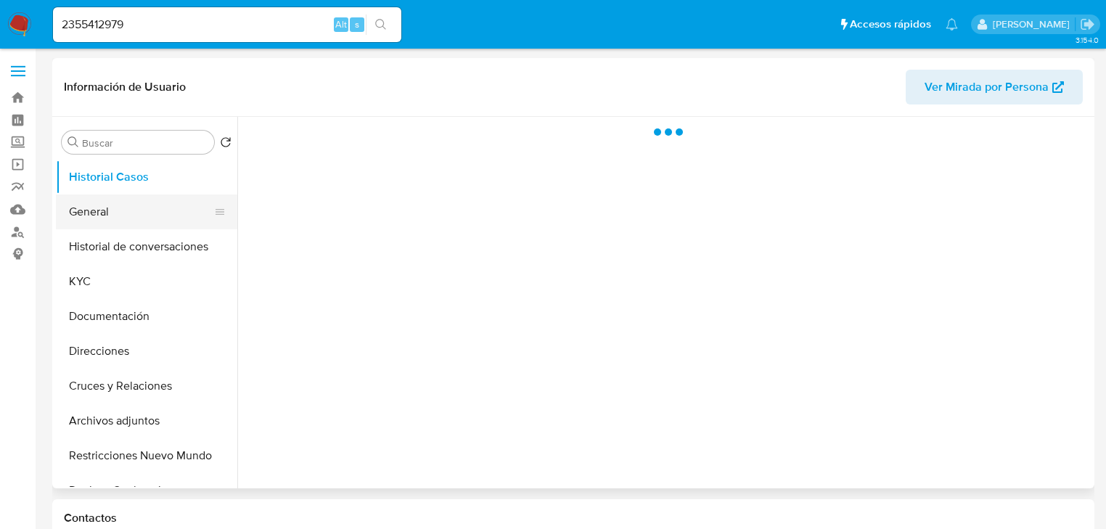
click at [118, 215] on button "General" at bounding box center [141, 211] width 170 height 35
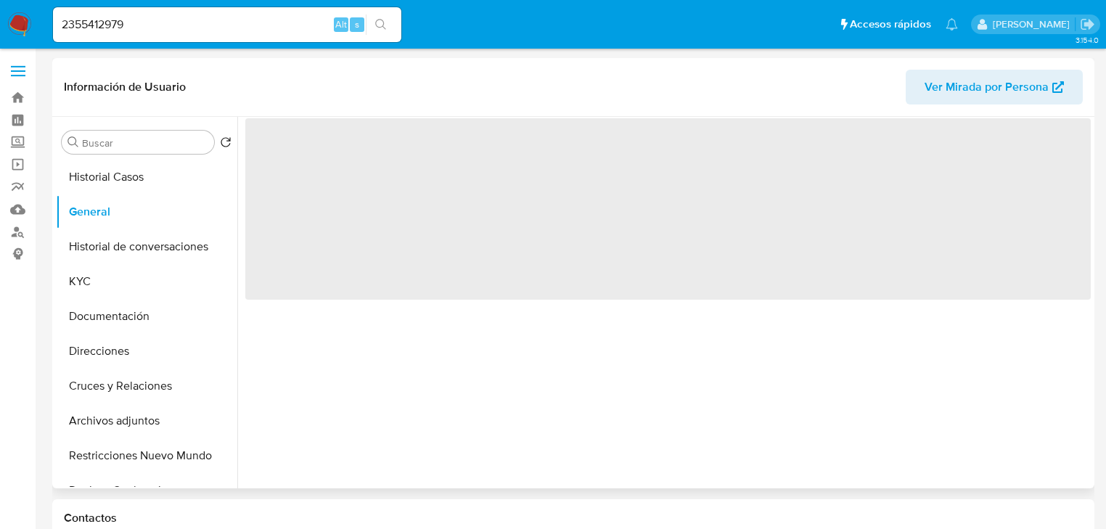
select select "10"
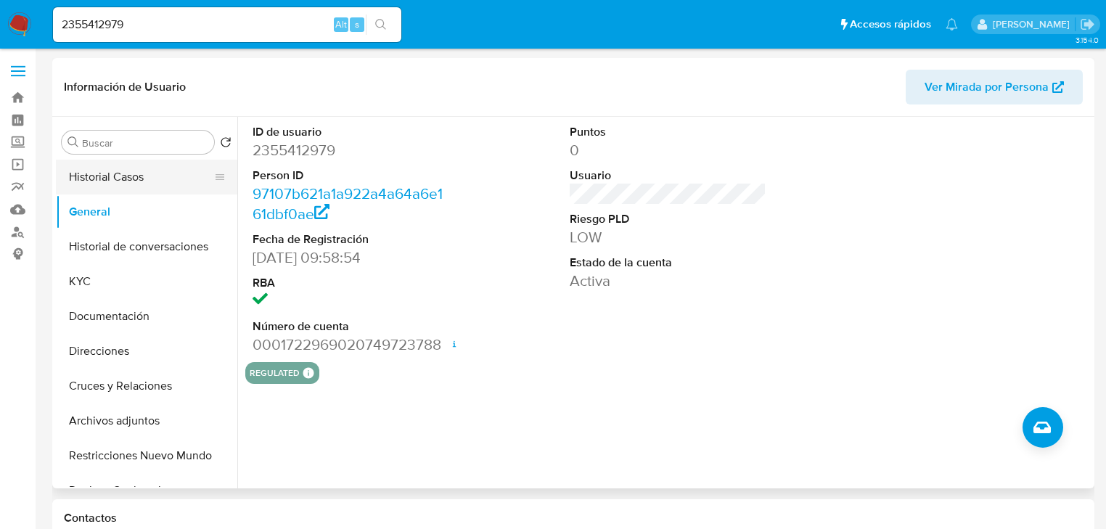
click at [162, 170] on button "Historial Casos" at bounding box center [141, 177] width 170 height 35
